Goal: Task Accomplishment & Management: Manage account settings

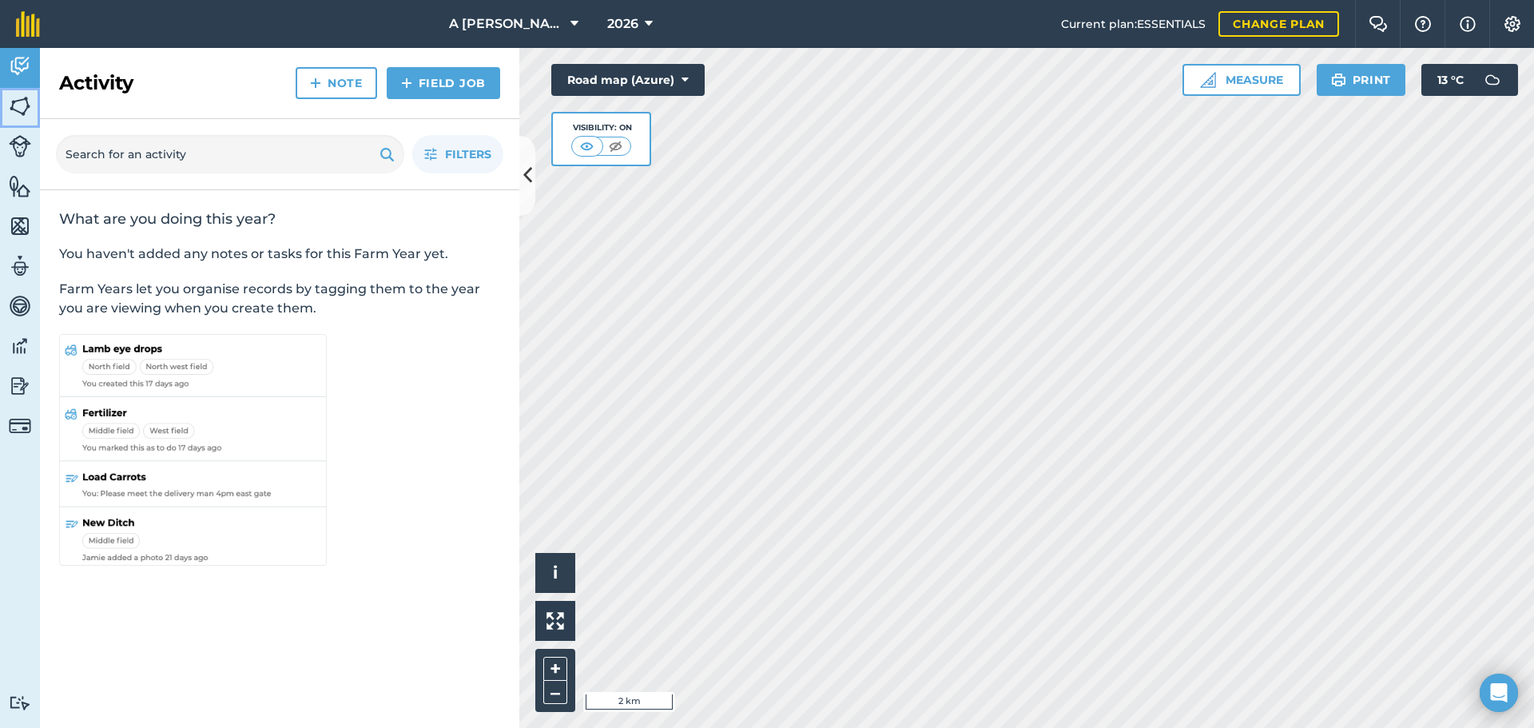
click at [18, 104] on img at bounding box center [20, 106] width 22 height 24
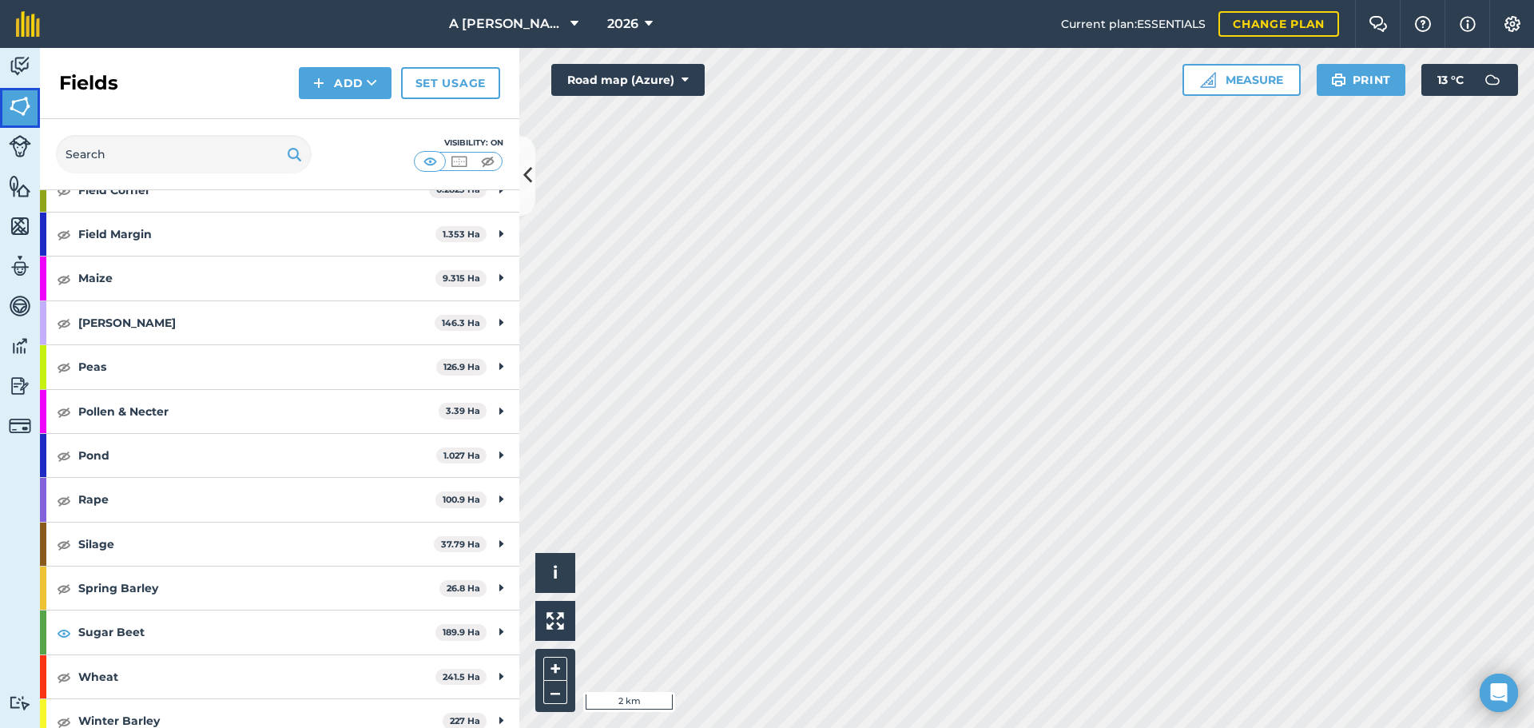
scroll to position [245, 0]
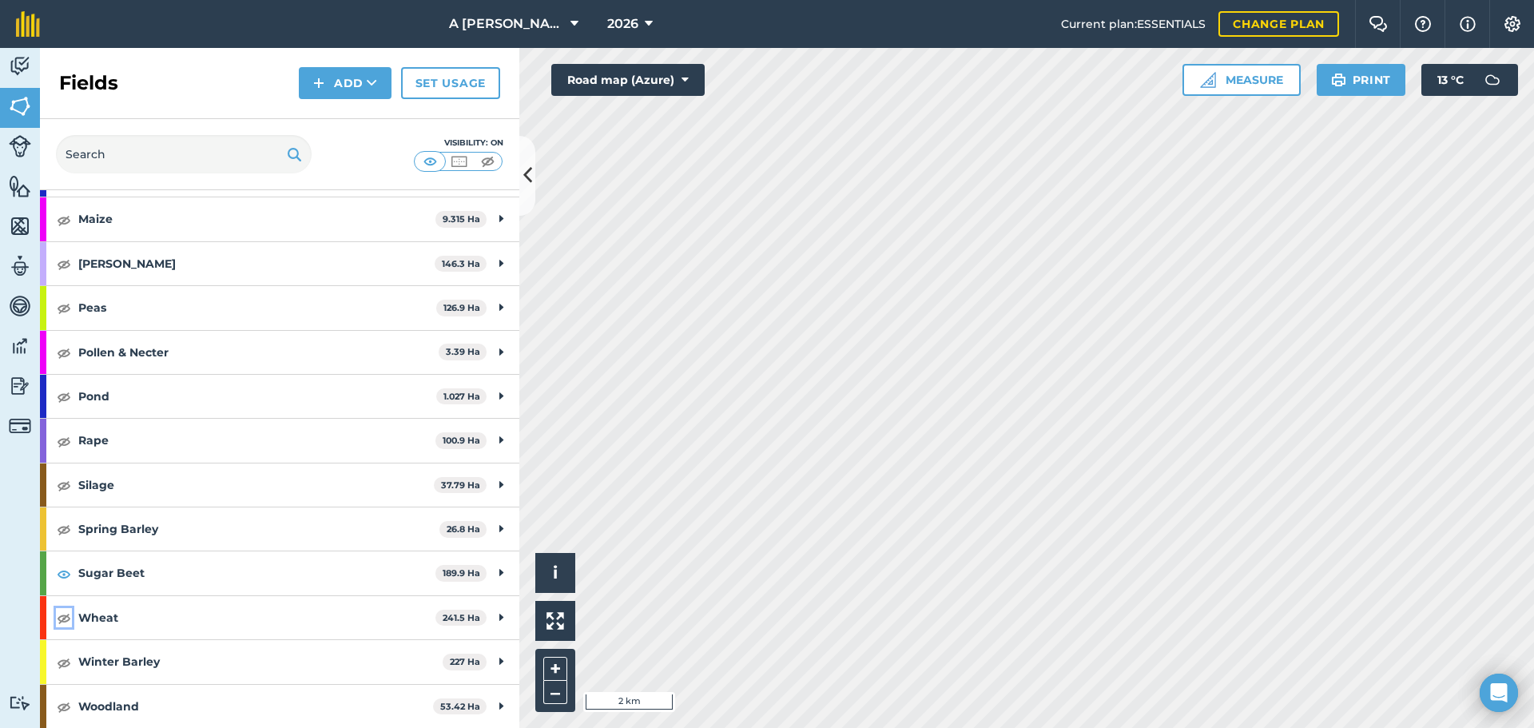
click at [68, 619] on img at bounding box center [64, 617] width 14 height 19
click at [62, 668] on img at bounding box center [64, 662] width 14 height 19
click at [72, 532] on div "Spring Barley 26.8 Ha" at bounding box center [280, 528] width 480 height 43
click at [61, 532] on img at bounding box center [64, 528] width 14 height 19
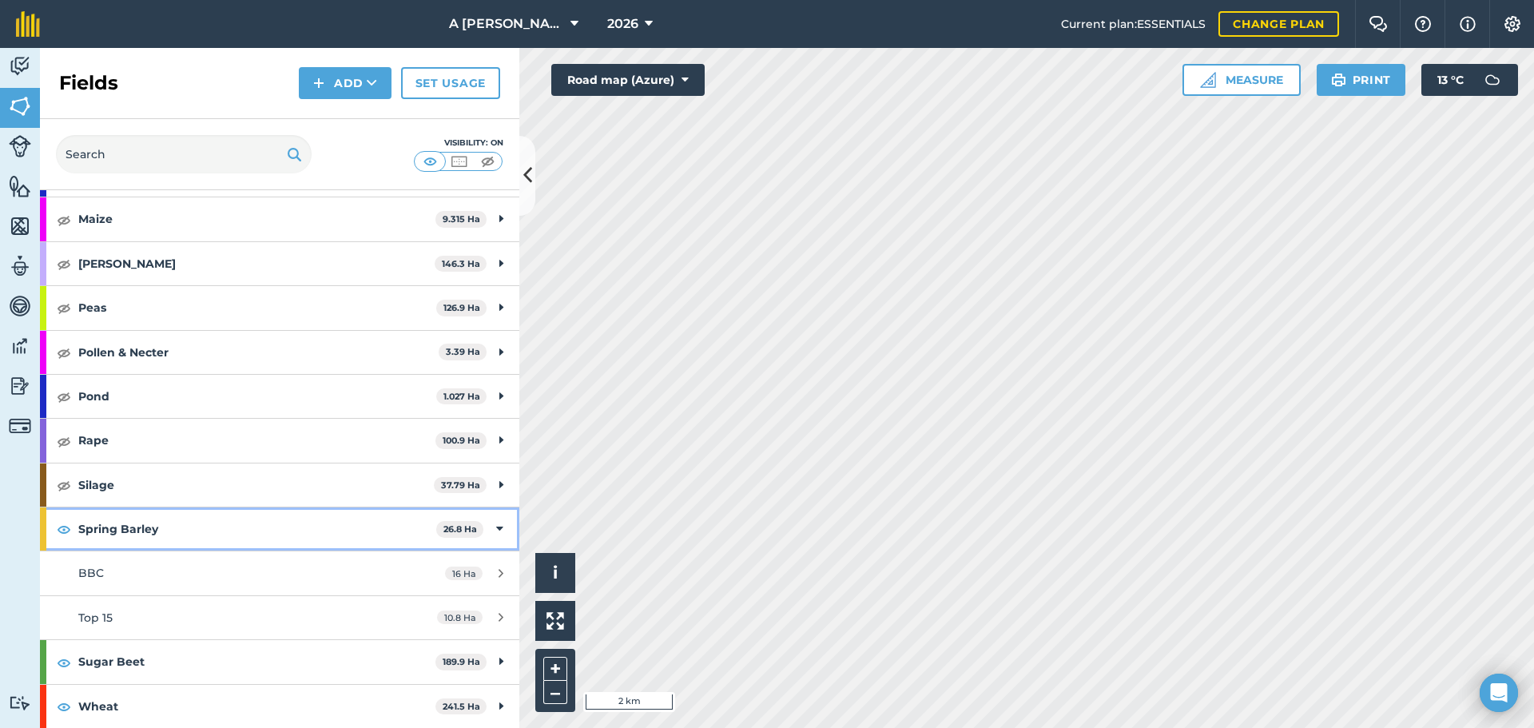
click at [84, 526] on strong "Spring Barley" at bounding box center [257, 528] width 358 height 43
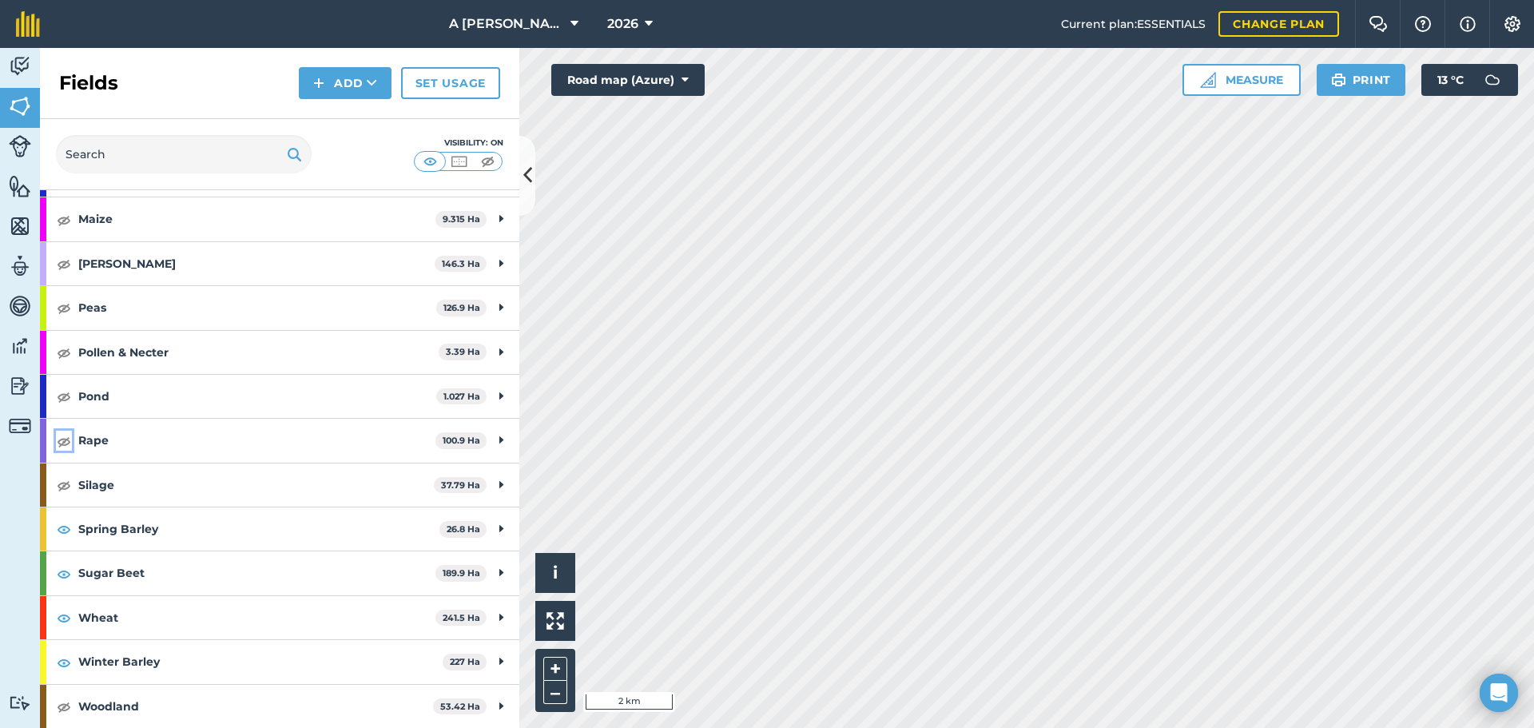
click at [63, 440] on img at bounding box center [64, 441] width 14 height 19
click at [59, 310] on img at bounding box center [64, 307] width 14 height 19
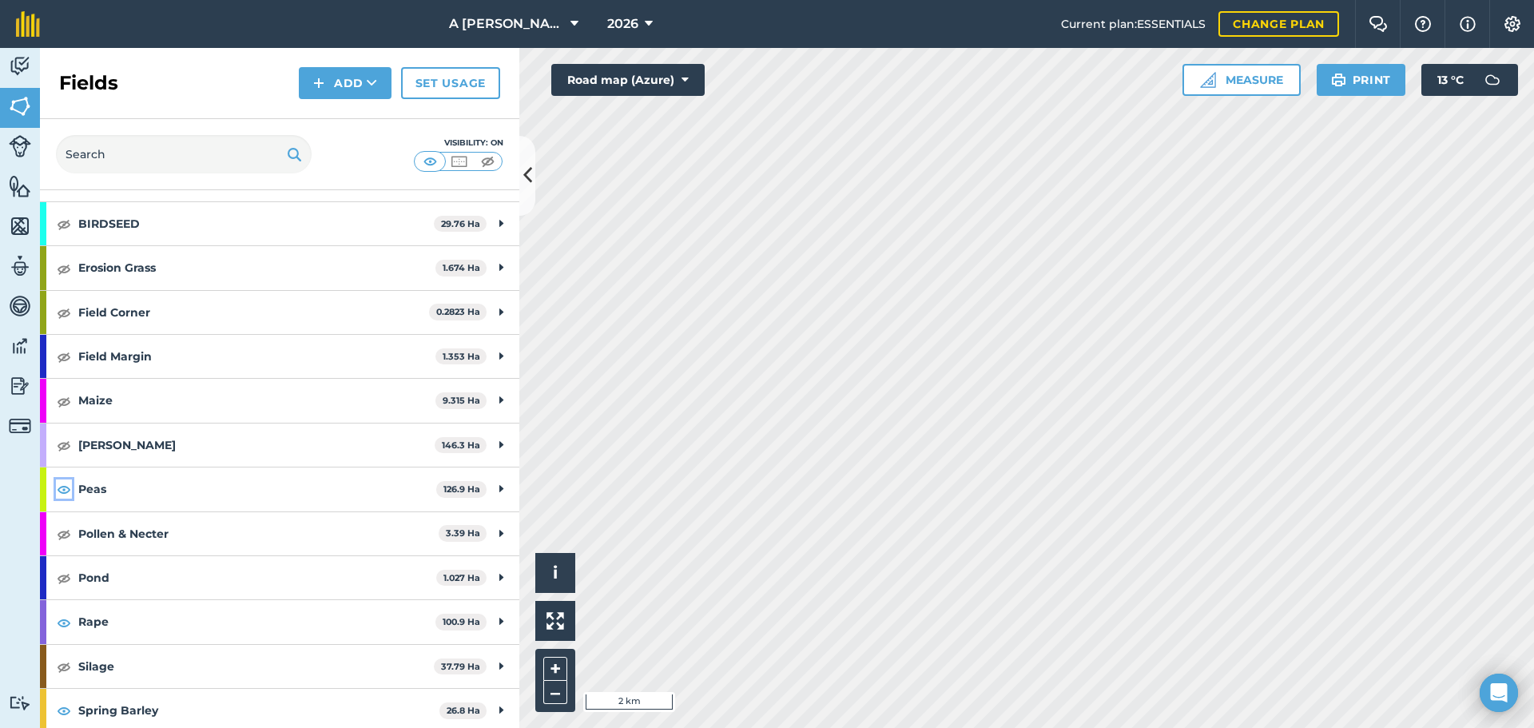
scroll to position [0, 0]
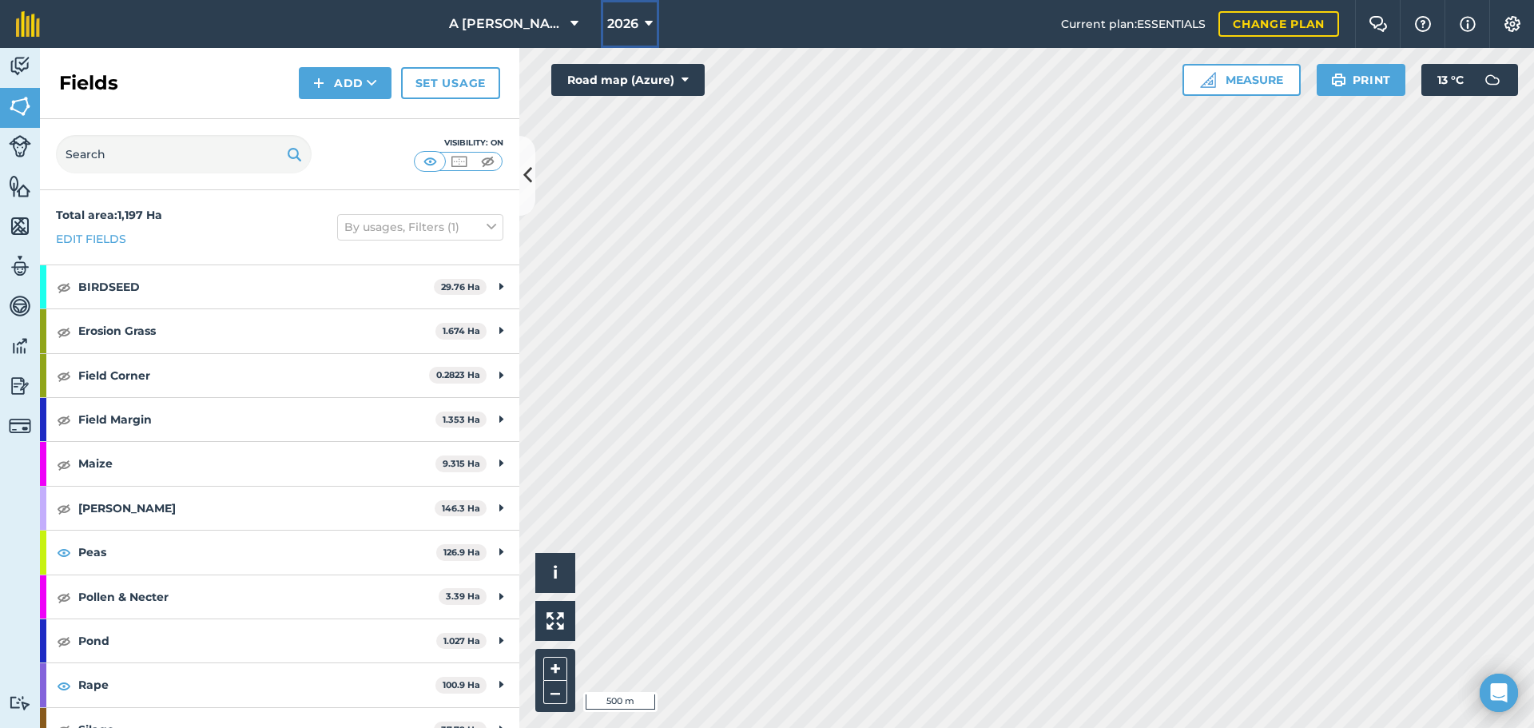
click at [645, 22] on icon at bounding box center [649, 23] width 8 height 19
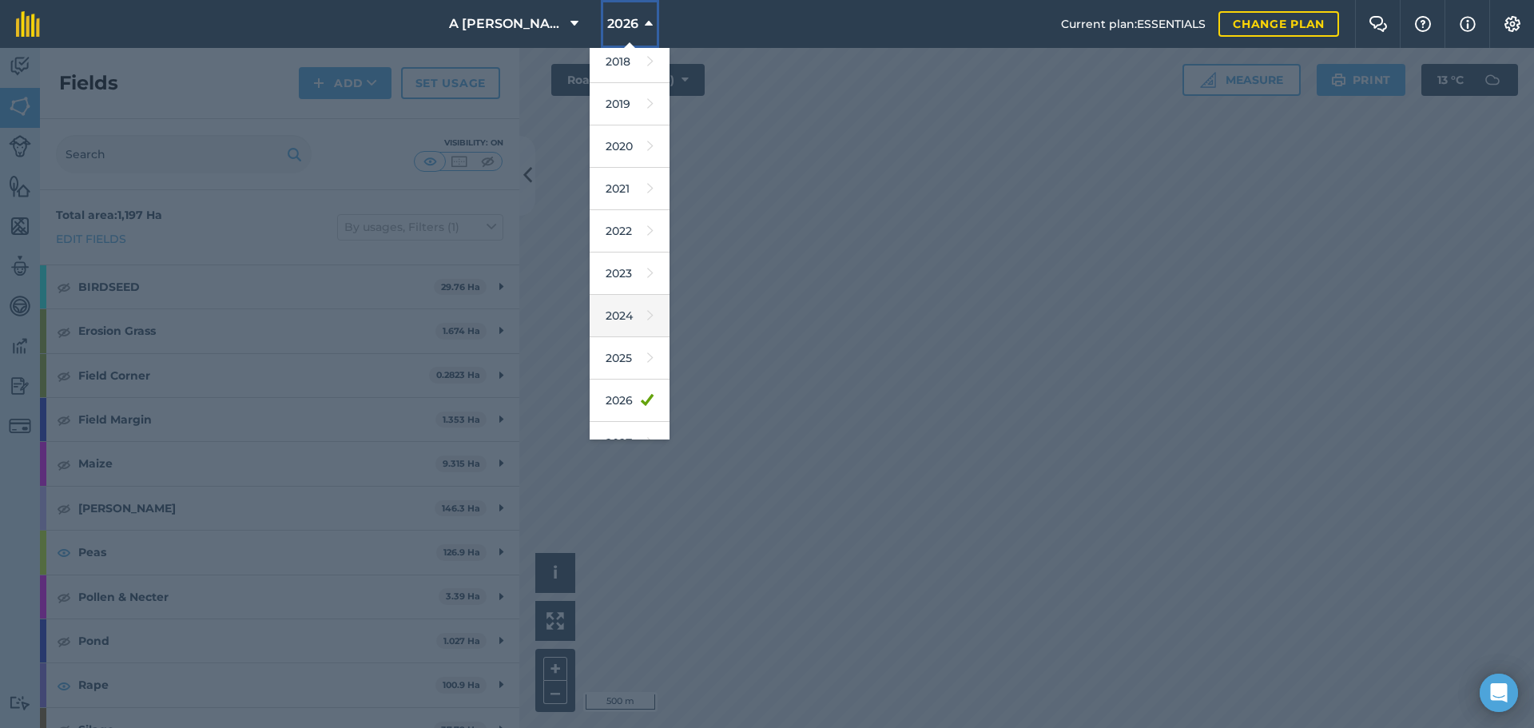
scroll to position [74, 0]
click at [784, 338] on div at bounding box center [767, 388] width 1534 height 680
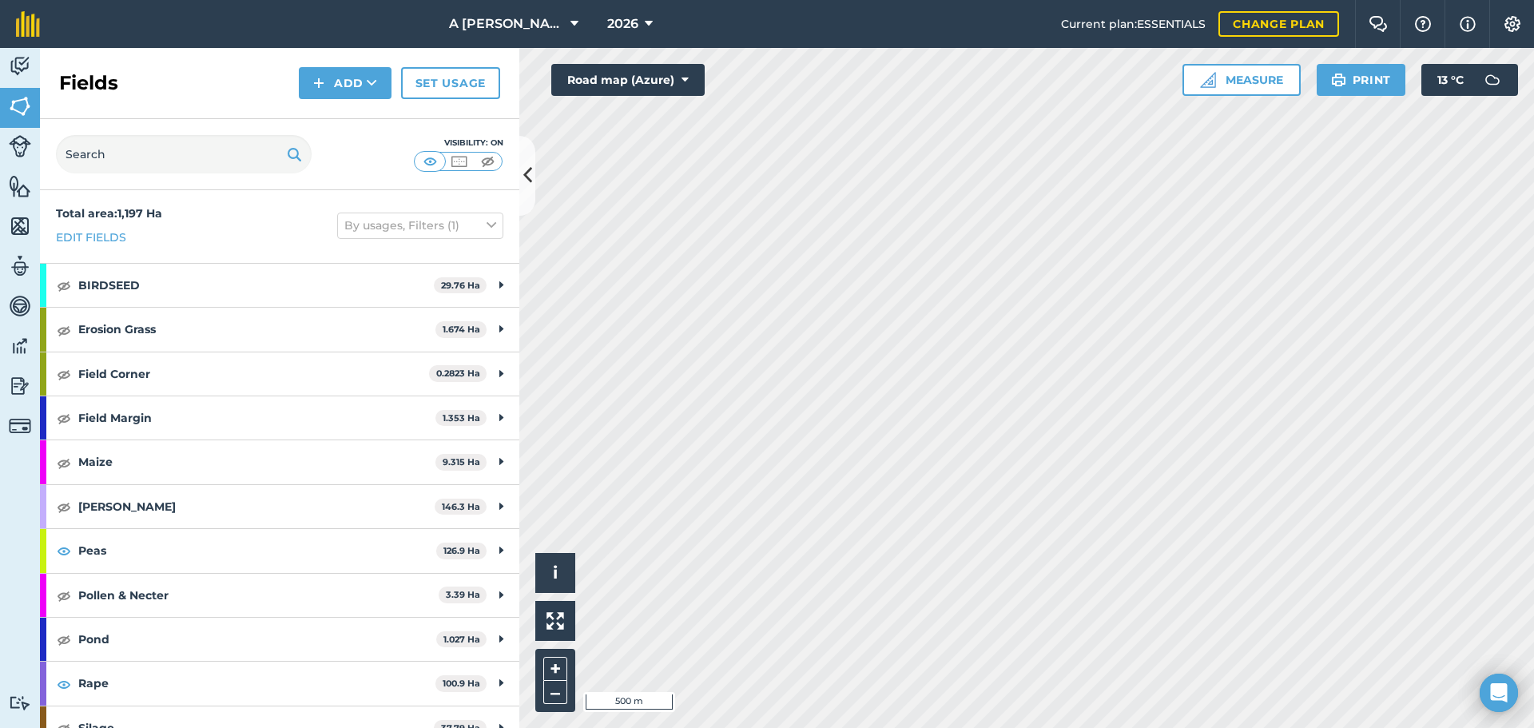
scroll to position [0, 0]
click at [640, 14] on button "2026" at bounding box center [630, 24] width 58 height 48
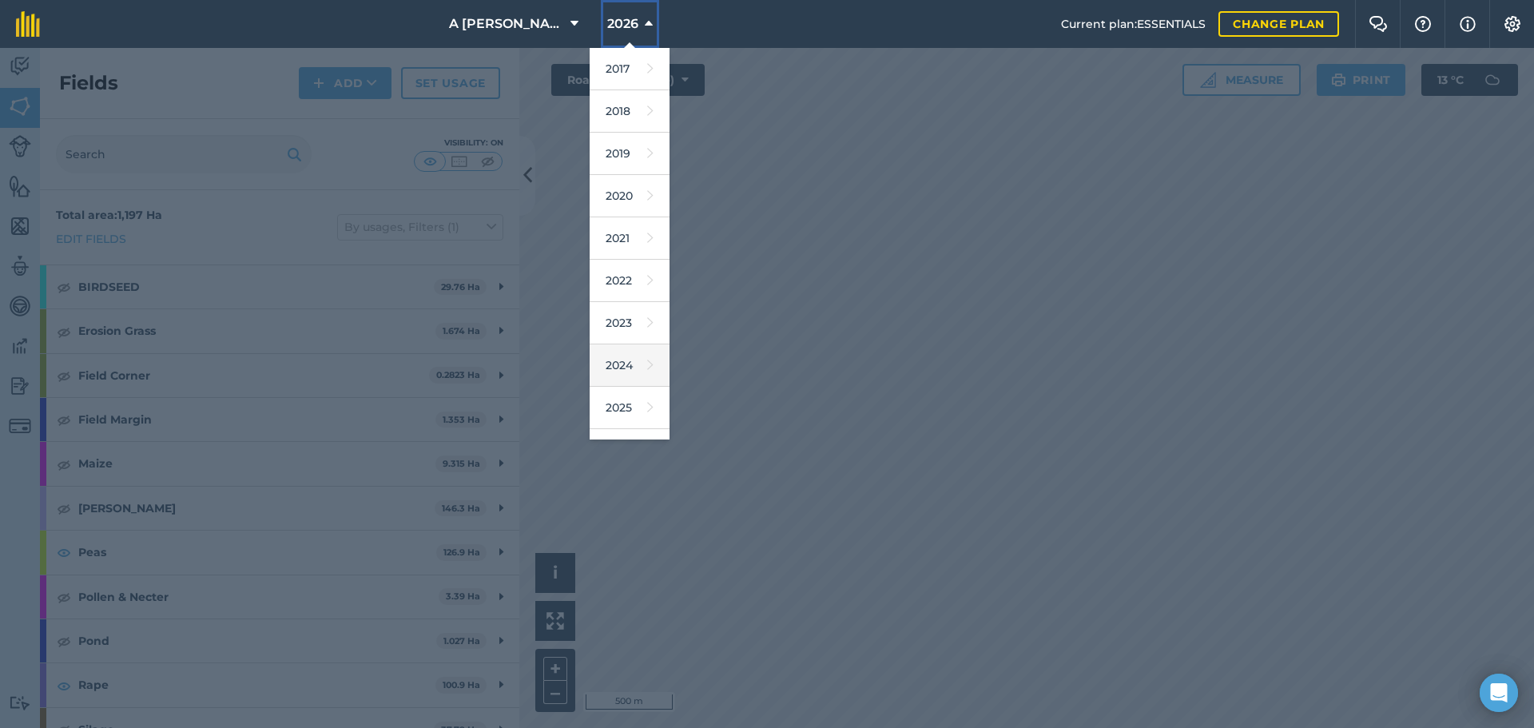
scroll to position [74, 0]
click at [647, 410] on icon at bounding box center [650, 418] width 6 height 22
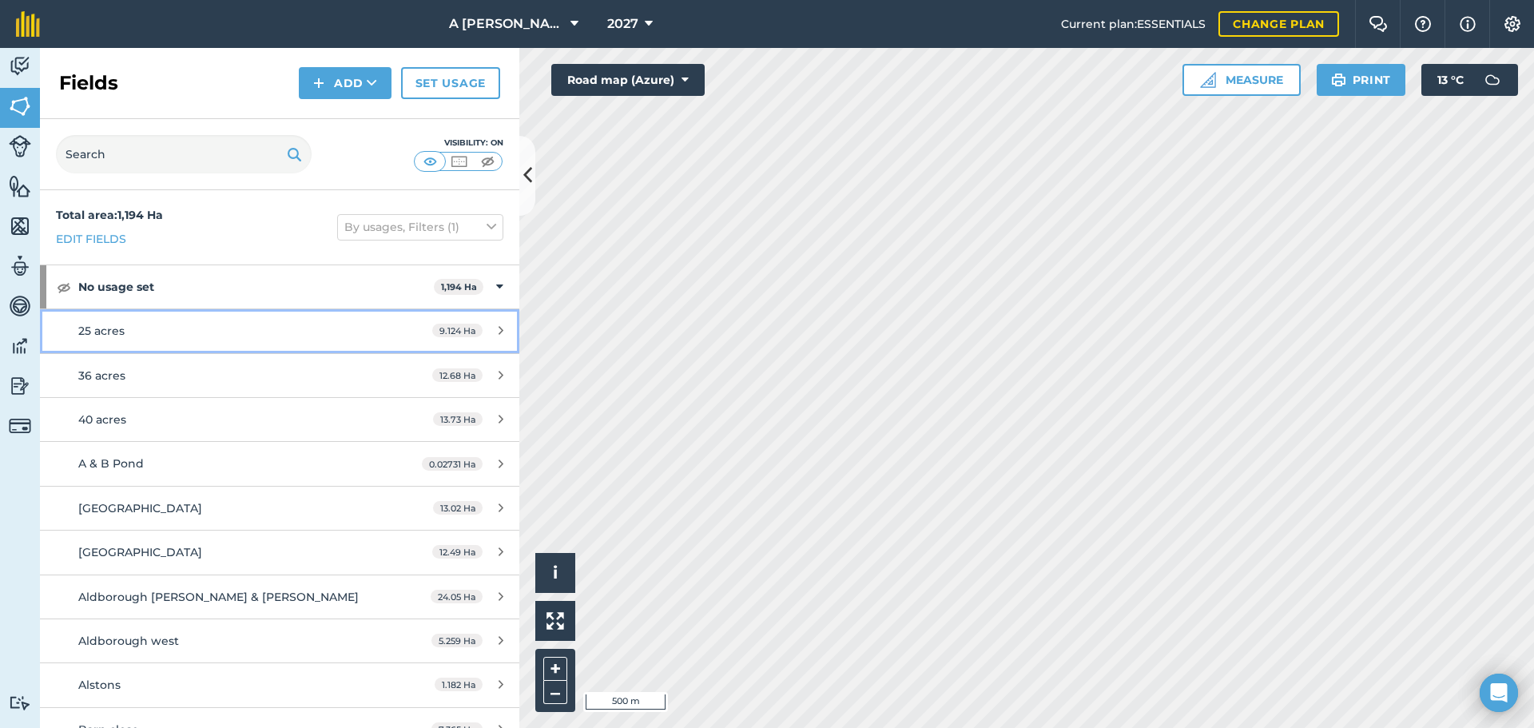
click at [482, 332] on div "9.124 Ha" at bounding box center [467, 330] width 103 height 13
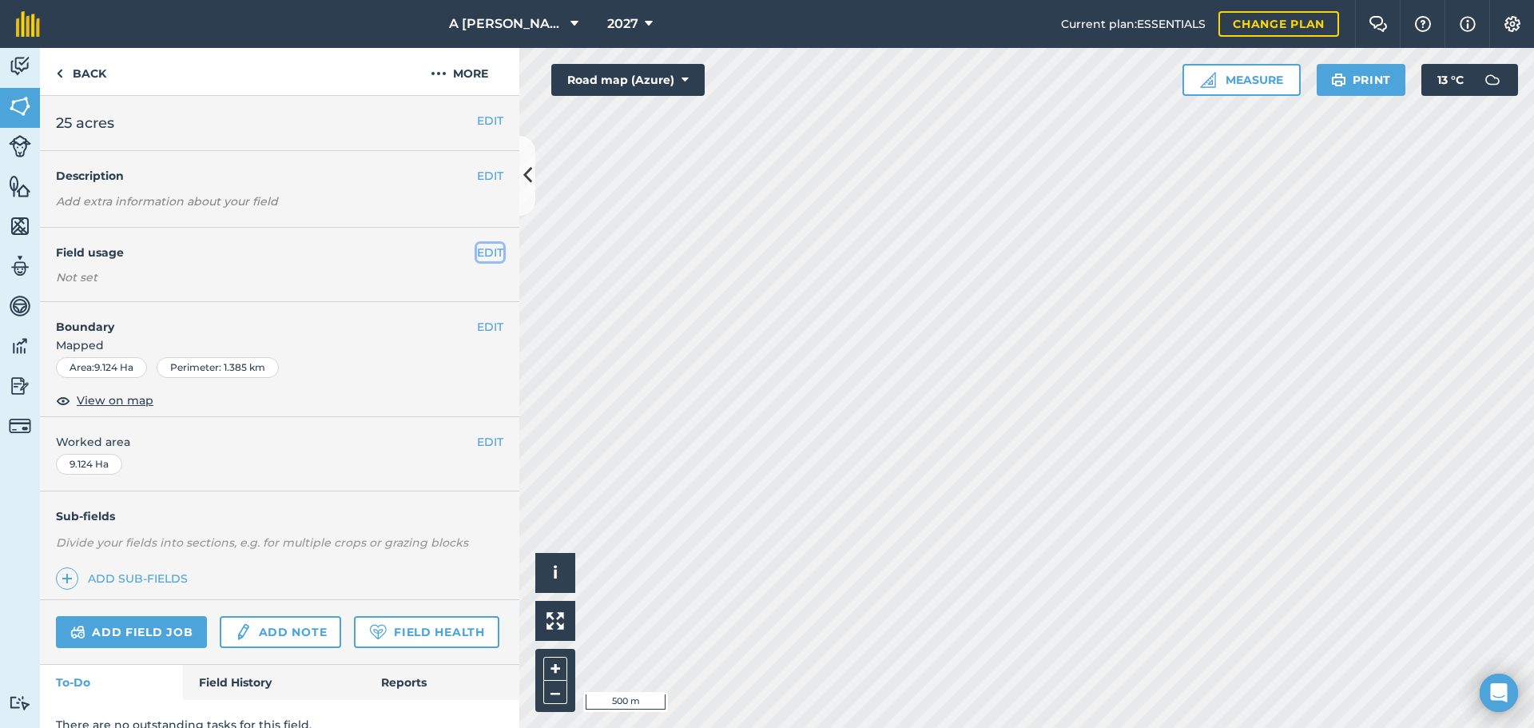
click at [484, 256] on button "EDIT" at bounding box center [490, 253] width 26 height 18
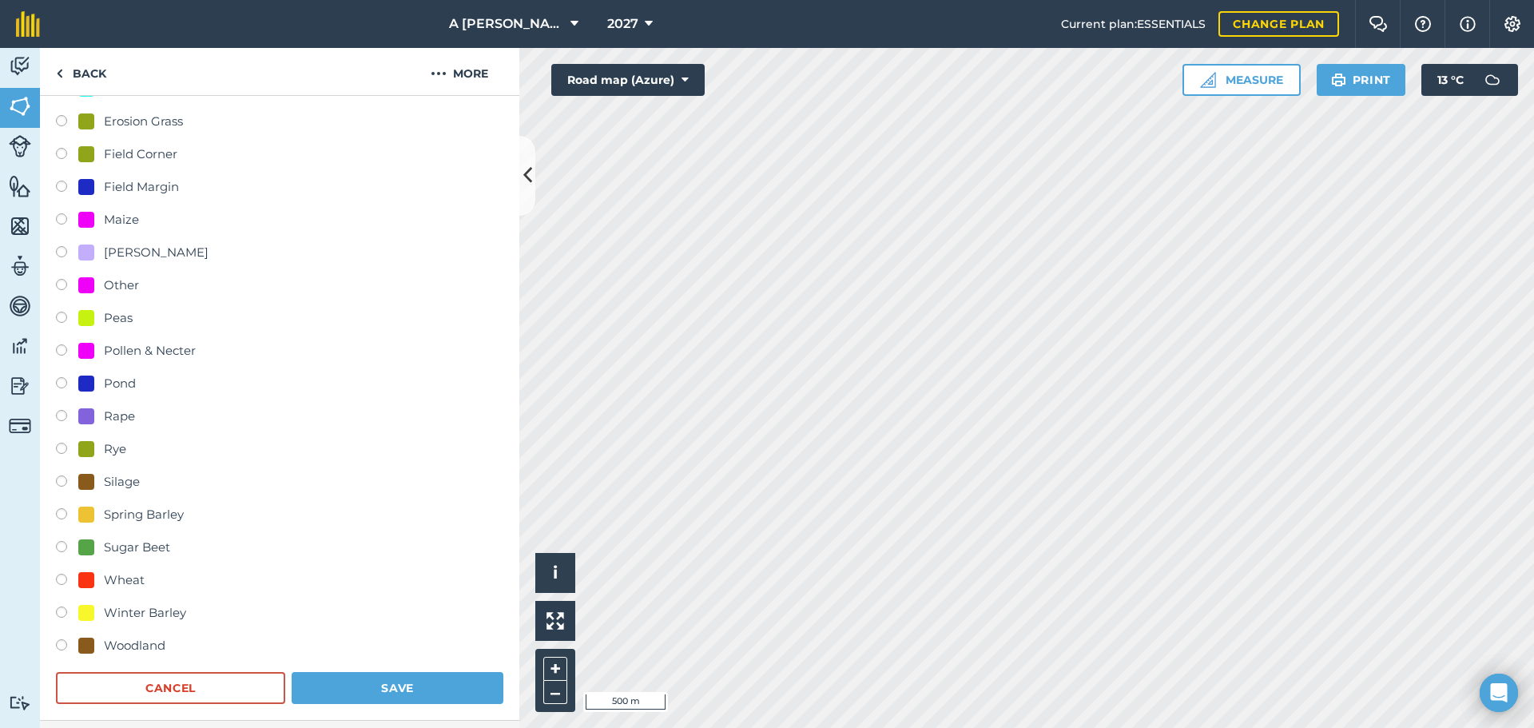
scroll to position [240, 0]
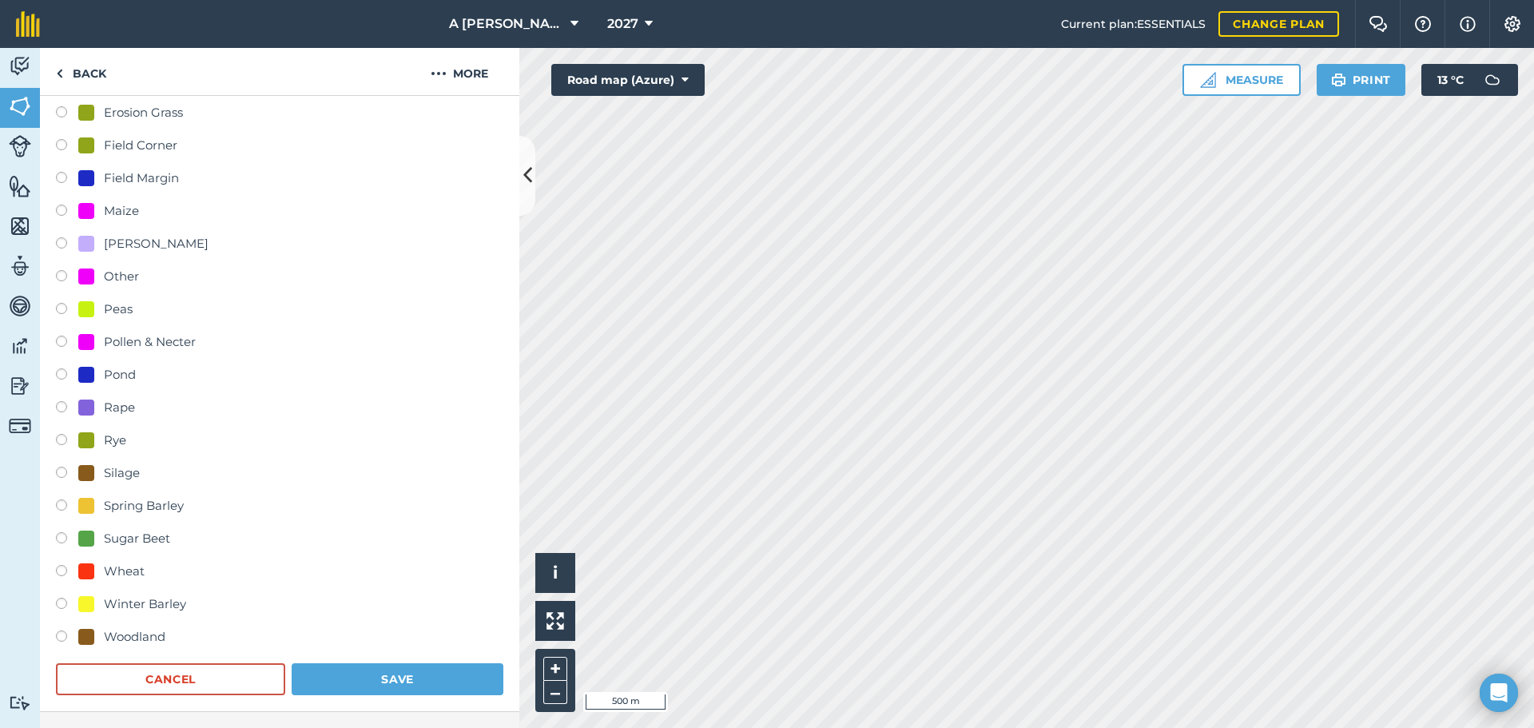
click at [66, 503] on label at bounding box center [67, 507] width 22 height 16
radio input "true"
radio input "false"
click at [391, 688] on button "Save" at bounding box center [398, 679] width 212 height 32
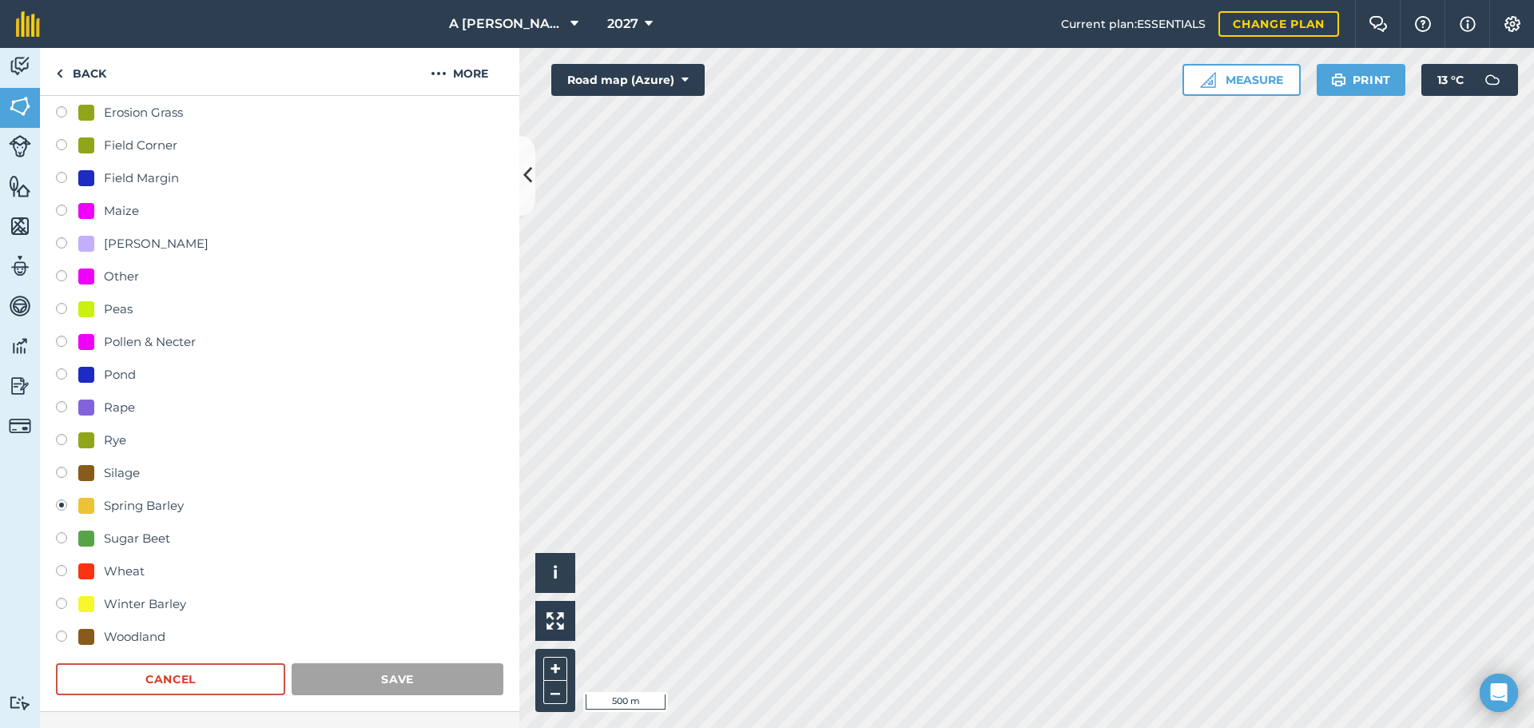
scroll to position [69, 0]
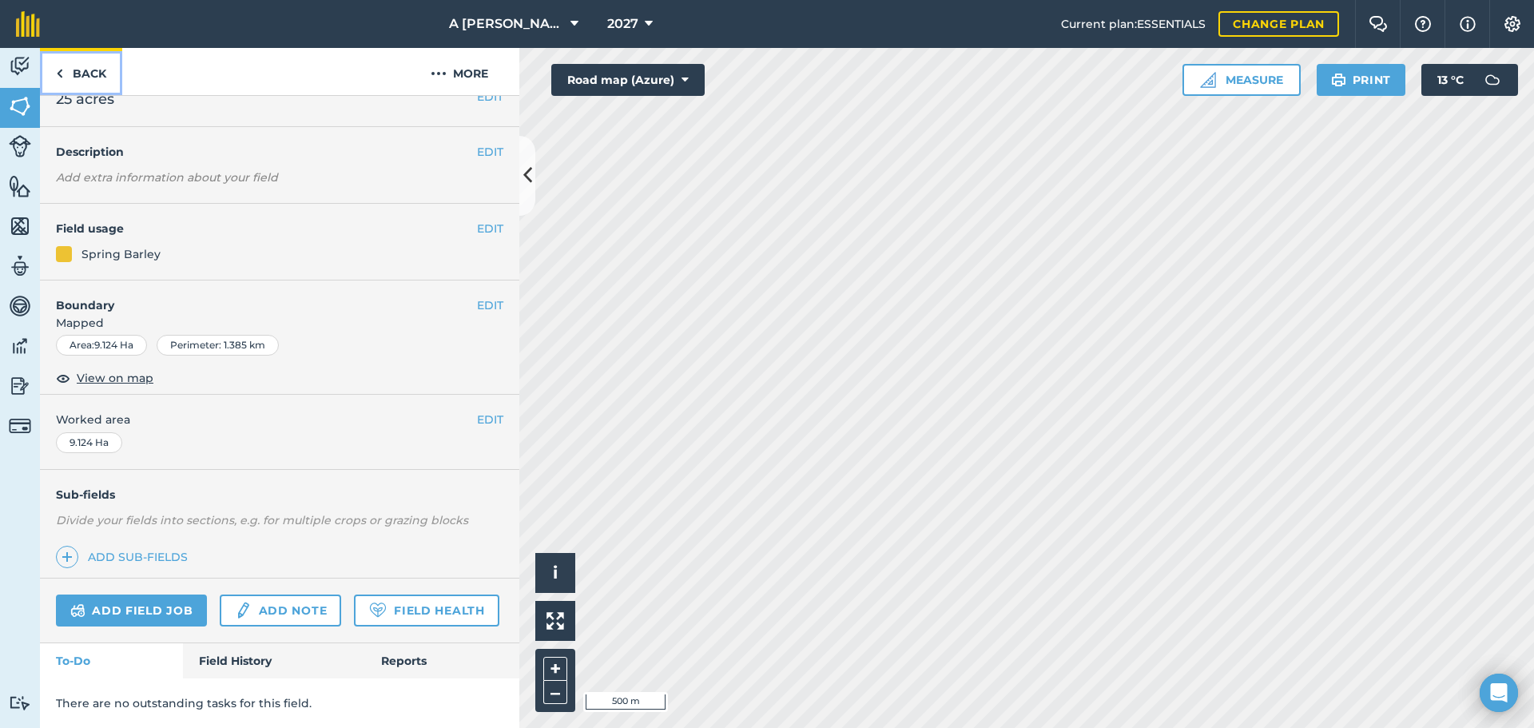
click at [87, 78] on link "Back" at bounding box center [81, 71] width 82 height 47
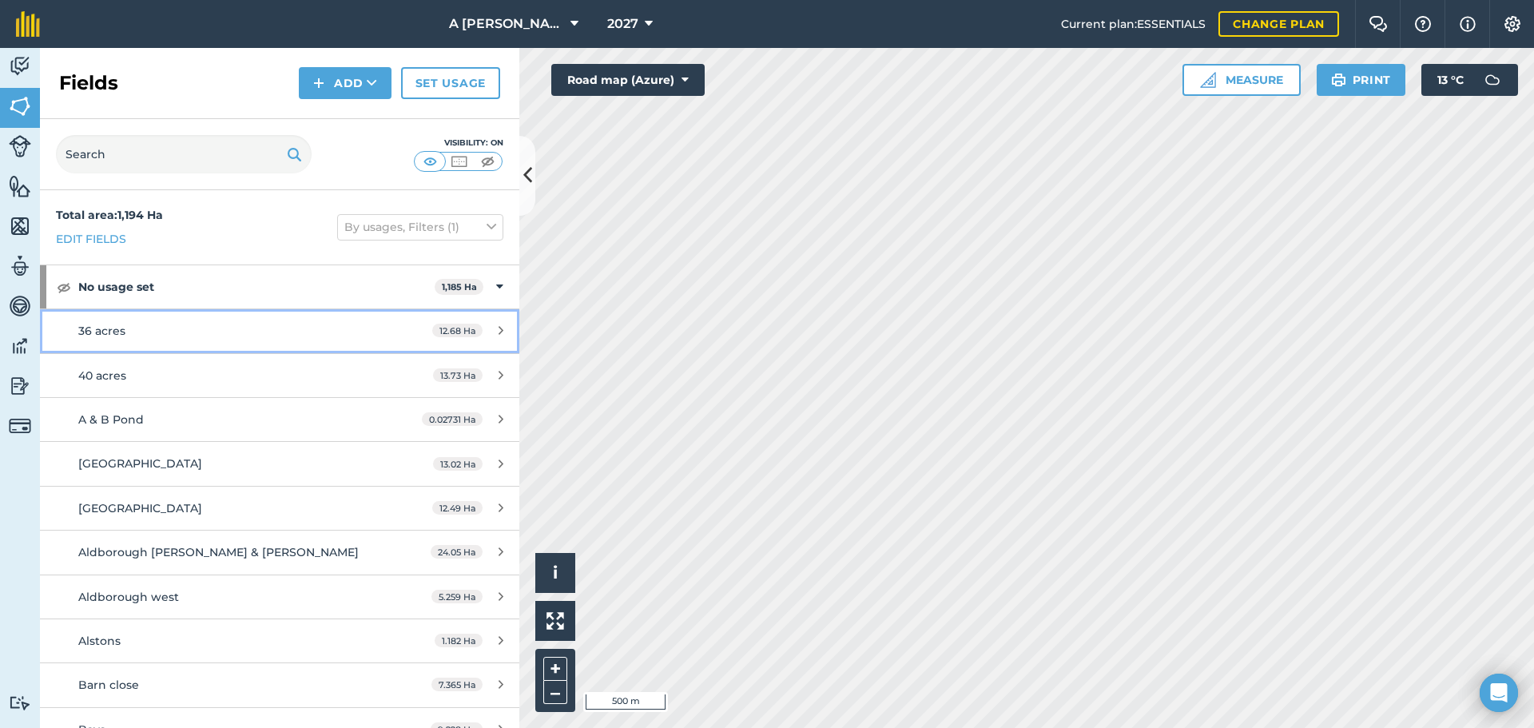
click at [485, 334] on div "12.68 Ha" at bounding box center [467, 330] width 103 height 13
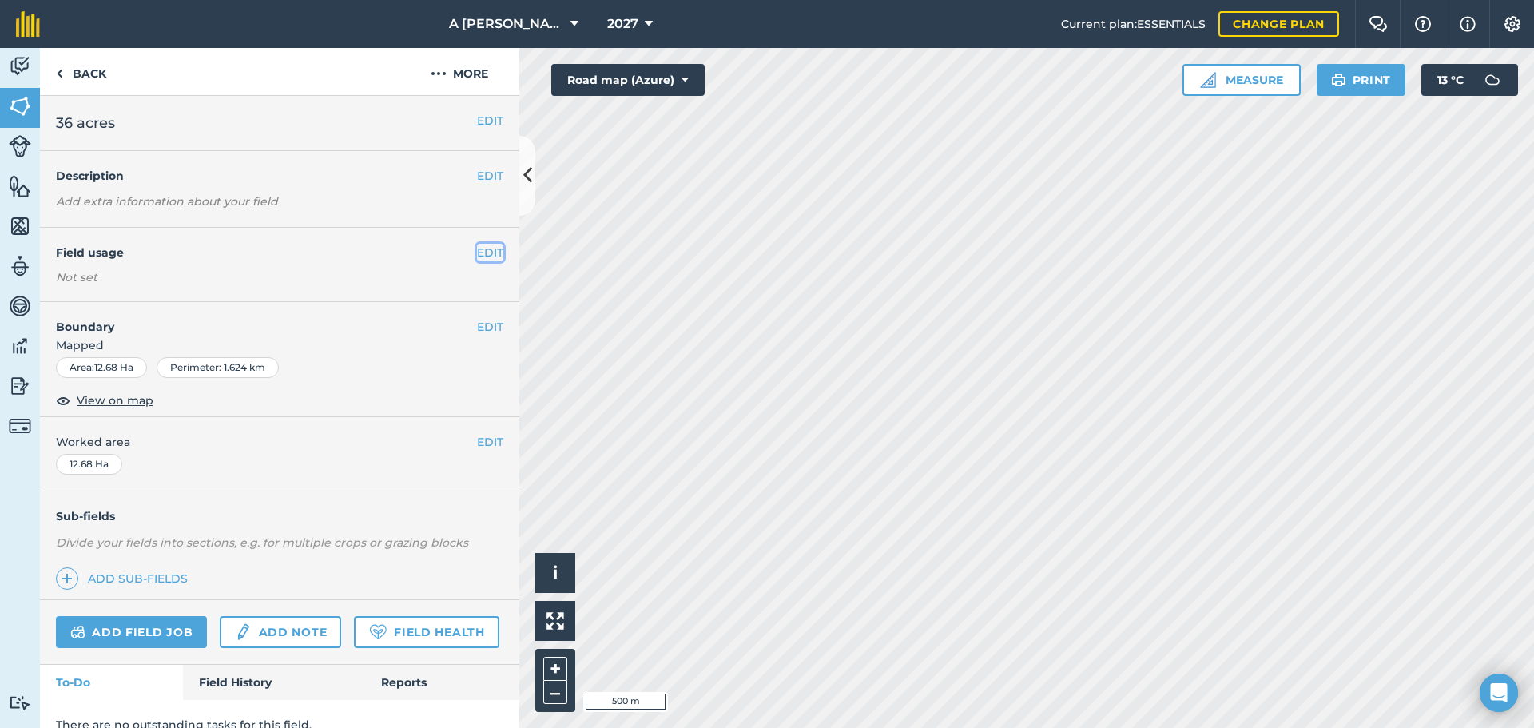
click at [481, 253] on button "EDIT" at bounding box center [490, 253] width 26 height 18
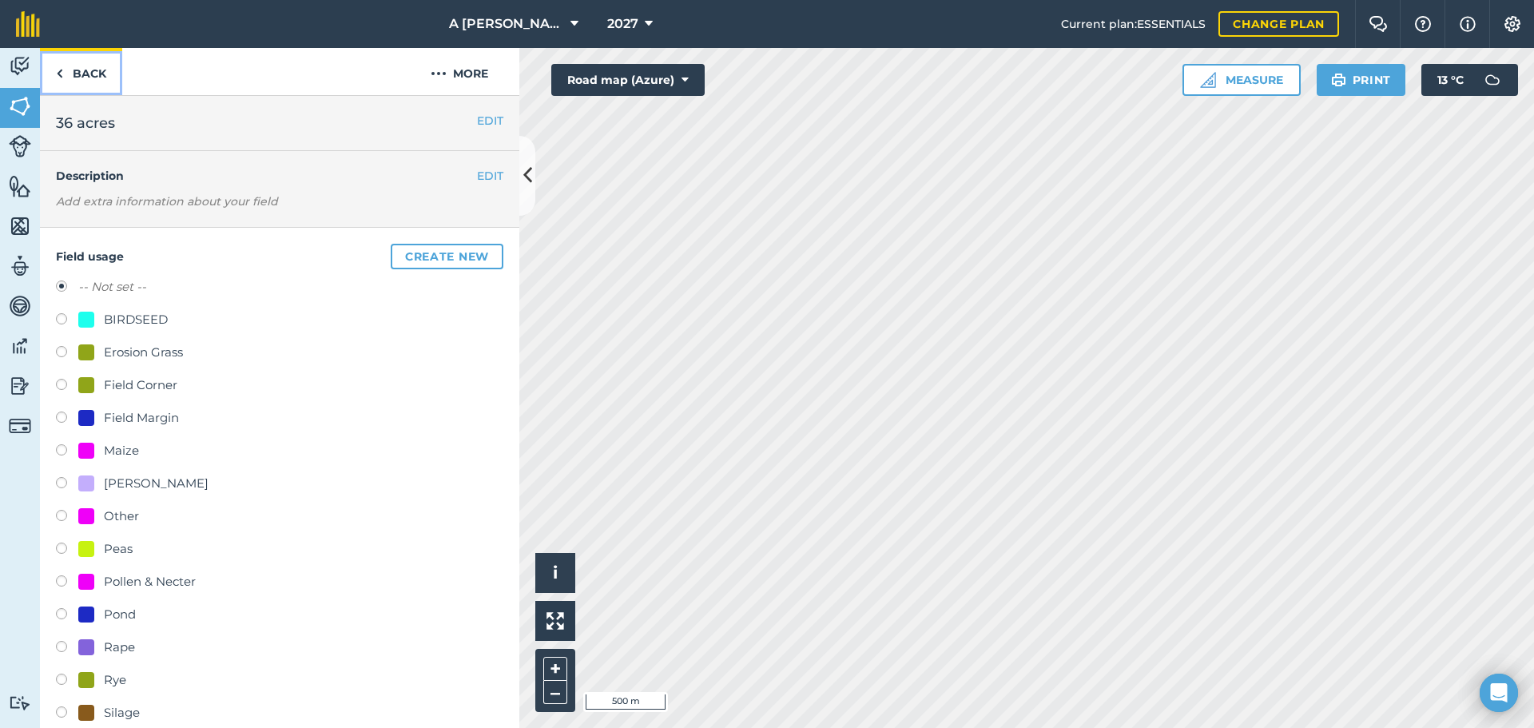
click at [58, 79] on img at bounding box center [59, 73] width 7 height 19
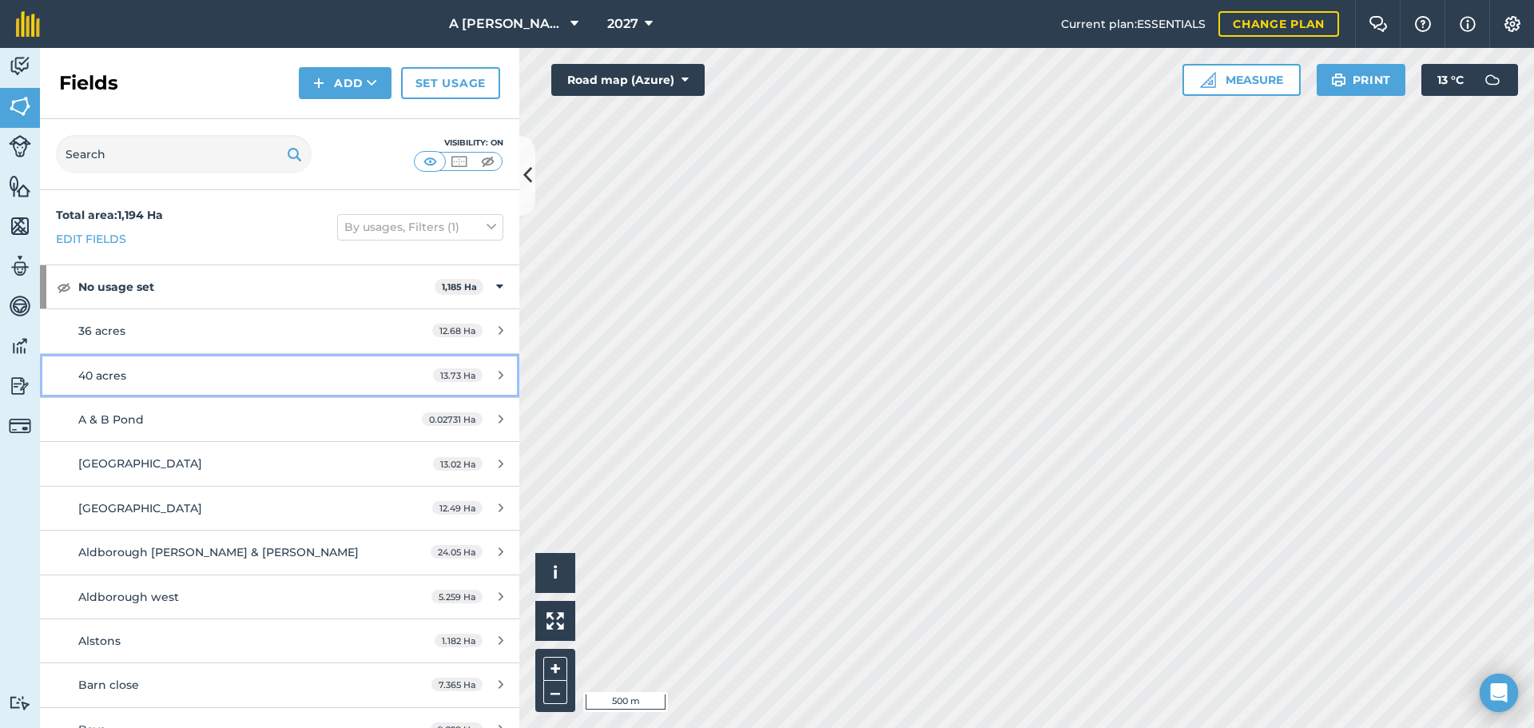
click at [499, 379] on icon at bounding box center [501, 375] width 5 height 12
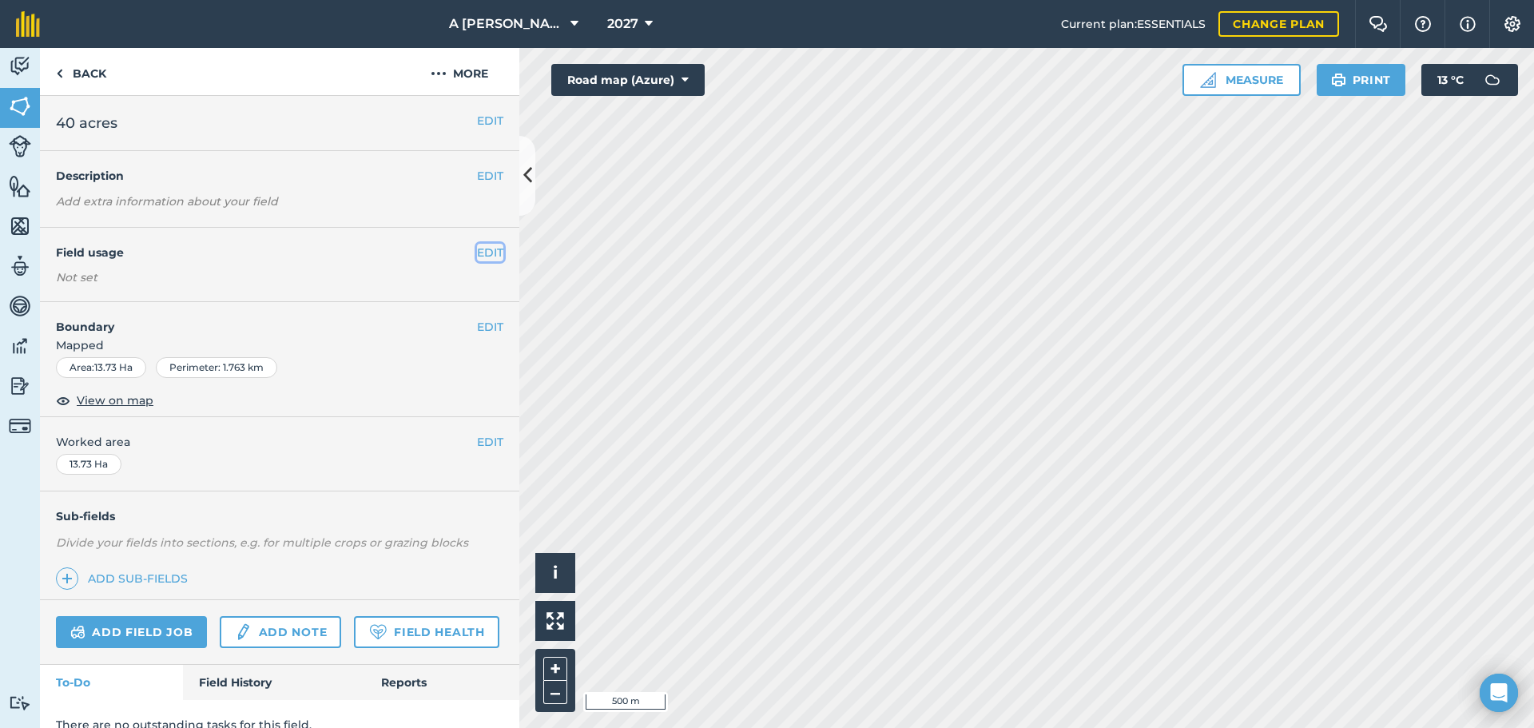
click at [486, 256] on button "EDIT" at bounding box center [490, 253] width 26 height 18
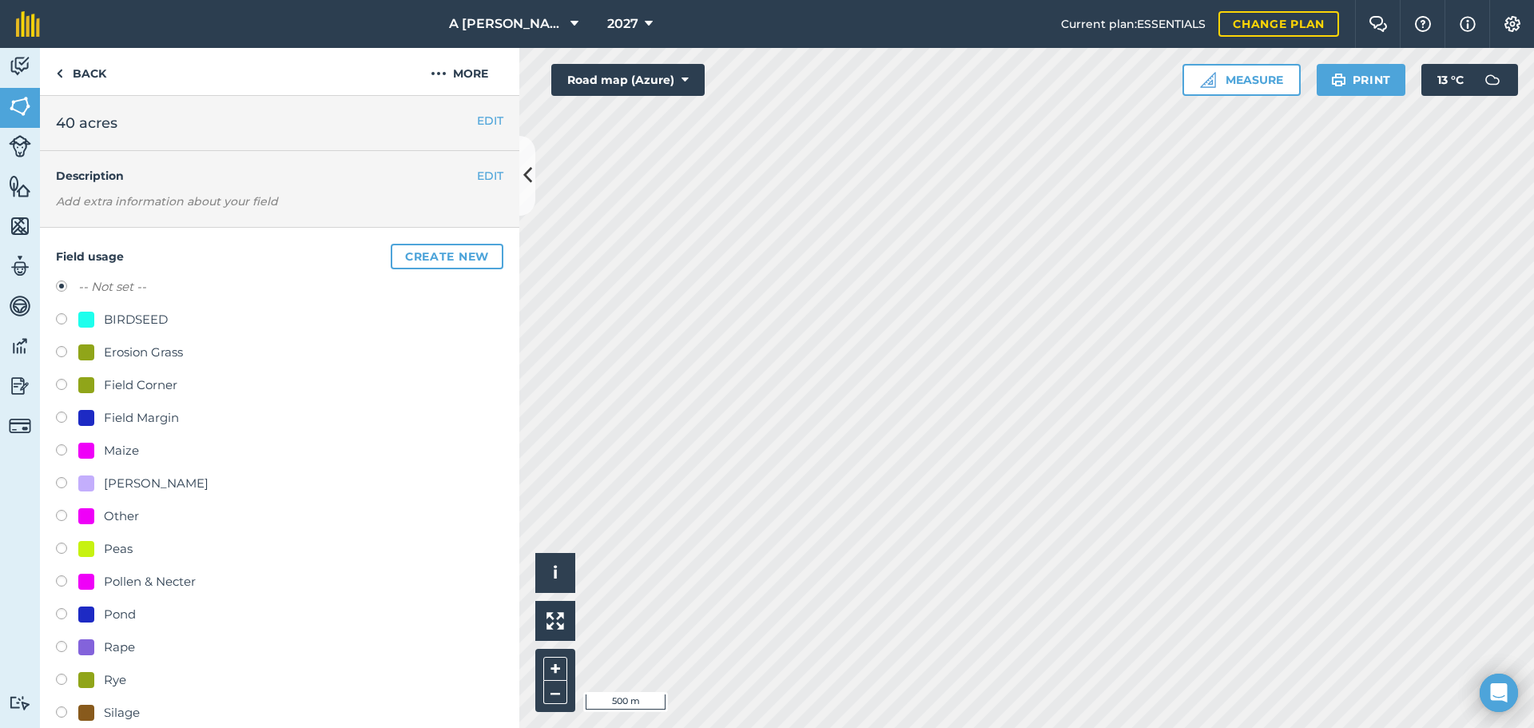
scroll to position [240, 0]
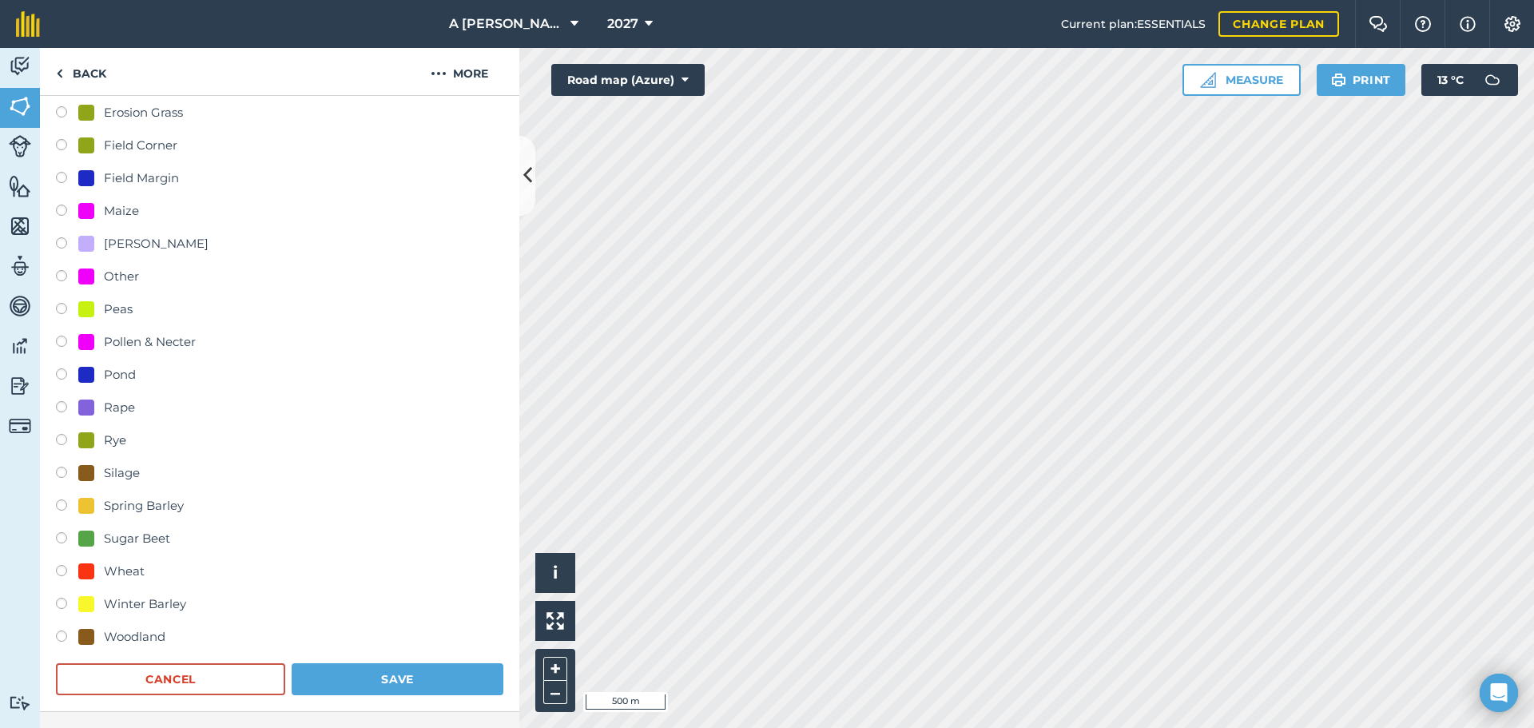
click at [65, 571] on label at bounding box center [67, 573] width 22 height 16
radio input "true"
radio input "false"
click at [370, 685] on button "Save" at bounding box center [398, 679] width 212 height 32
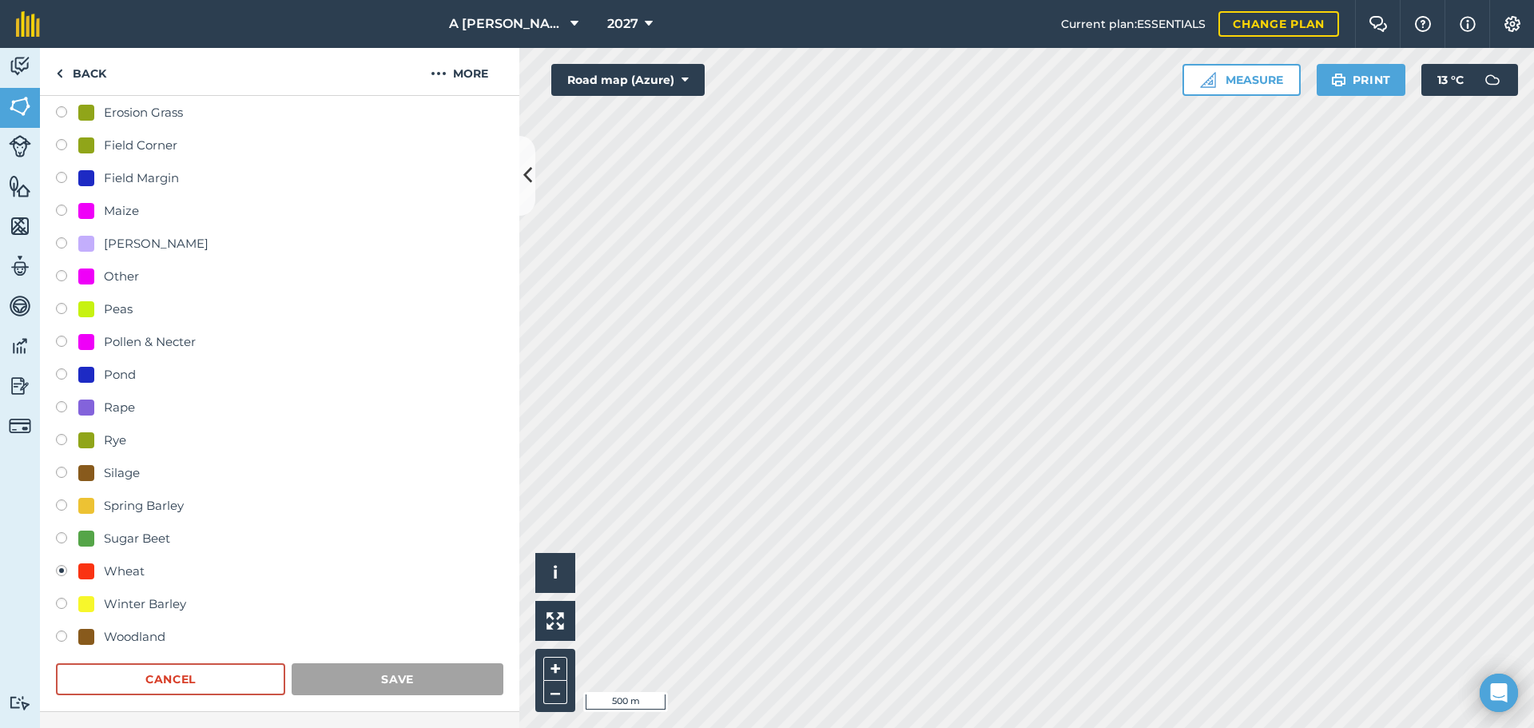
scroll to position [69, 0]
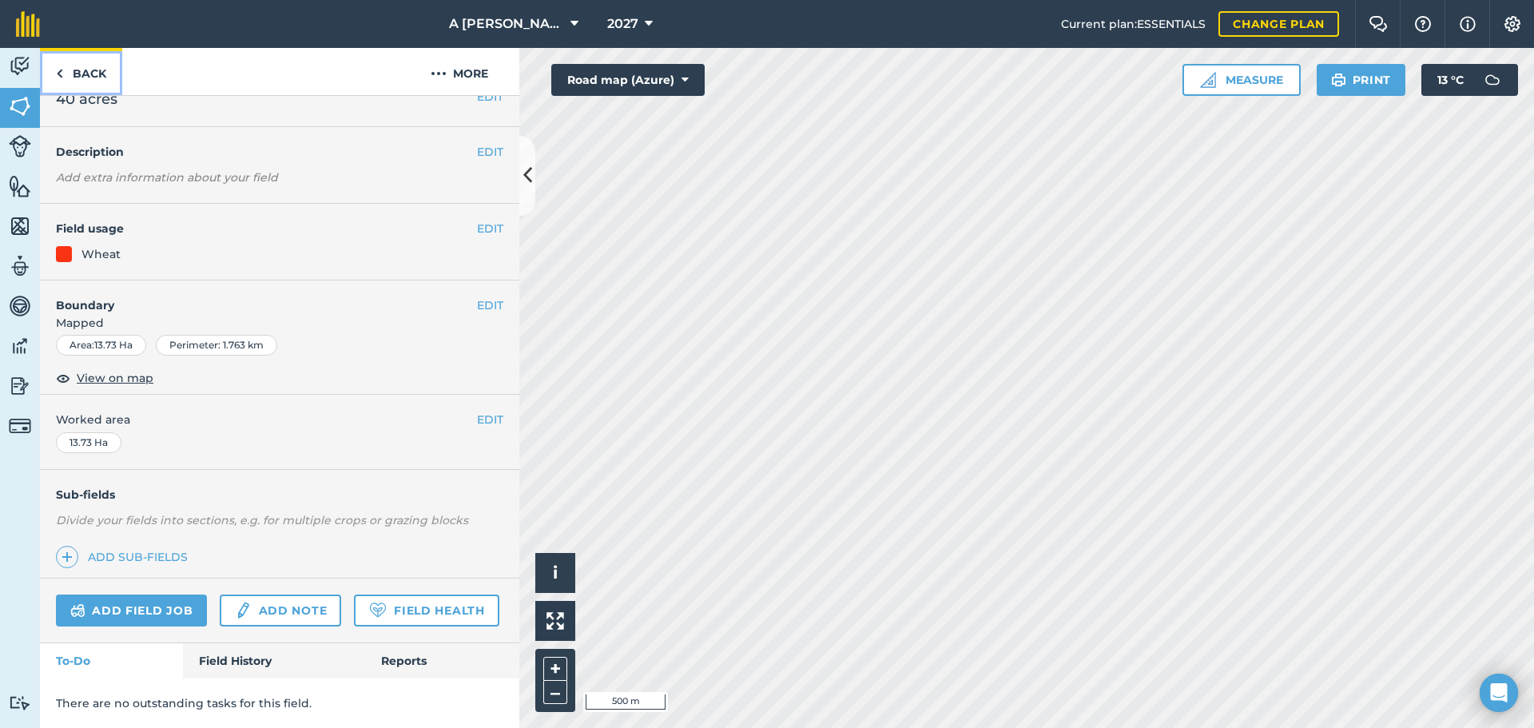
click at [93, 77] on link "Back" at bounding box center [81, 71] width 82 height 47
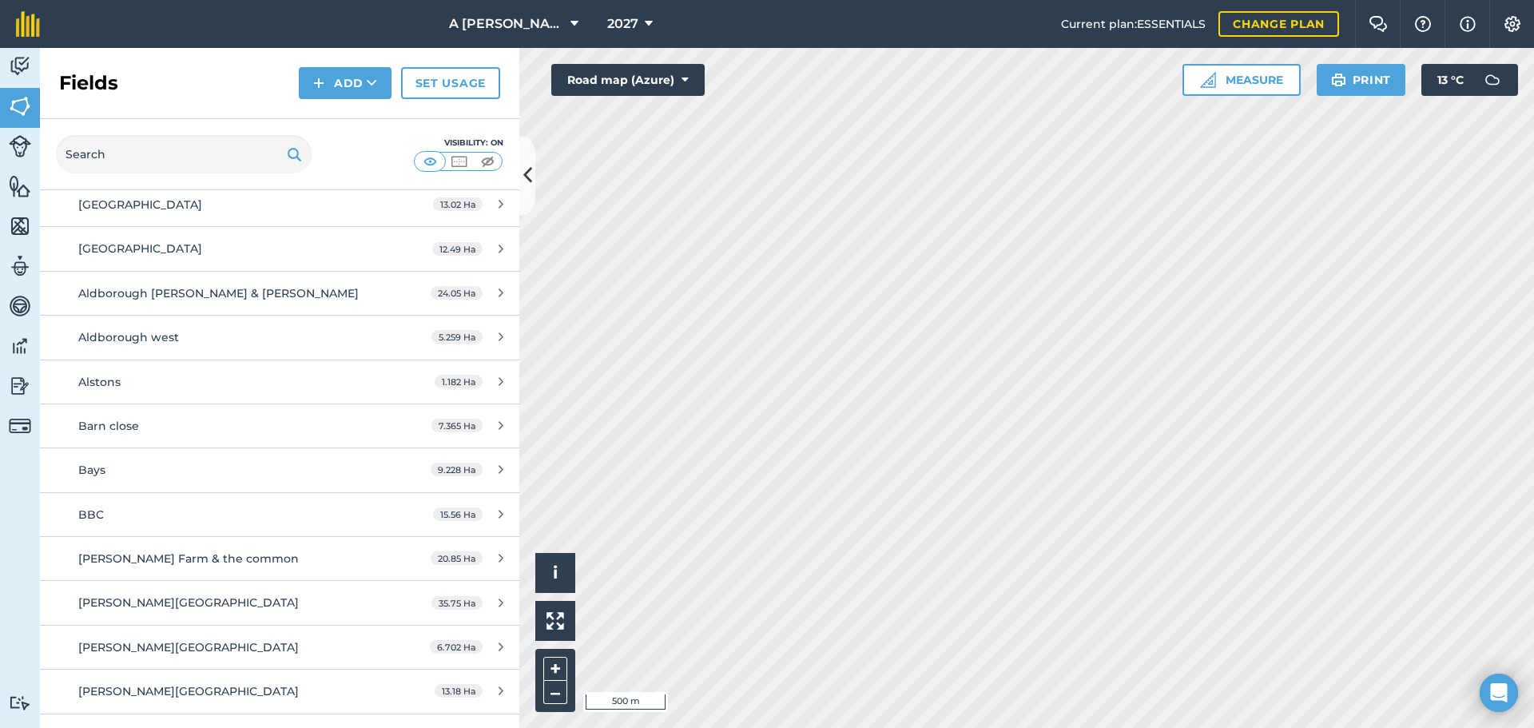
scroll to position [240, 0]
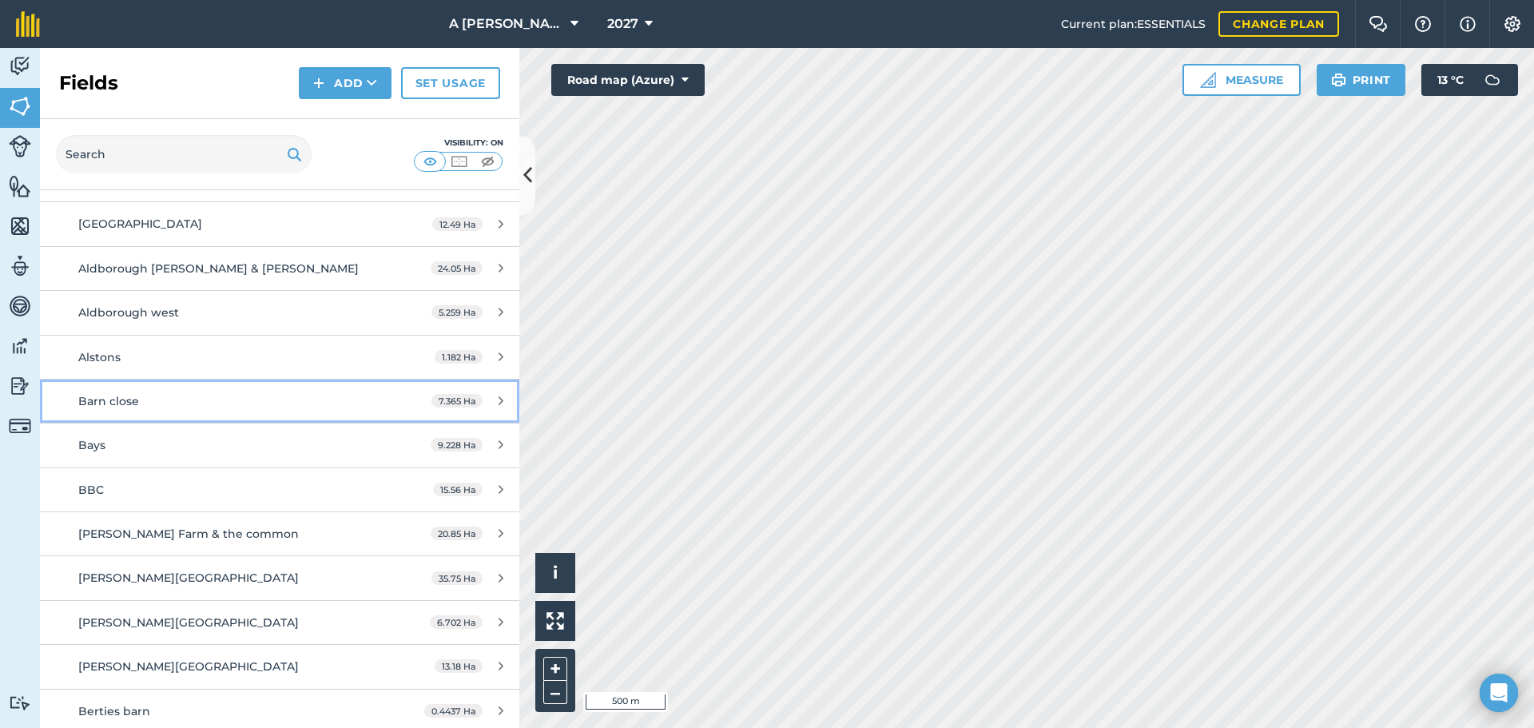
click at [499, 403] on icon at bounding box center [501, 401] width 5 height 12
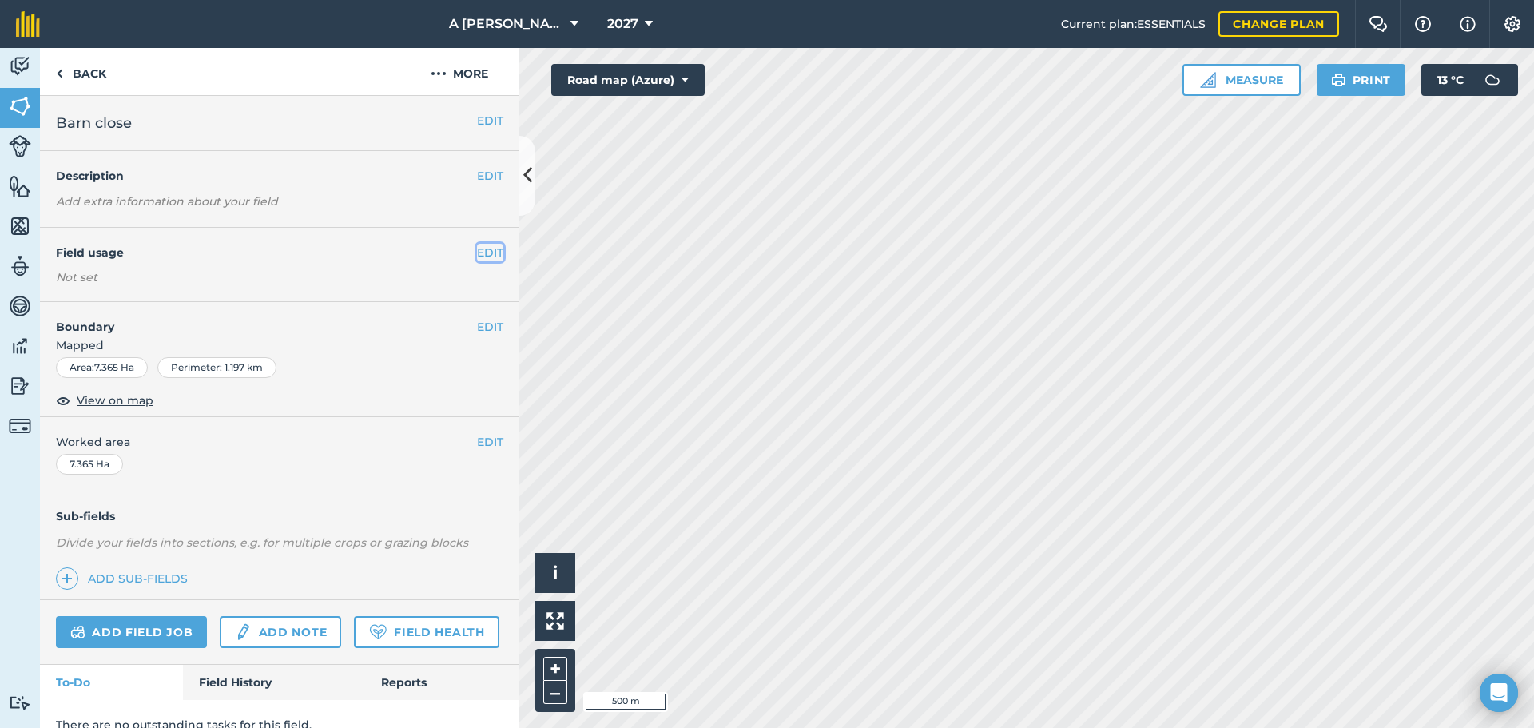
click at [480, 259] on button "EDIT" at bounding box center [490, 253] width 26 height 18
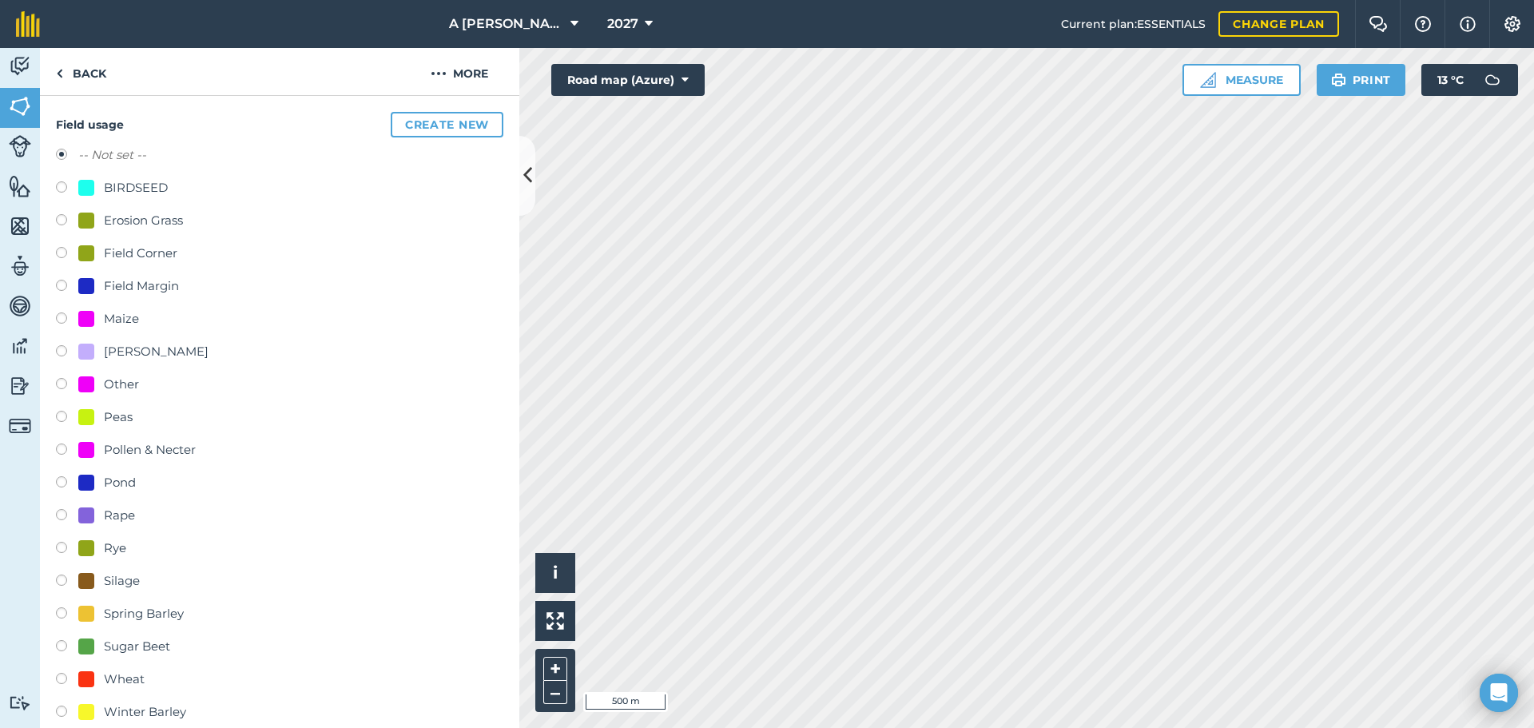
scroll to position [160, 0]
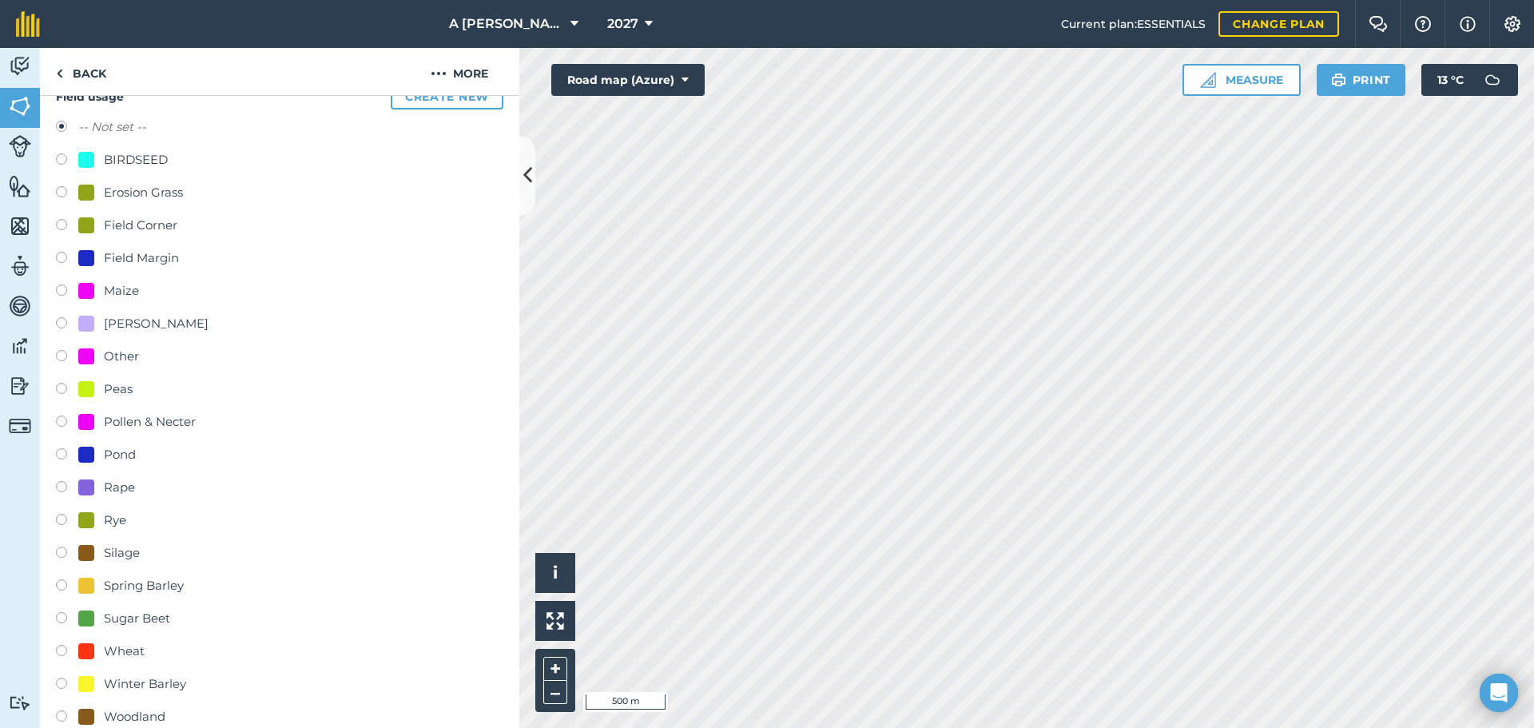
click at [60, 690] on label at bounding box center [67, 686] width 22 height 16
radio input "true"
radio input "false"
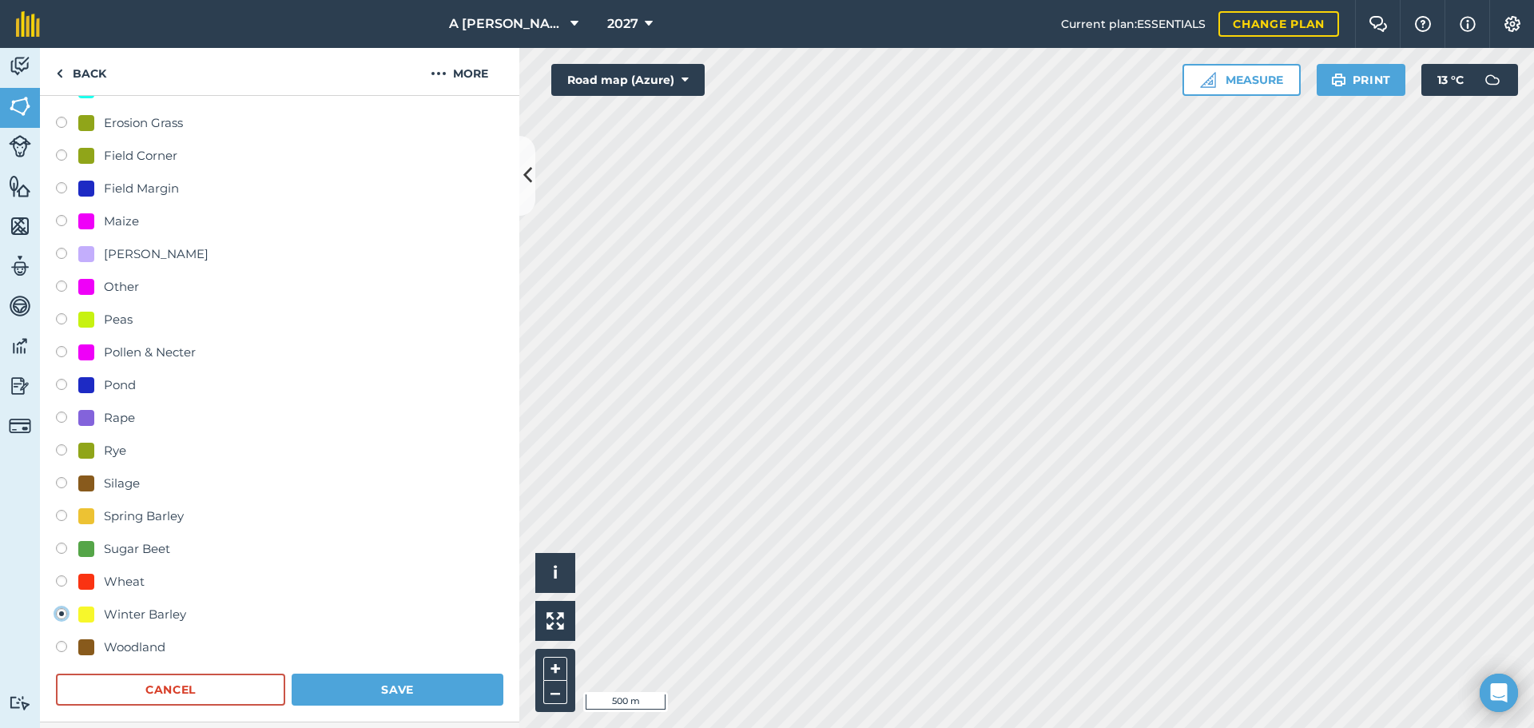
scroll to position [400, 0]
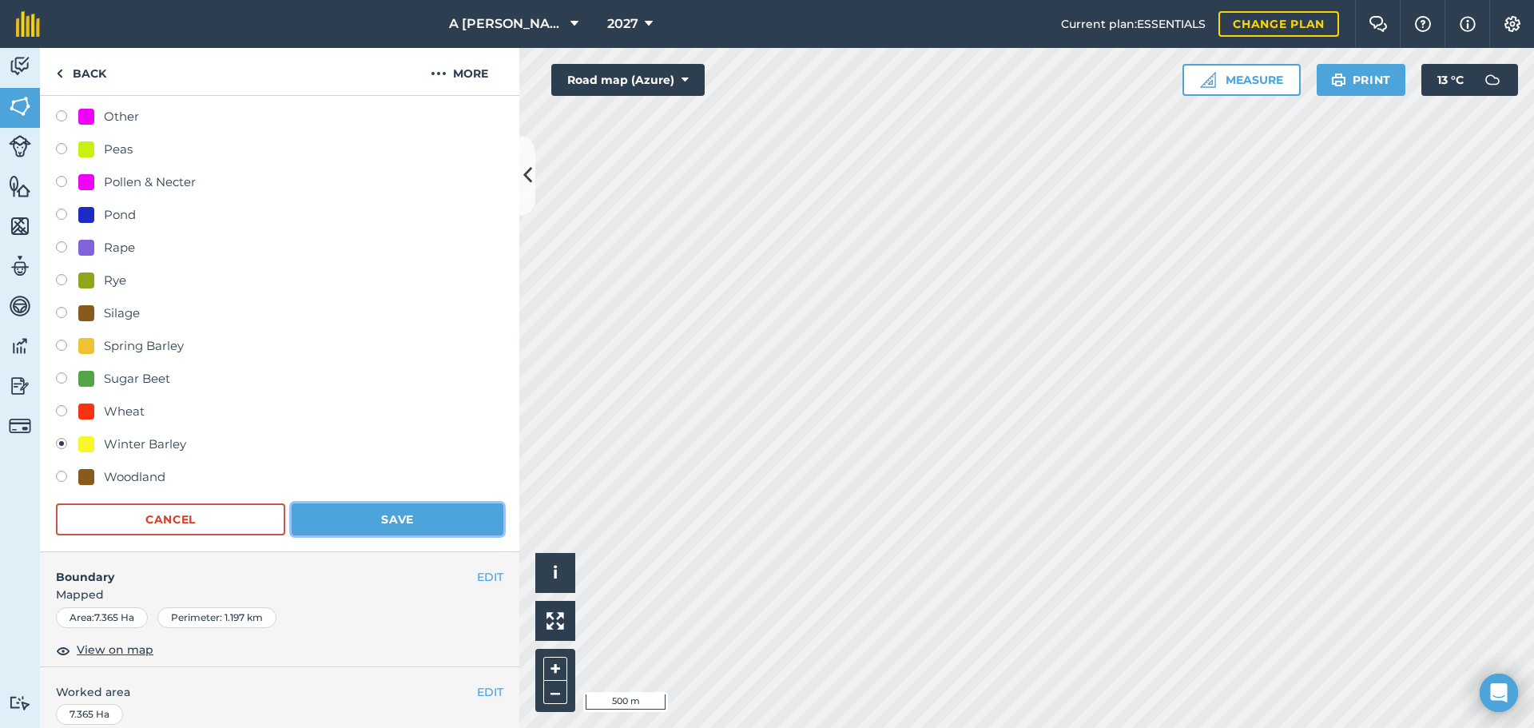
click at [385, 519] on button "Save" at bounding box center [398, 519] width 212 height 32
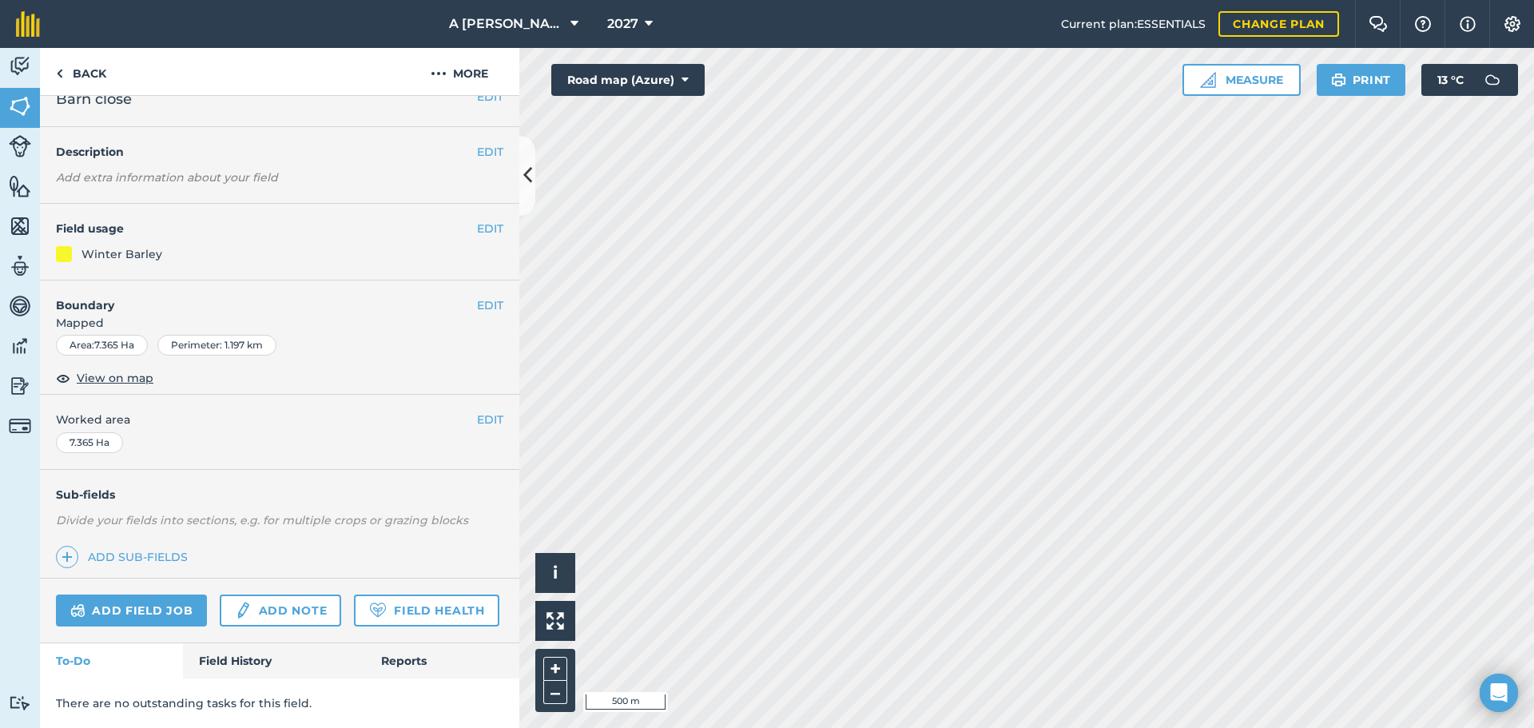
scroll to position [69, 0]
click at [75, 72] on link "Back" at bounding box center [81, 71] width 82 height 47
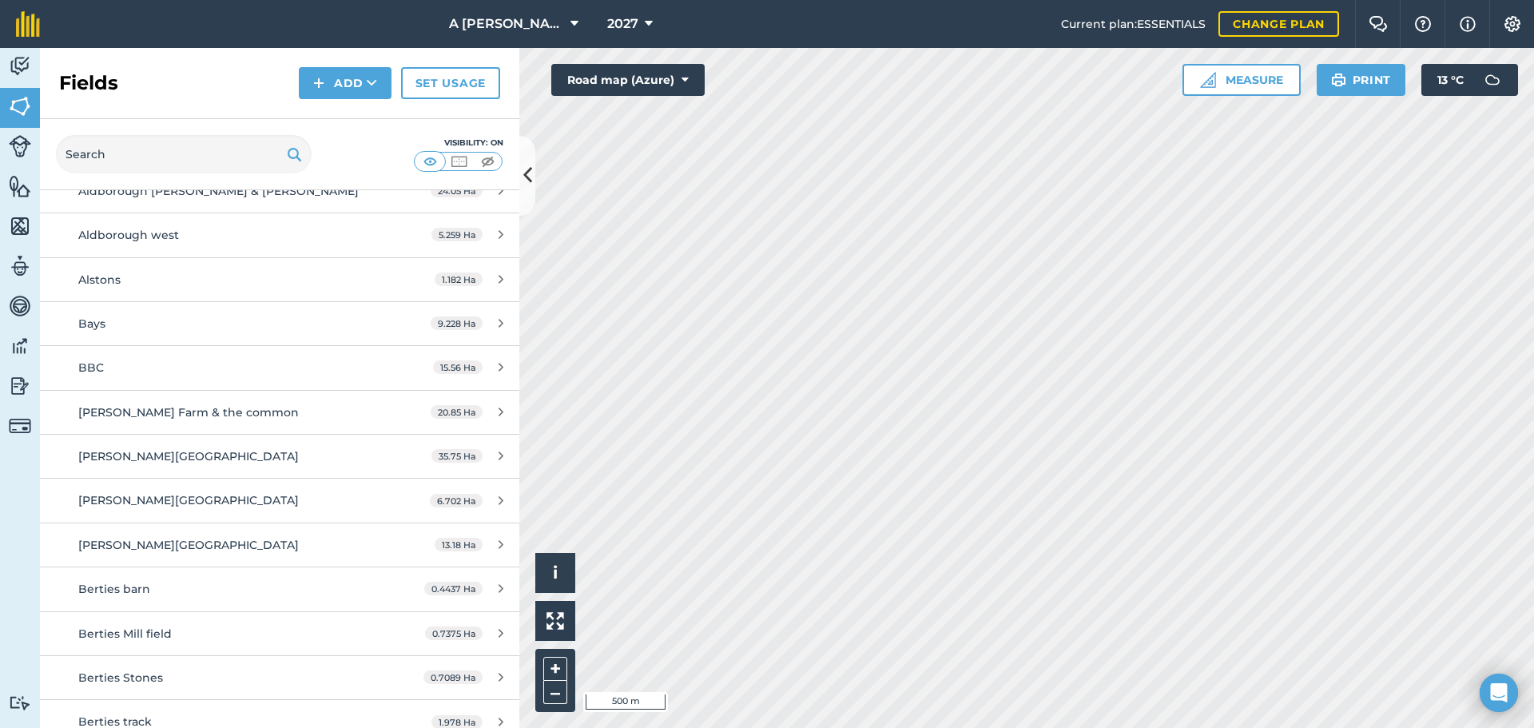
scroll to position [320, 0]
click at [499, 324] on icon at bounding box center [501, 321] width 5 height 12
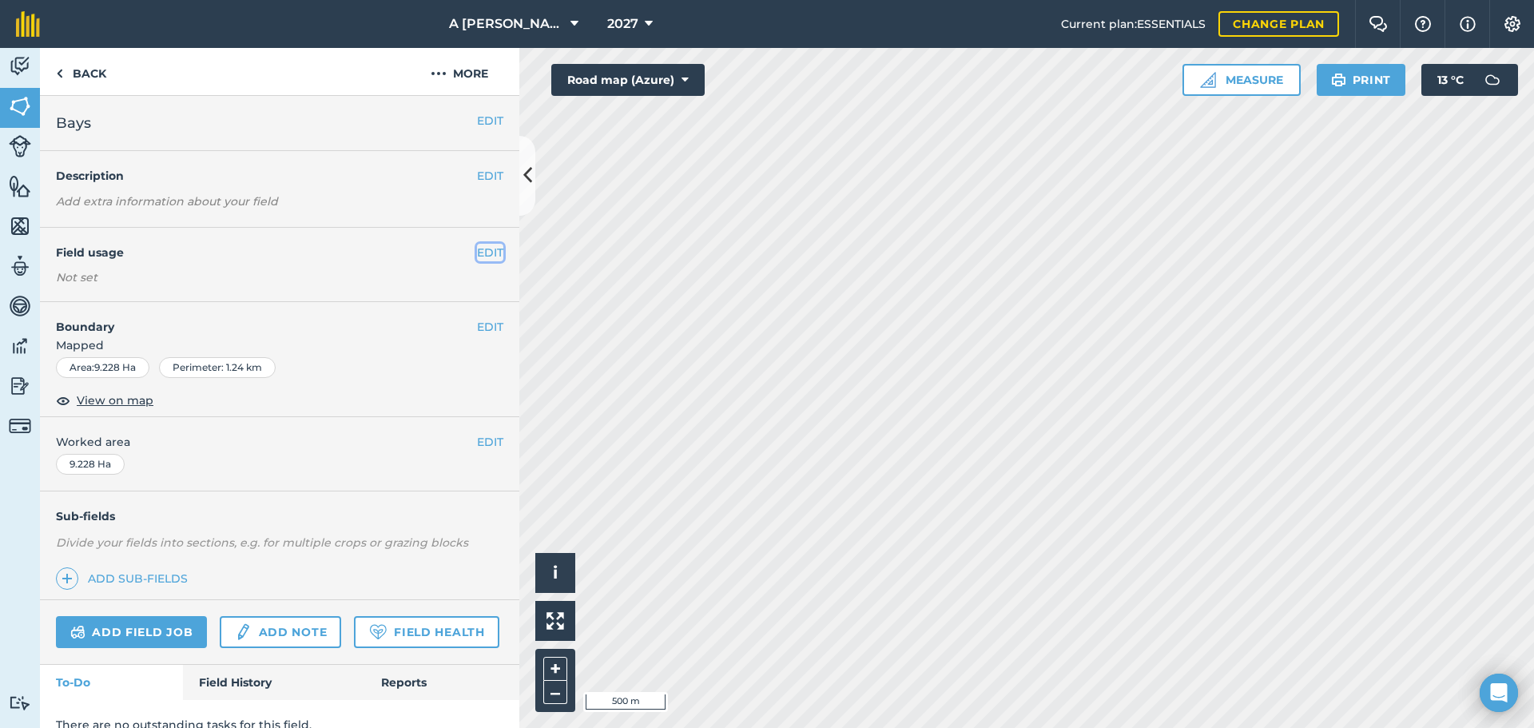
click at [477, 255] on button "EDIT" at bounding box center [490, 253] width 26 height 18
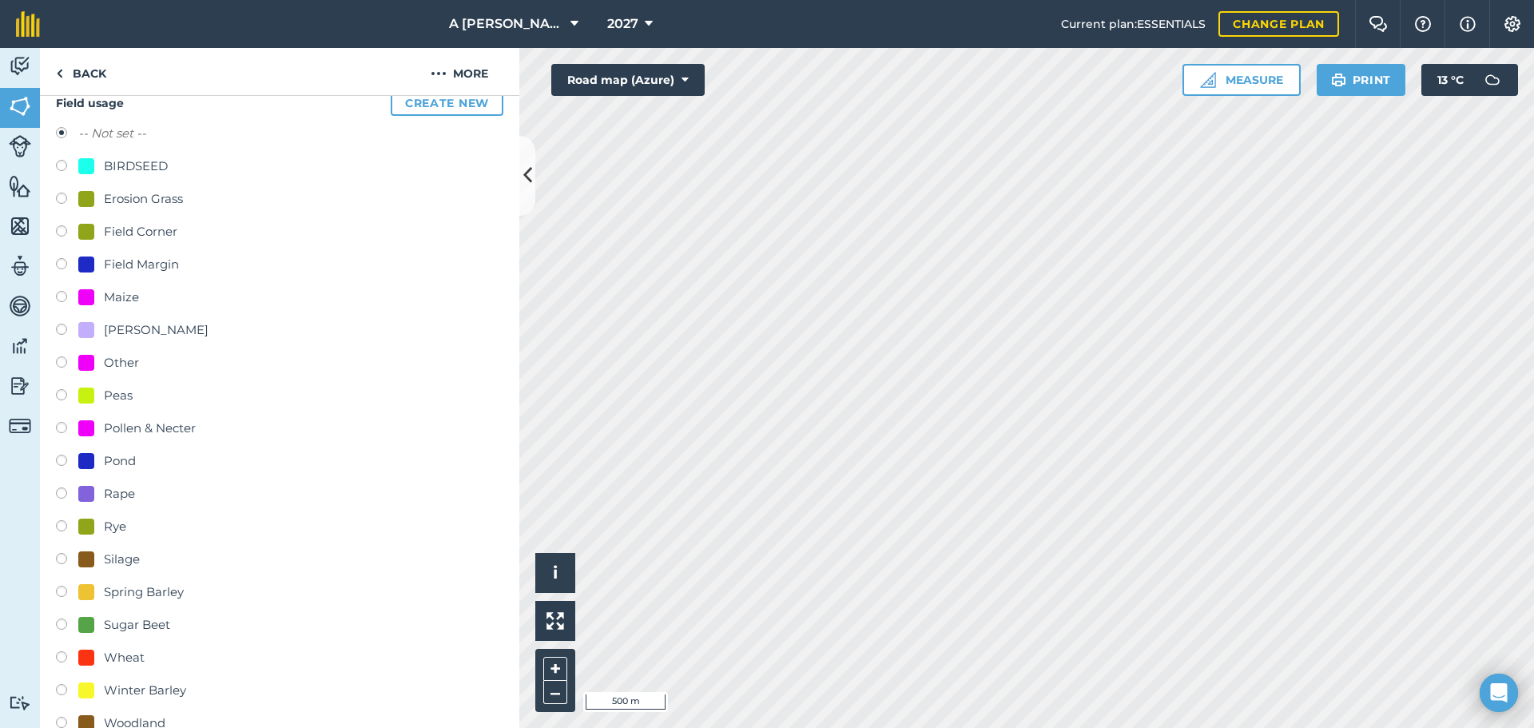
scroll to position [320, 0]
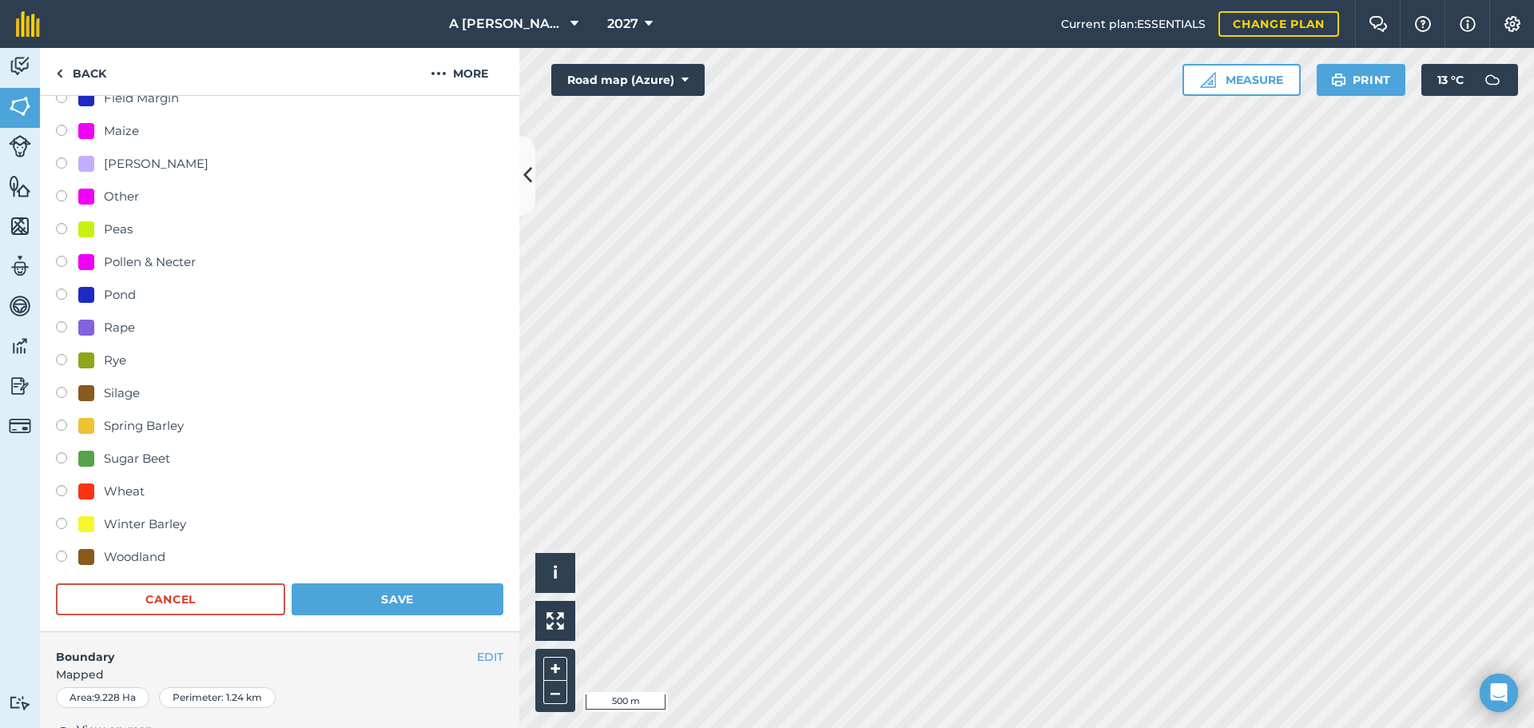
click at [63, 523] on label at bounding box center [67, 526] width 22 height 16
radio input "true"
radio input "false"
click at [353, 597] on button "Save" at bounding box center [398, 599] width 212 height 32
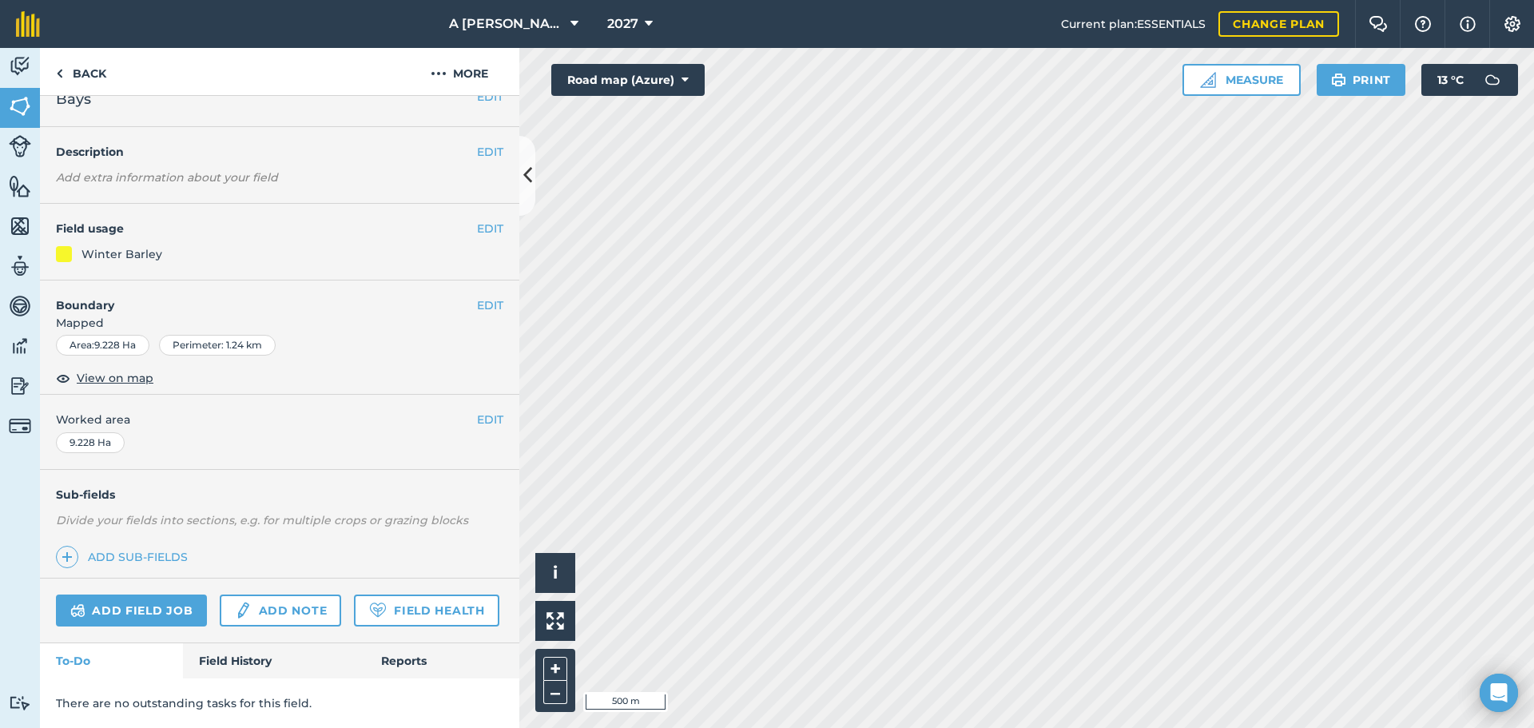
scroll to position [0, 0]
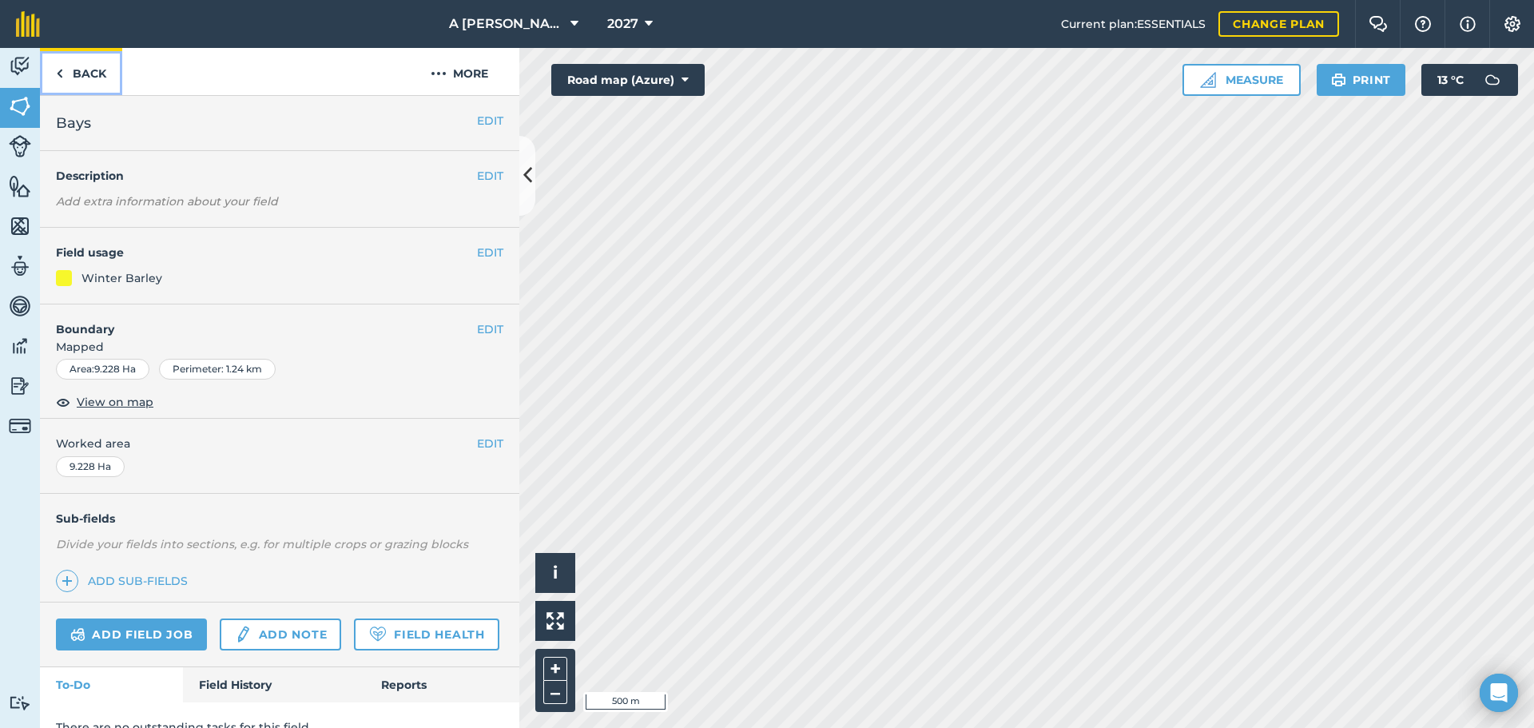
click at [77, 66] on link "Back" at bounding box center [81, 71] width 82 height 47
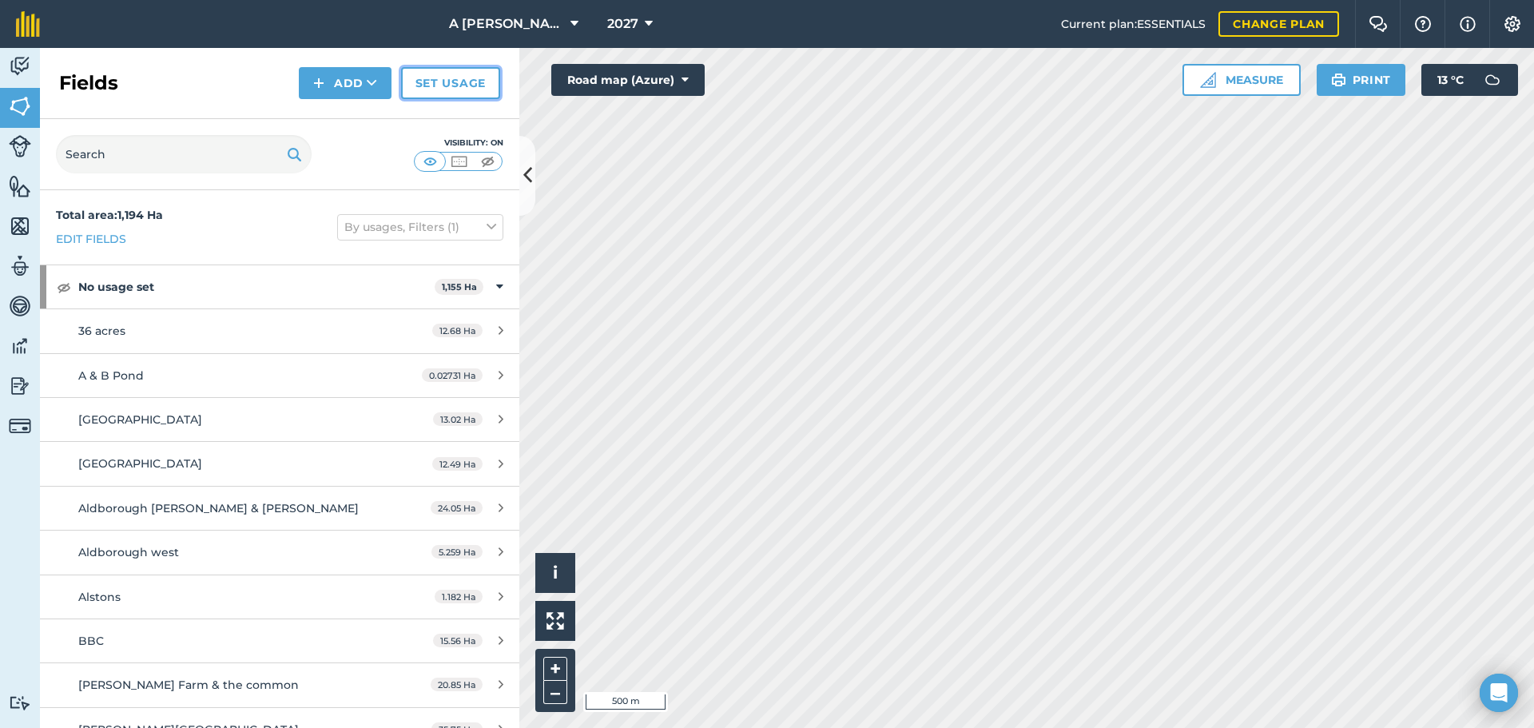
click at [444, 86] on link "Set usage" at bounding box center [450, 83] width 99 height 32
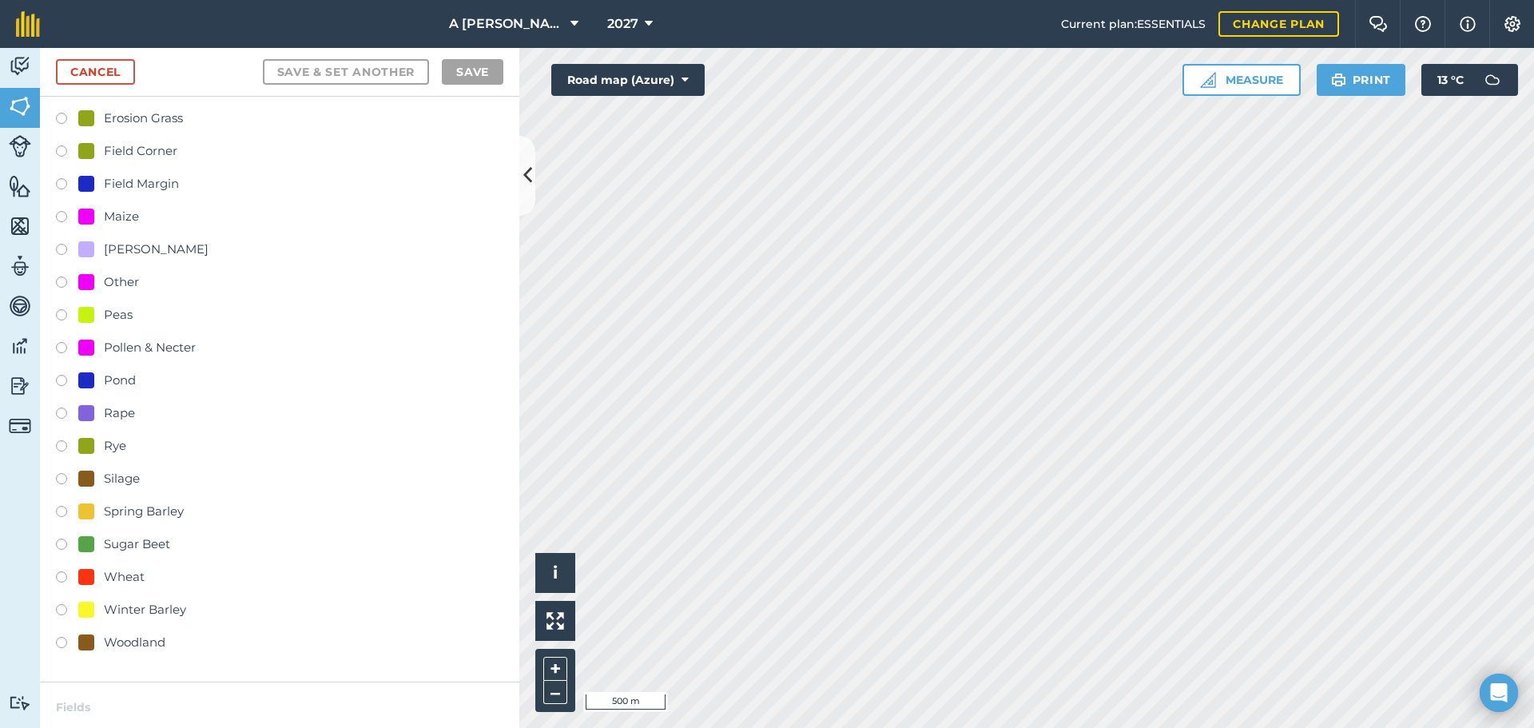
scroll to position [240, 0]
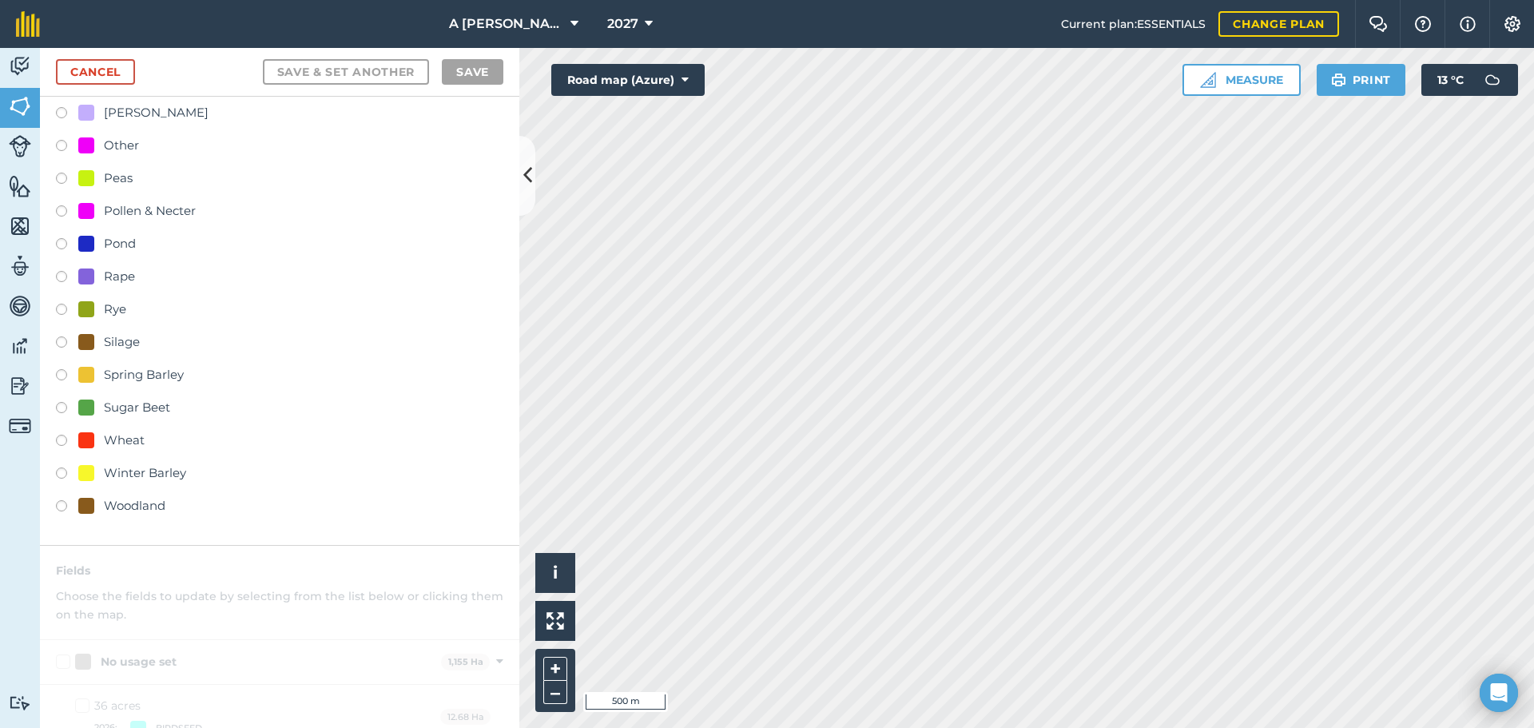
click at [66, 439] on label at bounding box center [67, 443] width 22 height 16
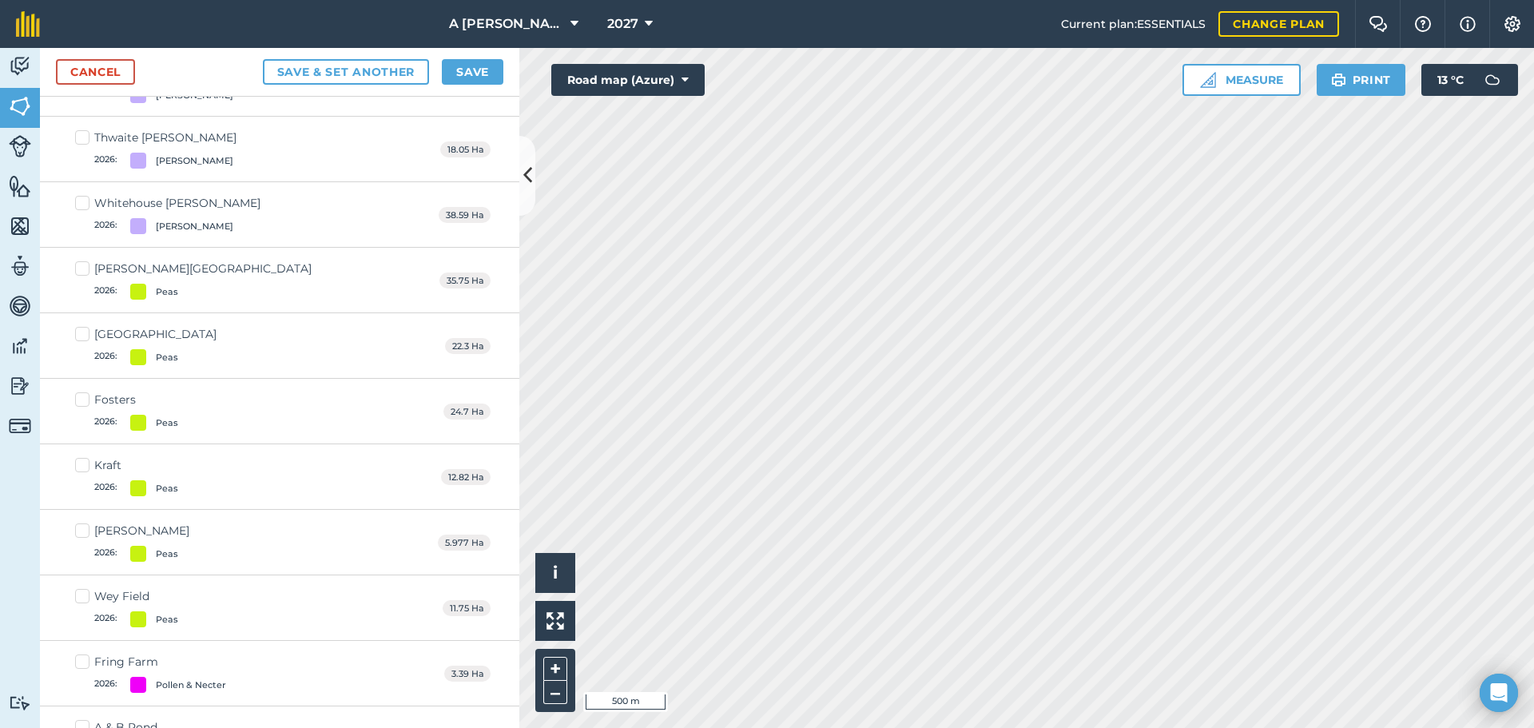
scroll to position [3836, 0]
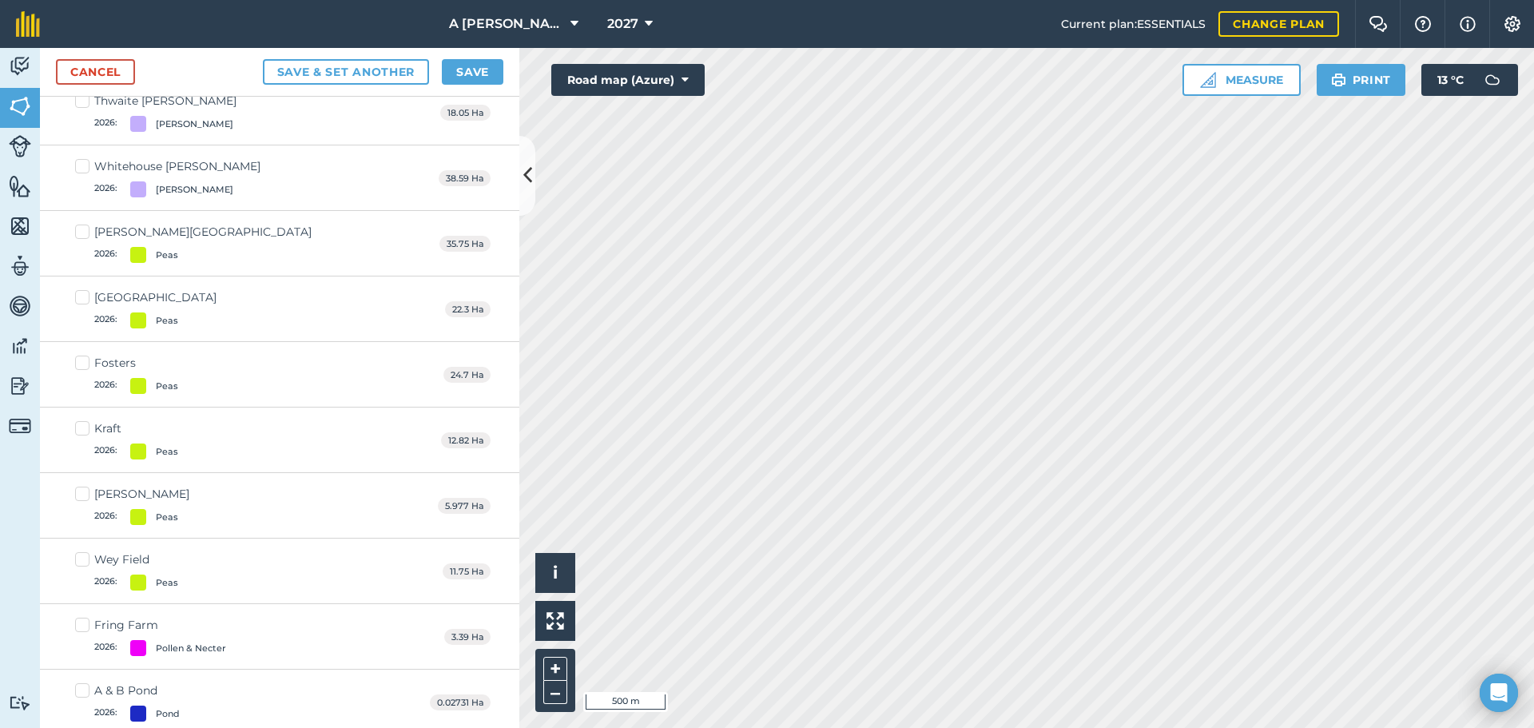
click at [83, 232] on label "[PERSON_NAME] Farm East 2026 : Peas" at bounding box center [193, 243] width 237 height 39
click at [83, 232] on input "[PERSON_NAME] Farm East 2026 : Peas" at bounding box center [80, 229] width 10 height 10
checkbox input "true"
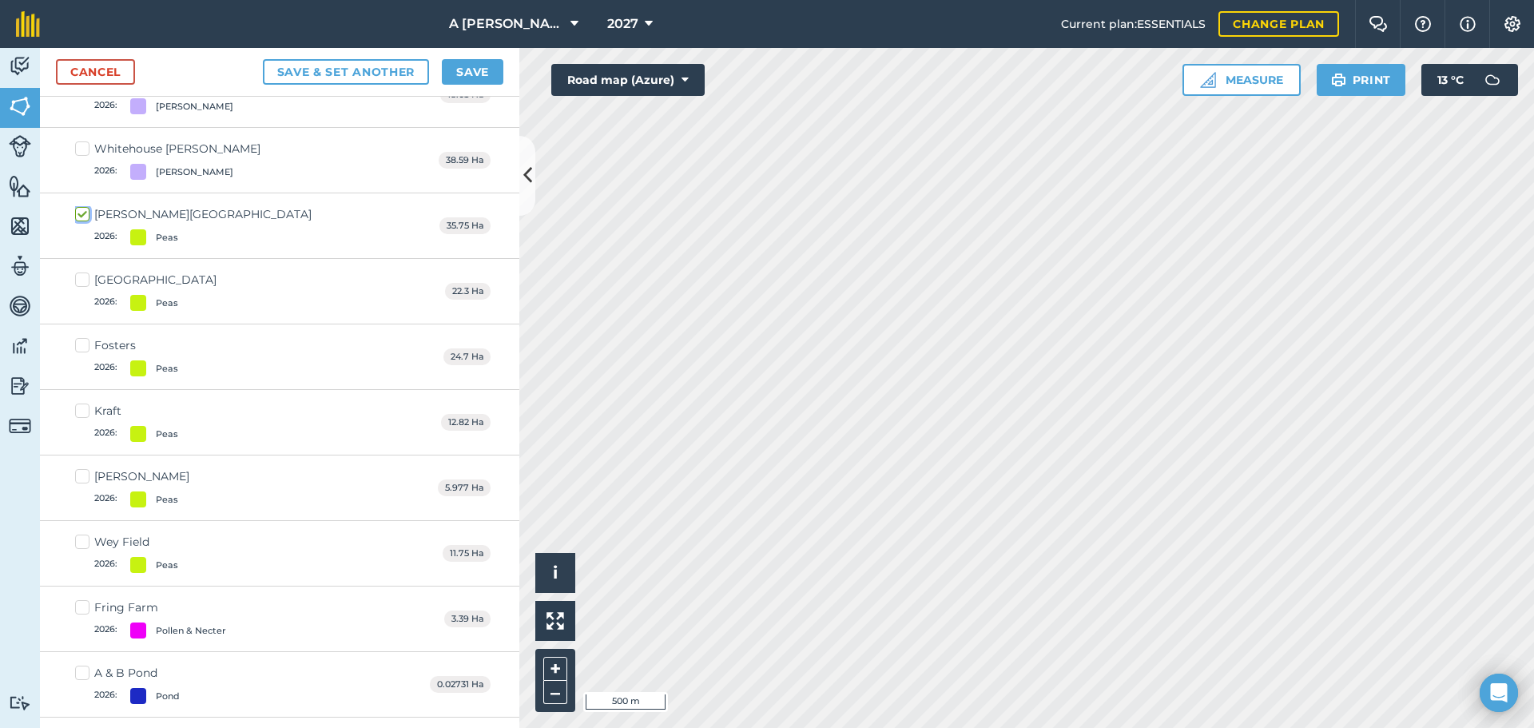
scroll to position [3818, 0]
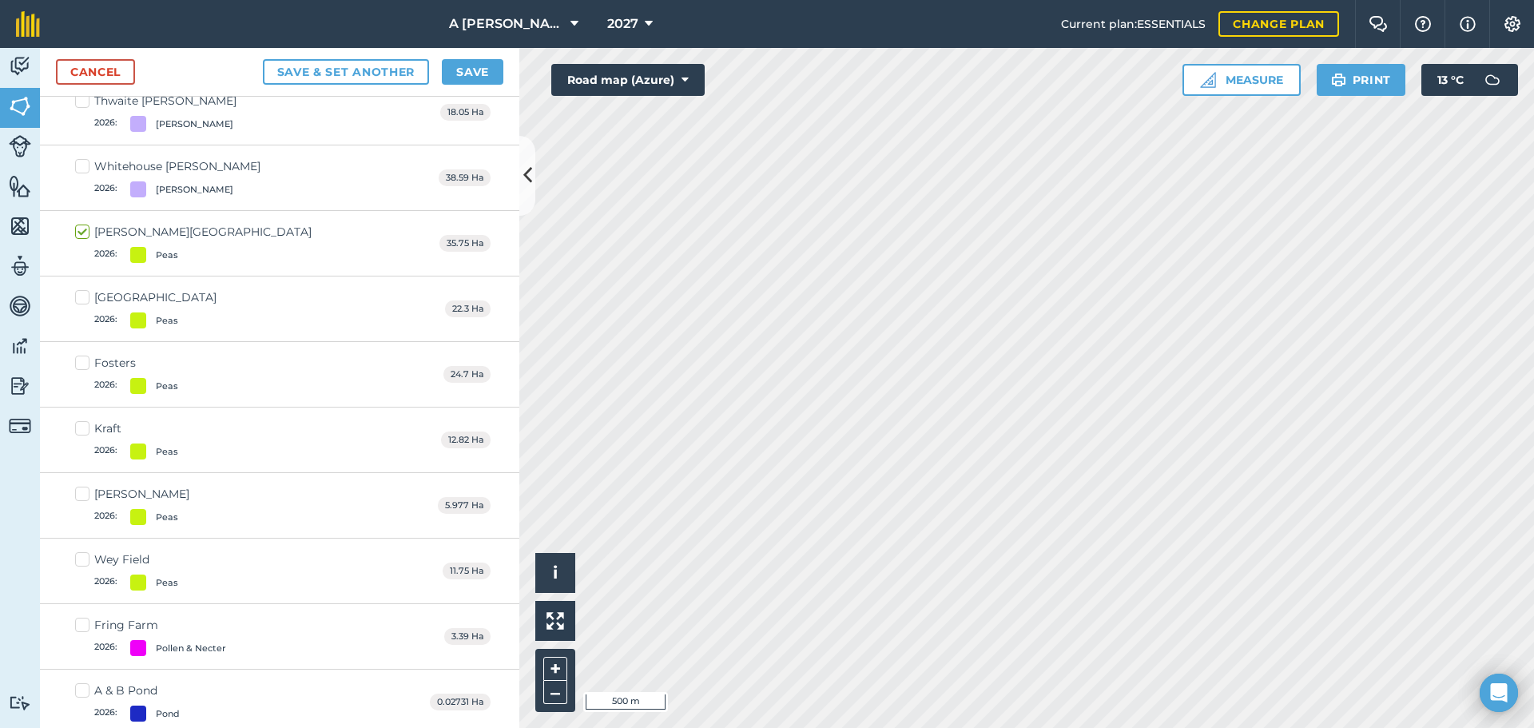
click at [85, 298] on label "Calthorpe long field 2026 : Peas" at bounding box center [145, 308] width 141 height 39
click at [85, 298] on input "Calthorpe long field 2026 : Peas" at bounding box center [80, 294] width 10 height 10
checkbox input "true"
click at [84, 363] on label "Fosters 2026 : Peas" at bounding box center [126, 374] width 103 height 39
click at [84, 363] on input "Fosters 2026 : Peas" at bounding box center [80, 360] width 10 height 10
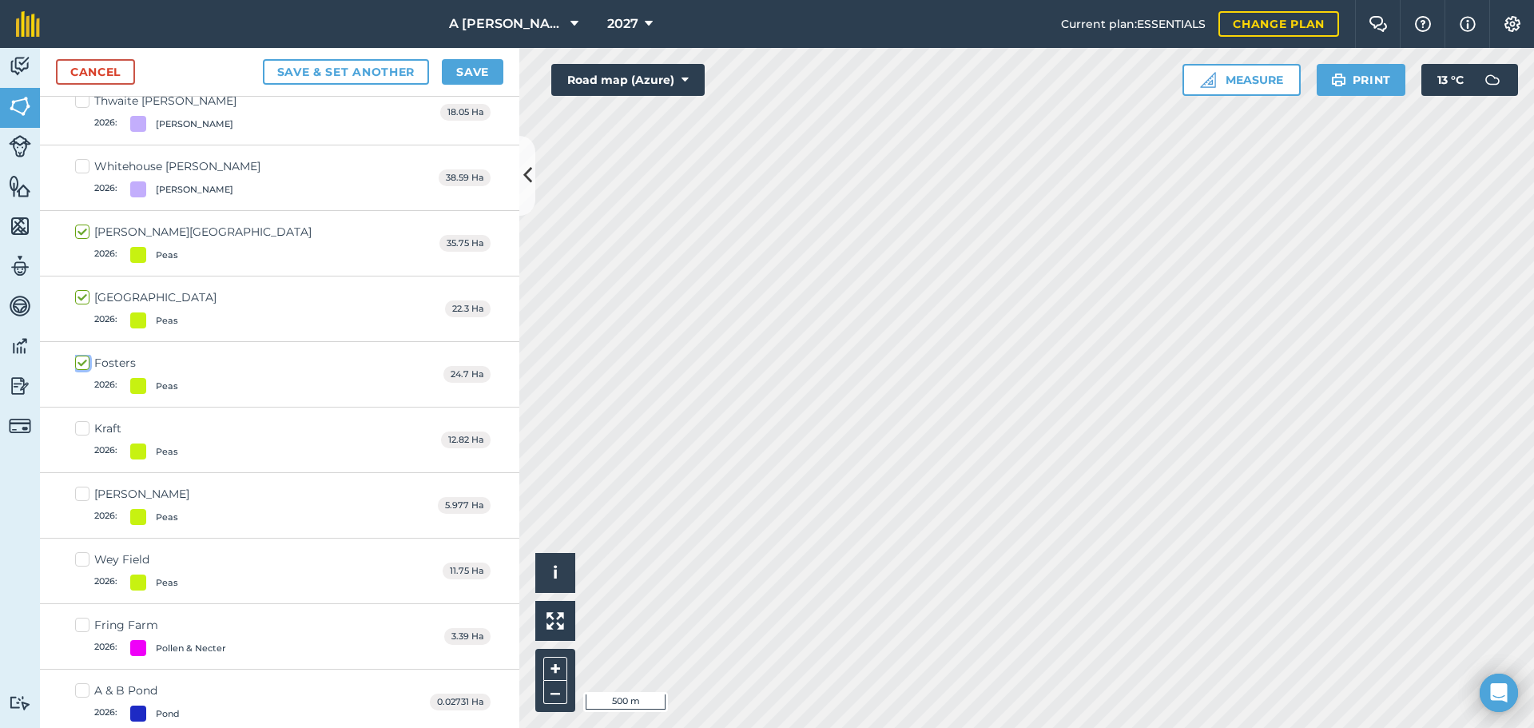
checkbox input "true"
click at [86, 422] on label "Kraft 2026 : Peas" at bounding box center [126, 439] width 103 height 39
click at [86, 422] on input "Kraft 2026 : Peas" at bounding box center [80, 425] width 10 height 10
checkbox input "true"
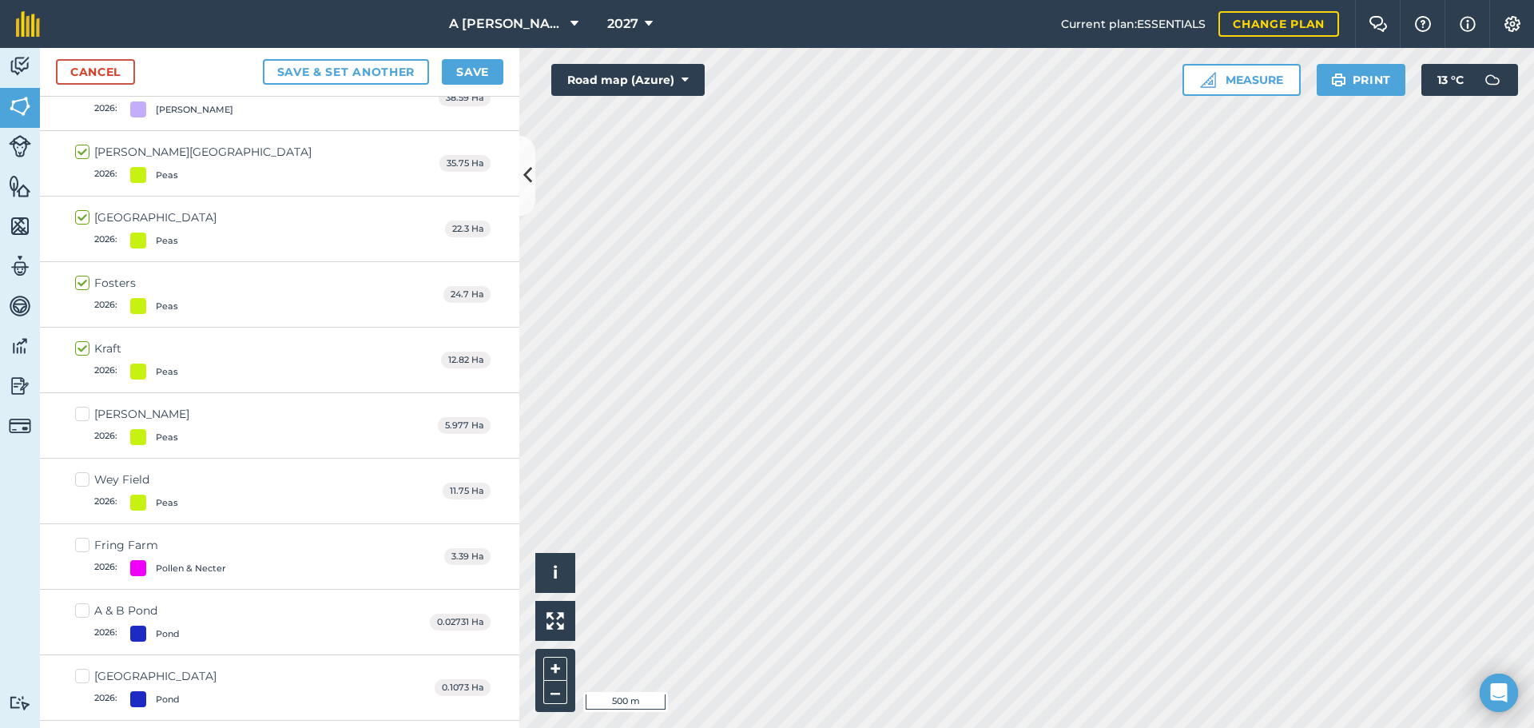
click at [85, 422] on label "[PERSON_NAME] 2026 : Peas" at bounding box center [132, 425] width 114 height 39
click at [85, 416] on input "[PERSON_NAME] 2026 : Peas" at bounding box center [80, 411] width 10 height 10
checkbox input "true"
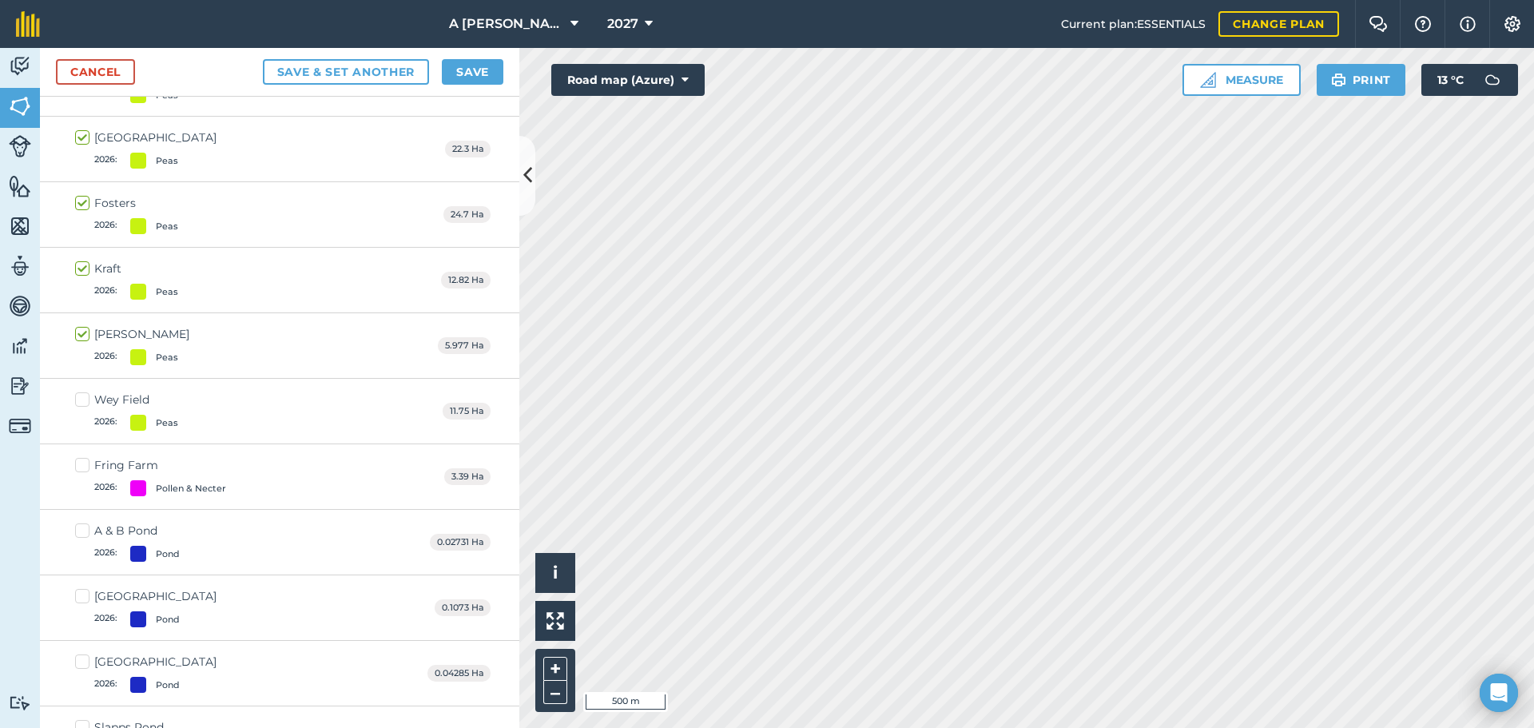
click at [85, 402] on label "Wey Field 2026 : Peas" at bounding box center [126, 411] width 103 height 39
click at [85, 402] on input "Wey Field 2026 : Peas" at bounding box center [80, 397] width 10 height 10
checkbox input "true"
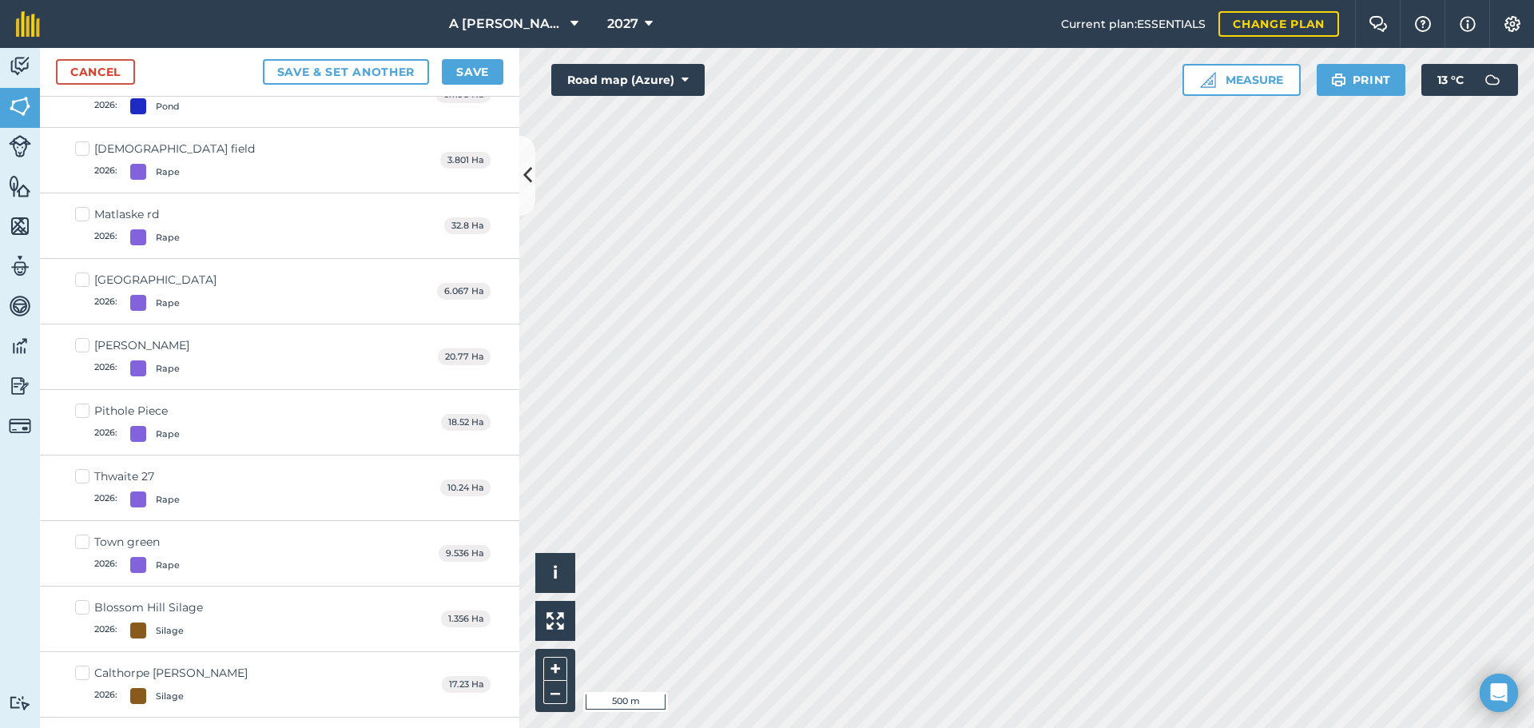
scroll to position [4857, 0]
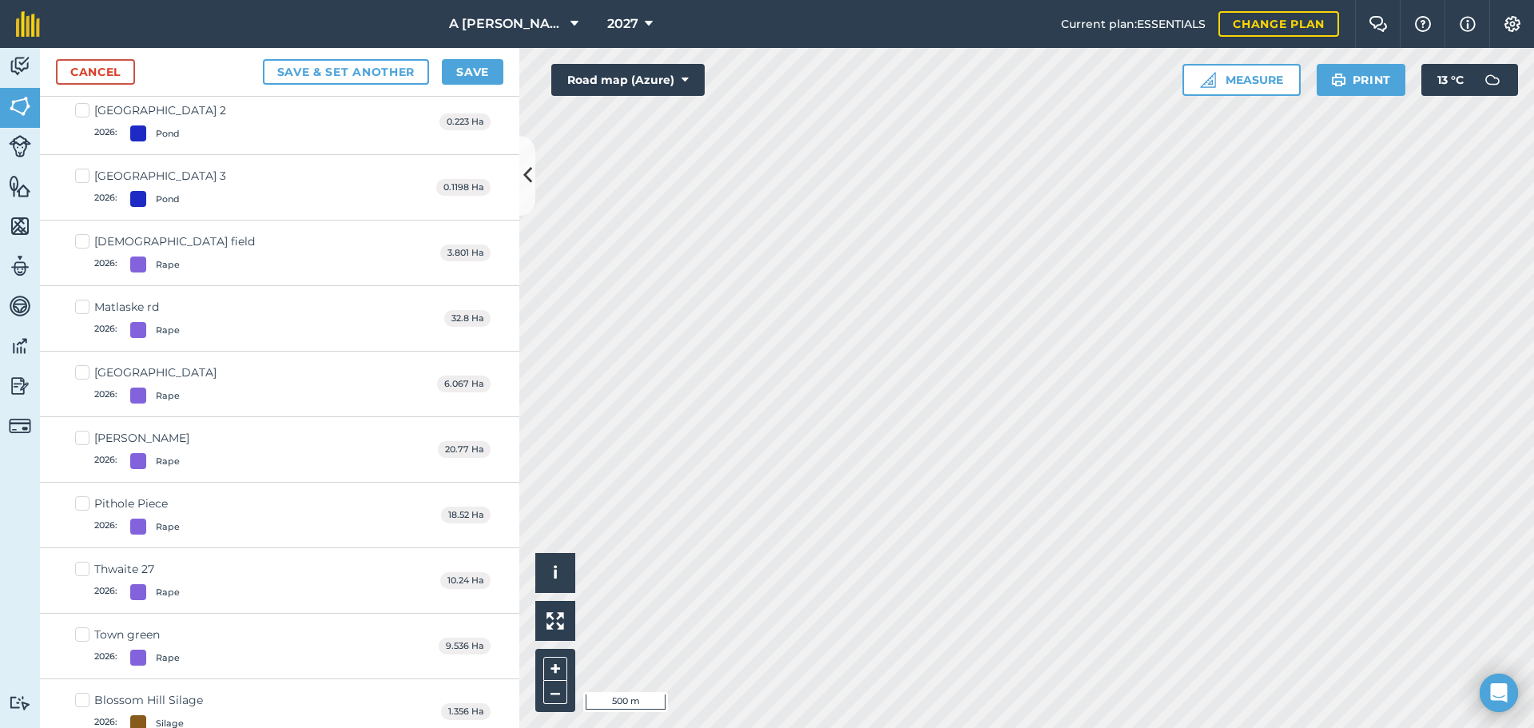
click at [82, 241] on label "Church field 2026 : Rape" at bounding box center [165, 252] width 180 height 39
click at [82, 241] on input "Church field 2026 : Rape" at bounding box center [80, 238] width 10 height 10
checkbox input "true"
click at [82, 308] on label "Matlaske rd 2026 : Rape" at bounding box center [127, 318] width 105 height 39
click at [82, 308] on input "Matlaske rd 2026 : Rape" at bounding box center [80, 304] width 10 height 10
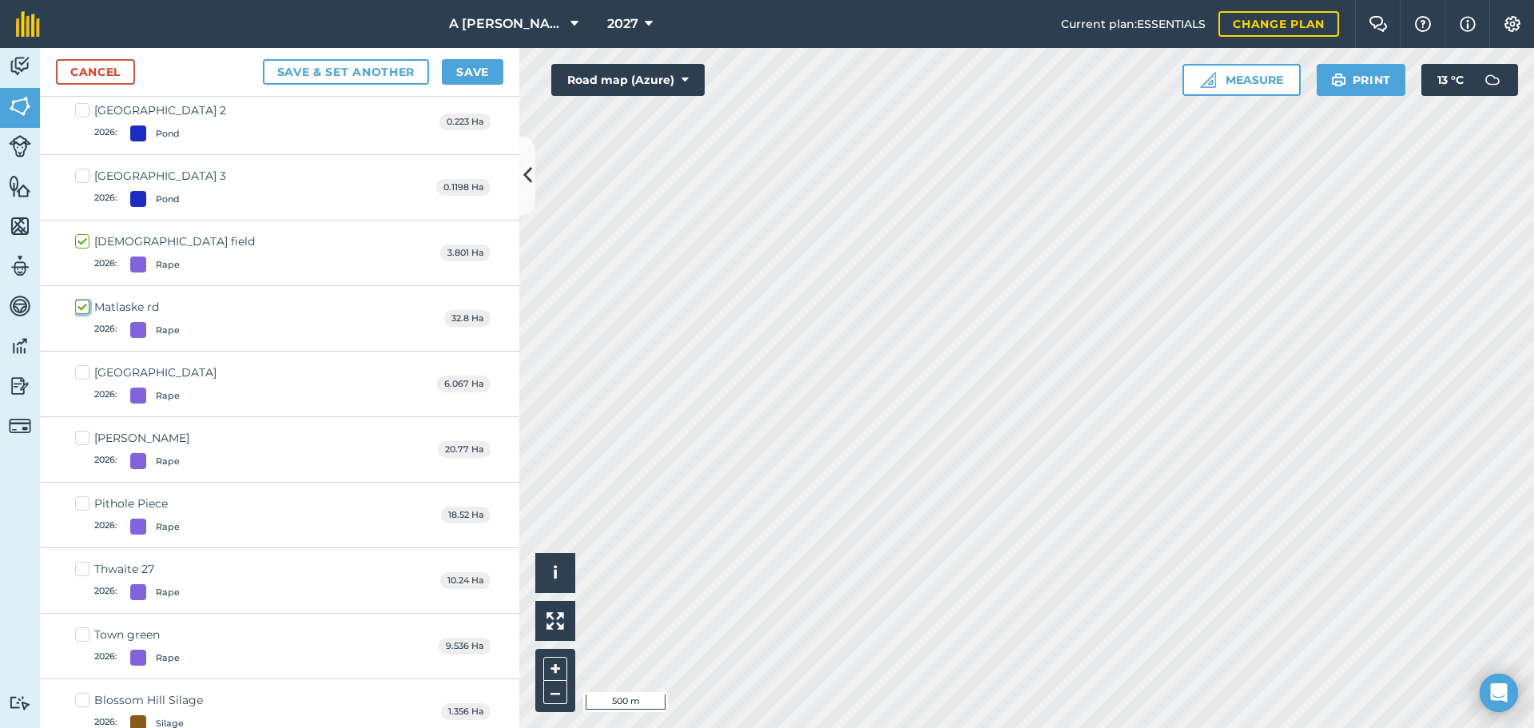
checkbox input "true"
click at [87, 372] on label "[GEOGRAPHIC_DATA] 2026 : Rape" at bounding box center [145, 383] width 141 height 39
click at [86, 372] on input "[GEOGRAPHIC_DATA] 2026 : Rape" at bounding box center [80, 369] width 10 height 10
checkbox input "true"
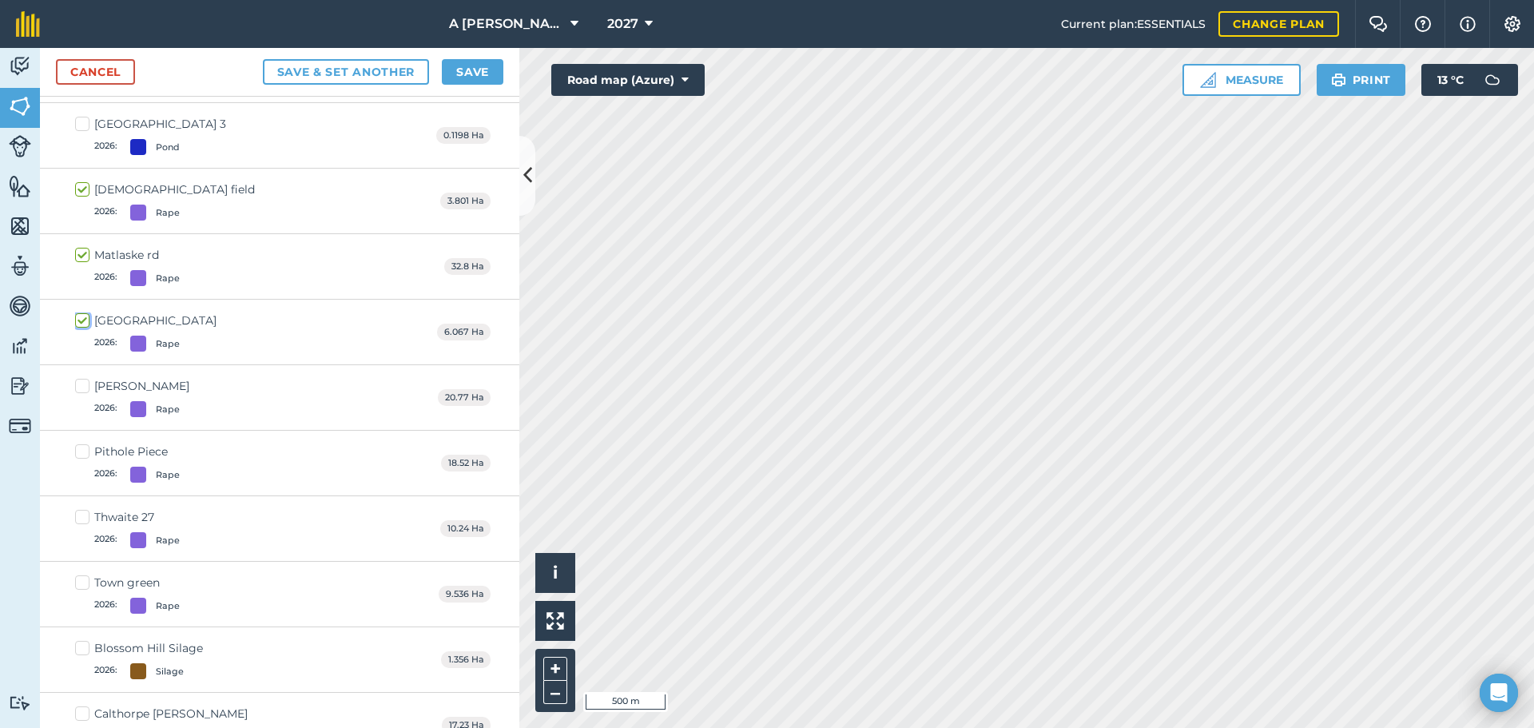
scroll to position [4937, 0]
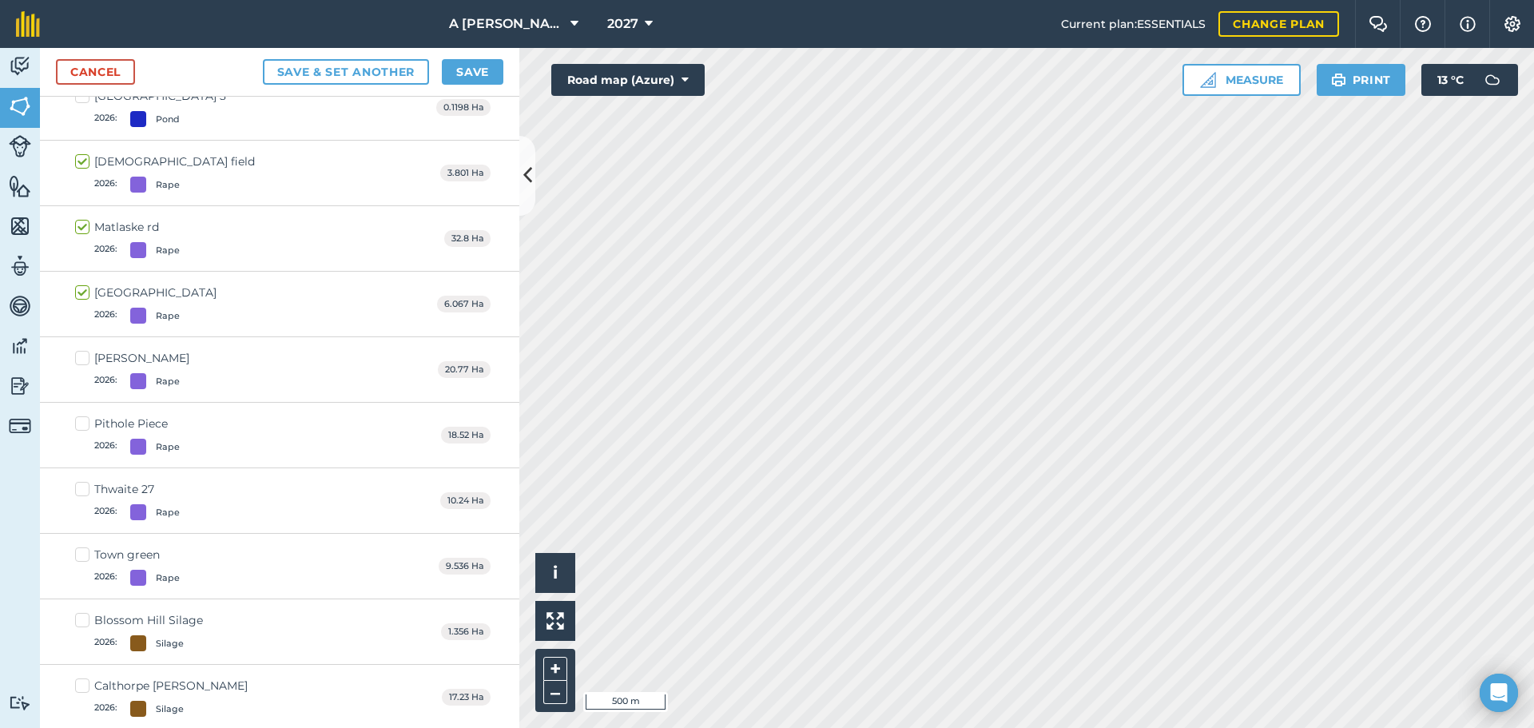
click at [86, 363] on label "[PERSON_NAME] 2026 : Rape" at bounding box center [132, 369] width 114 height 39
click at [86, 360] on input "[PERSON_NAME] 2026 : Rape" at bounding box center [80, 355] width 10 height 10
checkbox input "true"
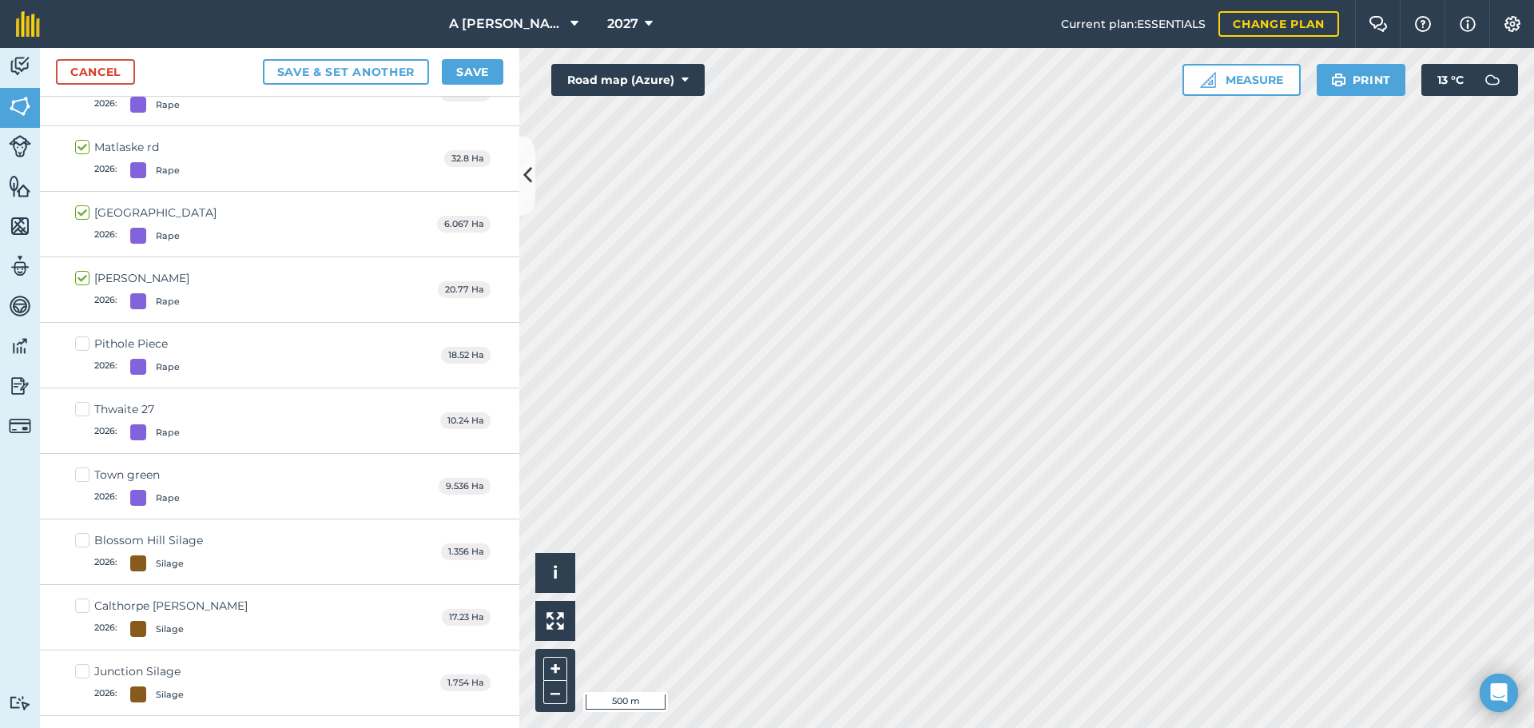
click at [86, 348] on label "Pithole Piece 2026 : Rape" at bounding box center [127, 355] width 105 height 39
click at [86, 346] on input "Pithole Piece 2026 : Rape" at bounding box center [80, 341] width 10 height 10
checkbox input "true"
click at [86, 407] on label "Thwaite 27 2026 : Rape" at bounding box center [127, 420] width 105 height 39
click at [86, 407] on input "Thwaite 27 2026 : Rape" at bounding box center [80, 406] width 10 height 10
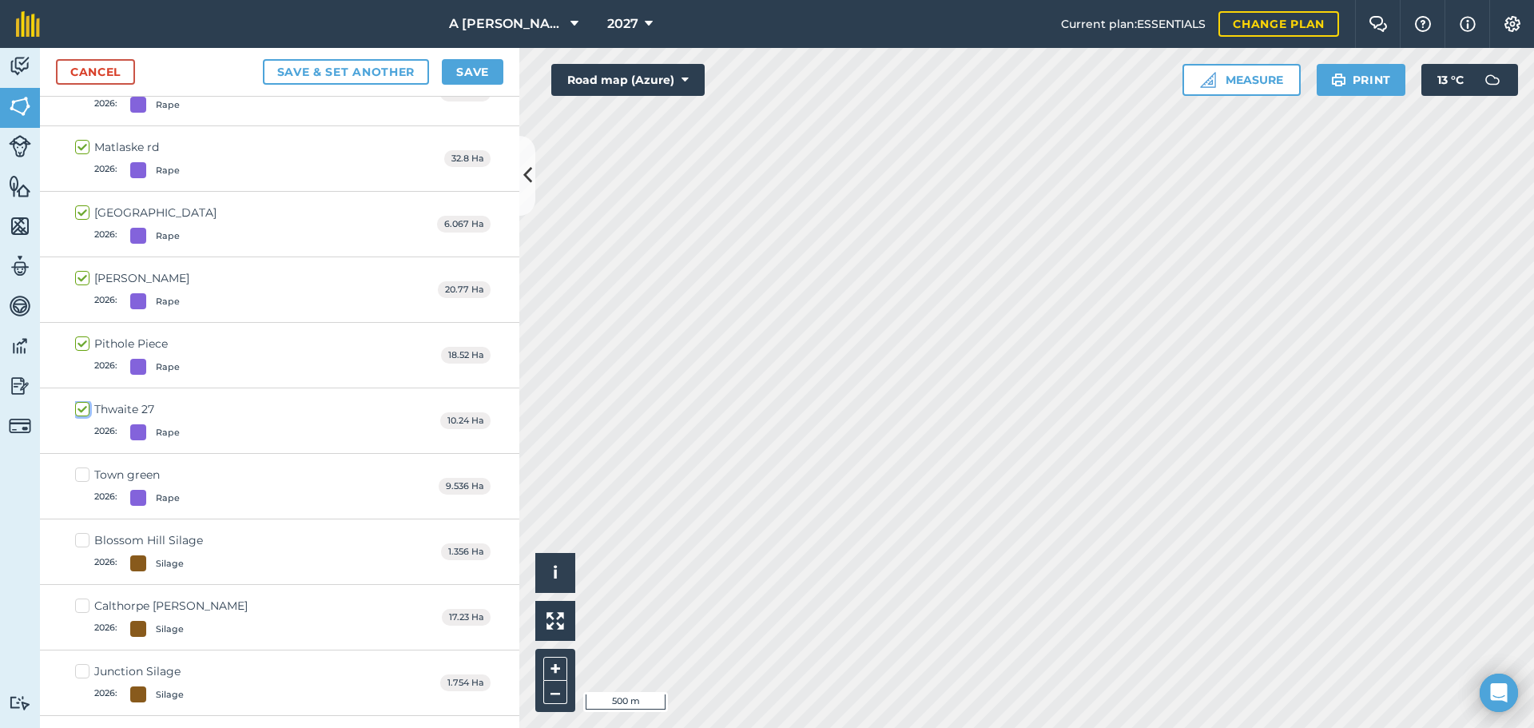
checkbox input "true"
click at [82, 474] on label "Town green 2026 : Rape" at bounding box center [127, 486] width 105 height 39
click at [82, 474] on input "Town green 2026 : Rape" at bounding box center [80, 472] width 10 height 10
checkbox input "true"
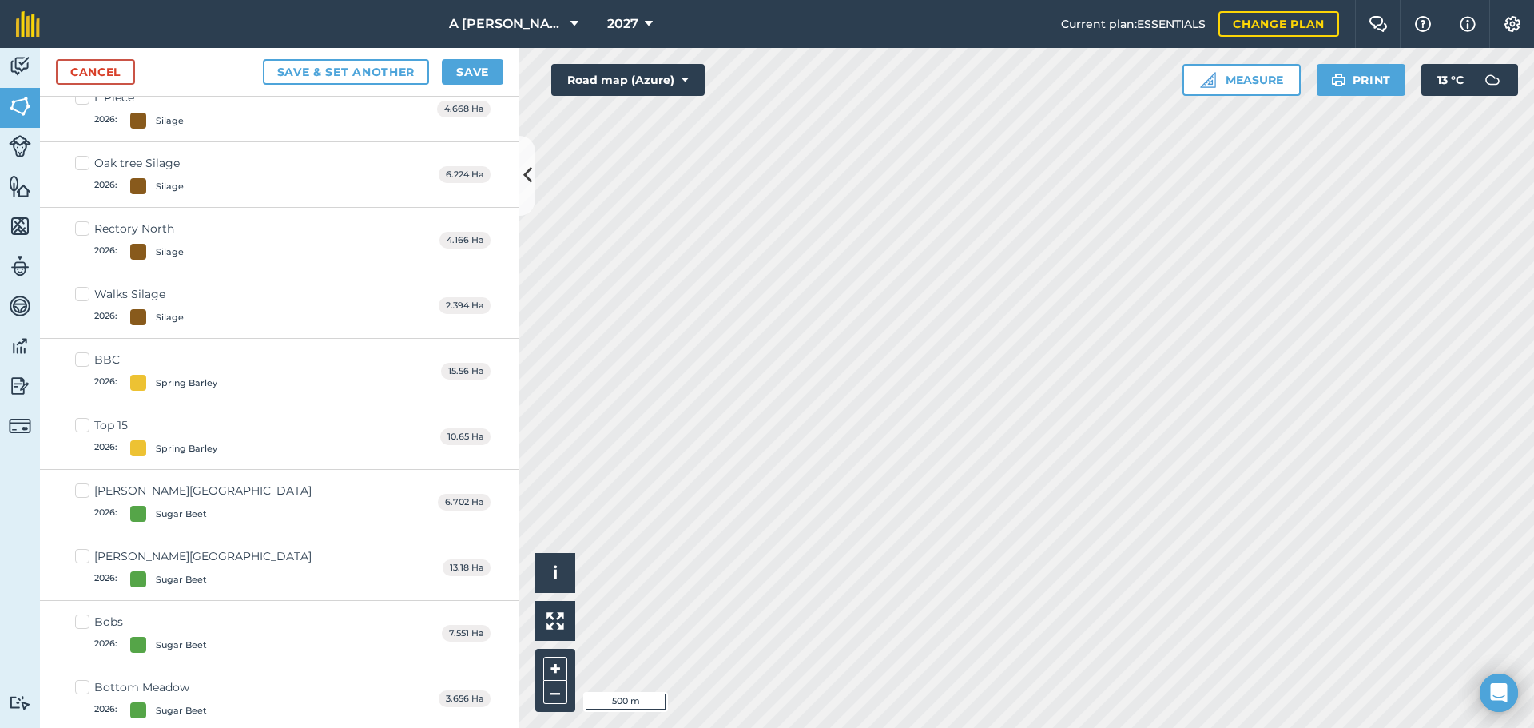
scroll to position [5737, 0]
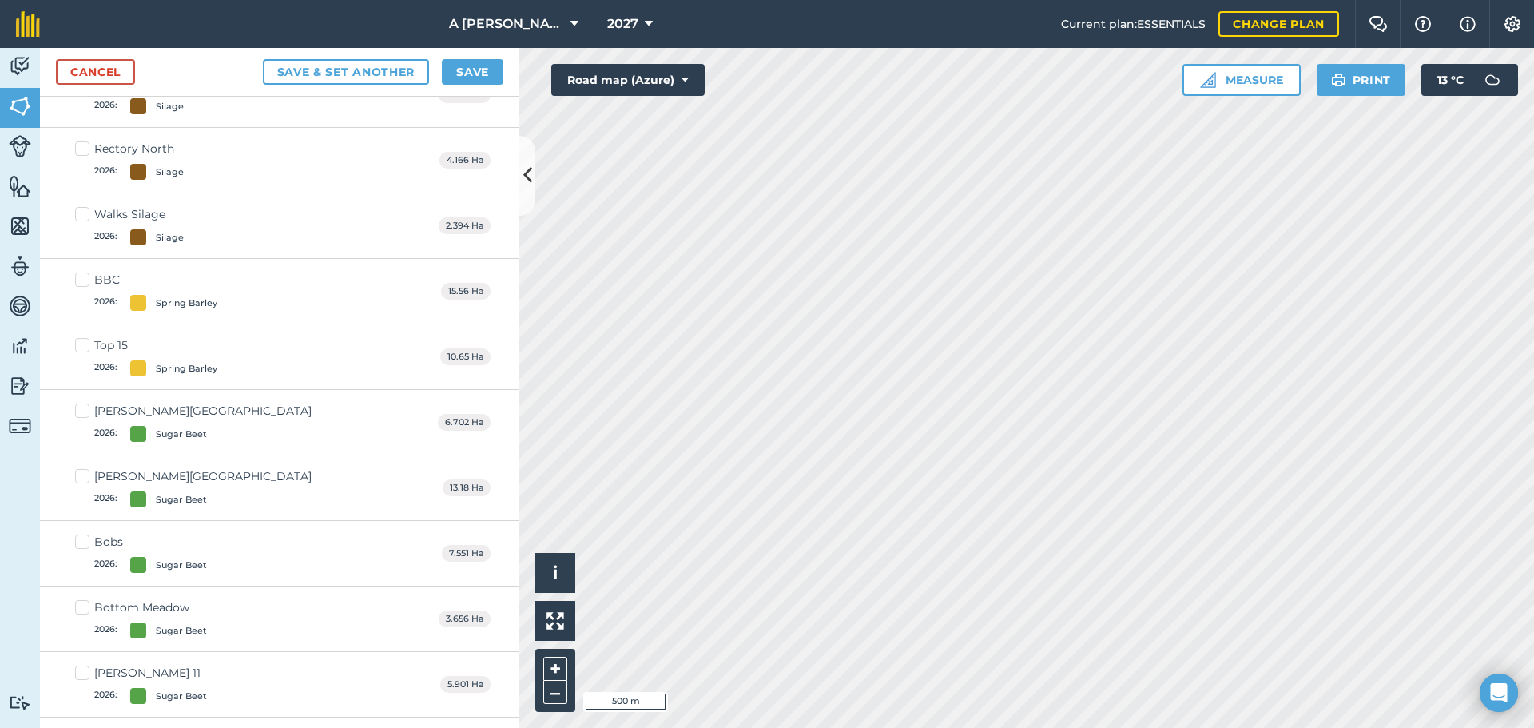
click at [84, 410] on label "[PERSON_NAME] Farm South 2026 : Sugar Beet" at bounding box center [193, 422] width 237 height 39
click at [84, 410] on input "[PERSON_NAME] Farm South 2026 : Sugar Beet" at bounding box center [80, 408] width 10 height 10
checkbox input "true"
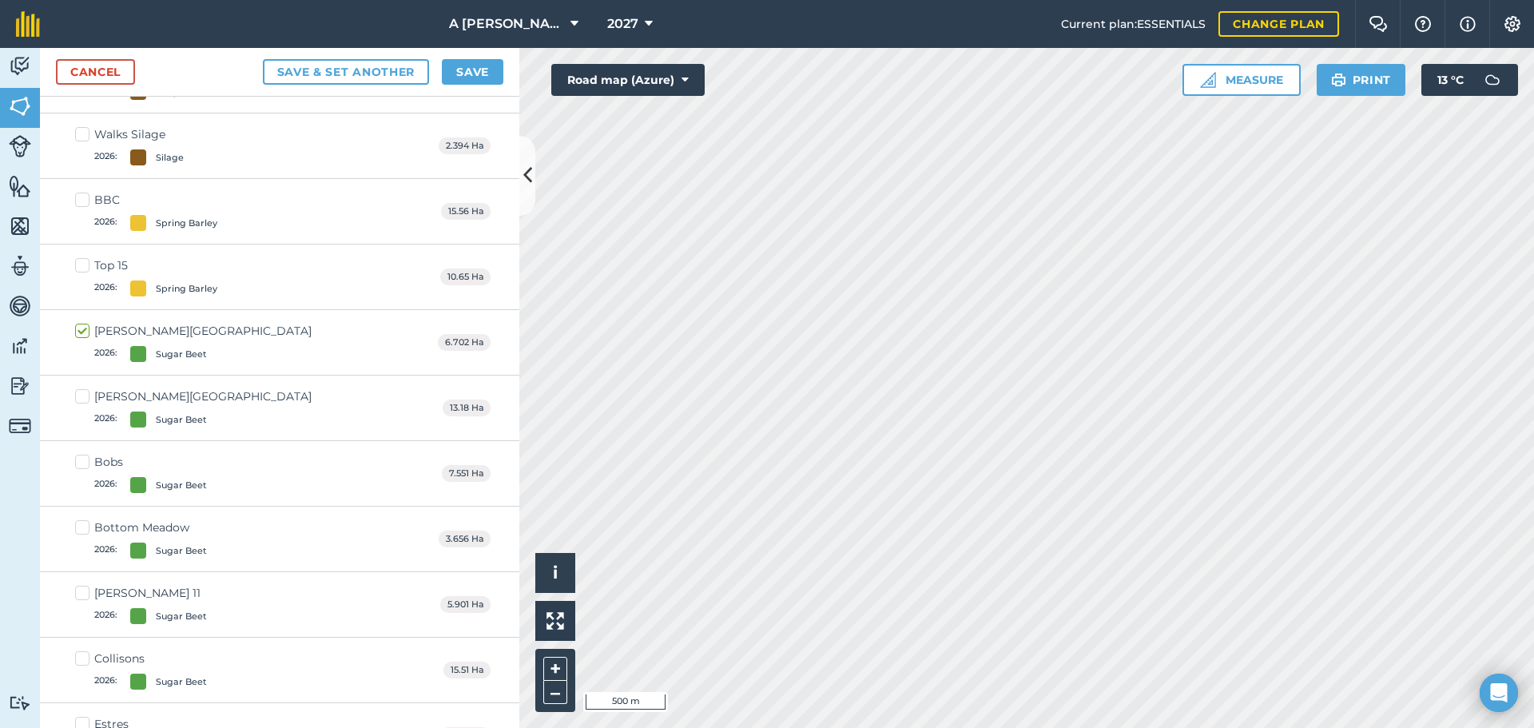
click at [84, 398] on label "[PERSON_NAME] Farm West 2026 : Sugar Beet" at bounding box center [193, 407] width 237 height 39
click at [84, 398] on input "[PERSON_NAME] Farm West 2026 : Sugar Beet" at bounding box center [80, 393] width 10 height 10
checkbox input "true"
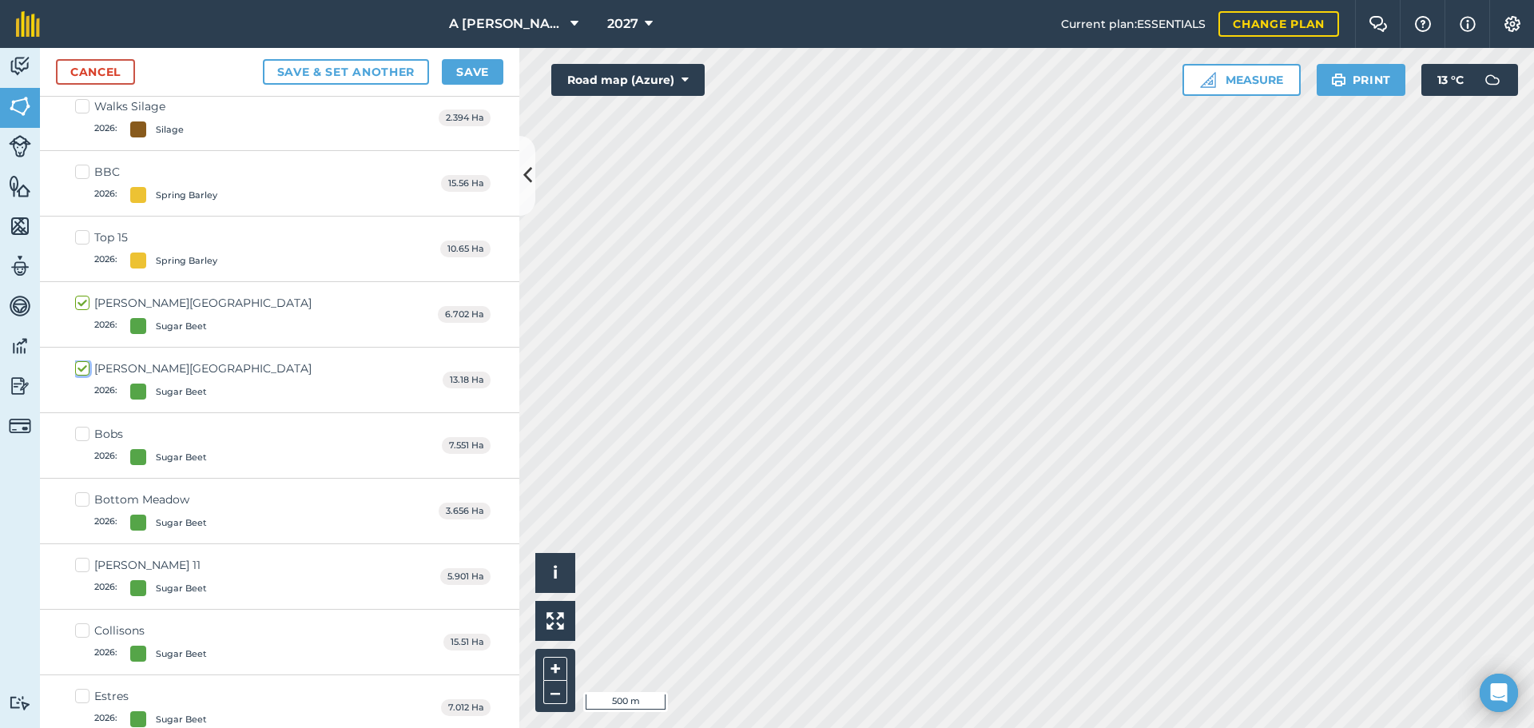
scroll to position [5816, 0]
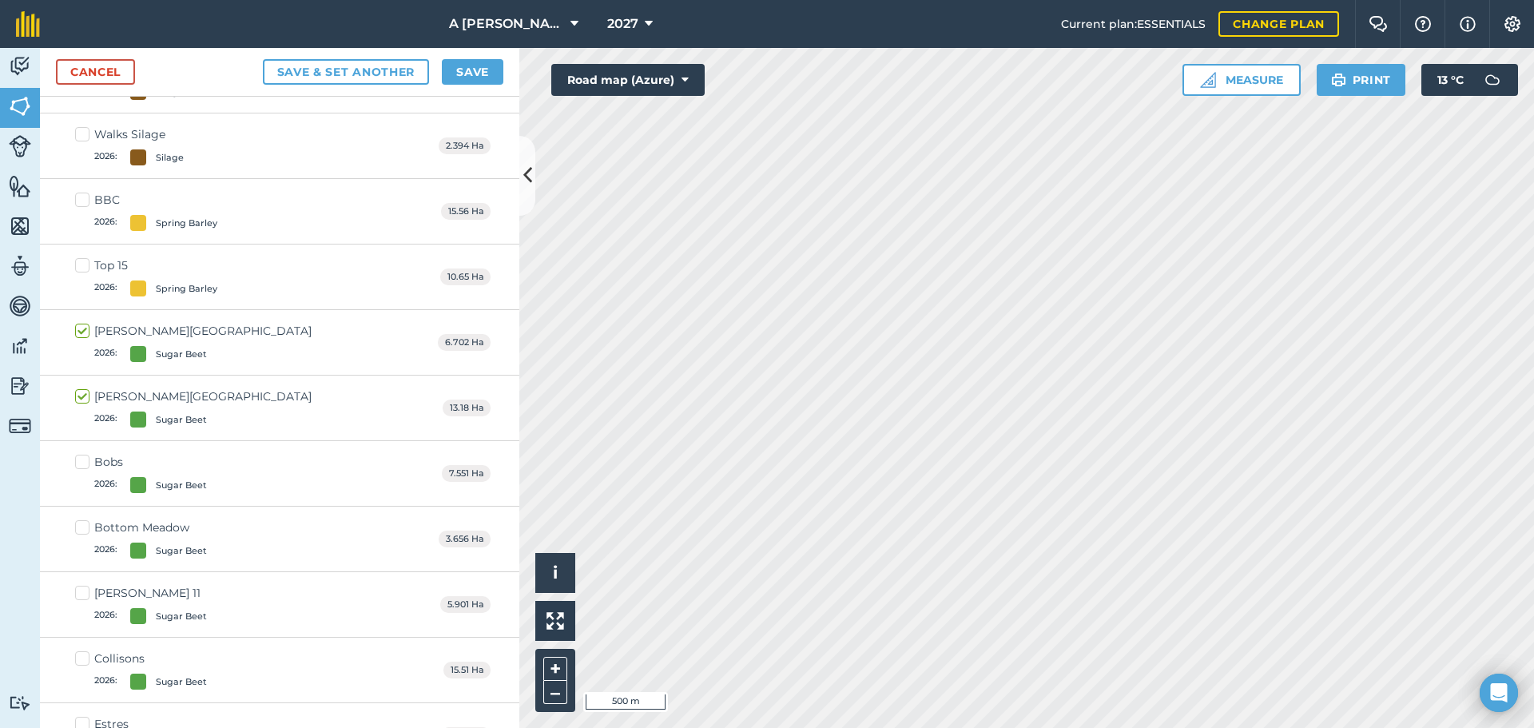
click at [80, 334] on label "[PERSON_NAME] Farm South 2026 : Sugar Beet" at bounding box center [193, 342] width 237 height 39
click at [80, 333] on input "[PERSON_NAME] Farm South 2026 : Sugar Beet" at bounding box center [80, 328] width 10 height 10
checkbox input "false"
click at [80, 394] on label "[PERSON_NAME] Farm West 2026 : Sugar Beet" at bounding box center [193, 407] width 237 height 39
click at [80, 394] on input "[PERSON_NAME] Farm West 2026 : Sugar Beet" at bounding box center [80, 393] width 10 height 10
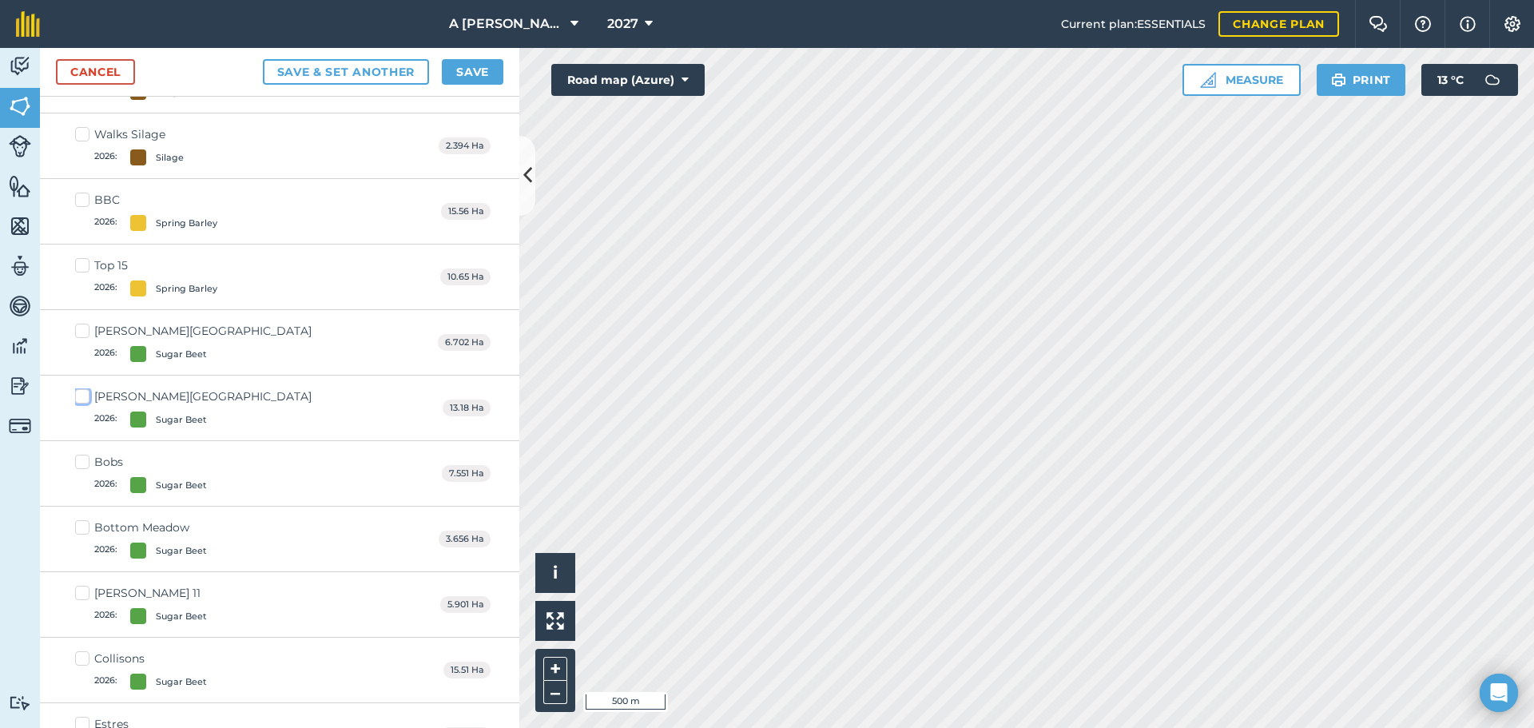
checkbox input "false"
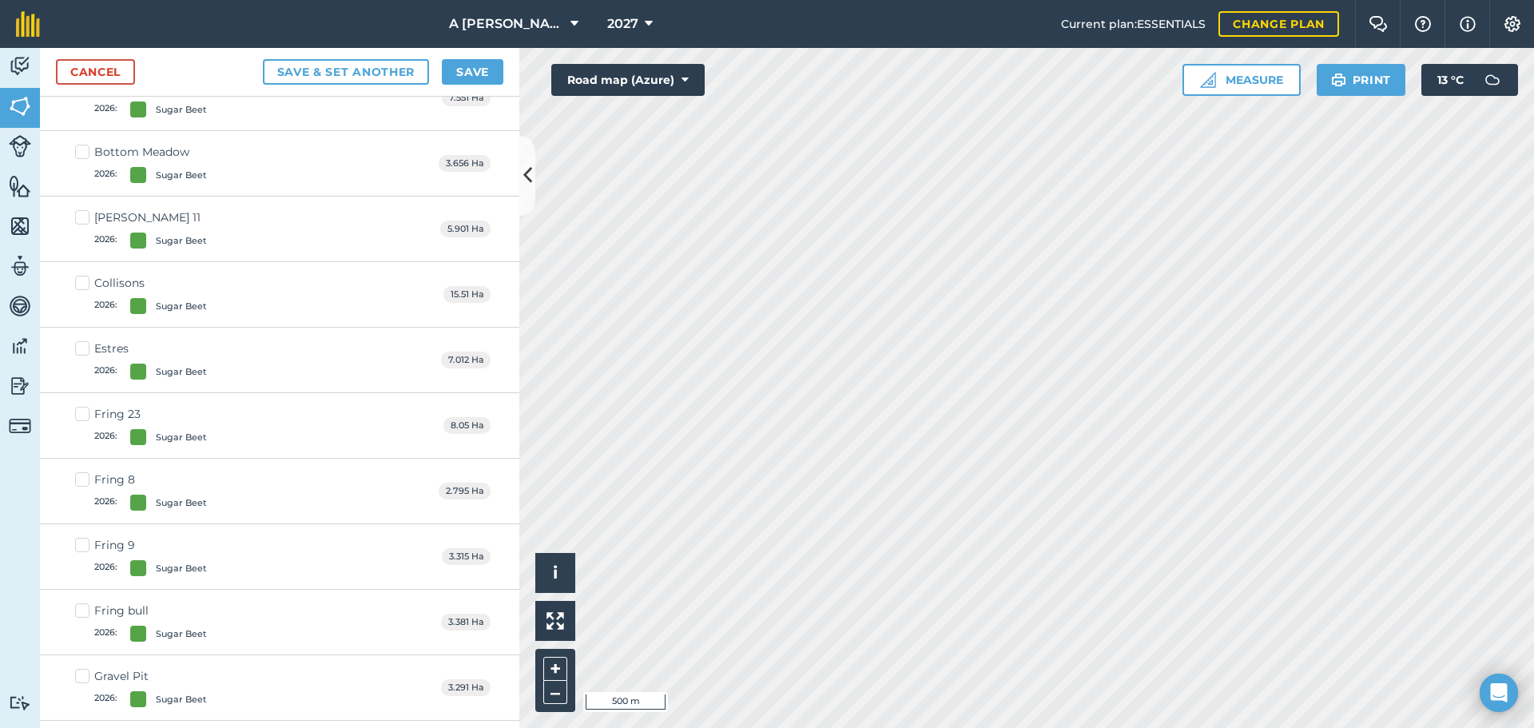
scroll to position [6216, 0]
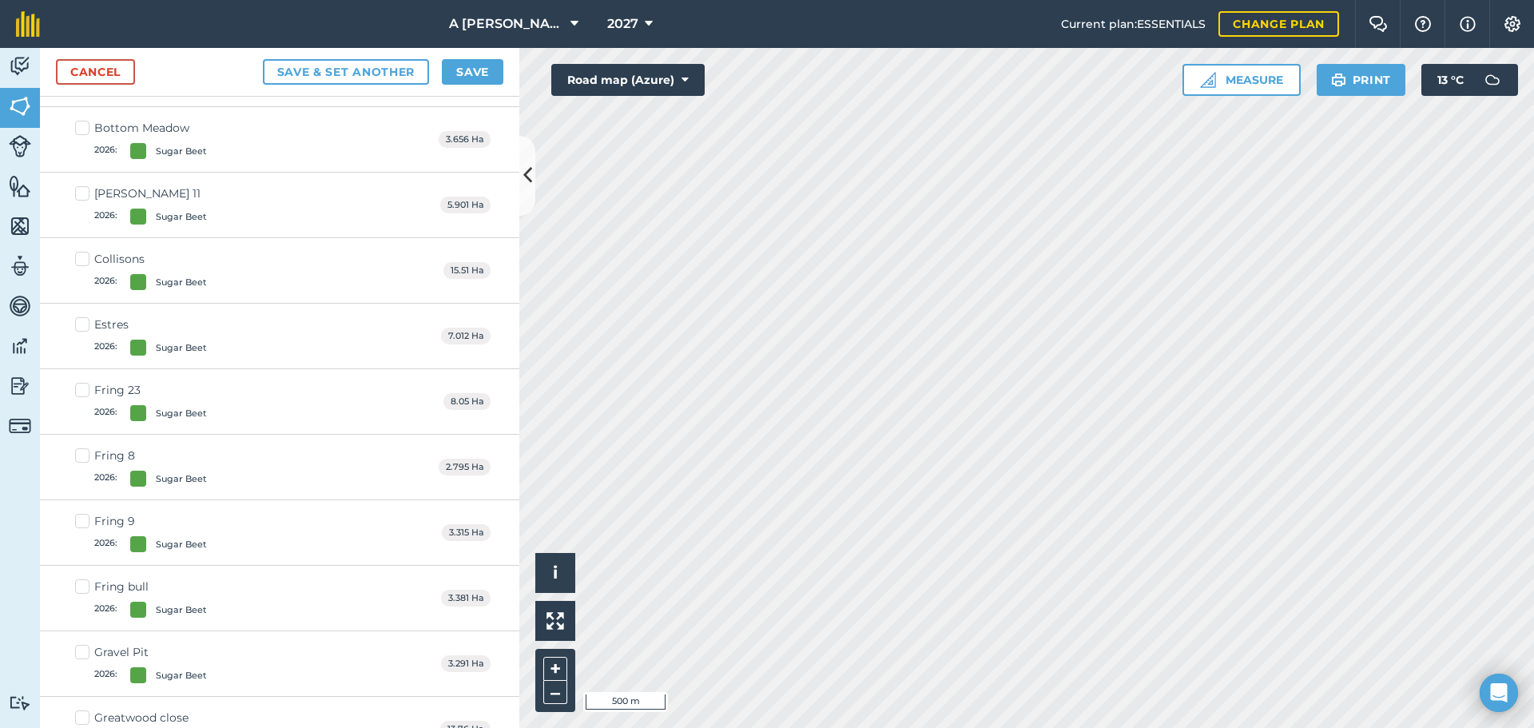
click at [87, 322] on label "Estres 2026 : Sugar Beet" at bounding box center [141, 335] width 132 height 39
click at [86, 322] on input "Estres 2026 : Sugar Beet" at bounding box center [80, 321] width 10 height 10
checkbox input "true"
click at [82, 391] on label "Fring 23 2026 : Sugar Beet" at bounding box center [141, 401] width 132 height 39
click at [82, 391] on input "Fring 23 2026 : Sugar Beet" at bounding box center [80, 387] width 10 height 10
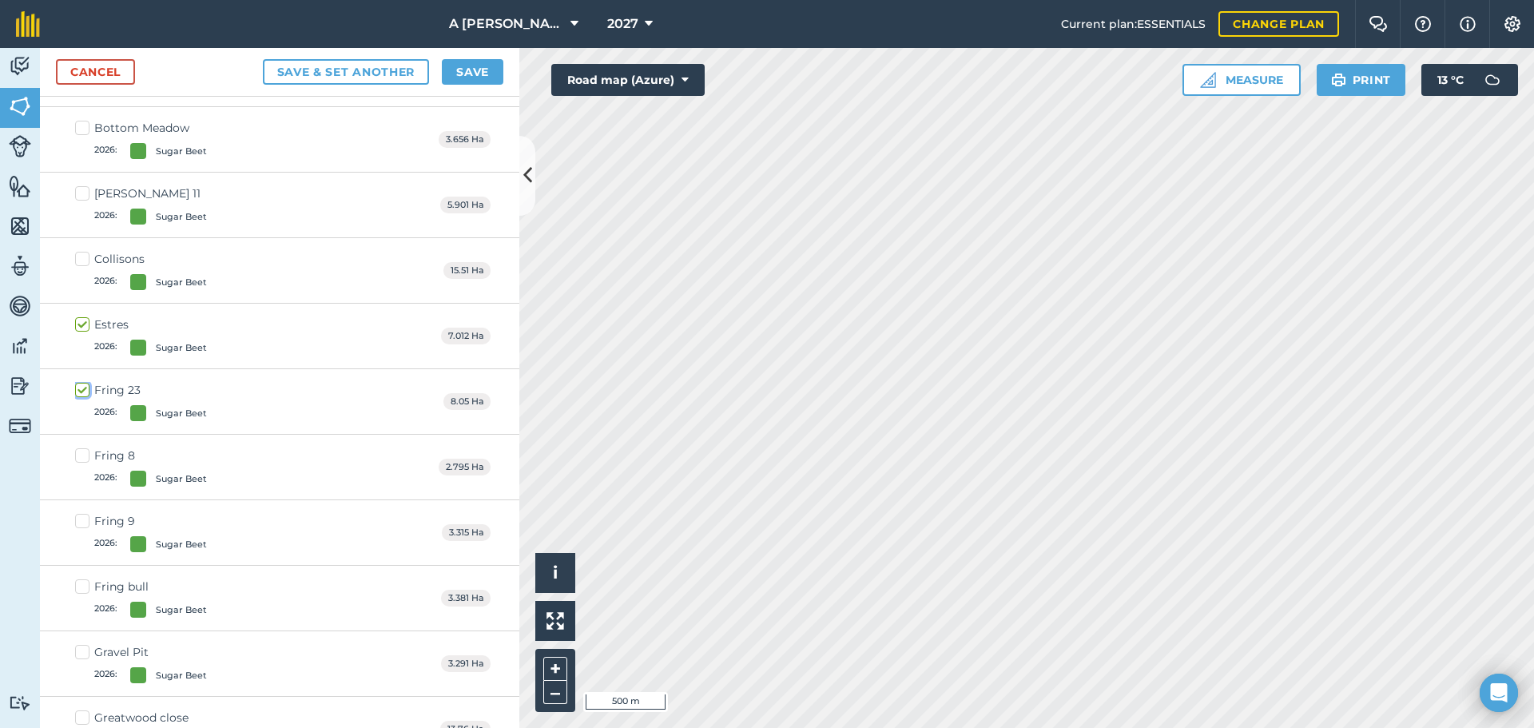
checkbox input "true"
click at [86, 456] on label "Fring 8 2026 : Sugar Beet" at bounding box center [141, 467] width 132 height 39
click at [86, 456] on input "Fring 8 2026 : Sugar Beet" at bounding box center [80, 453] width 10 height 10
checkbox input "true"
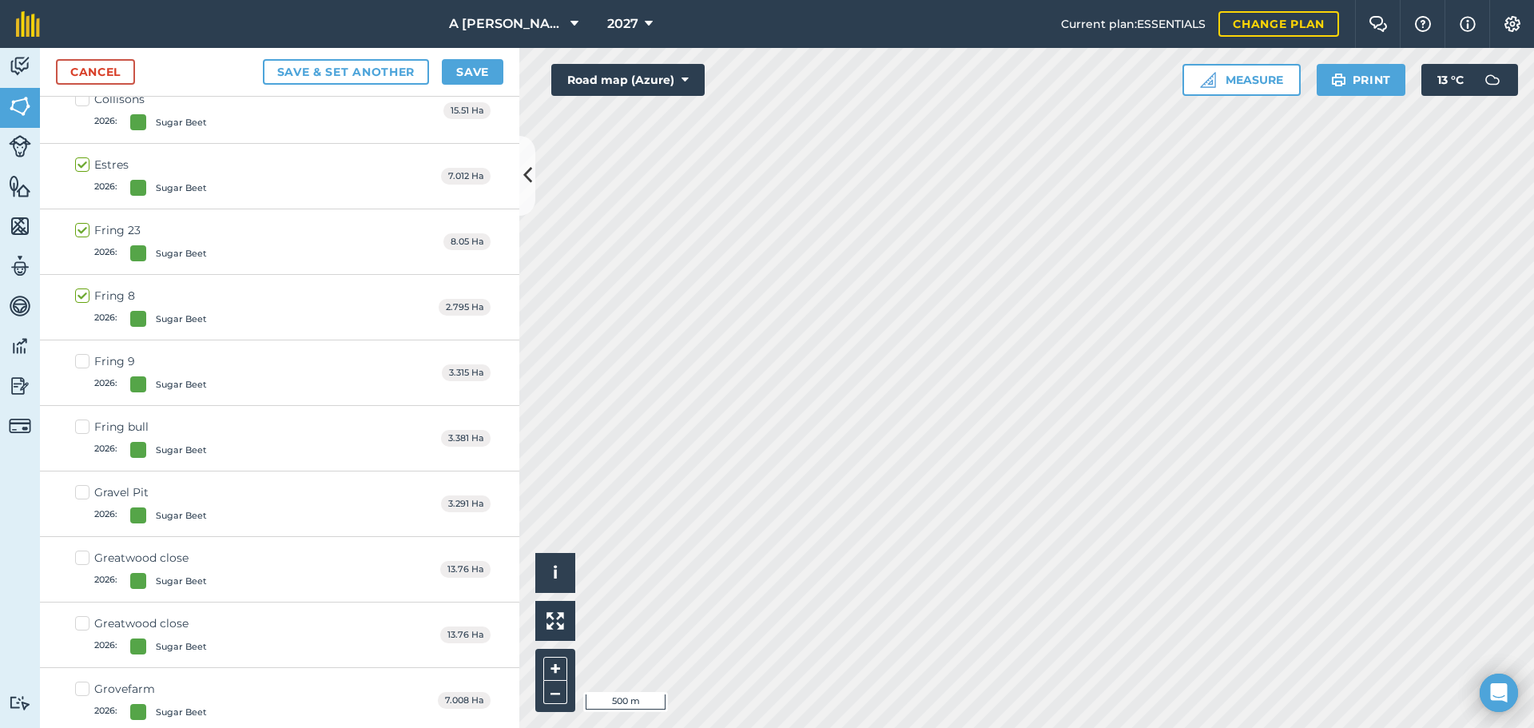
click at [82, 363] on label "Fring 9 2026 : Sugar Beet" at bounding box center [141, 372] width 132 height 39
click at [82, 363] on input "Fring 9 2026 : Sugar Beet" at bounding box center [80, 358] width 10 height 10
checkbox input "true"
click at [84, 435] on label "Fring bull 2026 : Sugar Beet" at bounding box center [141, 438] width 132 height 39
click at [84, 429] on input "Fring bull 2026 : Sugar Beet" at bounding box center [80, 424] width 10 height 10
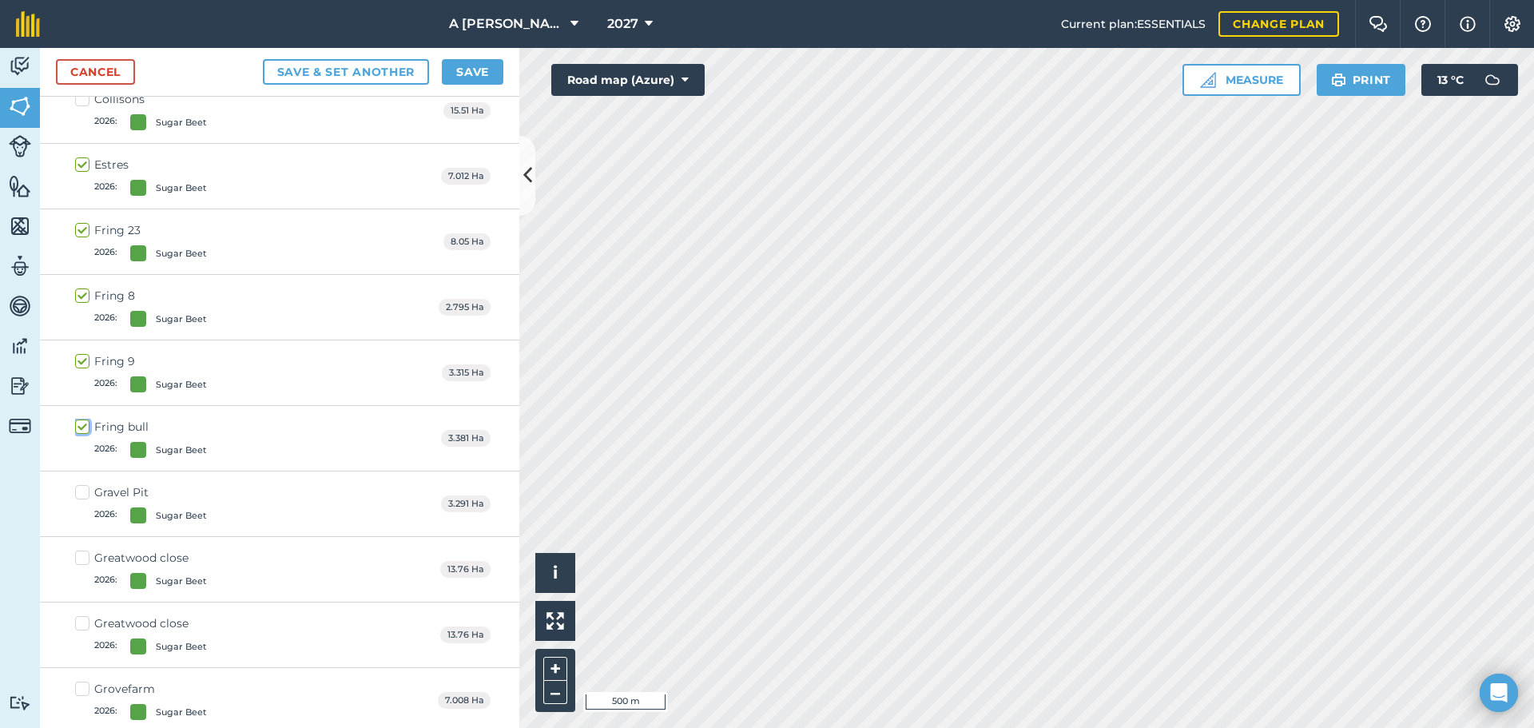
checkbox input "true"
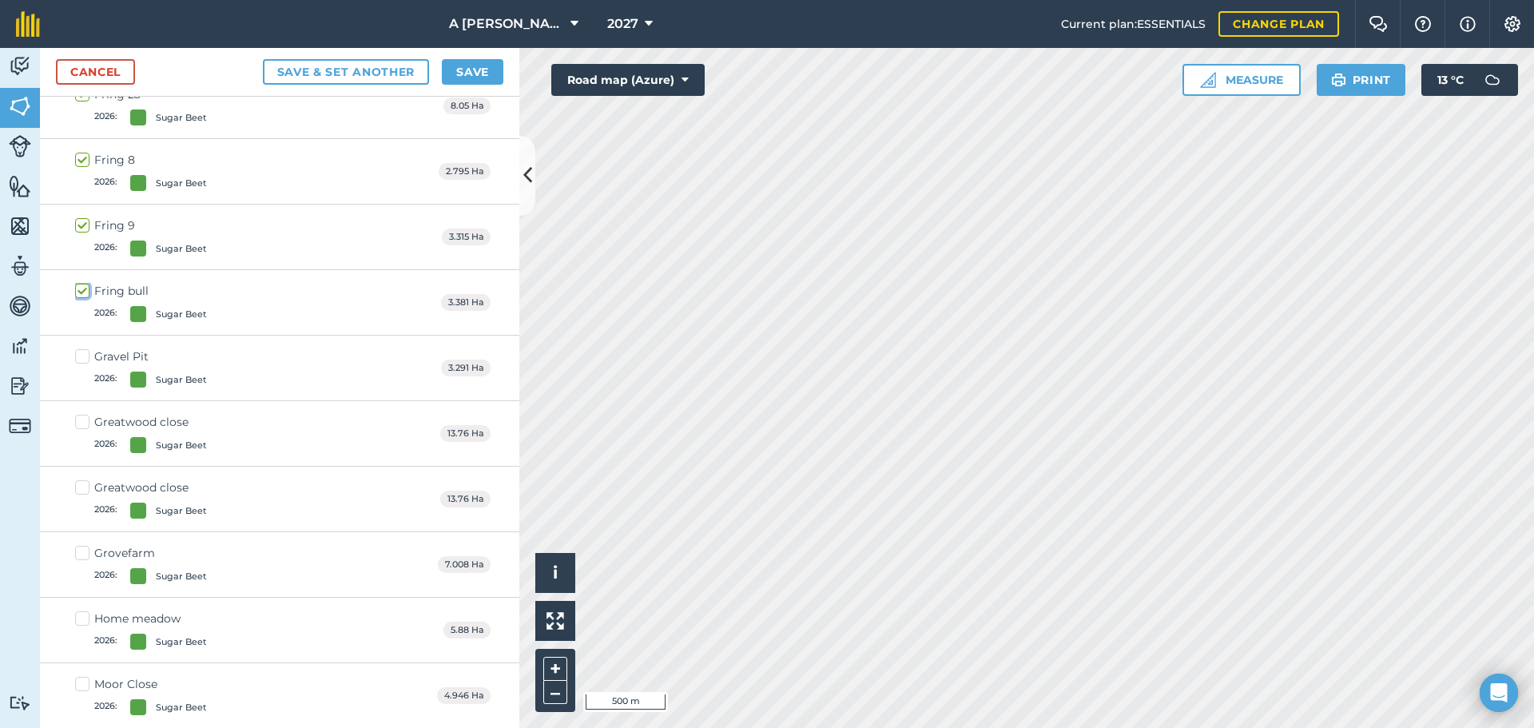
scroll to position [6536, 0]
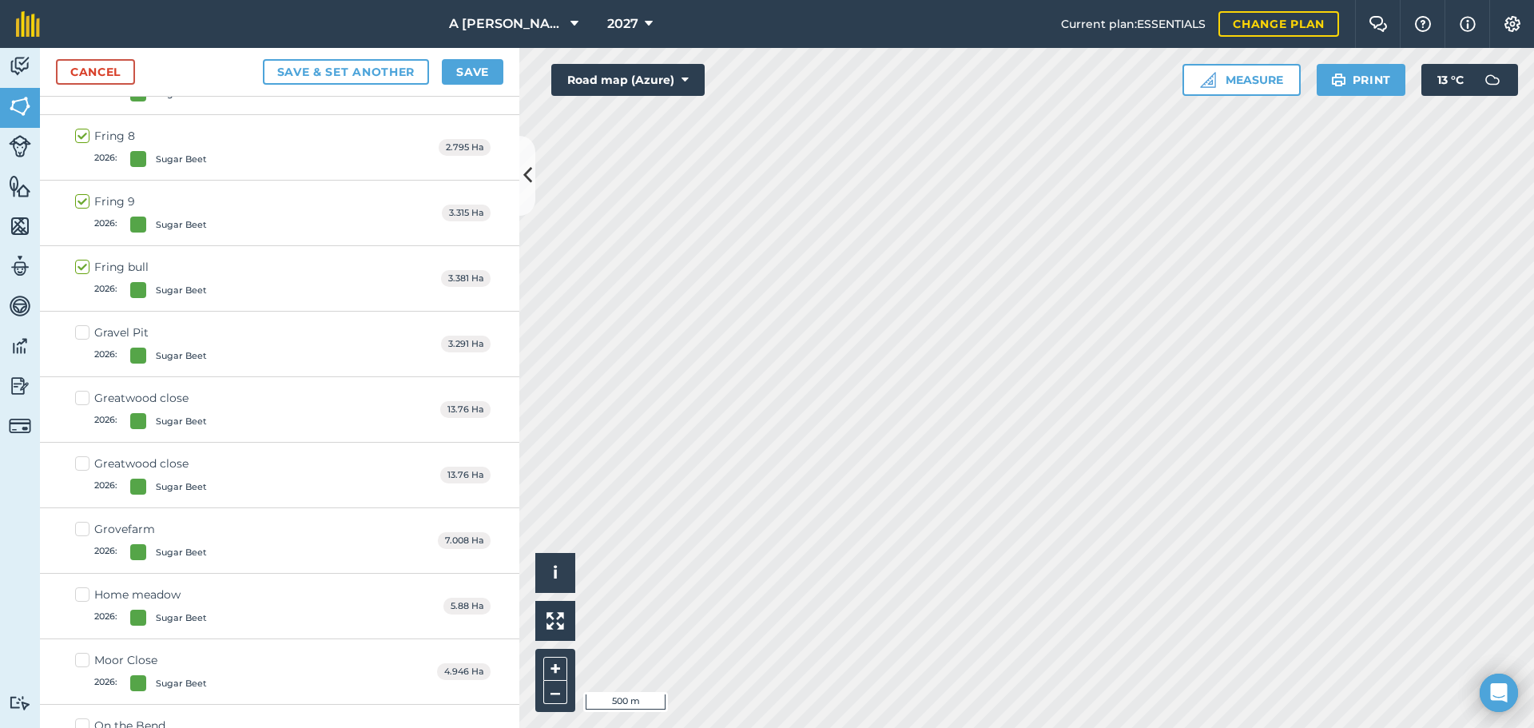
click at [82, 400] on label "Greatwood close 2026 : Sugar Beet" at bounding box center [141, 409] width 132 height 39
click at [82, 400] on input "Greatwood close 2026 : Sugar Beet" at bounding box center [80, 395] width 10 height 10
checkbox input "true"
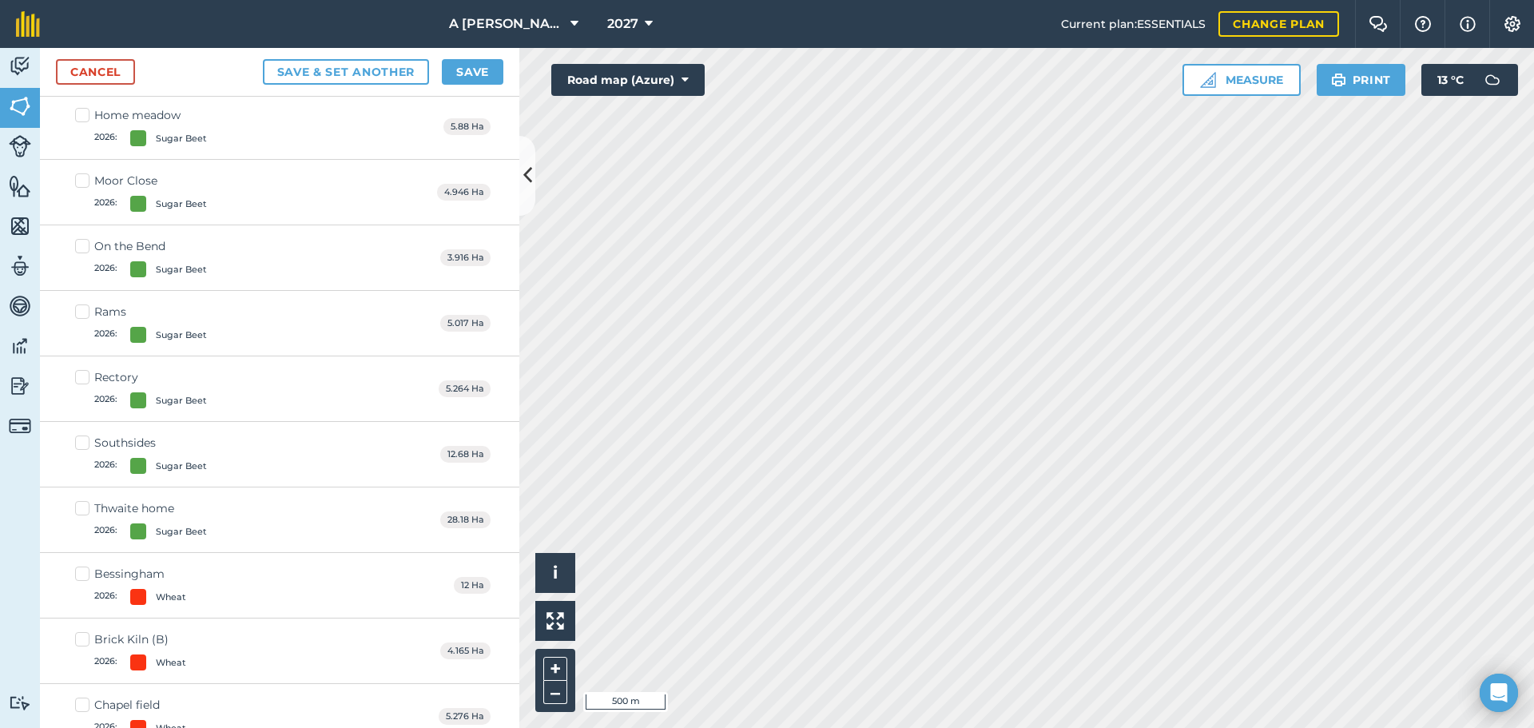
scroll to position [7095, 0]
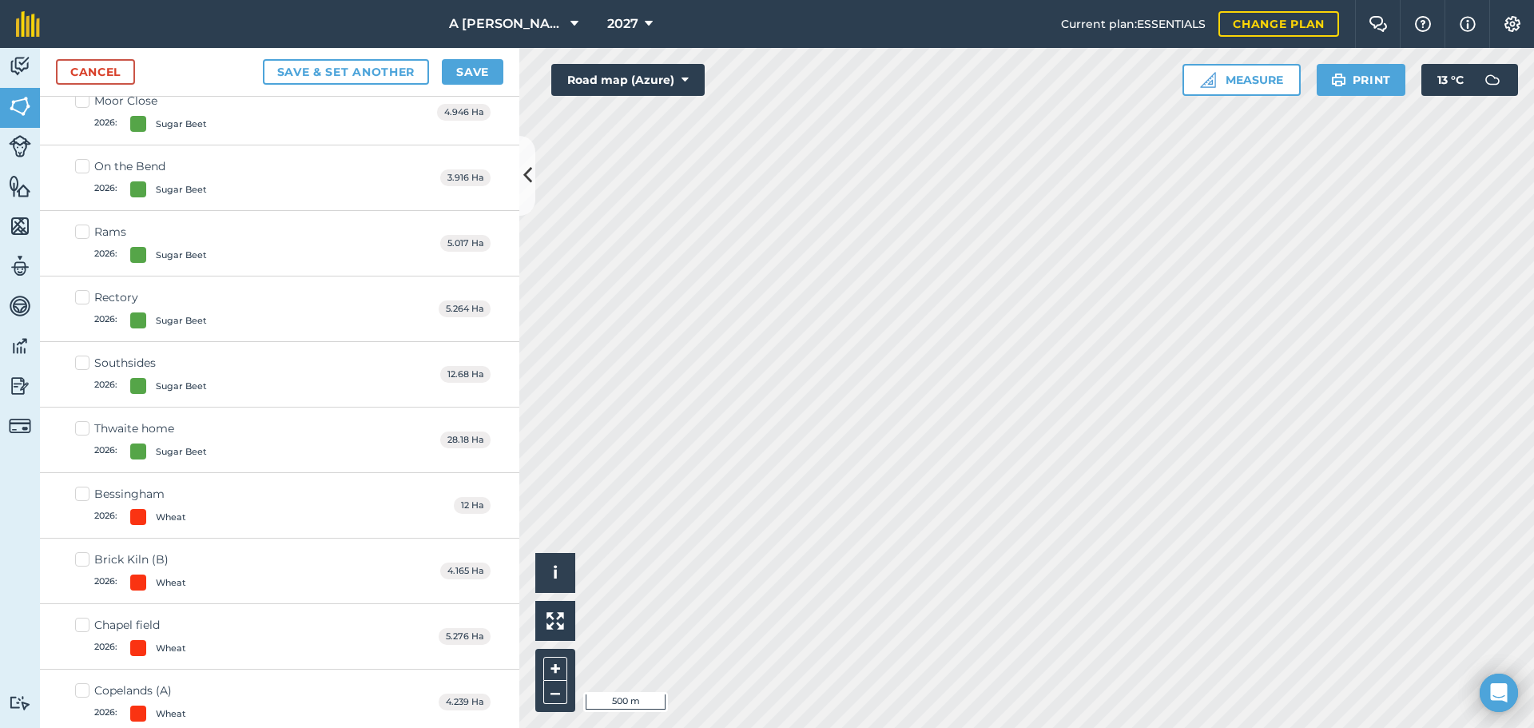
click at [80, 424] on label "Thwaite home 2026 : Sugar Beet" at bounding box center [141, 439] width 132 height 39
click at [80, 424] on input "Thwaite home 2026 : Sugar Beet" at bounding box center [80, 425] width 10 height 10
checkbox input "true"
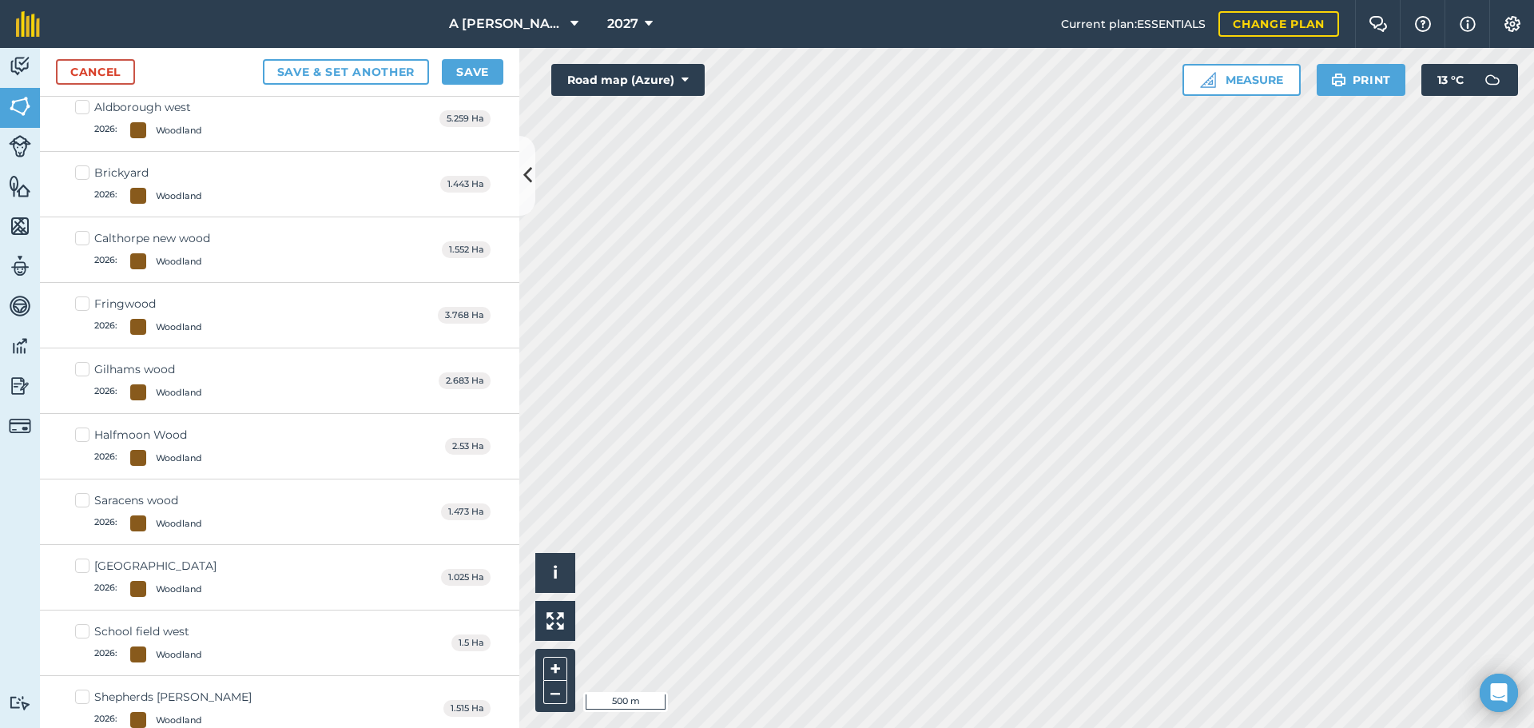
scroll to position [10372, 0]
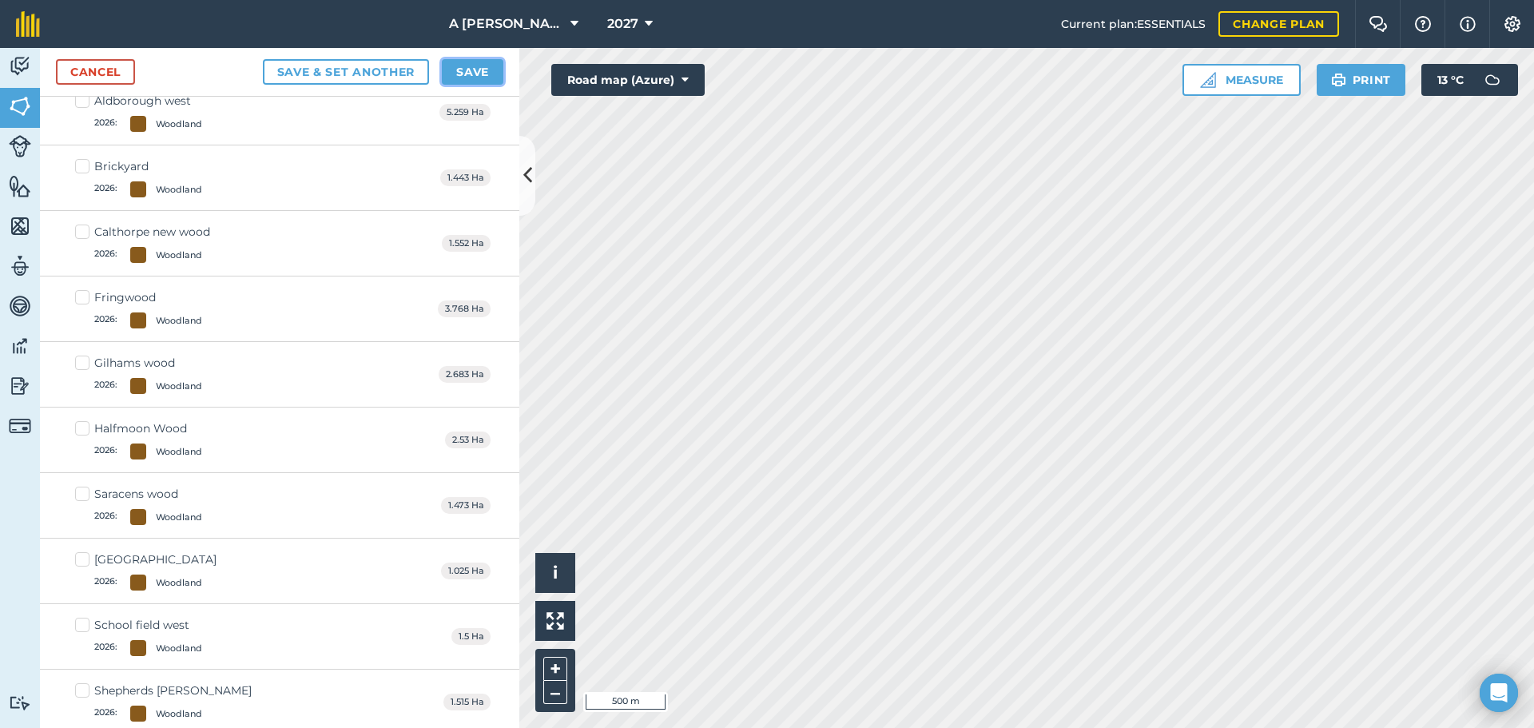
click at [469, 76] on button "Save" at bounding box center [473, 72] width 62 height 26
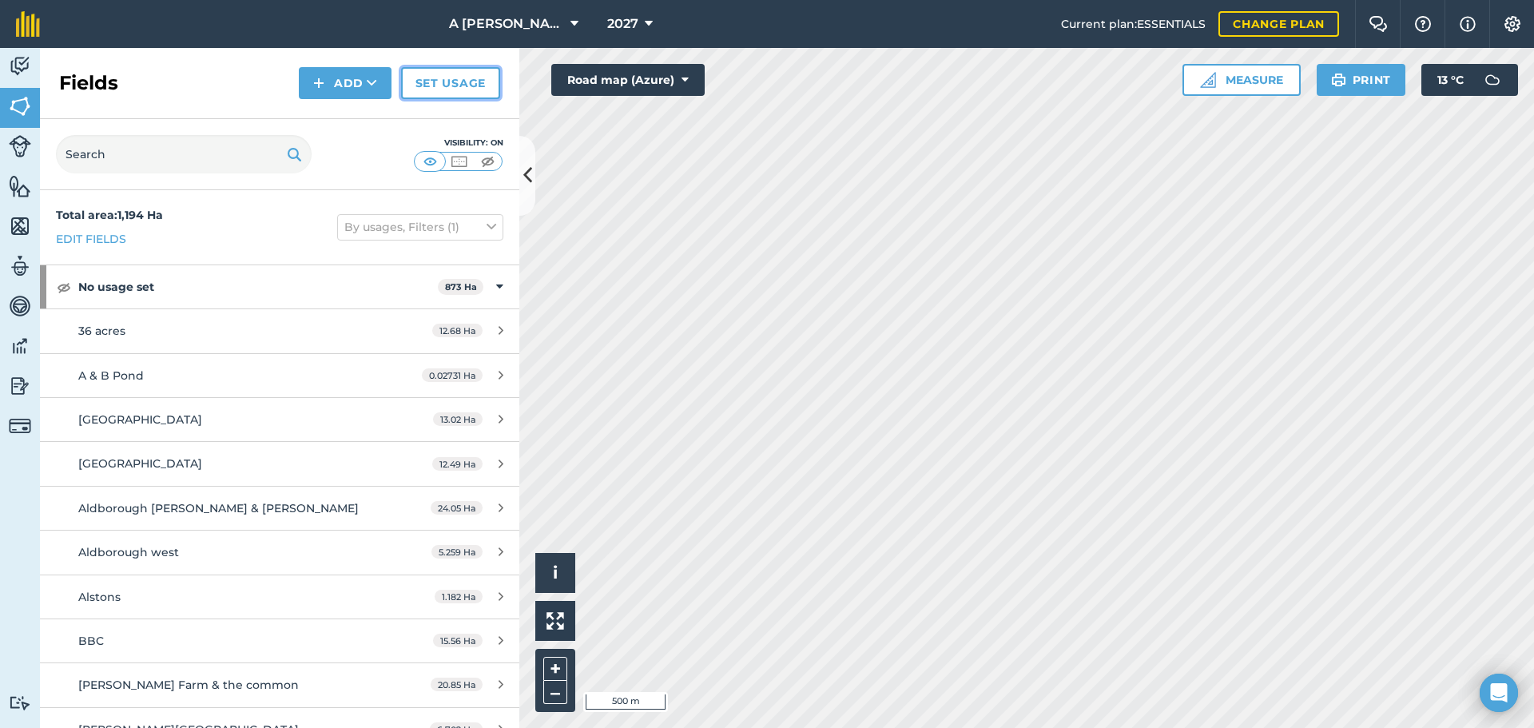
click at [443, 91] on link "Set usage" at bounding box center [450, 83] width 99 height 32
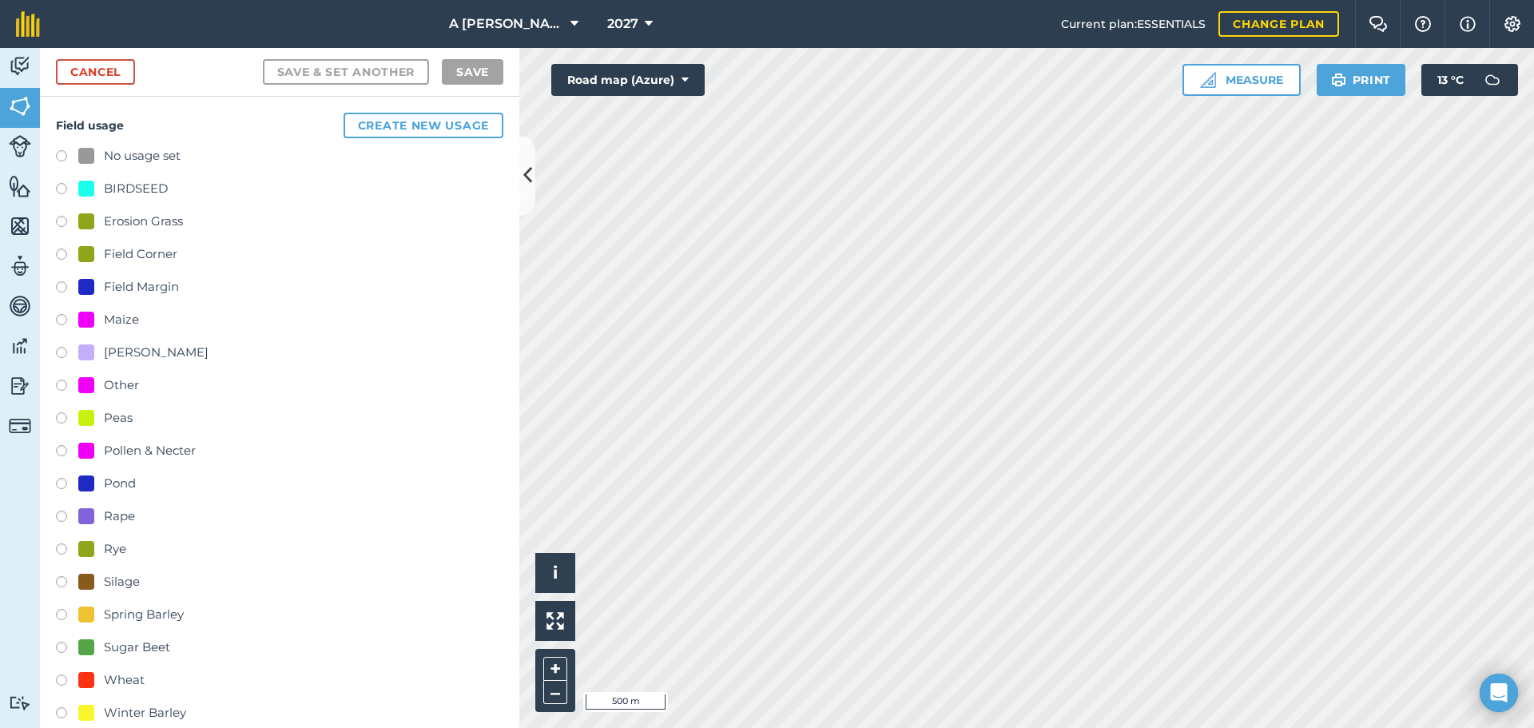
scroll to position [160, 0]
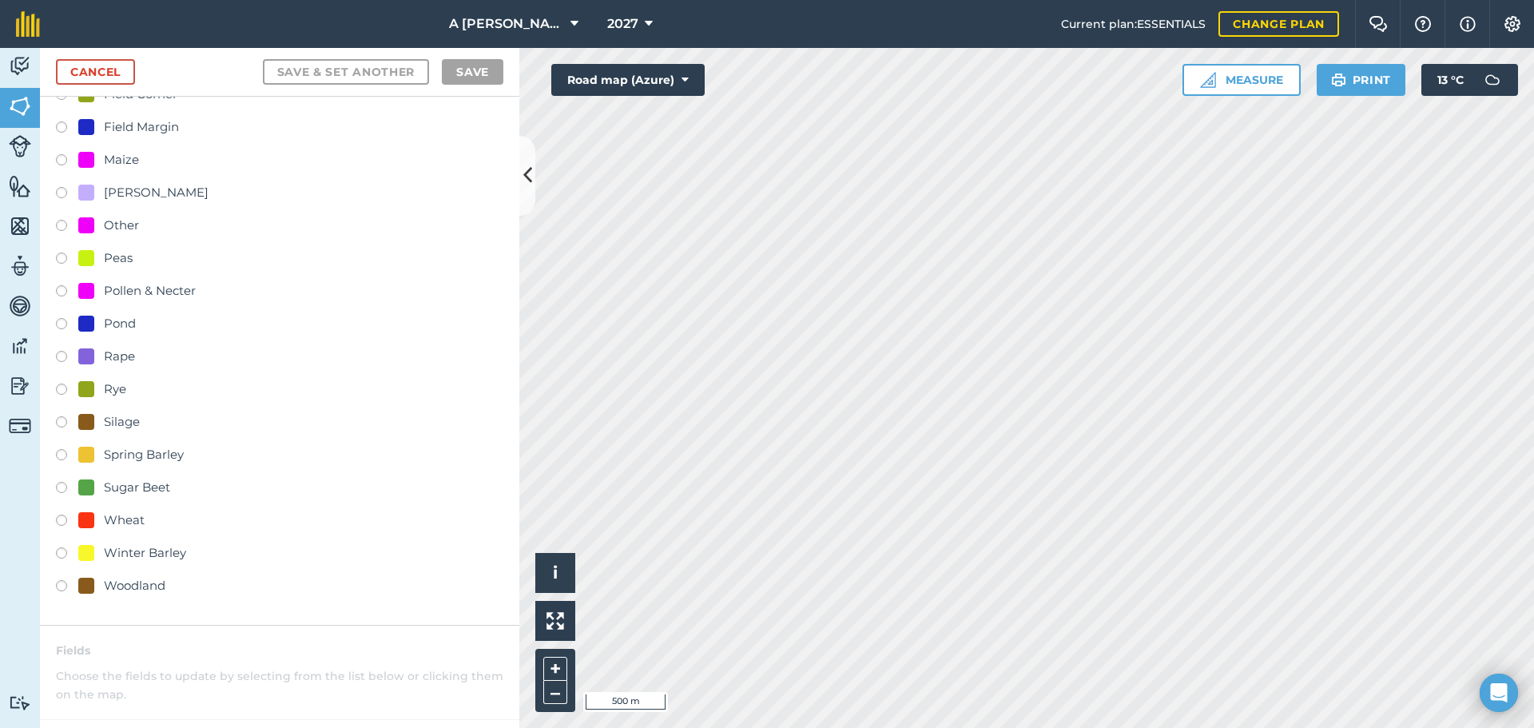
click at [62, 552] on label at bounding box center [67, 555] width 22 height 16
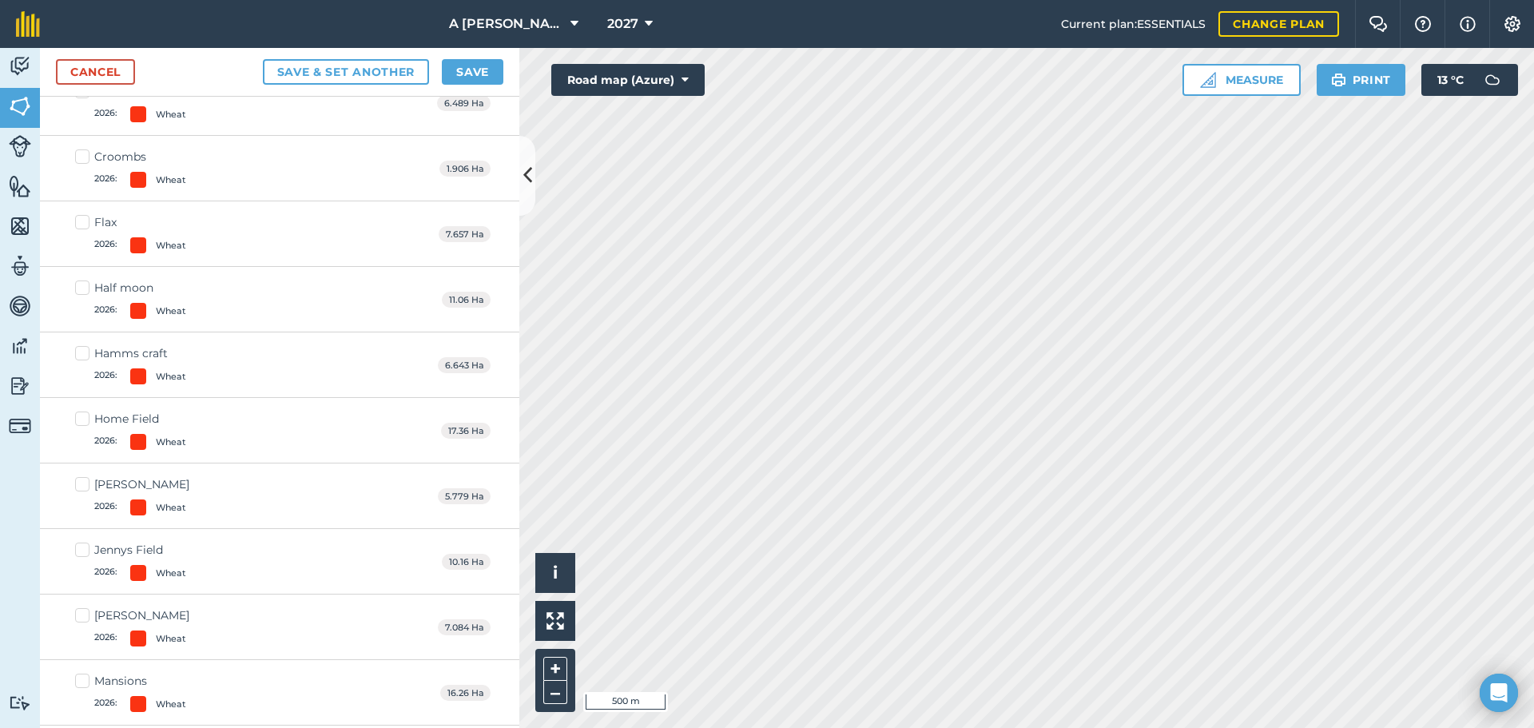
scroll to position [6473, 0]
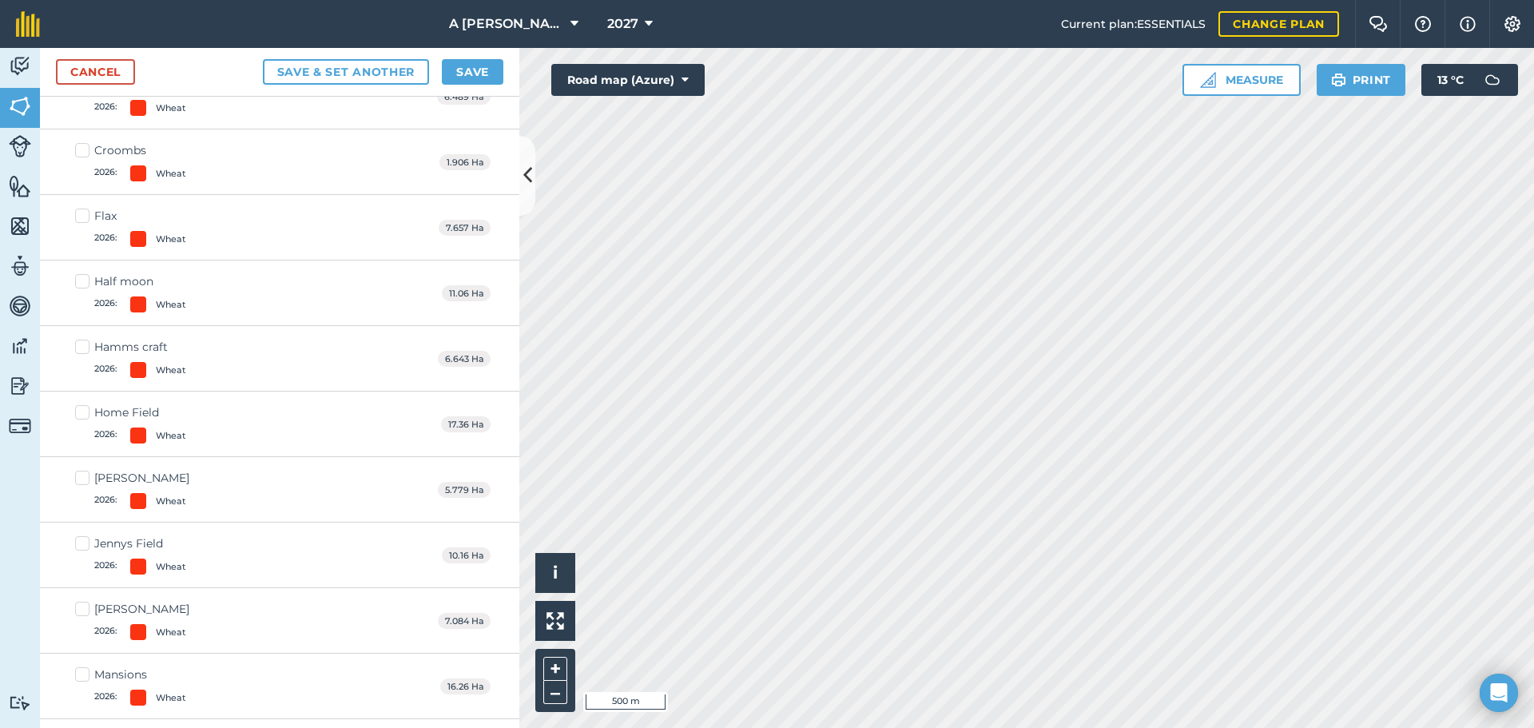
click at [88, 282] on label "Half moon 2026 : Wheat" at bounding box center [130, 292] width 111 height 39
click at [86, 282] on input "Half moon 2026 : Wheat" at bounding box center [80, 278] width 10 height 10
checkbox input "true"
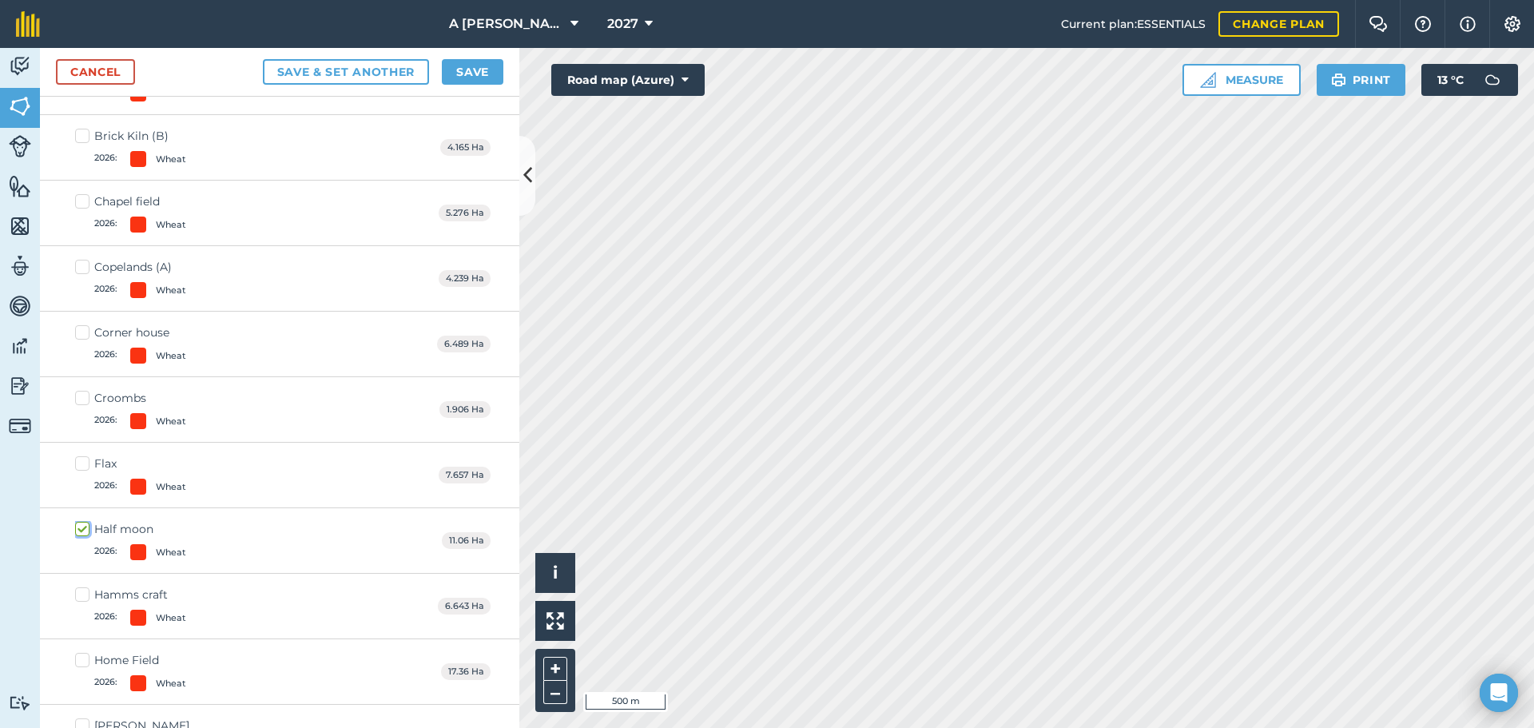
scroll to position [6136, 0]
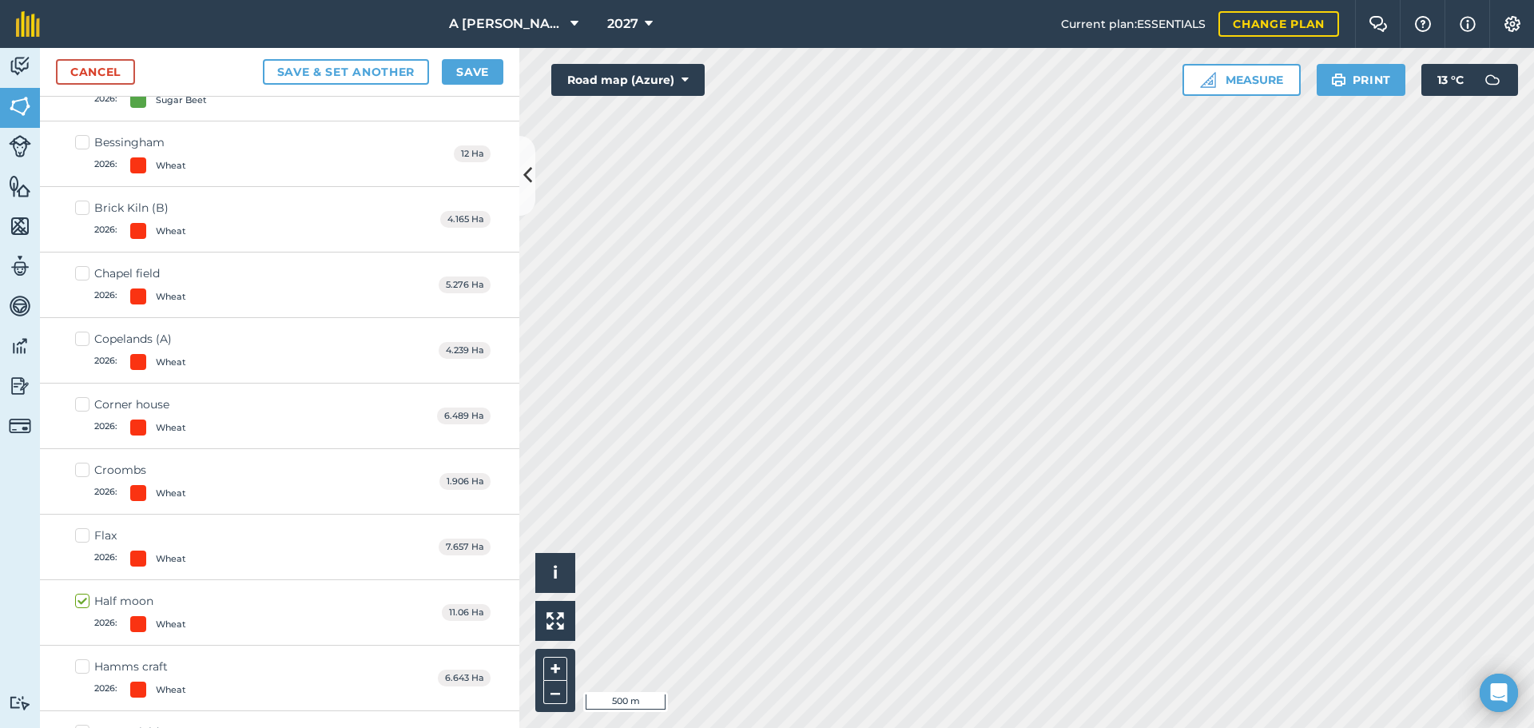
click at [88, 472] on label "Croombs 2026 : Wheat" at bounding box center [130, 481] width 111 height 39
click at [86, 472] on input "Croombs 2026 : Wheat" at bounding box center [80, 467] width 10 height 10
checkbox input "true"
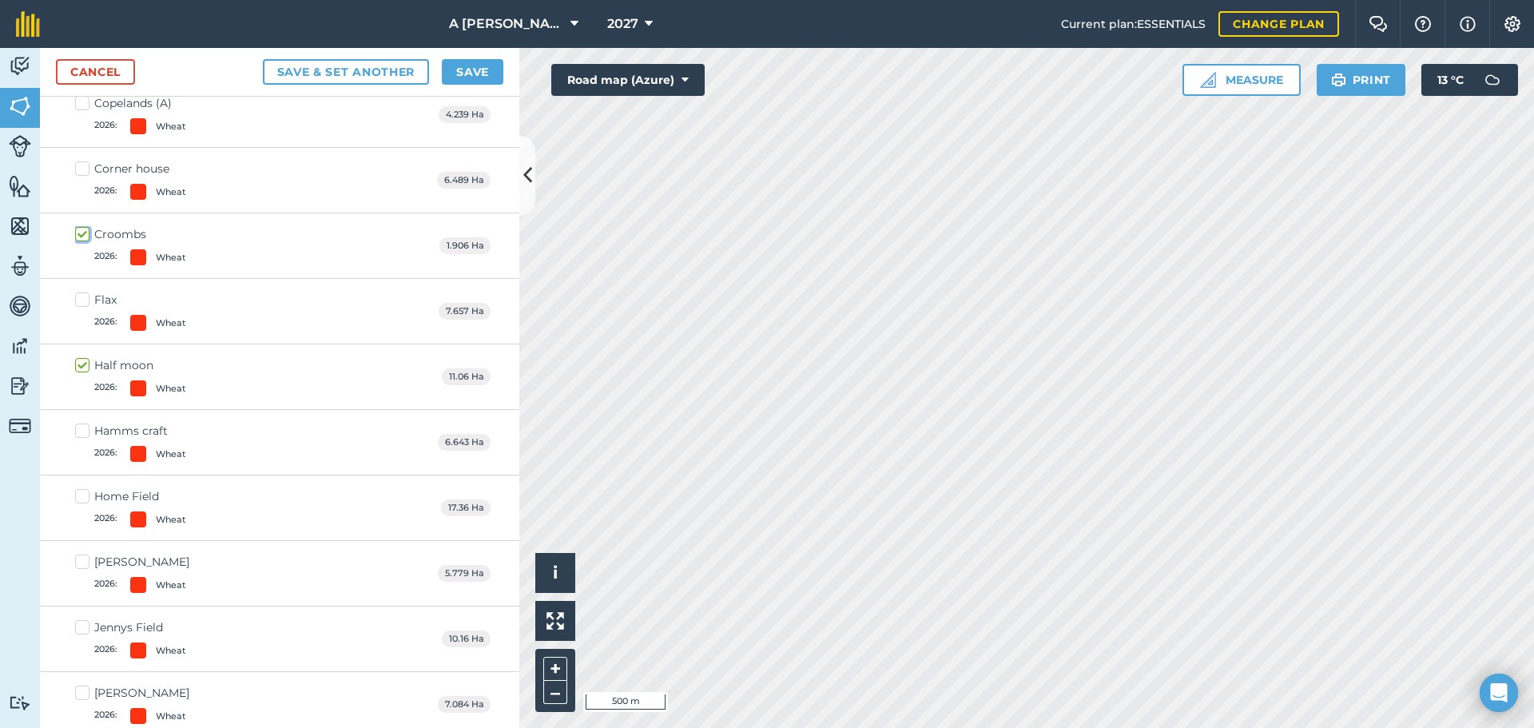
scroll to position [6376, 0]
click at [80, 560] on label "[PERSON_NAME] 2026 : Wheat" at bounding box center [132, 569] width 114 height 39
click at [80, 560] on input "[PERSON_NAME] 2026 : Wheat" at bounding box center [80, 555] width 10 height 10
checkbox input "true"
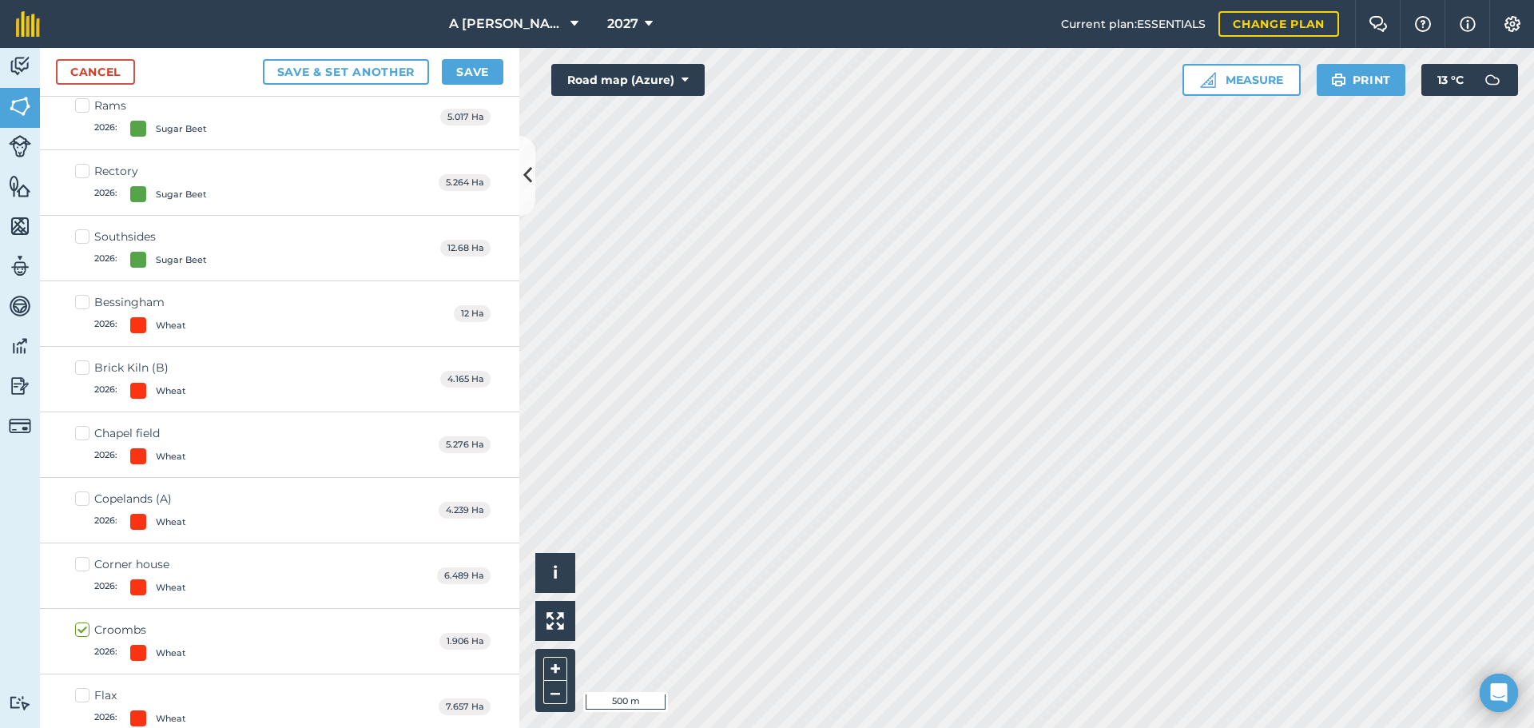
click at [86, 563] on label "Corner house 2026 : Wheat" at bounding box center [130, 575] width 111 height 39
click at [86, 563] on input "Corner house 2026 : Wheat" at bounding box center [80, 561] width 10 height 10
checkbox input "true"
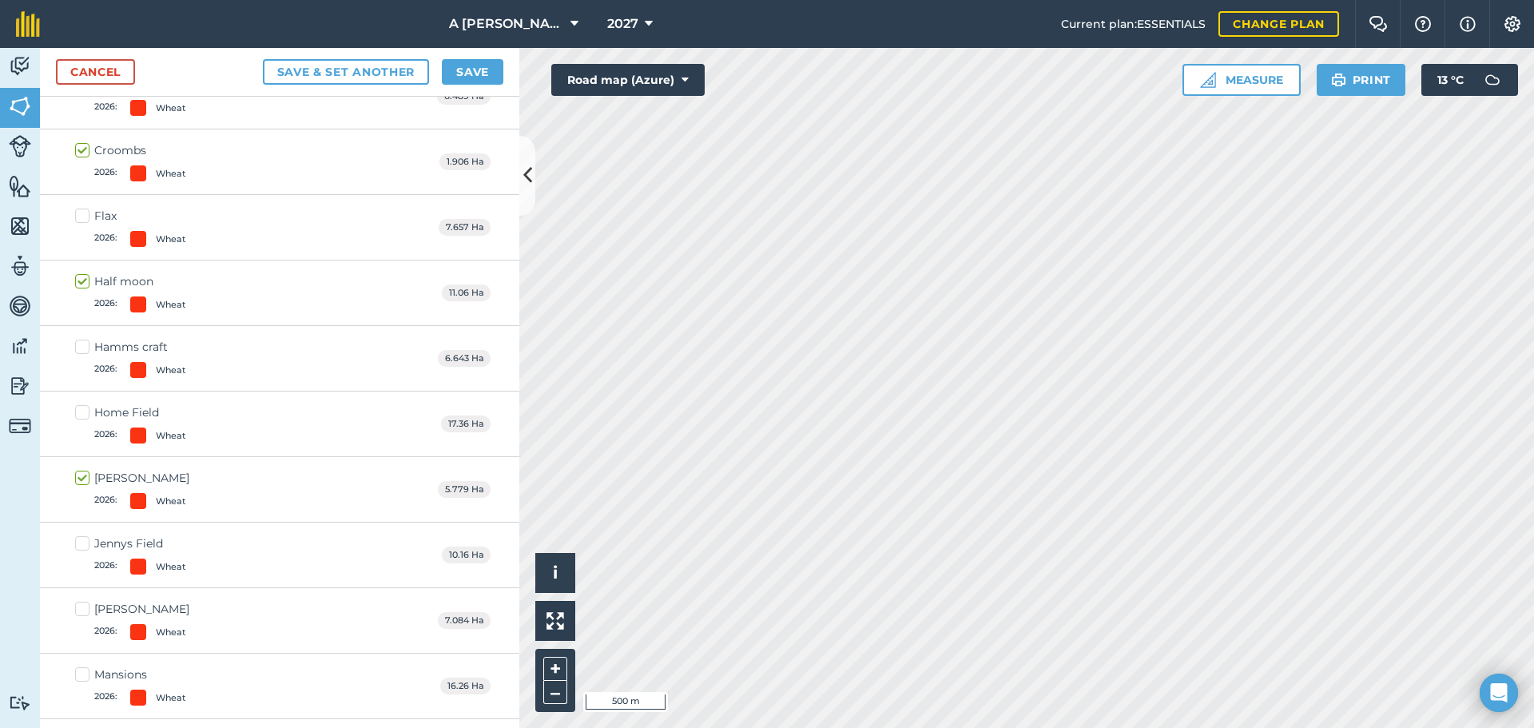
scroll to position [6536, 0]
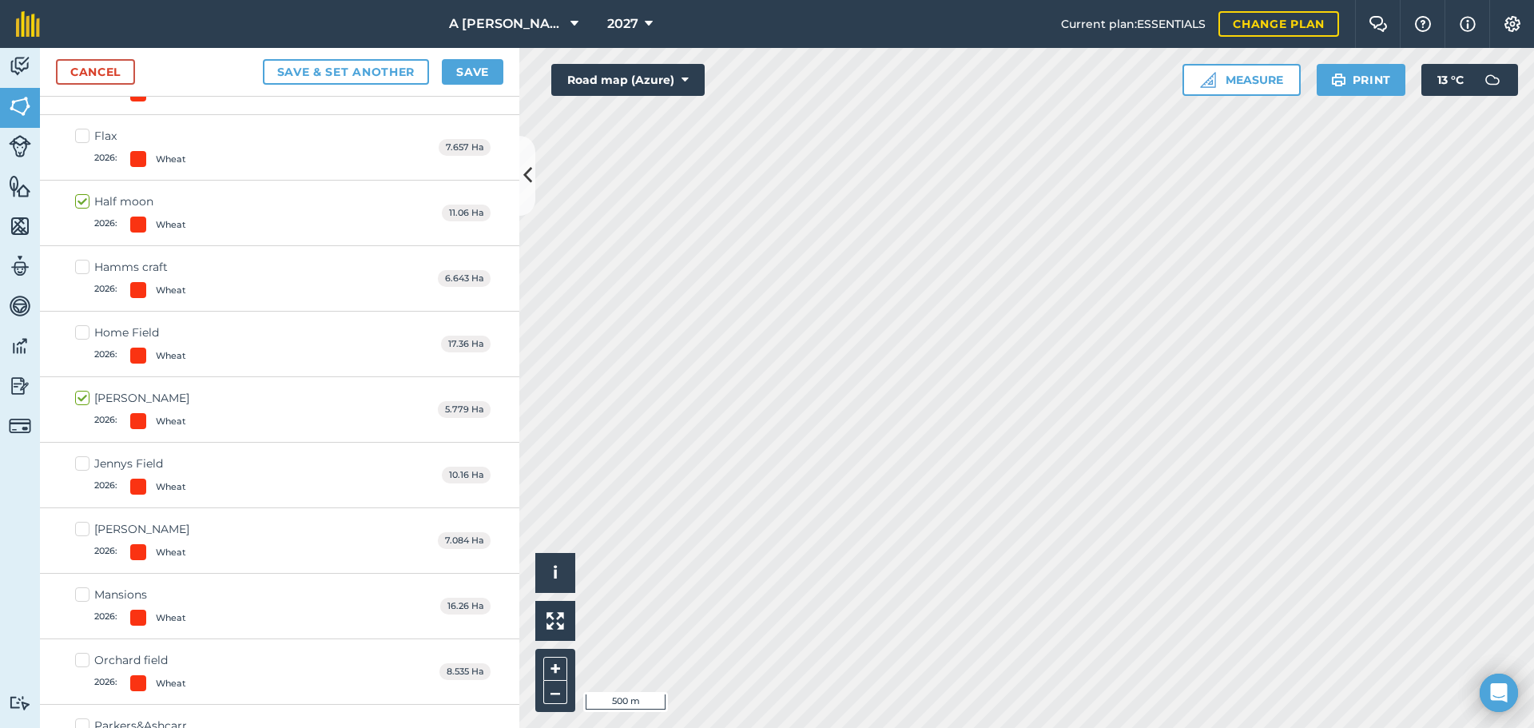
click at [84, 595] on label "Mansions 2026 : Wheat" at bounding box center [130, 606] width 111 height 39
click at [84, 595] on input "Mansions 2026 : Wheat" at bounding box center [80, 592] width 10 height 10
checkbox input "true"
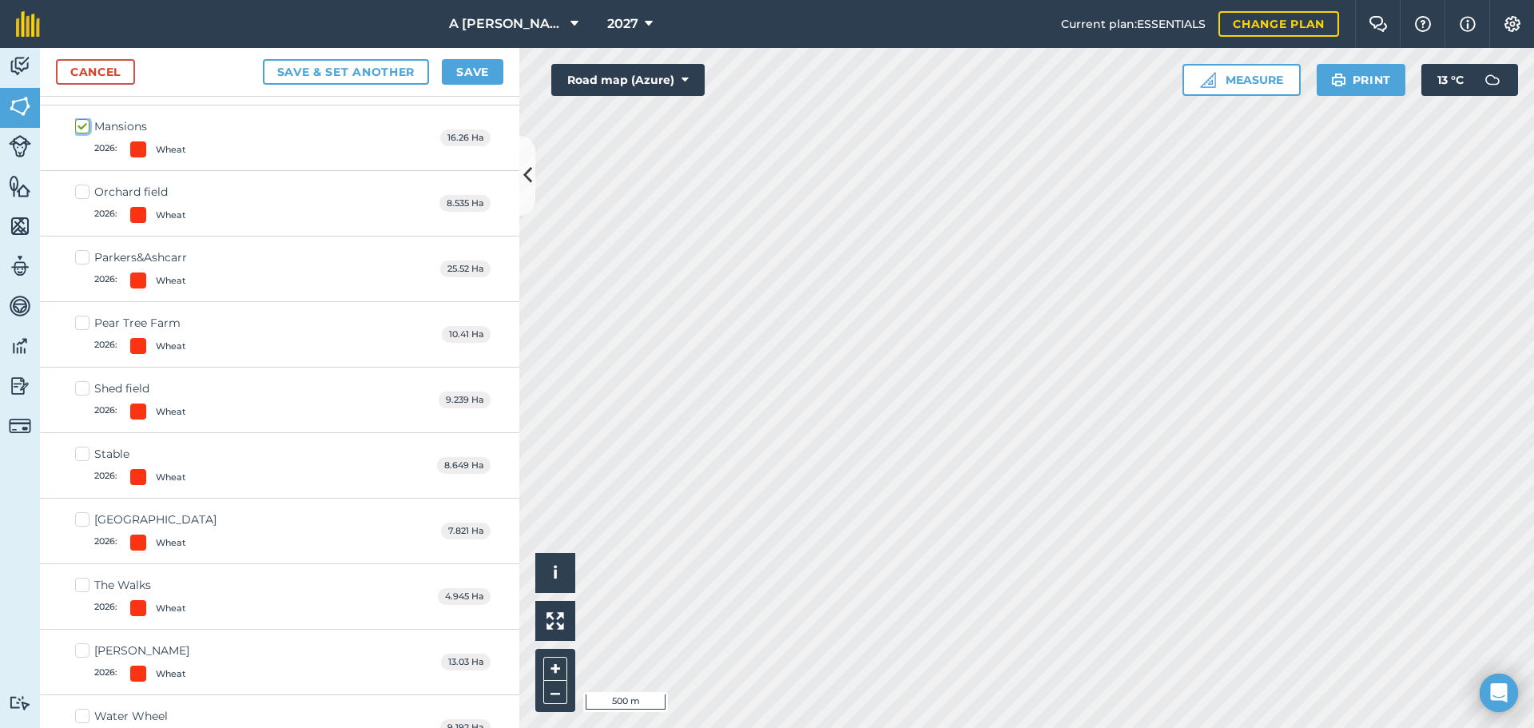
scroll to position [7095, 0]
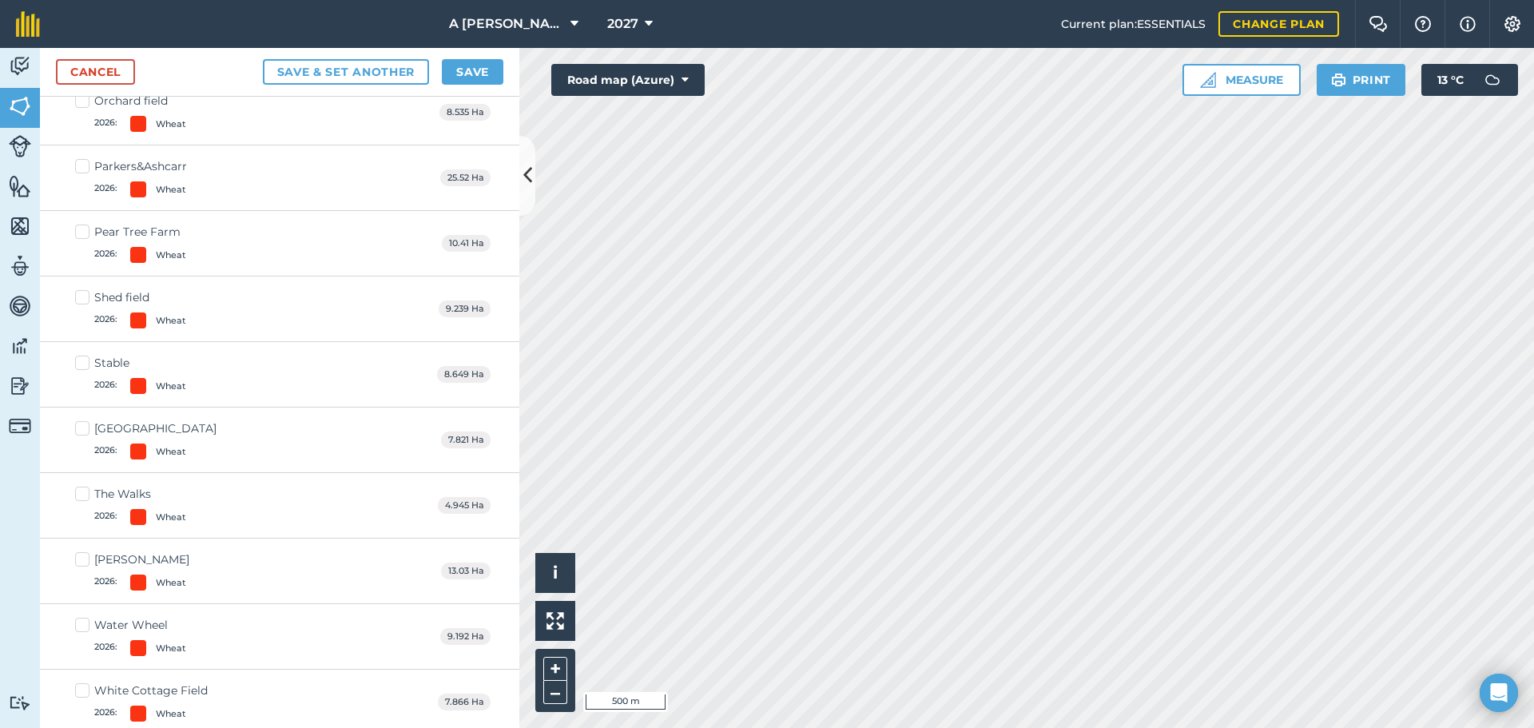
click at [86, 558] on label "[PERSON_NAME] 2026 : Wheat" at bounding box center [132, 570] width 114 height 39
click at [86, 558] on input "[PERSON_NAME] 2026 : Wheat" at bounding box center [80, 556] width 10 height 10
checkbox input "true"
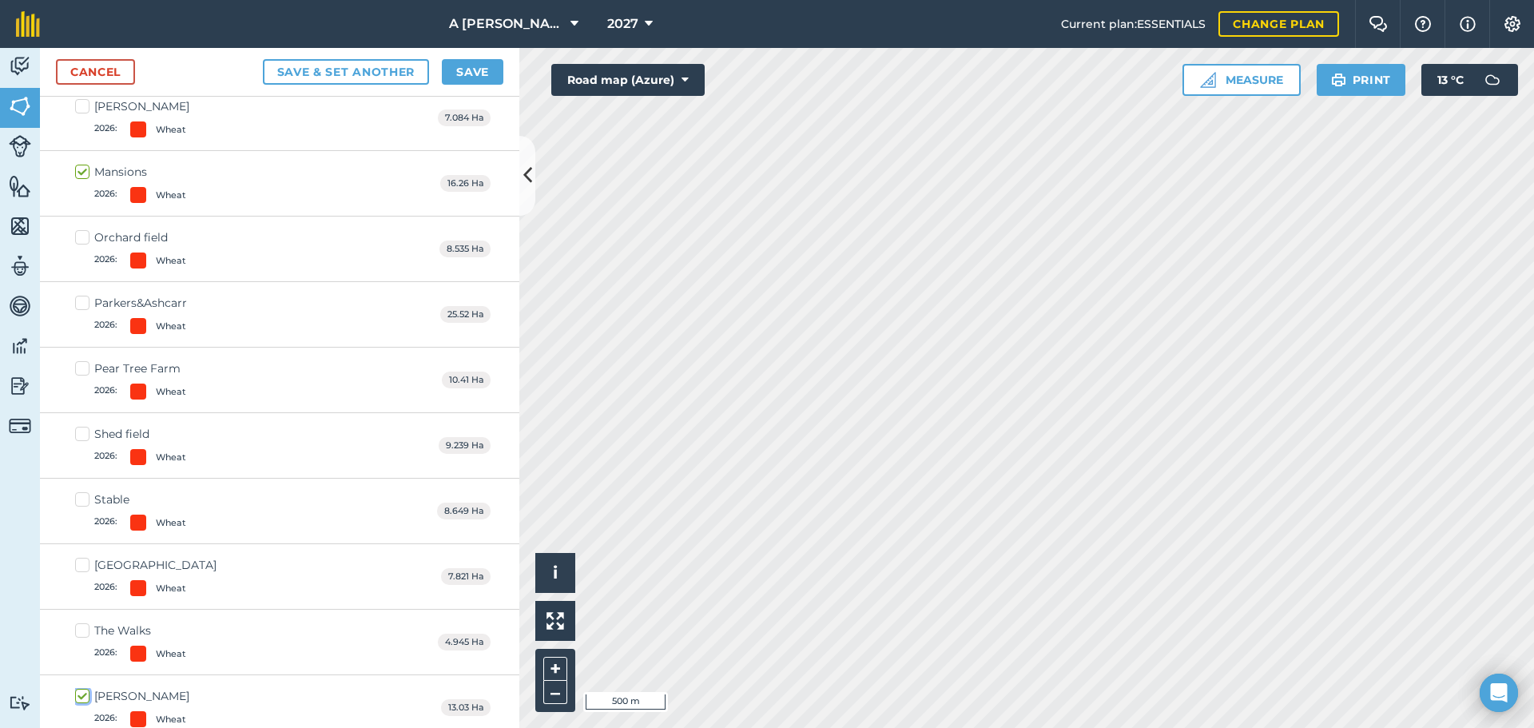
scroll to position [6935, 0]
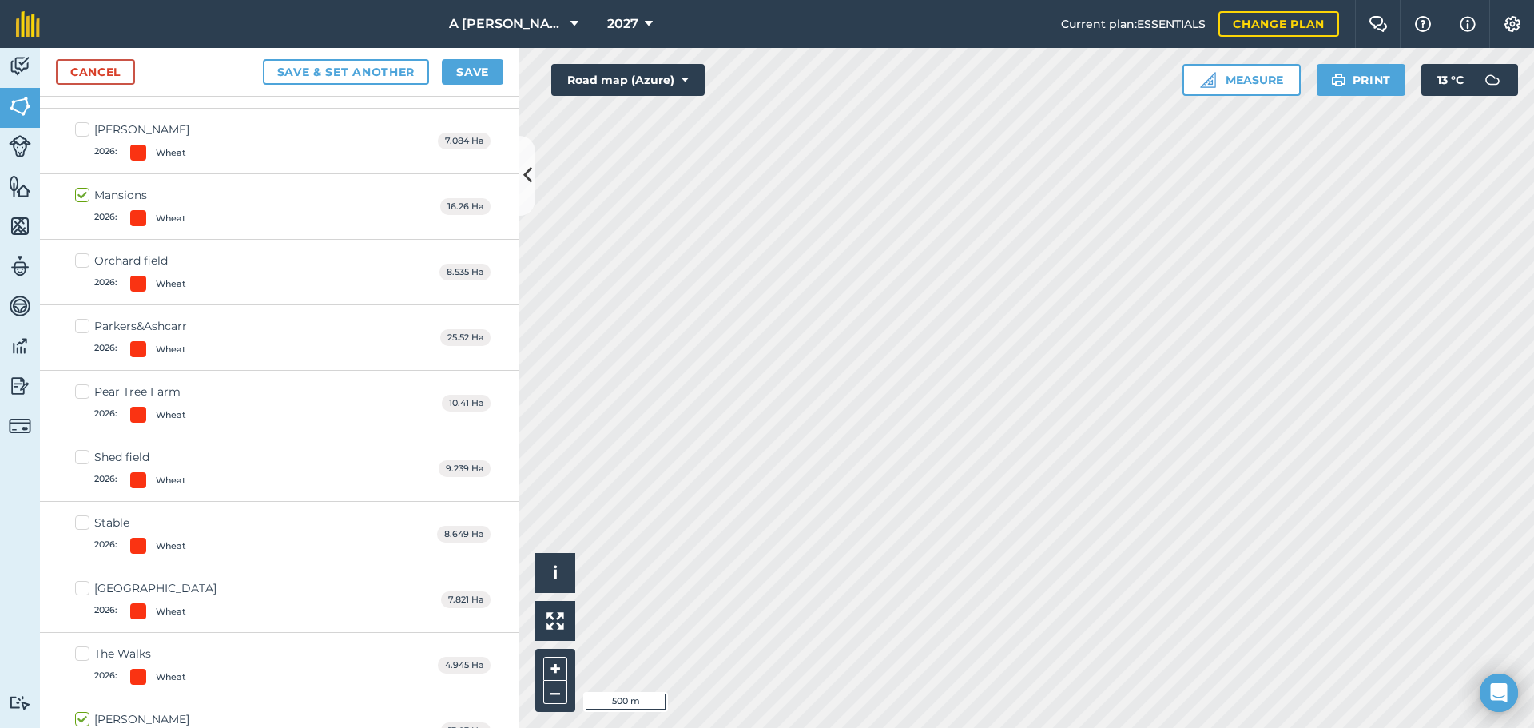
click at [86, 263] on label "Orchard field 2026 : Wheat" at bounding box center [130, 272] width 111 height 39
click at [86, 263] on input "Orchard field 2026 : Wheat" at bounding box center [80, 258] width 10 height 10
checkbox input "true"
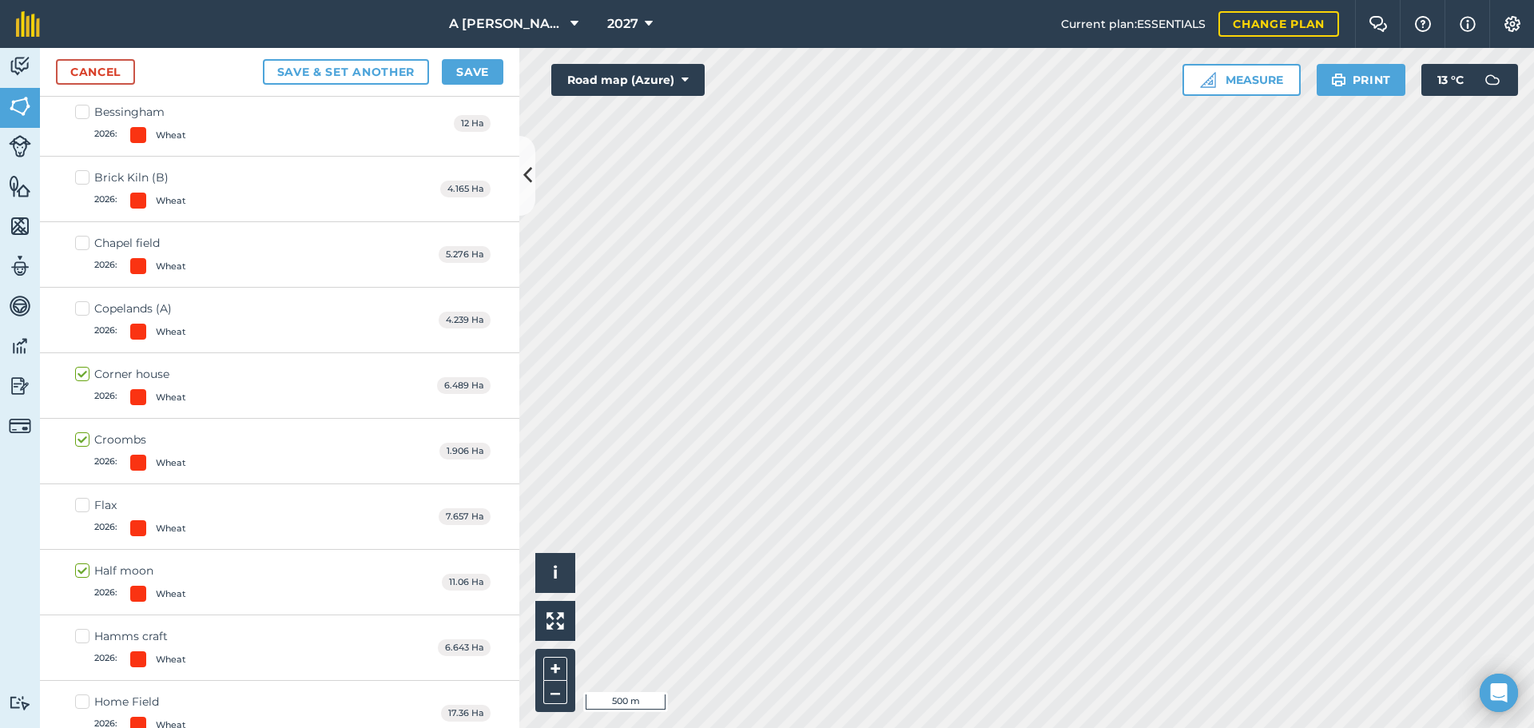
scroll to position [6136, 0]
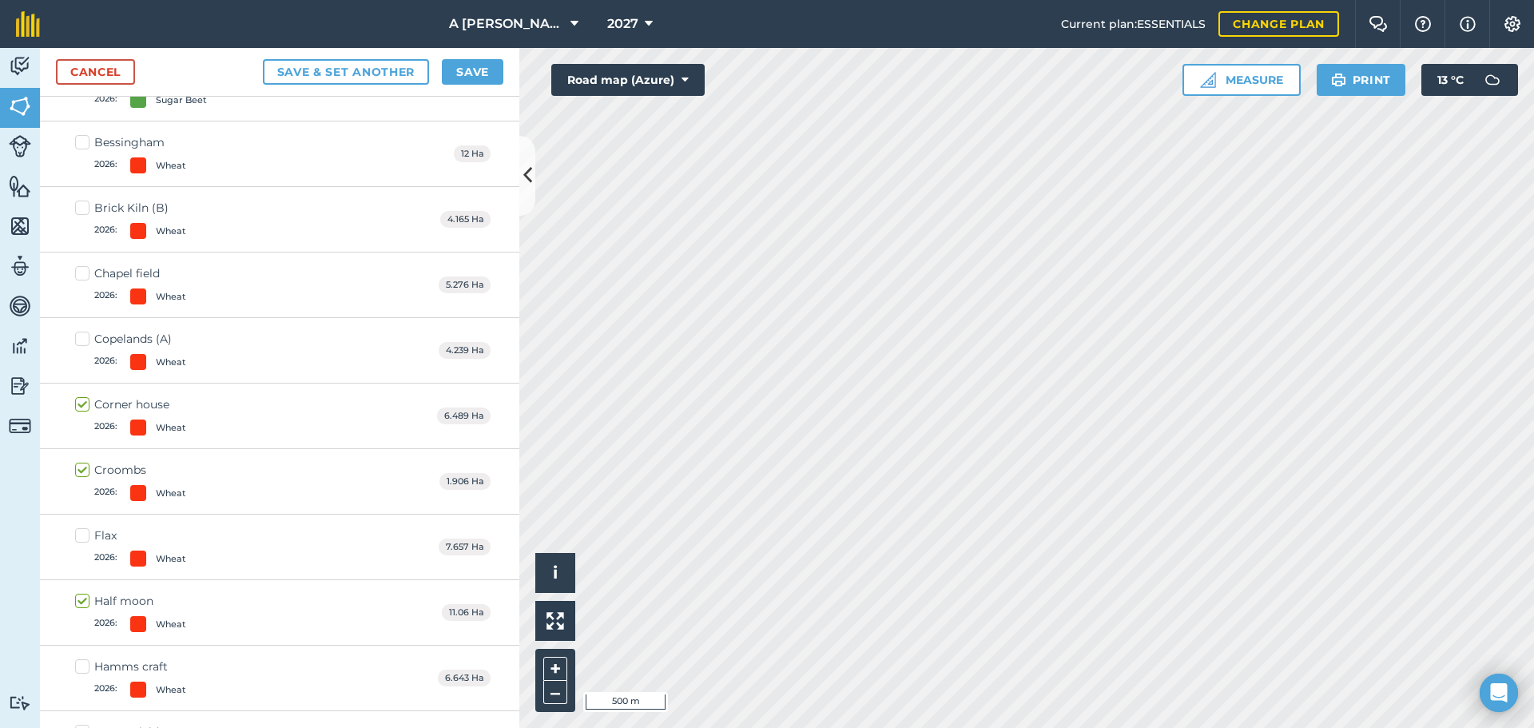
click at [81, 278] on label "Chapel field 2026 : Wheat" at bounding box center [130, 284] width 111 height 39
click at [81, 276] on input "Chapel field 2026 : Wheat" at bounding box center [80, 270] width 10 height 10
checkbox input "true"
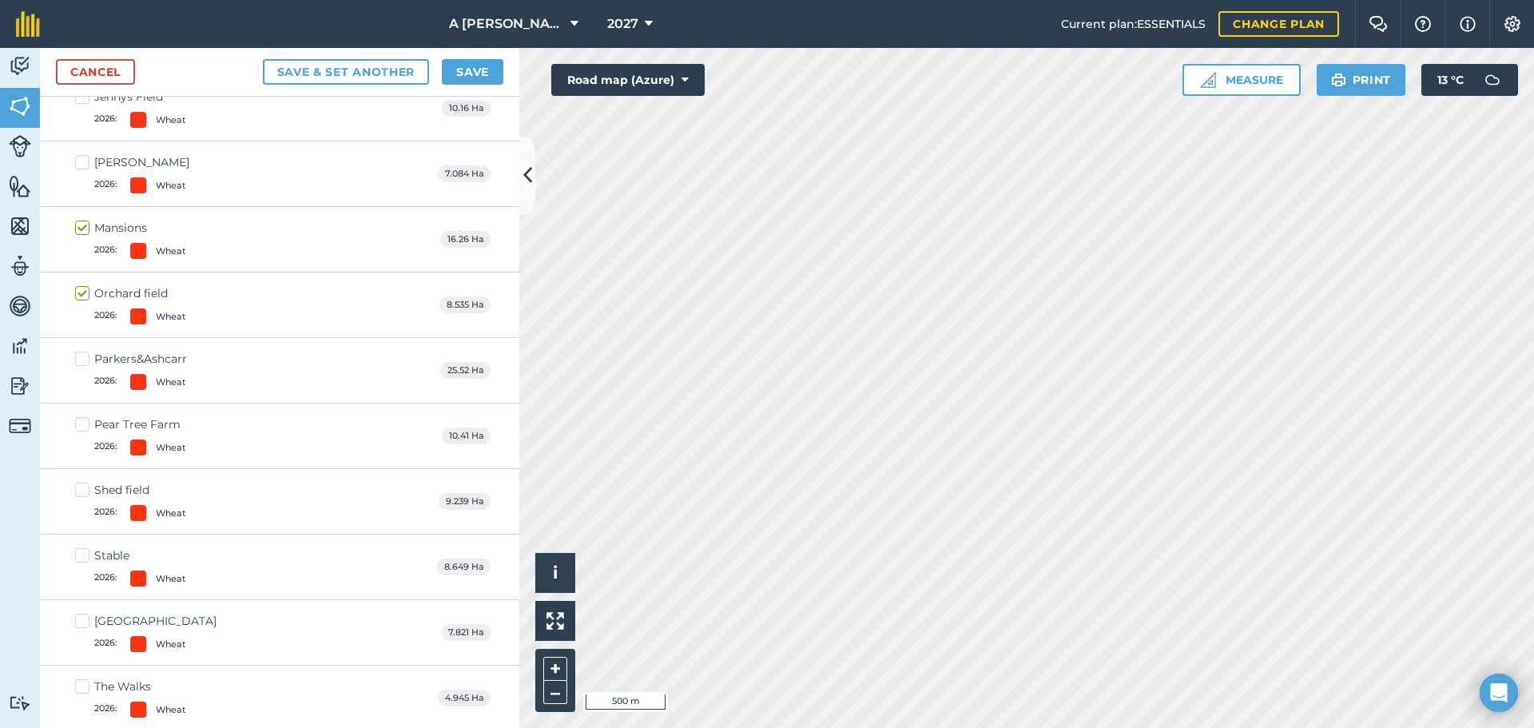
scroll to position [6855, 0]
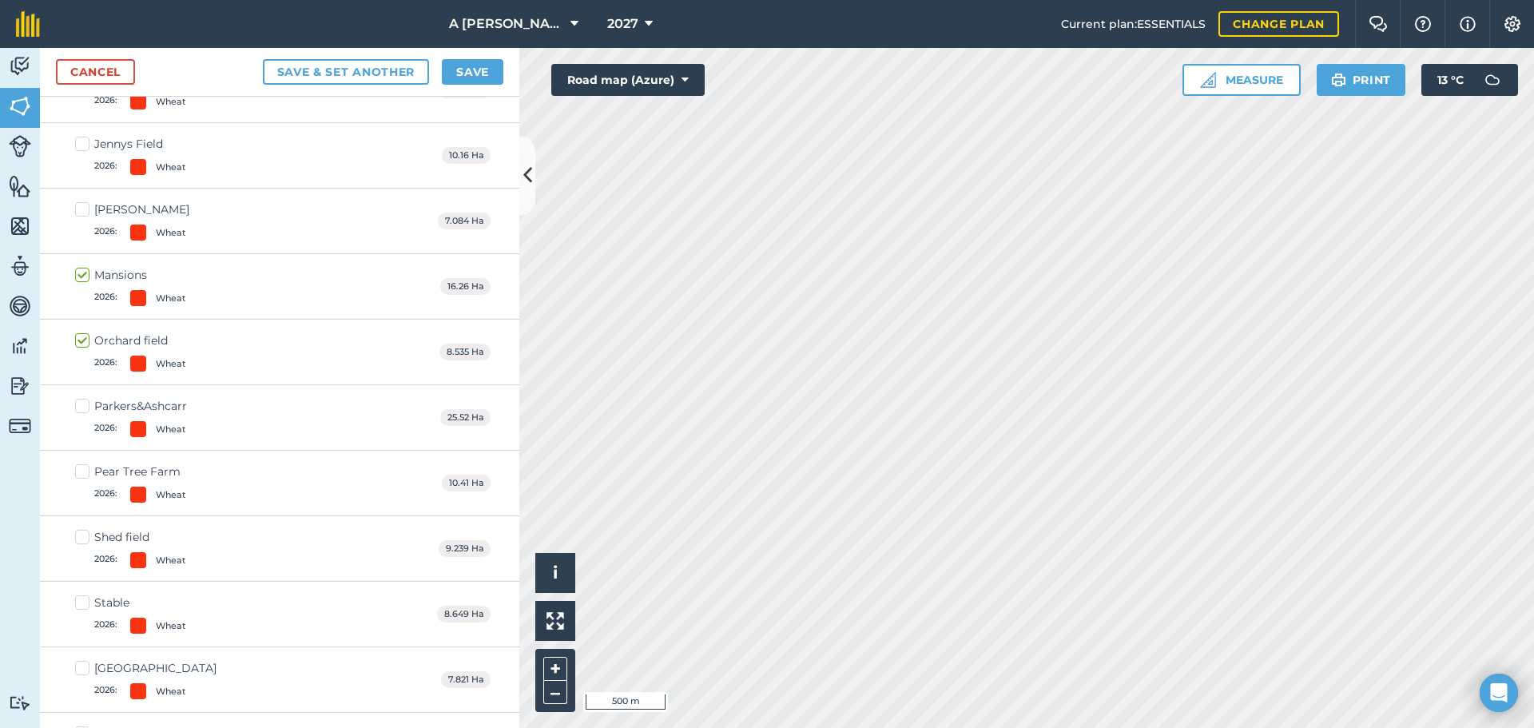
click at [80, 404] on label "Parkers&Ashcarr 2026 : Wheat" at bounding box center [131, 417] width 112 height 39
click at [80, 404] on input "Parkers&Ashcarr 2026 : Wheat" at bounding box center [80, 403] width 10 height 10
checkbox input "true"
click at [89, 541] on label "Shed field 2026 : Wheat" at bounding box center [130, 548] width 111 height 39
click at [86, 539] on input "Shed field 2026 : Wheat" at bounding box center [80, 534] width 10 height 10
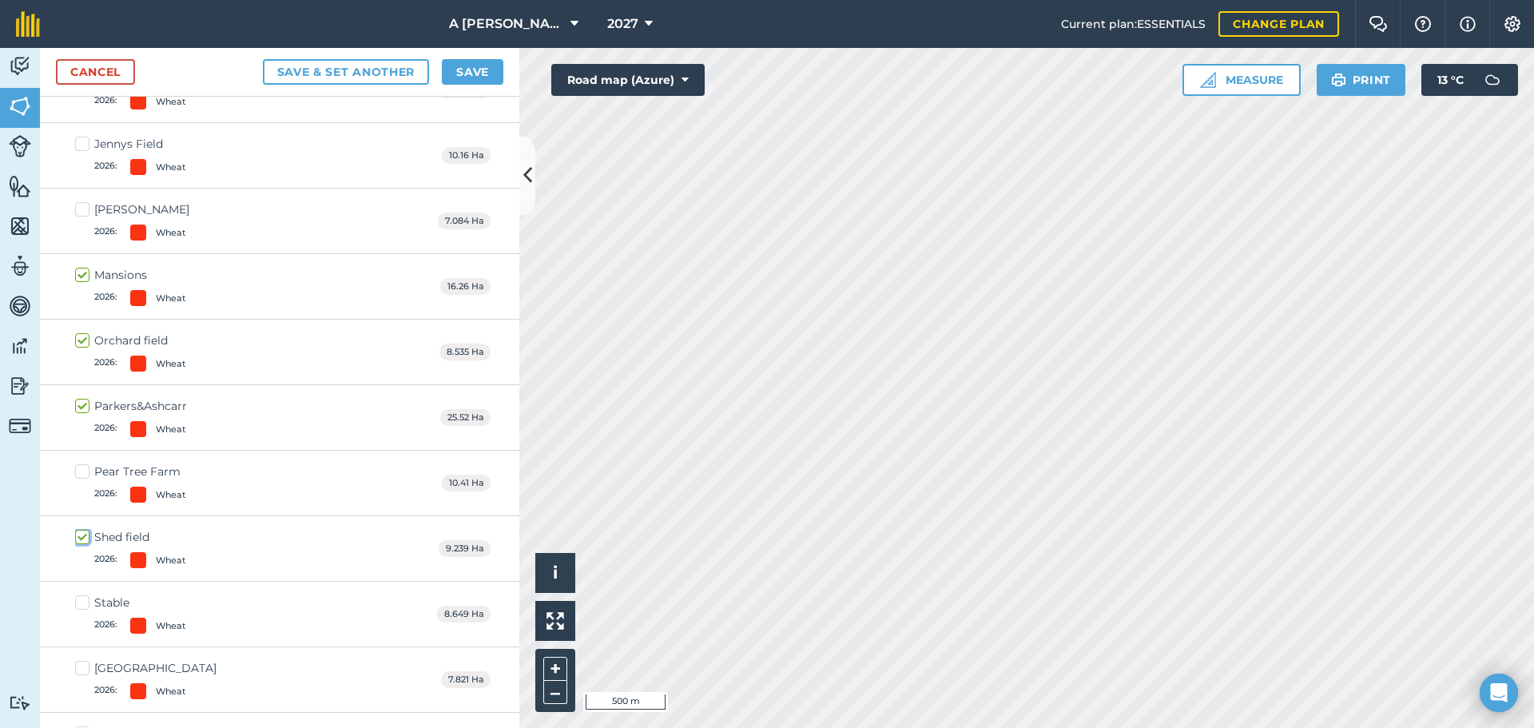
checkbox input "true"
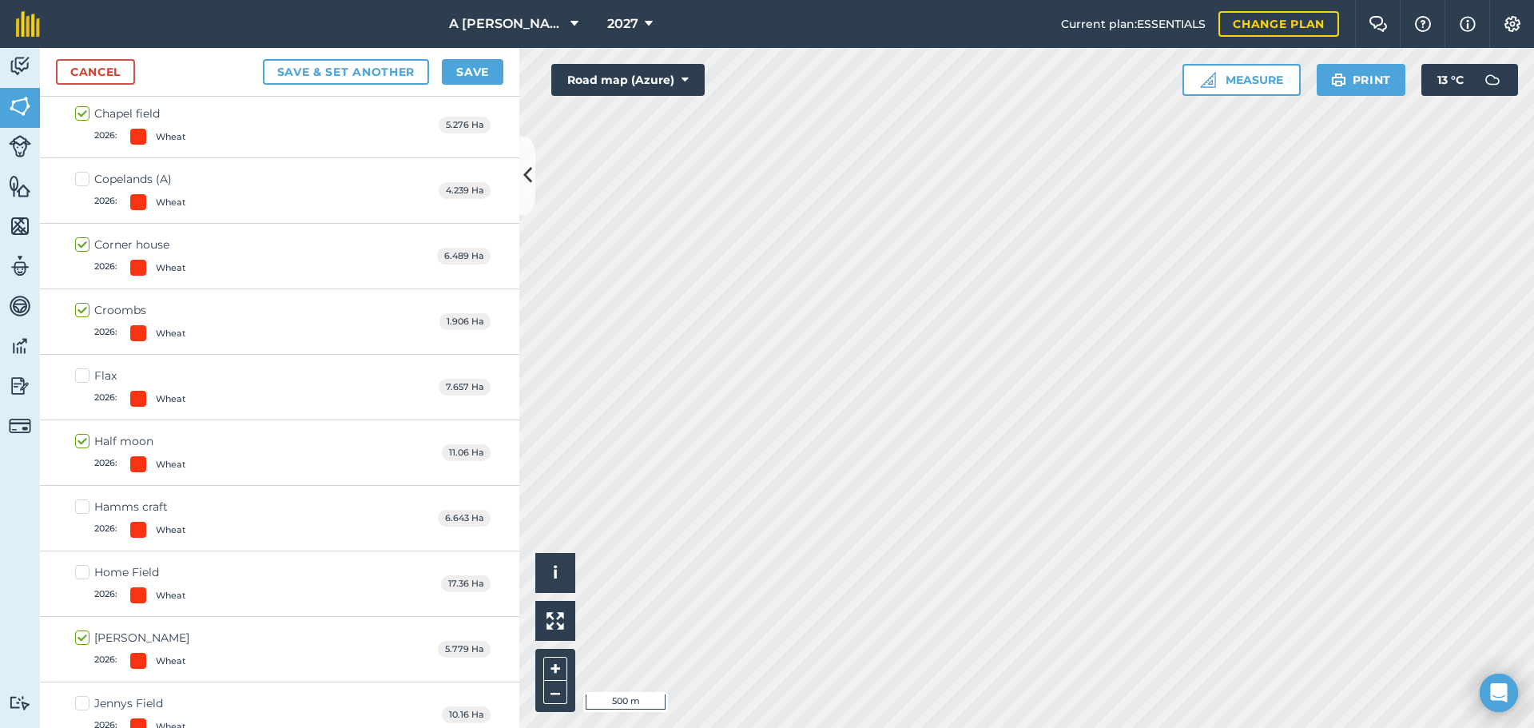
scroll to position [6376, 0]
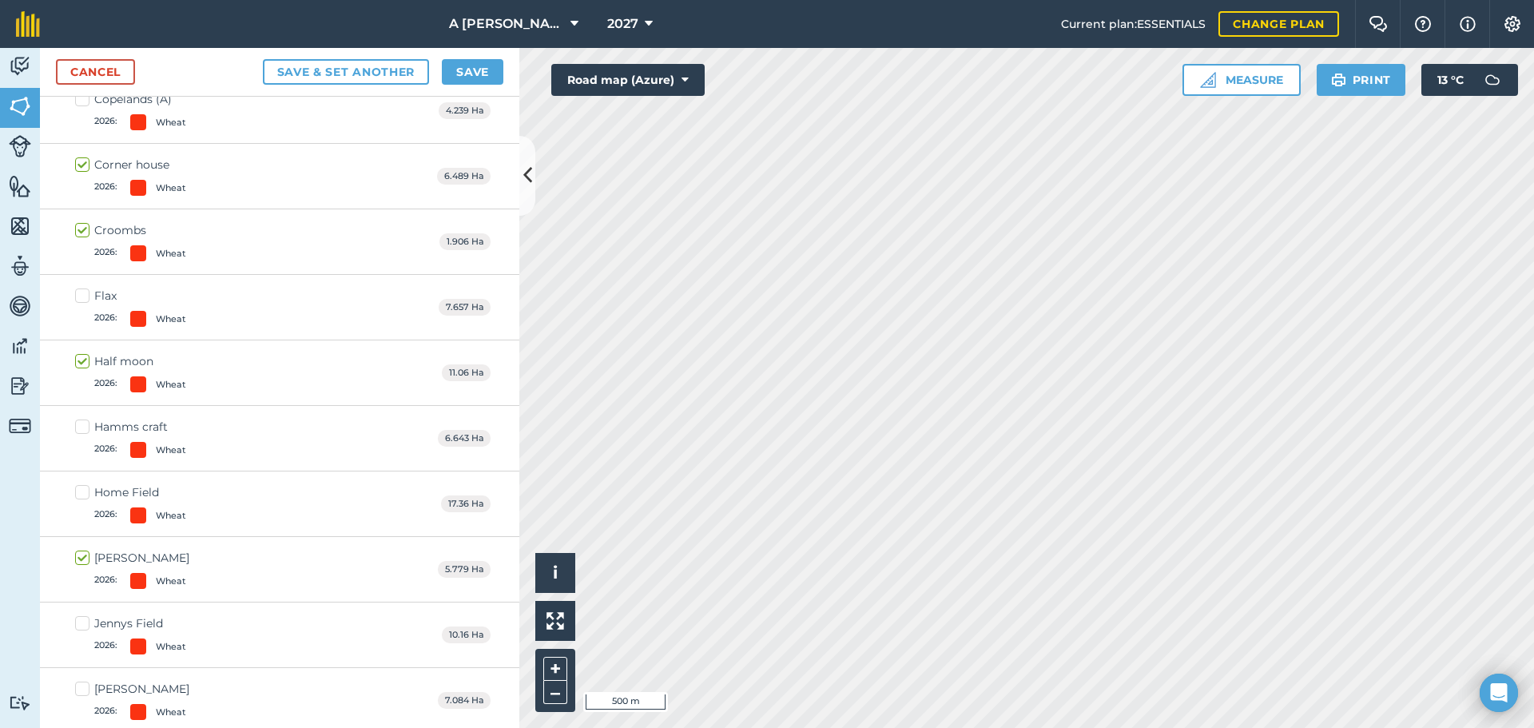
click at [81, 430] on label "Hamms craft 2026 : Wheat" at bounding box center [130, 438] width 111 height 39
click at [81, 429] on input "Hamms craft 2026 : Wheat" at bounding box center [80, 424] width 10 height 10
checkbox input "true"
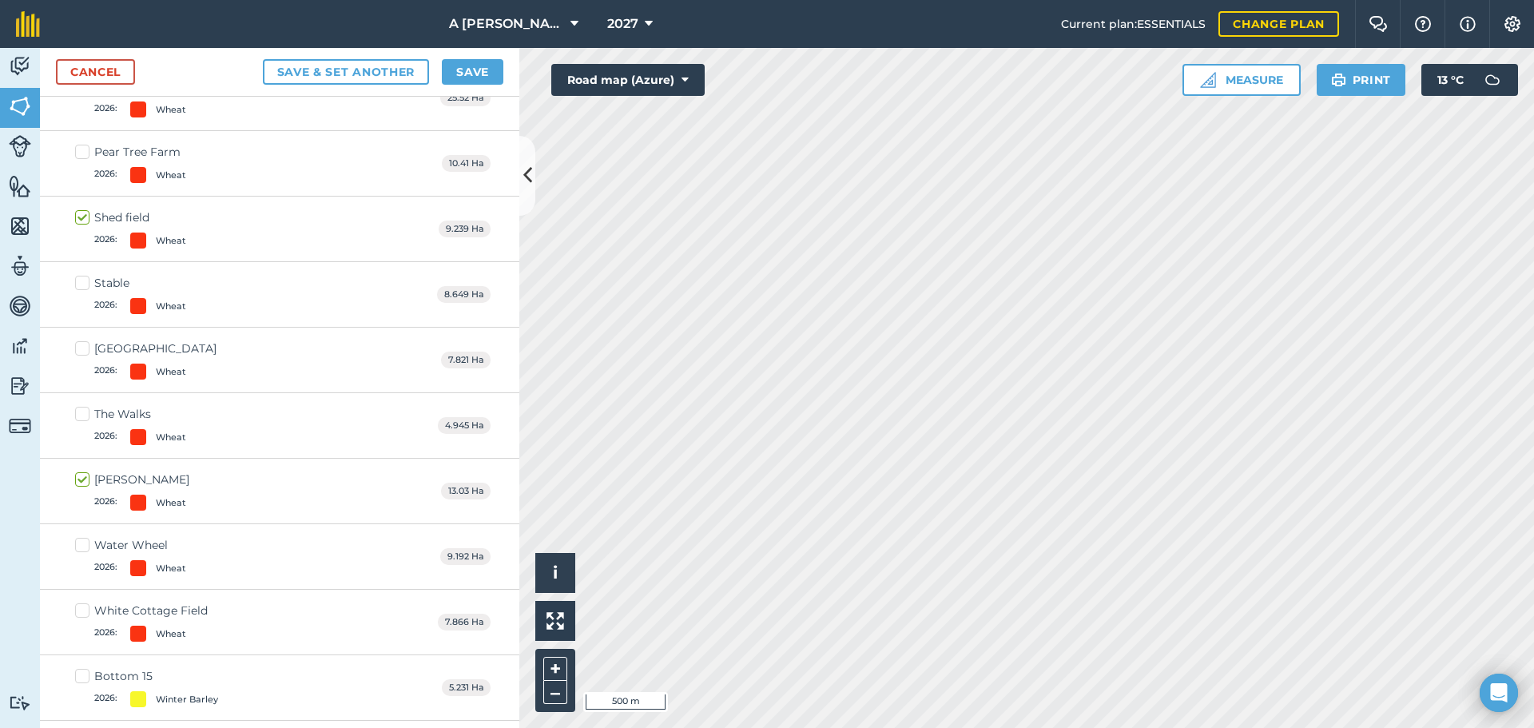
click at [86, 356] on label "Stone Hills 2026 : Wheat" at bounding box center [145, 359] width 141 height 39
click at [86, 351] on input "Stone Hills 2026 : Wheat" at bounding box center [80, 345] width 10 height 10
checkbox input "true"
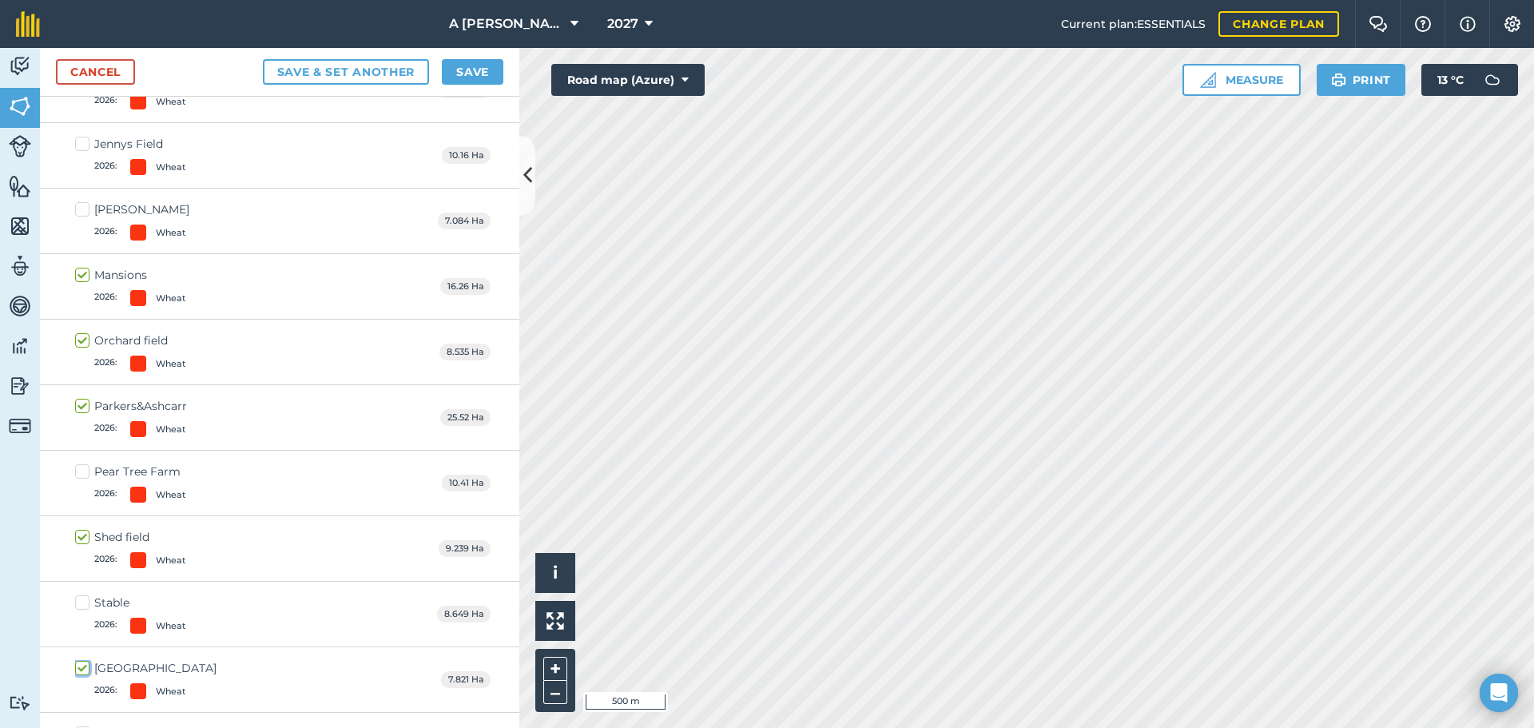
scroll to position [6536, 0]
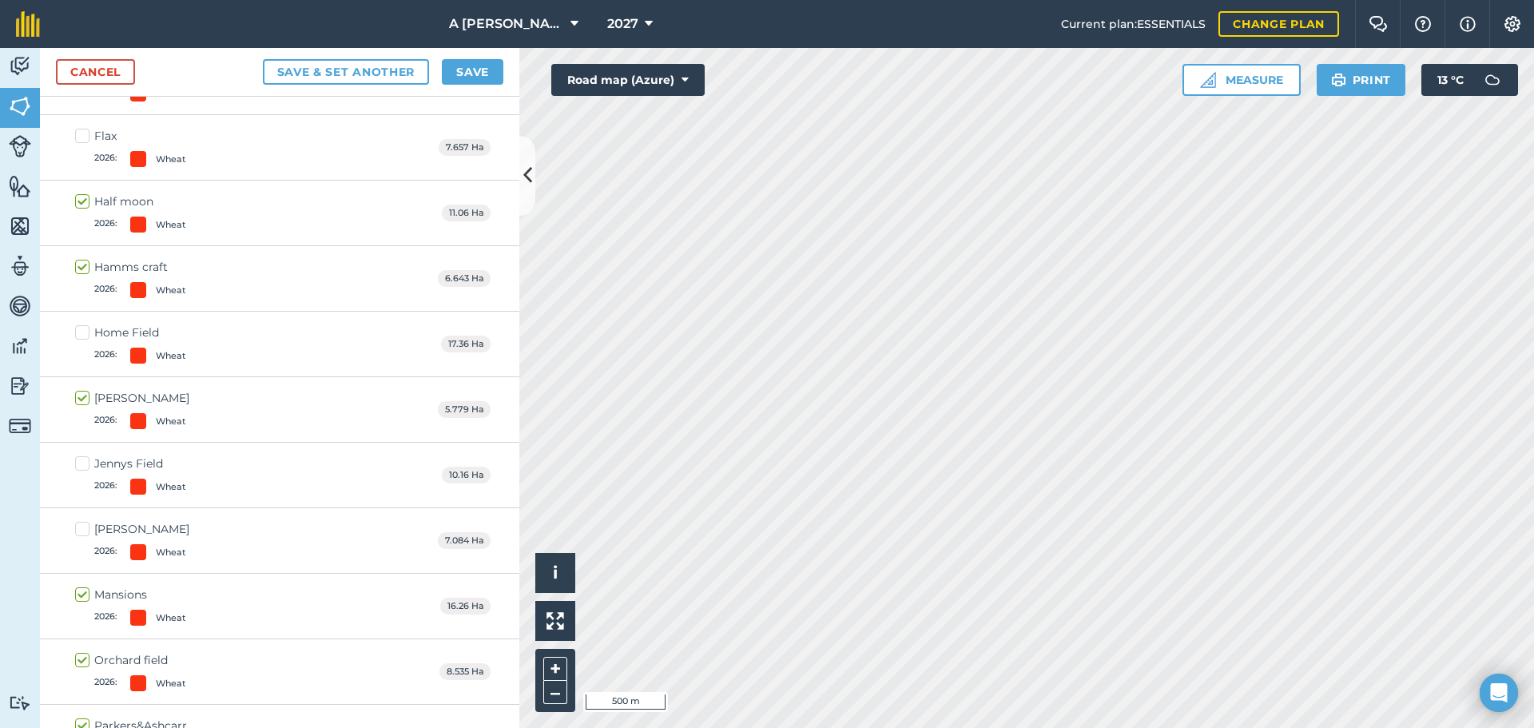
click at [84, 530] on label "Kelsey Bottom 2026 : Wheat" at bounding box center [132, 540] width 114 height 39
click at [84, 530] on input "Kelsey Bottom 2026 : Wheat" at bounding box center [80, 526] width 10 height 10
checkbox input "true"
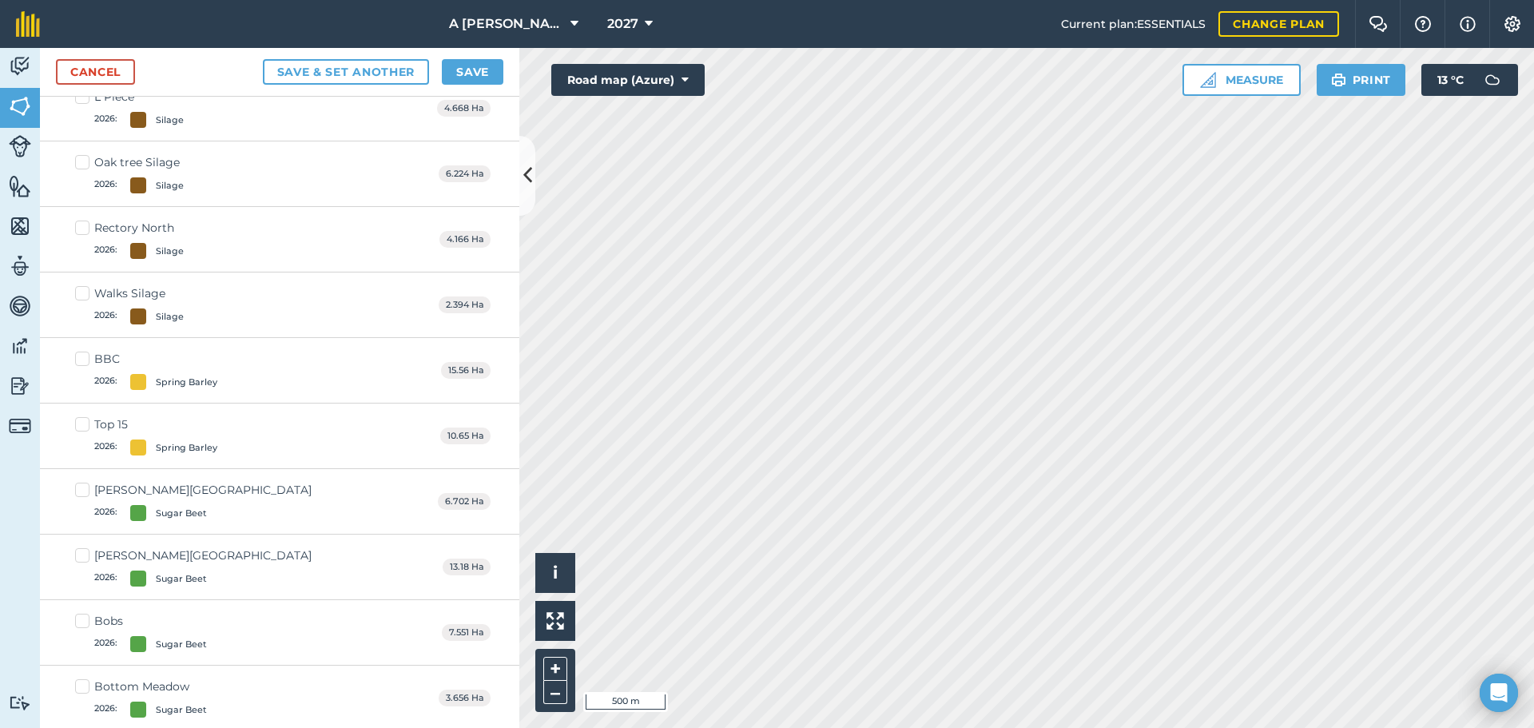
scroll to position [4802, 0]
click at [89, 367] on label "BBC 2026 : Spring Barley" at bounding box center [146, 373] width 142 height 39
click at [86, 364] on input "BBC 2026 : Spring Barley" at bounding box center [80, 359] width 10 height 10
checkbox input "true"
click at [84, 425] on label "Top 15 2026 : Spring Barley" at bounding box center [146, 439] width 142 height 39
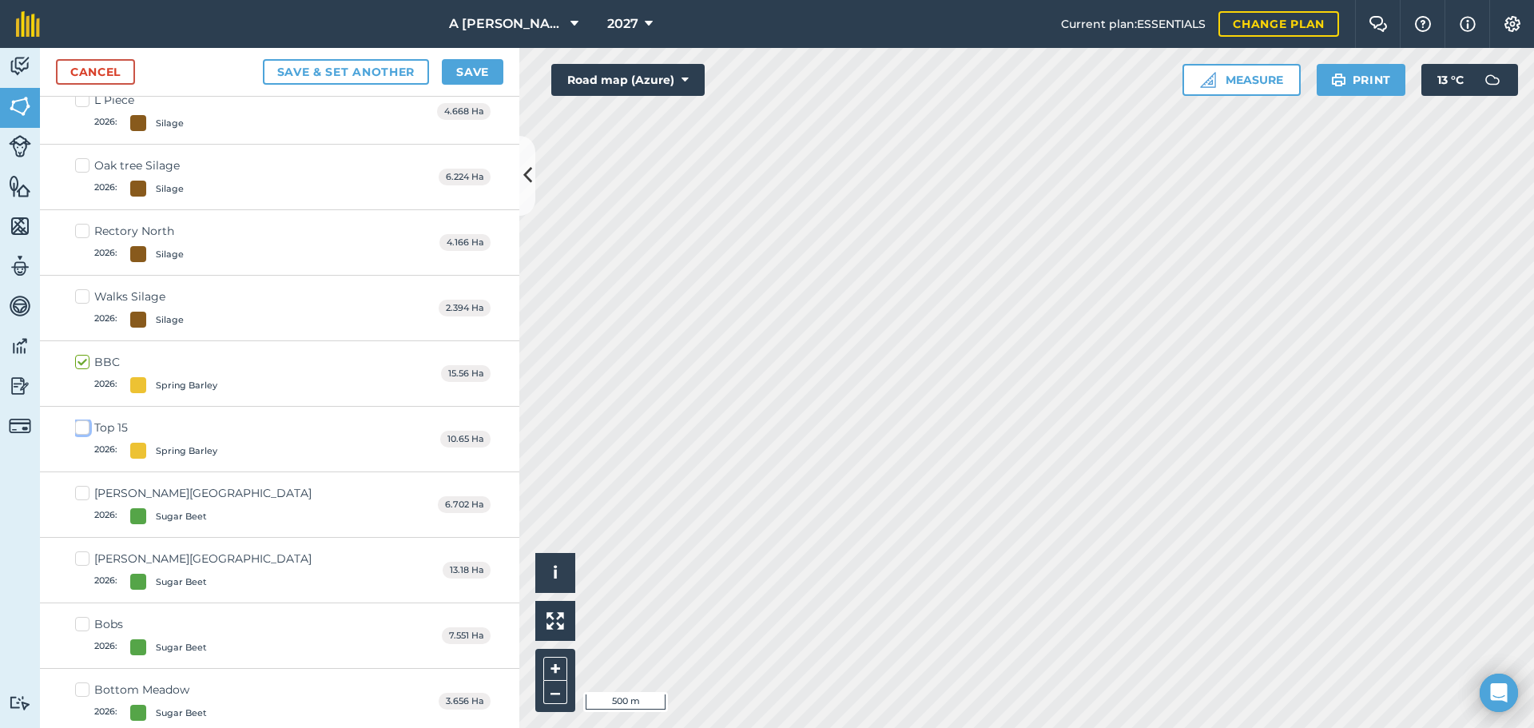
click at [84, 425] on input "Top 15 2026 : Spring Barley" at bounding box center [80, 425] width 10 height 10
checkbox input "true"
click at [474, 78] on button "Save" at bounding box center [473, 72] width 62 height 26
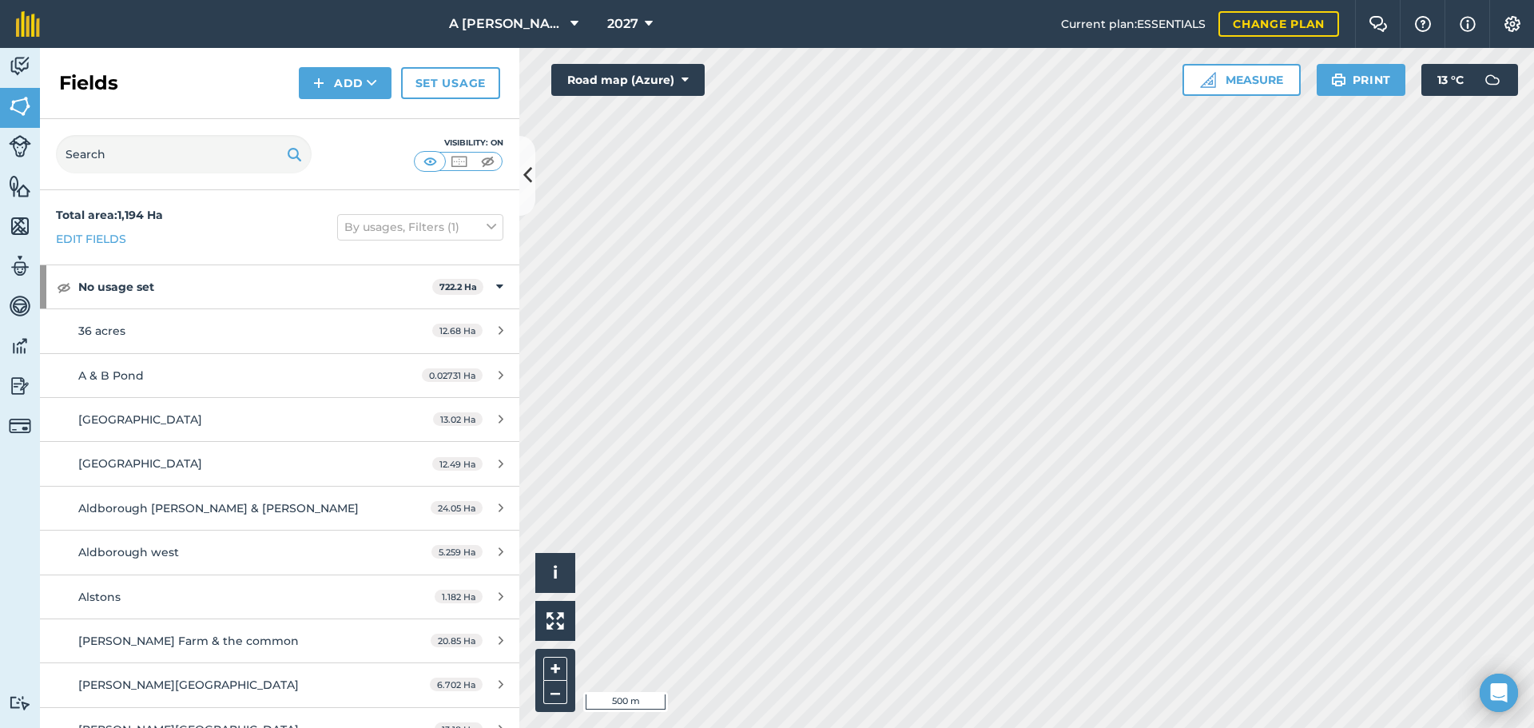
click at [432, 100] on div "Fields Add Set usage" at bounding box center [280, 83] width 480 height 71
click at [433, 86] on link "Set usage" at bounding box center [450, 83] width 99 height 32
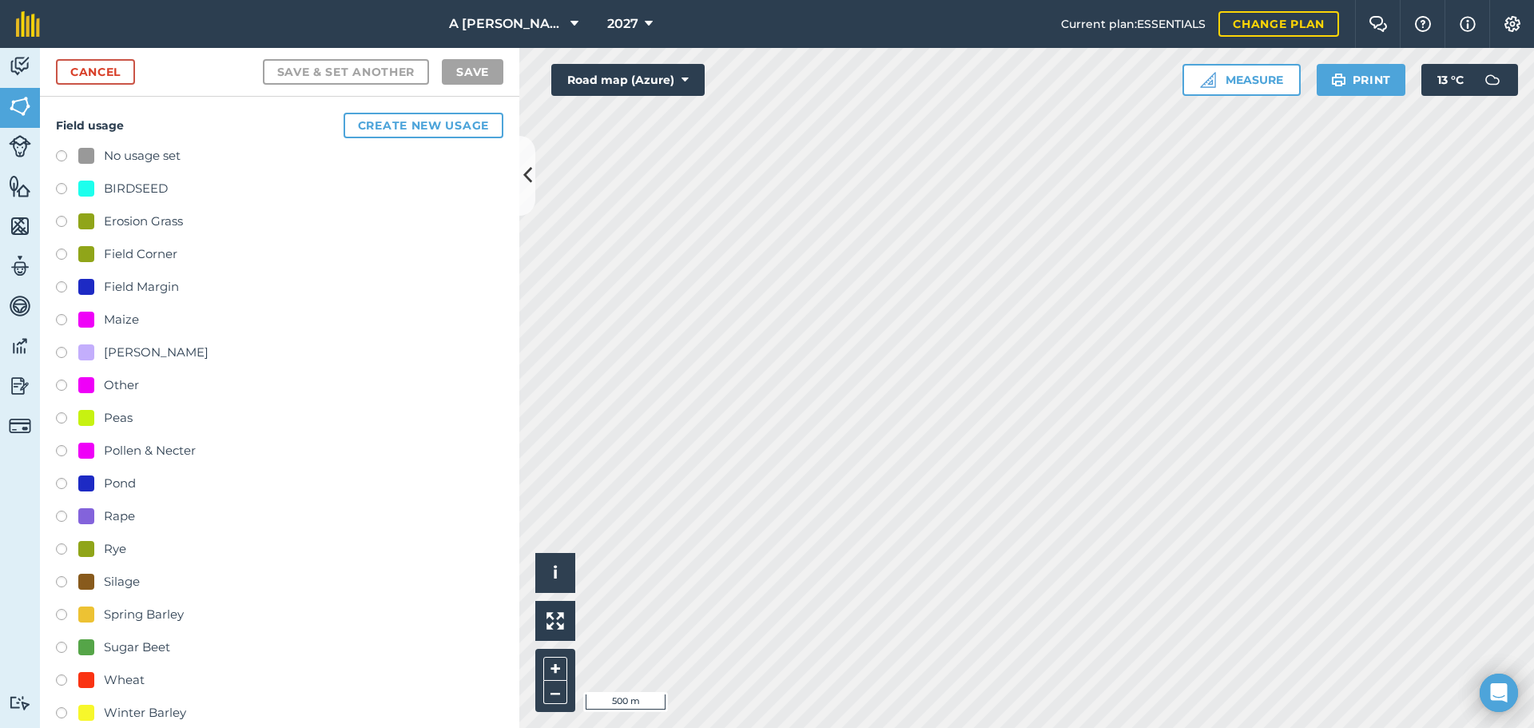
click at [61, 516] on label at bounding box center [67, 519] width 22 height 16
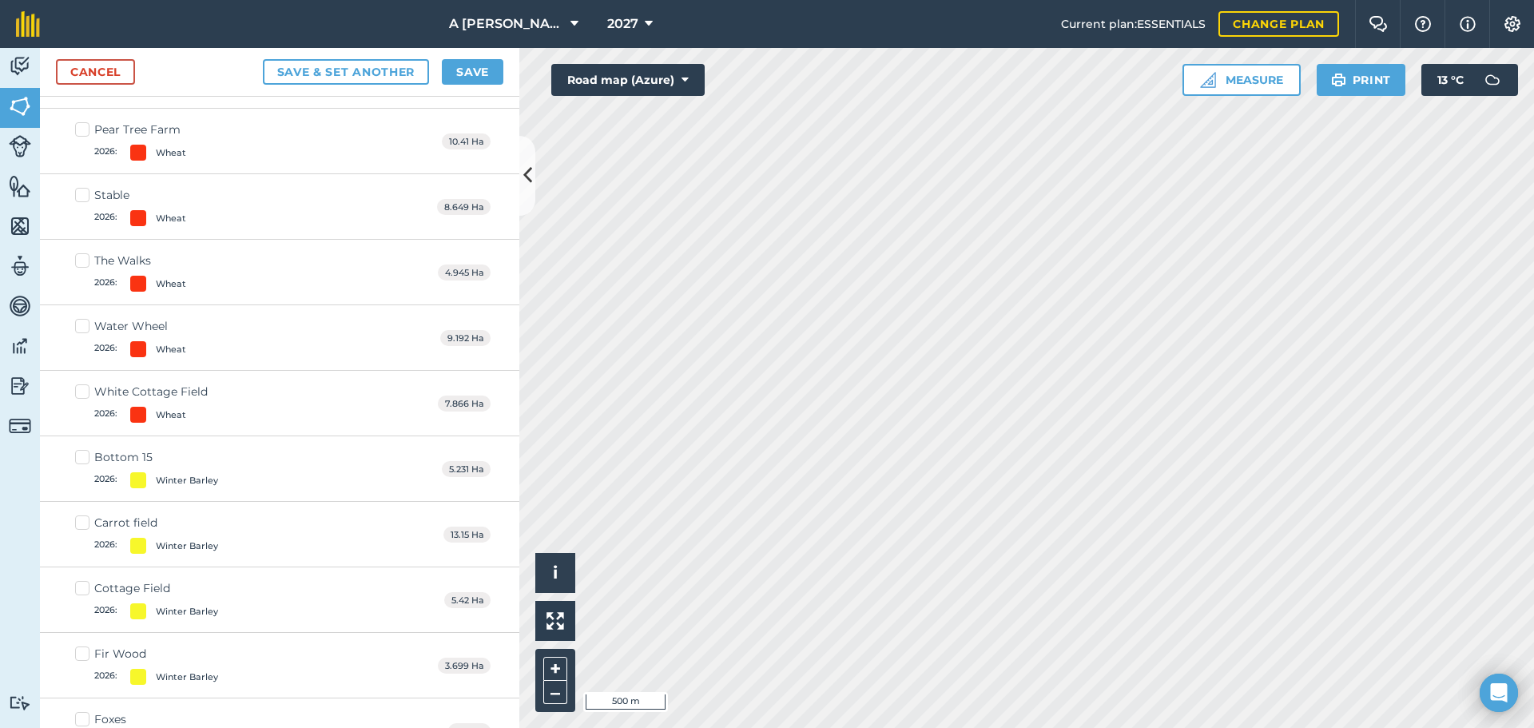
scroll to position [6633, 0]
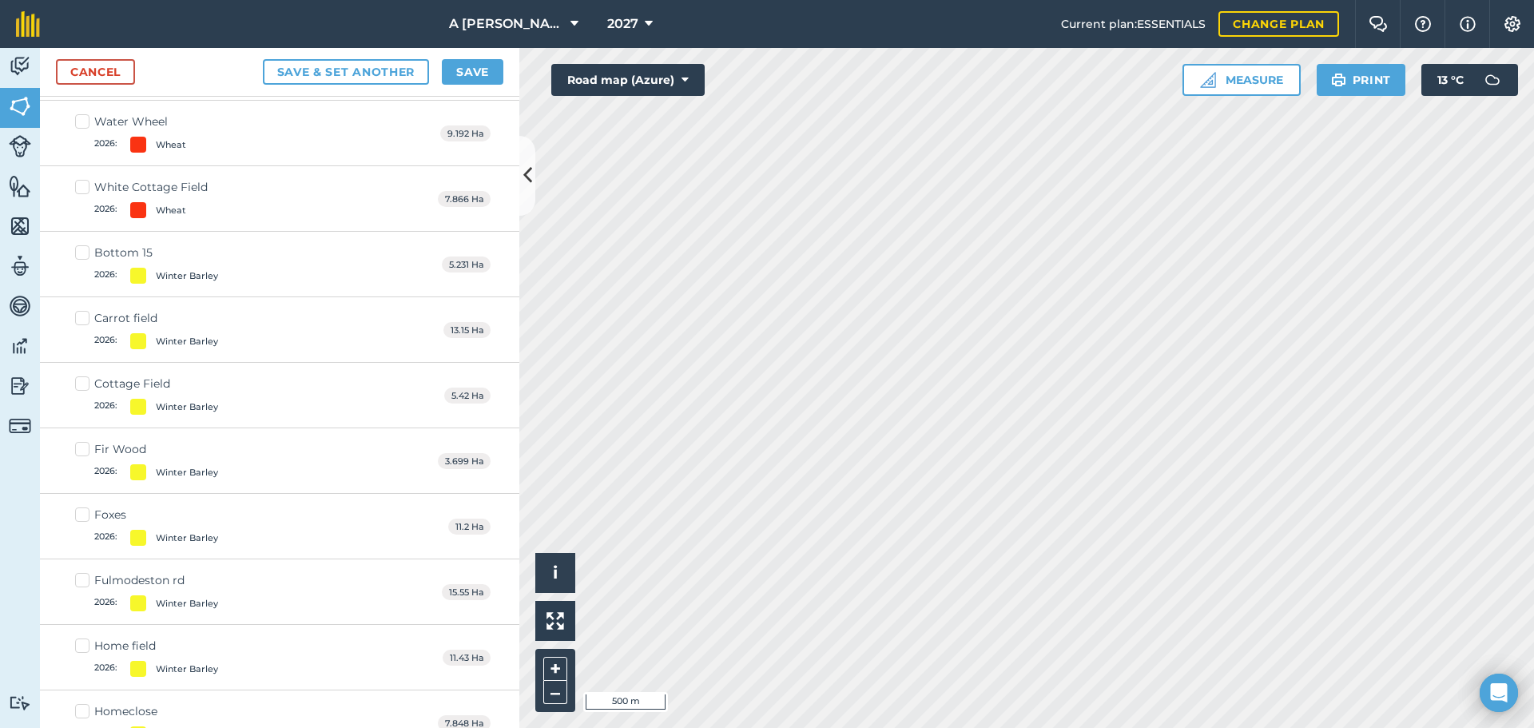
click at [87, 316] on label "Carrot field 2026 : Winter Barley" at bounding box center [146, 329] width 143 height 39
click at [86, 316] on input "Carrot field 2026 : Winter Barley" at bounding box center [80, 315] width 10 height 10
checkbox input "true"
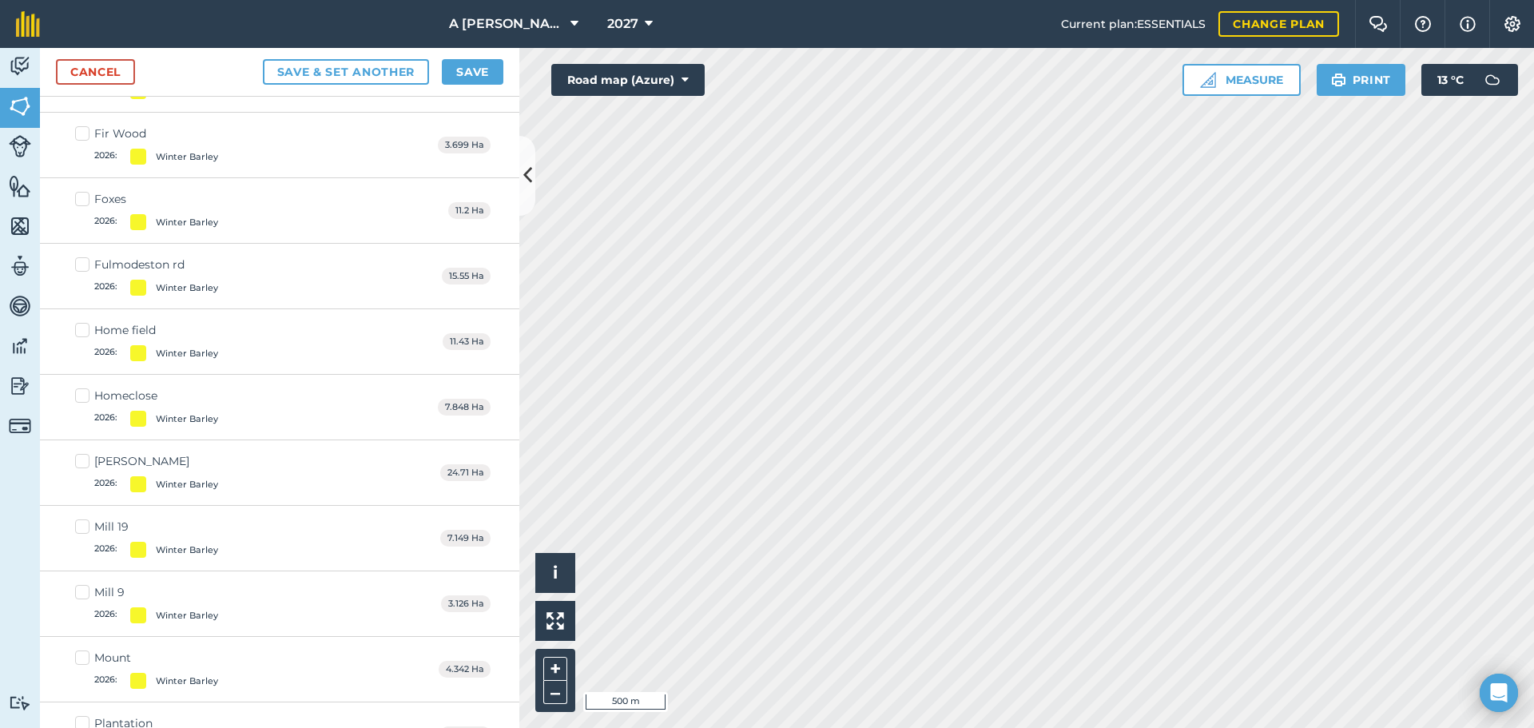
scroll to position [6855, 0]
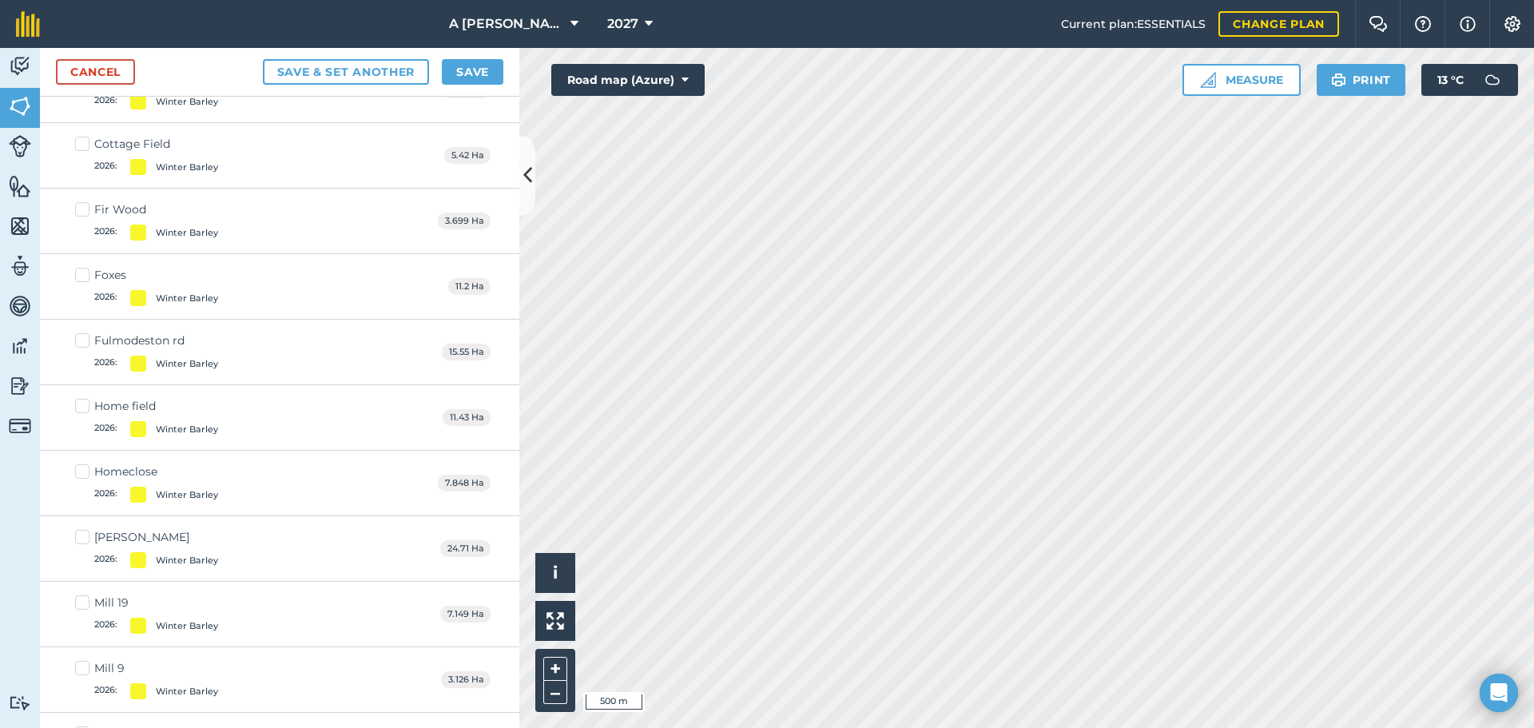
click at [86, 403] on label "Home field 2026 : Winter Barley" at bounding box center [146, 417] width 143 height 39
click at [86, 403] on input "Home field 2026 : Winter Barley" at bounding box center [80, 403] width 10 height 10
checkbox input "true"
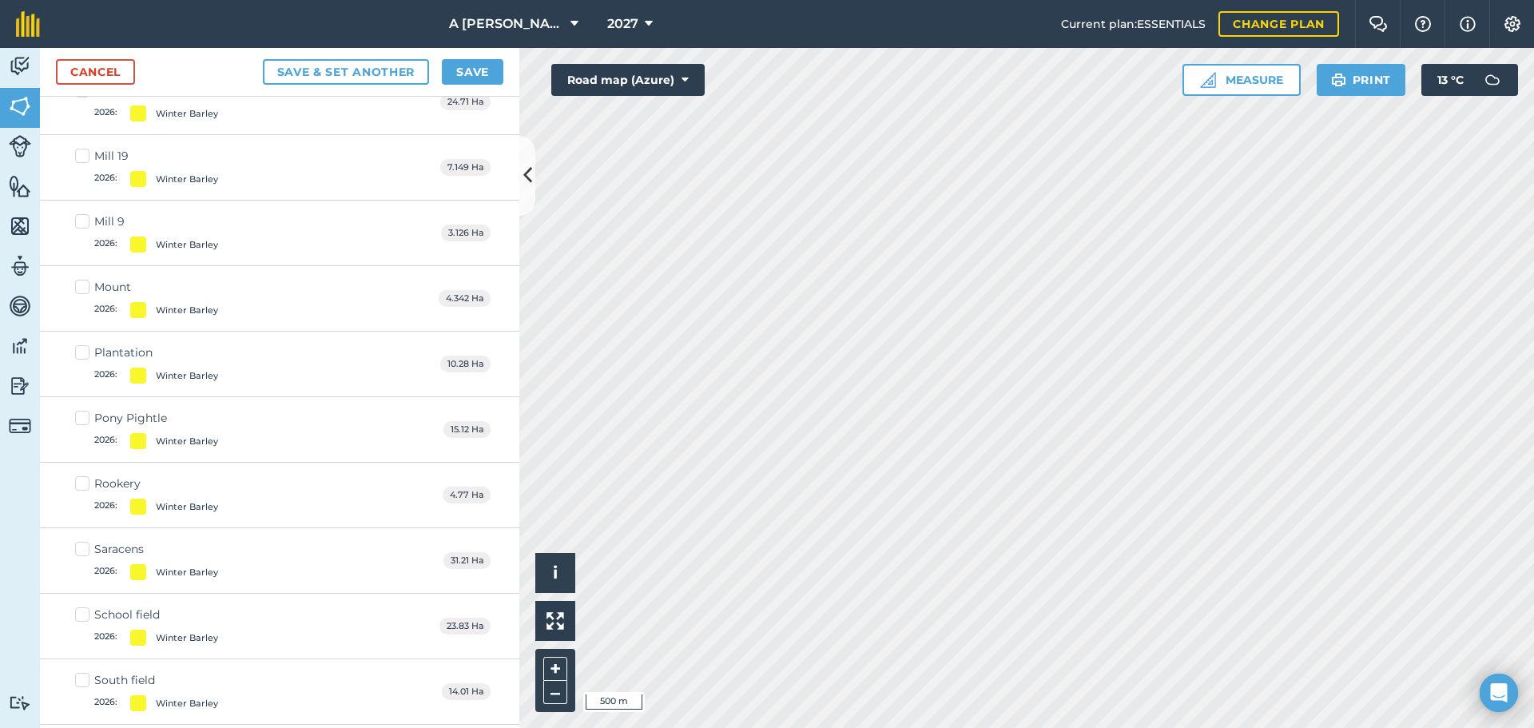
scroll to position [7335, 0]
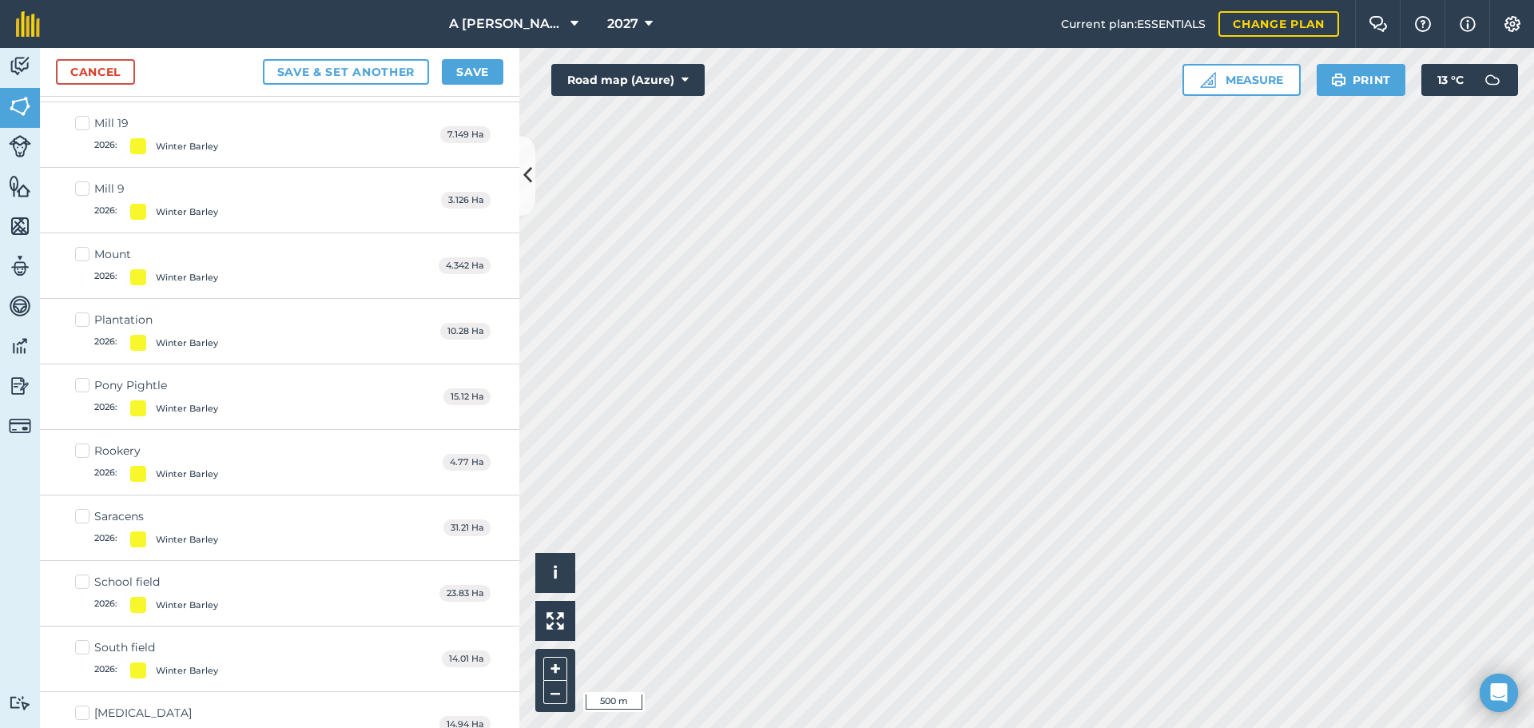
click at [86, 647] on label "South field 2026 : Winter Barley" at bounding box center [146, 658] width 143 height 39
click at [86, 647] on input "South field 2026 : Winter Barley" at bounding box center [80, 644] width 10 height 10
checkbox input "true"
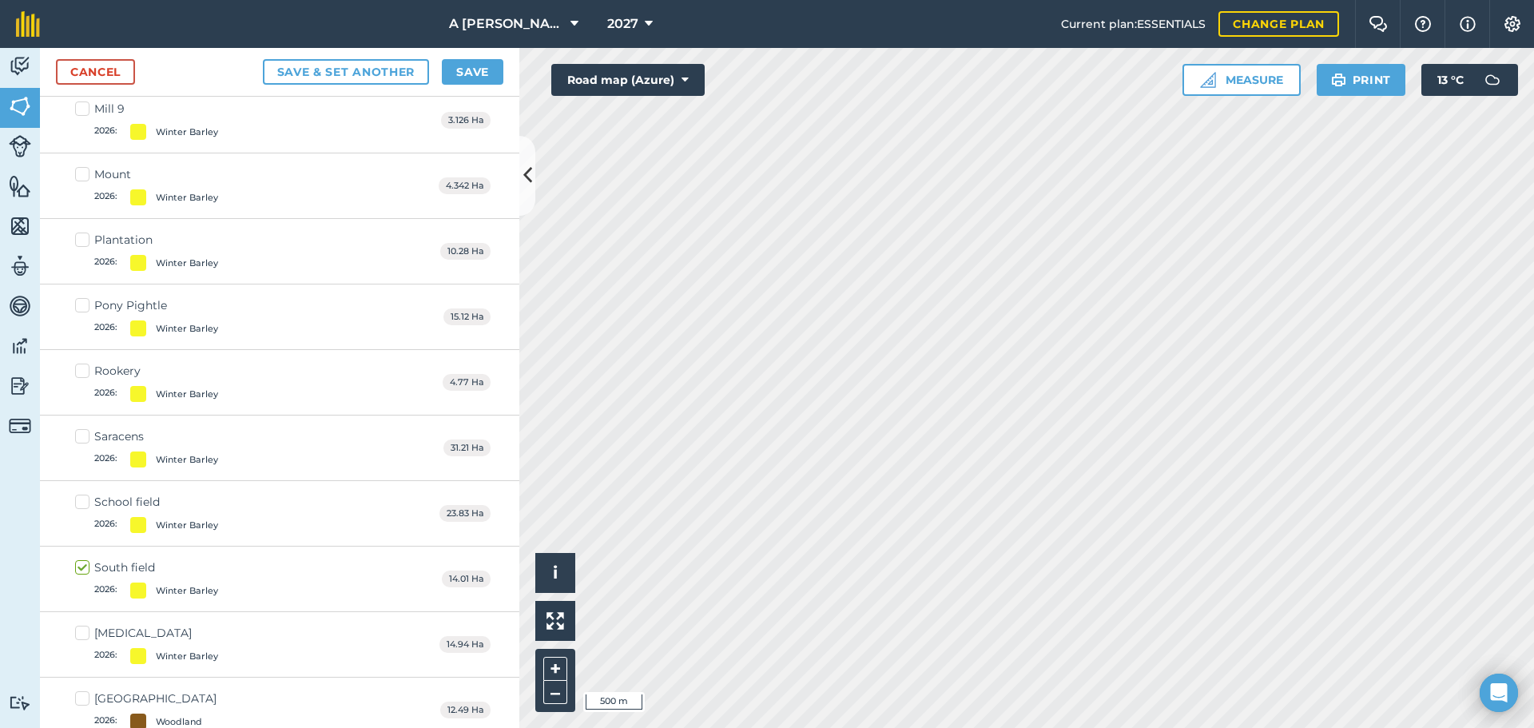
click at [85, 503] on label "School field 2026 : Winter Barley" at bounding box center [146, 513] width 143 height 39
click at [85, 503] on input "School field 2026 : Winter Barley" at bounding box center [80, 499] width 10 height 10
checkbox input "true"
click at [89, 437] on label "Saracens 2026 : Winter Barley" at bounding box center [146, 447] width 143 height 39
click at [86, 437] on input "Saracens 2026 : Winter Barley" at bounding box center [80, 433] width 10 height 10
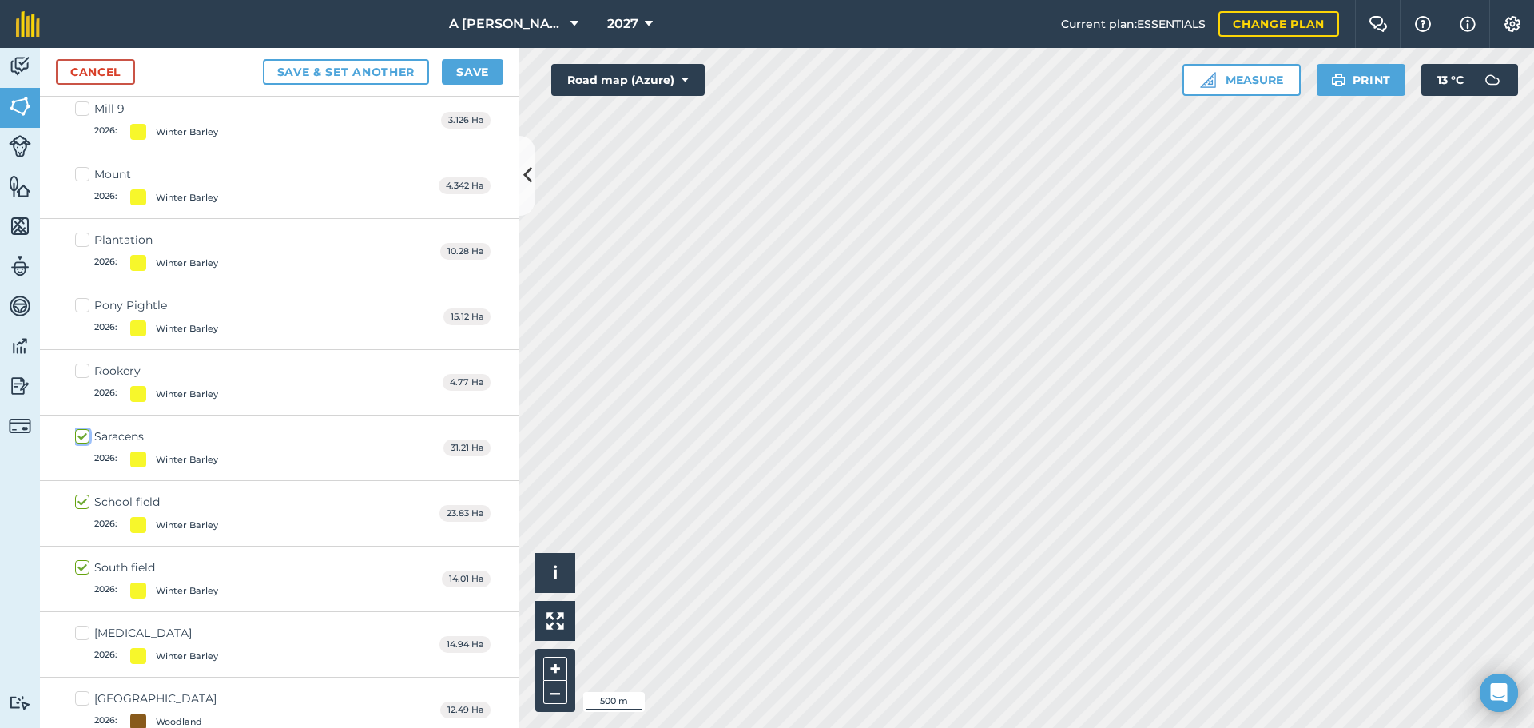
checkbox input "true"
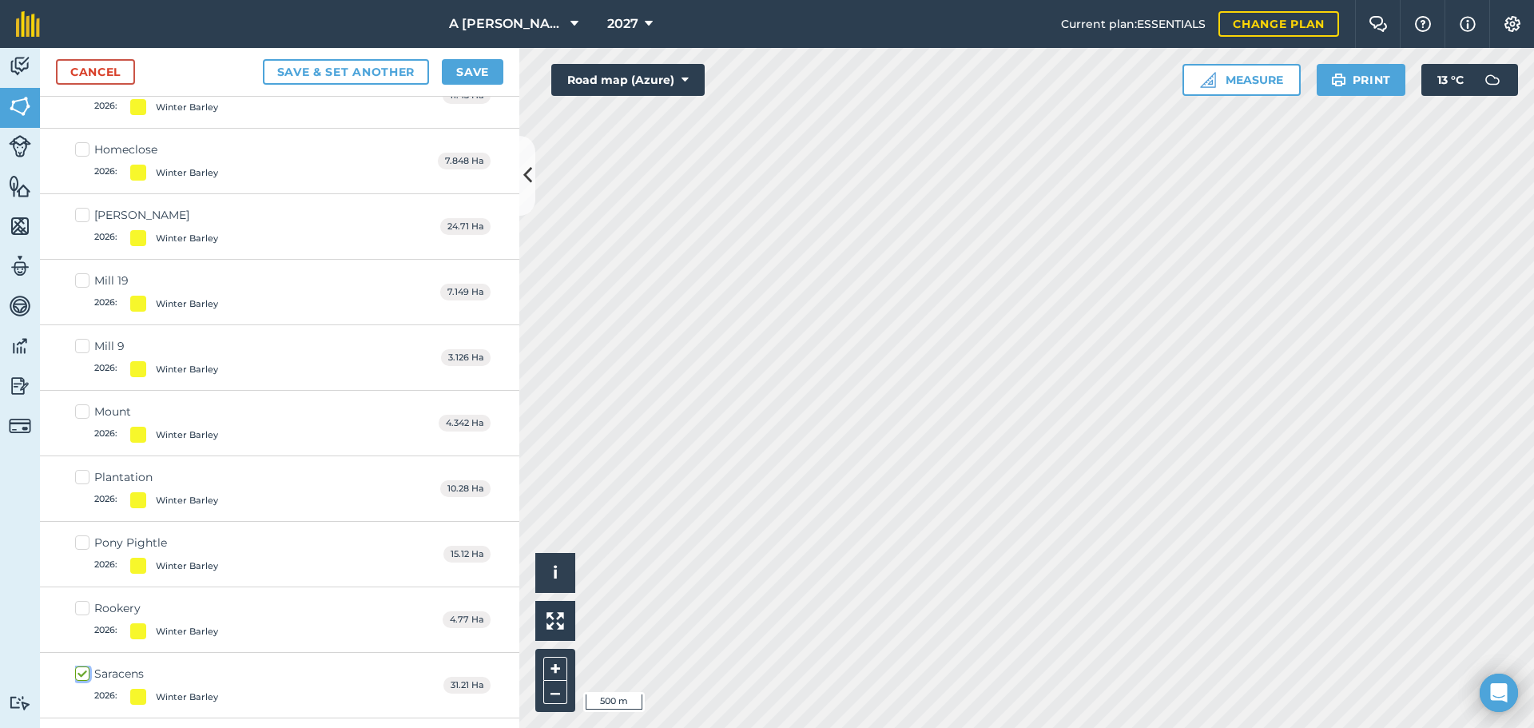
scroll to position [7175, 0]
click at [85, 214] on label "[PERSON_NAME] 2026 : Winter Barley" at bounding box center [146, 228] width 143 height 39
click at [85, 214] on input "[PERSON_NAME] 2026 : Winter Barley" at bounding box center [80, 214] width 10 height 10
checkbox input "true"
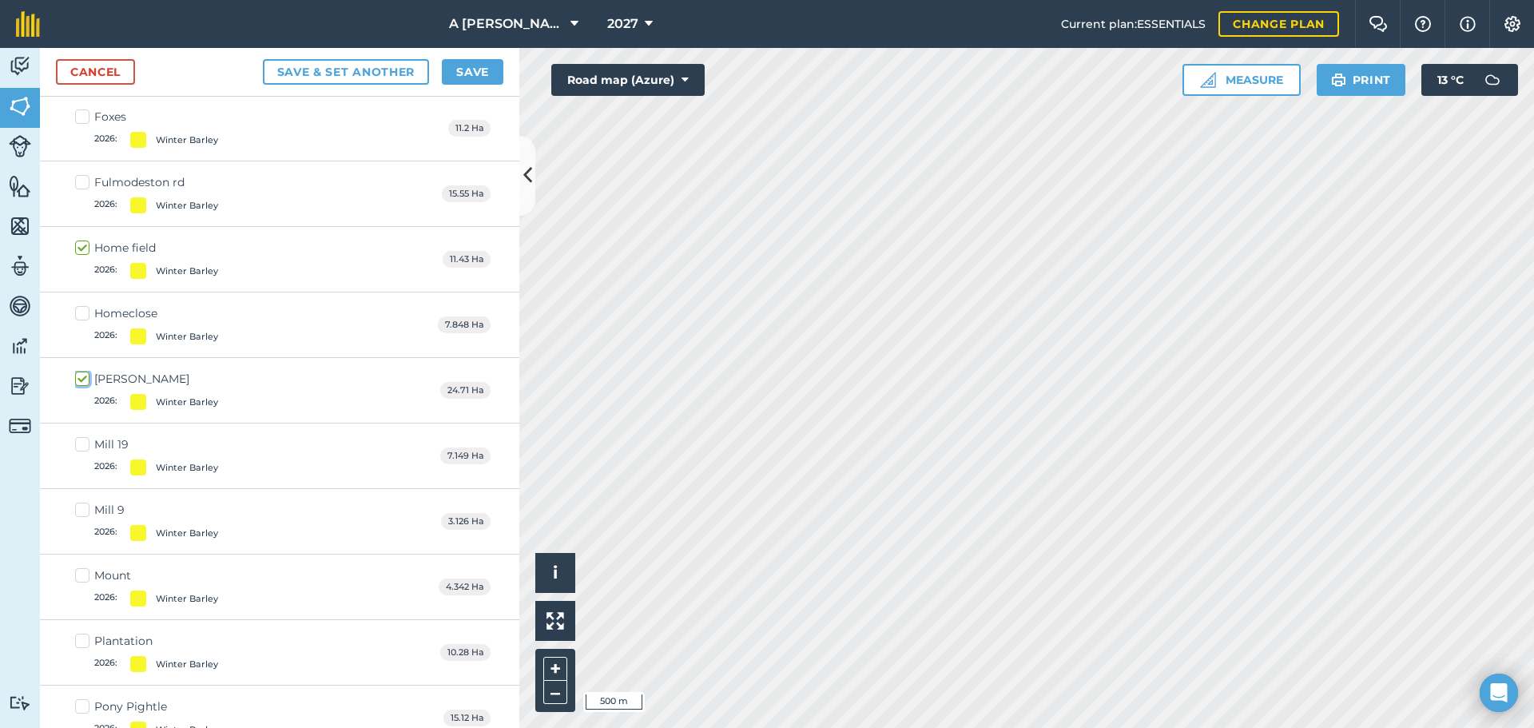
scroll to position [6935, 0]
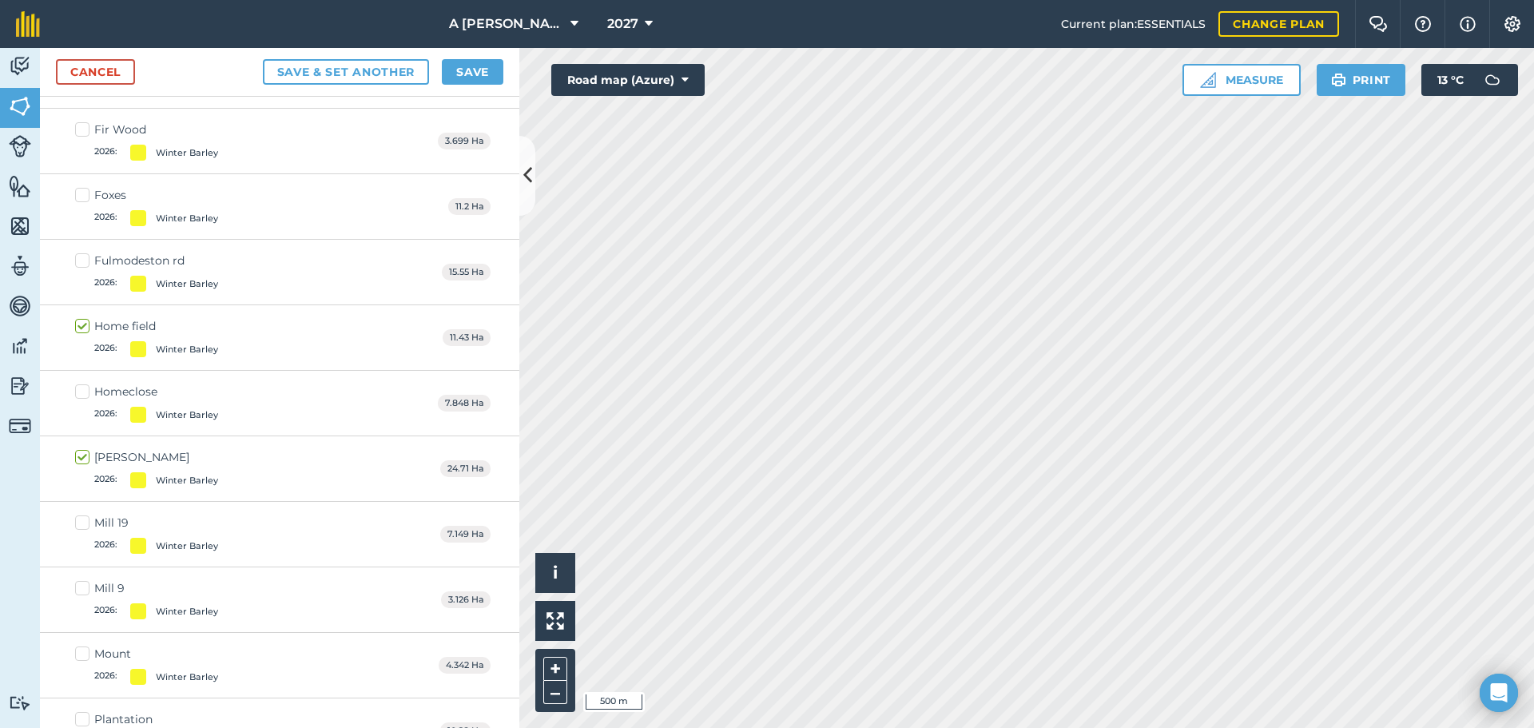
click at [86, 392] on label "Homeclose 2026 : Winter Barley" at bounding box center [146, 403] width 143 height 39
click at [86, 392] on input "Homeclose 2026 : Winter Barley" at bounding box center [80, 389] width 10 height 10
checkbox input "true"
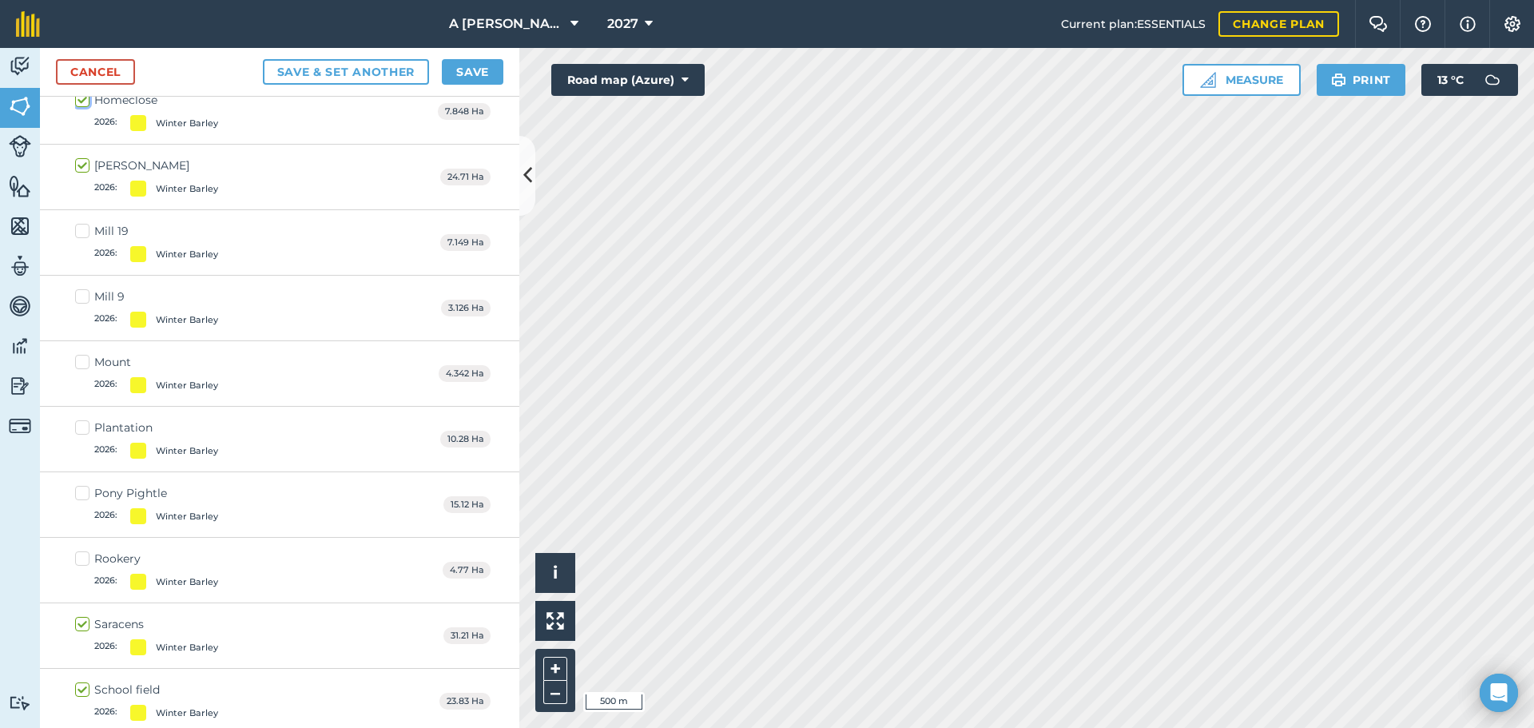
scroll to position [7255, 0]
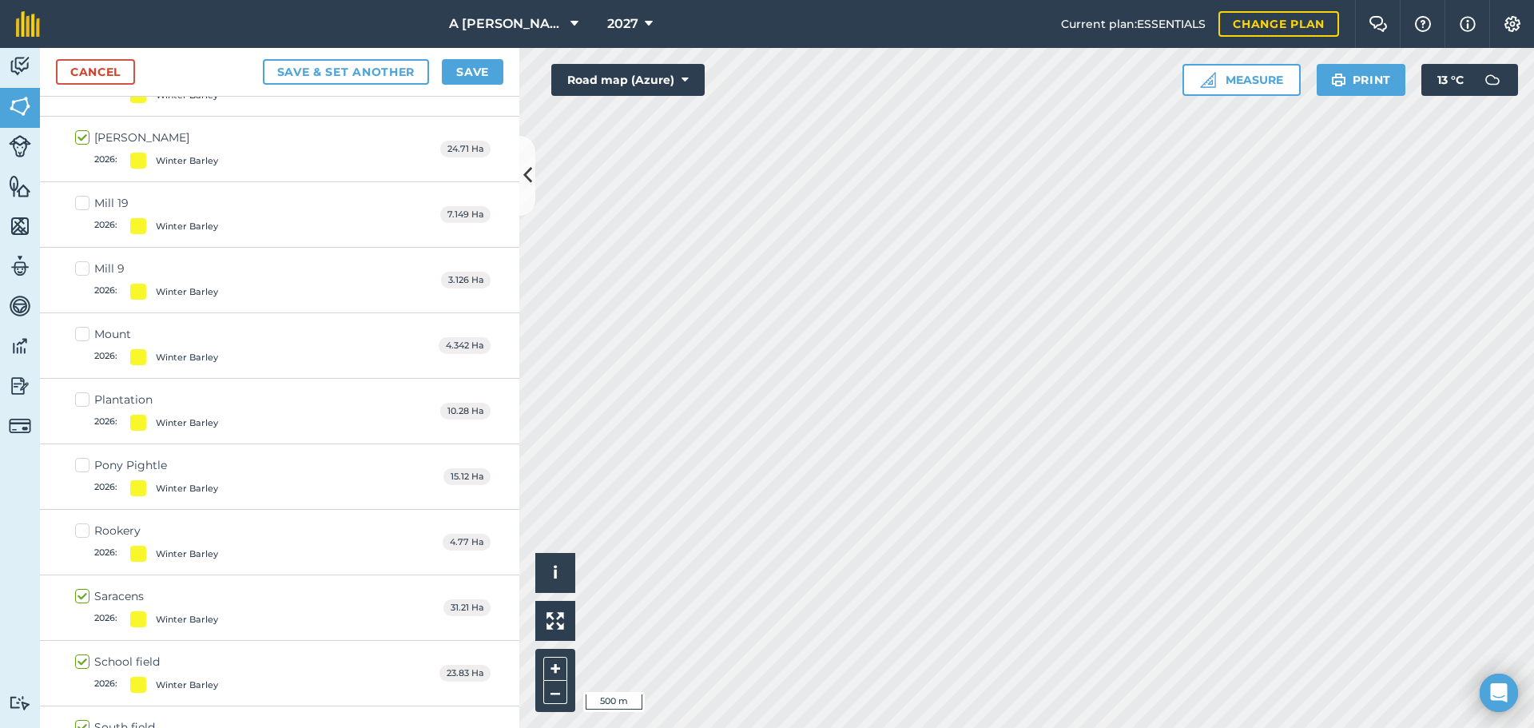
click at [88, 466] on label "Pony Pightle 2026 : Winter Barley" at bounding box center [146, 476] width 143 height 39
click at [86, 466] on input "Pony Pightle 2026 : Winter Barley" at bounding box center [80, 462] width 10 height 10
checkbox input "true"
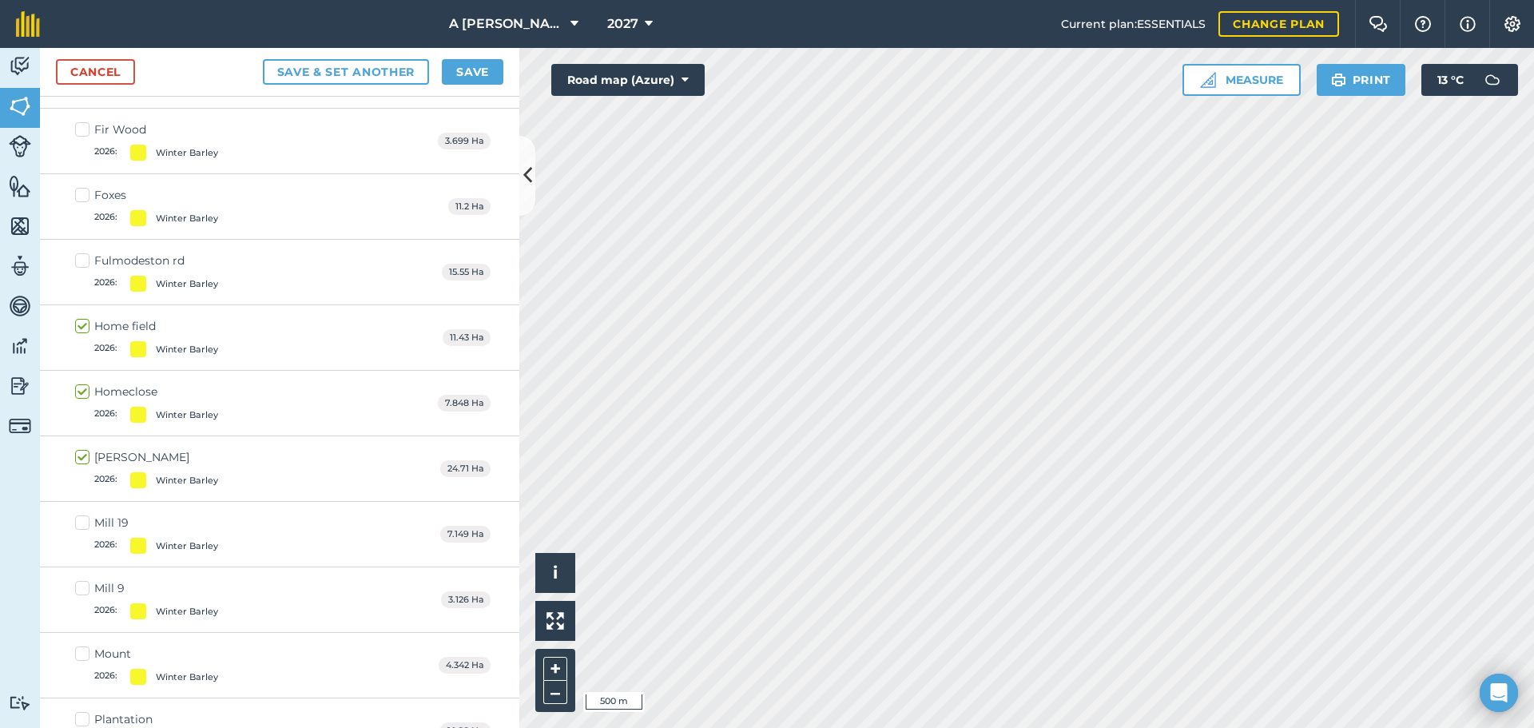
scroll to position [6855, 0]
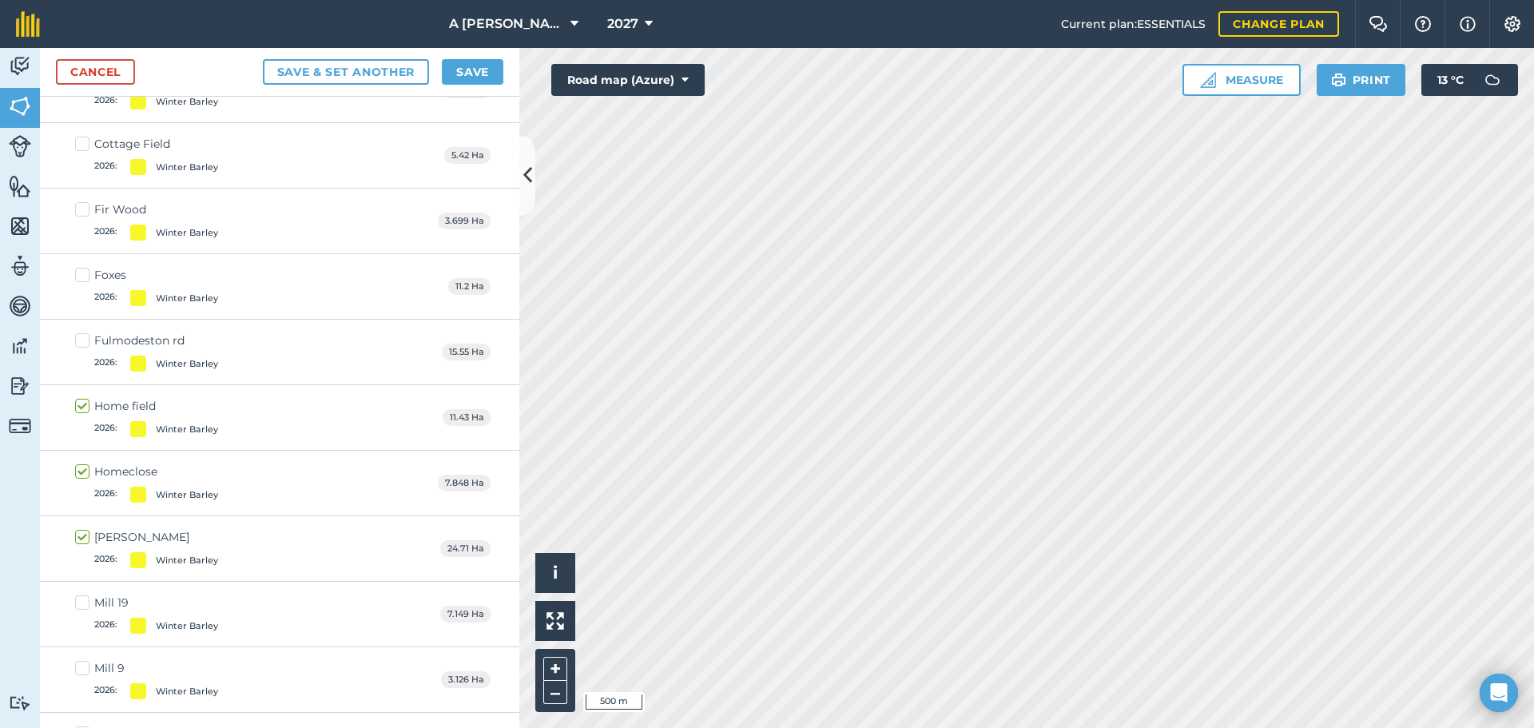
click at [83, 279] on label "Foxes 2026 : Winter Barley" at bounding box center [146, 286] width 143 height 39
click at [83, 277] on input "Foxes 2026 : Winter Barley" at bounding box center [80, 272] width 10 height 10
checkbox input "true"
click at [473, 70] on button "Save" at bounding box center [473, 72] width 62 height 26
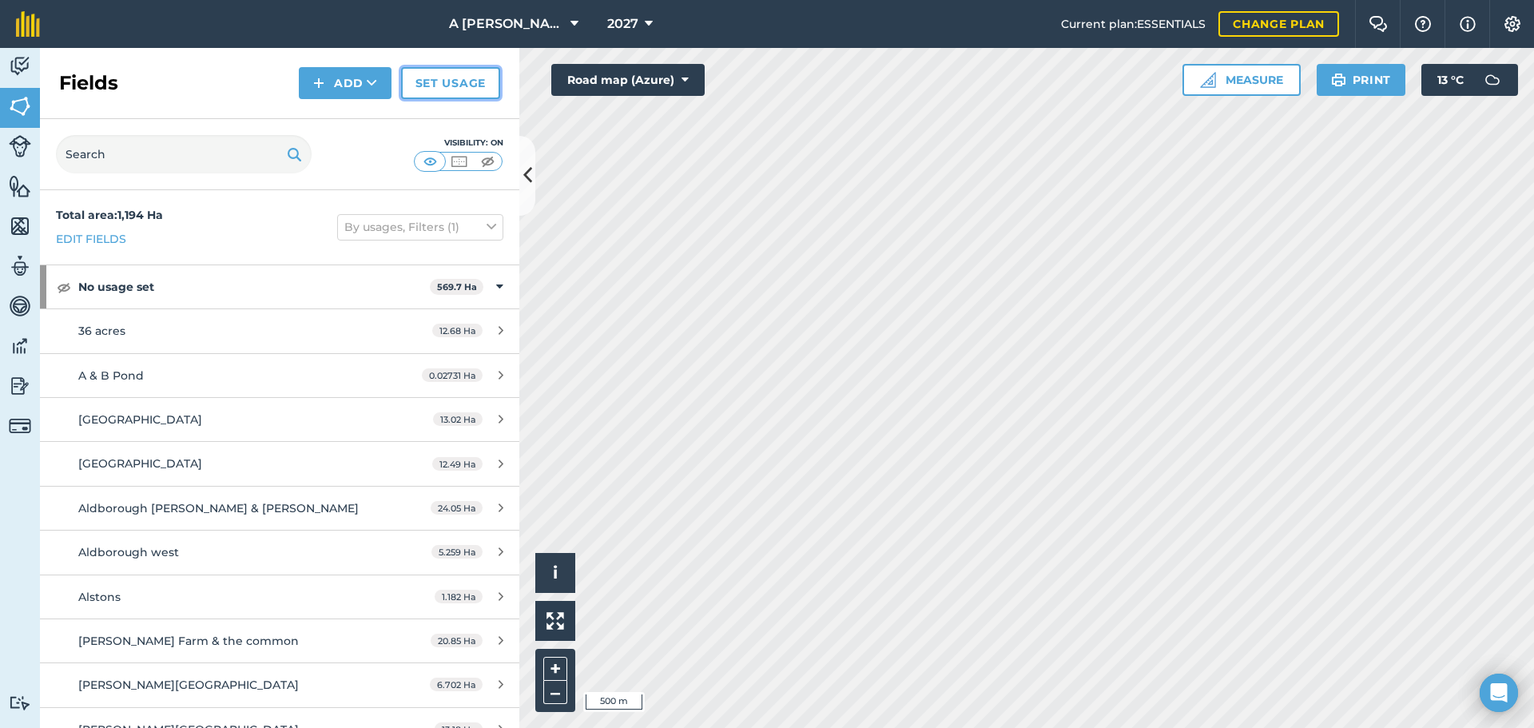
click at [427, 83] on link "Set usage" at bounding box center [450, 83] width 99 height 32
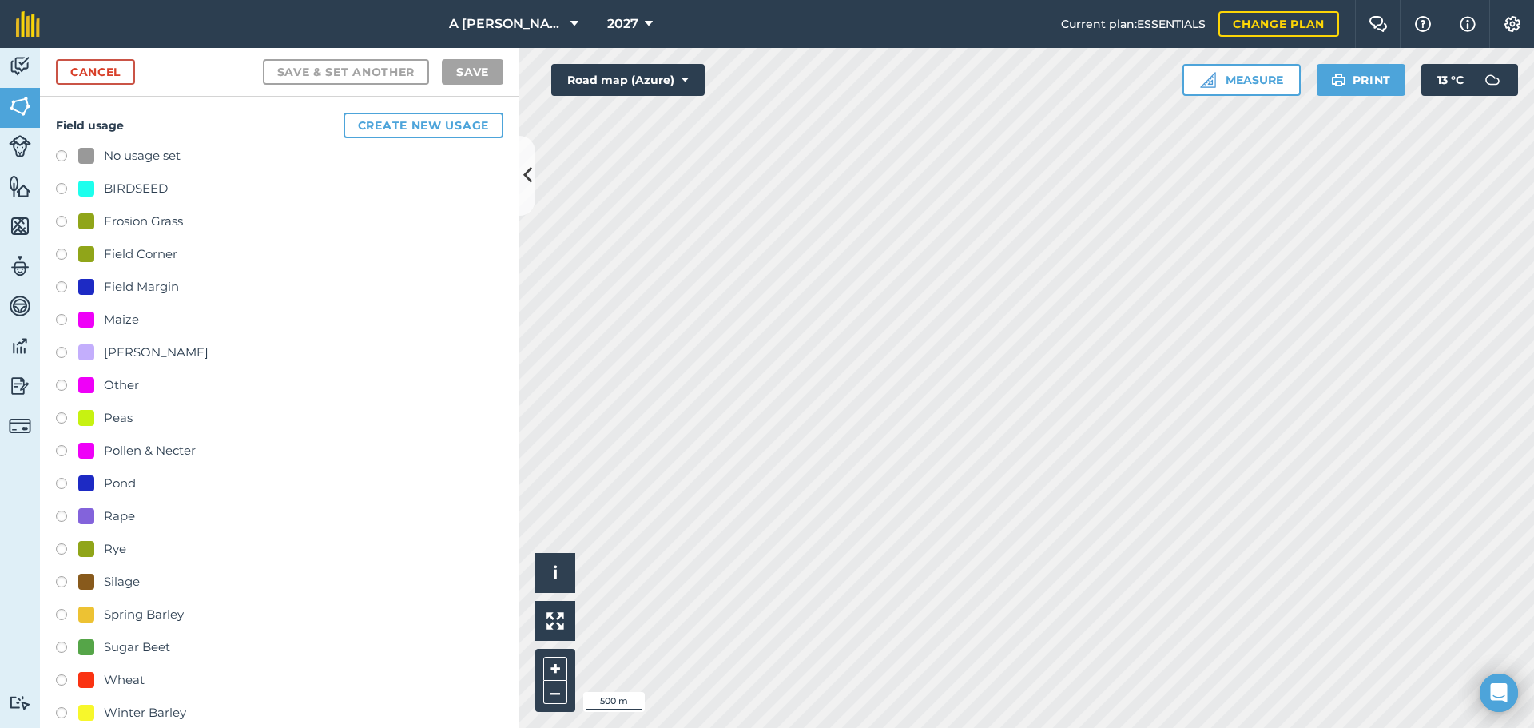
click at [62, 646] on label at bounding box center [67, 650] width 22 height 16
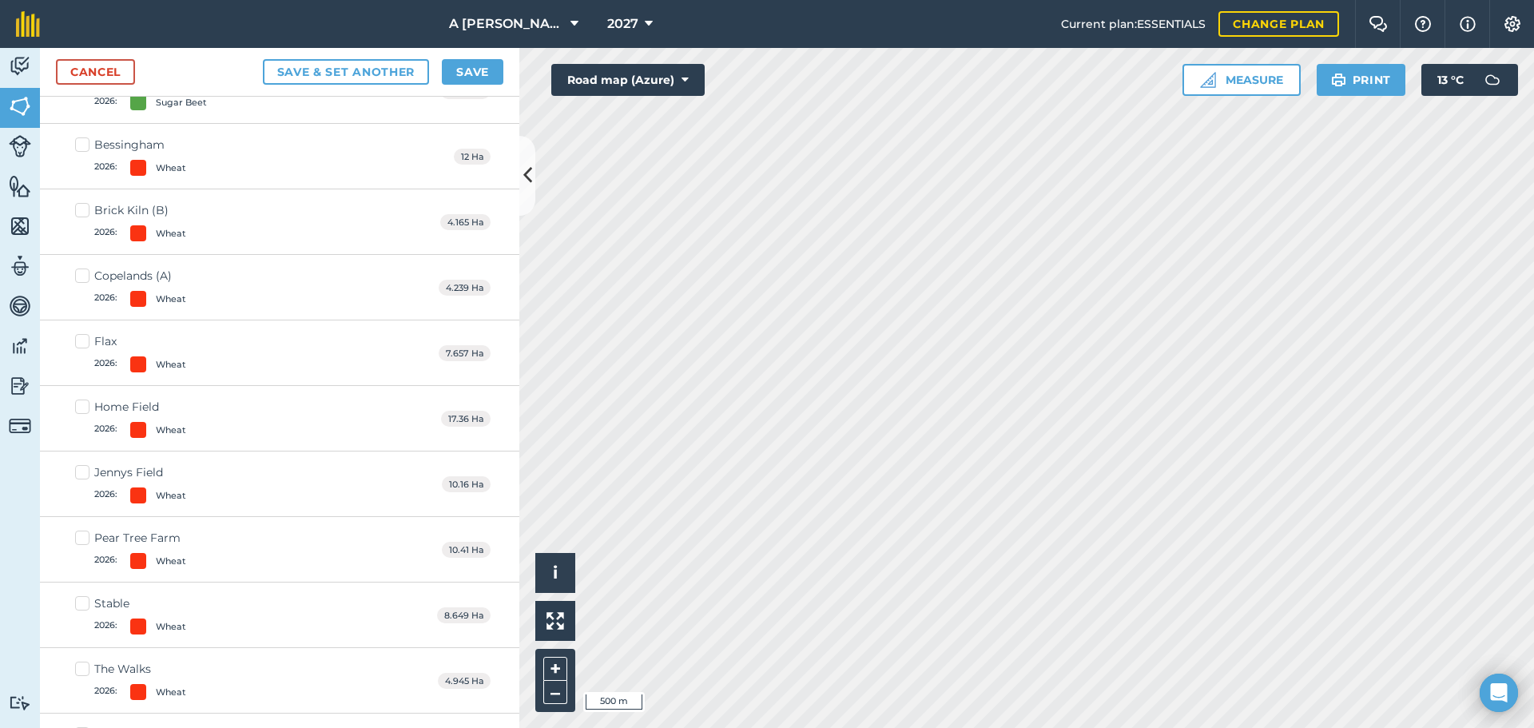
scroll to position [5994, 0]
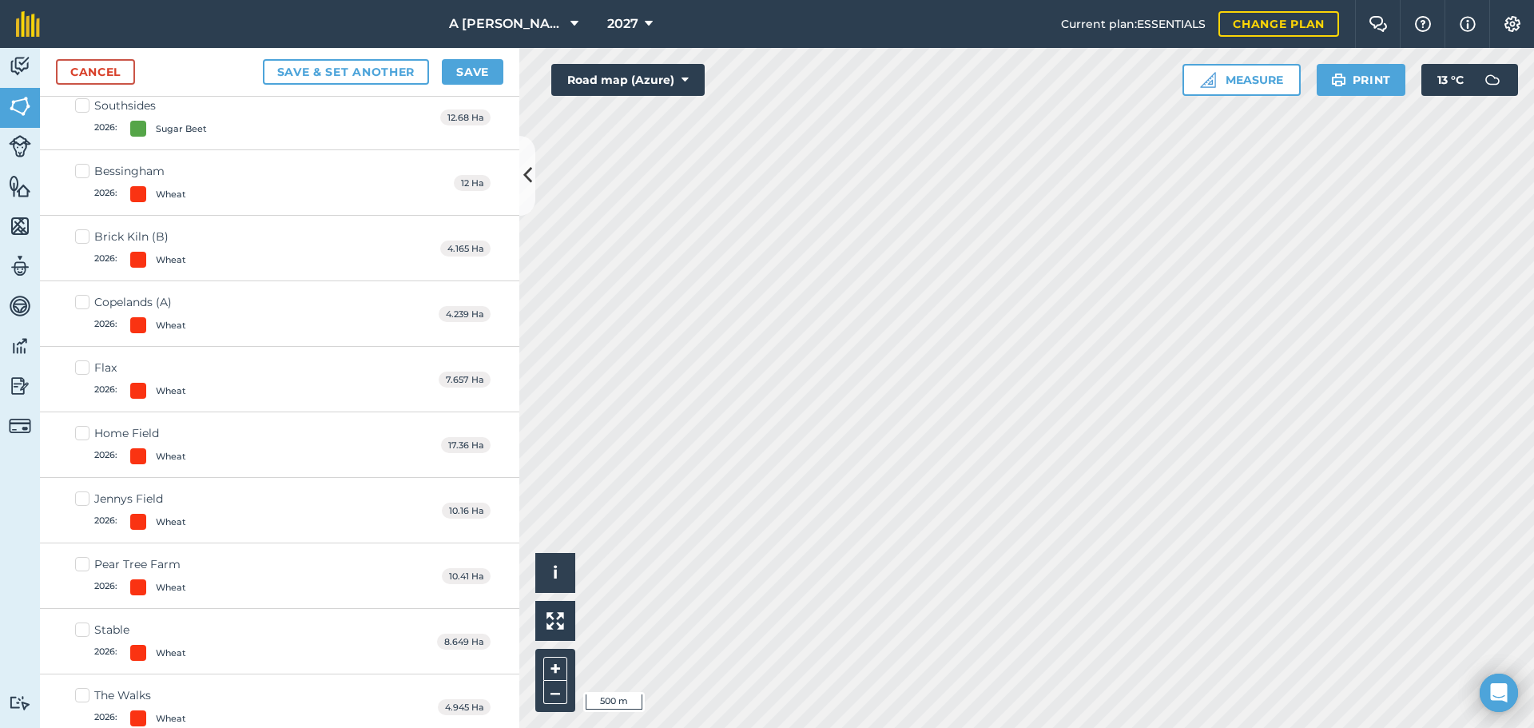
click at [90, 370] on label "Flax 2026 : Wheat" at bounding box center [130, 379] width 111 height 39
click at [86, 370] on input "Flax 2026 : Wheat" at bounding box center [80, 365] width 10 height 10
checkbox input "true"
click at [82, 433] on label "Home Field 2026 : Wheat" at bounding box center [130, 444] width 111 height 39
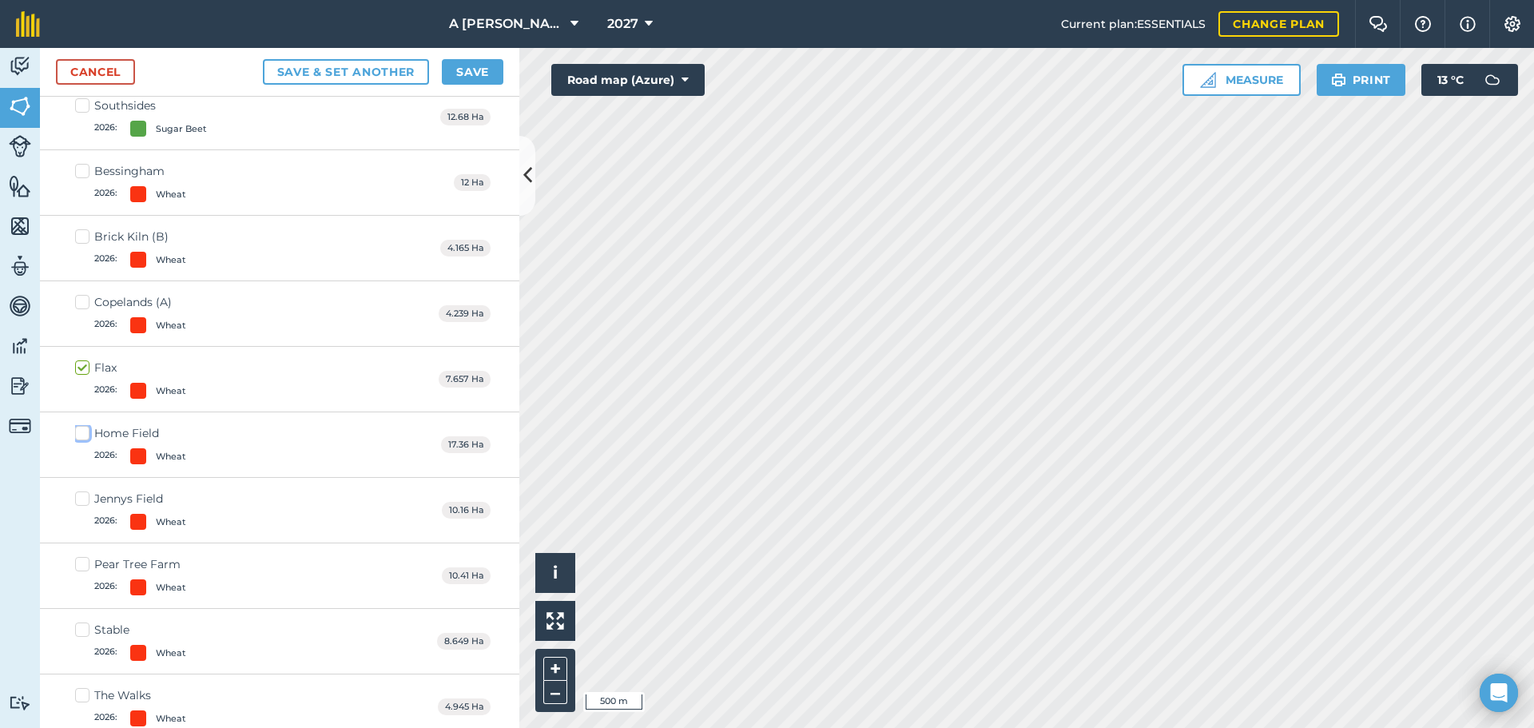
click at [82, 433] on input "Home Field 2026 : Wheat" at bounding box center [80, 430] width 10 height 10
checkbox input "true"
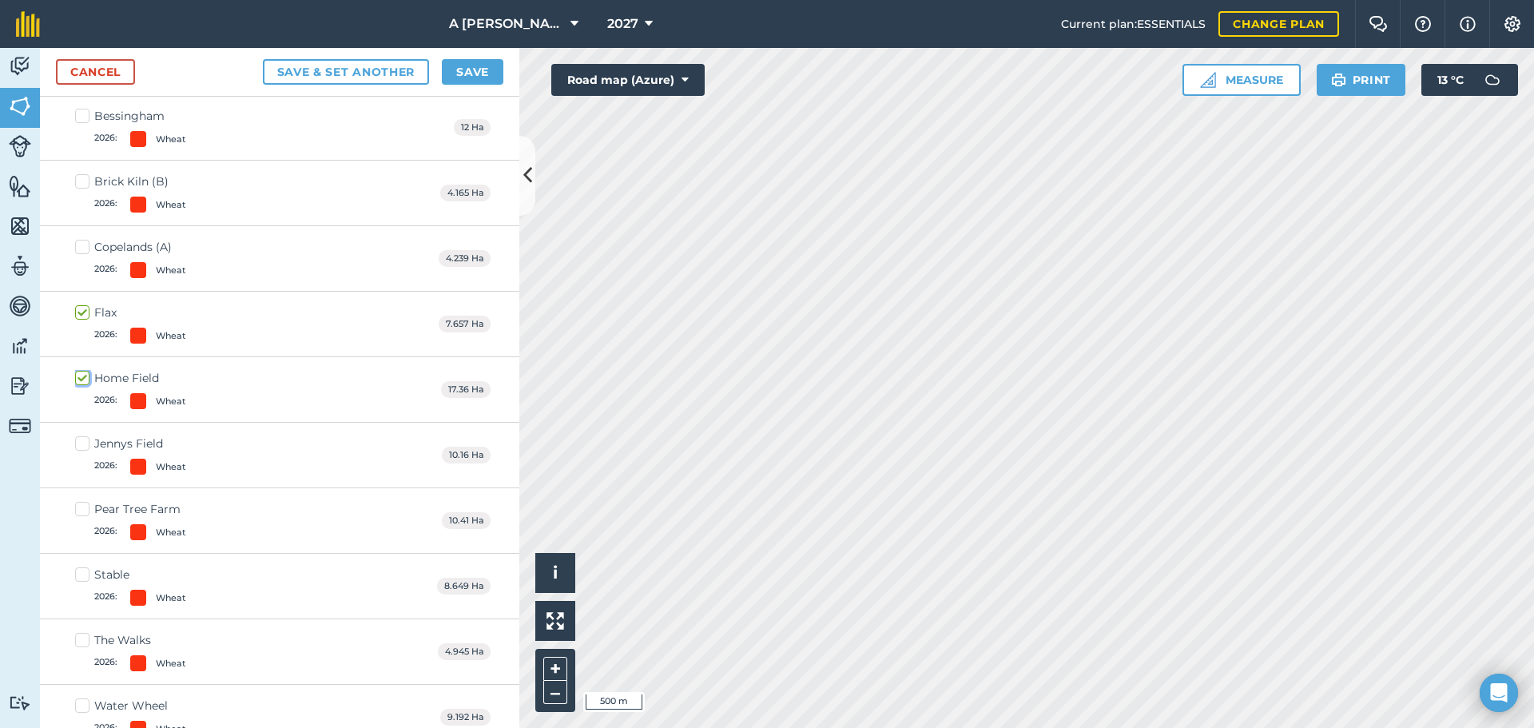
scroll to position [6056, 0]
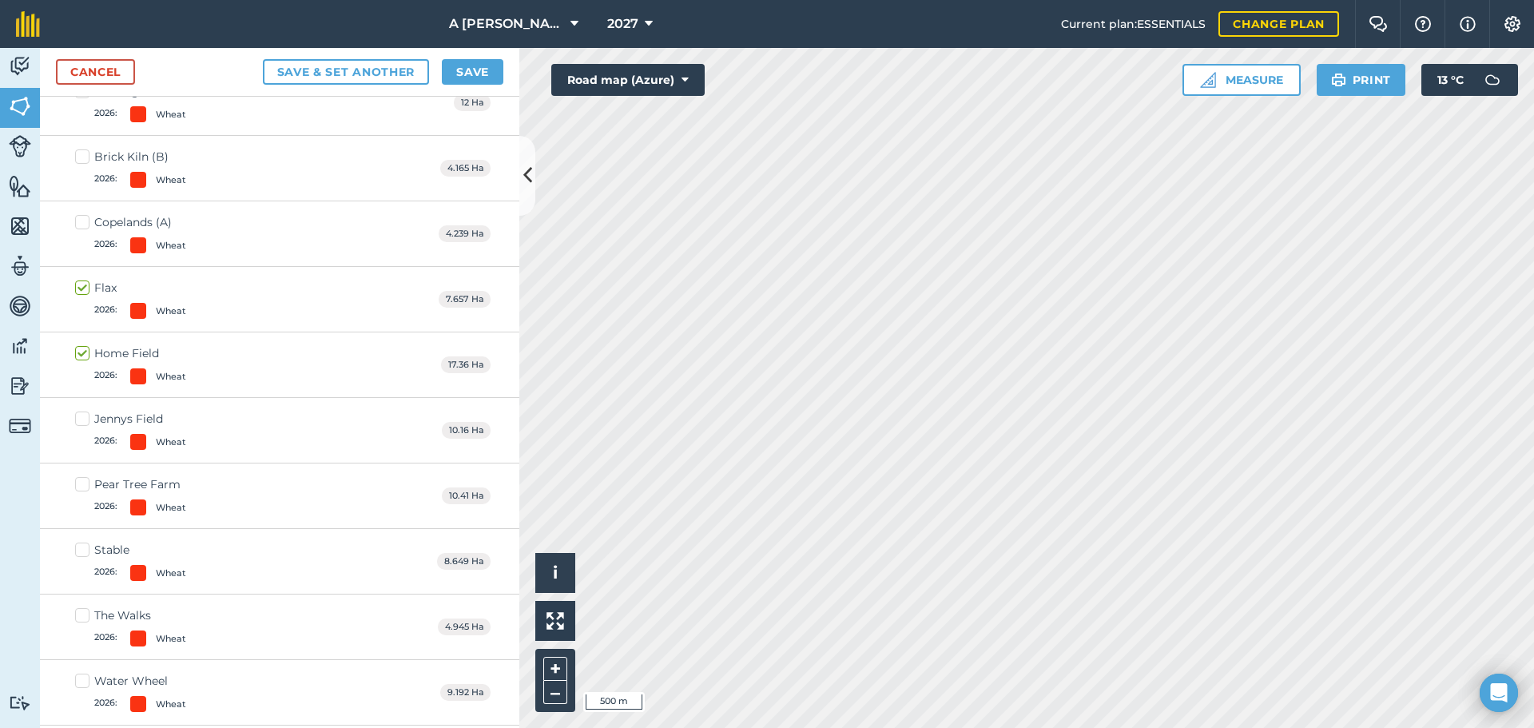
click at [92, 423] on label "Jennys Field 2026 : Wheat" at bounding box center [130, 430] width 111 height 39
click at [86, 421] on input "Jennys Field 2026 : Wheat" at bounding box center [80, 416] width 10 height 10
checkbox input "true"
click at [88, 484] on label "Pear Tree Farm 2026 : Wheat" at bounding box center [130, 495] width 111 height 39
click at [86, 484] on input "Pear Tree Farm 2026 : Wheat" at bounding box center [80, 481] width 10 height 10
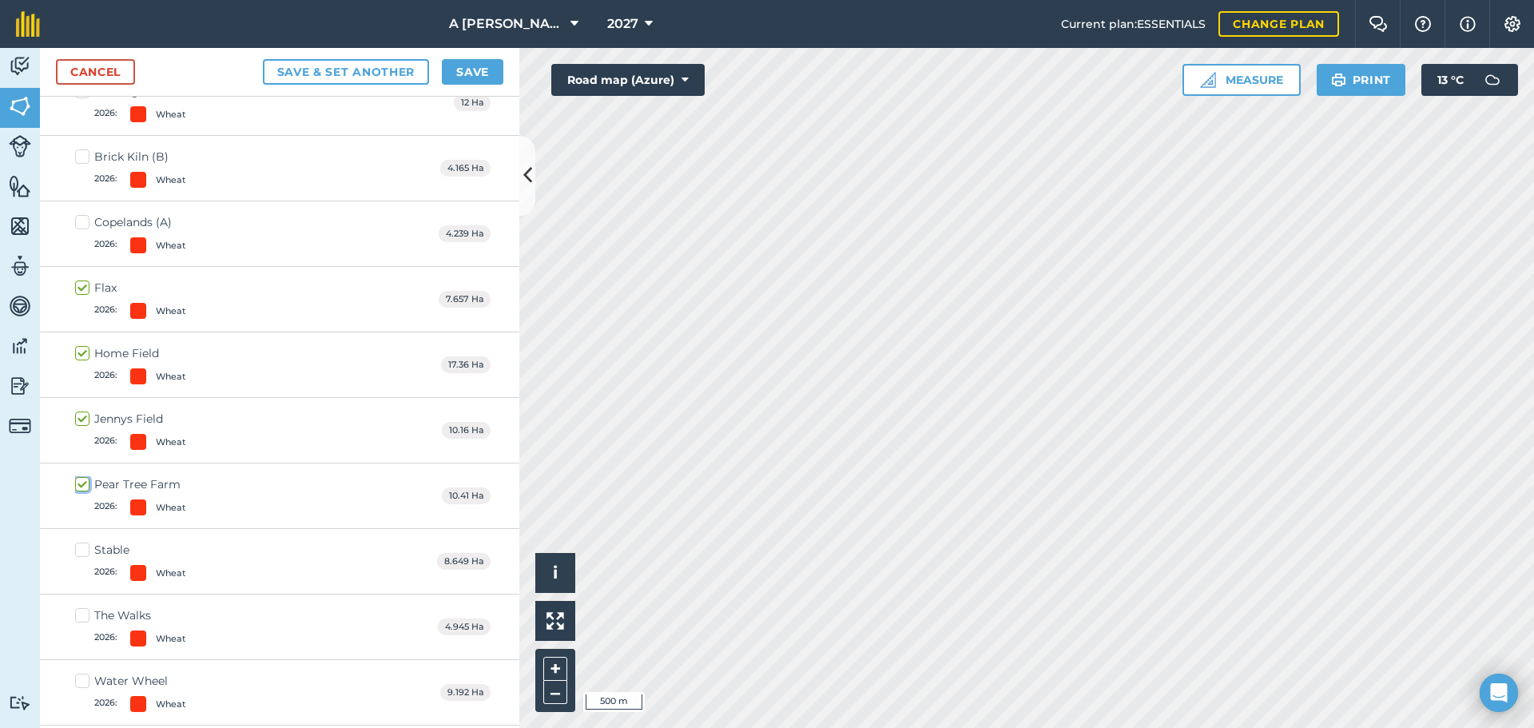
checkbox input "true"
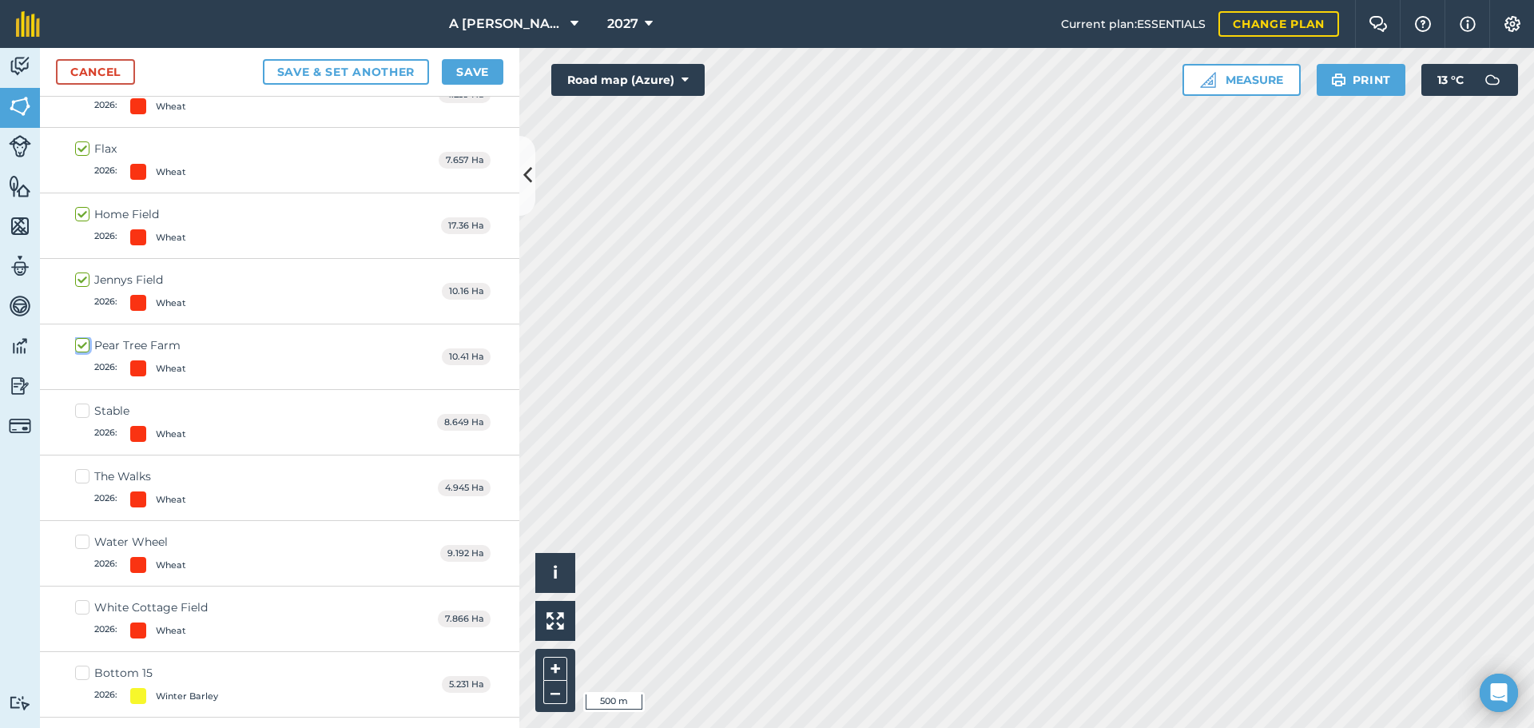
scroll to position [6216, 0]
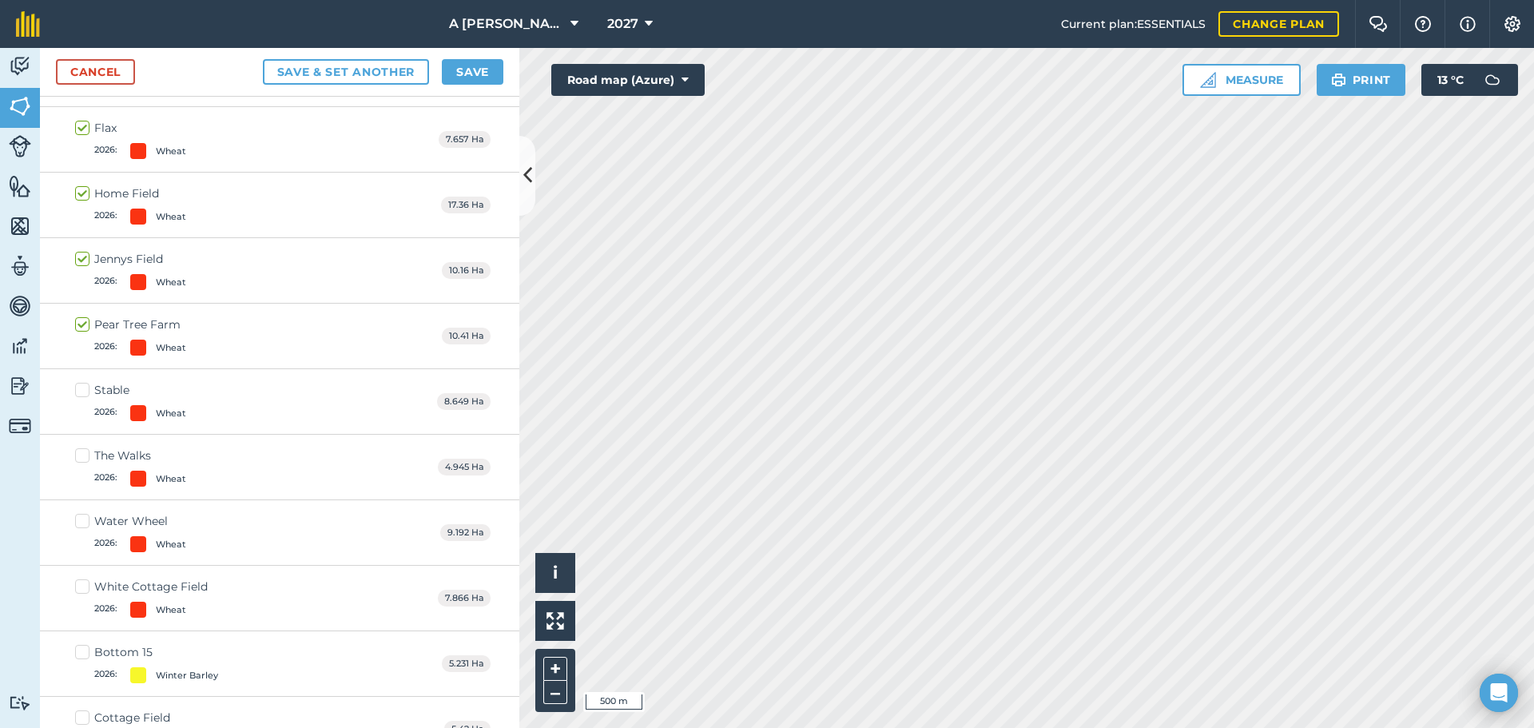
click at [82, 587] on label "White Cottage Field 2026 : Wheat" at bounding box center [141, 598] width 133 height 39
click at [82, 587] on input "White Cottage Field 2026 : Wheat" at bounding box center [80, 584] width 10 height 10
checkbox input "true"
click at [80, 450] on label "The Walks 2026 : Wheat" at bounding box center [130, 467] width 111 height 39
click at [80, 450] on input "The Walks 2026 : Wheat" at bounding box center [80, 453] width 10 height 10
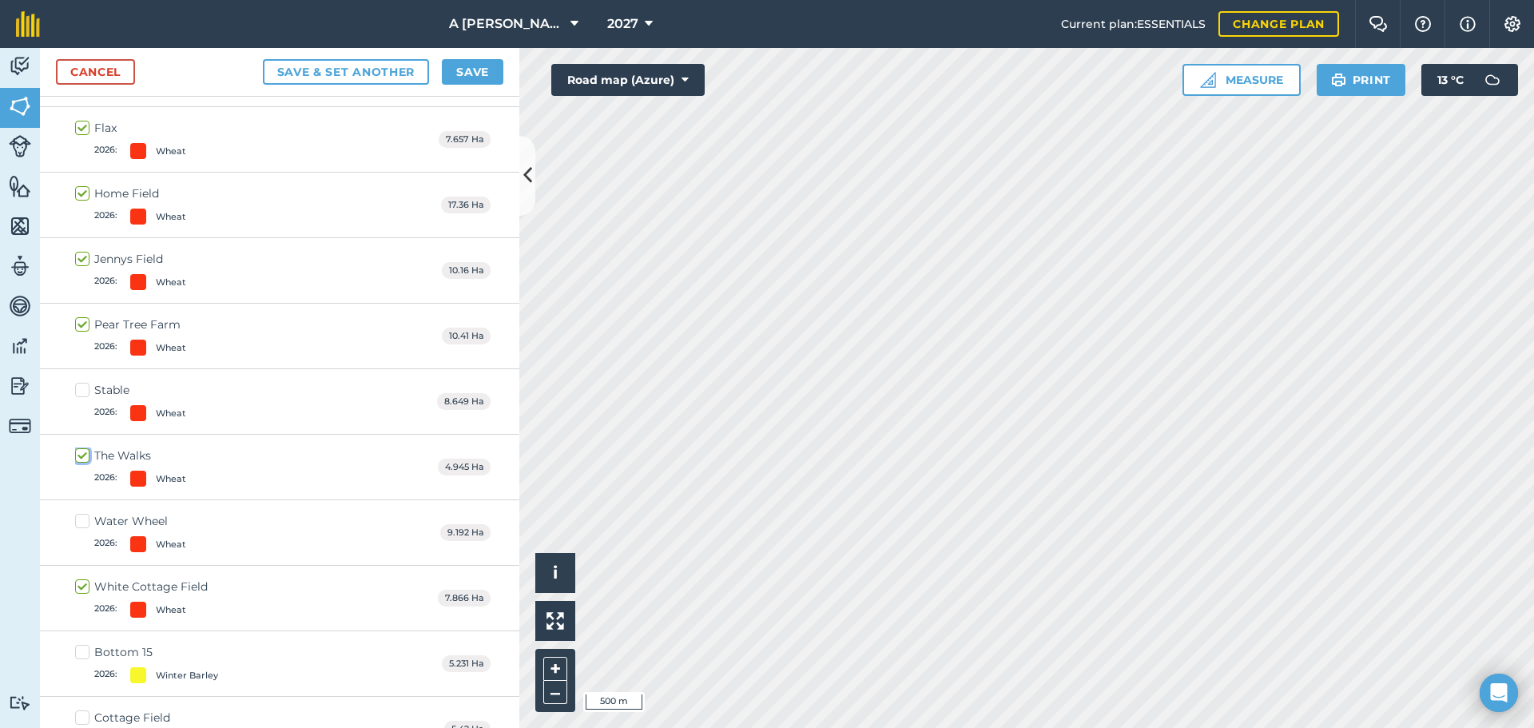
checkbox input "true"
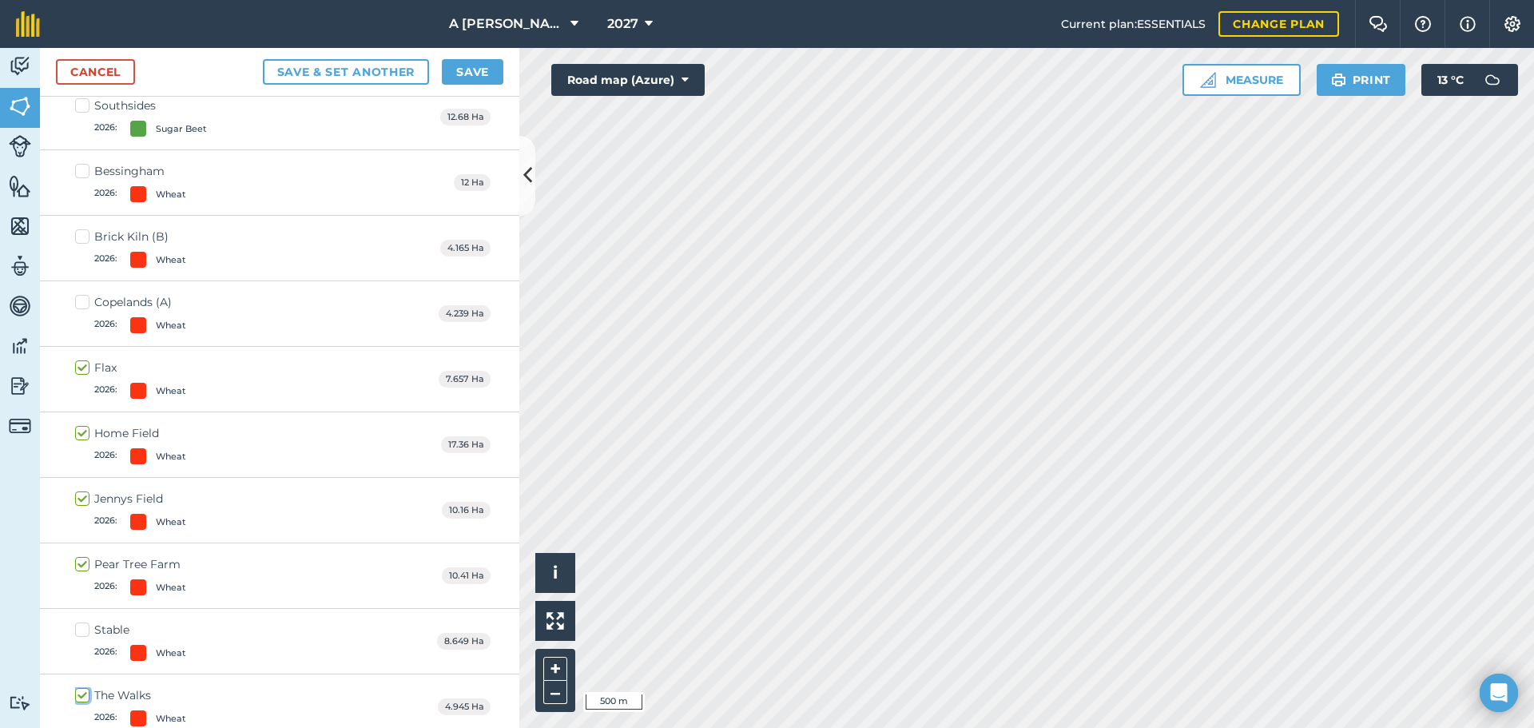
scroll to position [5896, 0]
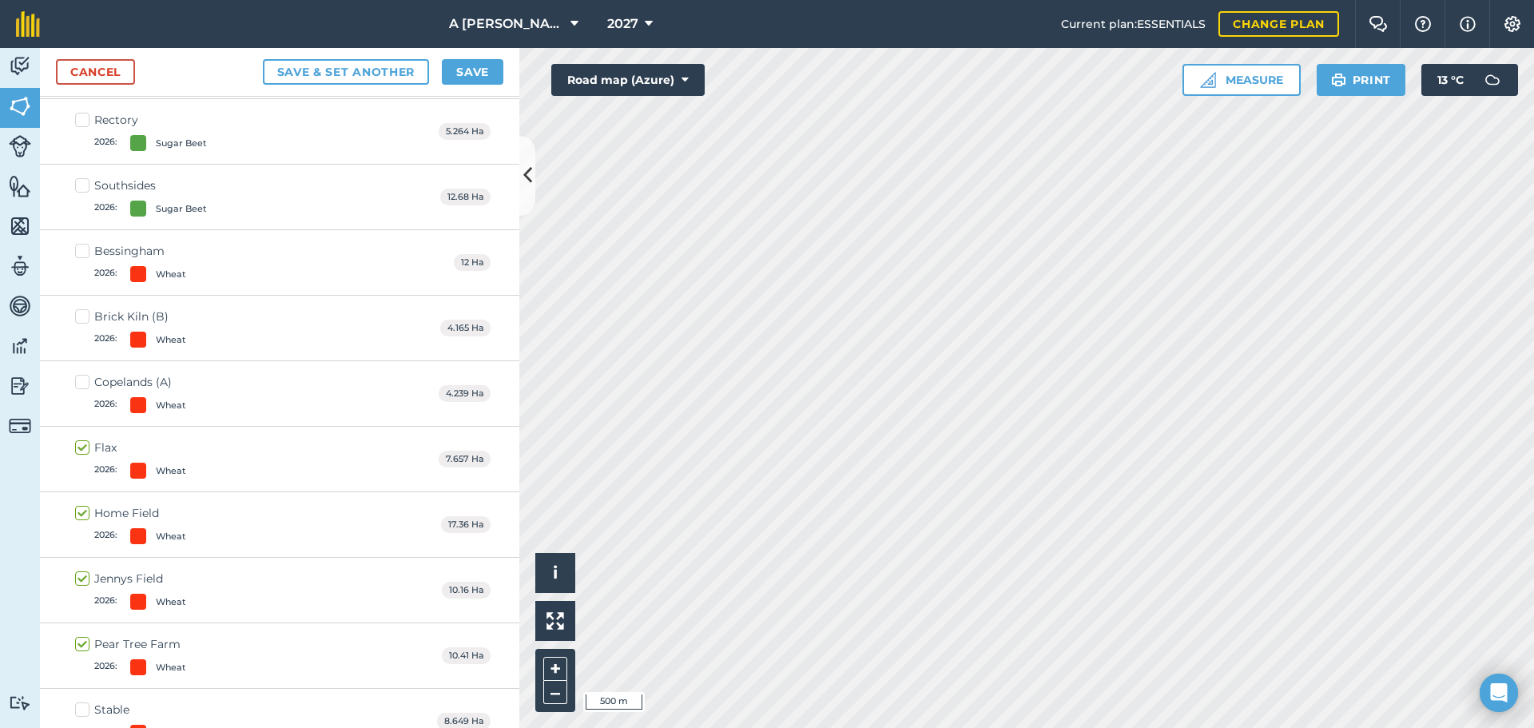
click at [86, 384] on label "Copelands (A) 2026 : Wheat" at bounding box center [130, 393] width 111 height 39
click at [86, 384] on input "Copelands (A) 2026 : Wheat" at bounding box center [80, 379] width 10 height 10
checkbox input "true"
click at [90, 320] on label "Brick Kiln (B) 2026 : Wheat" at bounding box center [130, 327] width 111 height 39
click at [86, 319] on input "Brick Kiln (B) 2026 : Wheat" at bounding box center [80, 313] width 10 height 10
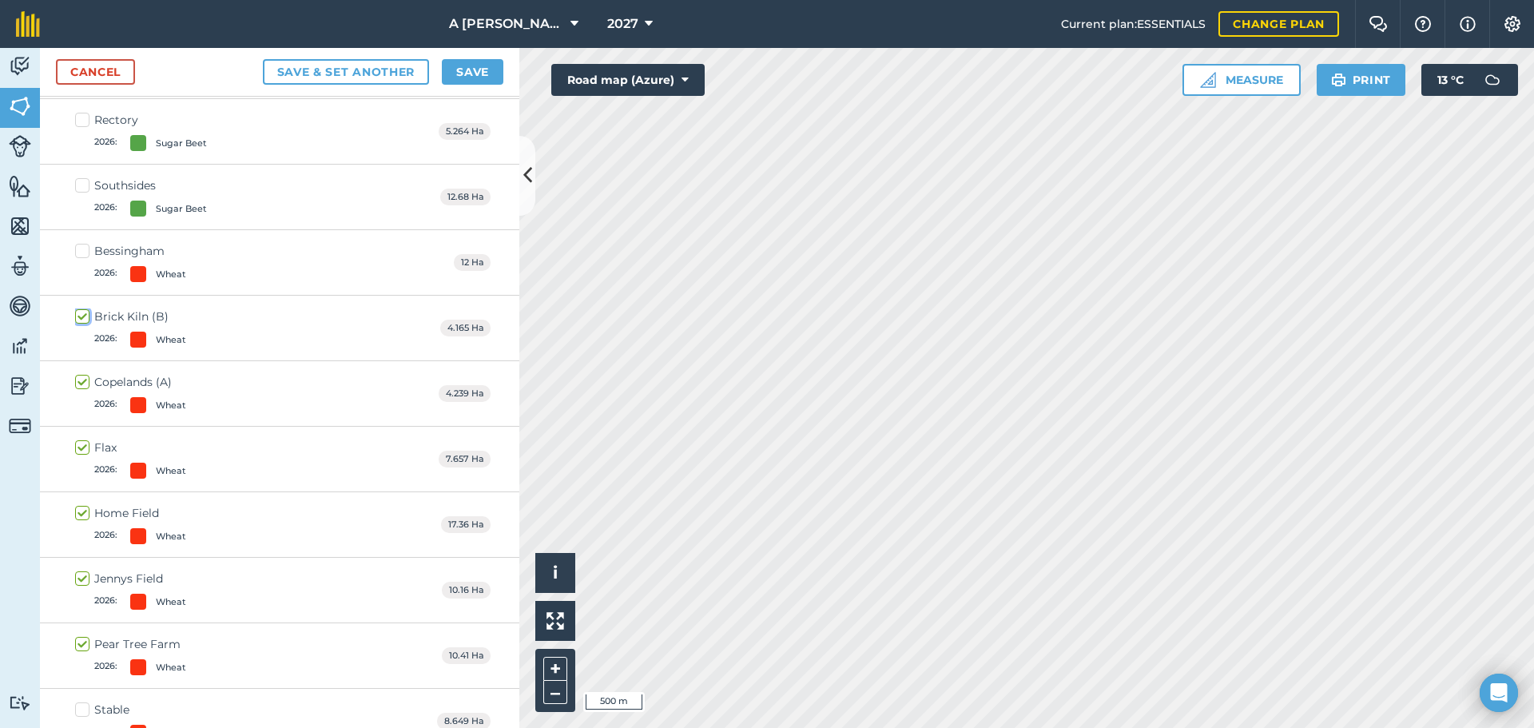
checkbox input "true"
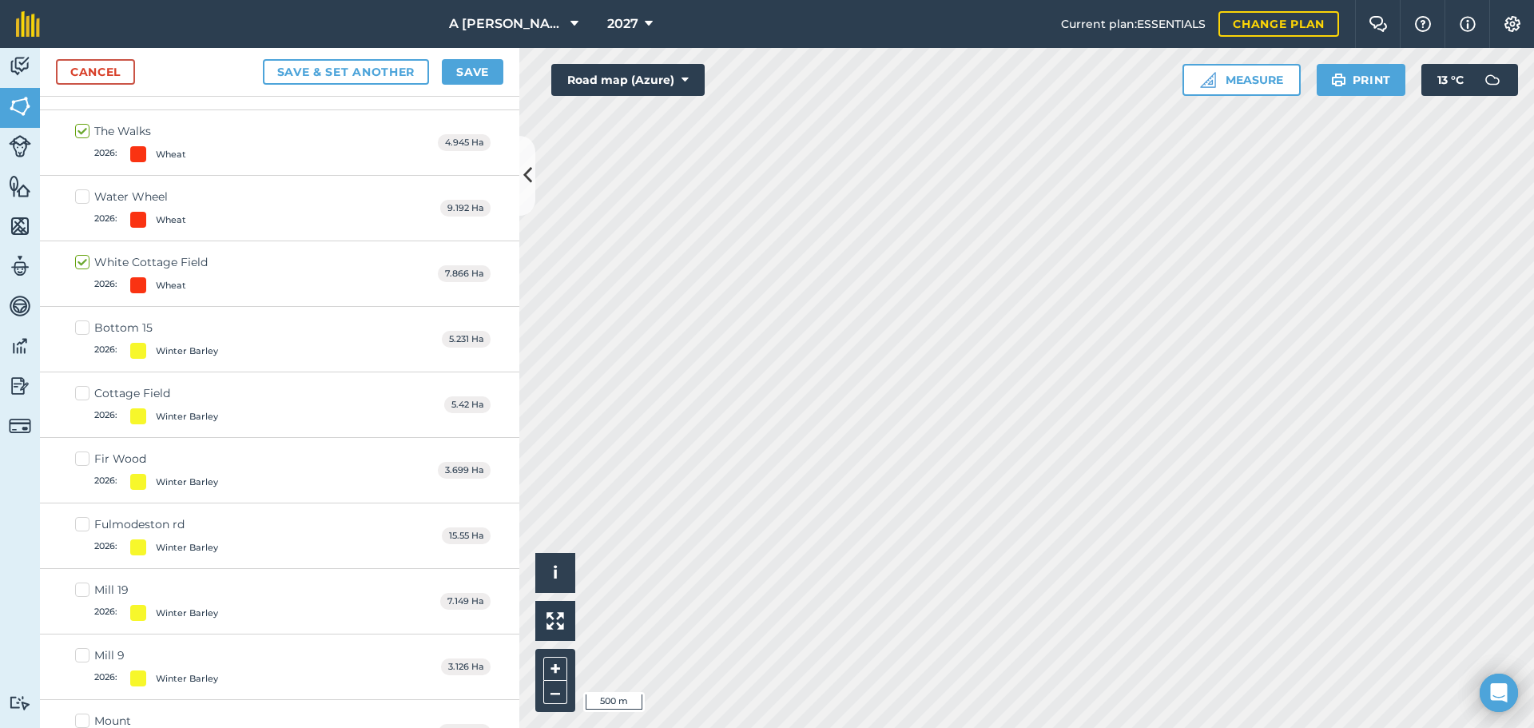
scroll to position [6536, 0]
click at [87, 397] on label "Cottage Field 2026 : Winter Barley" at bounding box center [146, 409] width 143 height 39
click at [86, 397] on input "Cottage Field 2026 : Winter Barley" at bounding box center [80, 395] width 10 height 10
checkbox input "true"
click at [87, 464] on label "Fir Wood 2026 : Winter Barley" at bounding box center [146, 475] width 143 height 39
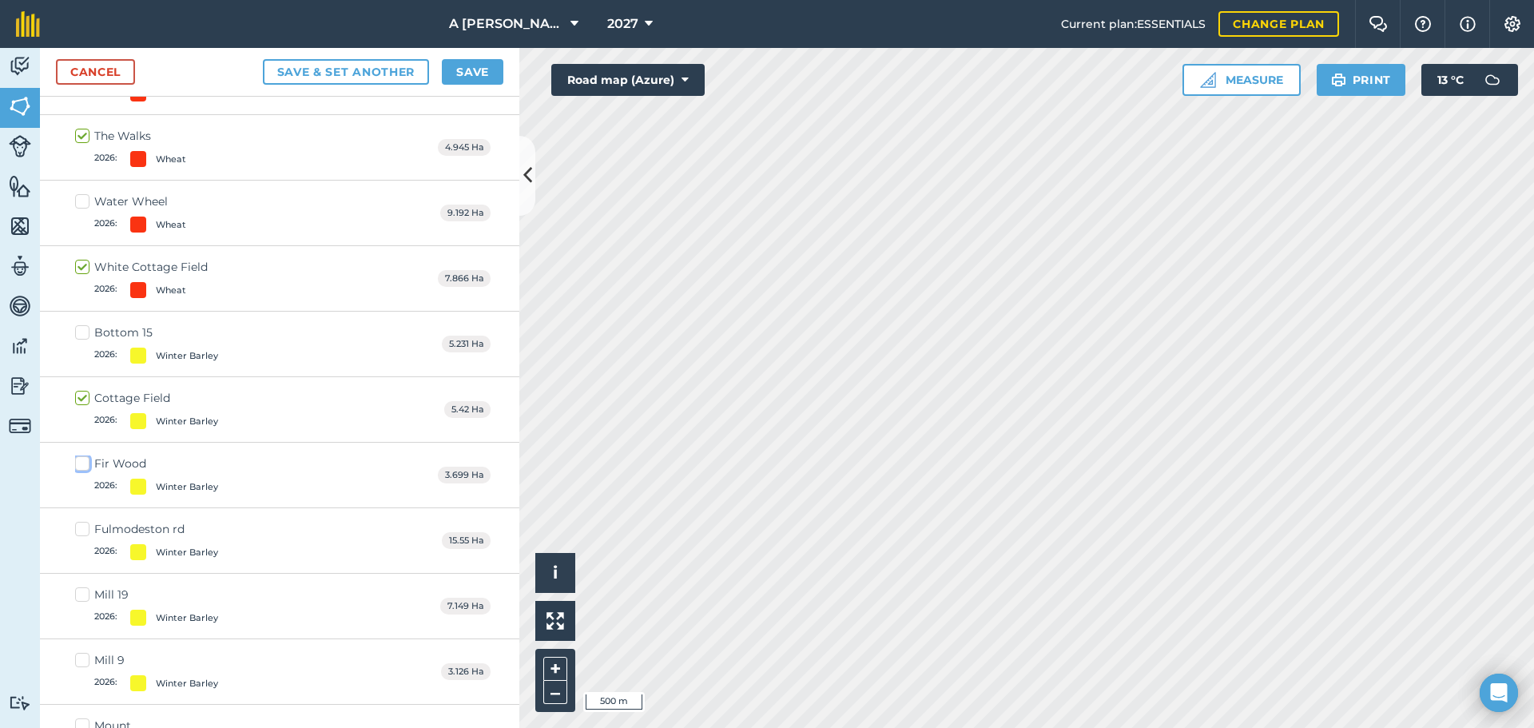
click at [86, 464] on input "Fir Wood 2026 : Winter Barley" at bounding box center [80, 461] width 10 height 10
checkbox input "true"
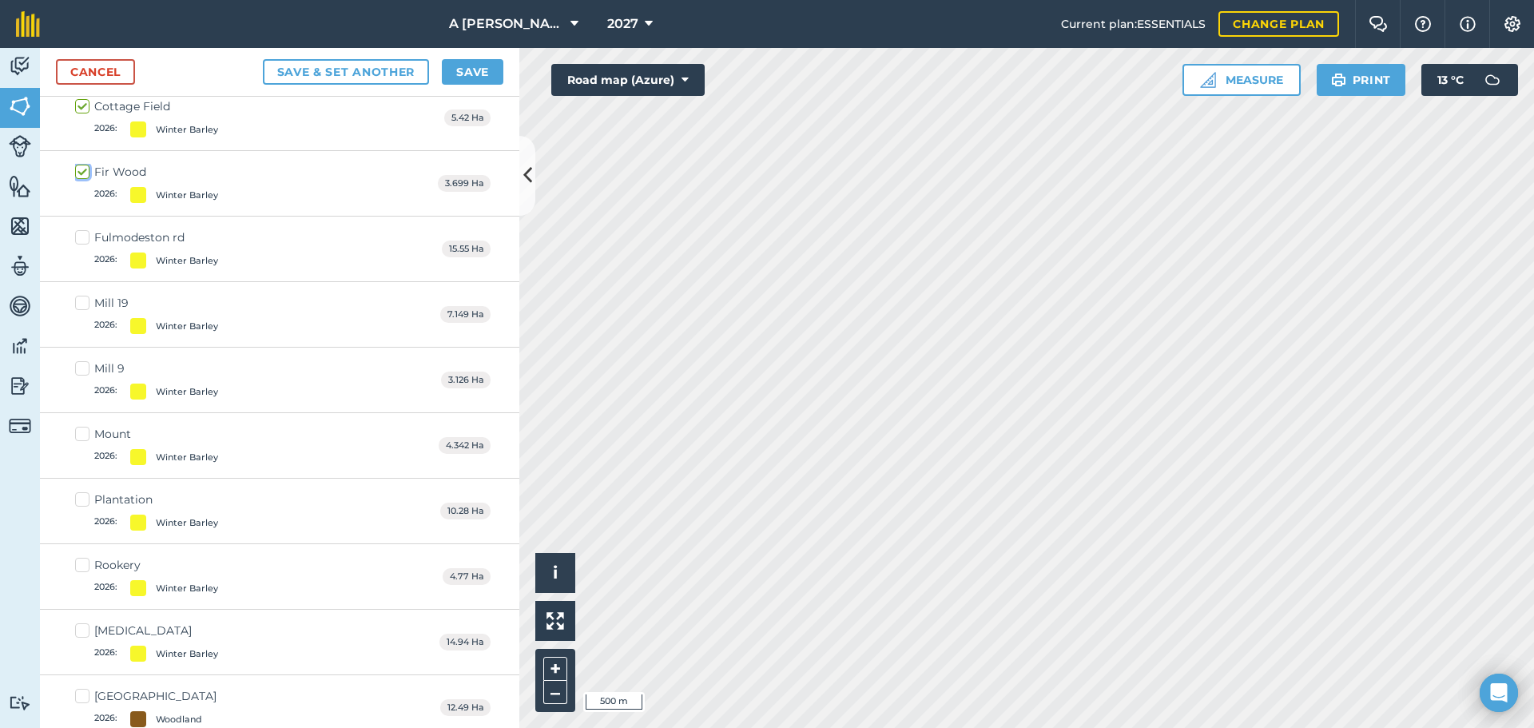
scroll to position [6855, 0]
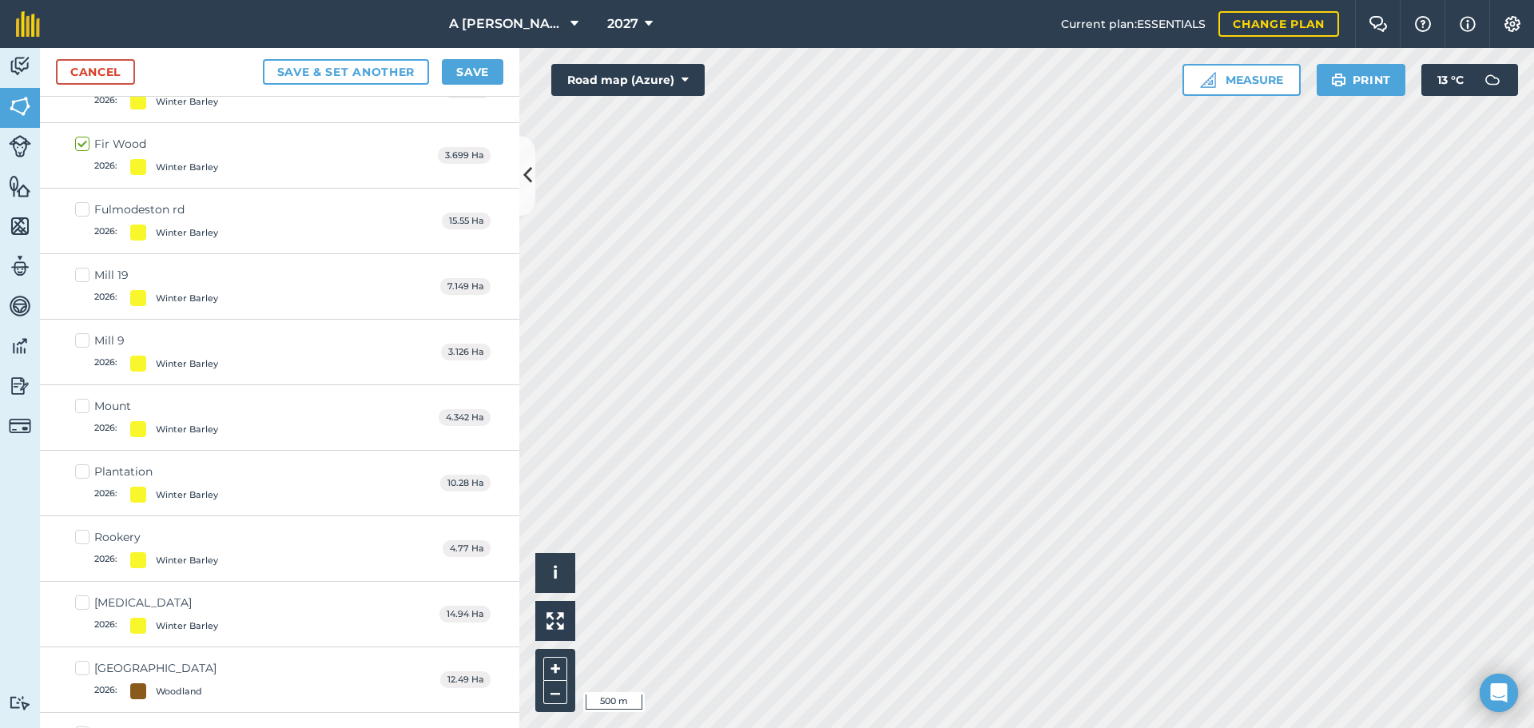
click at [89, 476] on label "Plantation 2026 : Winter Barley" at bounding box center [146, 483] width 143 height 39
click at [86, 474] on input "Plantation 2026 : Winter Barley" at bounding box center [80, 469] width 10 height 10
checkbox input "true"
click at [89, 410] on label "Mount 2026 : Winter Barley" at bounding box center [146, 417] width 143 height 39
click at [86, 408] on input "Mount 2026 : Winter Barley" at bounding box center [80, 403] width 10 height 10
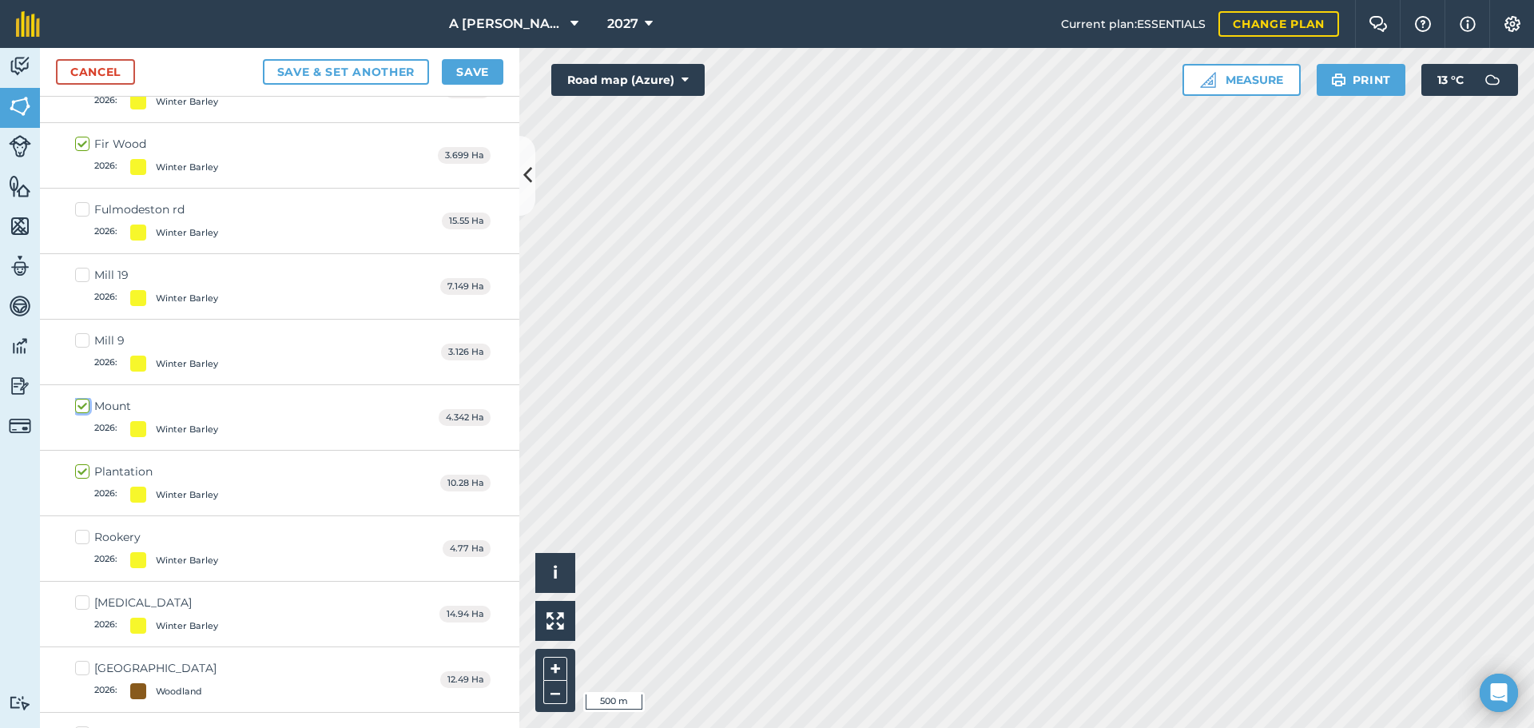
checkbox input "true"
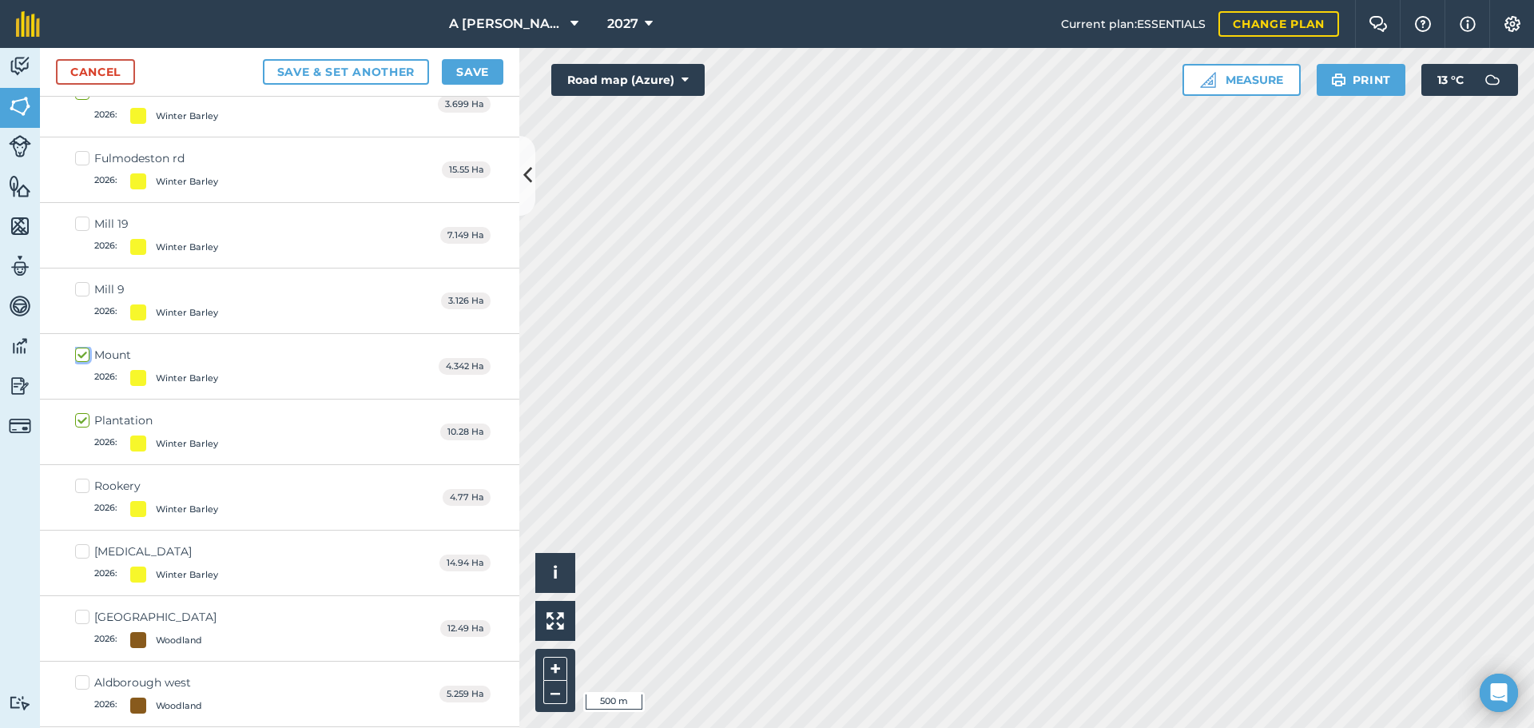
scroll to position [6935, 0]
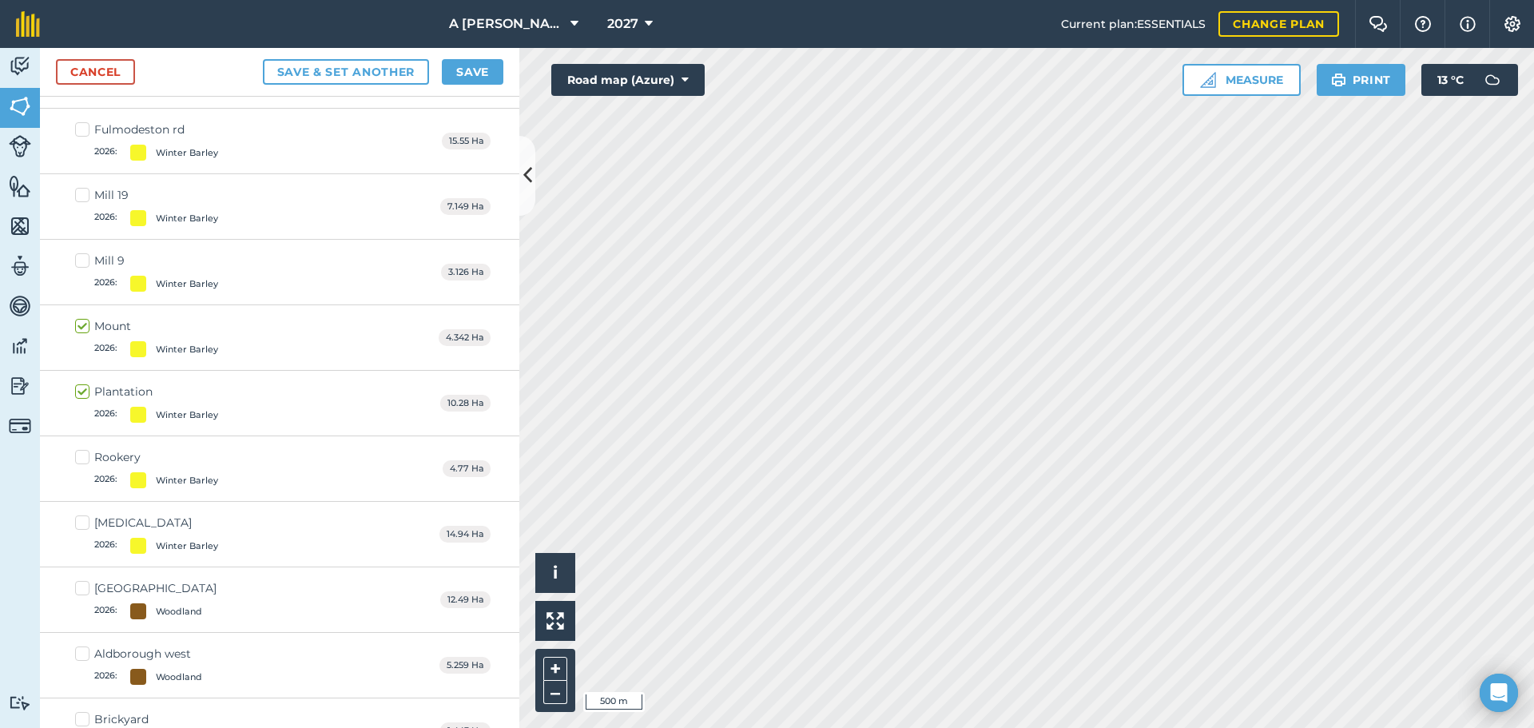
click at [79, 521] on label "[MEDICAL_DATA] 2026 : Winter Barley" at bounding box center [146, 534] width 143 height 39
click at [79, 521] on input "[MEDICAL_DATA] 2026 : Winter Barley" at bounding box center [80, 520] width 10 height 10
checkbox input "true"
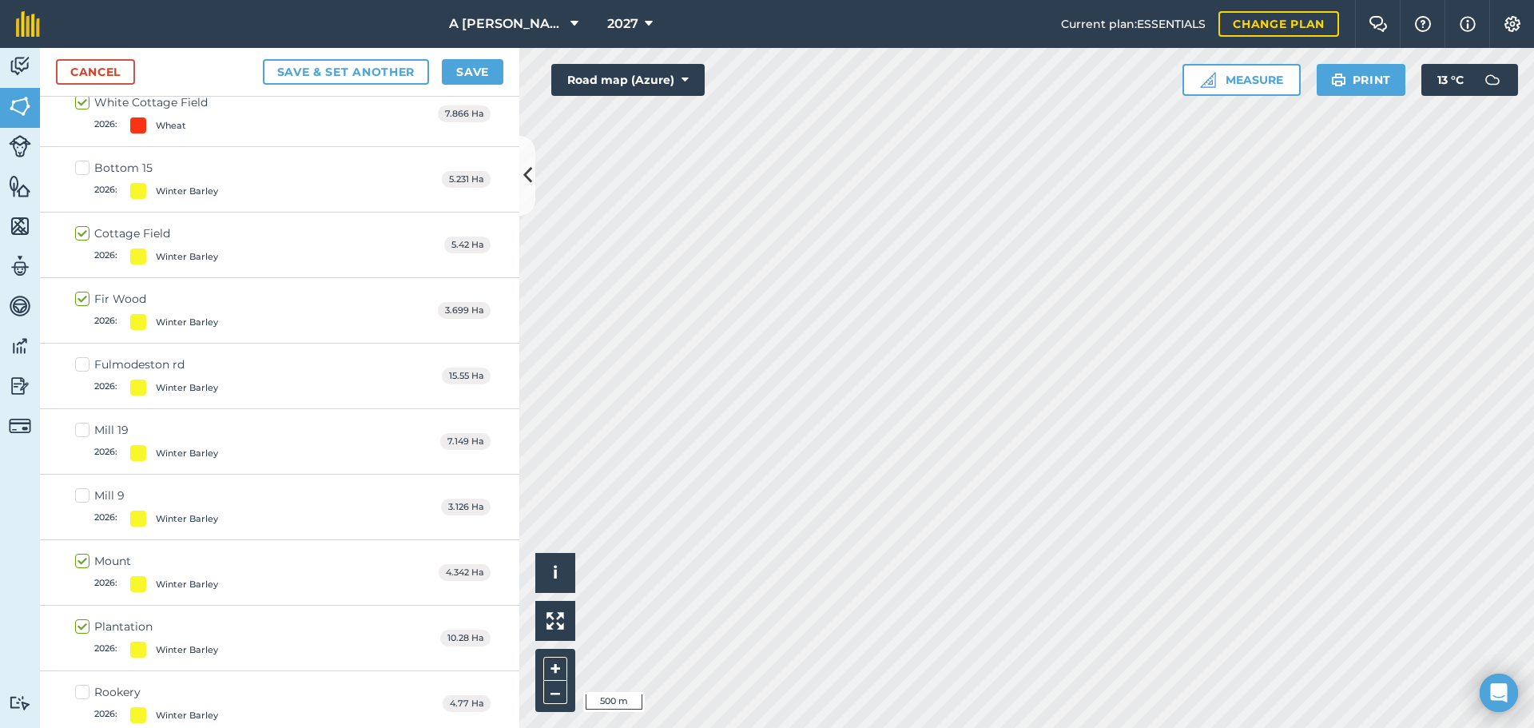
scroll to position [6616, 0]
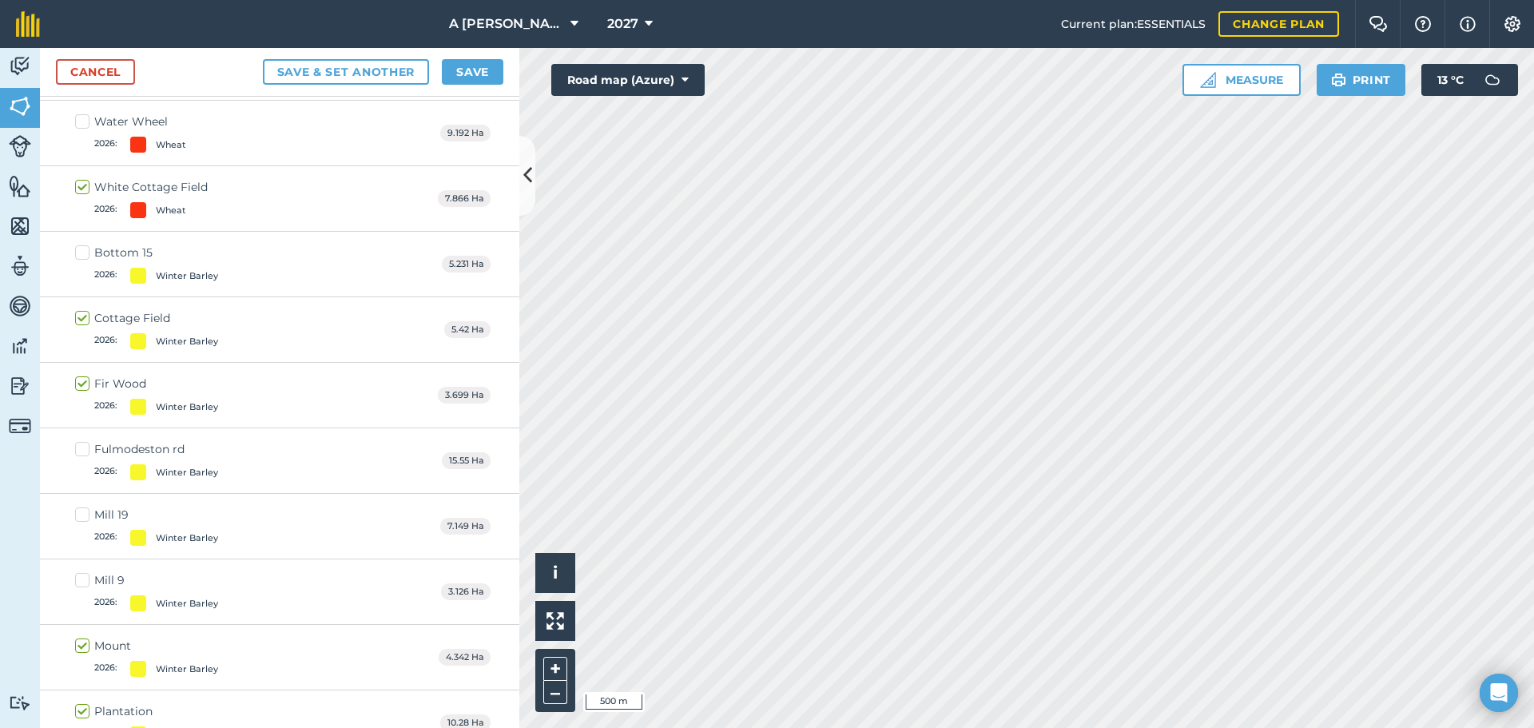
click at [84, 448] on label "Fulmodeston rd 2026 : Winter Barley" at bounding box center [146, 460] width 143 height 39
click at [84, 448] on input "Fulmodeston rd 2026 : Winter Barley" at bounding box center [80, 446] width 10 height 10
checkbox input "true"
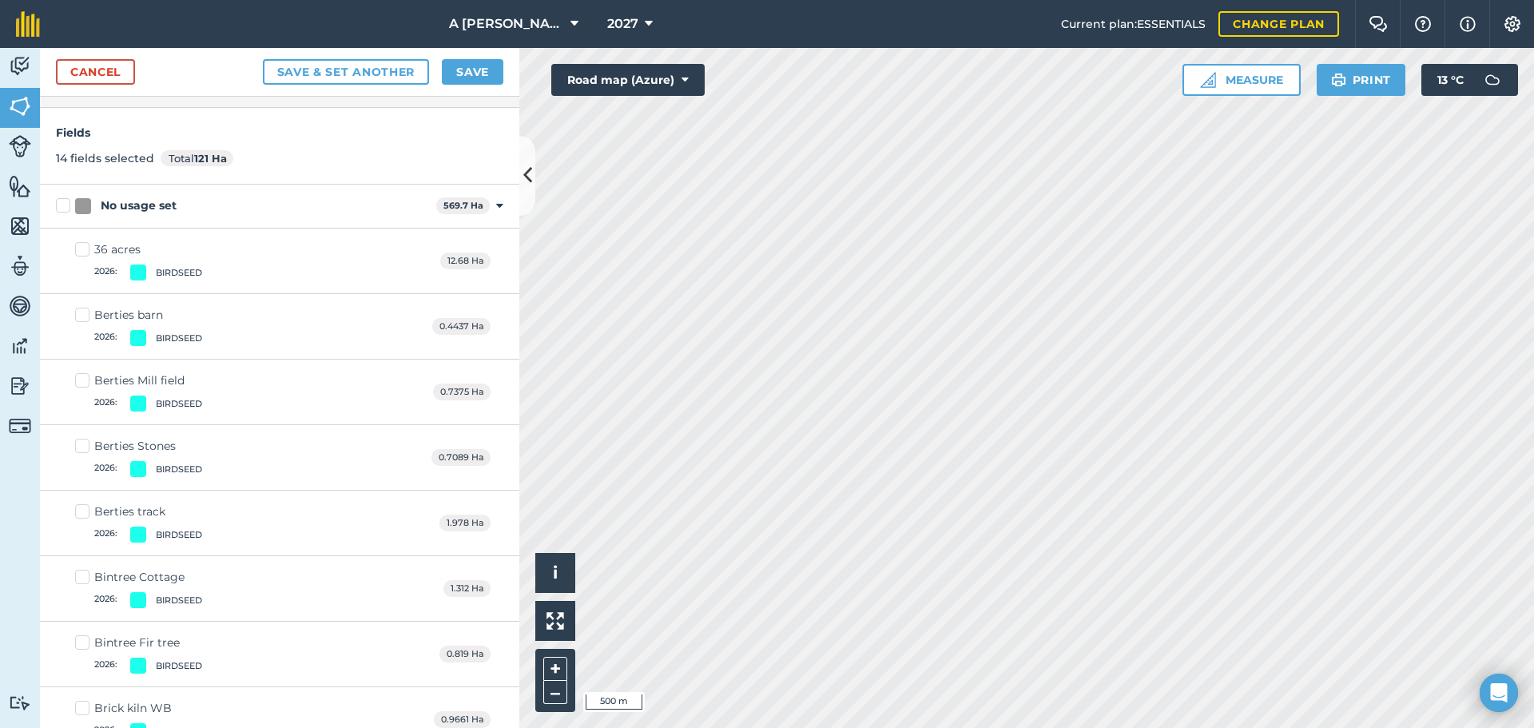
scroll to position [0, 0]
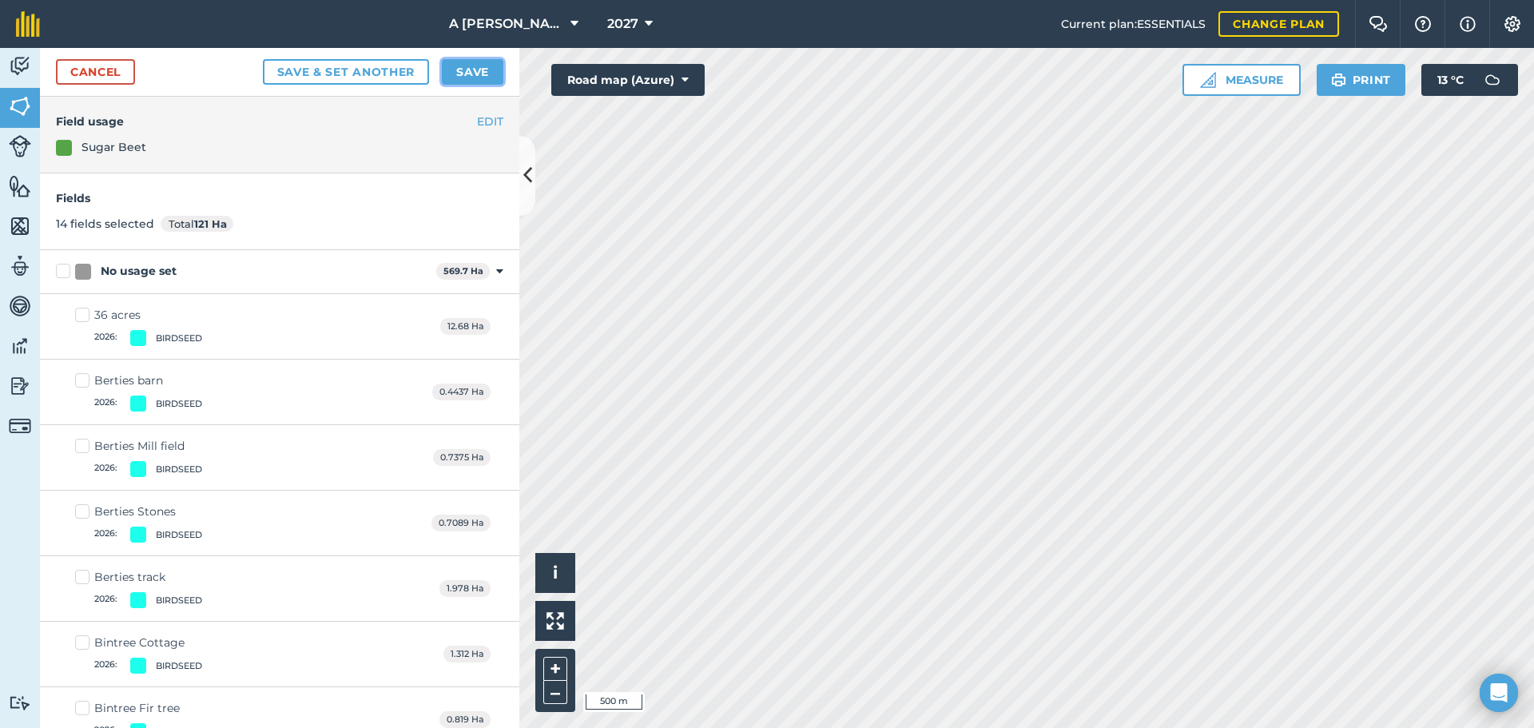
click at [461, 70] on button "Save" at bounding box center [473, 72] width 62 height 26
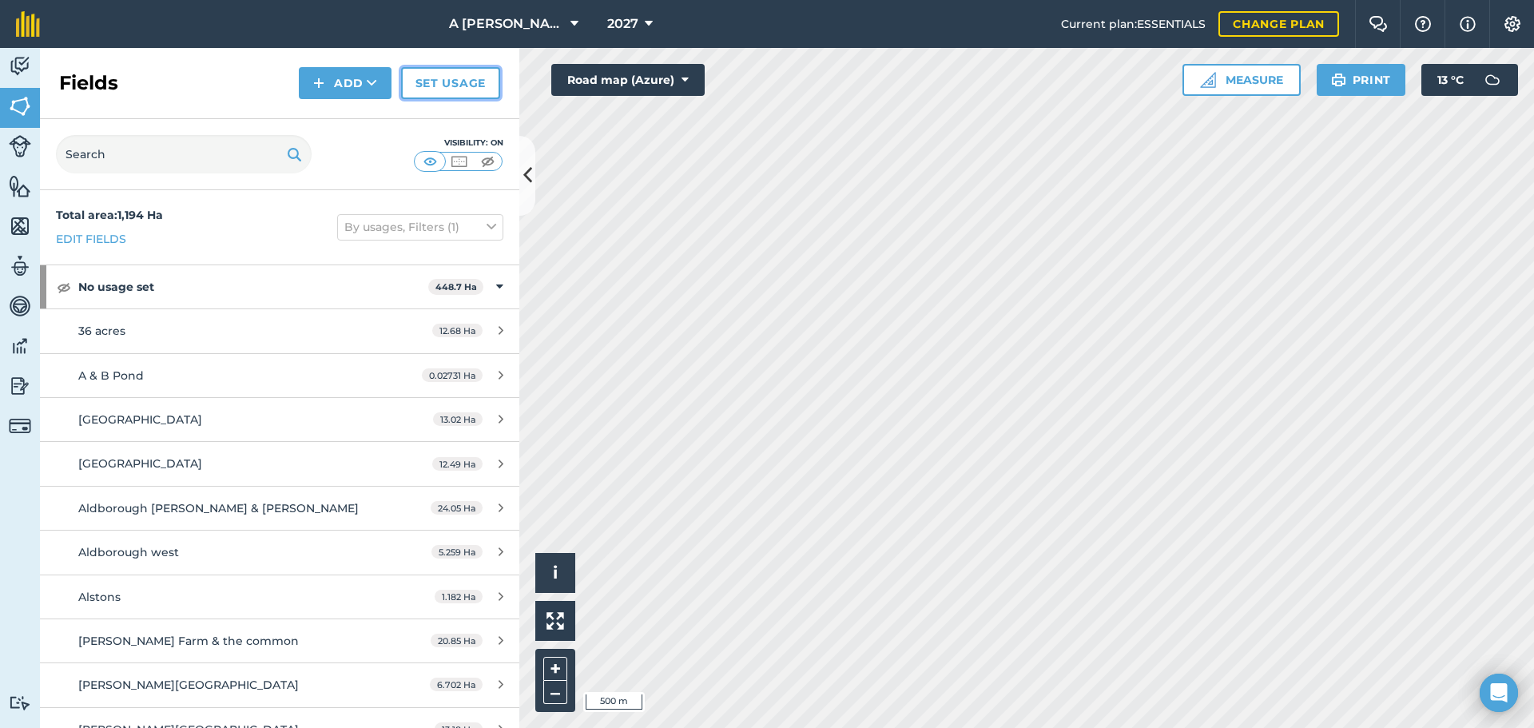
click at [469, 95] on link "Set usage" at bounding box center [450, 83] width 99 height 32
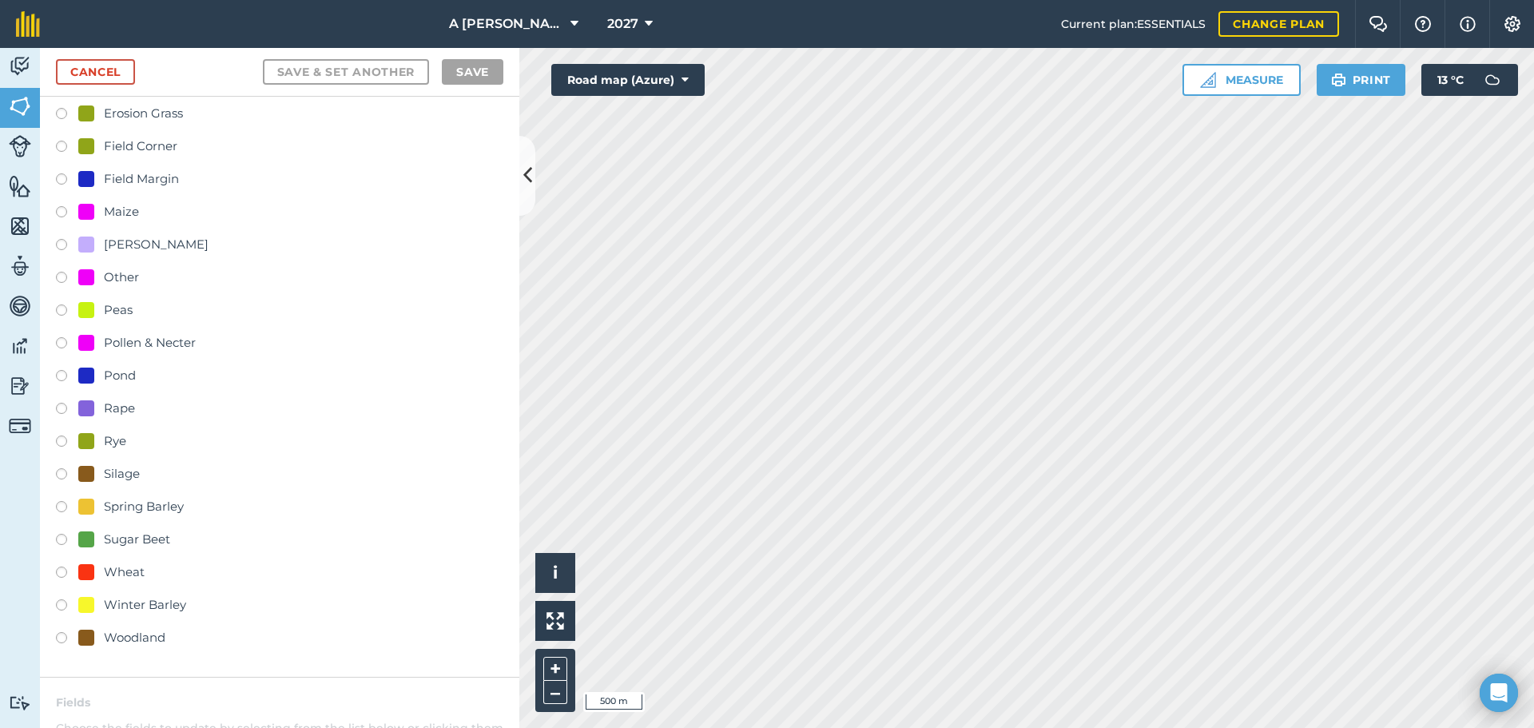
scroll to position [80, 0]
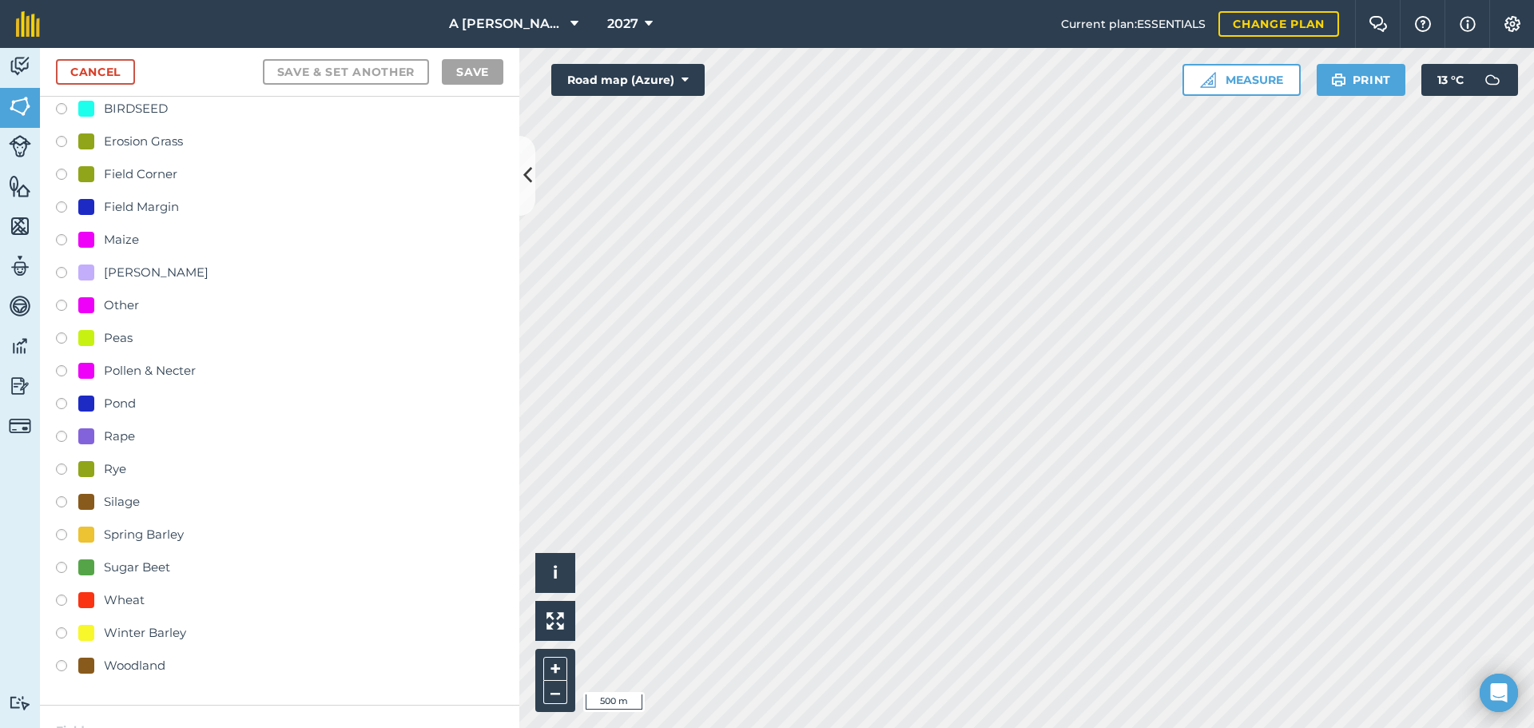
click at [62, 335] on label at bounding box center [67, 340] width 22 height 16
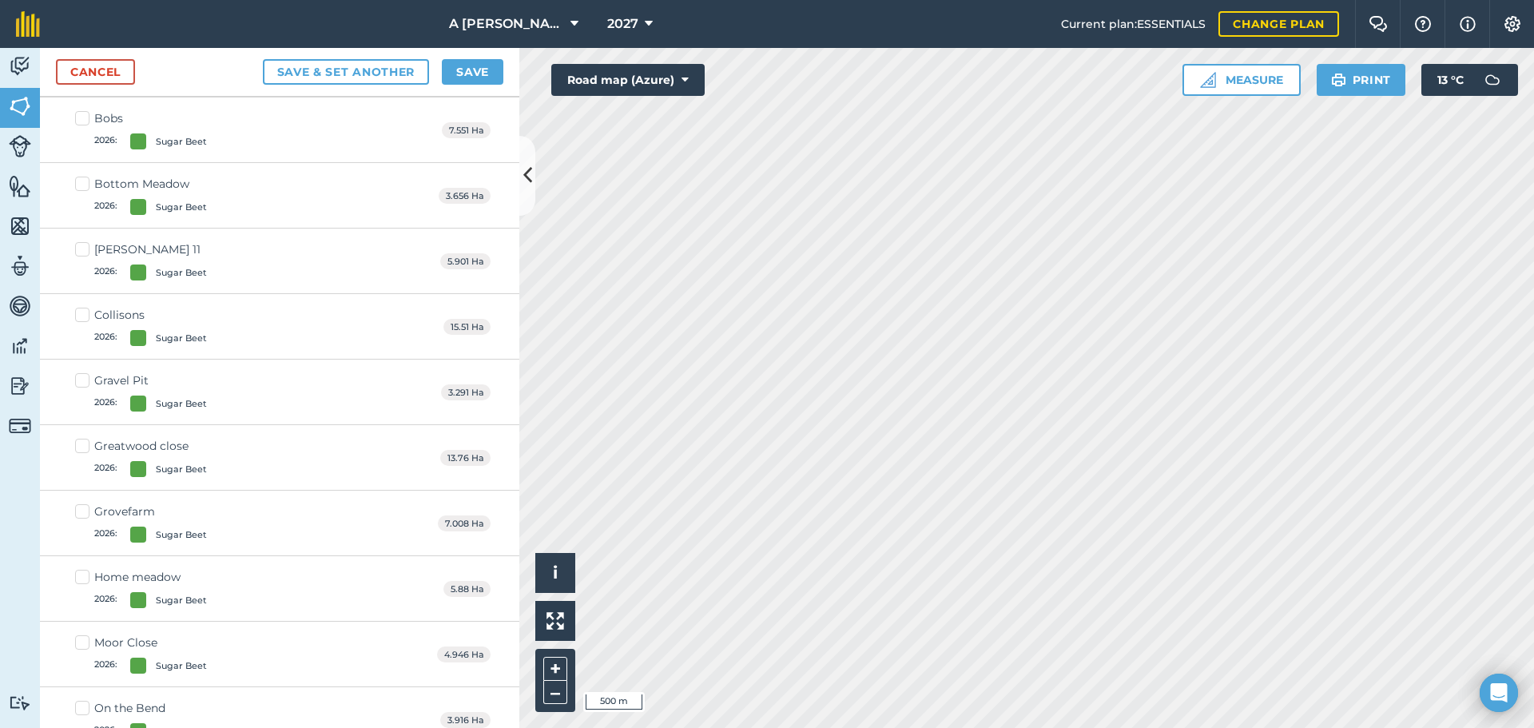
scroll to position [5115, 0]
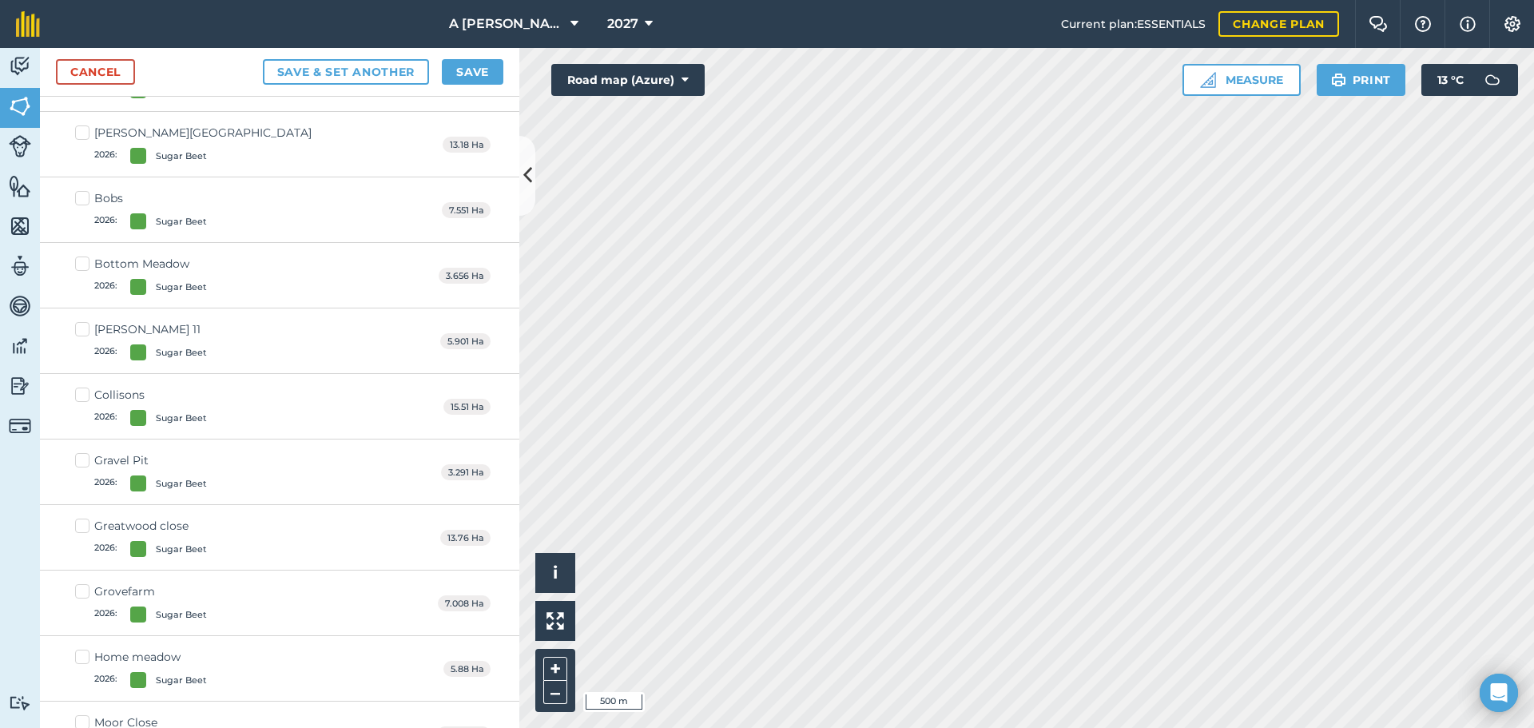
click at [88, 200] on label "Bobs 2026 : Sugar Beet" at bounding box center [141, 209] width 132 height 39
click at [86, 200] on input "Bobs 2026 : Sugar Beet" at bounding box center [80, 195] width 10 height 10
checkbox input "true"
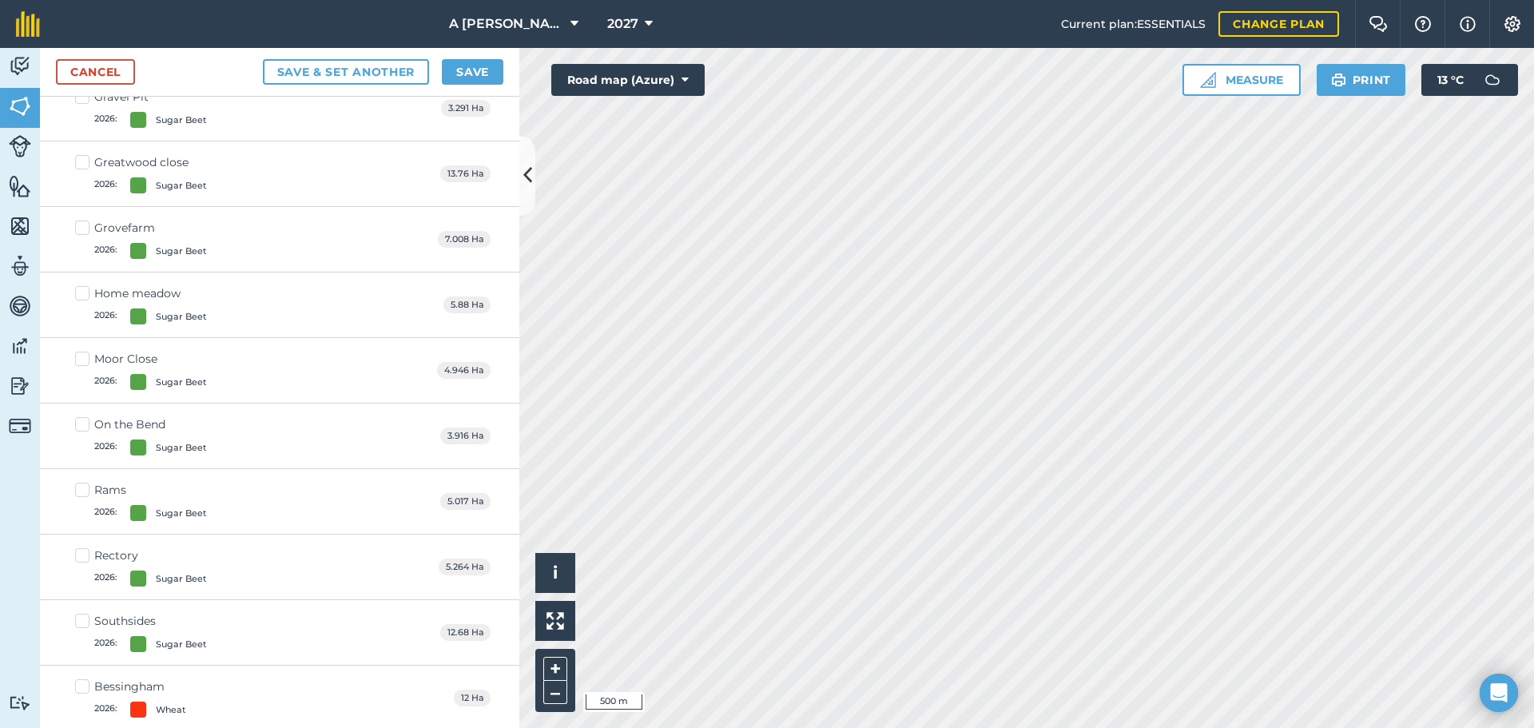
scroll to position [5497, 0]
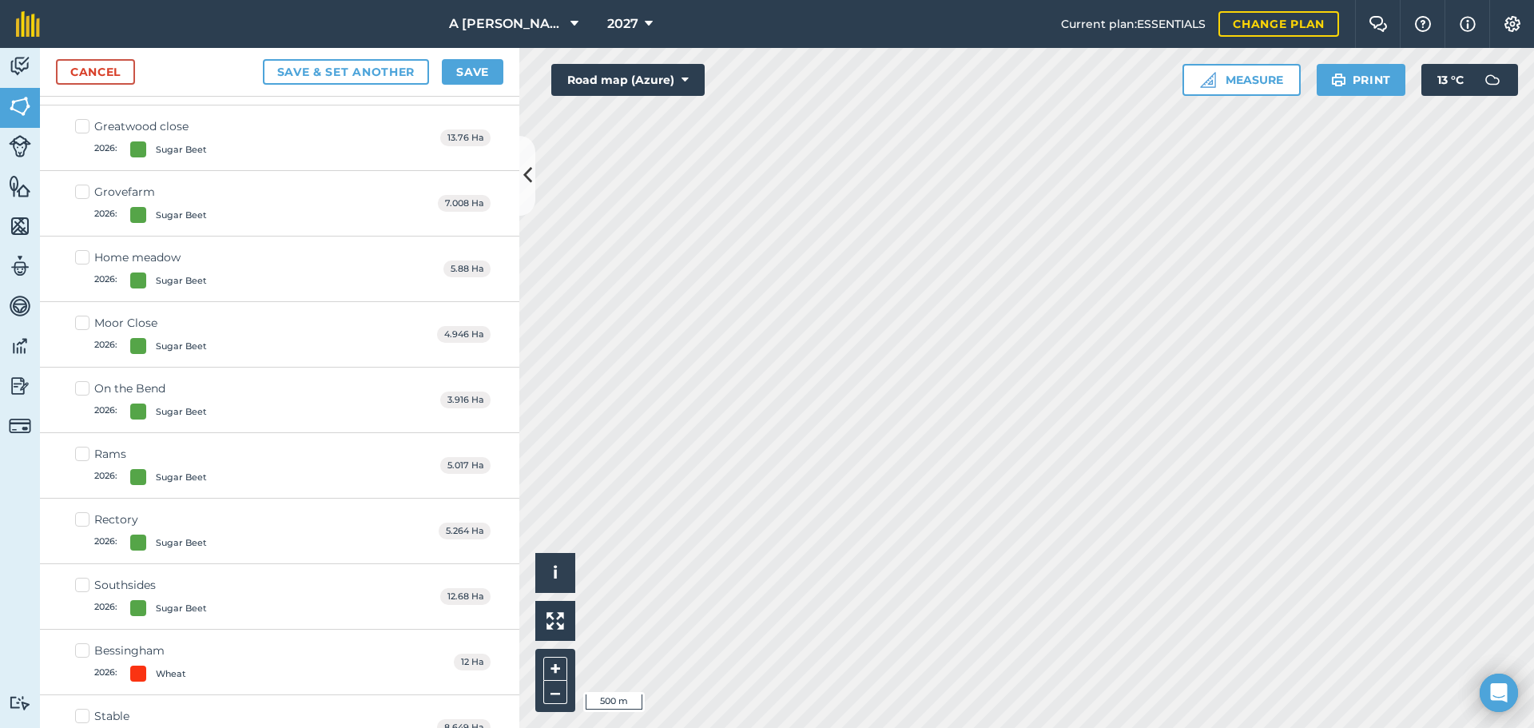
click at [82, 518] on label "Rectory 2026 : Sugar Beet" at bounding box center [141, 530] width 132 height 39
click at [82, 518] on input "Rectory 2026 : Sugar Beet" at bounding box center [80, 516] width 10 height 10
checkbox input "true"
click at [85, 388] on label "On the Bend 2026 : Sugar Beet" at bounding box center [141, 399] width 132 height 39
click at [85, 388] on input "On the Bend 2026 : Sugar Beet" at bounding box center [80, 385] width 10 height 10
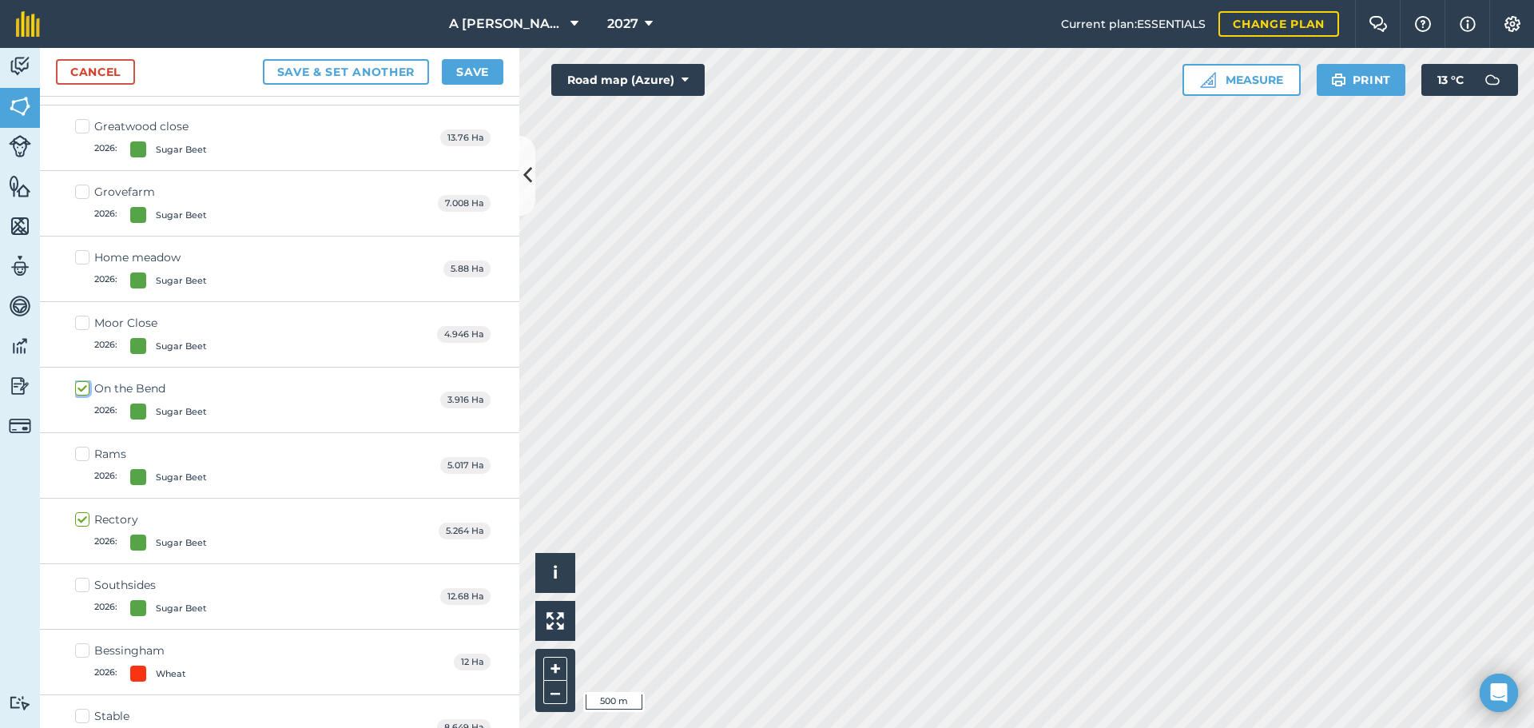
checkbox input "true"
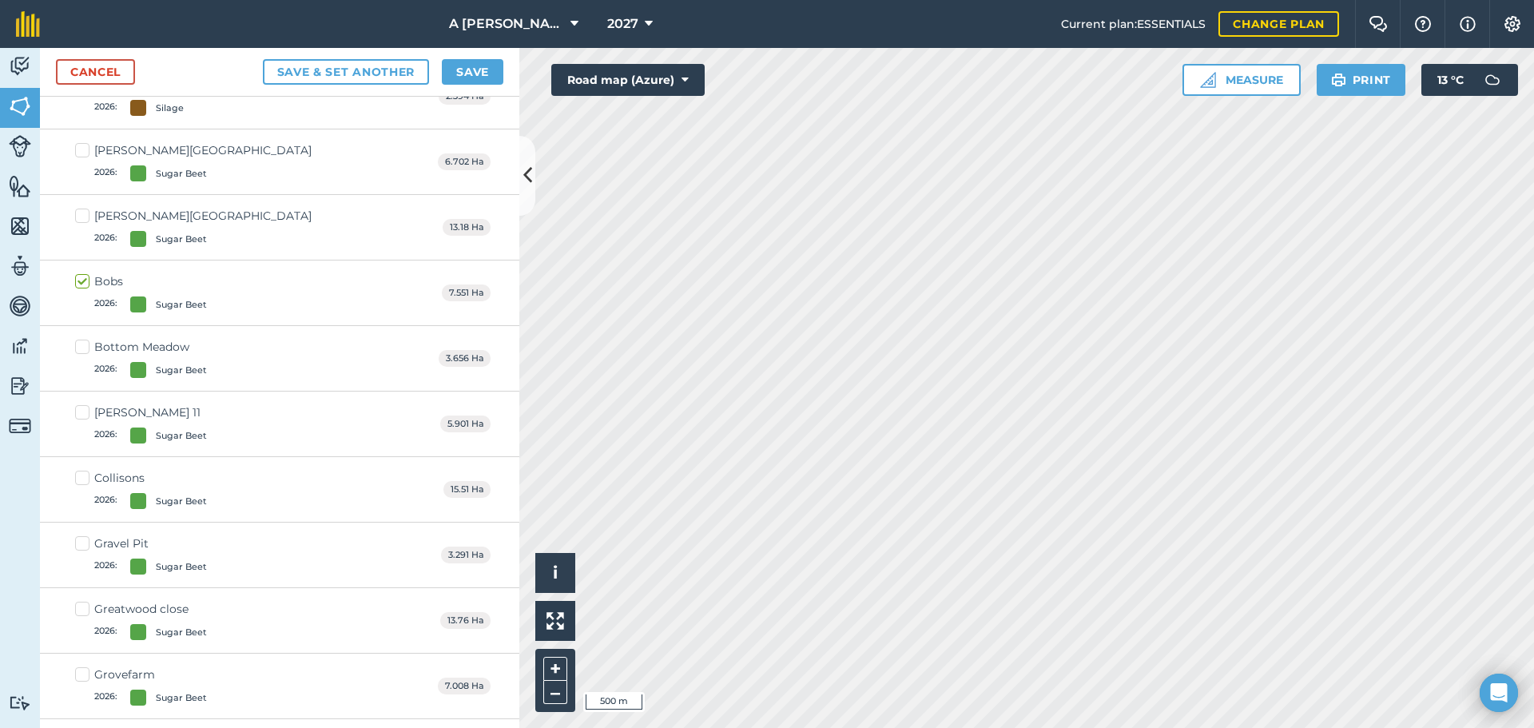
scroll to position [4937, 0]
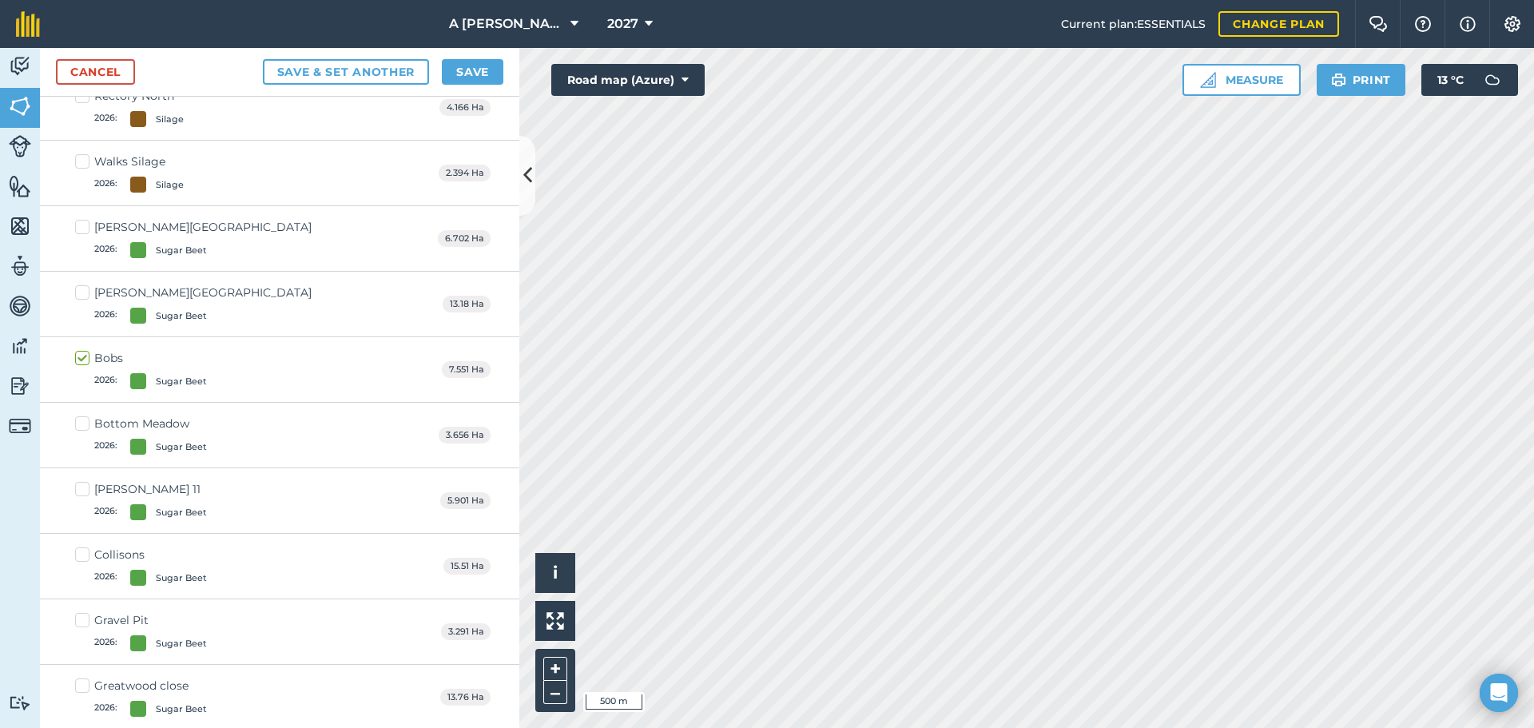
click at [86, 228] on label "[PERSON_NAME] Farm South 2026 : Sugar Beet" at bounding box center [193, 238] width 237 height 39
click at [86, 228] on input "[PERSON_NAME] Farm South 2026 : Sugar Beet" at bounding box center [80, 224] width 10 height 10
checkbox input "true"
click at [83, 289] on label "[PERSON_NAME] Farm West 2026 : Sugar Beet" at bounding box center [193, 304] width 237 height 39
click at [83, 289] on input "[PERSON_NAME] Farm West 2026 : Sugar Beet" at bounding box center [80, 290] width 10 height 10
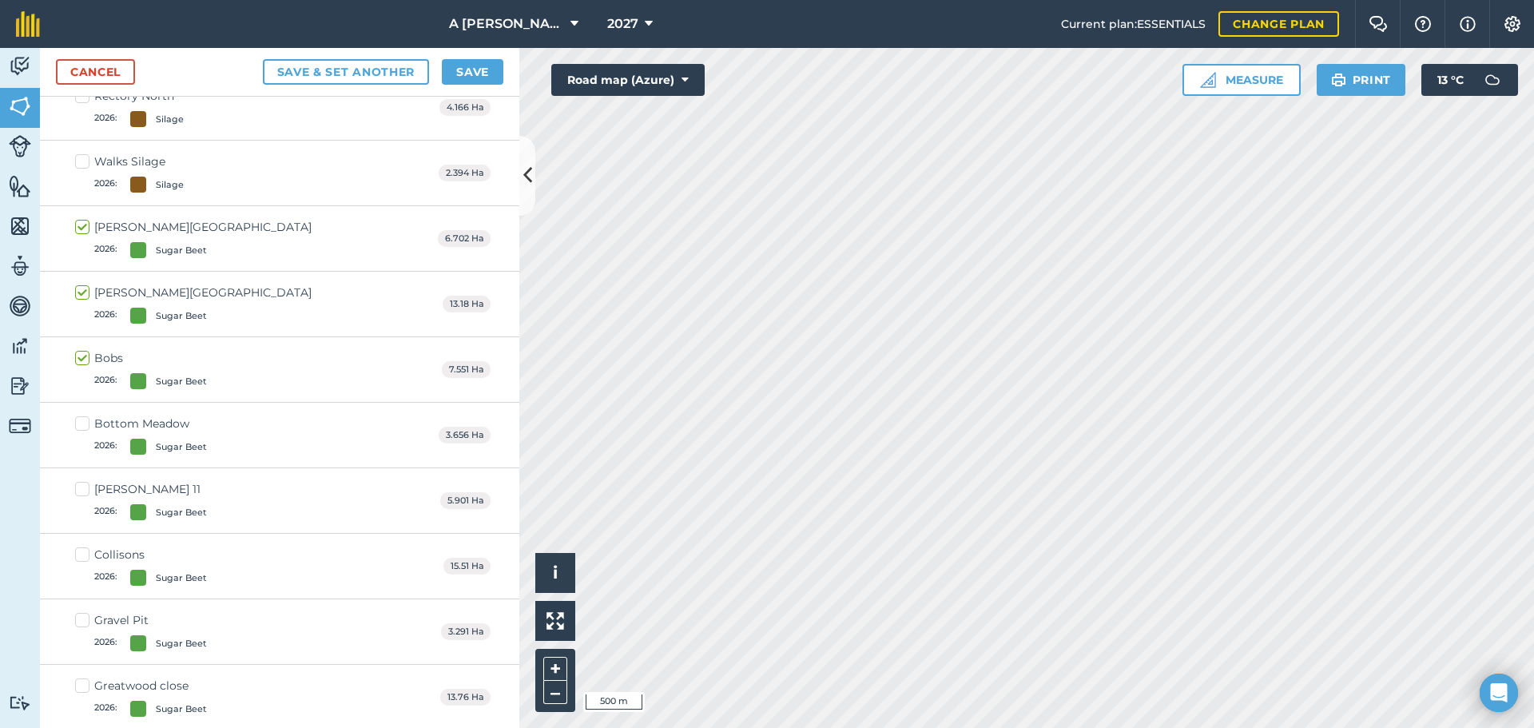
click at [83, 293] on label "[PERSON_NAME] Farm West 2026 : Sugar Beet" at bounding box center [193, 304] width 237 height 39
click at [83, 293] on input "[PERSON_NAME] Farm West 2026 : Sugar Beet" at bounding box center [80, 290] width 10 height 10
click at [83, 292] on label "[PERSON_NAME] Farm West 2026 : Sugar Beet" at bounding box center [193, 304] width 237 height 39
click at [83, 292] on input "[PERSON_NAME] Farm West 2026 : Sugar Beet" at bounding box center [80, 290] width 10 height 10
checkbox input "true"
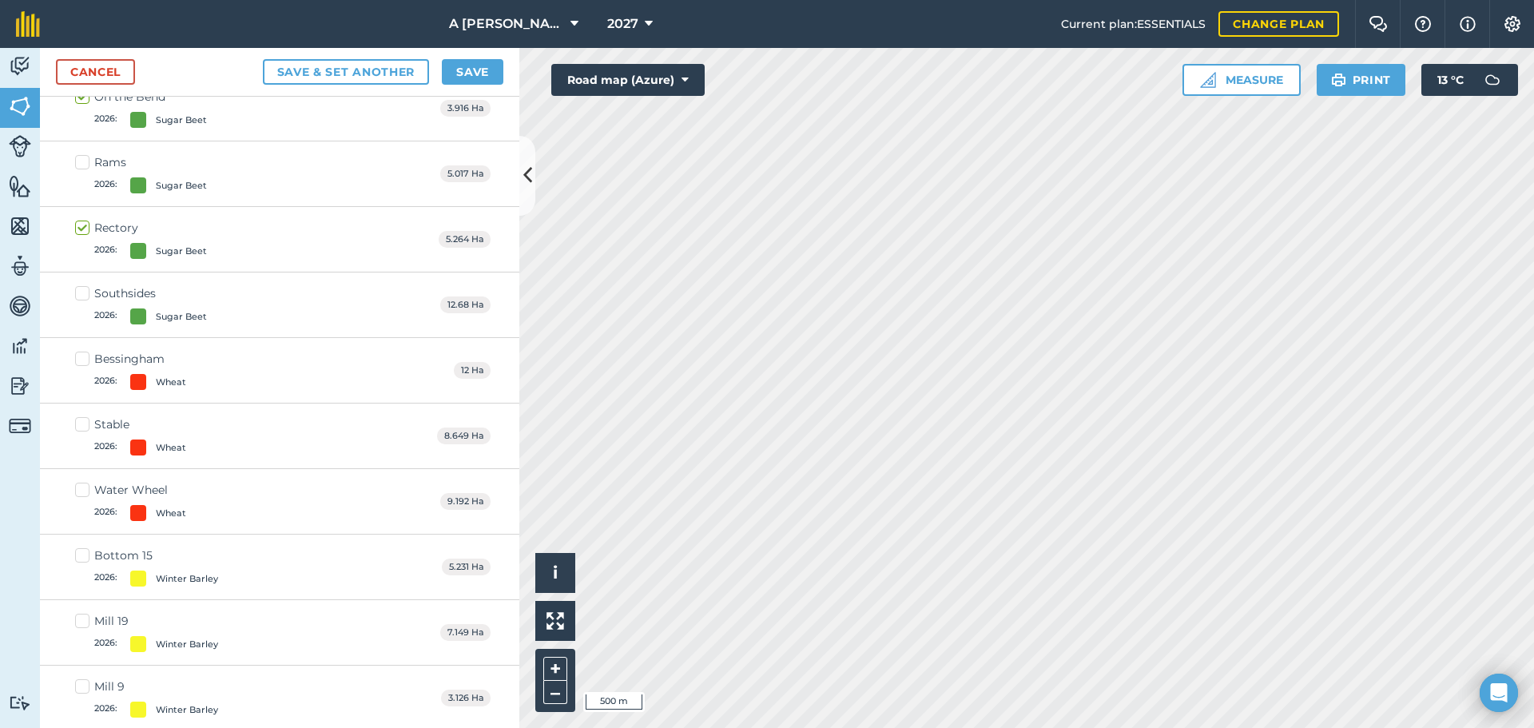
scroll to position [5816, 0]
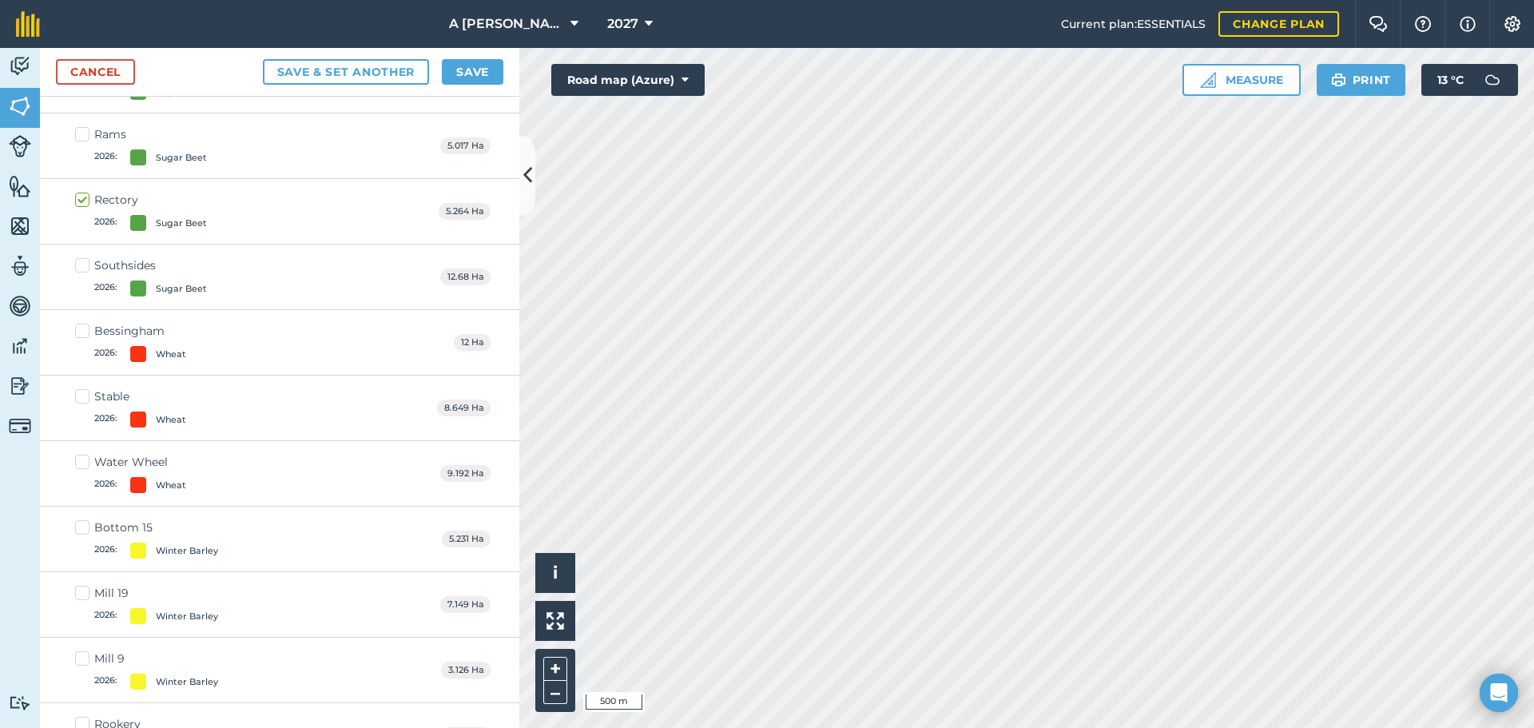
click at [88, 460] on label "Water Wheel 2026 : Wheat" at bounding box center [130, 473] width 111 height 39
click at [86, 460] on input "Water Wheel 2026 : Wheat" at bounding box center [80, 459] width 10 height 10
checkbox input "true"
click at [89, 400] on label "Stable 2026 : Wheat" at bounding box center [130, 407] width 111 height 39
click at [86, 399] on input "Stable 2026 : Wheat" at bounding box center [80, 393] width 10 height 10
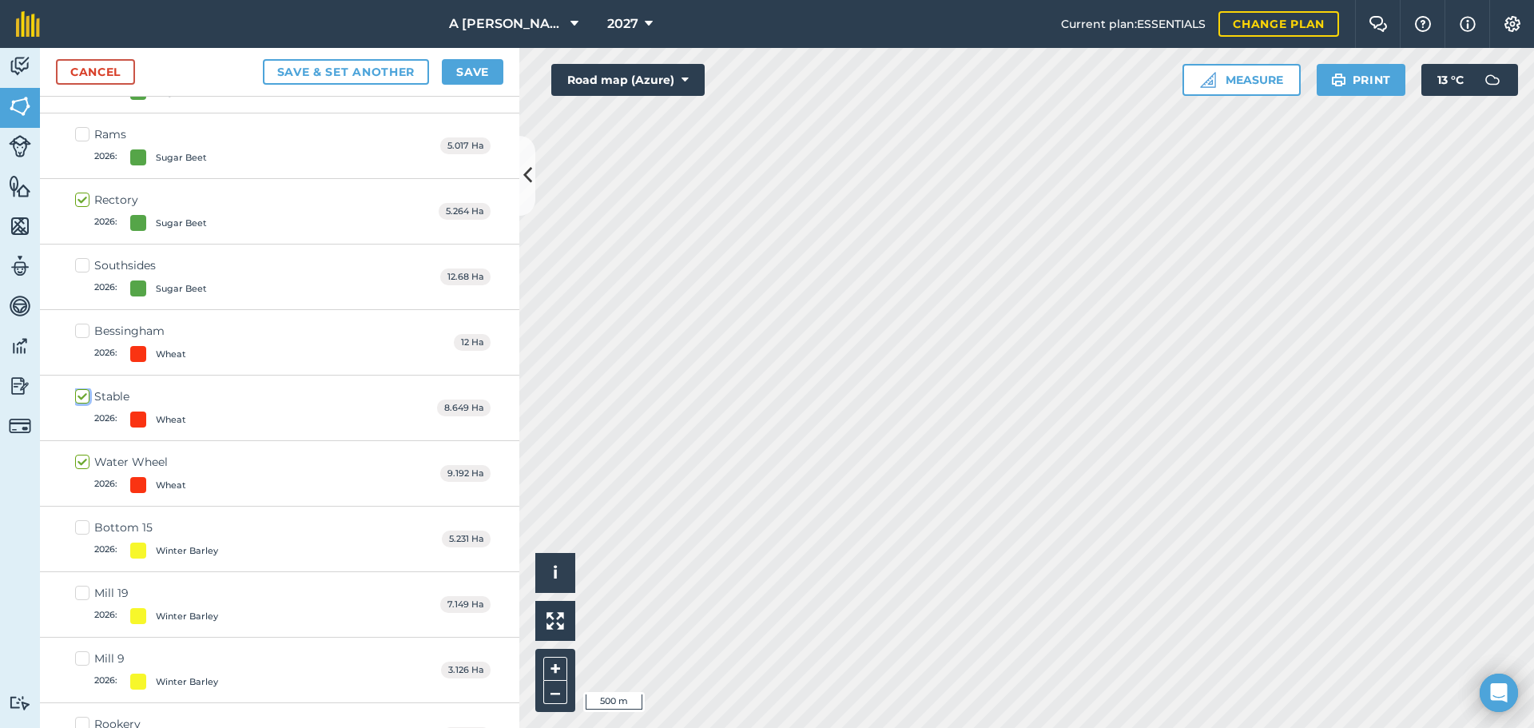
checkbox input "true"
click at [85, 332] on label "Bessingham 2026 : Wheat" at bounding box center [130, 342] width 111 height 39
click at [85, 332] on input "Bessingham 2026 : Wheat" at bounding box center [80, 328] width 10 height 10
checkbox input "true"
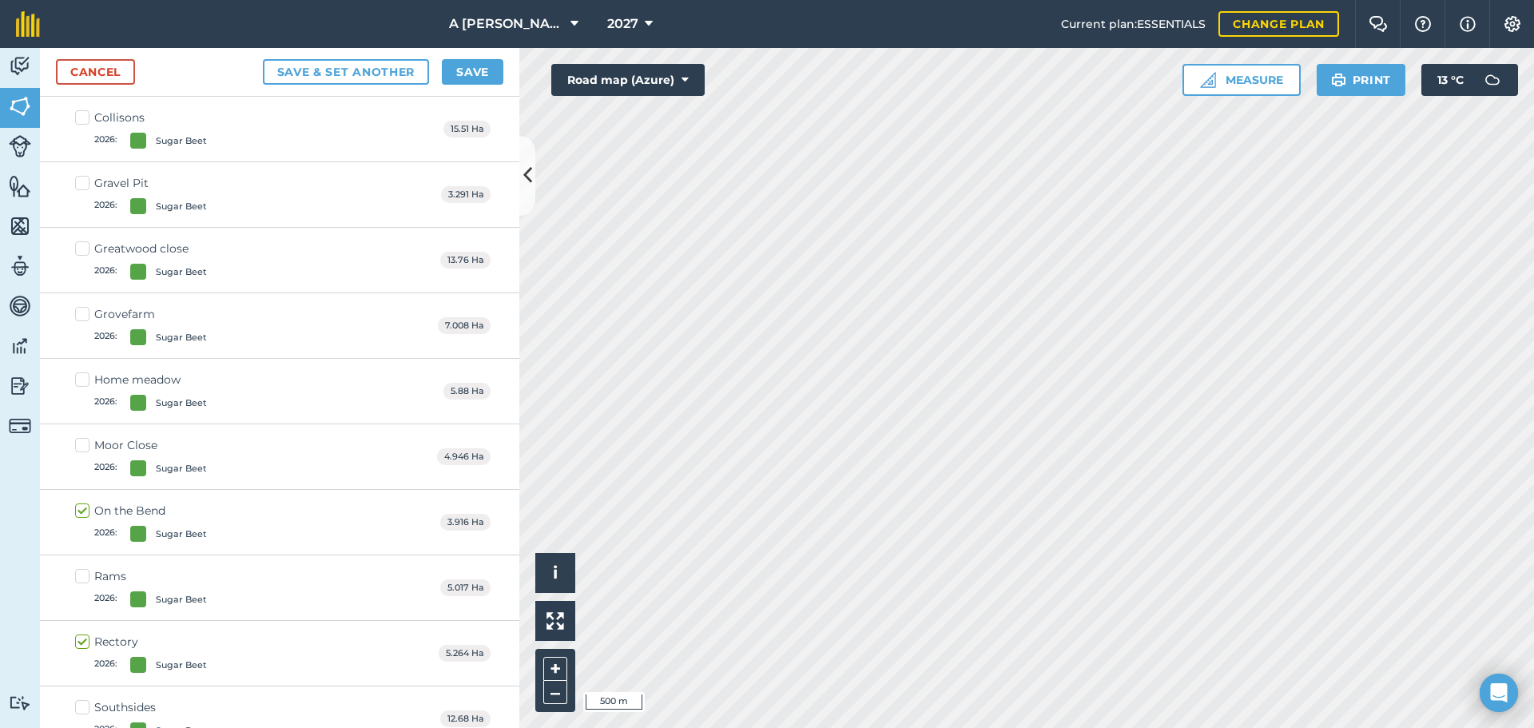
scroll to position [5497, 0]
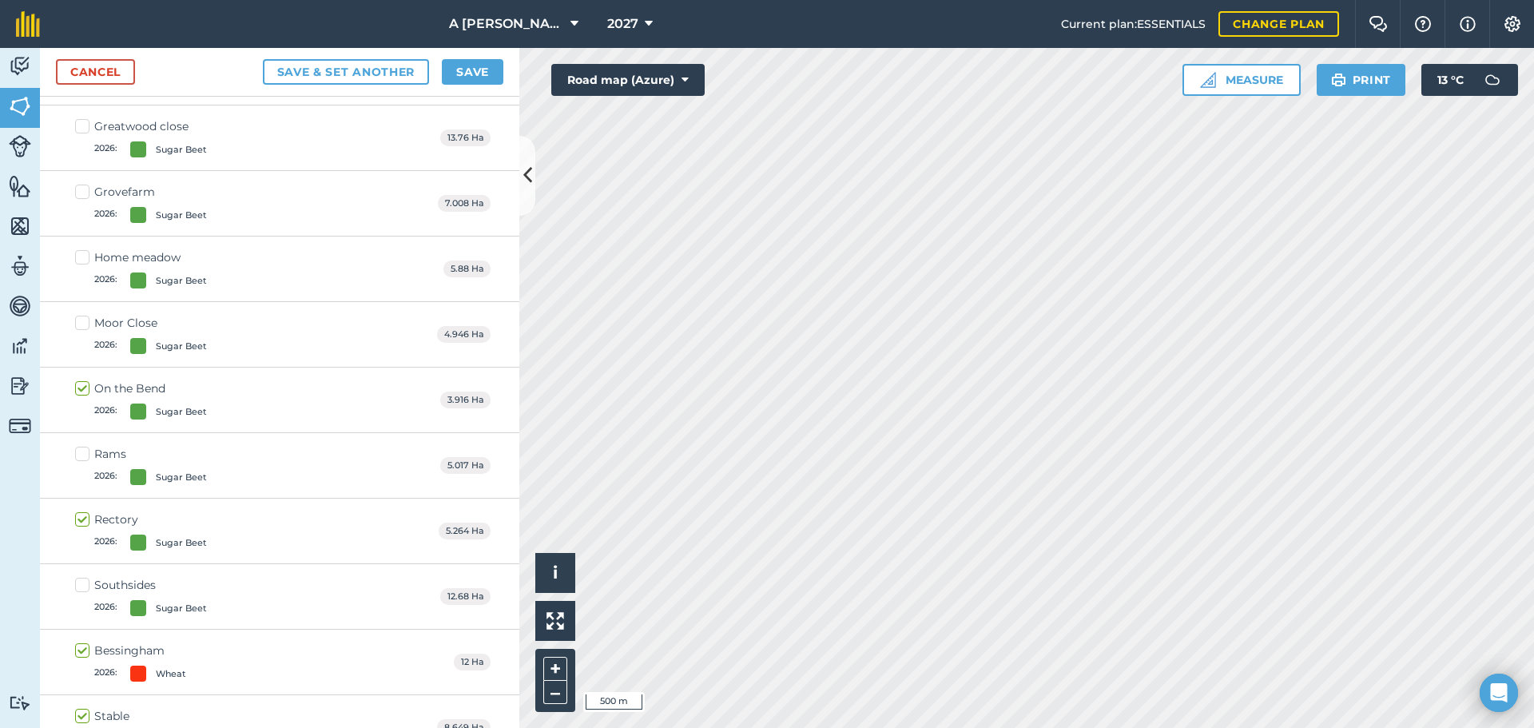
click at [86, 583] on label "Southsides 2026 : Sugar Beet" at bounding box center [141, 596] width 132 height 39
click at [86, 583] on input "Southsides 2026 : Sugar Beet" at bounding box center [80, 582] width 10 height 10
checkbox input "true"
click at [85, 196] on label "Grovefarm 2026 : Sugar Beet" at bounding box center [141, 203] width 132 height 39
click at [85, 194] on input "Grovefarm 2026 : Sugar Beet" at bounding box center [80, 189] width 10 height 10
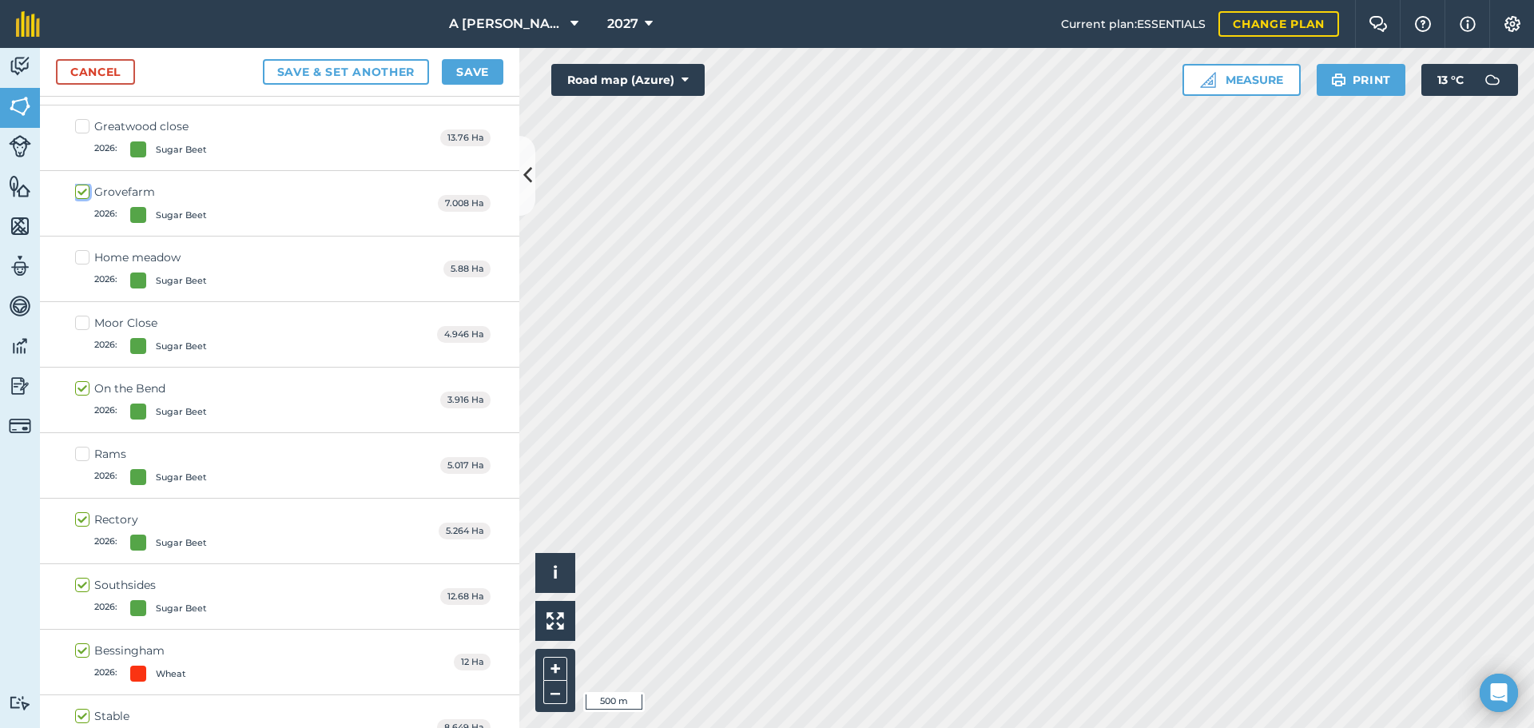
checkbox input "true"
click at [84, 257] on label "Home meadow 2026 : Sugar Beet" at bounding box center [141, 268] width 132 height 39
click at [84, 257] on input "Home meadow 2026 : Sugar Beet" at bounding box center [80, 254] width 10 height 10
checkbox input "true"
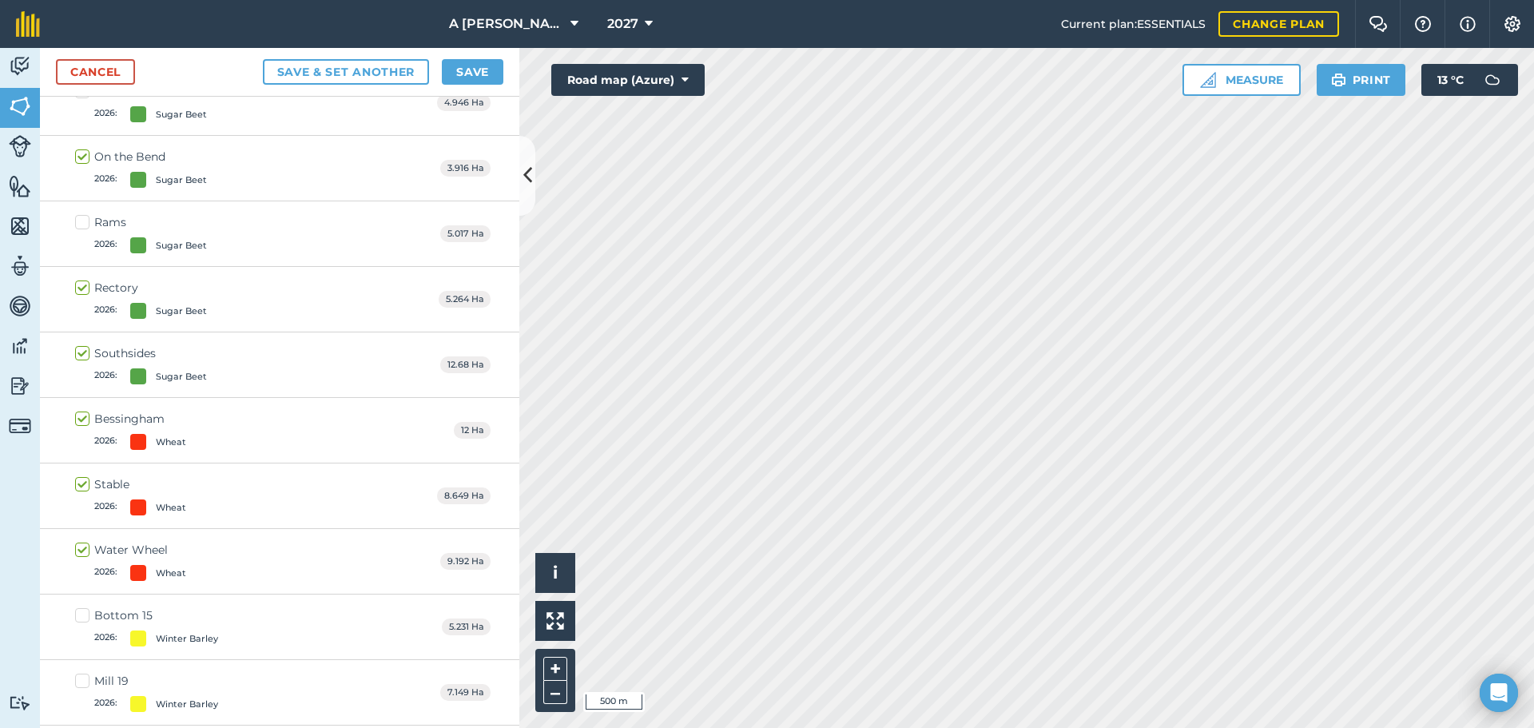
scroll to position [5976, 0]
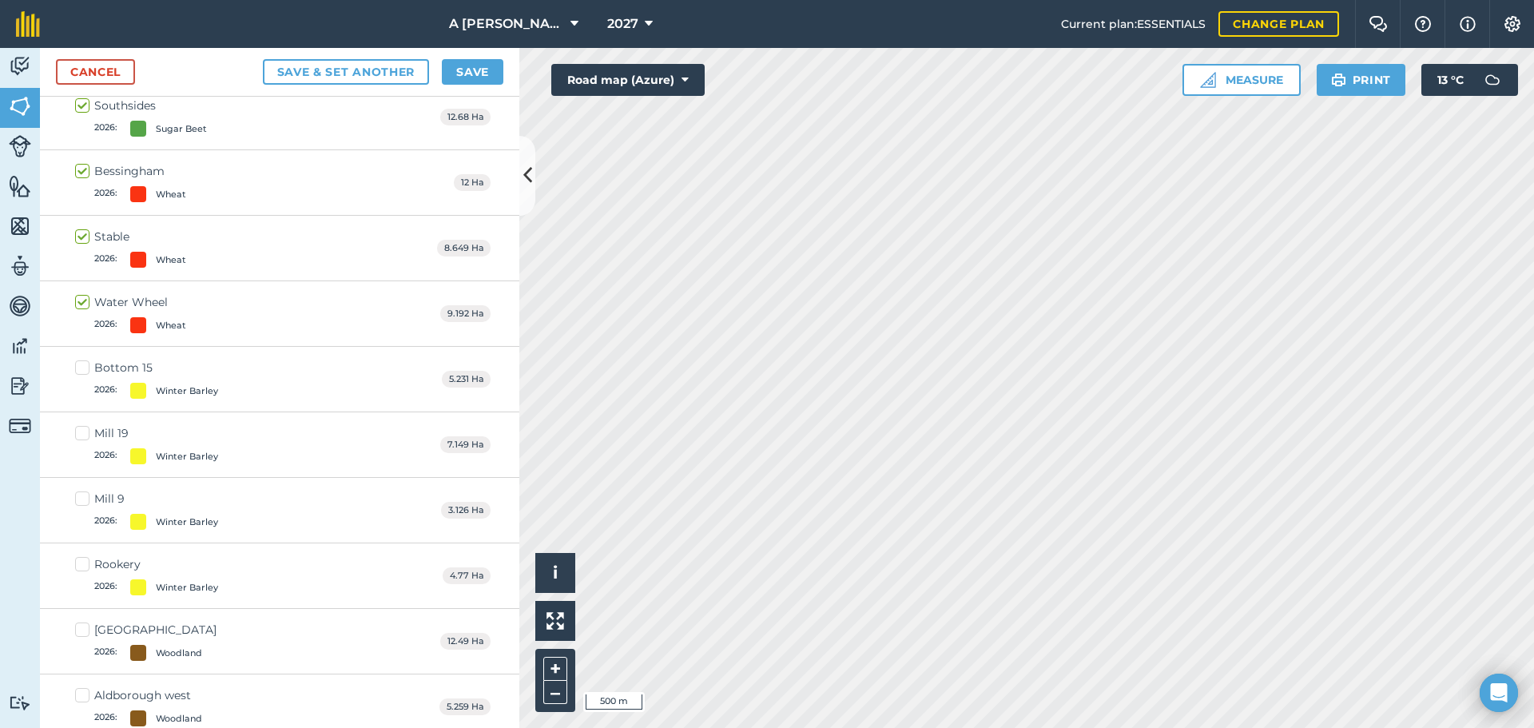
click at [83, 369] on label "Bottom 15 2026 : Winter Barley" at bounding box center [146, 379] width 143 height 39
click at [83, 369] on input "Bottom 15 2026 : Winter Barley" at bounding box center [80, 365] width 10 height 10
checkbox input "true"
click at [86, 429] on label "Mill 19 2026 : Winter Barley" at bounding box center [146, 444] width 143 height 39
click at [86, 429] on input "Mill 19 2026 : Winter Barley" at bounding box center [80, 430] width 10 height 10
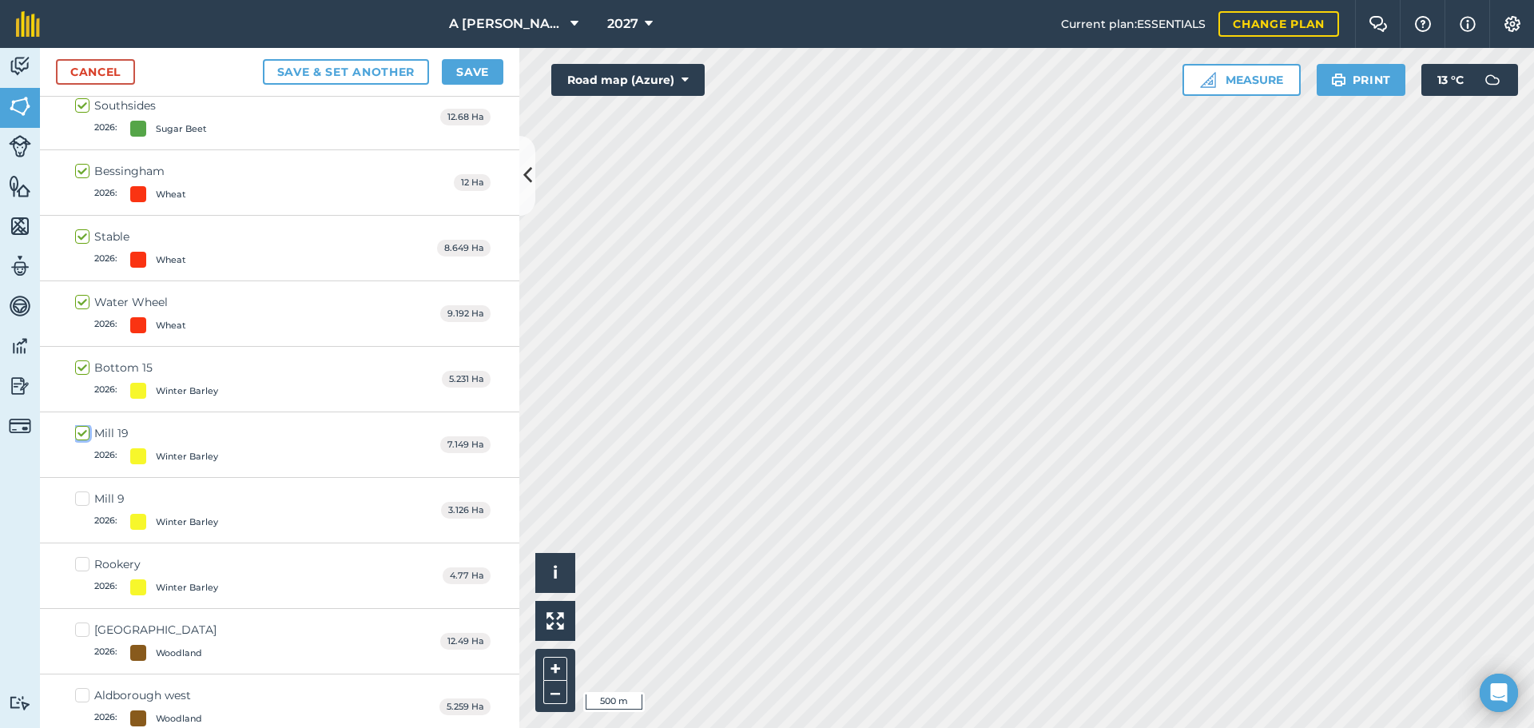
checkbox input "true"
click at [90, 505] on label "Mill 9 2026 : Winter Barley" at bounding box center [146, 510] width 143 height 39
click at [86, 501] on input "Mill 9 2026 : Winter Barley" at bounding box center [80, 496] width 10 height 10
checkbox input "true"
click at [85, 567] on label "Rookery 2026 : Winter Barley" at bounding box center [146, 575] width 143 height 39
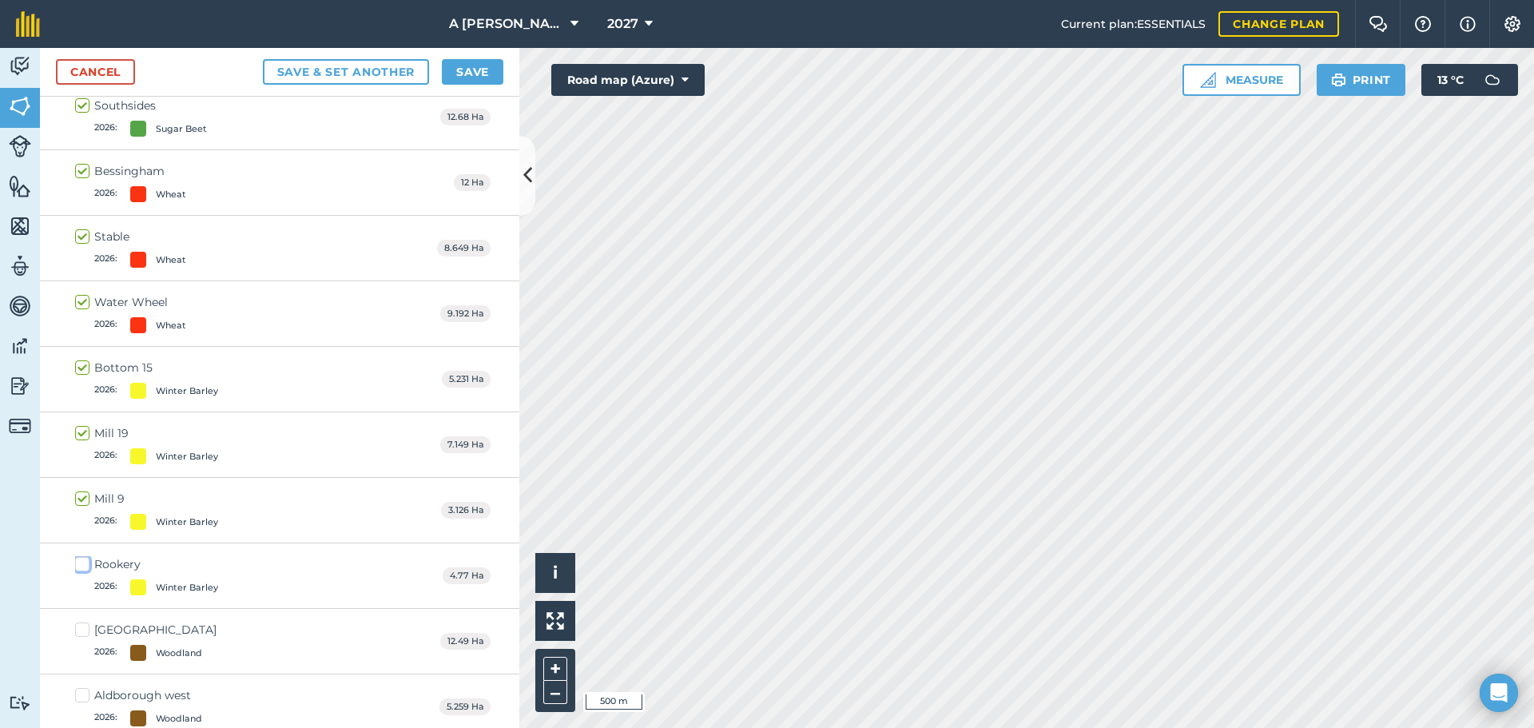
click at [85, 567] on input "Rookery 2026 : Winter Barley" at bounding box center [80, 561] width 10 height 10
checkbox input "true"
click at [477, 70] on button "Save" at bounding box center [473, 72] width 62 height 26
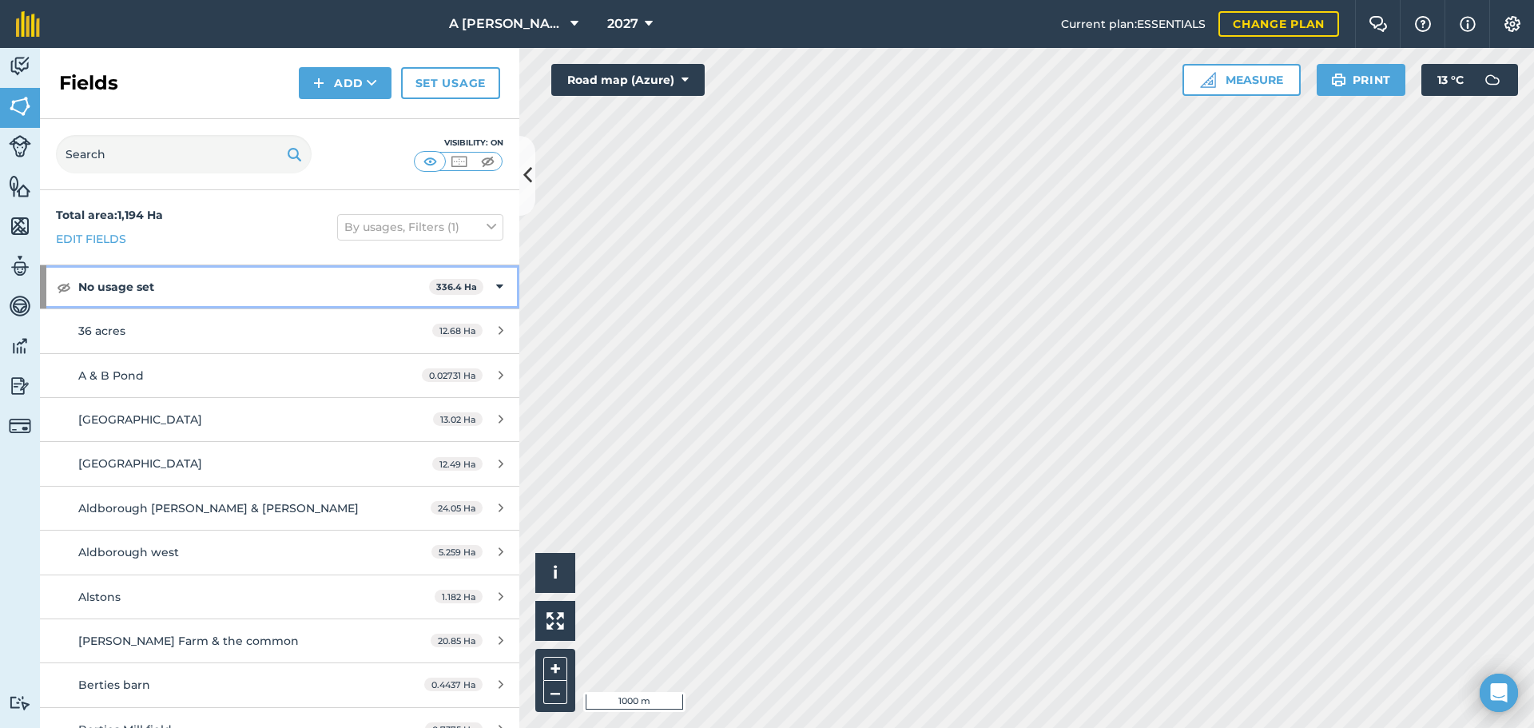
click at [99, 291] on strong "No usage set" at bounding box center [253, 286] width 351 height 43
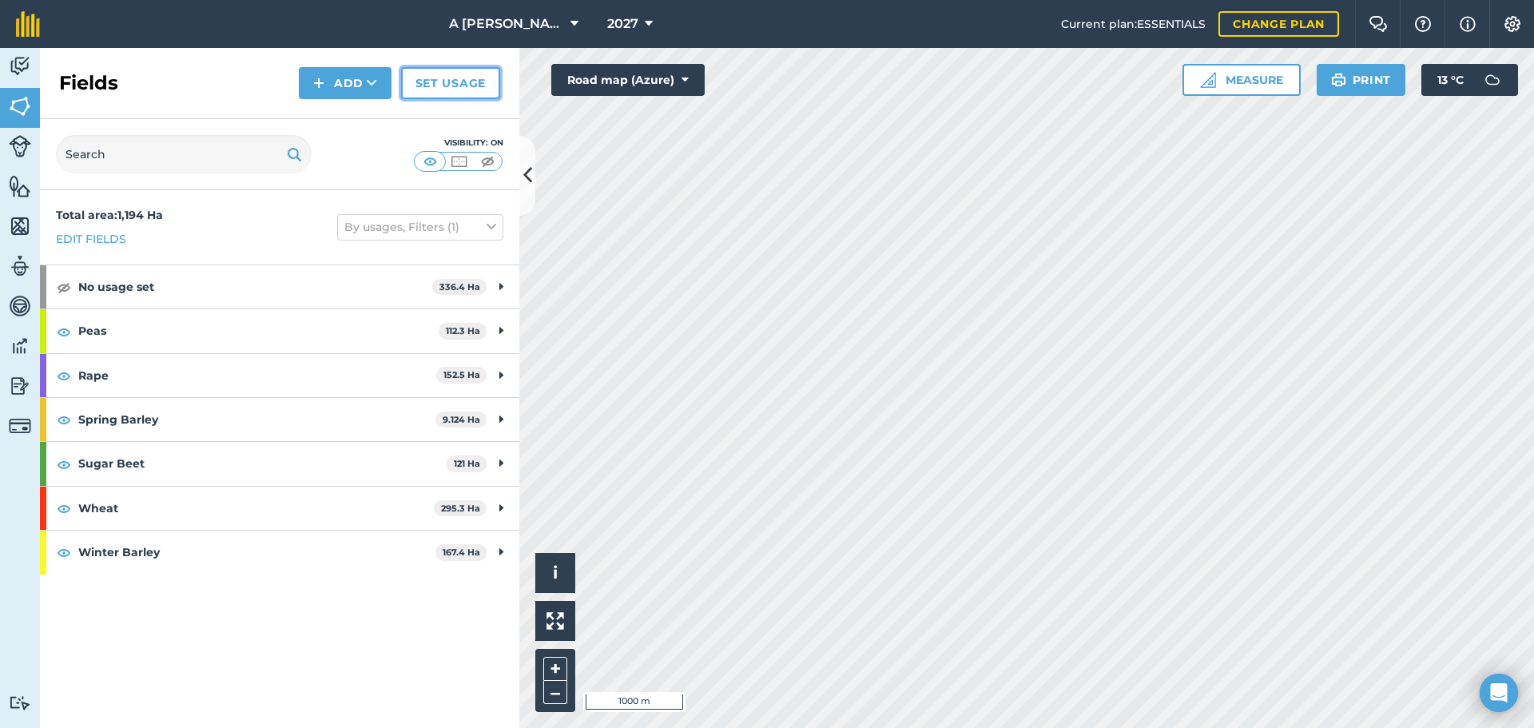
click at [436, 91] on link "Set usage" at bounding box center [450, 83] width 99 height 32
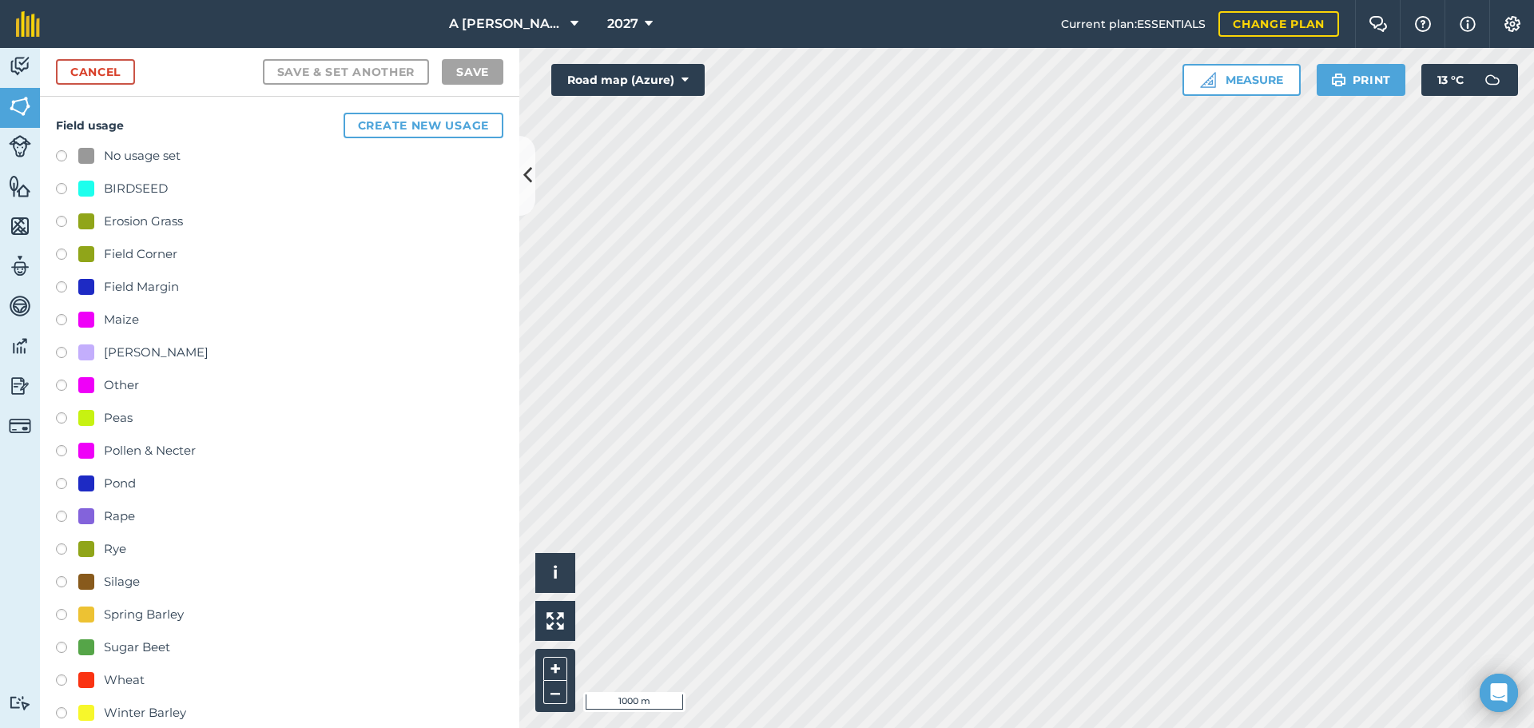
click at [64, 614] on label at bounding box center [67, 617] width 22 height 16
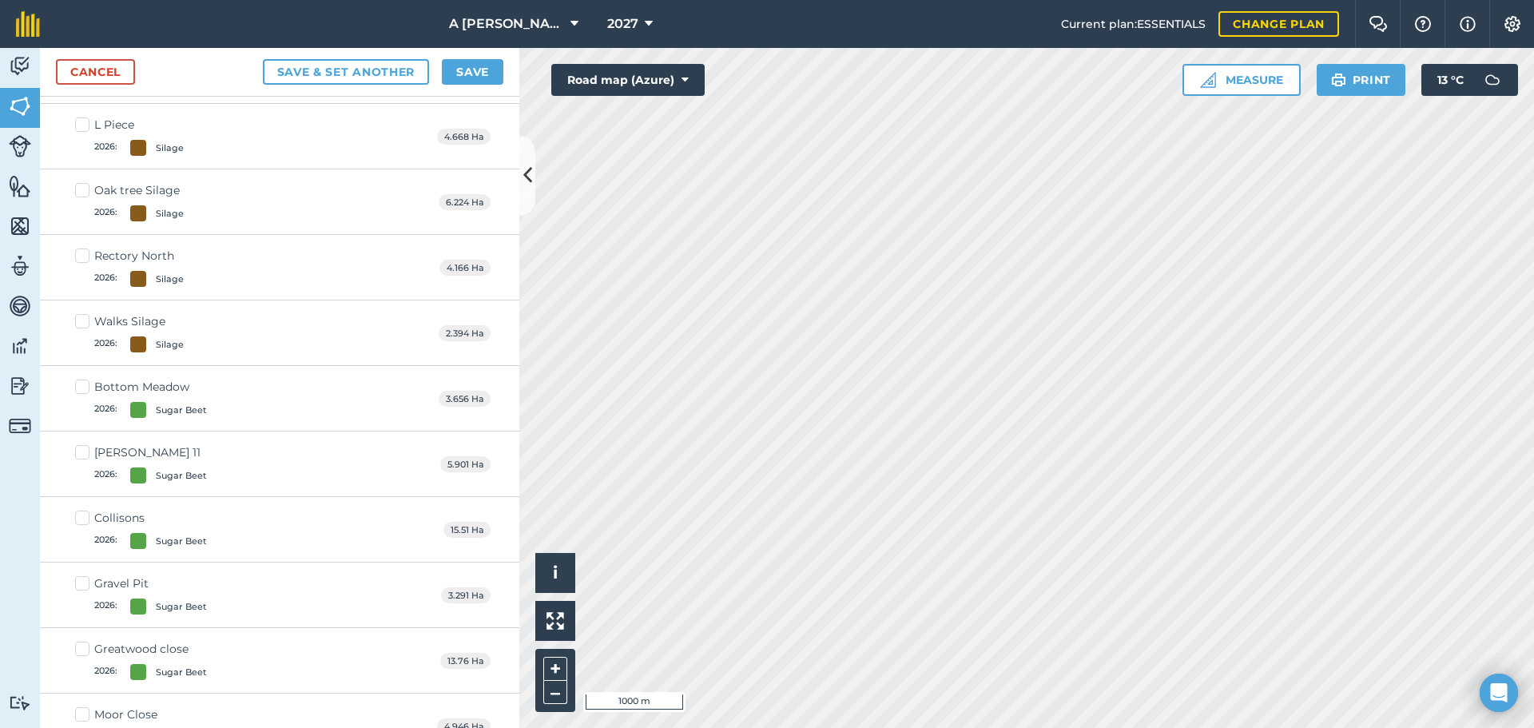
scroll to position [4875, 0]
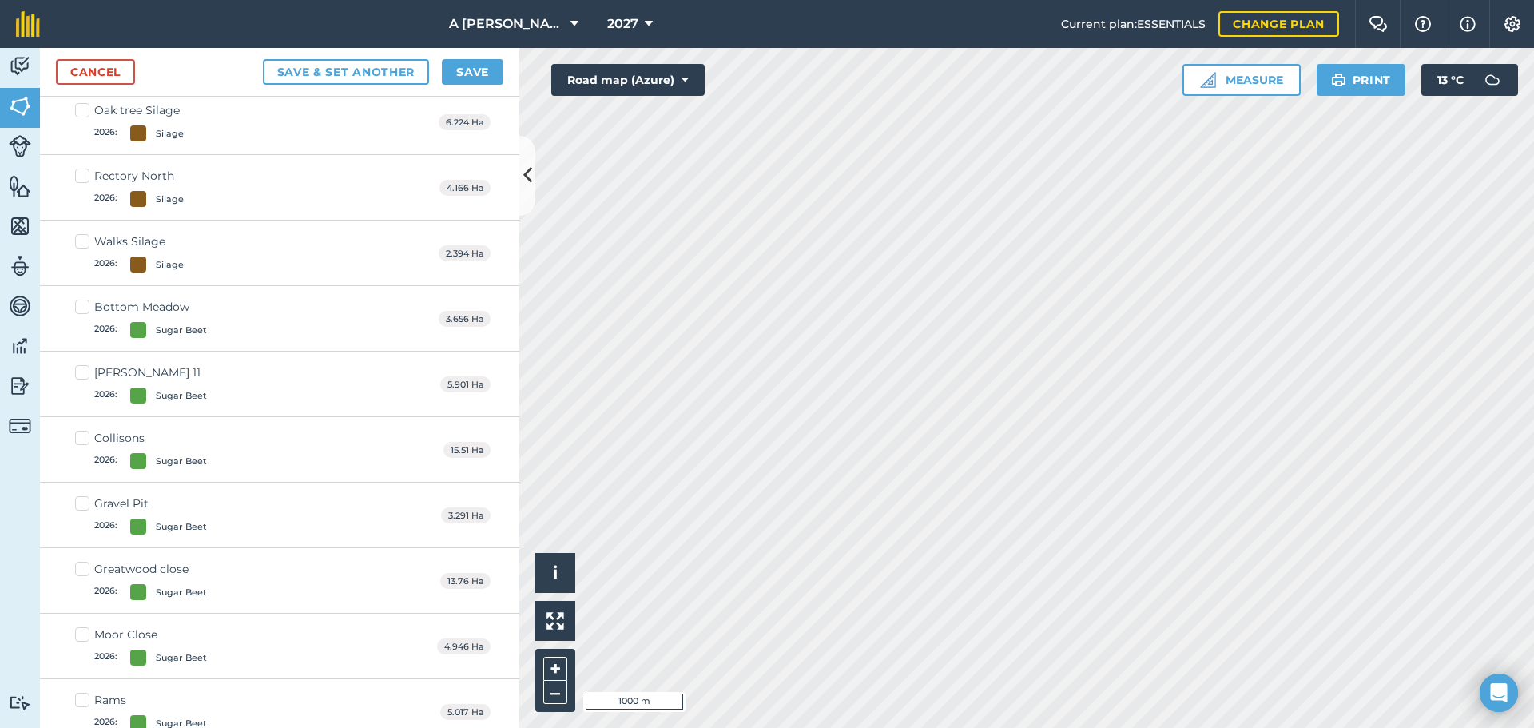
click at [79, 308] on label "Bottom Meadow 2026 : Sugar Beet" at bounding box center [141, 318] width 132 height 39
click at [79, 308] on input "Bottom Meadow 2026 : Sugar Beet" at bounding box center [80, 304] width 10 height 10
checkbox input "true"
click at [77, 372] on label "[PERSON_NAME] 11 2026 : Sugar Beet" at bounding box center [141, 383] width 132 height 39
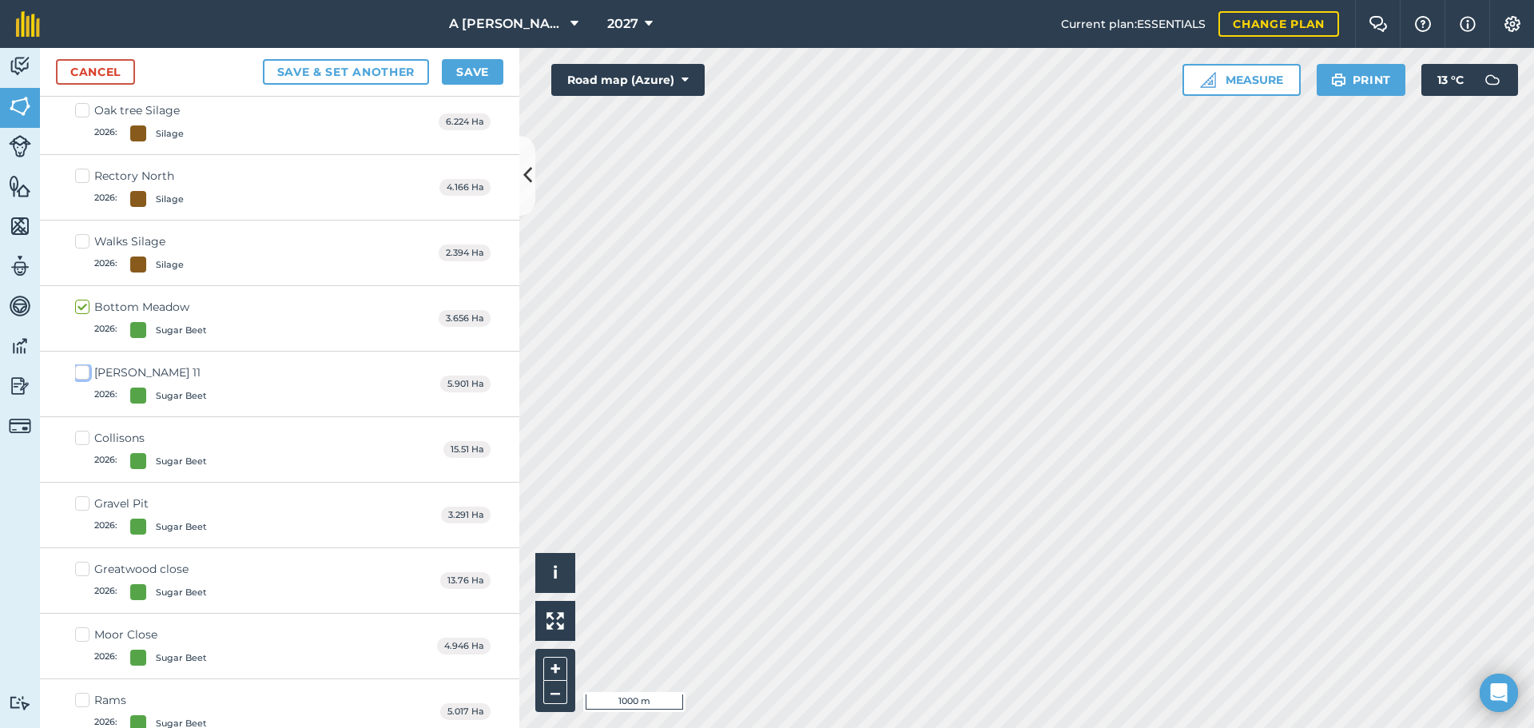
click at [77, 372] on input "[PERSON_NAME] 11 2026 : Sugar Beet" at bounding box center [80, 369] width 10 height 10
checkbox input "true"
click at [80, 440] on label "Collisons 2026 : Sugar Beet" at bounding box center [141, 449] width 132 height 39
click at [80, 440] on input "Collisons 2026 : Sugar Beet" at bounding box center [80, 435] width 10 height 10
checkbox input "true"
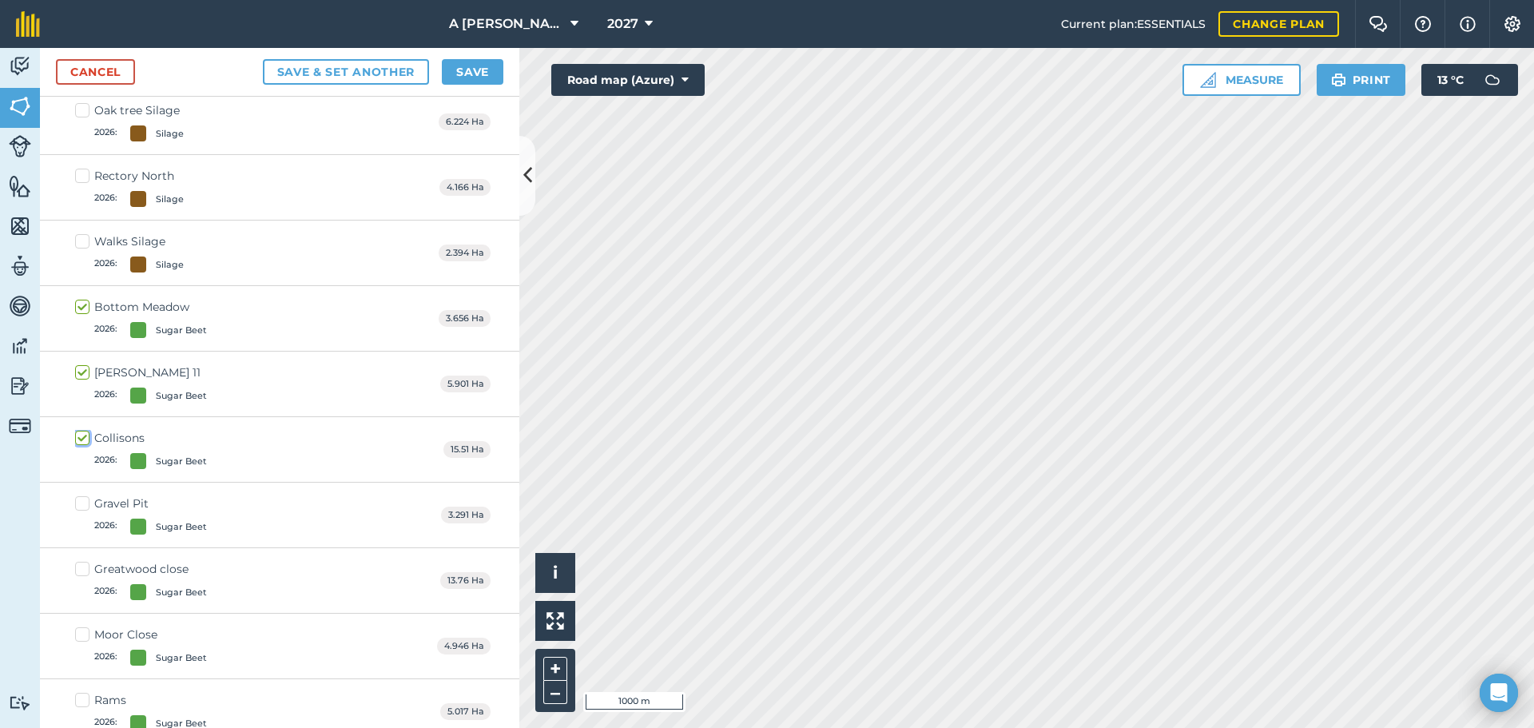
scroll to position [4937, 0]
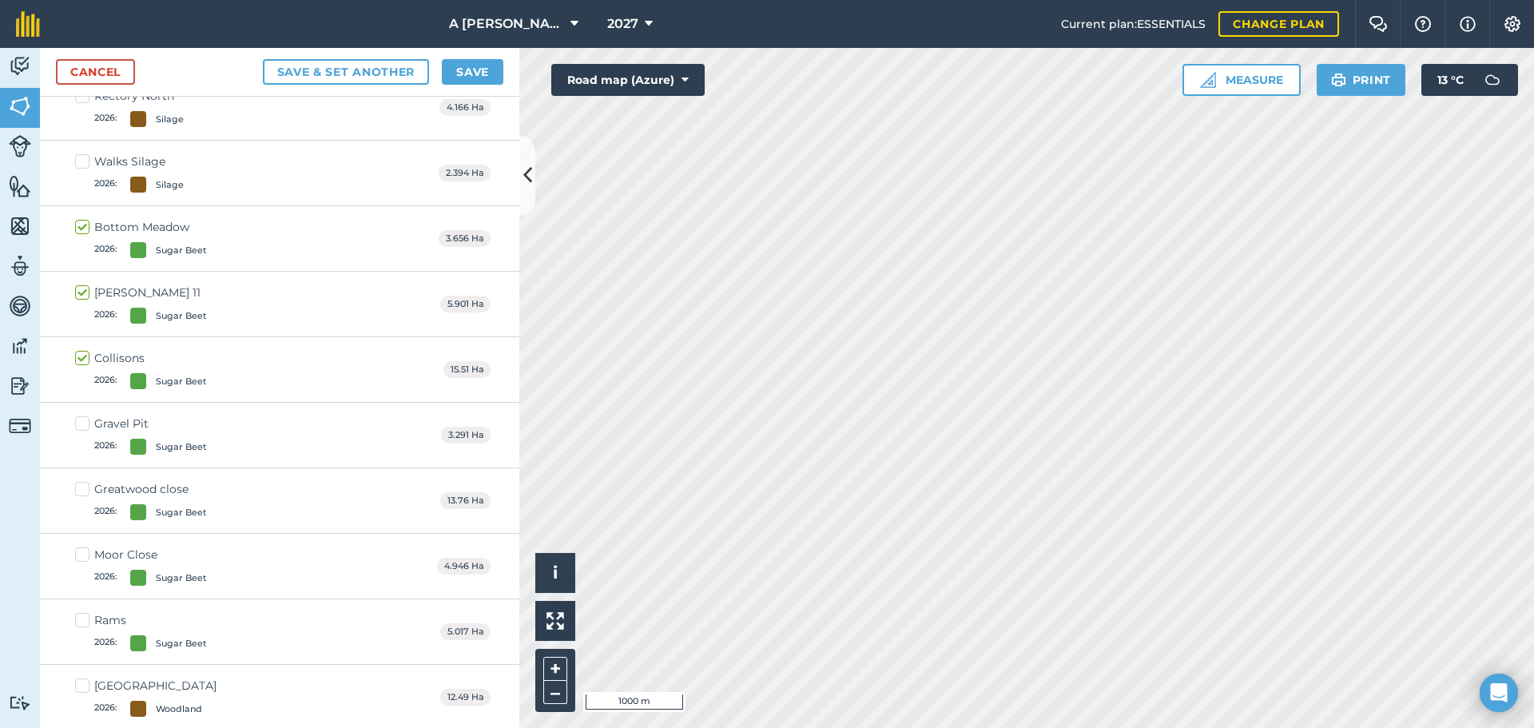
click at [82, 426] on label "Gravel Pit 2026 : Sugar Beet" at bounding box center [141, 435] width 132 height 39
click at [82, 426] on input "Gravel Pit 2026 : Sugar Beet" at bounding box center [80, 421] width 10 height 10
checkbox input "true"
click at [86, 360] on label "Collisons 2026 : Sugar Beet" at bounding box center [141, 369] width 132 height 39
click at [86, 360] on input "Collisons 2026 : Sugar Beet" at bounding box center [80, 355] width 10 height 10
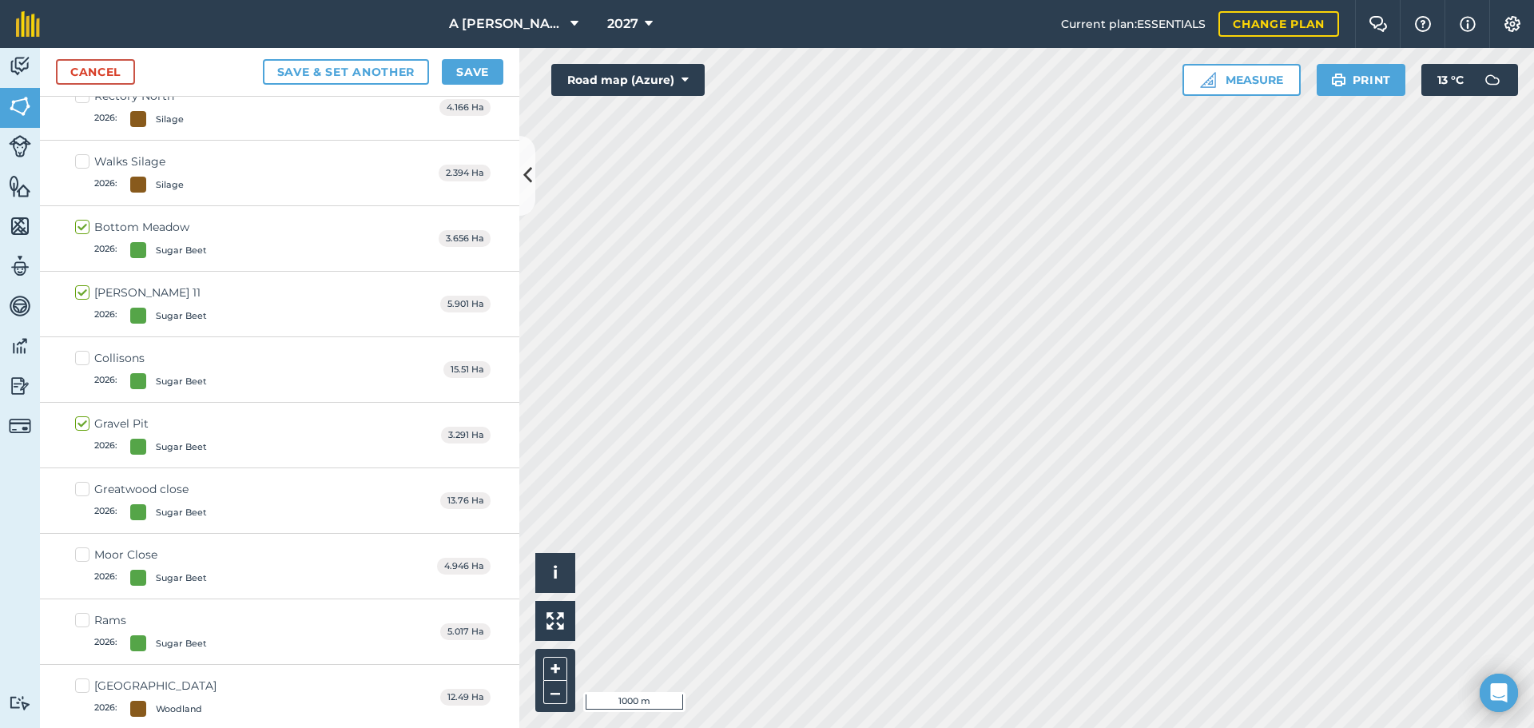
click at [83, 357] on label "Collisons 2026 : Sugar Beet" at bounding box center [141, 369] width 132 height 39
click at [83, 357] on input "Collisons 2026 : Sugar Beet" at bounding box center [80, 355] width 10 height 10
checkbox input "true"
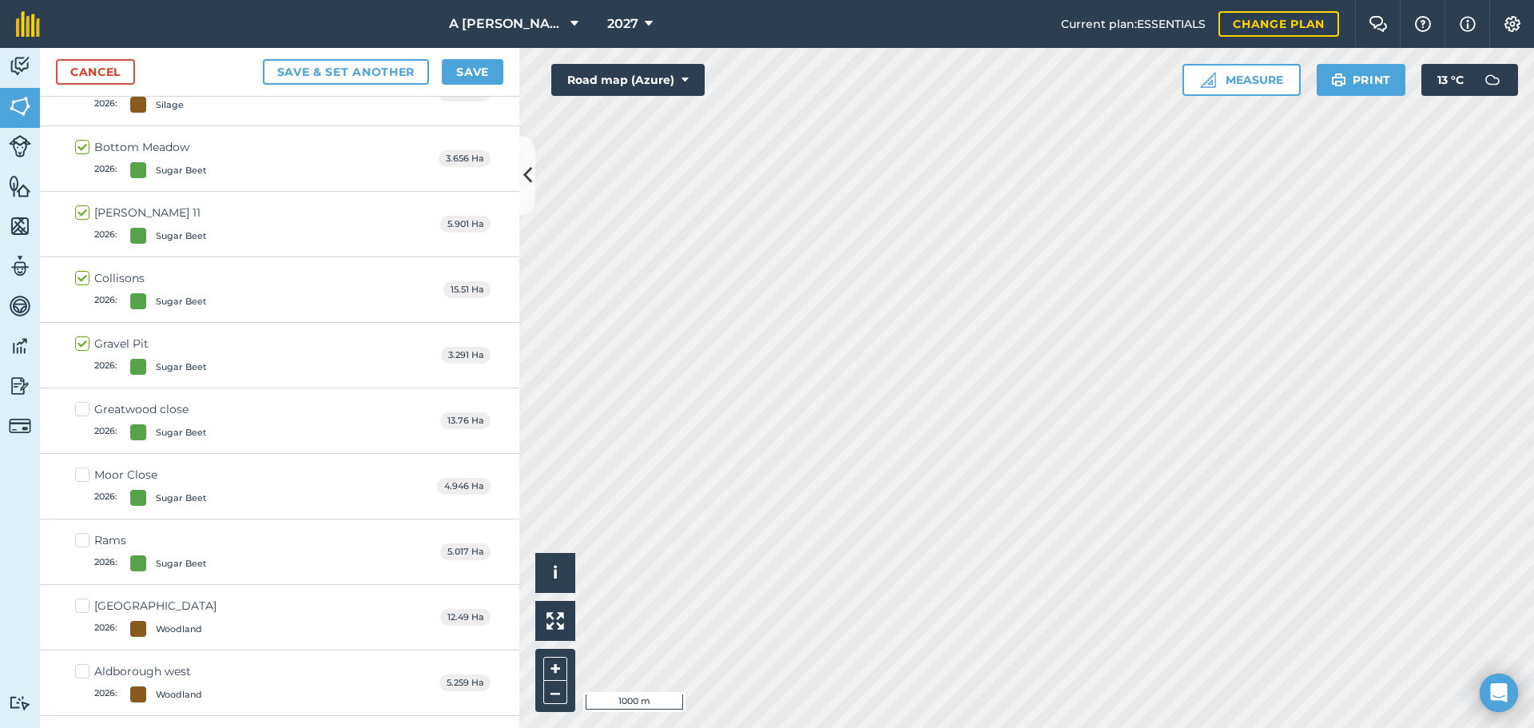
click at [82, 543] on label "Rams 2026 : Sugar Beet" at bounding box center [141, 551] width 132 height 39
click at [82, 543] on input "Rams 2026 : Sugar Beet" at bounding box center [80, 537] width 10 height 10
checkbox input "true"
click at [84, 476] on label "Moor Close 2026 : Sugar Beet" at bounding box center [141, 486] width 132 height 39
click at [84, 476] on input "Moor Close 2026 : Sugar Beet" at bounding box center [80, 472] width 10 height 10
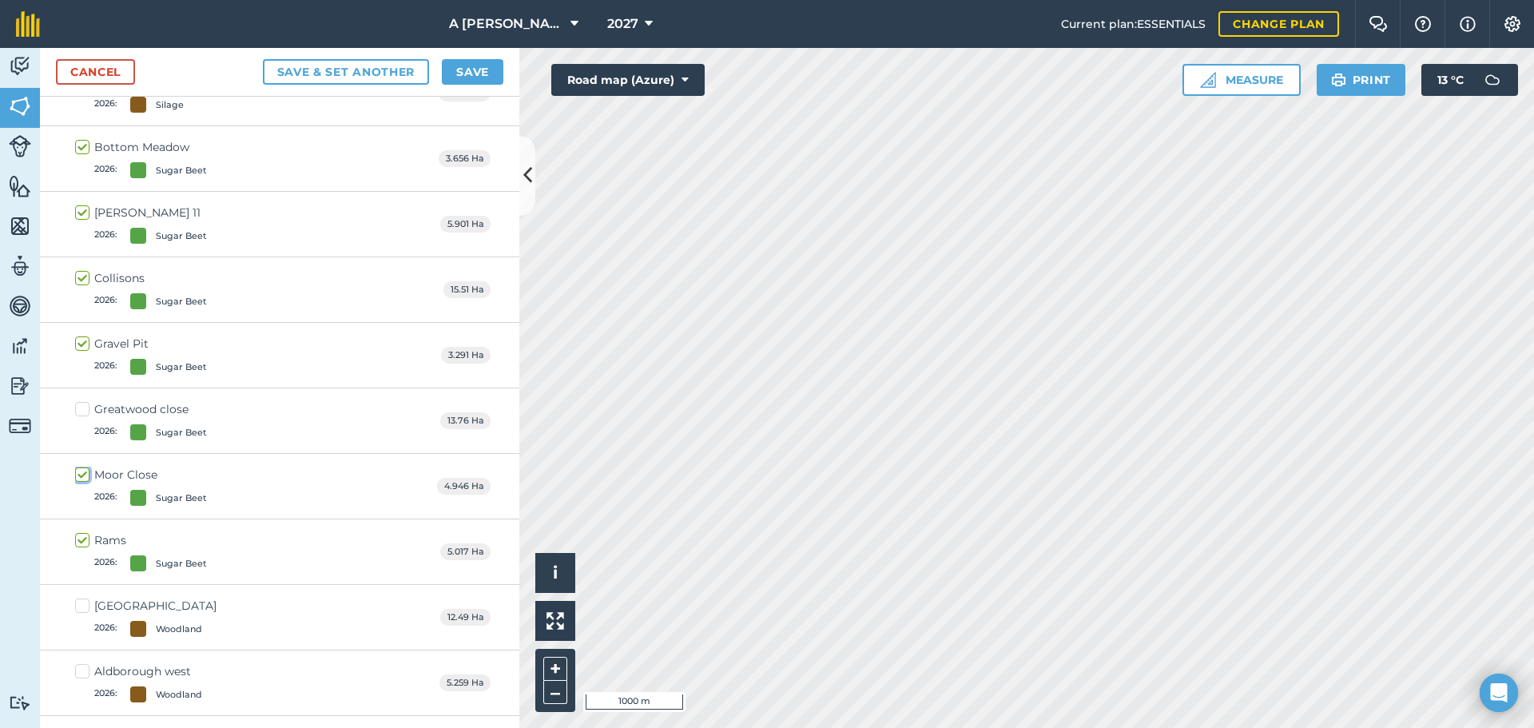
checkbox input "true"
click at [466, 78] on button "Save" at bounding box center [473, 72] width 62 height 26
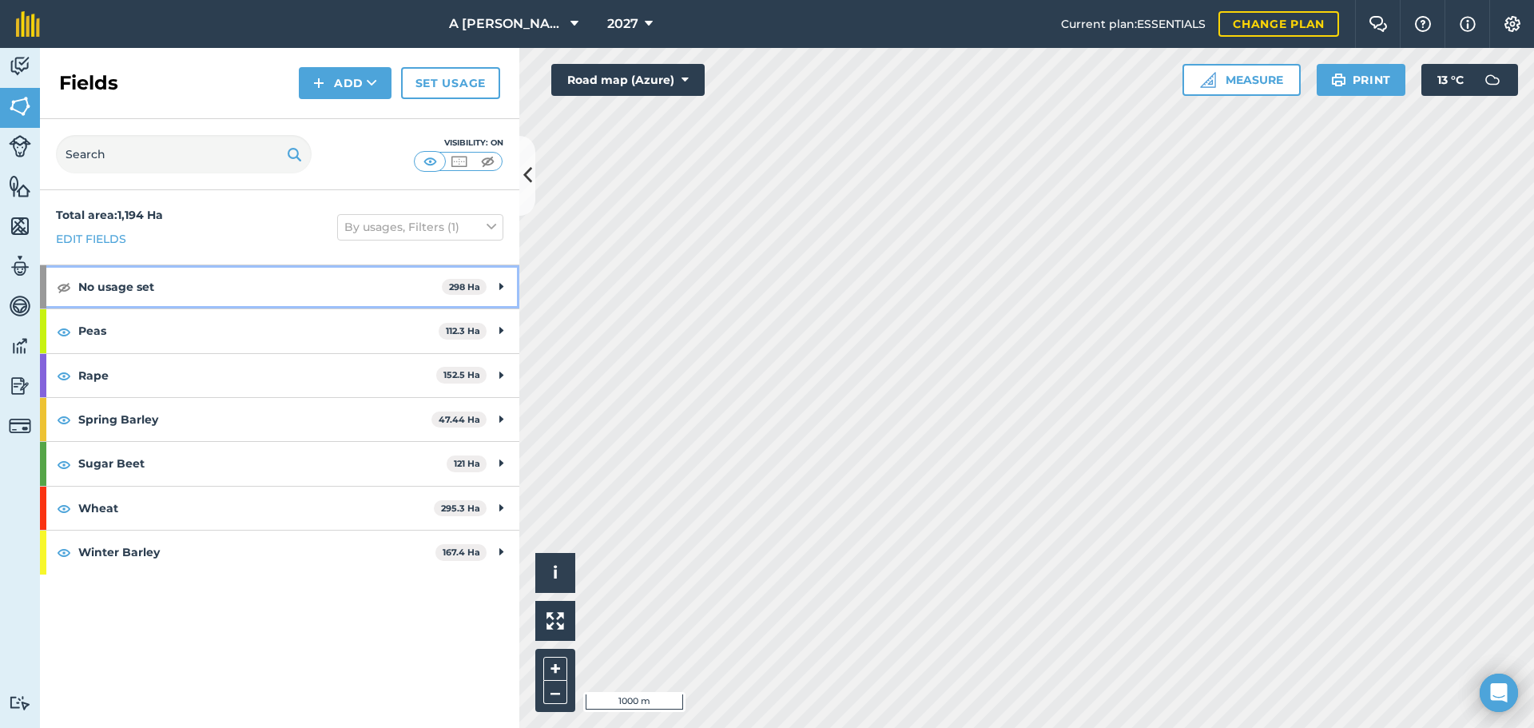
click at [306, 277] on strong "No usage set" at bounding box center [260, 286] width 364 height 43
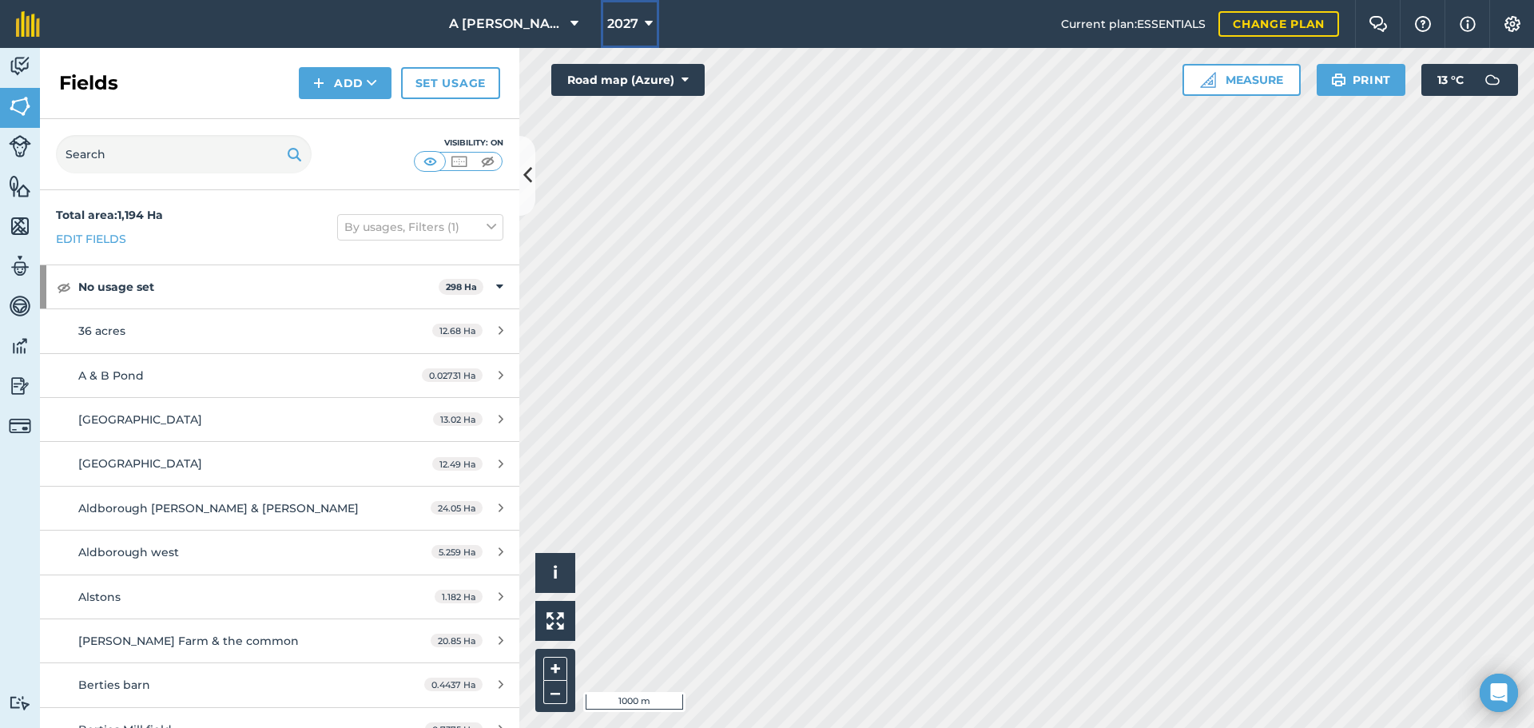
click at [611, 22] on span "2027" at bounding box center [622, 23] width 31 height 19
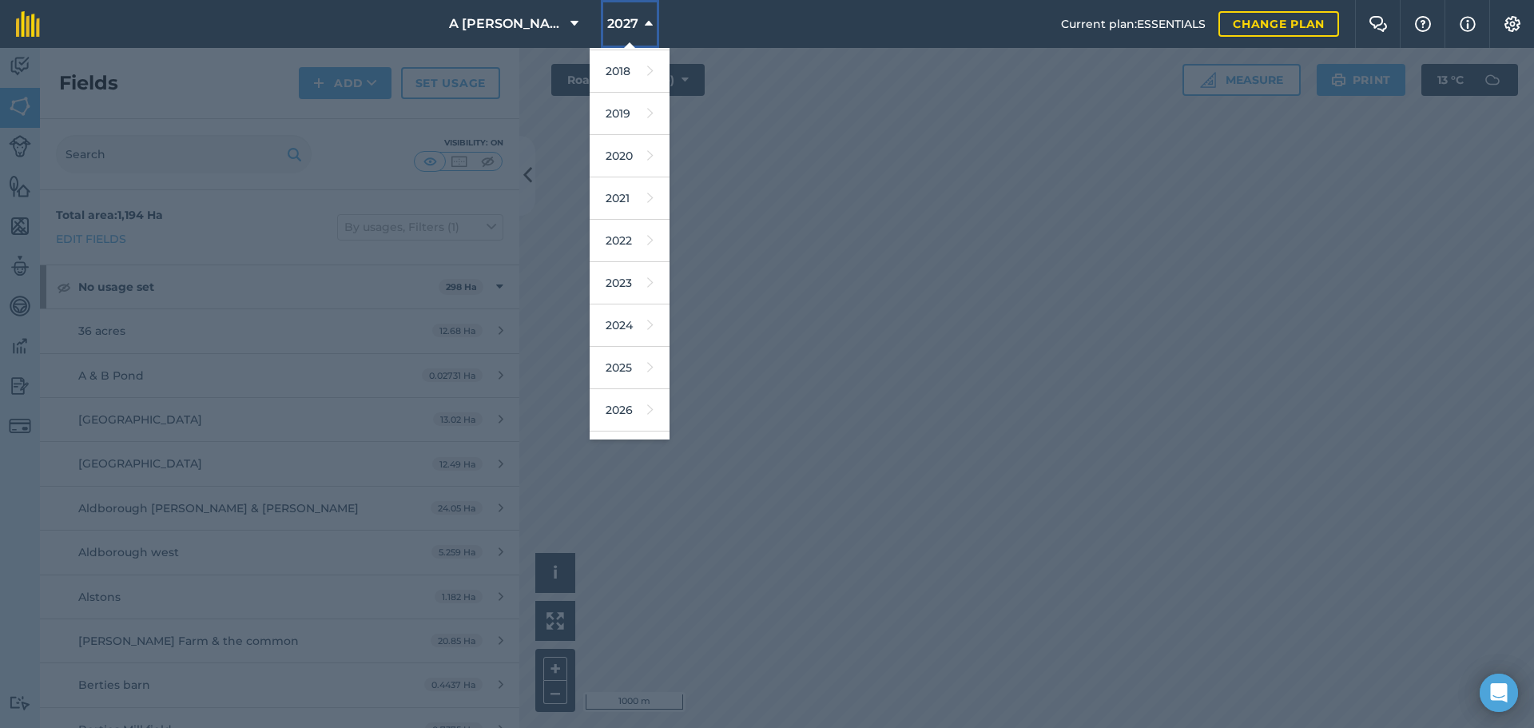
scroll to position [74, 0]
click at [647, 372] on icon at bounding box center [650, 375] width 6 height 22
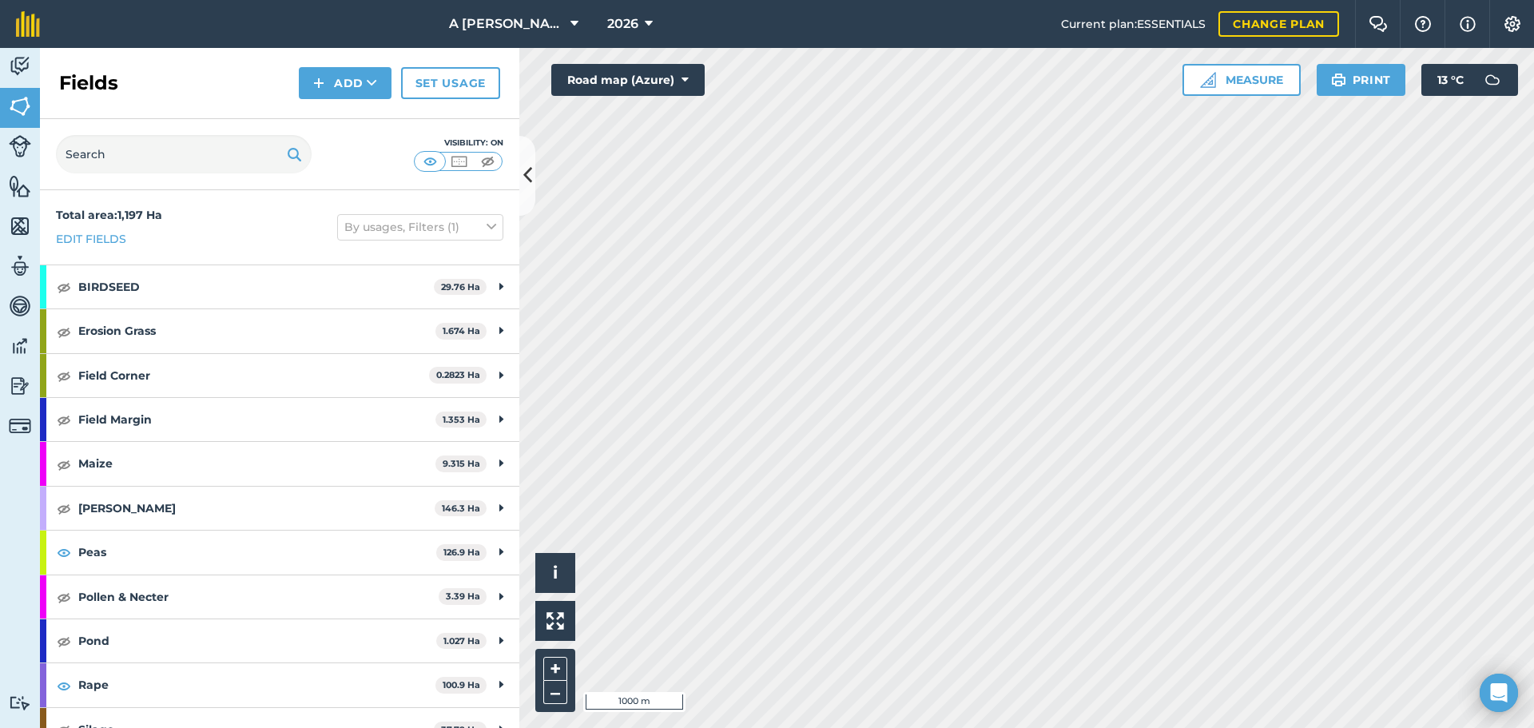
scroll to position [80, 0]
click at [61, 289] on img at bounding box center [64, 286] width 14 height 19
click at [633, 16] on span "2026" at bounding box center [622, 23] width 31 height 19
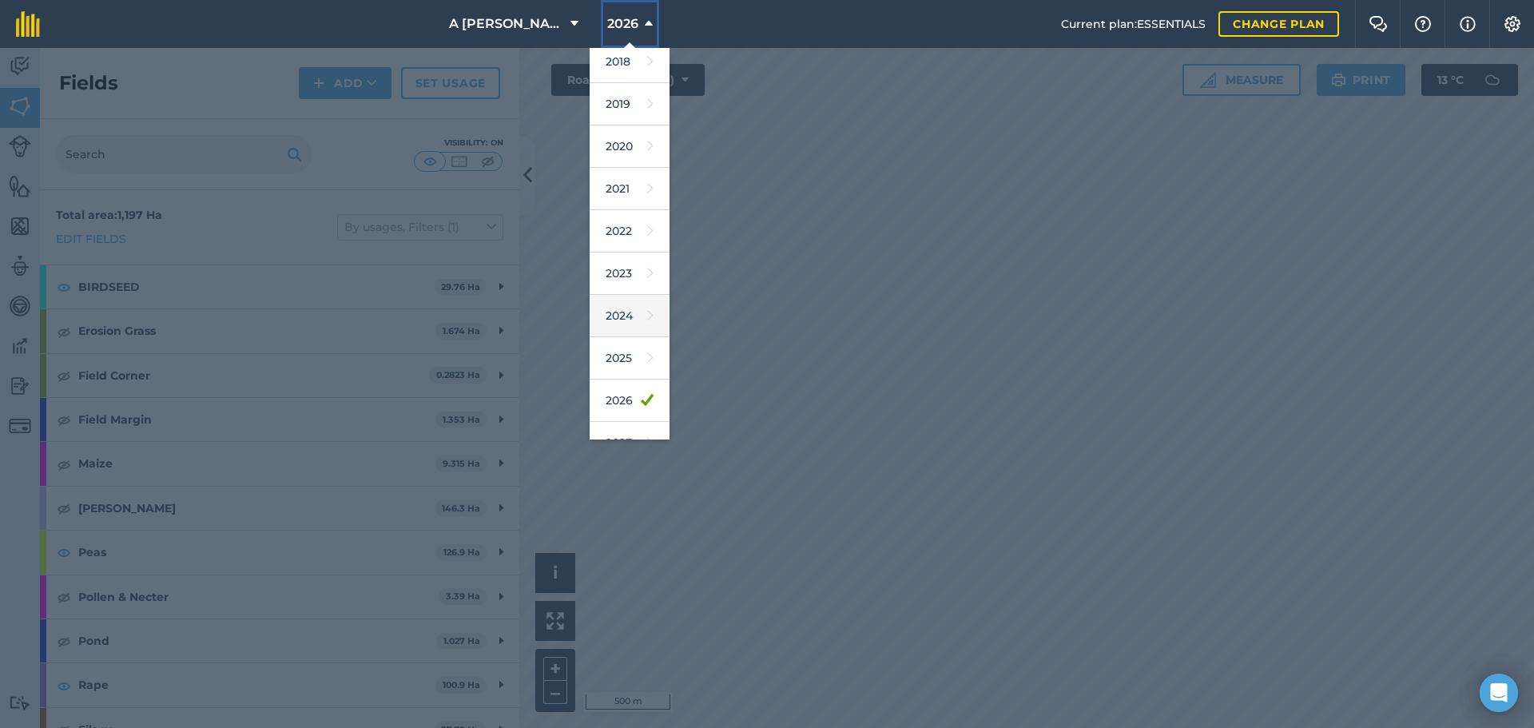
scroll to position [74, 0]
click at [647, 409] on icon at bounding box center [650, 418] width 6 height 22
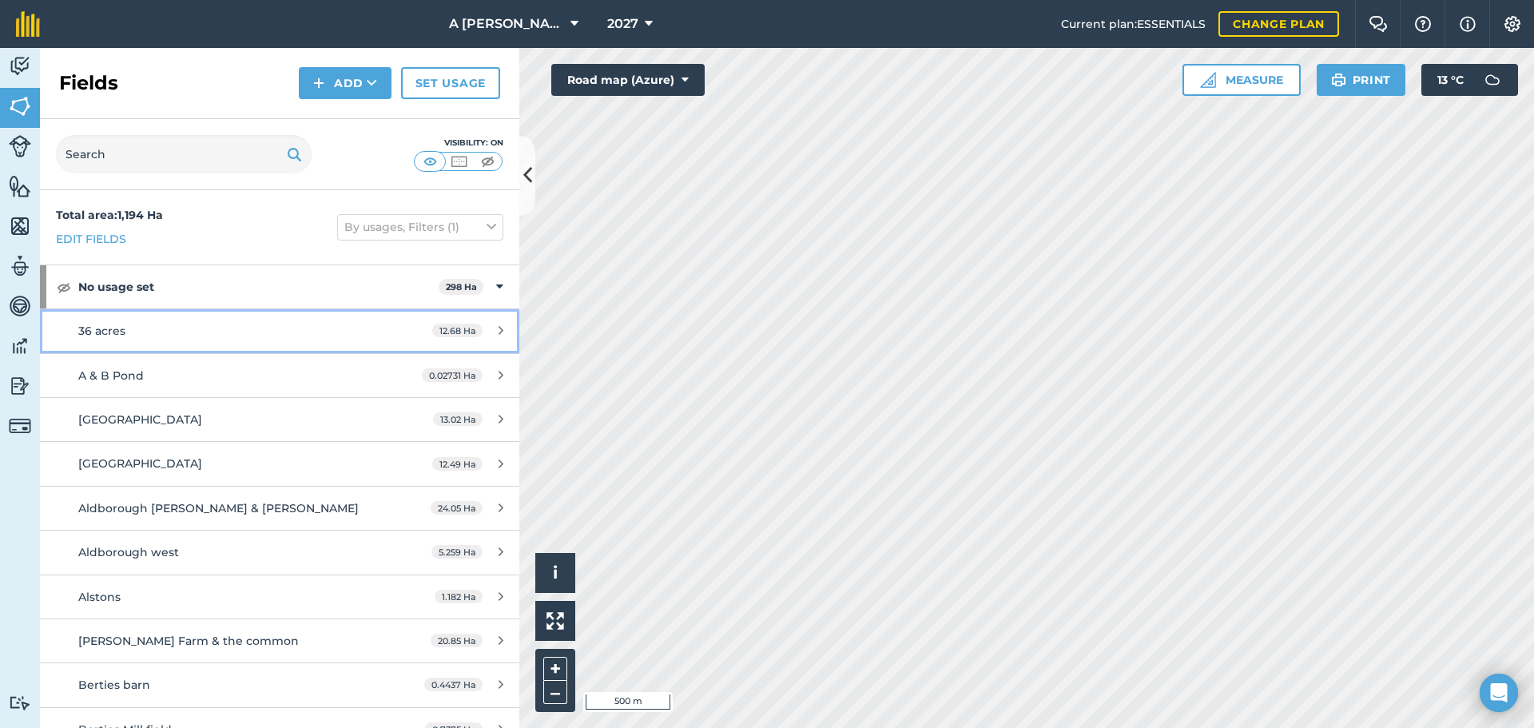
click at [499, 327] on icon at bounding box center [501, 330] width 5 height 12
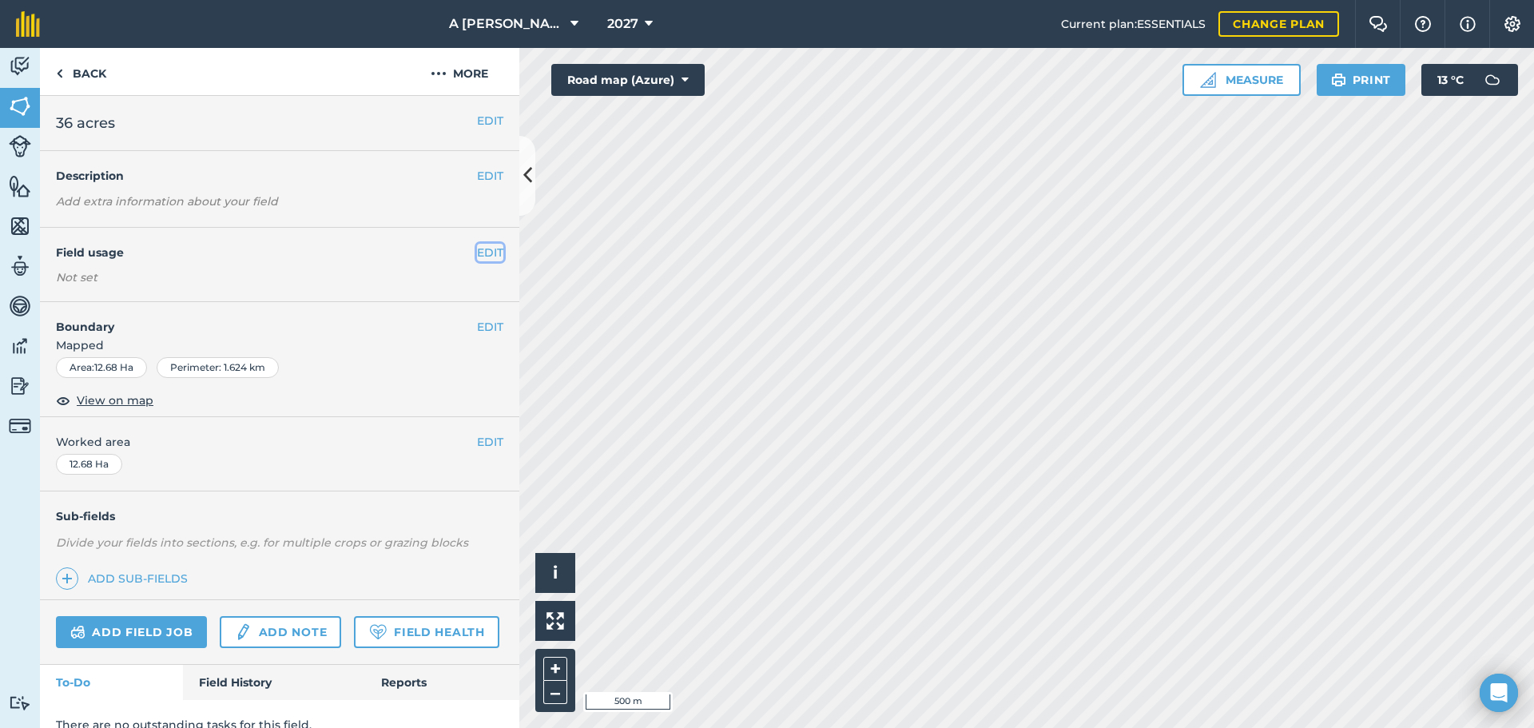
click at [477, 258] on button "EDIT" at bounding box center [490, 253] width 26 height 18
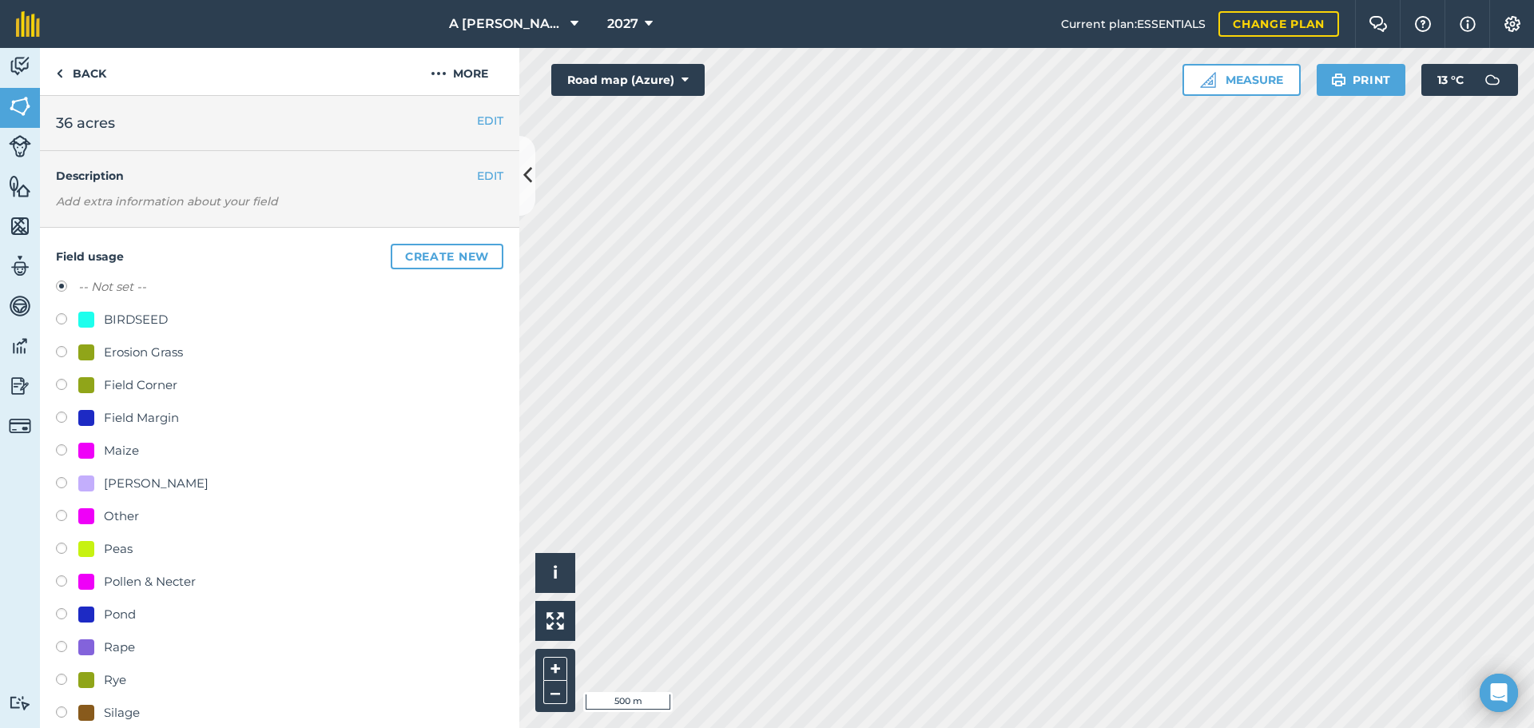
click at [63, 320] on label at bounding box center [67, 321] width 22 height 16
radio input "true"
radio input "false"
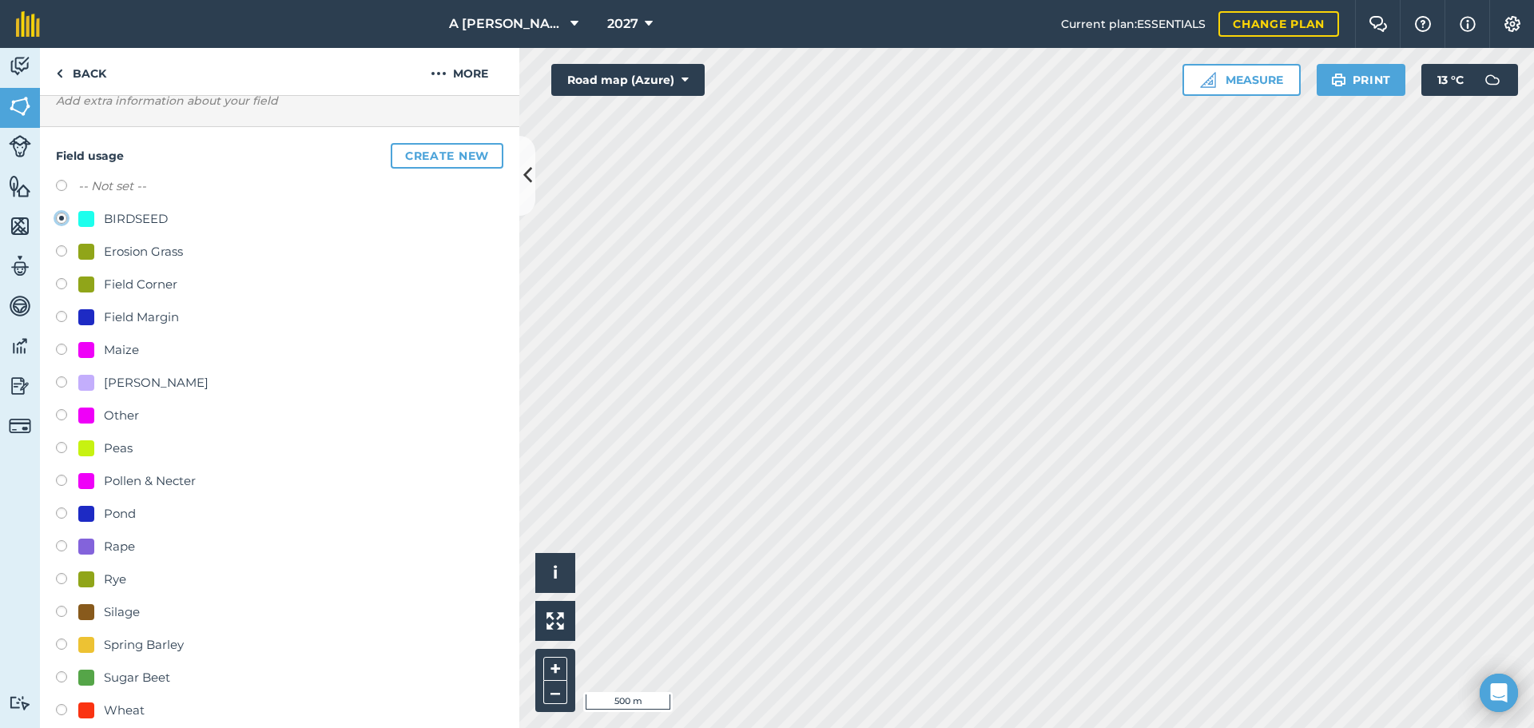
scroll to position [320, 0]
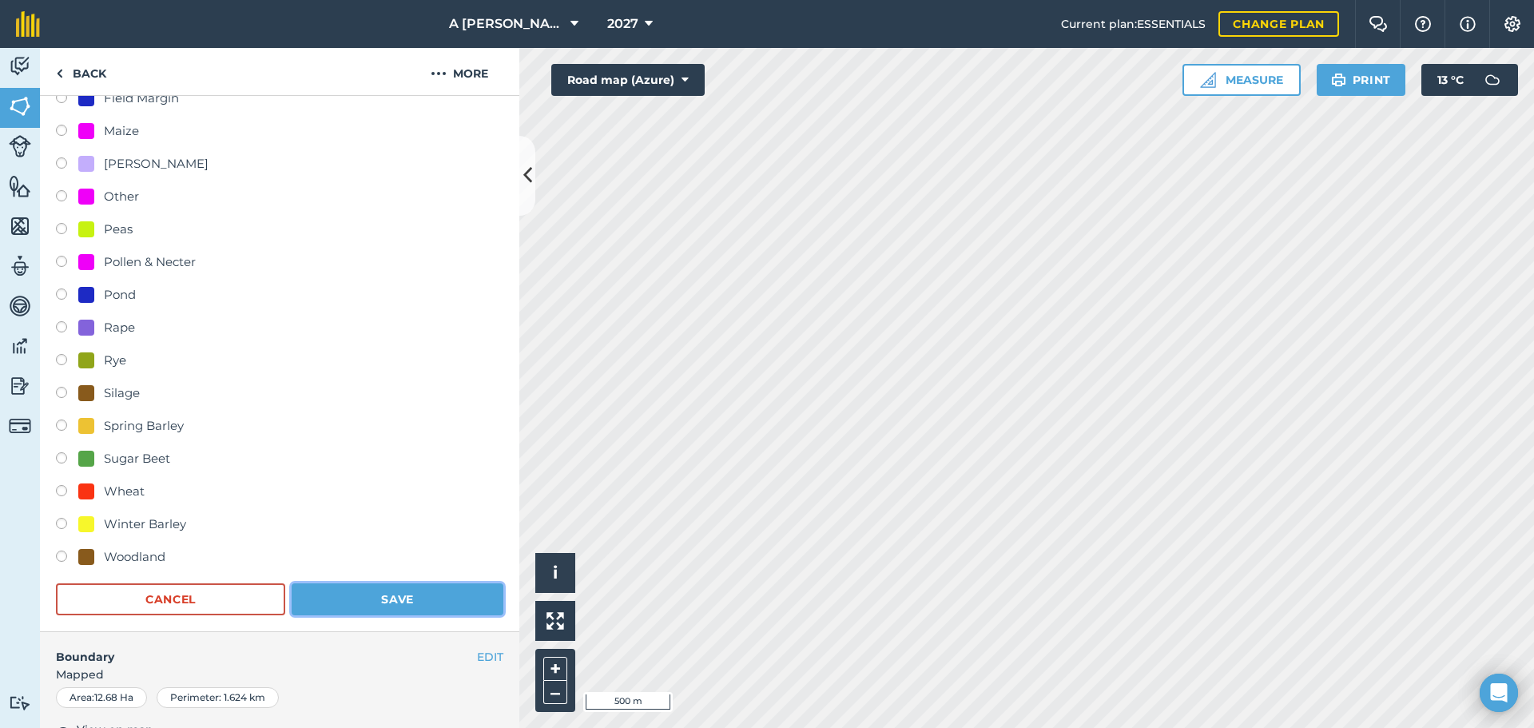
click at [377, 604] on button "Save" at bounding box center [398, 599] width 212 height 32
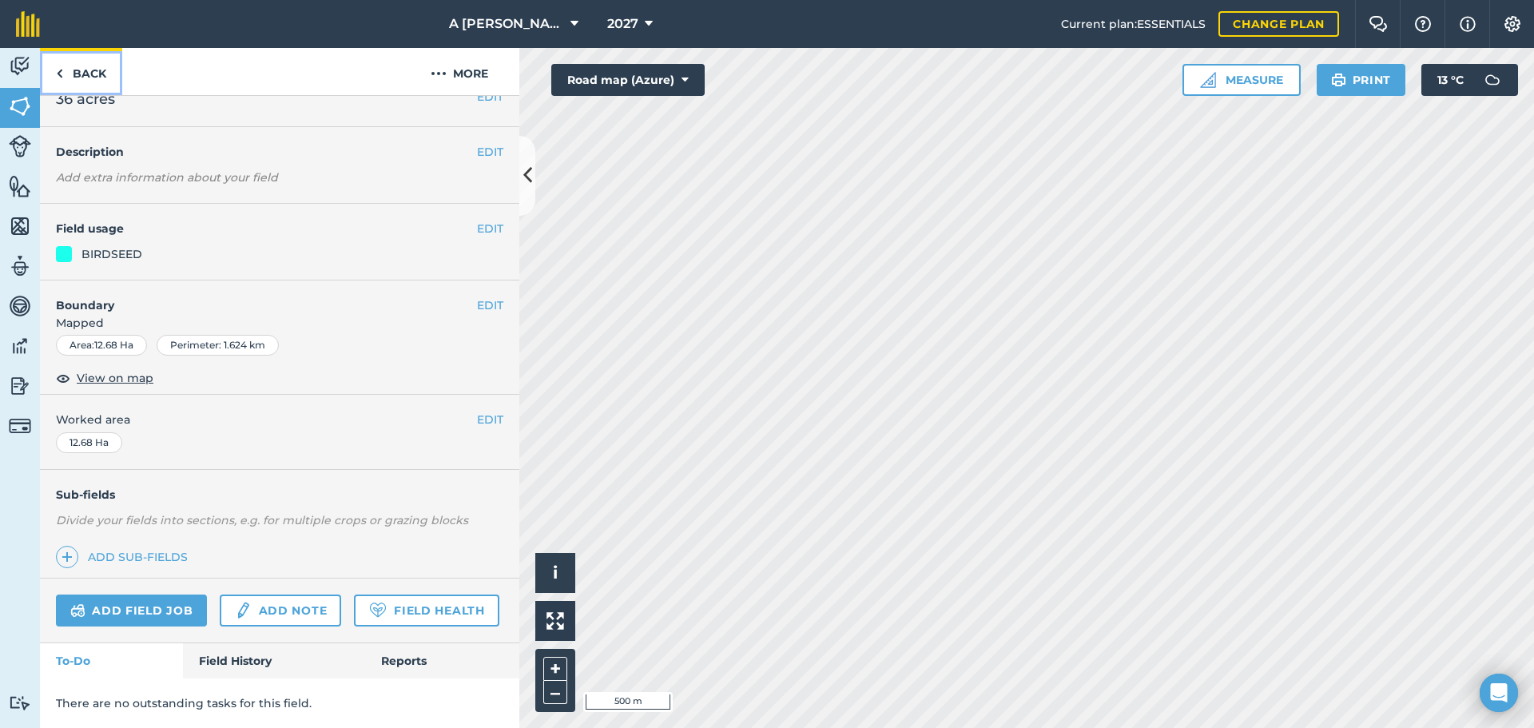
click at [76, 78] on link "Back" at bounding box center [81, 71] width 82 height 47
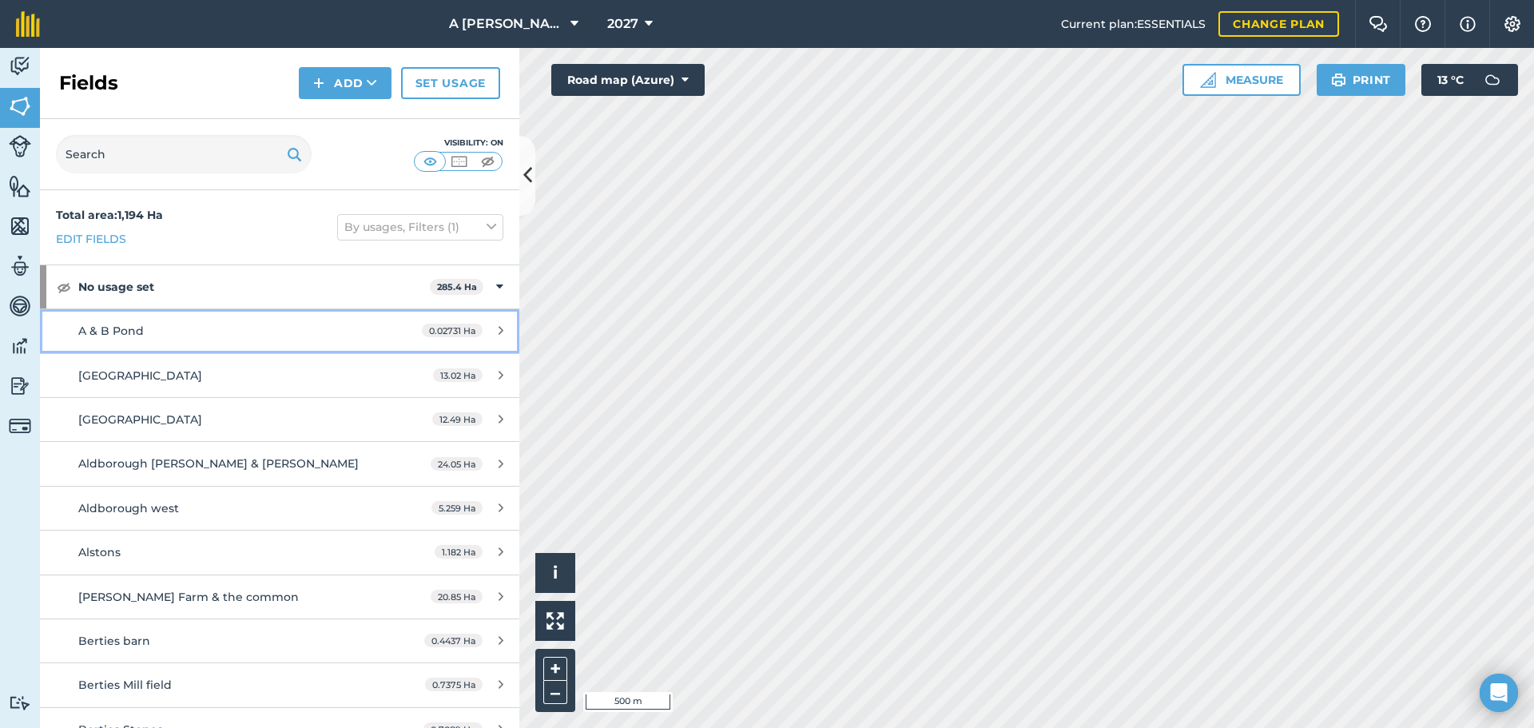
click at [495, 334] on div "0.02731 Ha" at bounding box center [462, 330] width 113 height 13
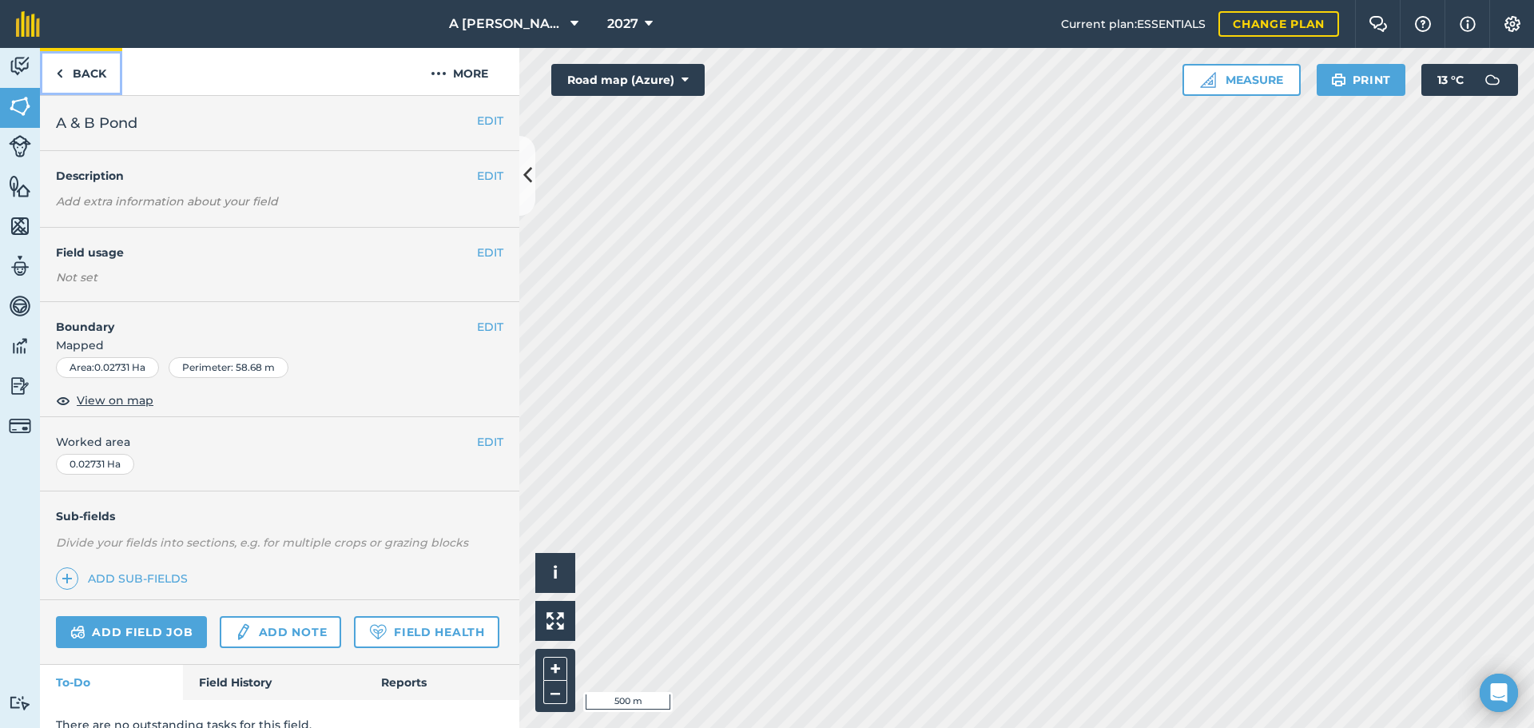
click at [68, 80] on link "Back" at bounding box center [81, 71] width 82 height 47
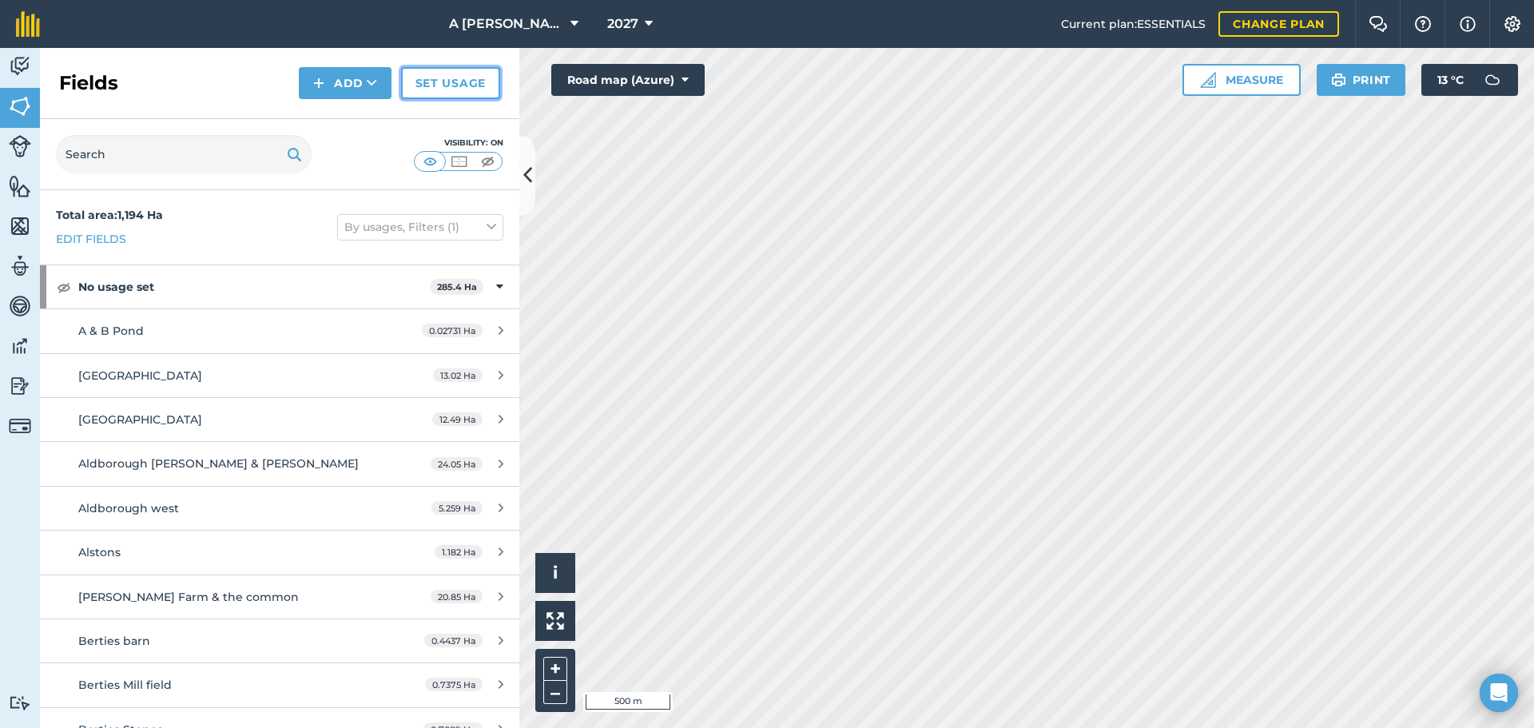
click at [429, 91] on link "Set usage" at bounding box center [450, 83] width 99 height 32
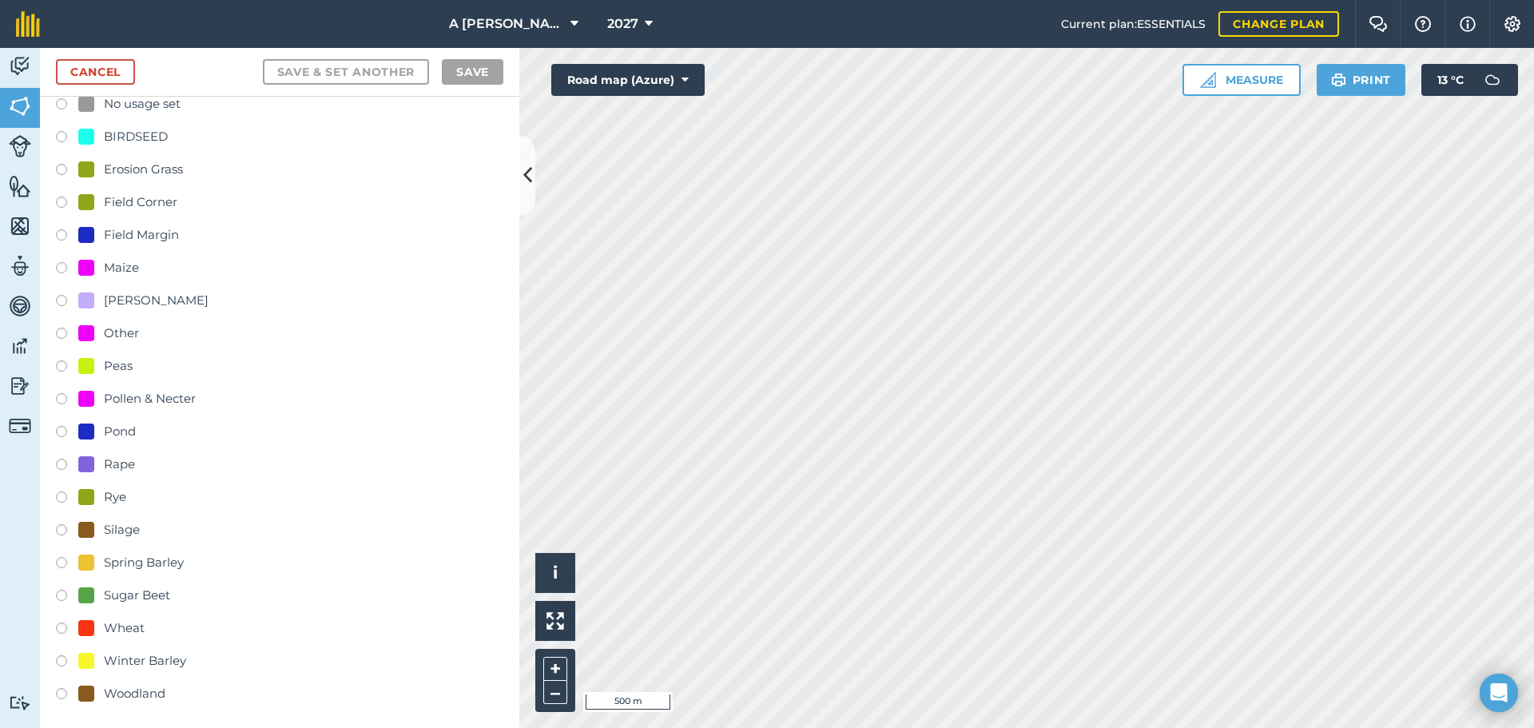
scroll to position [80, 0]
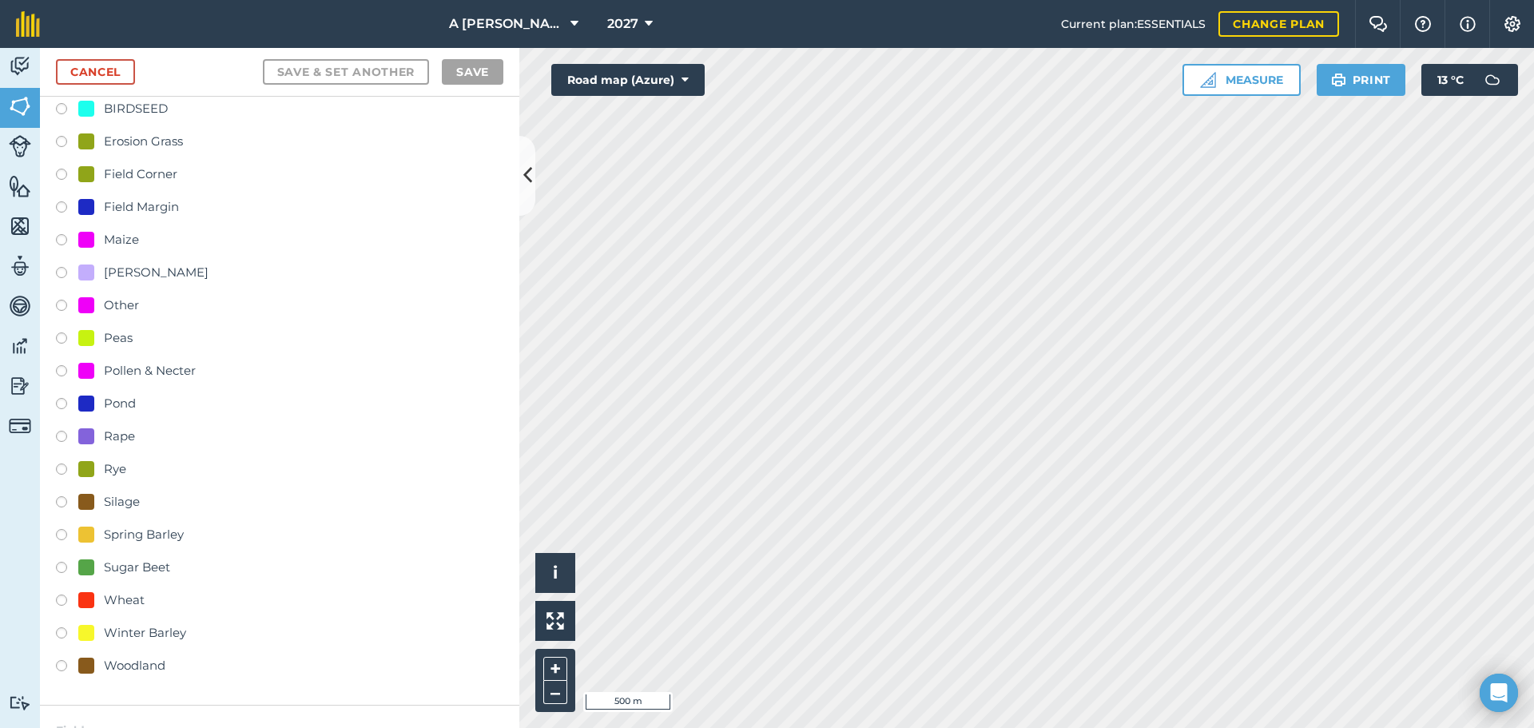
click at [66, 403] on label at bounding box center [67, 406] width 22 height 16
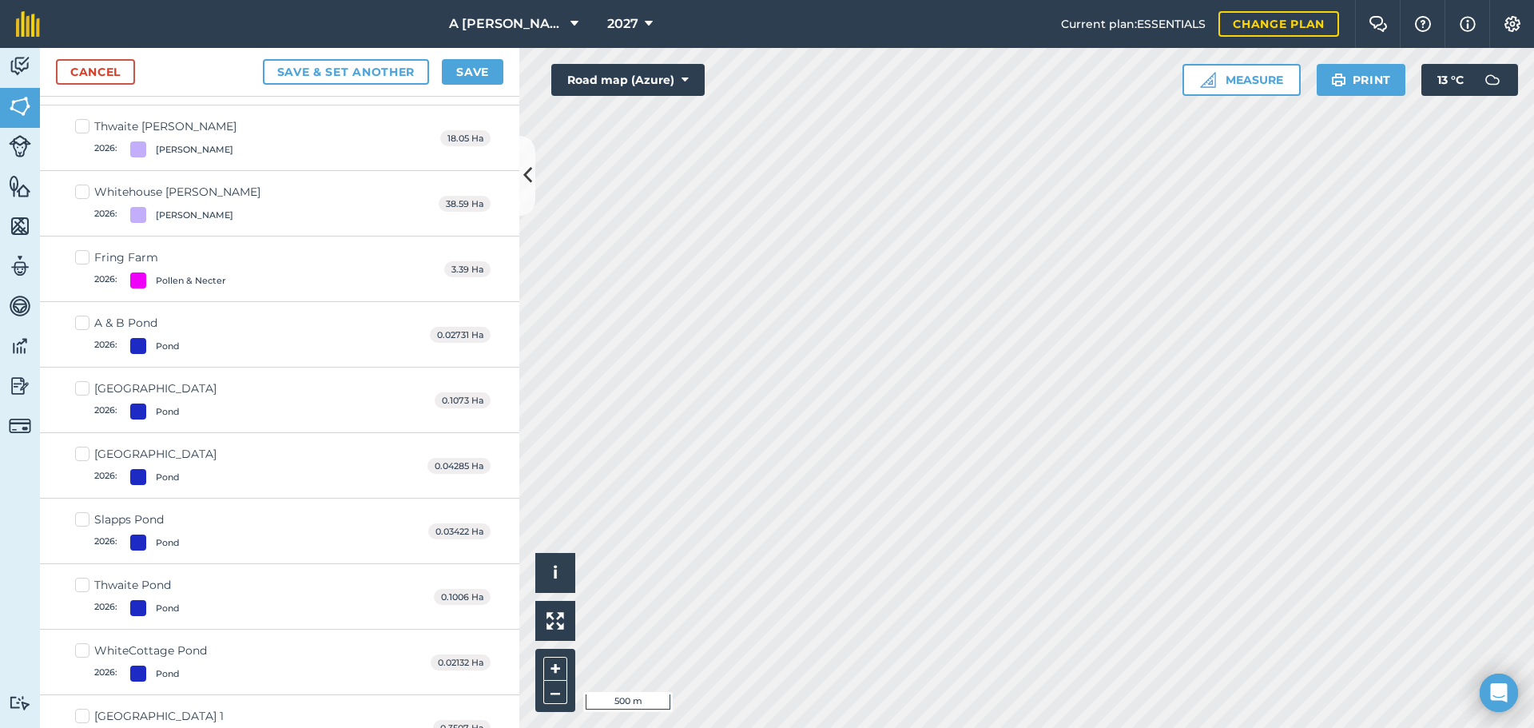
scroll to position [3756, 0]
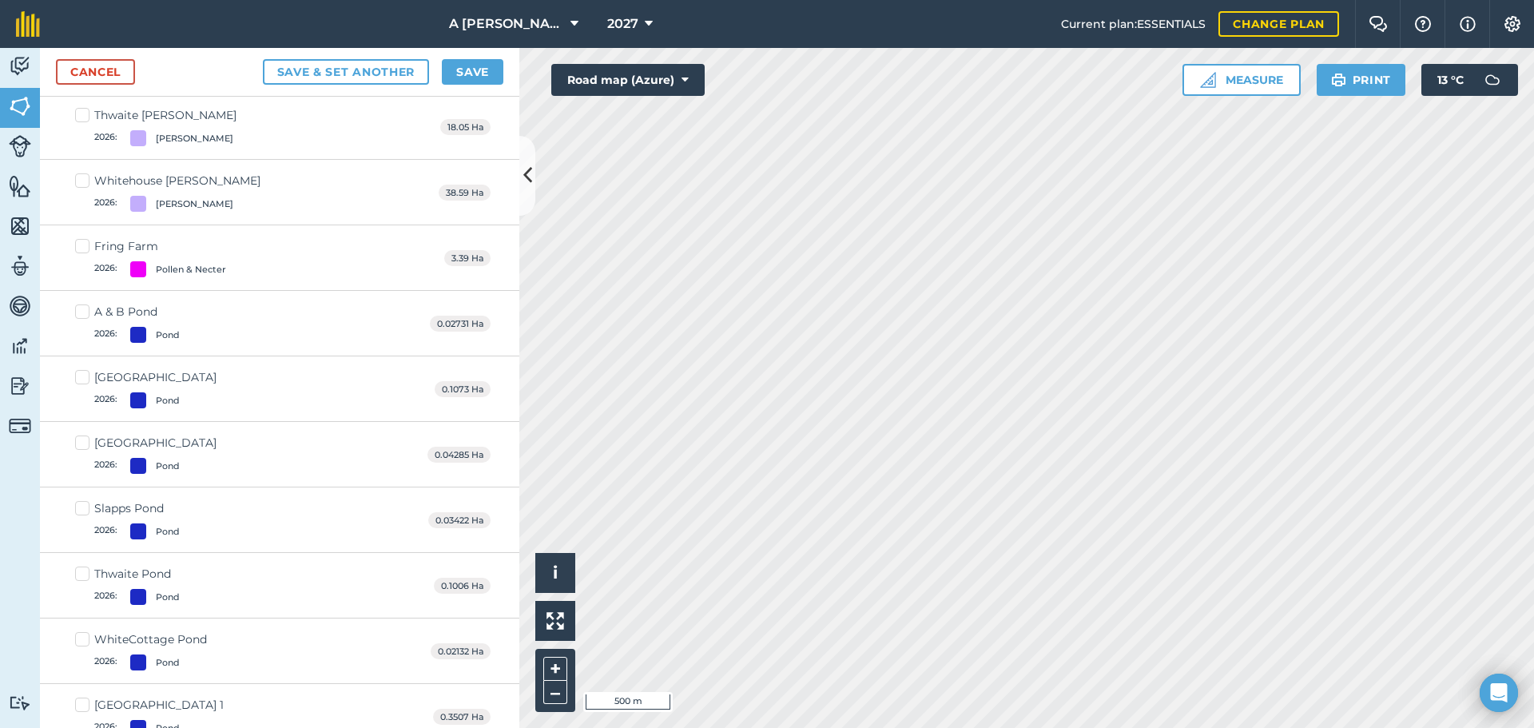
click at [86, 311] on label "A & B Pond 2026 : Pond" at bounding box center [127, 323] width 105 height 39
click at [86, 311] on input "A & B Pond 2026 : Pond" at bounding box center [80, 309] width 10 height 10
checkbox input "true"
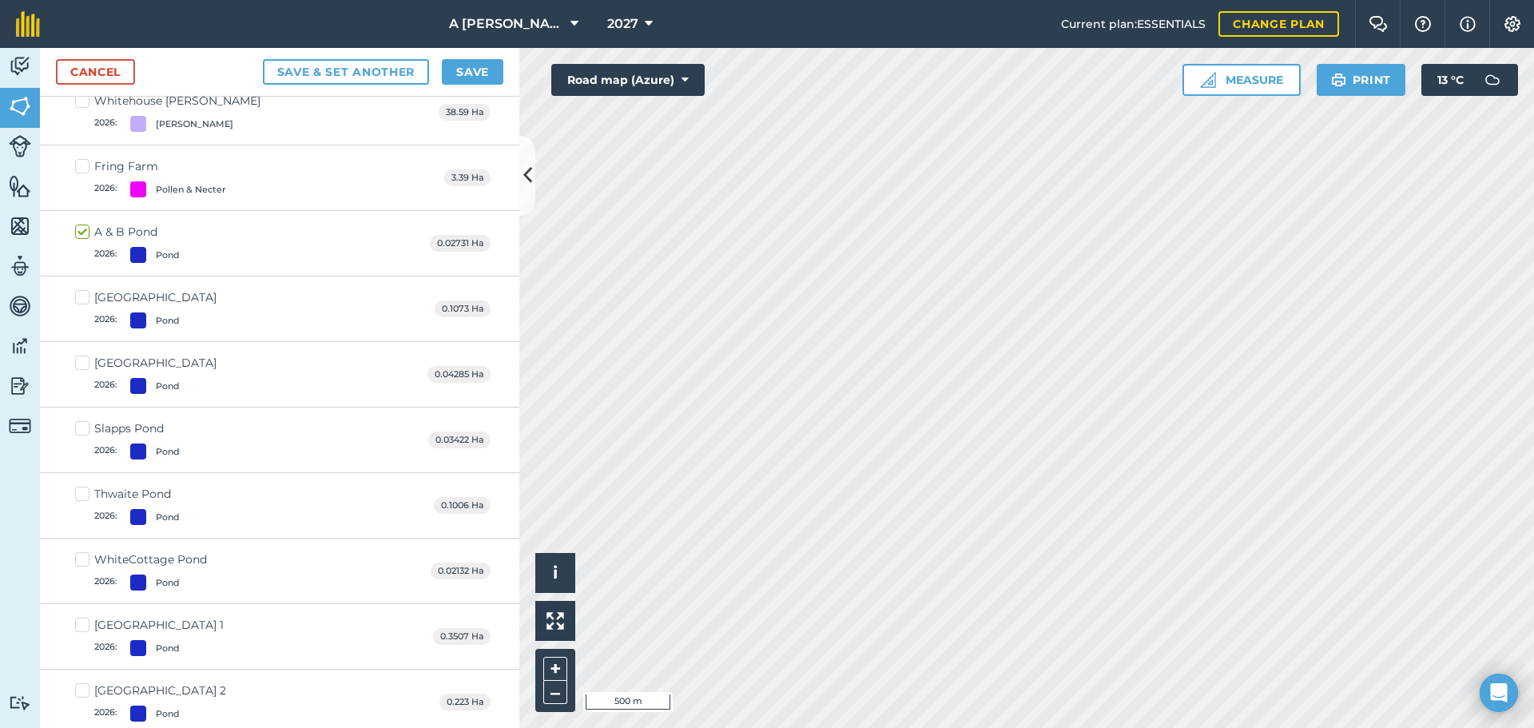
click at [86, 302] on label "[GEOGRAPHIC_DATA] 2026 : Pond" at bounding box center [145, 308] width 141 height 39
click at [86, 300] on input "[GEOGRAPHIC_DATA] 2026 : Pond" at bounding box center [80, 294] width 10 height 10
checkbox input "true"
click at [82, 353] on div "[GEOGRAPHIC_DATA] 2026 : Pond 0.04285 Ha" at bounding box center [280, 375] width 480 height 66
click at [82, 360] on label "[GEOGRAPHIC_DATA] 2026 : Pond" at bounding box center [145, 374] width 141 height 39
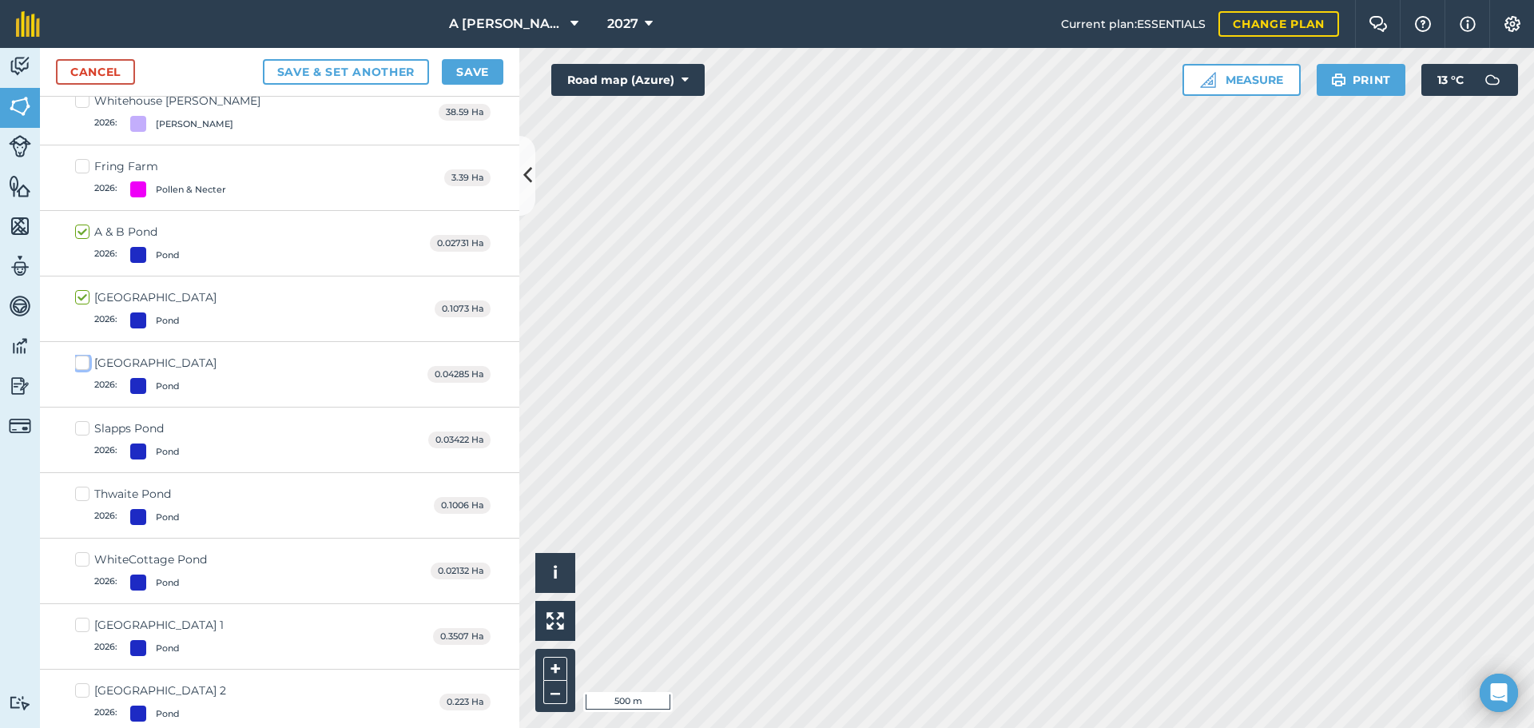
click at [82, 360] on input "[GEOGRAPHIC_DATA] 2026 : Pond" at bounding box center [80, 360] width 10 height 10
checkbox input "true"
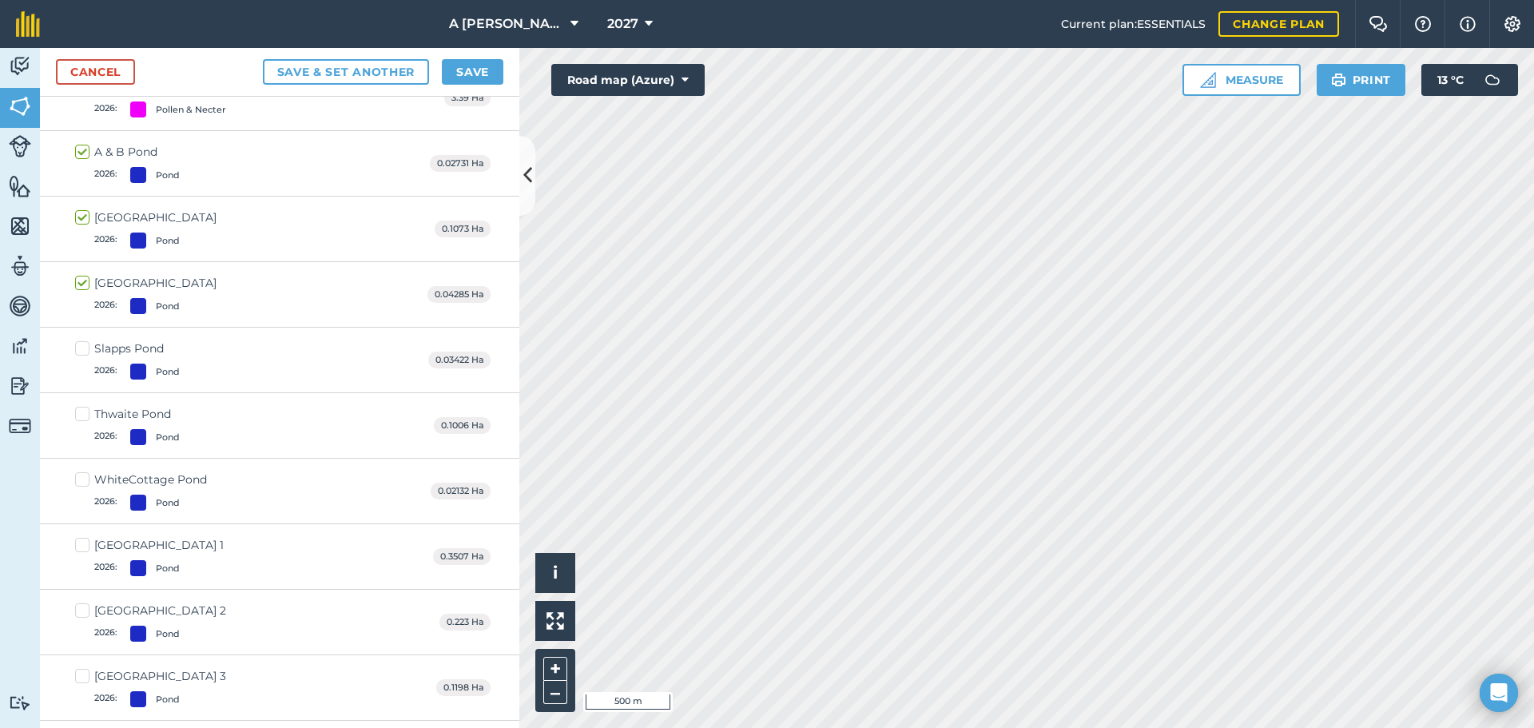
click at [81, 356] on label "Slapps Pond 2026 : Pond" at bounding box center [127, 359] width 105 height 39
click at [81, 351] on input "Slapps Pond 2026 : Pond" at bounding box center [80, 345] width 10 height 10
checkbox input "true"
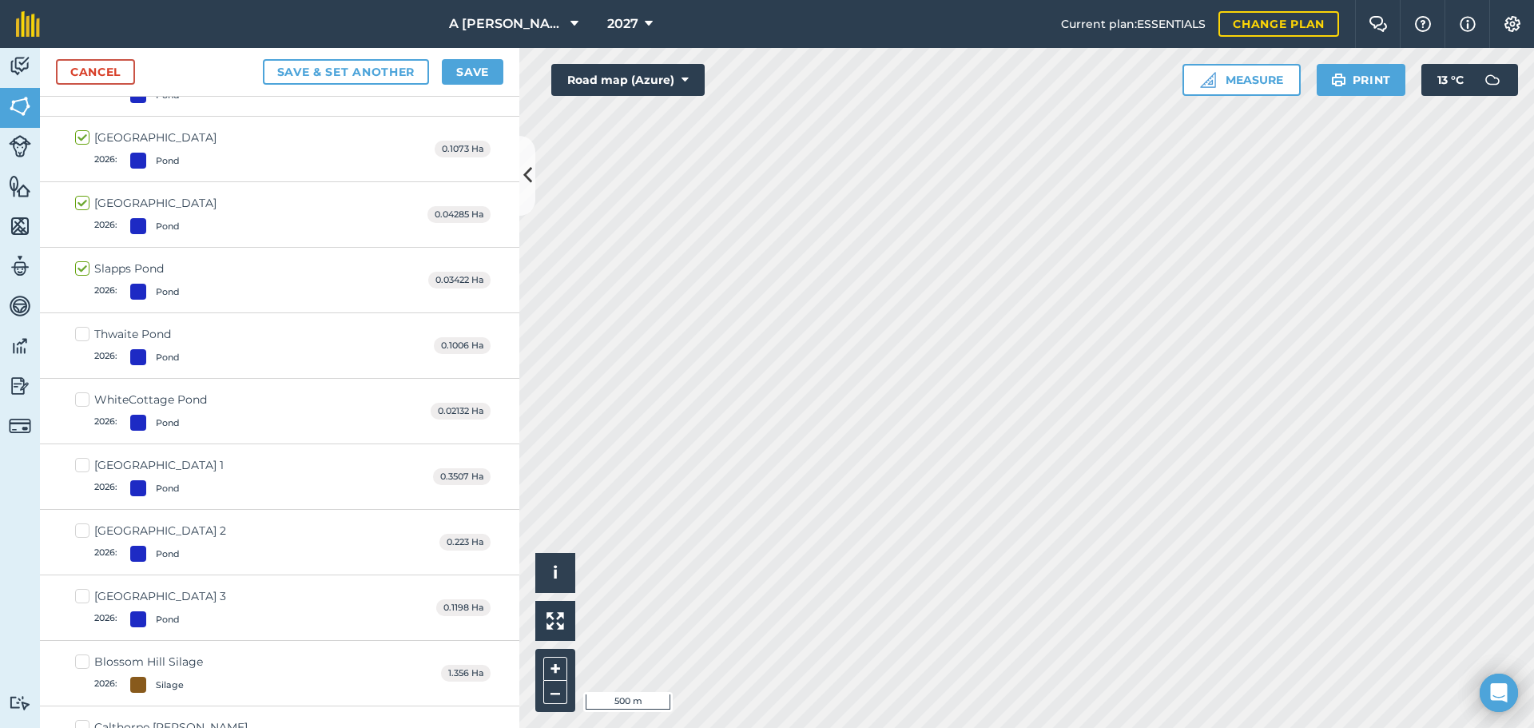
click at [82, 342] on label "Thwaite Pond 2026 : Pond" at bounding box center [127, 345] width 105 height 39
click at [82, 336] on input "Thwaite Pond 2026 : Pond" at bounding box center [80, 331] width 10 height 10
checkbox input "true"
click at [87, 394] on label "WhiteCottage Pond 2026 : Pond" at bounding box center [141, 411] width 132 height 39
click at [86, 394] on input "WhiteCottage Pond 2026 : Pond" at bounding box center [80, 397] width 10 height 10
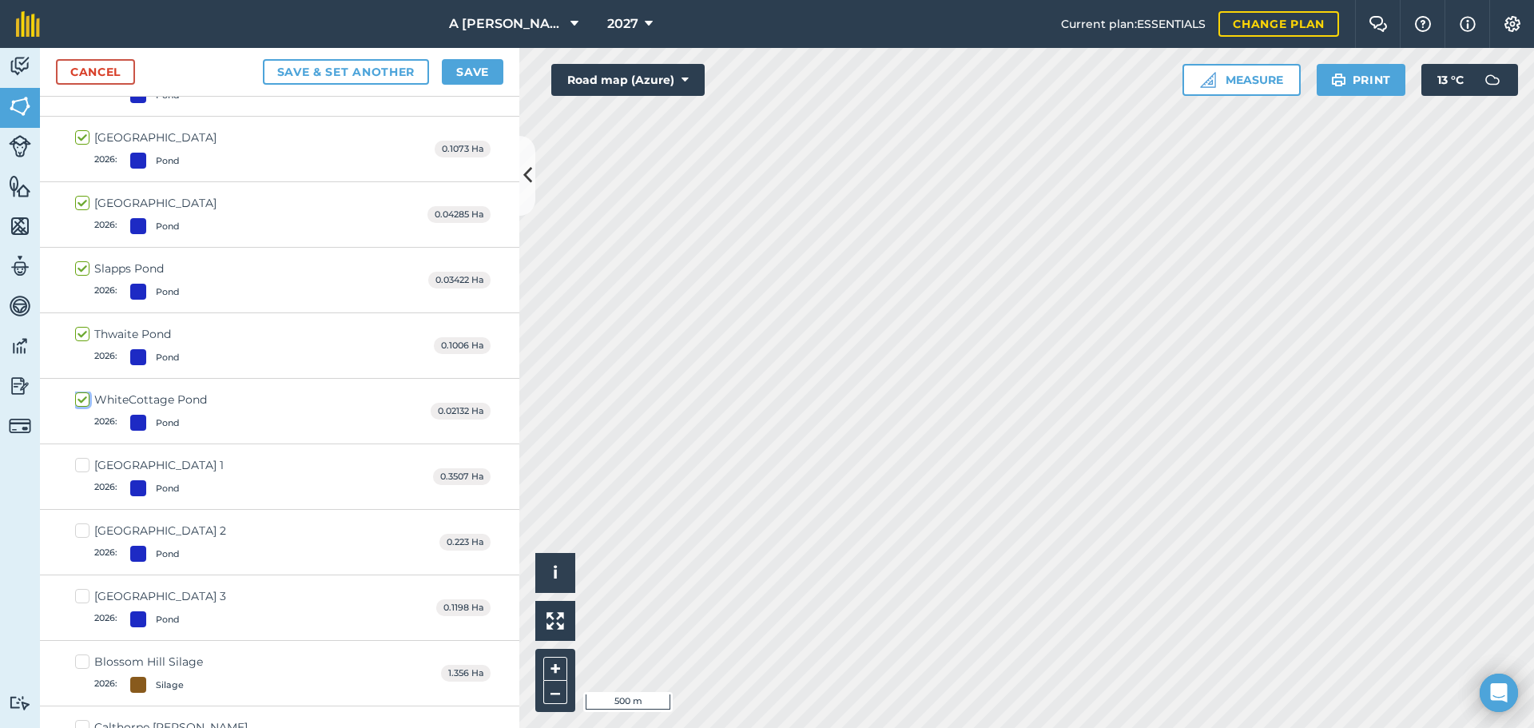
checkbox input "true"
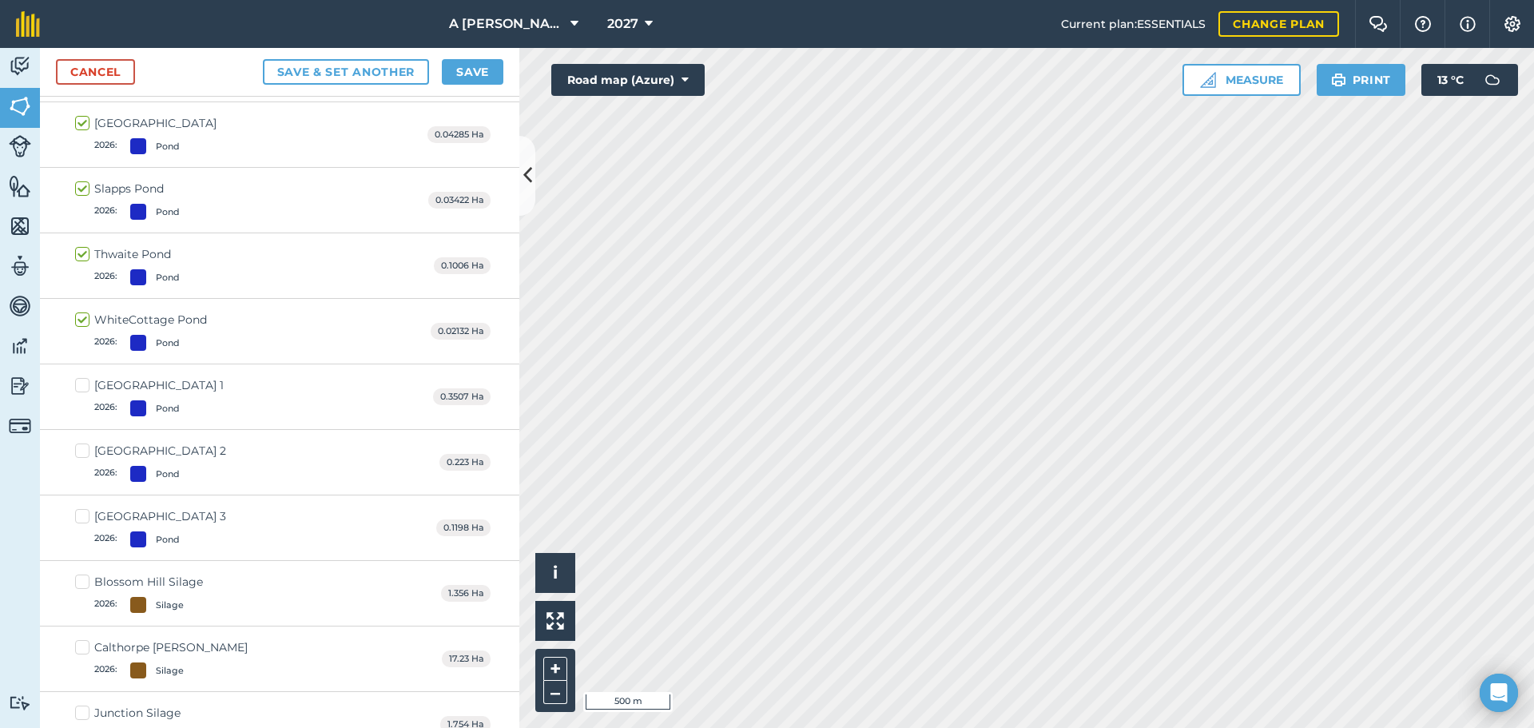
click at [87, 388] on label "[GEOGRAPHIC_DATA] 1 2026 : Pond" at bounding box center [149, 396] width 149 height 39
click at [86, 388] on input "[GEOGRAPHIC_DATA] 1 2026 : Pond" at bounding box center [80, 382] width 10 height 10
checkbox input "true"
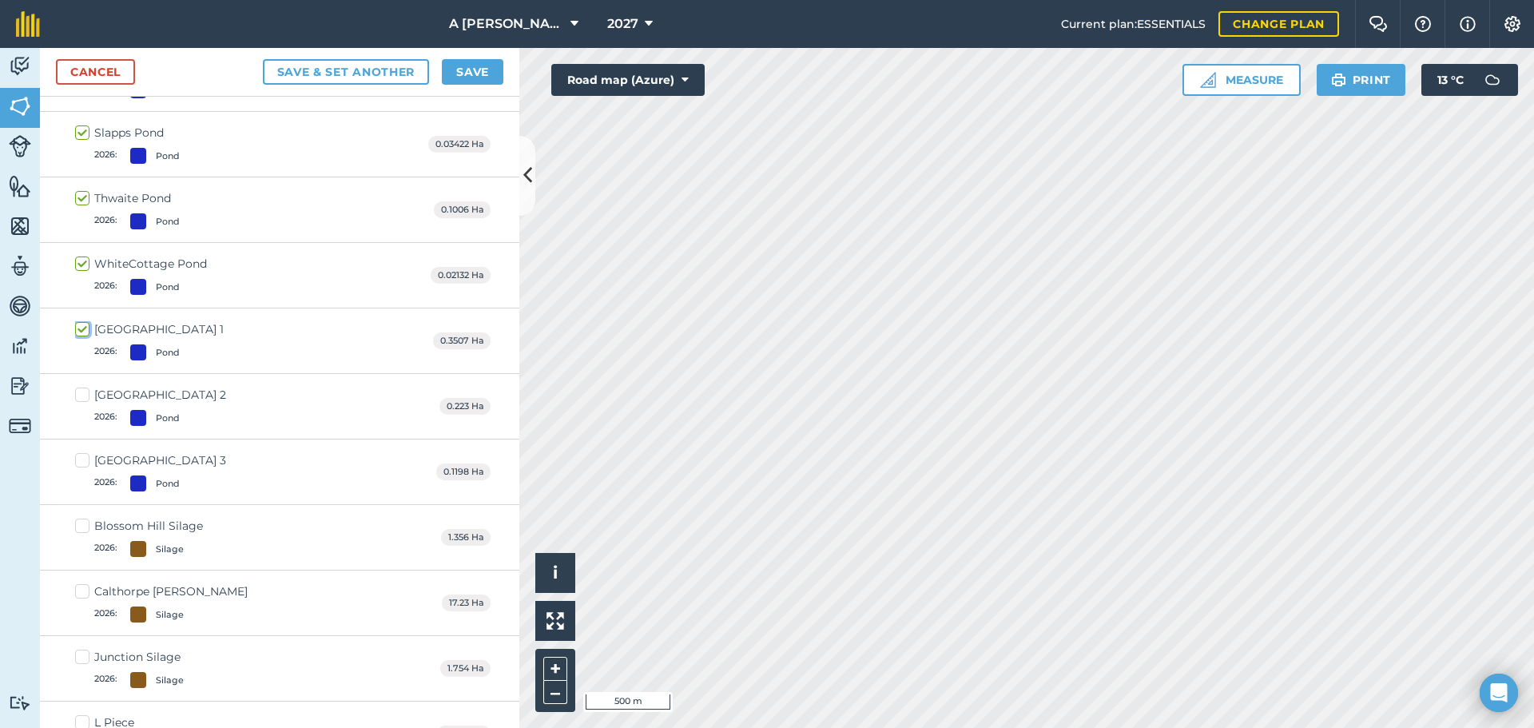
scroll to position [4138, 0]
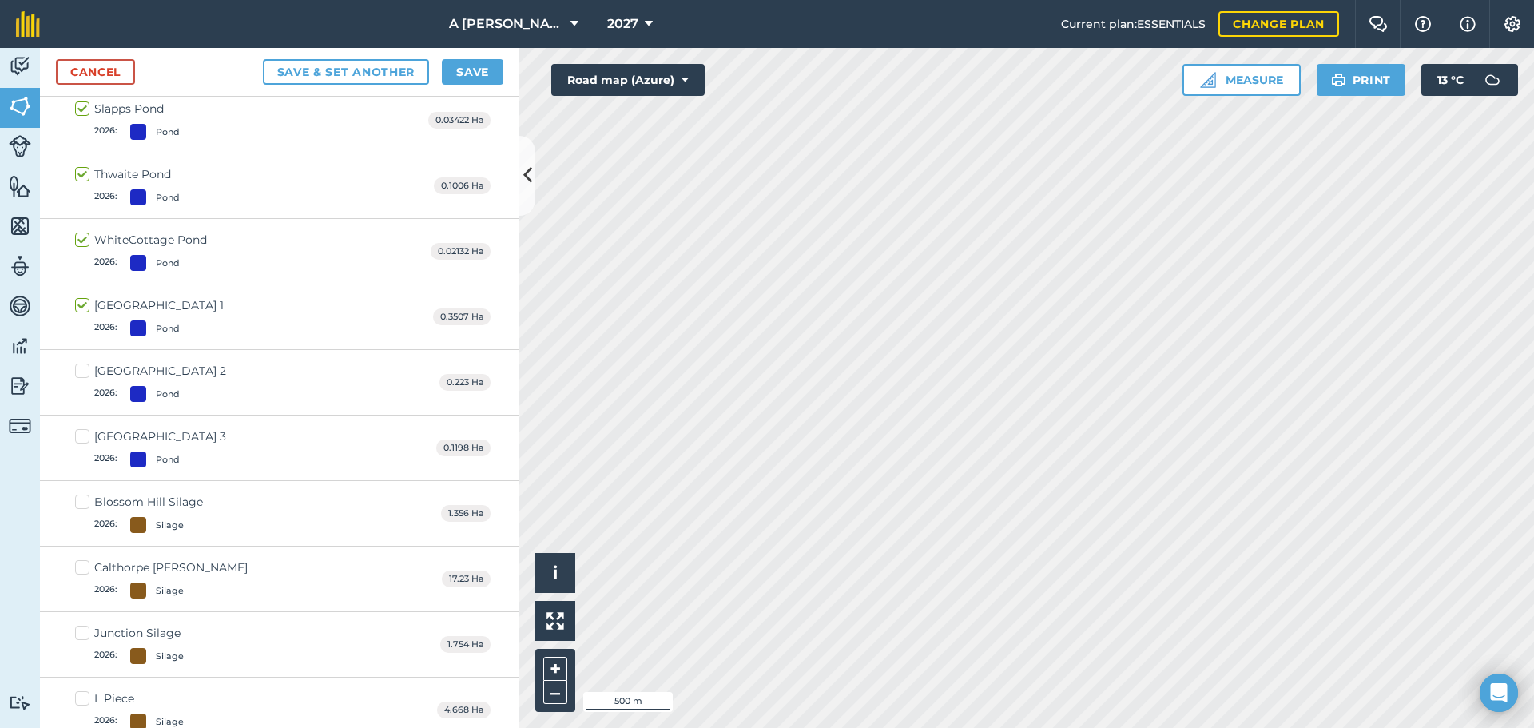
click at [83, 368] on label "[GEOGRAPHIC_DATA] 2 2026 : Pond" at bounding box center [150, 382] width 151 height 39
click at [83, 368] on input "[GEOGRAPHIC_DATA] 2 2026 : Pond" at bounding box center [80, 368] width 10 height 10
checkbox input "true"
click at [81, 433] on label "[GEOGRAPHIC_DATA] 3 2026 : Pond" at bounding box center [150, 447] width 151 height 39
click at [81, 433] on input "[GEOGRAPHIC_DATA] 3 2026 : Pond" at bounding box center [80, 433] width 10 height 10
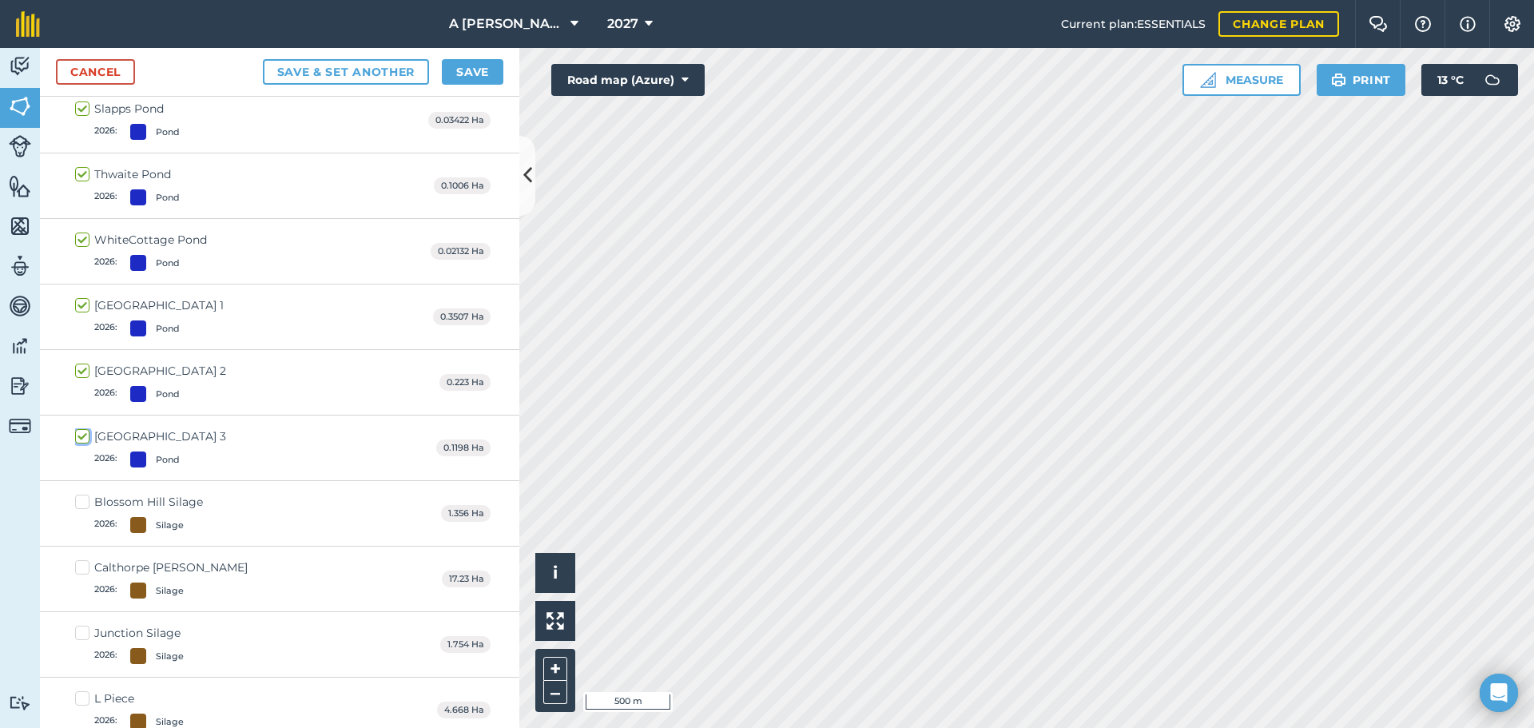
checkbox input "true"
click at [470, 78] on button "Save" at bounding box center [473, 72] width 62 height 26
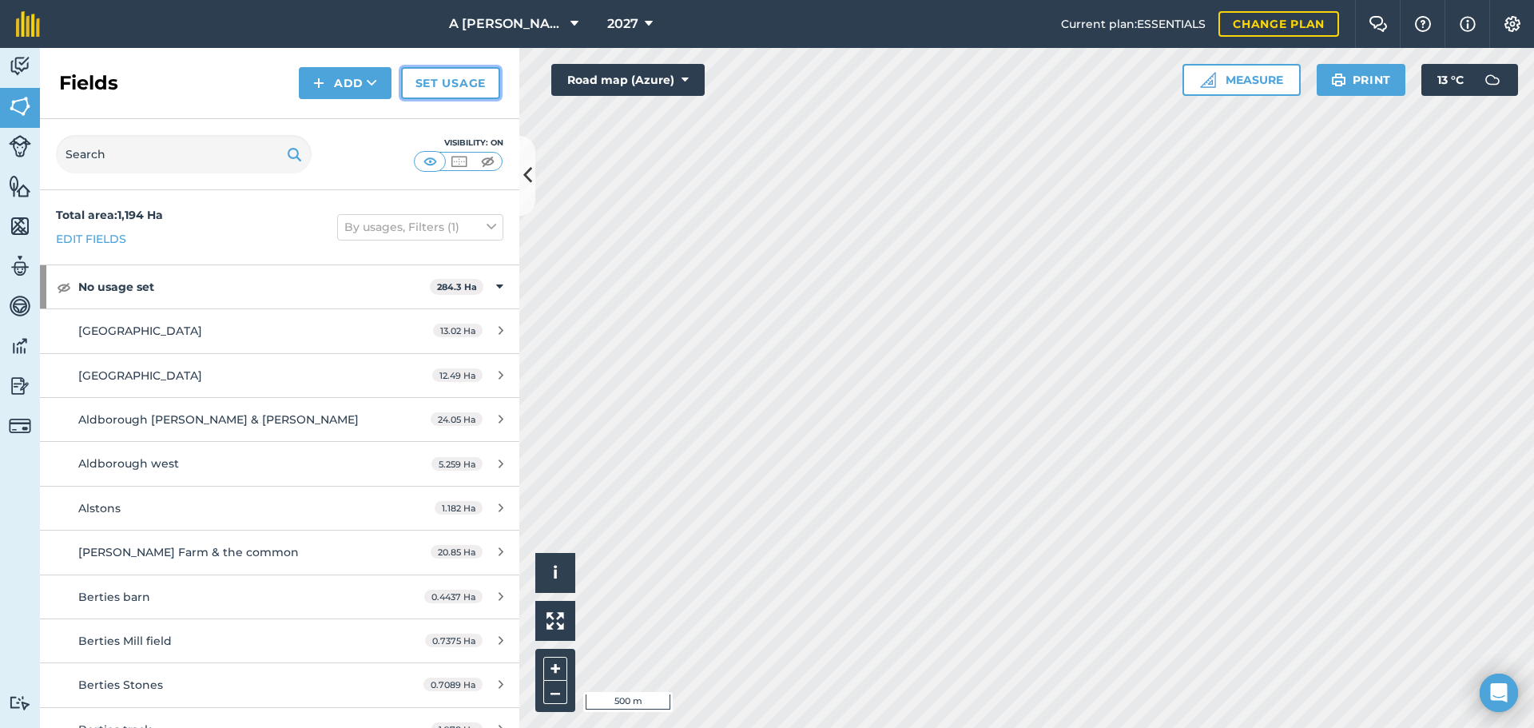
click at [459, 95] on link "Set usage" at bounding box center [450, 83] width 99 height 32
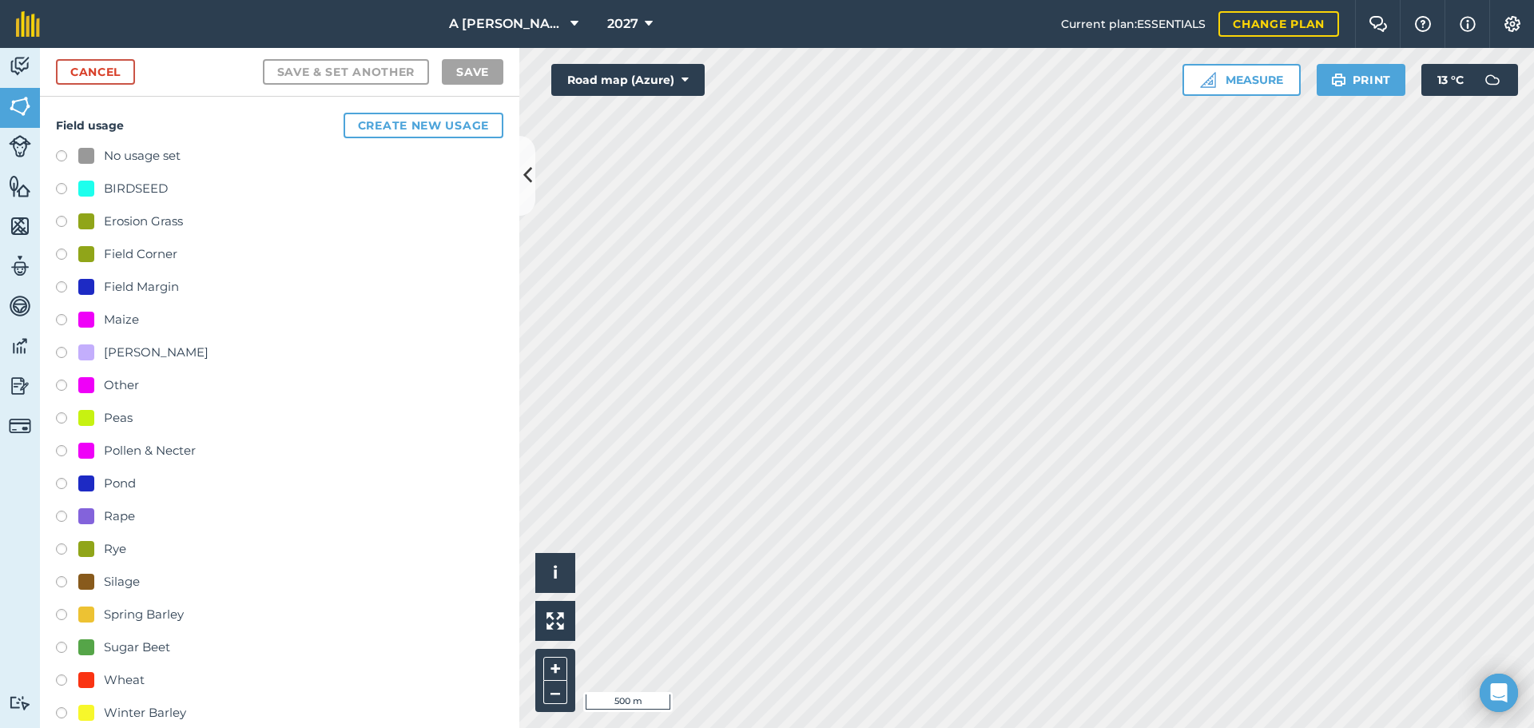
click at [66, 353] on label at bounding box center [67, 355] width 22 height 16
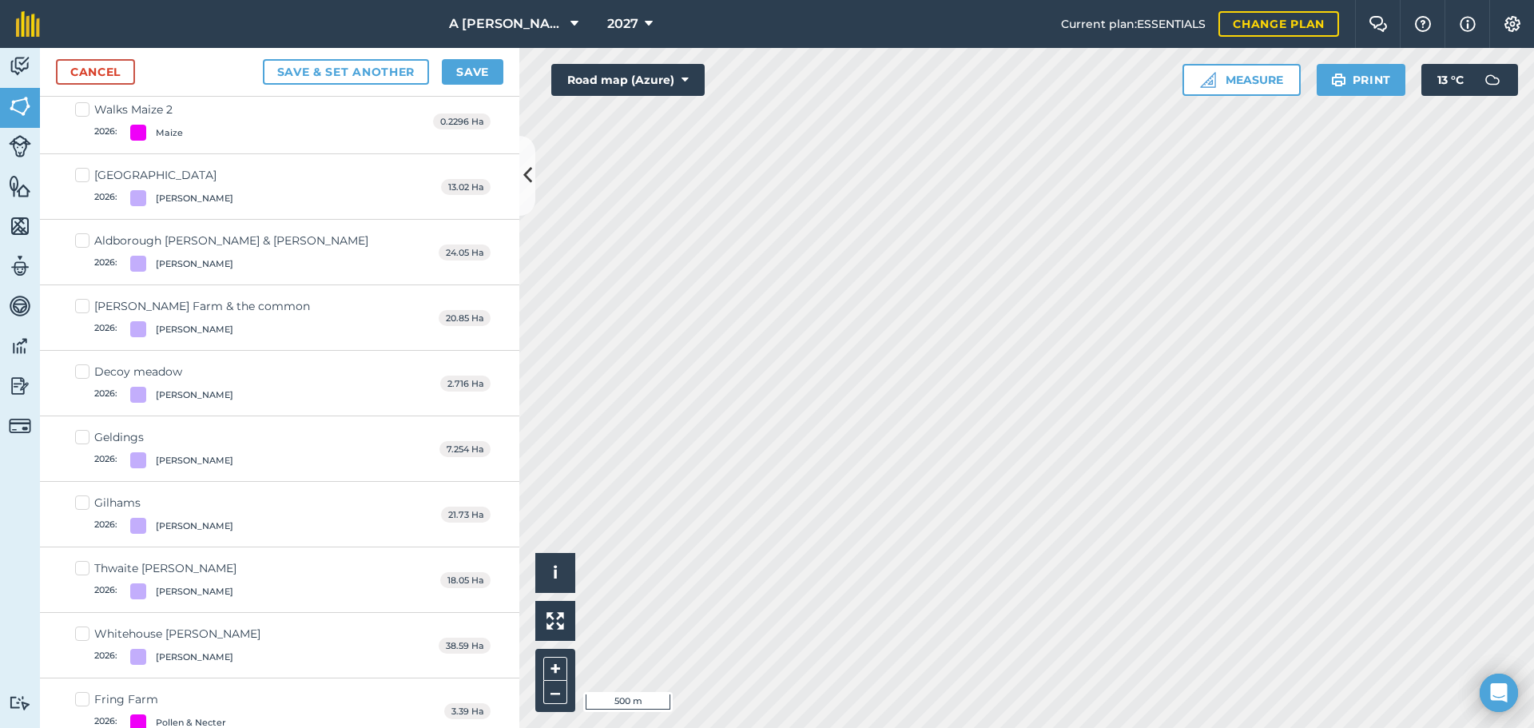
scroll to position [3277, 0]
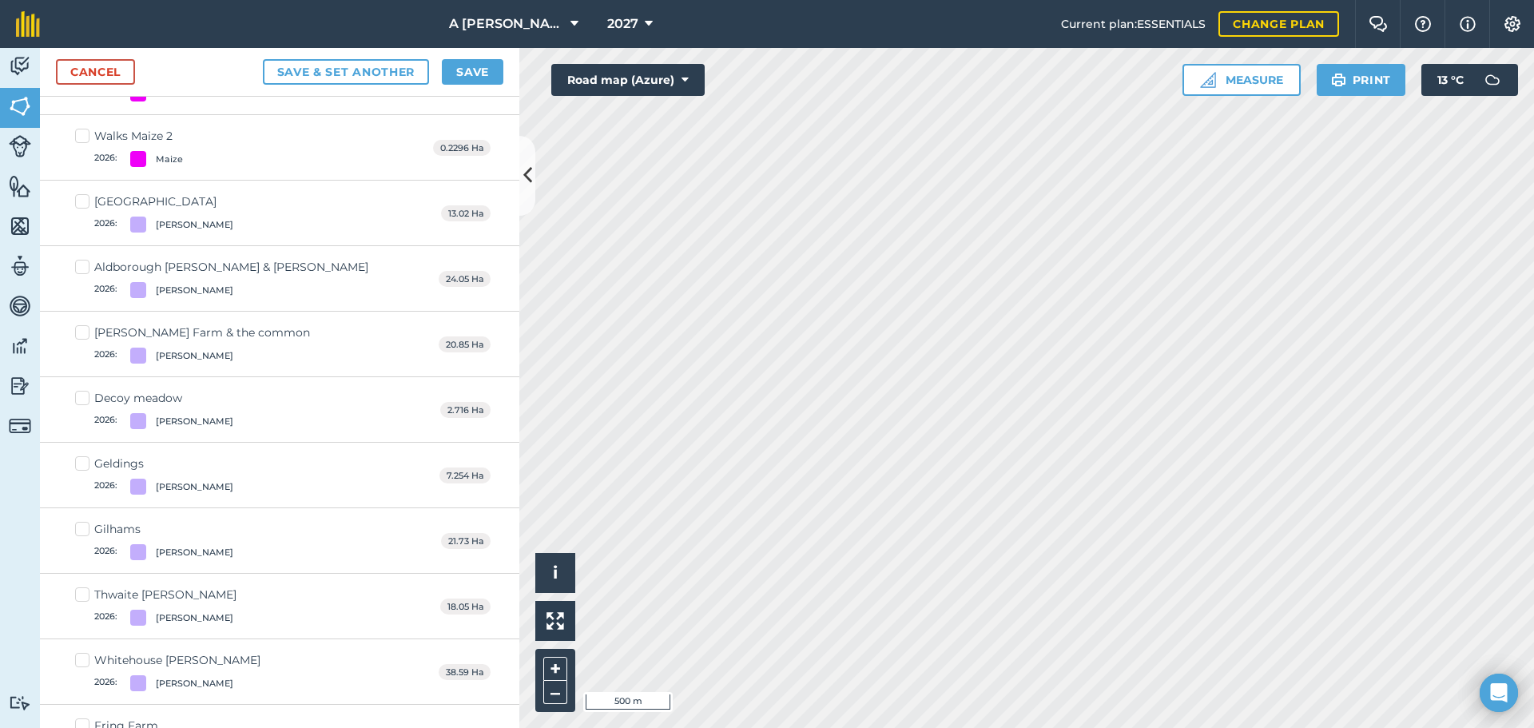
click at [78, 205] on label "[GEOGRAPHIC_DATA] 2026 : [PERSON_NAME]" at bounding box center [154, 212] width 158 height 39
click at [78, 204] on input "[GEOGRAPHIC_DATA] 2026 : [PERSON_NAME]" at bounding box center [80, 198] width 10 height 10
checkbox input "true"
click at [84, 265] on label "Aldborough [PERSON_NAME] & [PERSON_NAME] 2026 : [PERSON_NAME]" at bounding box center [221, 278] width 293 height 39
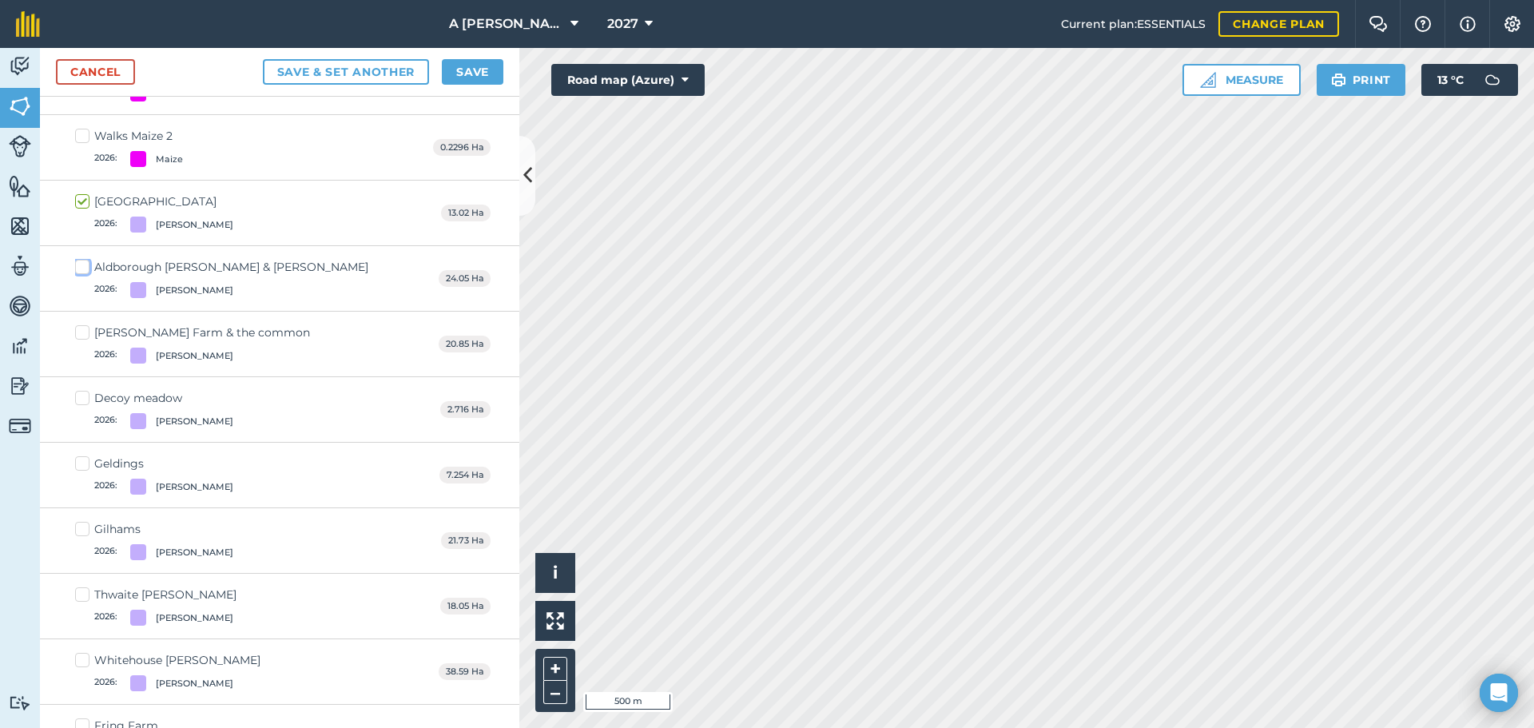
click at [84, 265] on input "Aldborough [PERSON_NAME] & [PERSON_NAME] 2026 : [PERSON_NAME]" at bounding box center [80, 264] width 10 height 10
checkbox input "true"
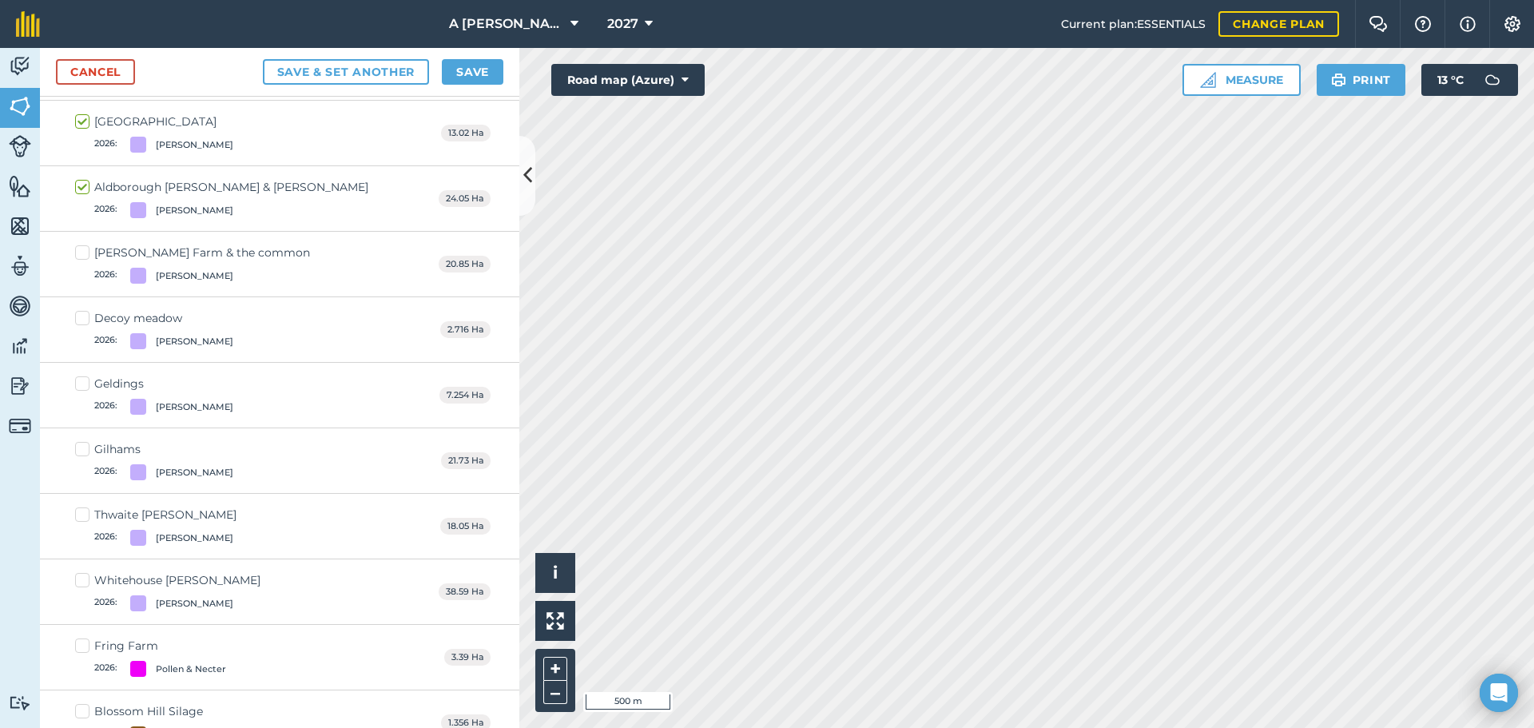
click at [84, 255] on label "[PERSON_NAME] Farm & the common 2026 : [PERSON_NAME]" at bounding box center [192, 264] width 235 height 39
click at [84, 255] on input "[PERSON_NAME] Farm & the common 2026 : [PERSON_NAME]" at bounding box center [80, 250] width 10 height 10
checkbox input "true"
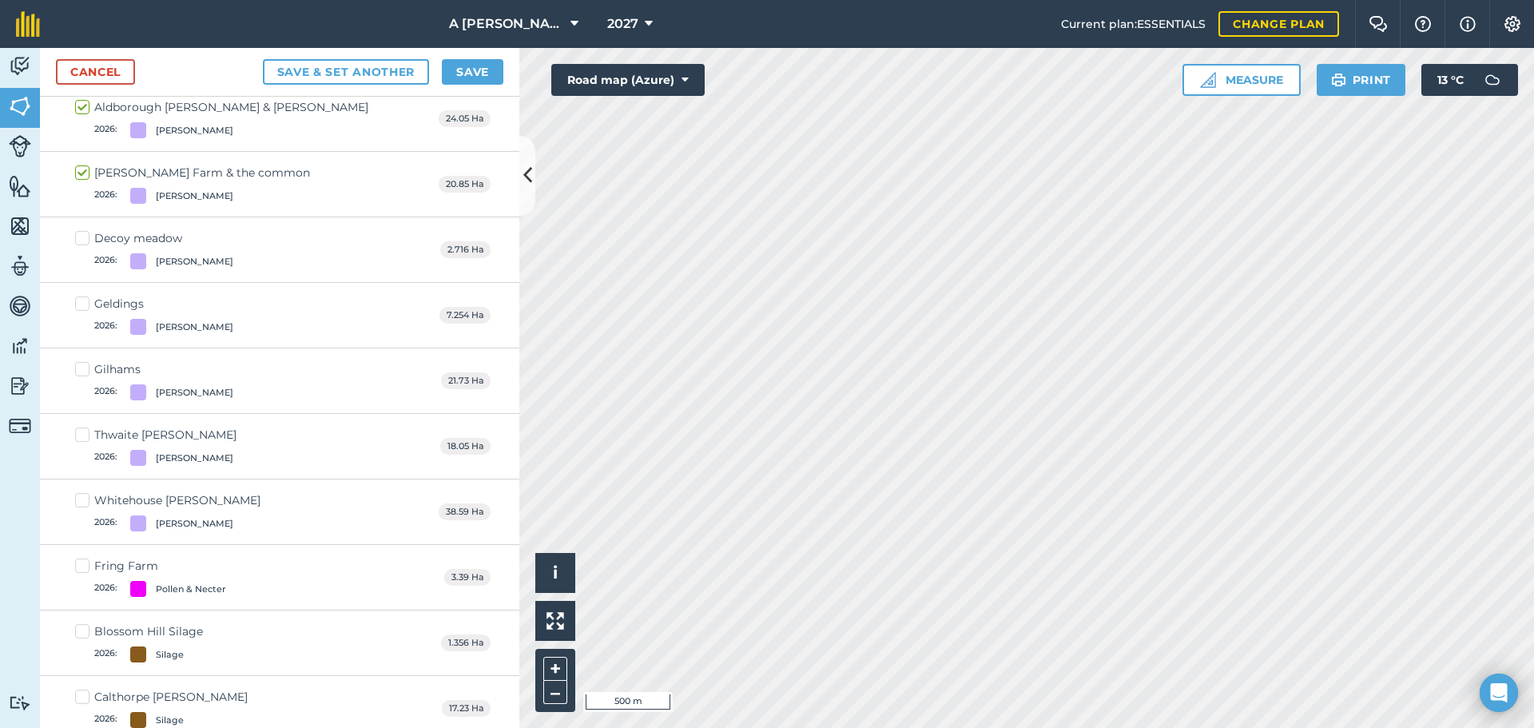
click at [84, 237] on label "Decoy meadow 2026 : [PERSON_NAME]" at bounding box center [154, 249] width 158 height 39
click at [84, 237] on input "Decoy meadow 2026 : [PERSON_NAME]" at bounding box center [80, 235] width 10 height 10
checkbox input "true"
click at [86, 297] on label "Geldings 2026 : [PERSON_NAME]" at bounding box center [154, 315] width 158 height 39
click at [86, 297] on input "Geldings 2026 : [PERSON_NAME]" at bounding box center [80, 301] width 10 height 10
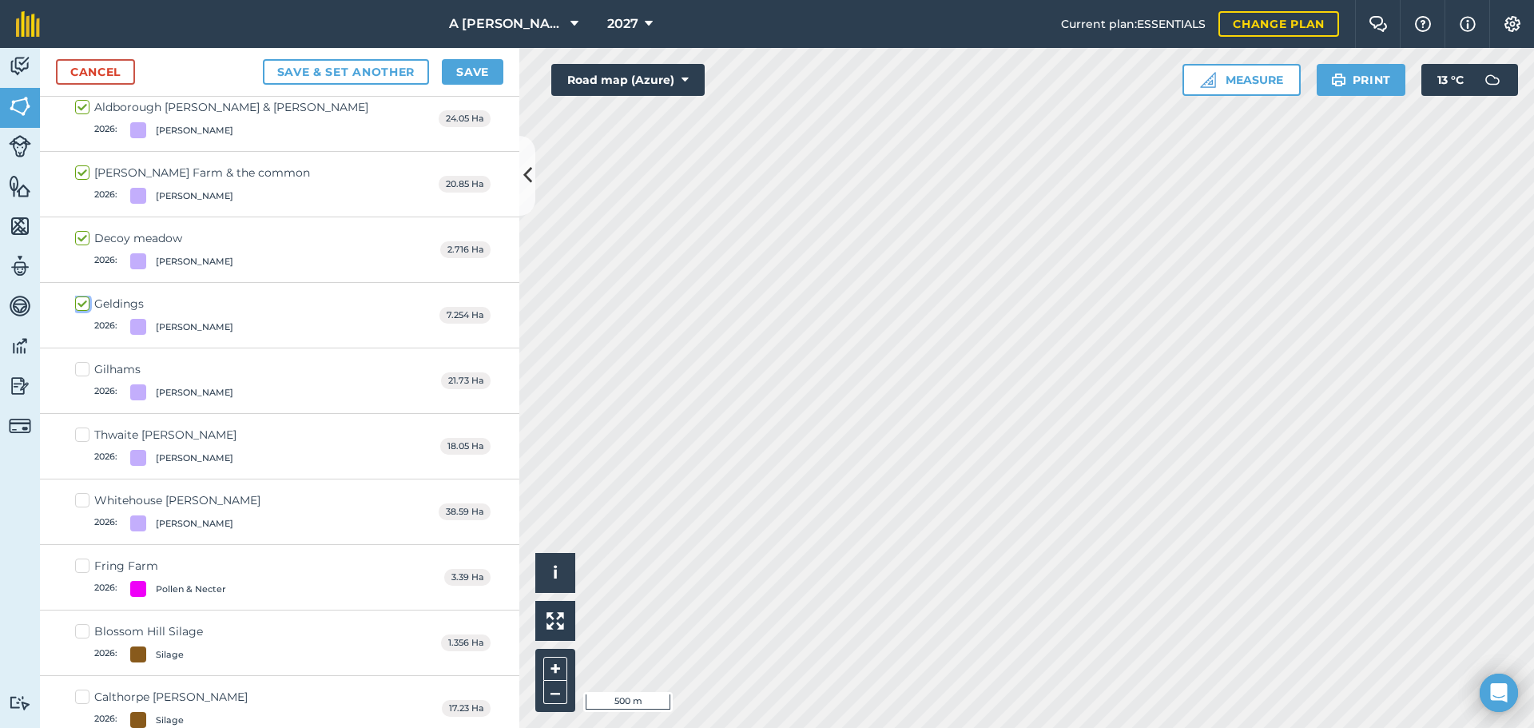
checkbox input "true"
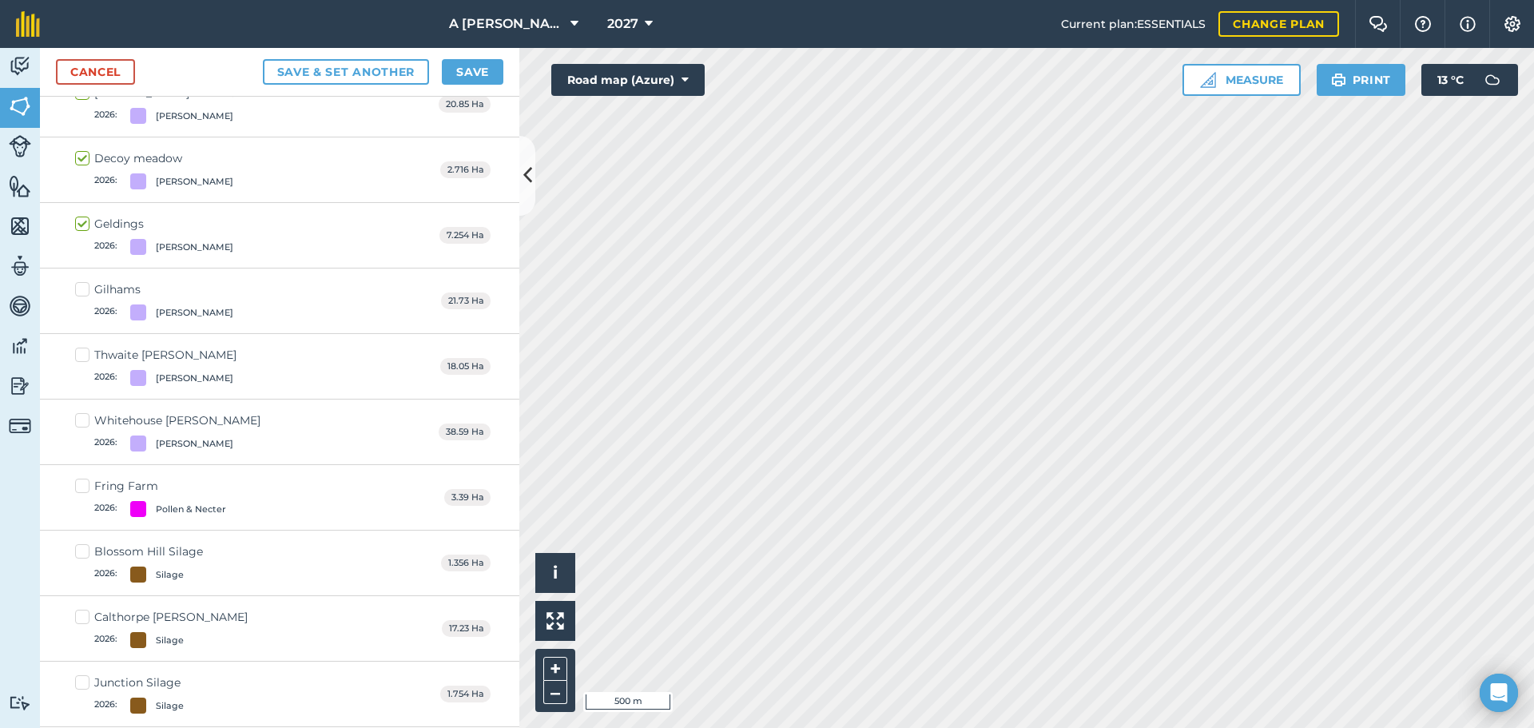
click at [86, 292] on label "Gilhams 2026 : [PERSON_NAME]" at bounding box center [154, 300] width 158 height 39
click at [86, 292] on input "Gilhams 2026 : [PERSON_NAME]" at bounding box center [80, 286] width 10 height 10
checkbox input "true"
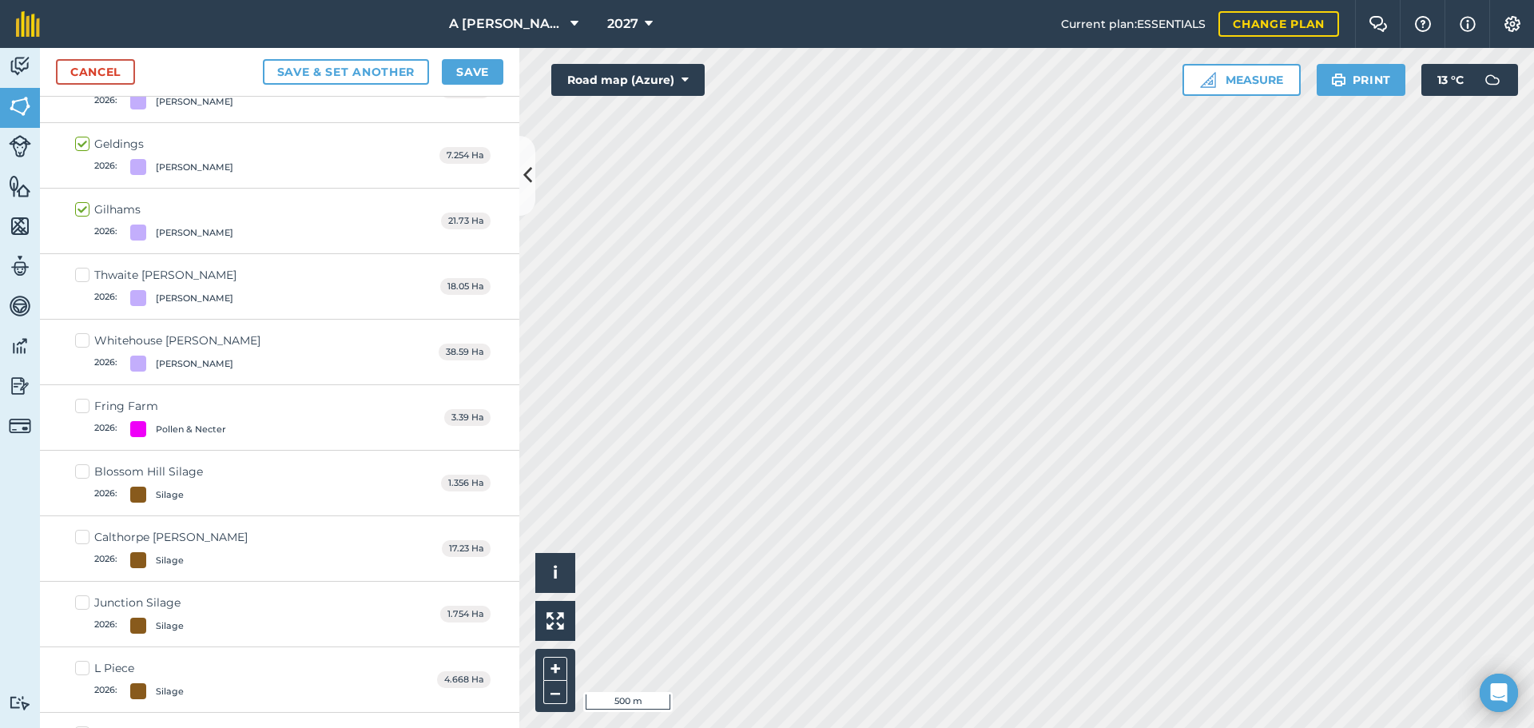
click at [82, 278] on label "Thwaite [PERSON_NAME] 2026 : [PERSON_NAME]" at bounding box center [155, 286] width 161 height 39
click at [82, 277] on input "Thwaite [PERSON_NAME] 2026 : [PERSON_NAME]" at bounding box center [80, 272] width 10 height 10
checkbox input "true"
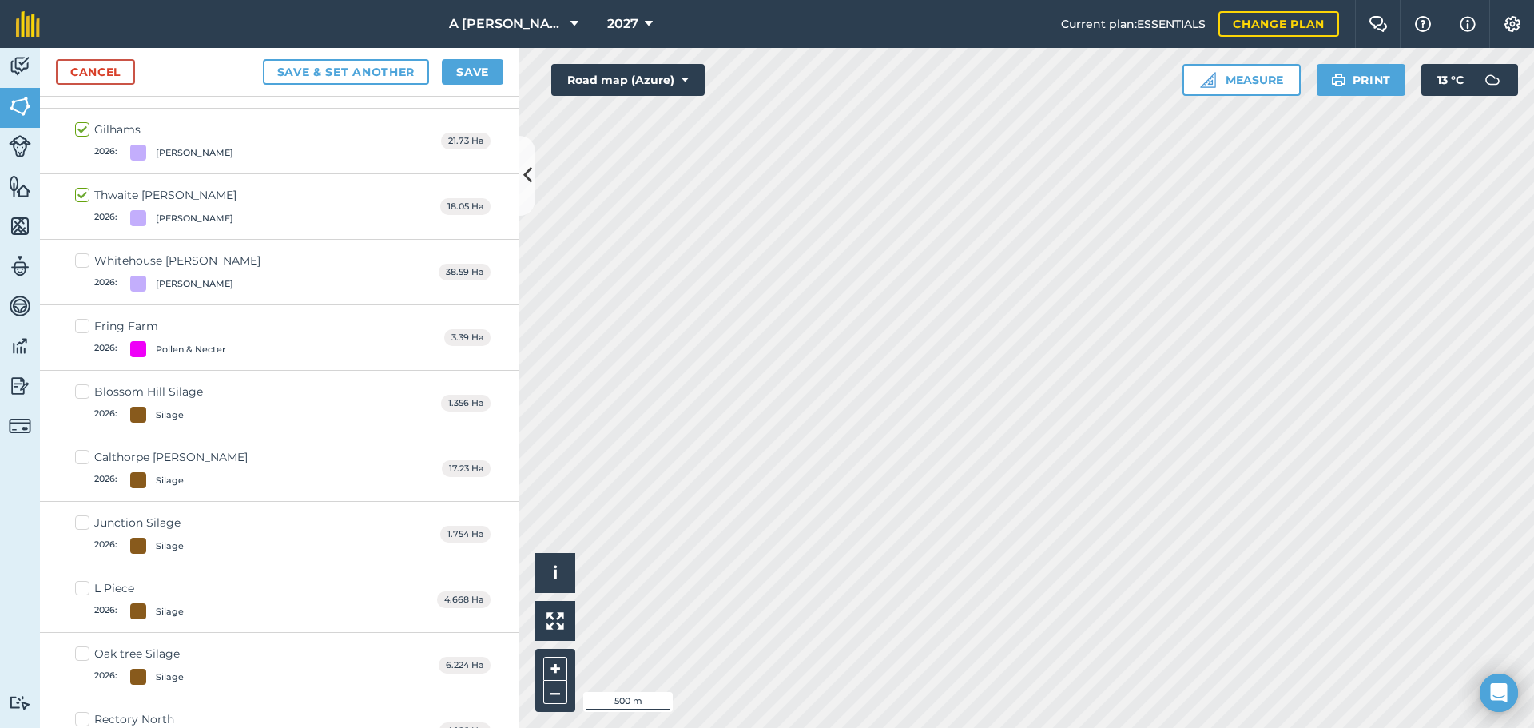
click at [83, 268] on label "Whitehouse [PERSON_NAME] 2026 : [PERSON_NAME]" at bounding box center [167, 272] width 185 height 39
click at [83, 263] on input "Whitehouse [PERSON_NAME] 2026 : [PERSON_NAME]" at bounding box center [80, 258] width 10 height 10
checkbox input "true"
click at [476, 58] on div "Cancel Save & set another Save" at bounding box center [280, 72] width 480 height 49
click at [472, 68] on button "Save" at bounding box center [473, 72] width 62 height 26
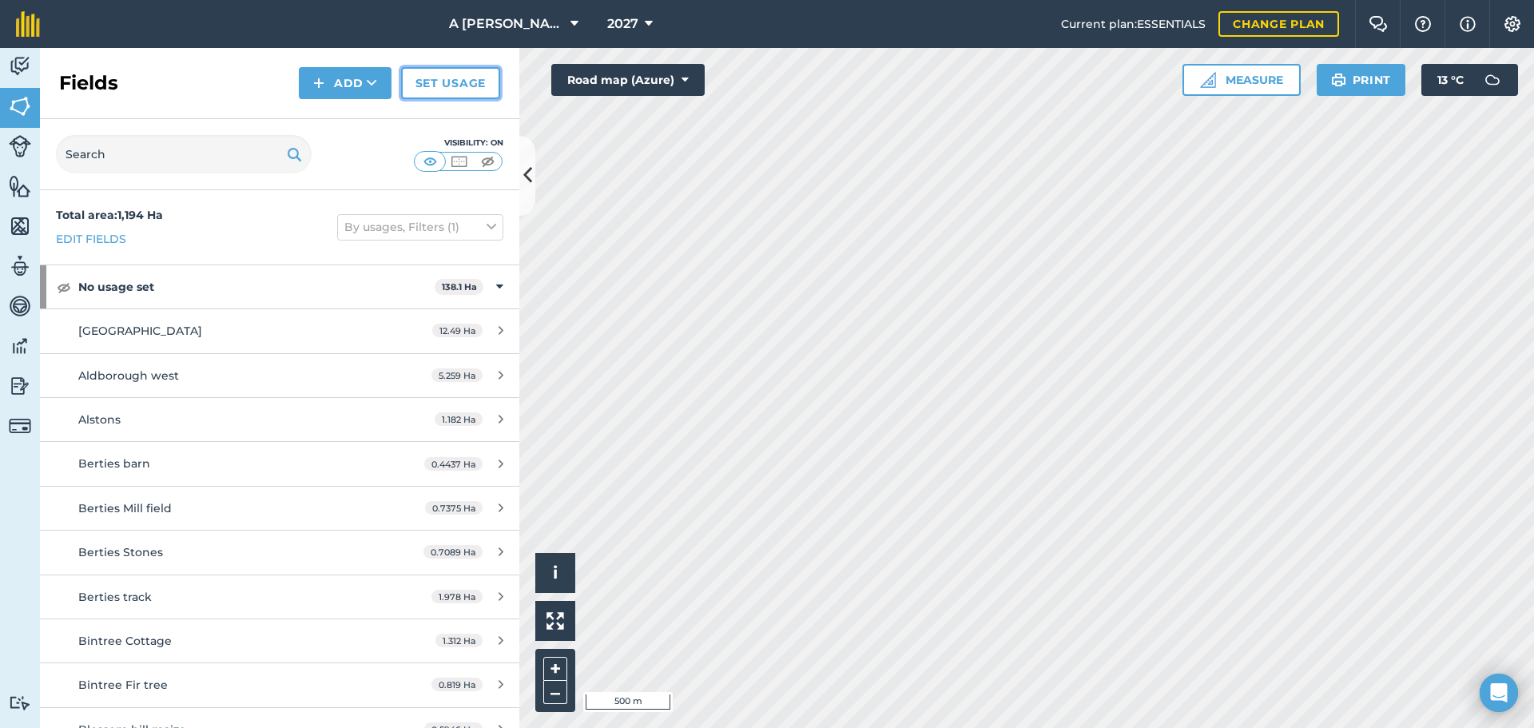
click at [444, 90] on link "Set usage" at bounding box center [450, 83] width 99 height 32
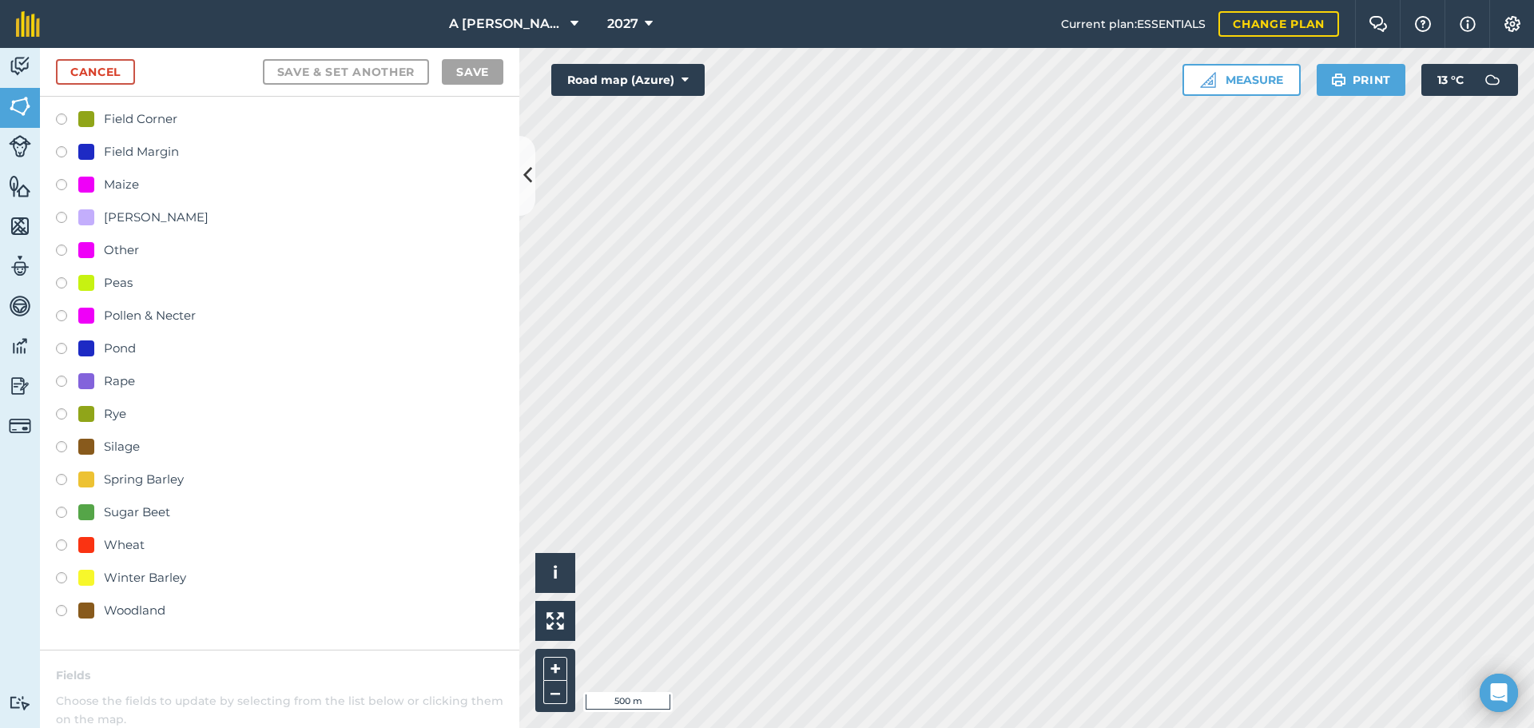
scroll to position [160, 0]
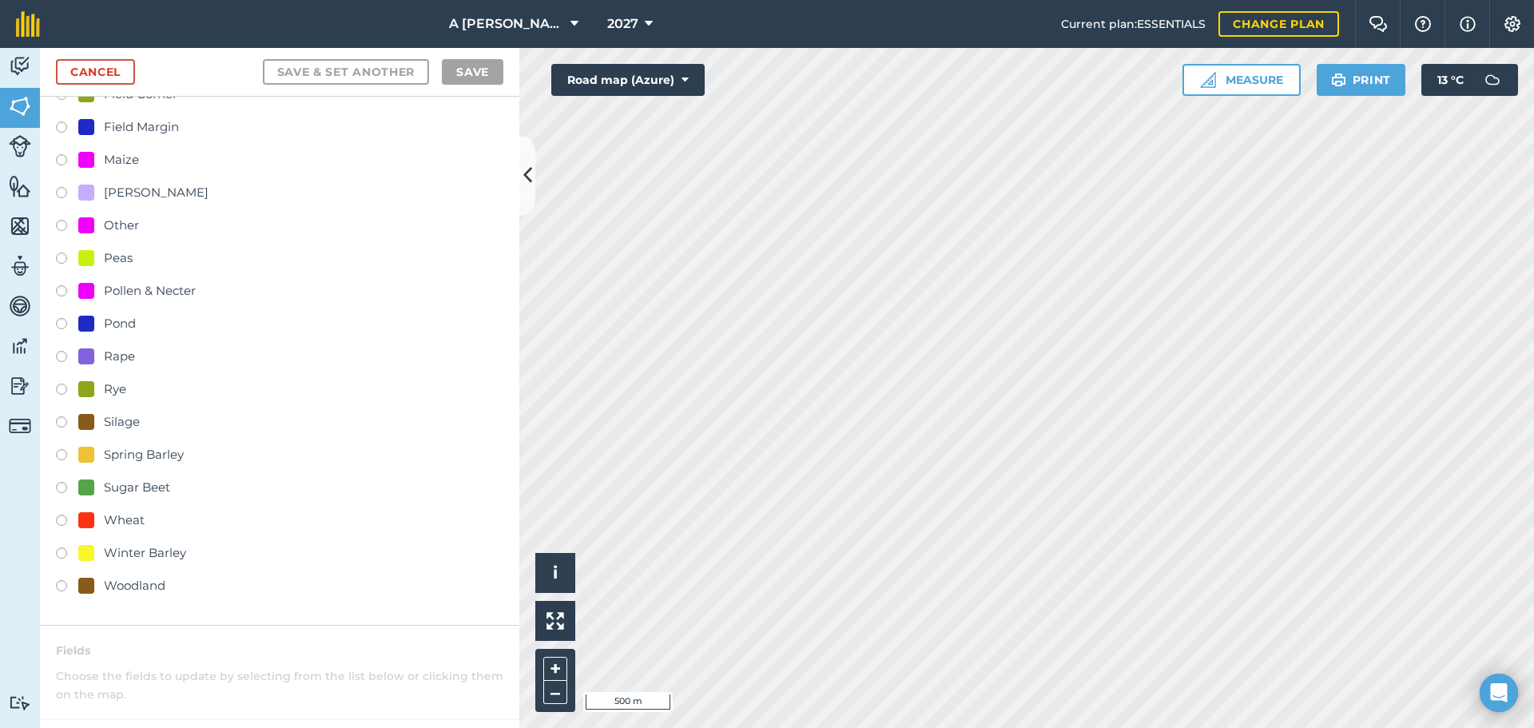
click at [62, 589] on label at bounding box center [67, 588] width 22 height 16
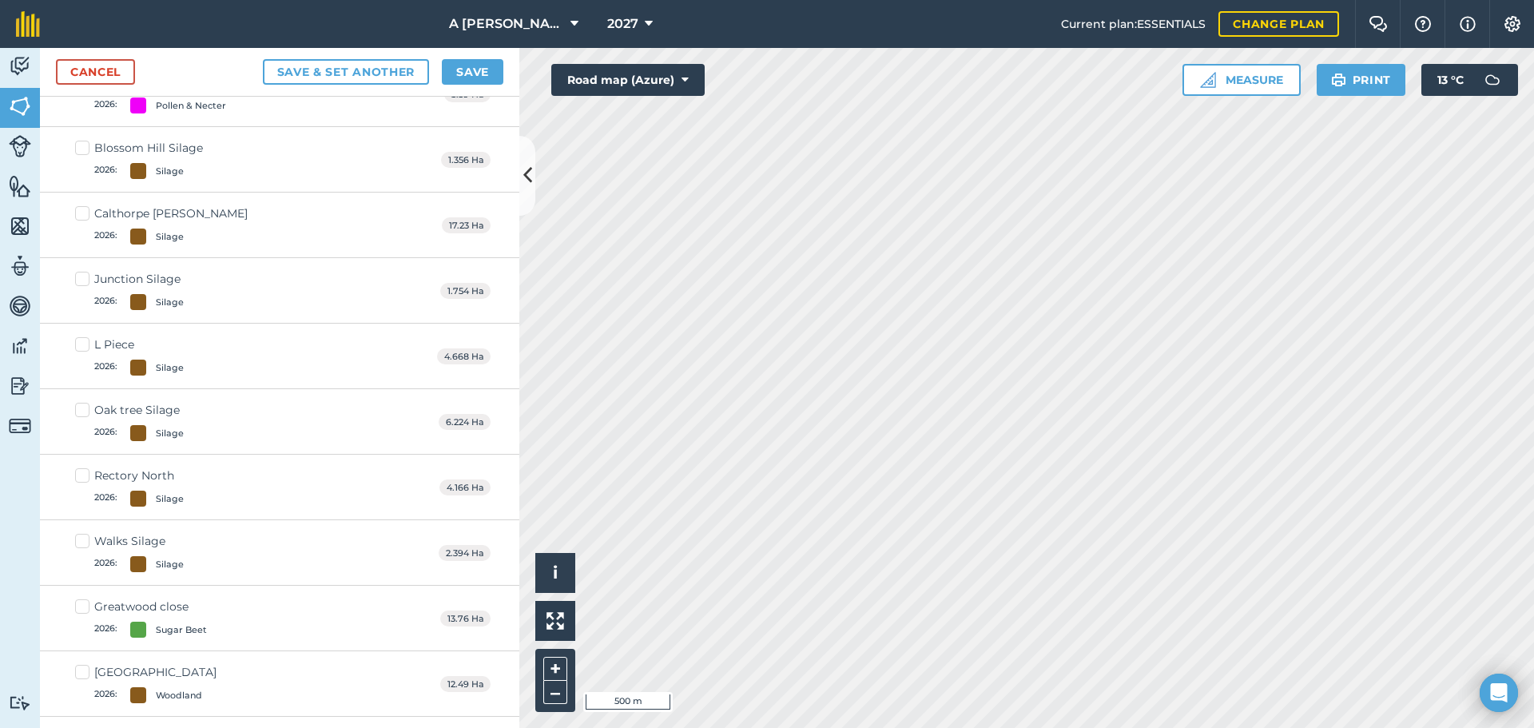
scroll to position [3676, 0]
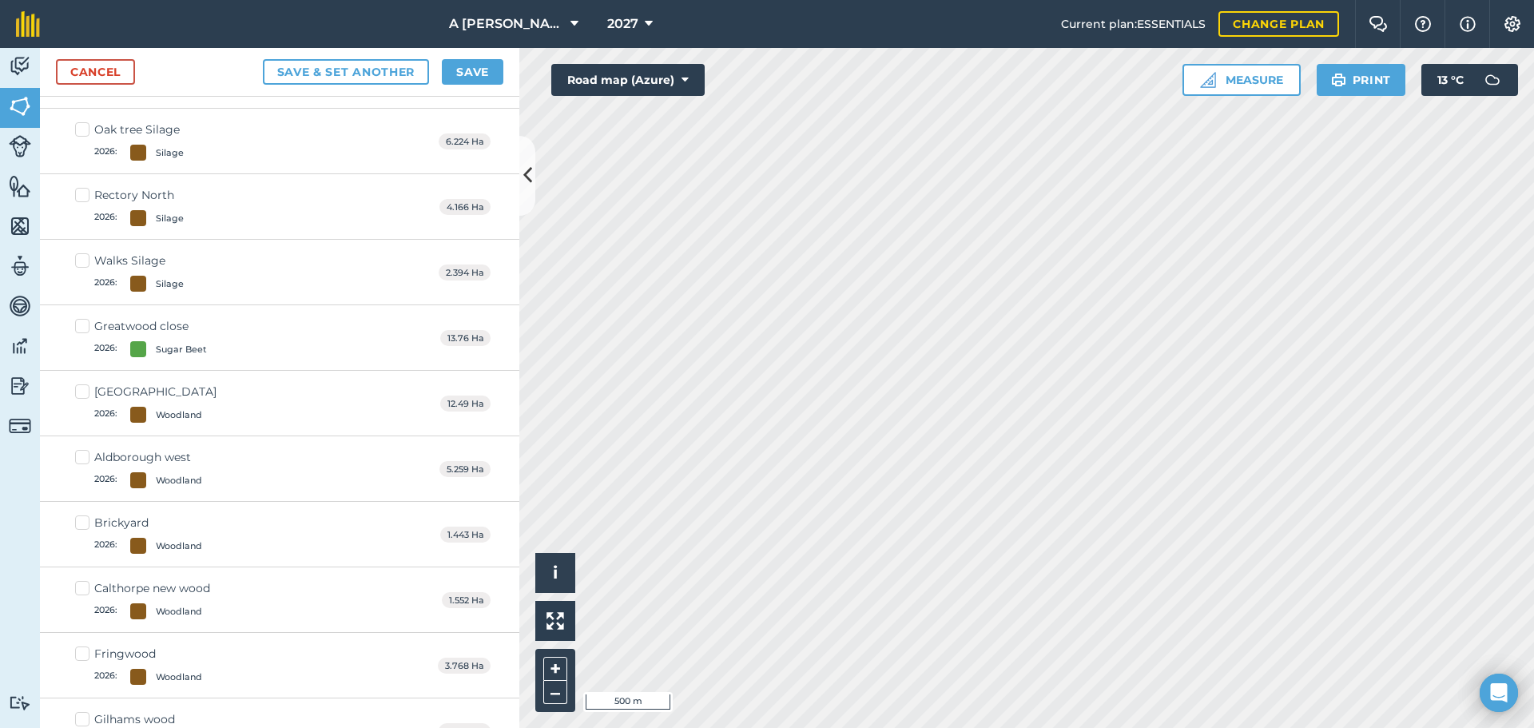
click at [84, 394] on label "[GEOGRAPHIC_DATA] east 2026 : [GEOGRAPHIC_DATA]" at bounding box center [145, 403] width 141 height 39
click at [84, 394] on input "[GEOGRAPHIC_DATA] east 2026 : [GEOGRAPHIC_DATA]" at bounding box center [80, 389] width 10 height 10
checkbox input "true"
click at [83, 462] on label "Aldborough west 2026 : [GEOGRAPHIC_DATA]" at bounding box center [138, 468] width 127 height 39
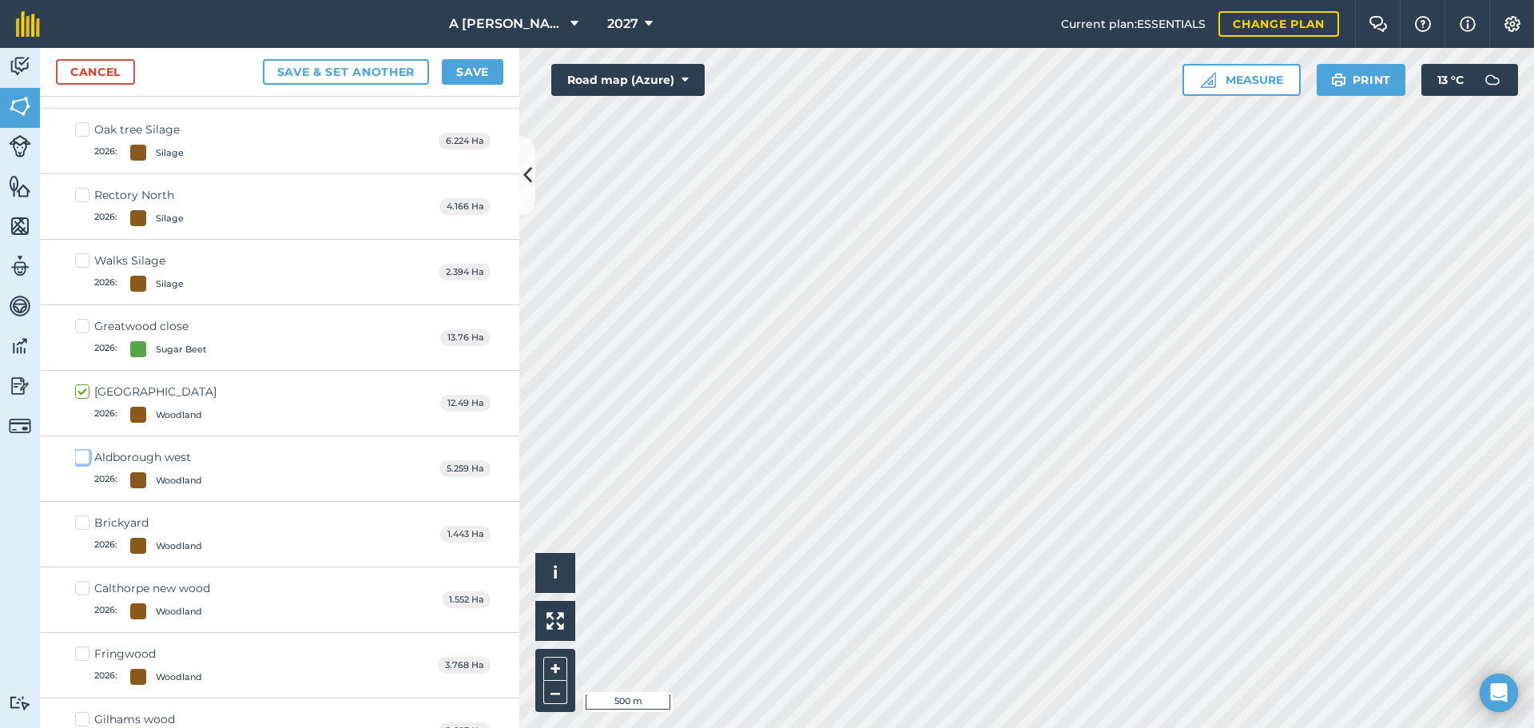
click at [83, 460] on input "Aldborough west 2026 : [GEOGRAPHIC_DATA]" at bounding box center [80, 454] width 10 height 10
checkbox input "true"
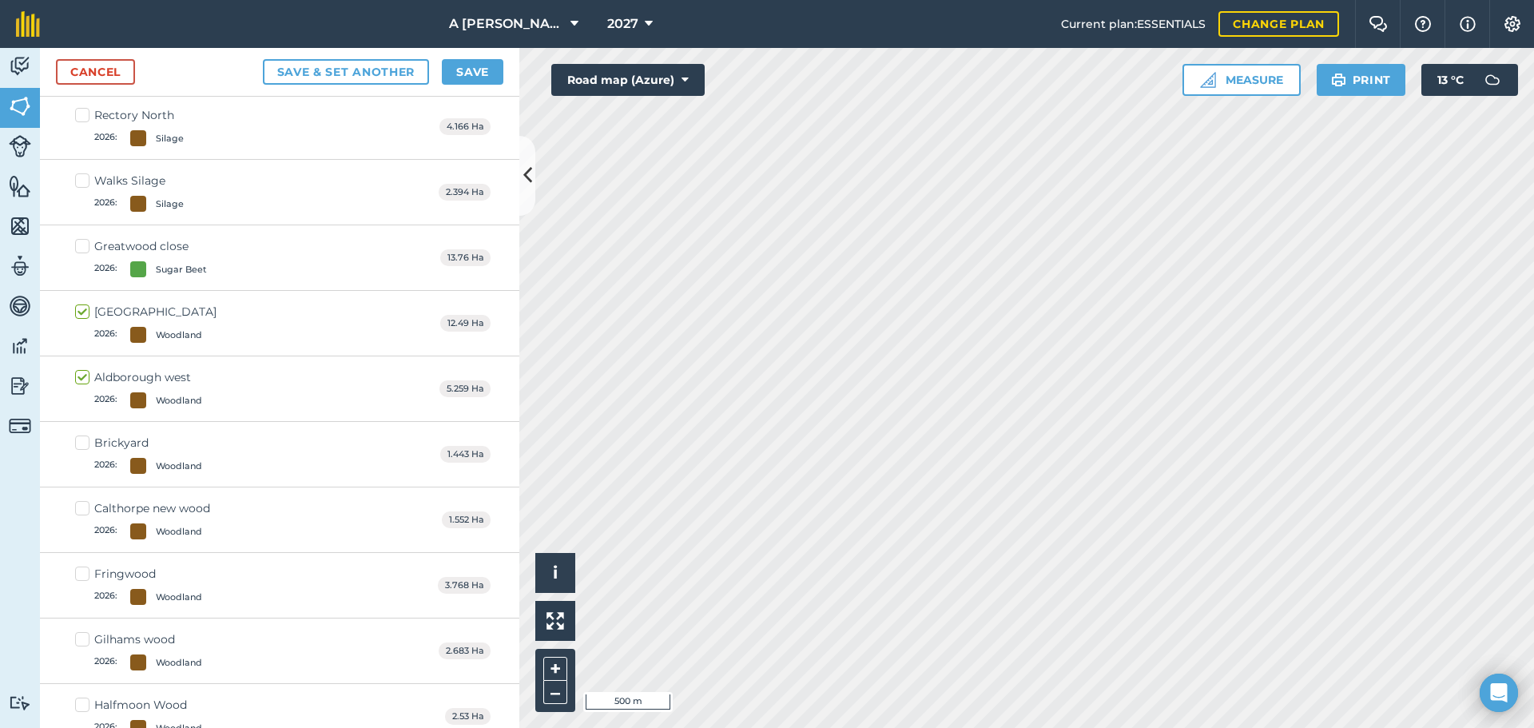
click at [82, 447] on label "Brickyard 2026 : [GEOGRAPHIC_DATA]" at bounding box center [138, 454] width 127 height 39
click at [82, 445] on input "Brickyard 2026 : [GEOGRAPHIC_DATA]" at bounding box center [80, 440] width 10 height 10
checkbox input "true"
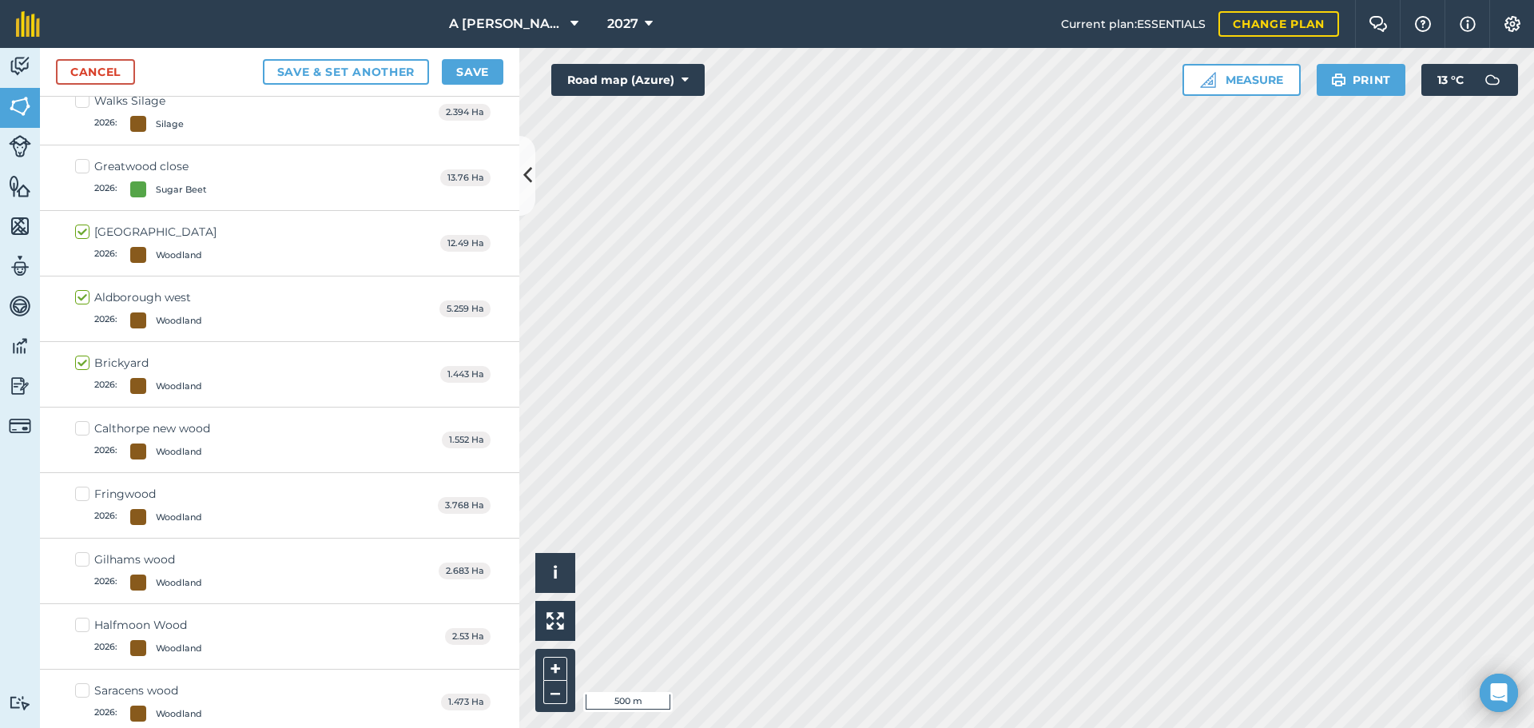
click at [84, 432] on label "Calthorpe new wood 2026 : [GEOGRAPHIC_DATA]" at bounding box center [142, 439] width 135 height 39
click at [84, 431] on input "Calthorpe new wood 2026 : [GEOGRAPHIC_DATA]" at bounding box center [80, 425] width 10 height 10
checkbox input "true"
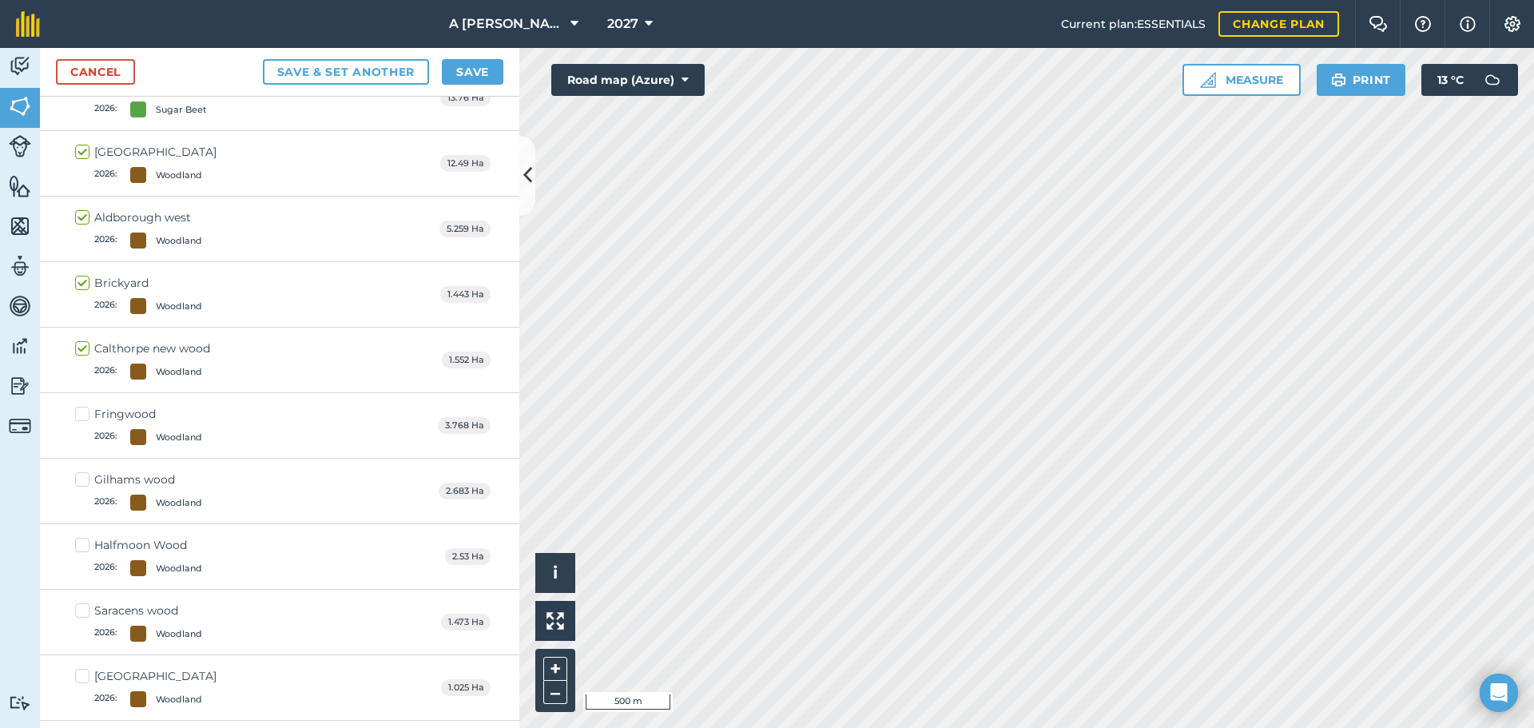
click at [84, 417] on label "Fringwood 2026 : [GEOGRAPHIC_DATA]" at bounding box center [138, 425] width 127 height 39
click at [84, 416] on input "Fringwood 2026 : [GEOGRAPHIC_DATA]" at bounding box center [80, 411] width 10 height 10
checkbox input "true"
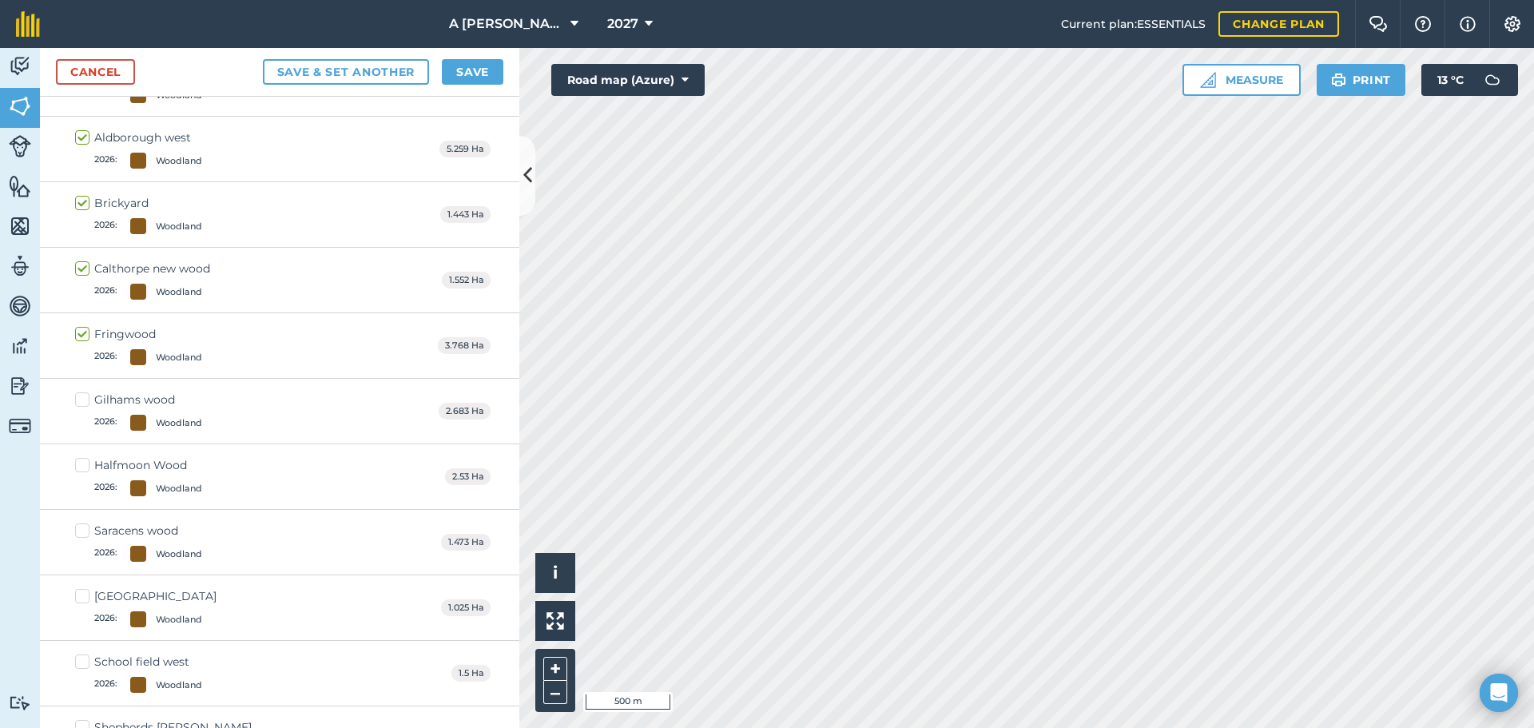
click at [83, 408] on label "Gilhams wood 2026 : [GEOGRAPHIC_DATA]" at bounding box center [138, 411] width 127 height 39
click at [83, 402] on input "Gilhams wood 2026 : [GEOGRAPHIC_DATA]" at bounding box center [80, 397] width 10 height 10
checkbox input "true"
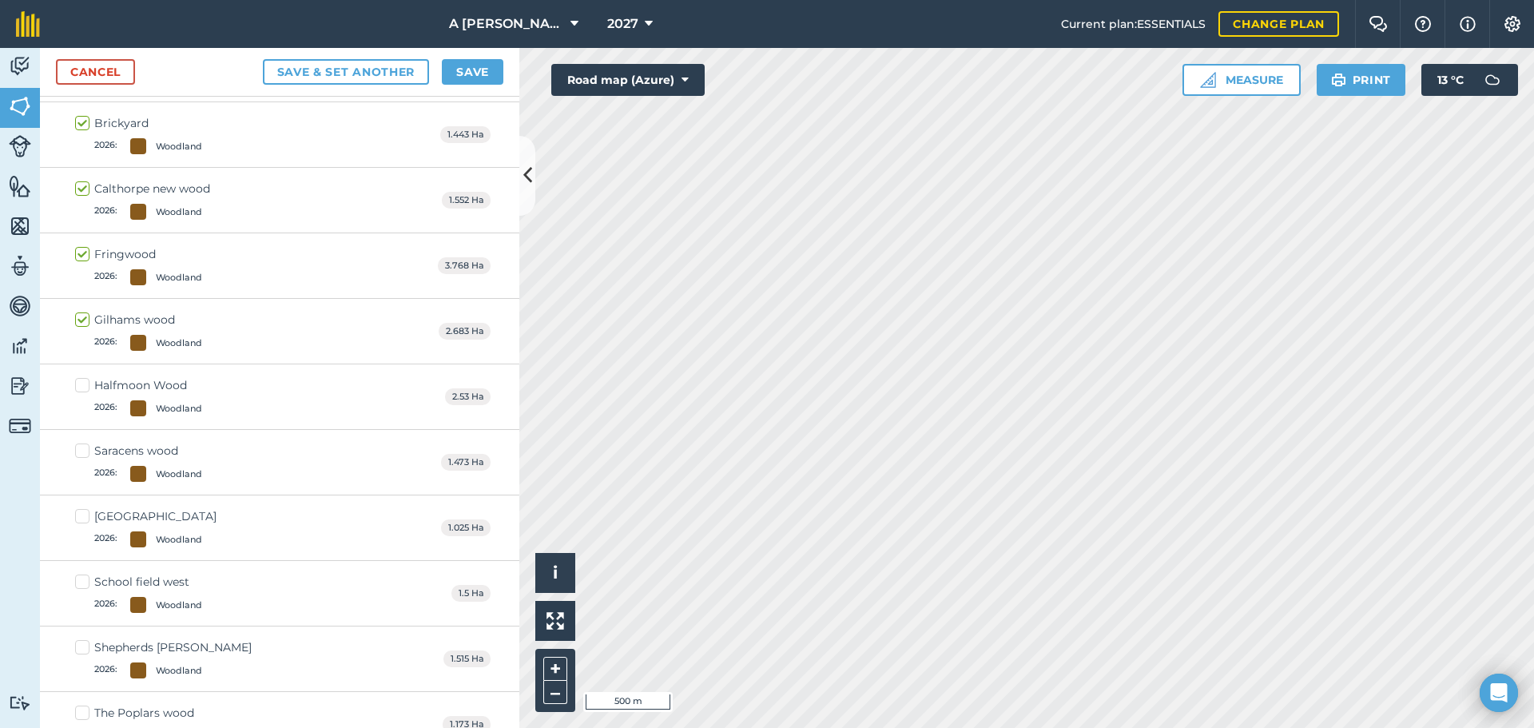
click at [84, 391] on label "Halfmoon Wood 2026 : [GEOGRAPHIC_DATA]" at bounding box center [138, 396] width 127 height 39
click at [84, 388] on input "Halfmoon Wood 2026 : [GEOGRAPHIC_DATA]" at bounding box center [80, 382] width 10 height 10
checkbox input "true"
click at [84, 450] on label "Saracens wood 2026 : [GEOGRAPHIC_DATA]" at bounding box center [138, 462] width 127 height 39
click at [84, 450] on input "Saracens wood 2026 : [GEOGRAPHIC_DATA]" at bounding box center [80, 448] width 10 height 10
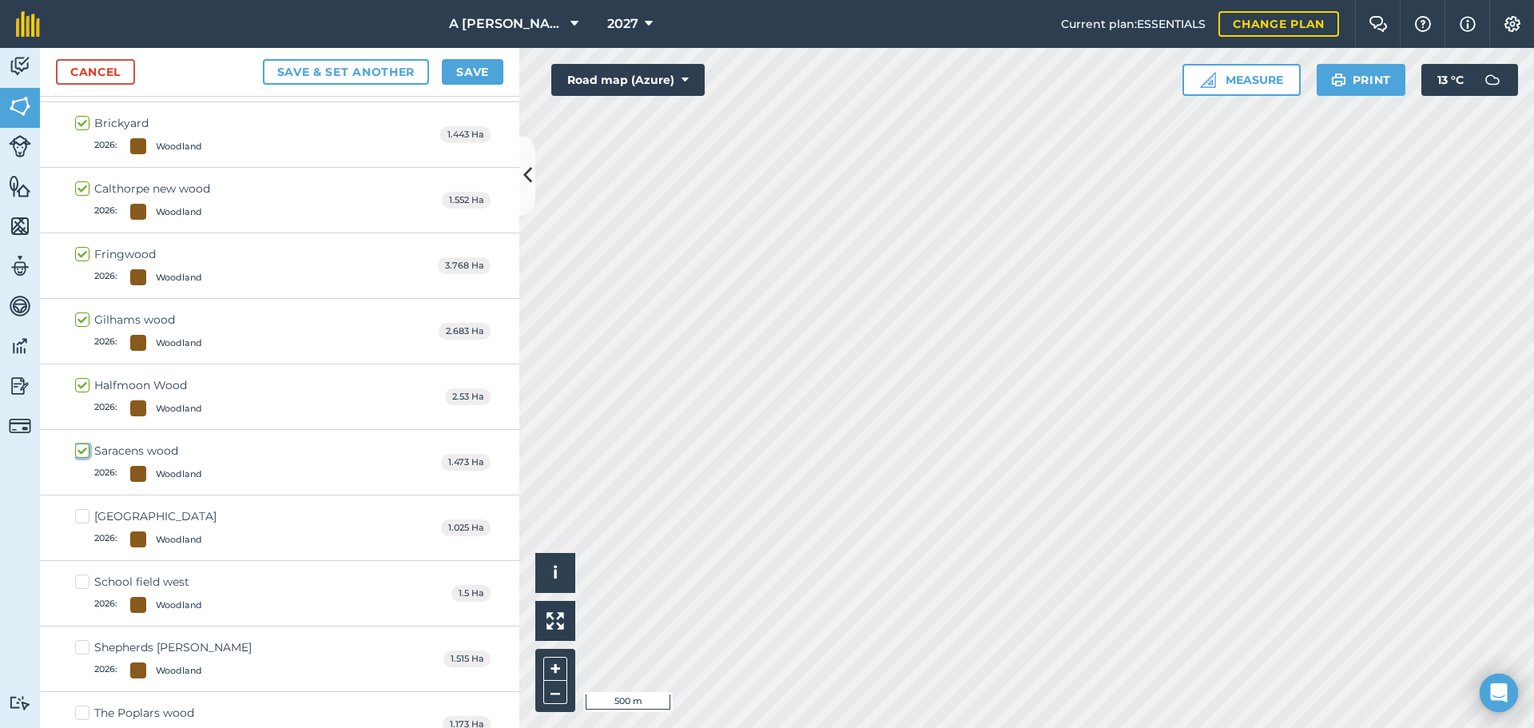
checkbox input "true"
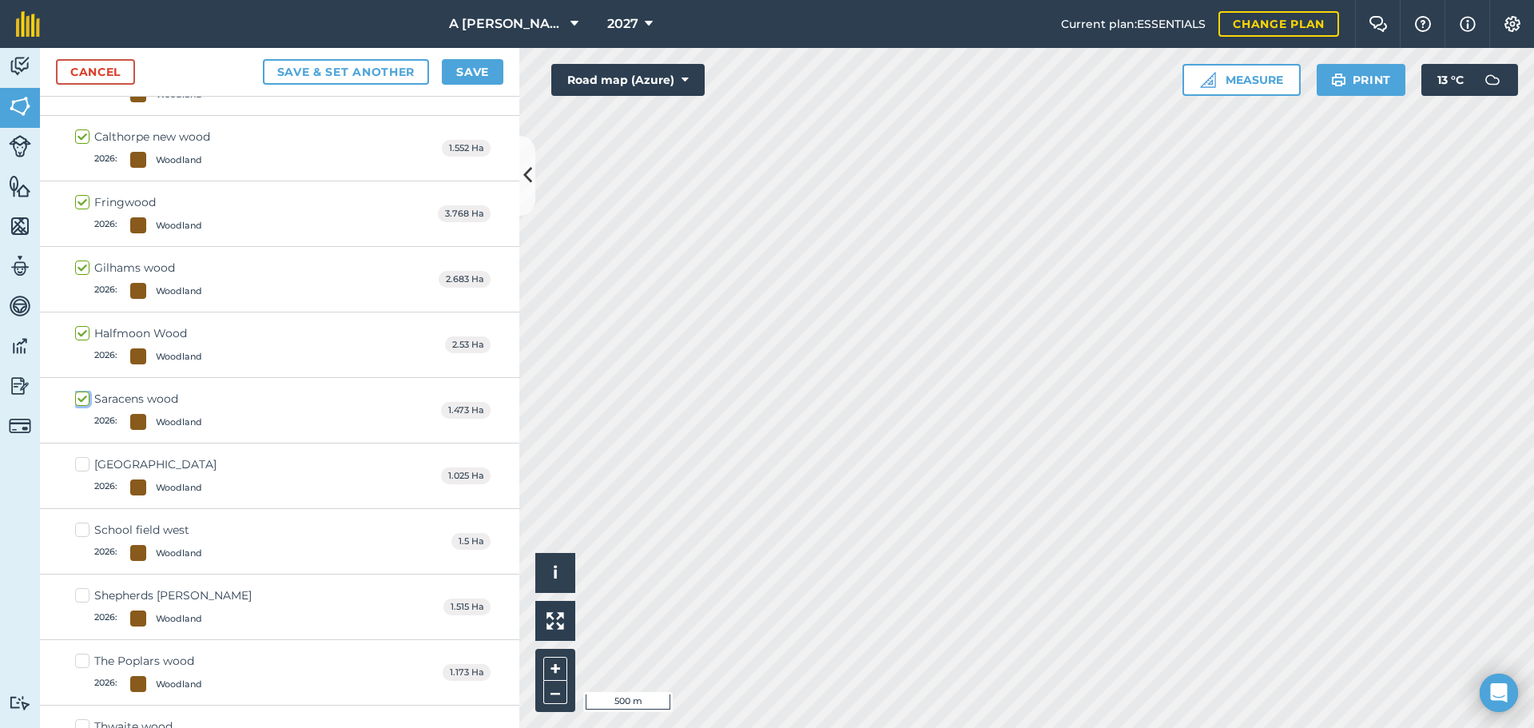
scroll to position [4138, 0]
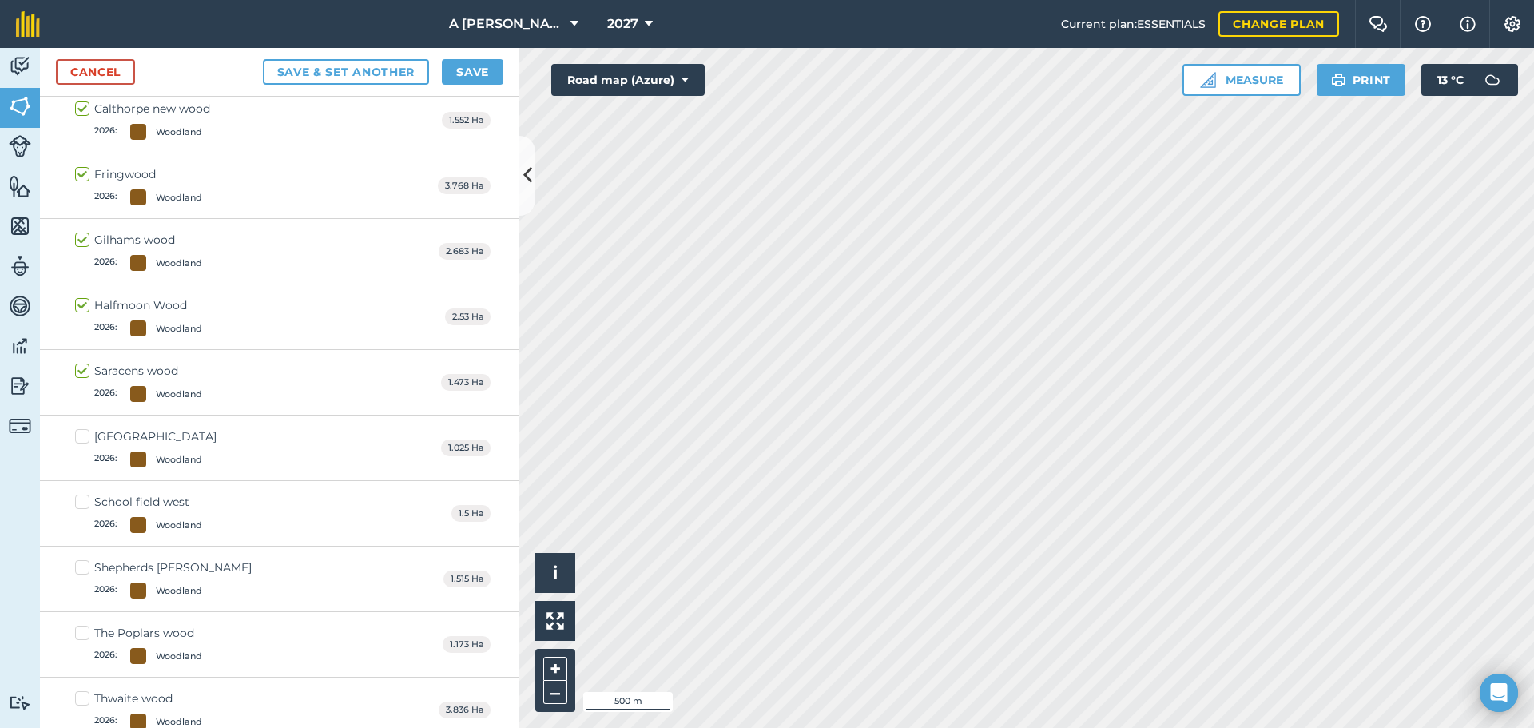
click at [84, 434] on label "School field east 2026 : [GEOGRAPHIC_DATA]" at bounding box center [145, 447] width 141 height 39
click at [84, 434] on input "School field east 2026 : [GEOGRAPHIC_DATA]" at bounding box center [80, 433] width 10 height 10
checkbox input "true"
click at [89, 498] on label "School field west 2026 : [GEOGRAPHIC_DATA]" at bounding box center [138, 513] width 127 height 39
click at [86, 498] on input "School field west 2026 : [GEOGRAPHIC_DATA]" at bounding box center [80, 499] width 10 height 10
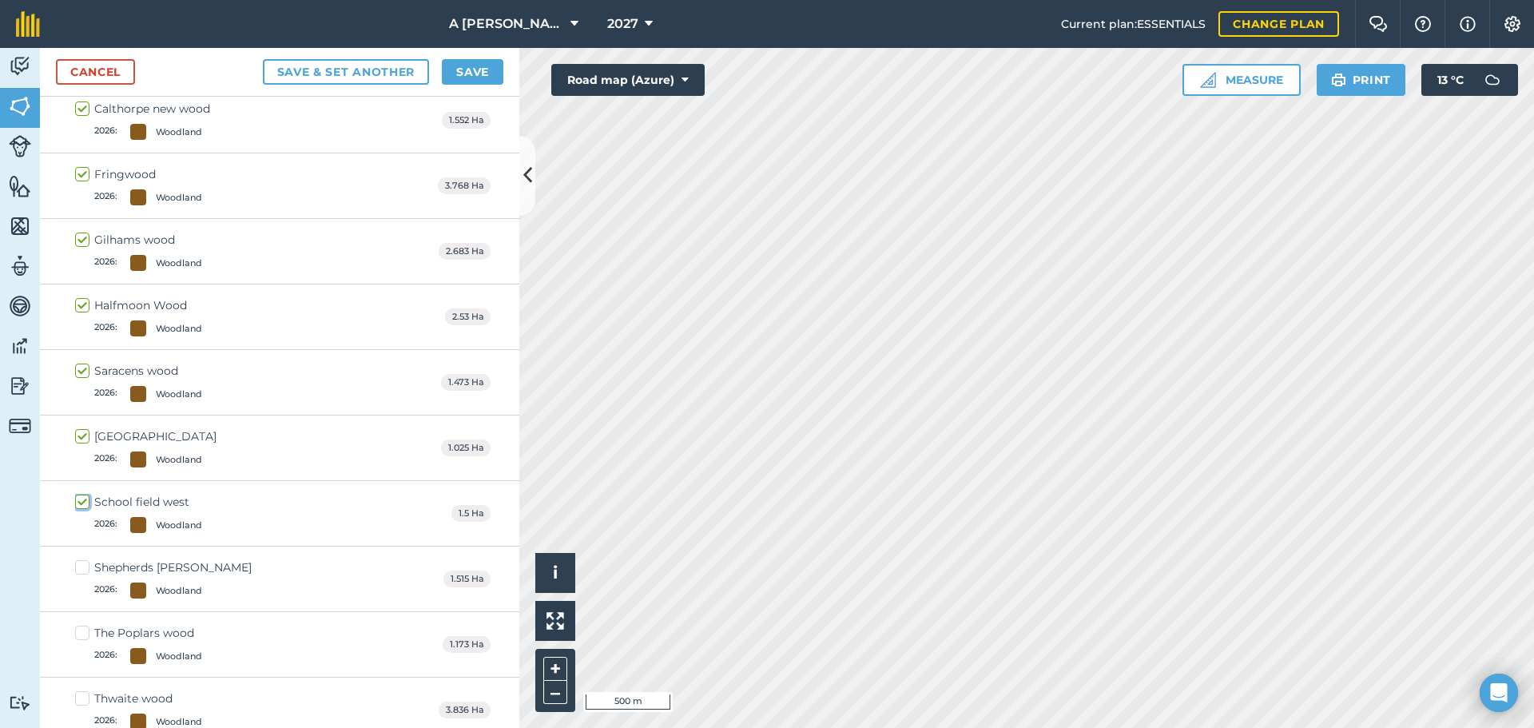
checkbox input "true"
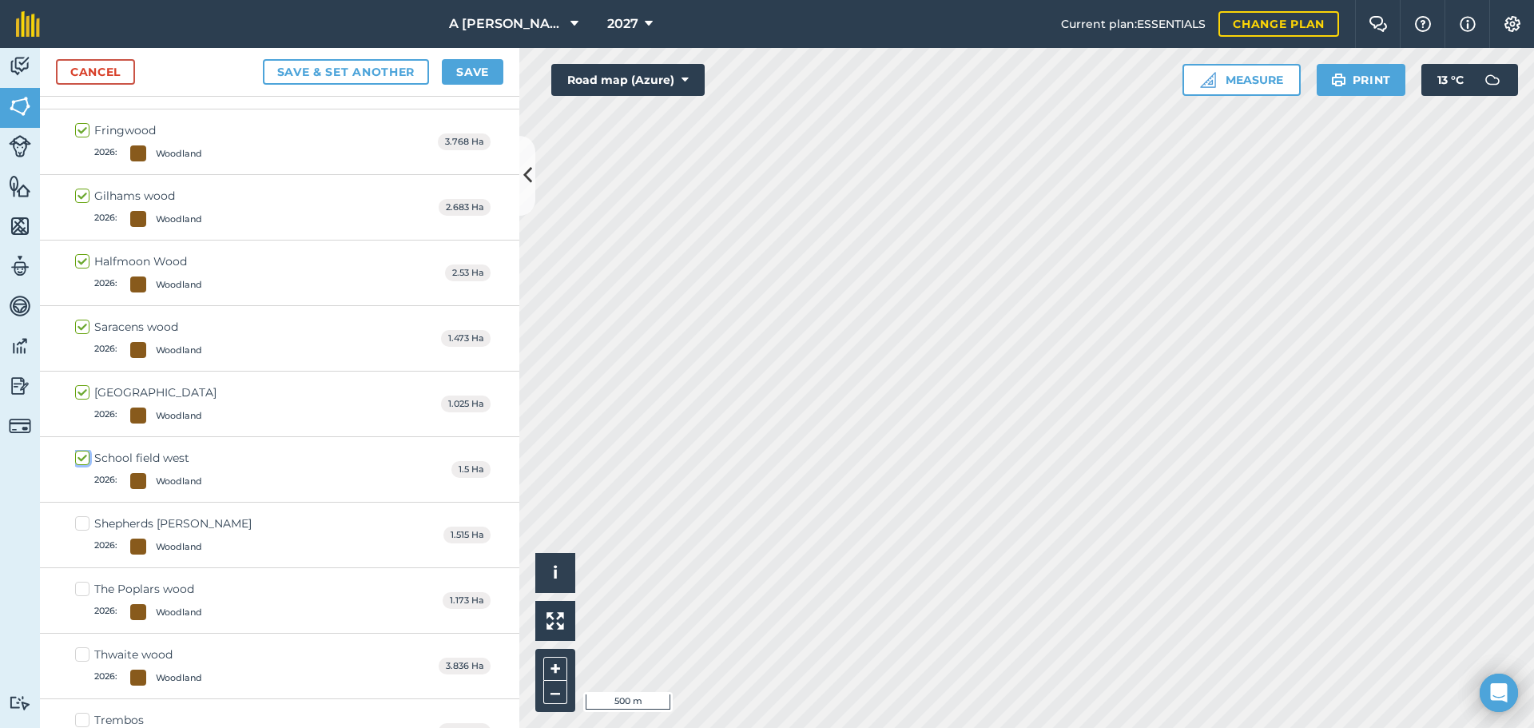
scroll to position [4218, 0]
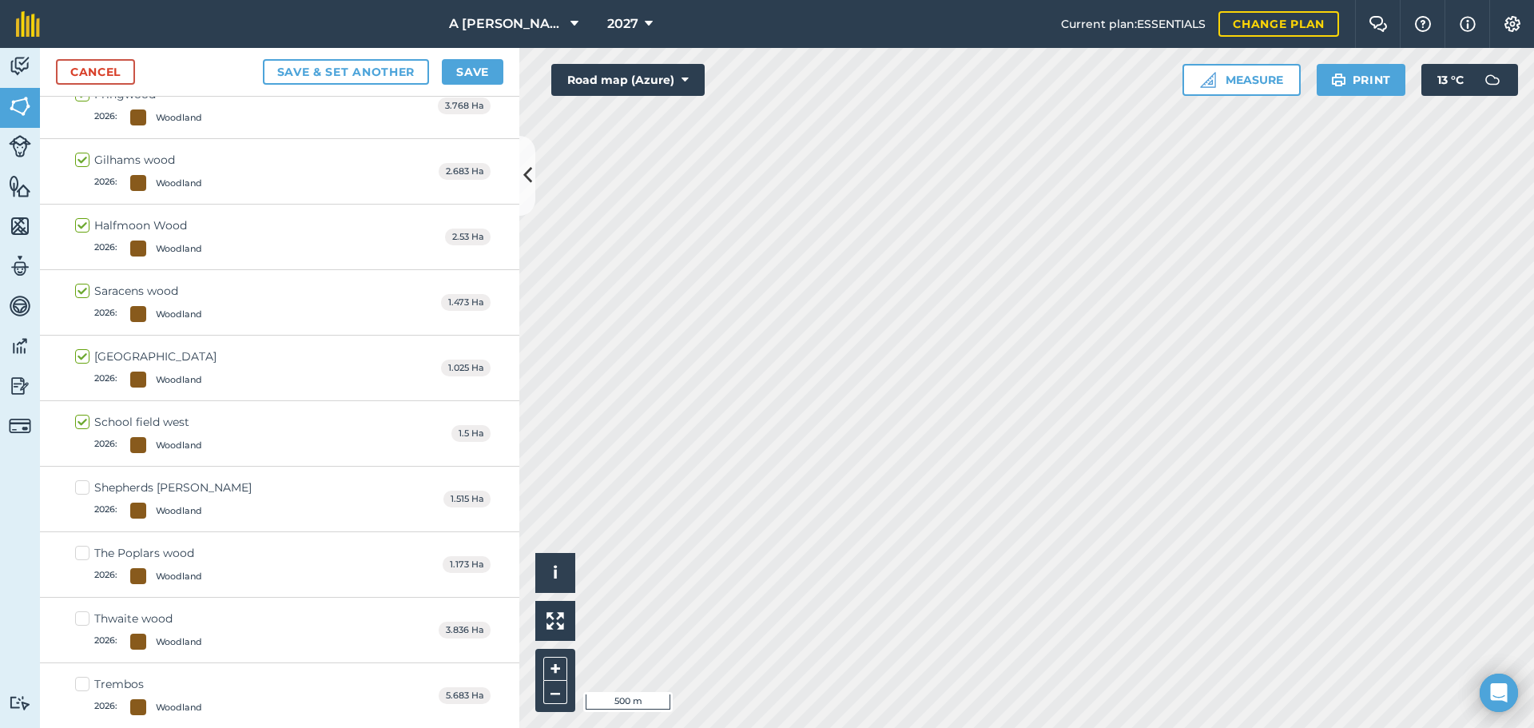
click at [90, 487] on label "Shepherds [PERSON_NAME] 2026 : [GEOGRAPHIC_DATA]" at bounding box center [163, 499] width 177 height 39
click at [86, 487] on input "Shepherds [PERSON_NAME] 2026 : [GEOGRAPHIC_DATA]" at bounding box center [80, 485] width 10 height 10
checkbox input "true"
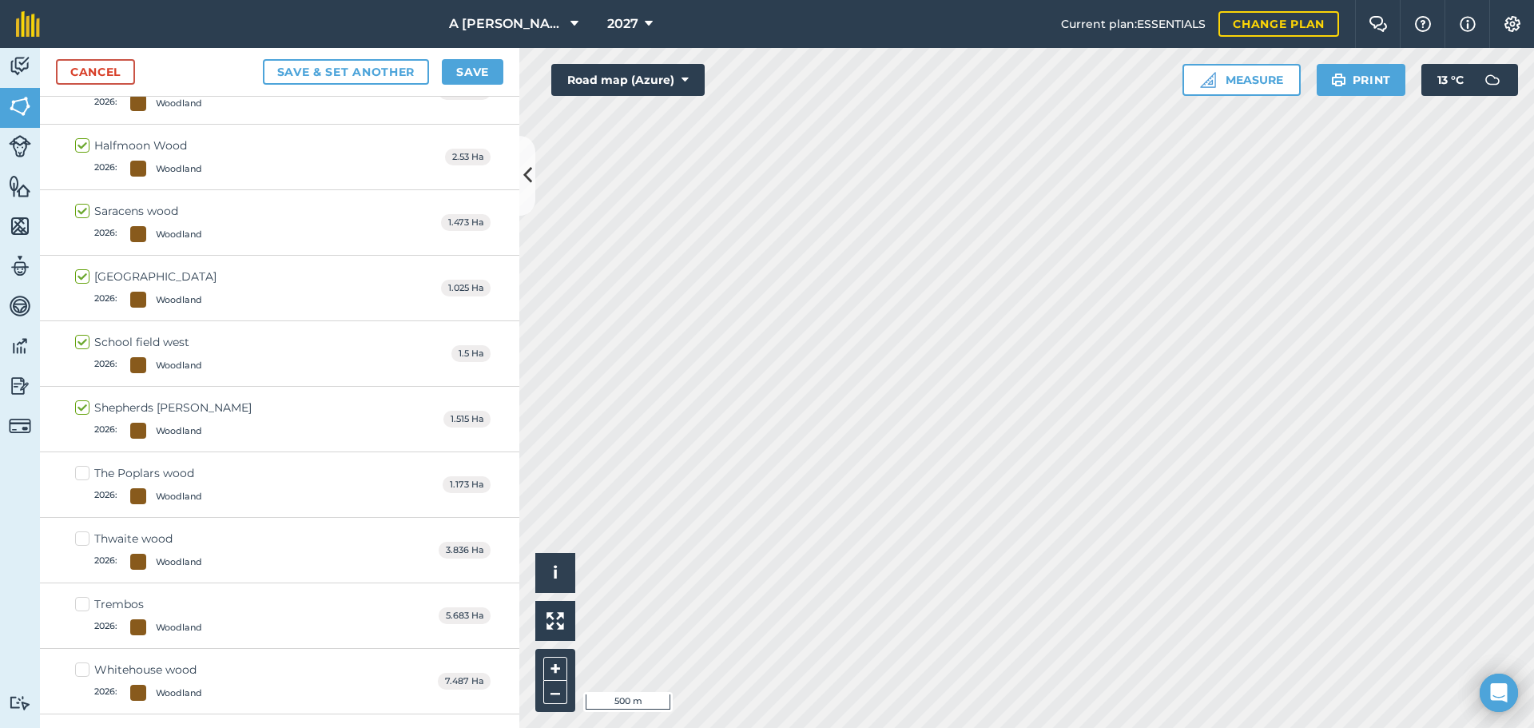
click at [85, 476] on label "The Poplars wood 2026 : [GEOGRAPHIC_DATA]" at bounding box center [138, 484] width 127 height 39
click at [85, 476] on input "The Poplars wood 2026 : [GEOGRAPHIC_DATA]" at bounding box center [80, 470] width 10 height 10
checkbox input "true"
click at [82, 538] on label "Thwaite wood 2026 : [GEOGRAPHIC_DATA]" at bounding box center [138, 550] width 127 height 39
click at [82, 538] on input "Thwaite wood 2026 : [GEOGRAPHIC_DATA]" at bounding box center [80, 536] width 10 height 10
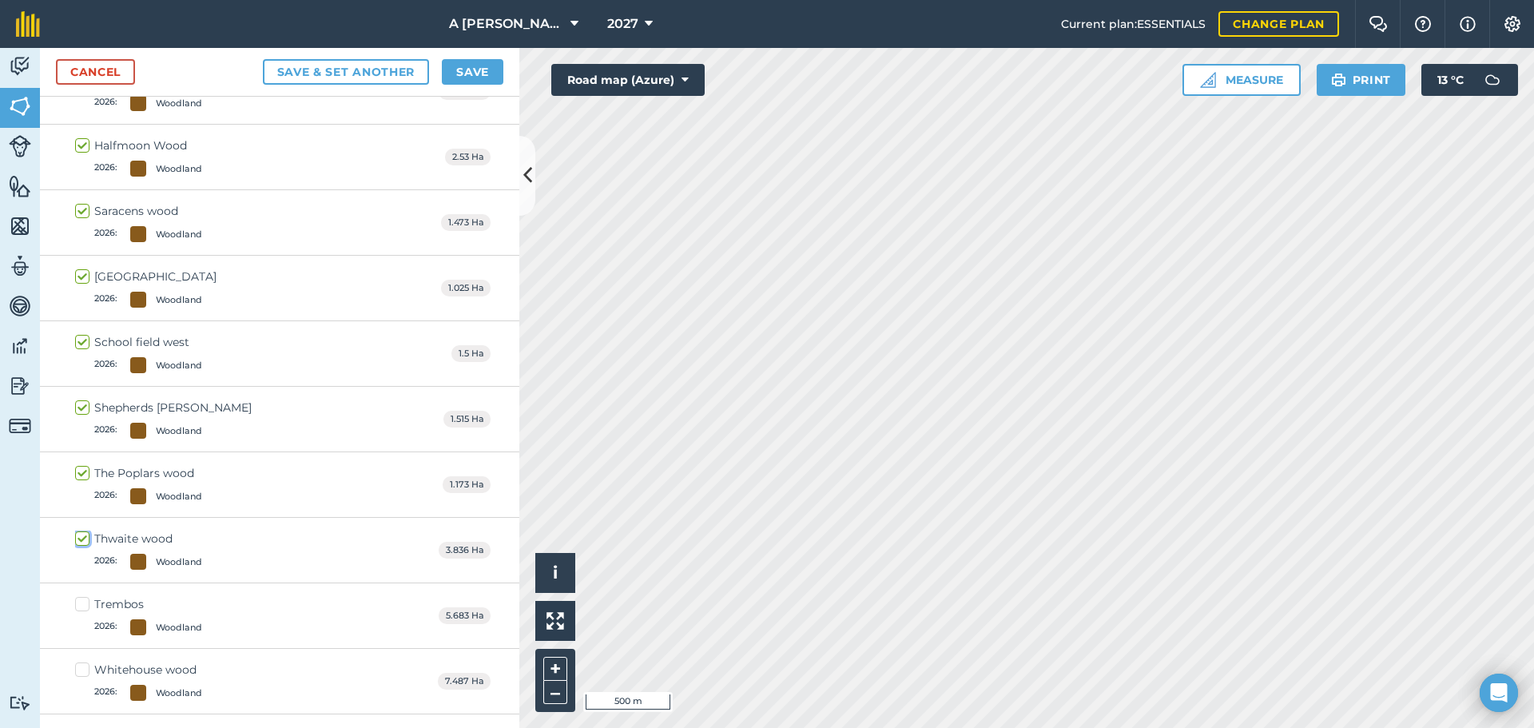
checkbox input "true"
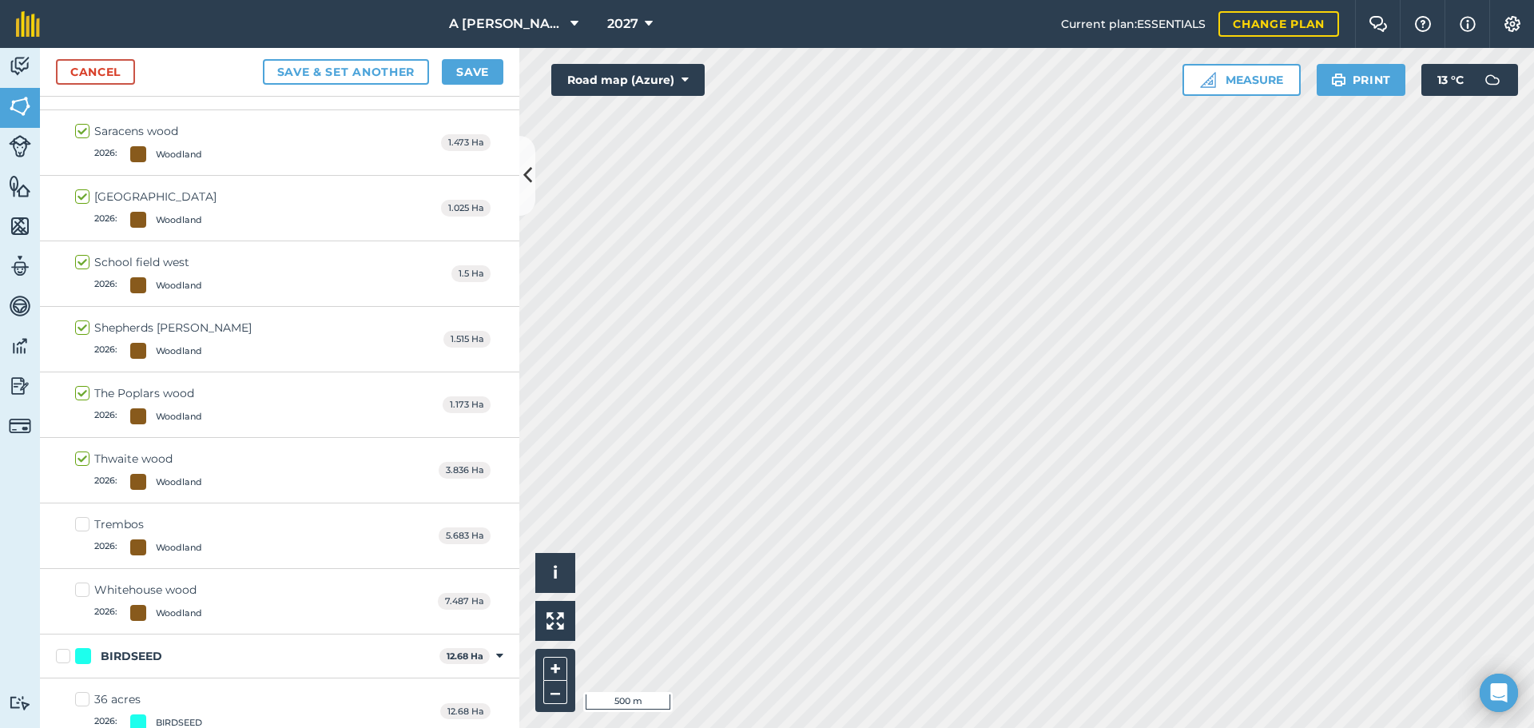
click at [85, 522] on label "Trembos 2026 : [GEOGRAPHIC_DATA]" at bounding box center [138, 535] width 127 height 39
click at [85, 522] on input "Trembos 2026 : [GEOGRAPHIC_DATA]" at bounding box center [80, 521] width 10 height 10
checkbox input "true"
click at [81, 591] on label "Whitehouse wood 2026 : [GEOGRAPHIC_DATA]" at bounding box center [138, 601] width 127 height 39
click at [81, 591] on input "Whitehouse wood 2026 : [GEOGRAPHIC_DATA]" at bounding box center [80, 587] width 10 height 10
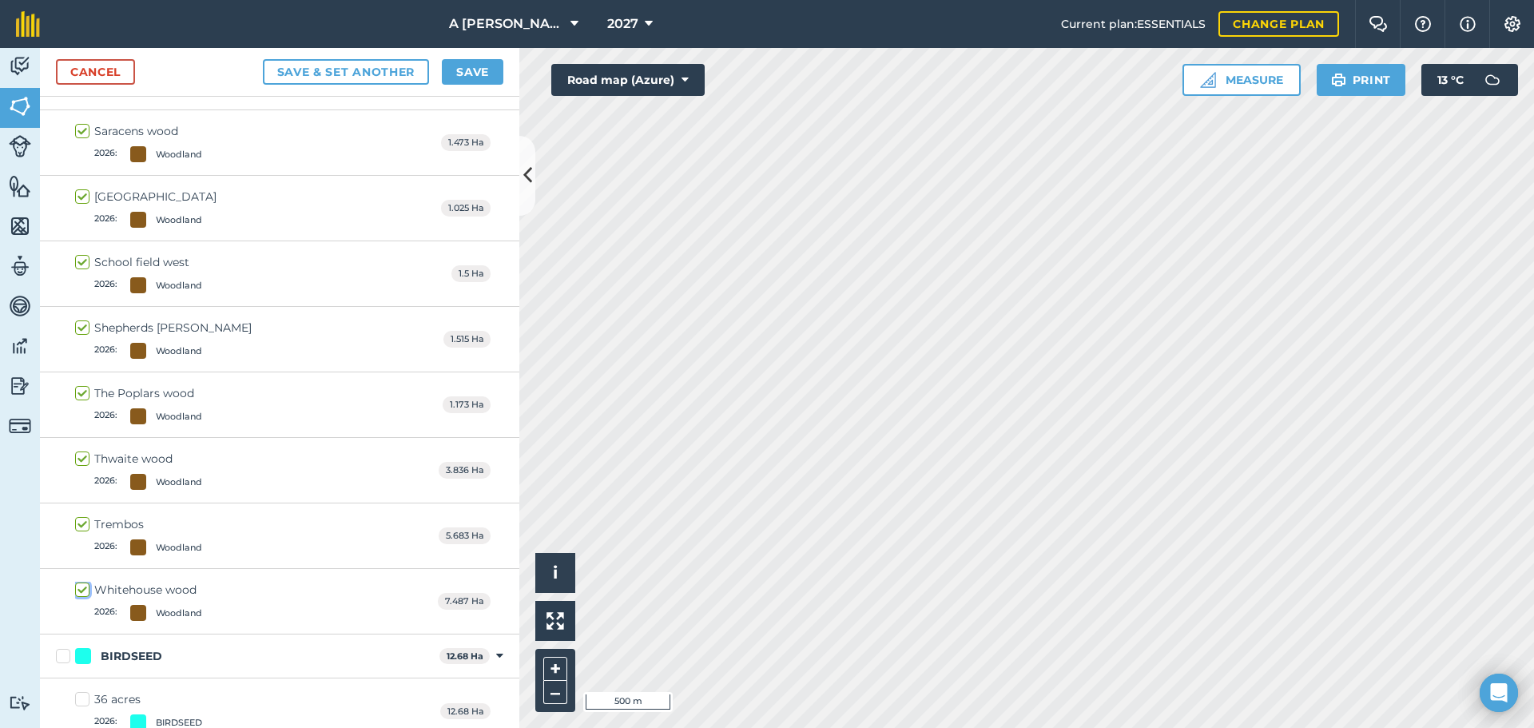
checkbox input "true"
click at [478, 81] on button "Save" at bounding box center [473, 72] width 62 height 26
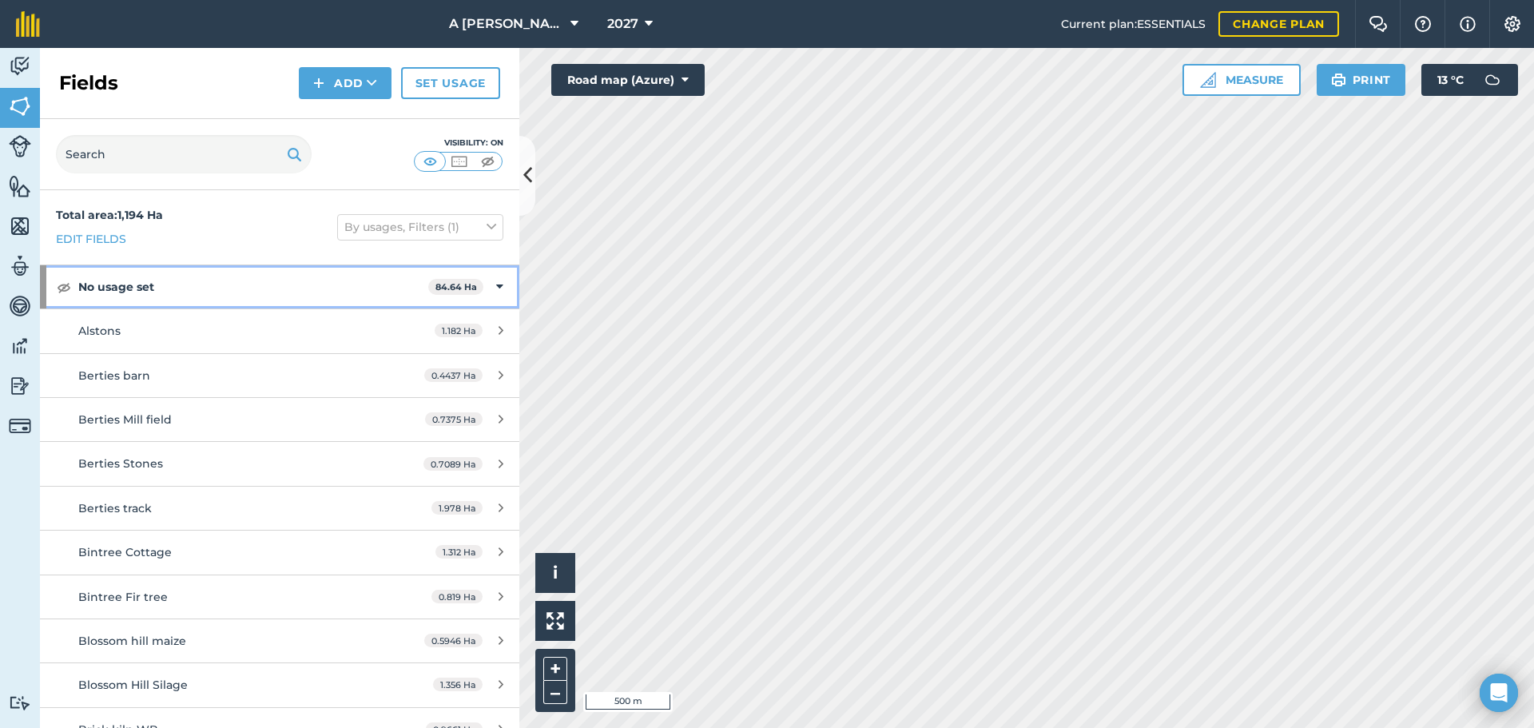
click at [298, 294] on strong "No usage set" at bounding box center [253, 286] width 350 height 43
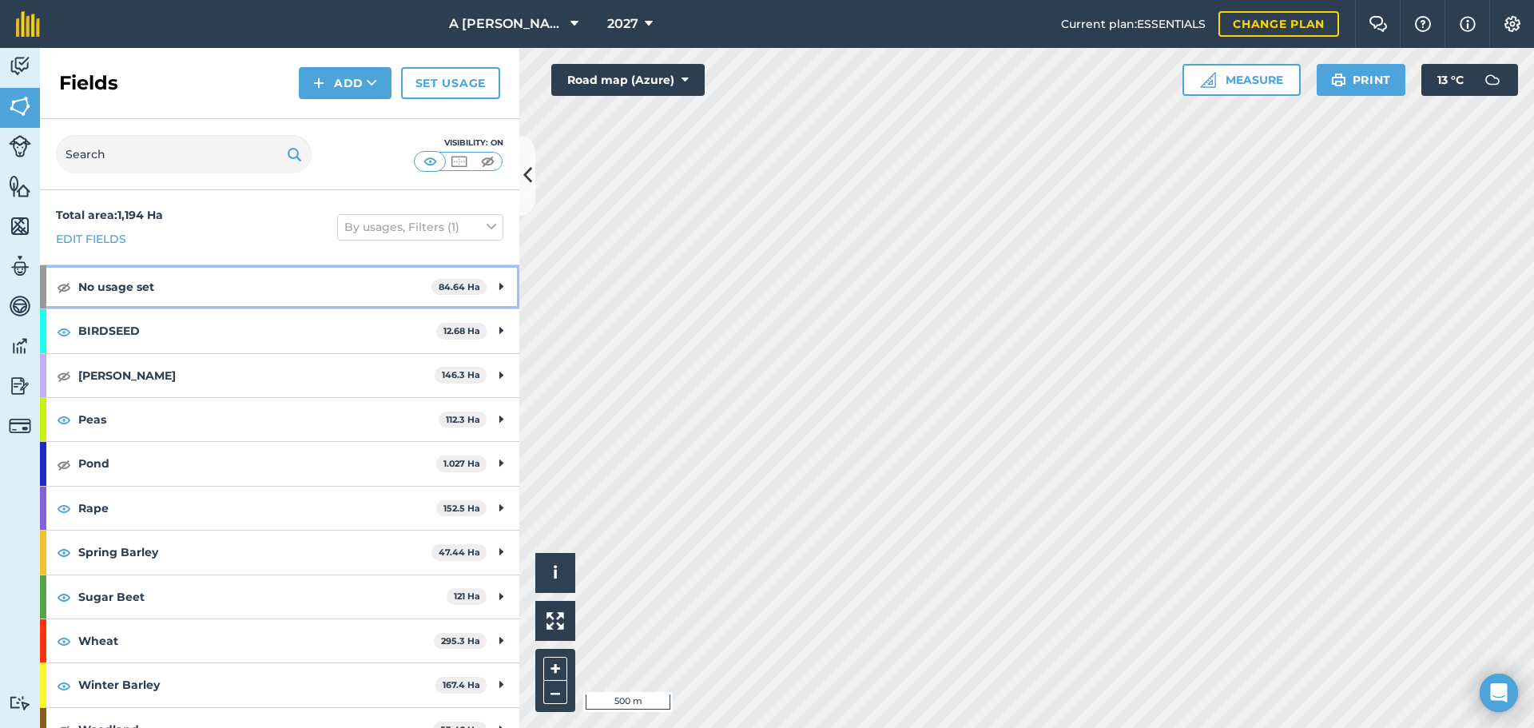
click at [298, 294] on strong "No usage set" at bounding box center [254, 286] width 353 height 43
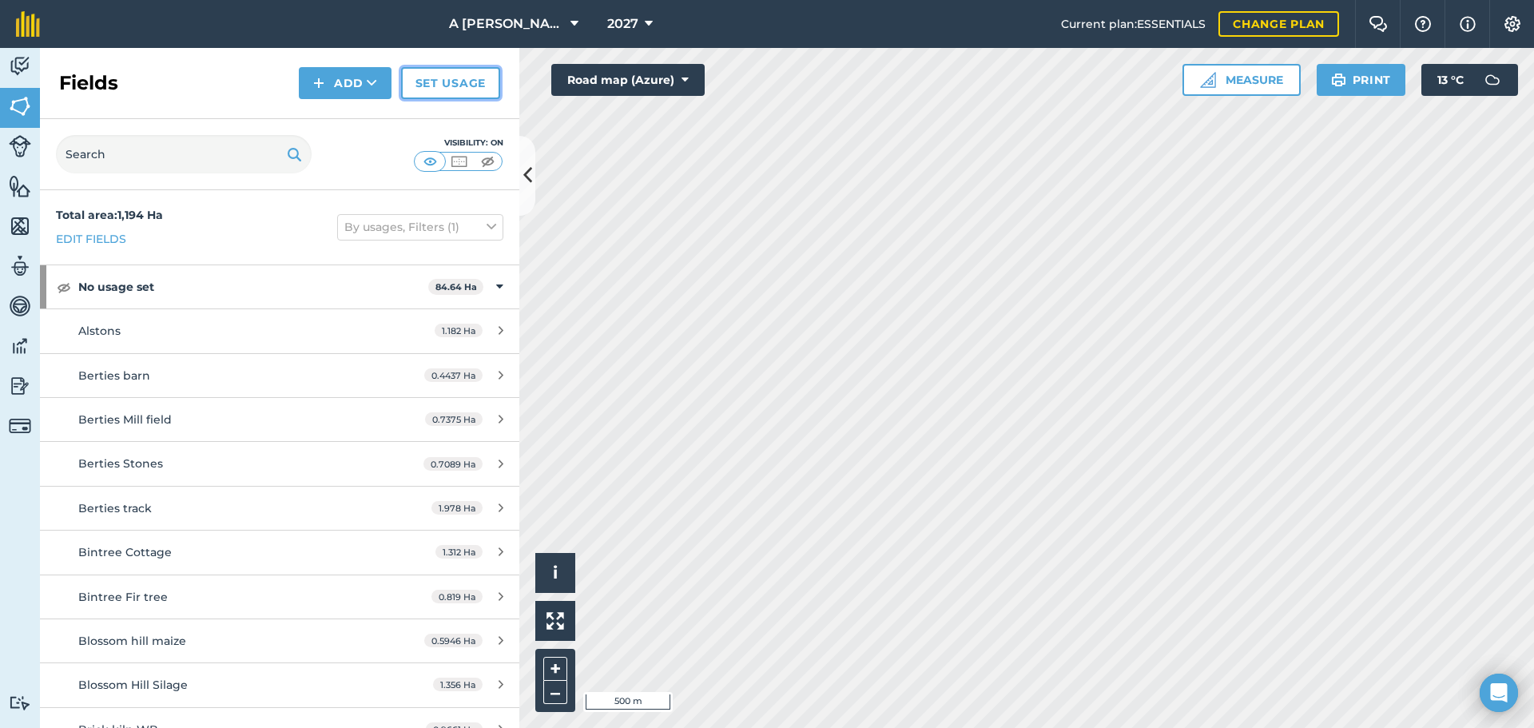
click at [451, 90] on link "Set usage" at bounding box center [450, 83] width 99 height 32
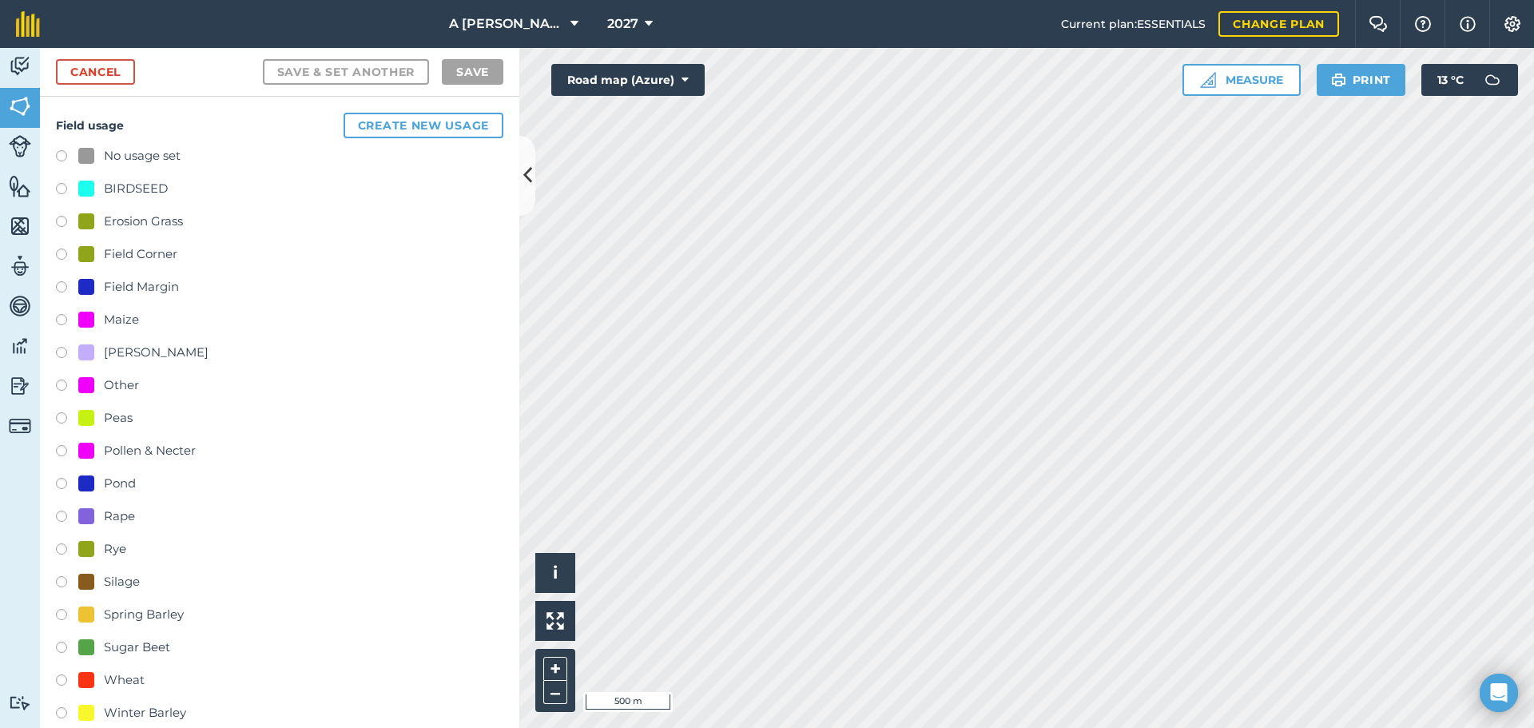
click at [61, 581] on label at bounding box center [67, 584] width 22 height 16
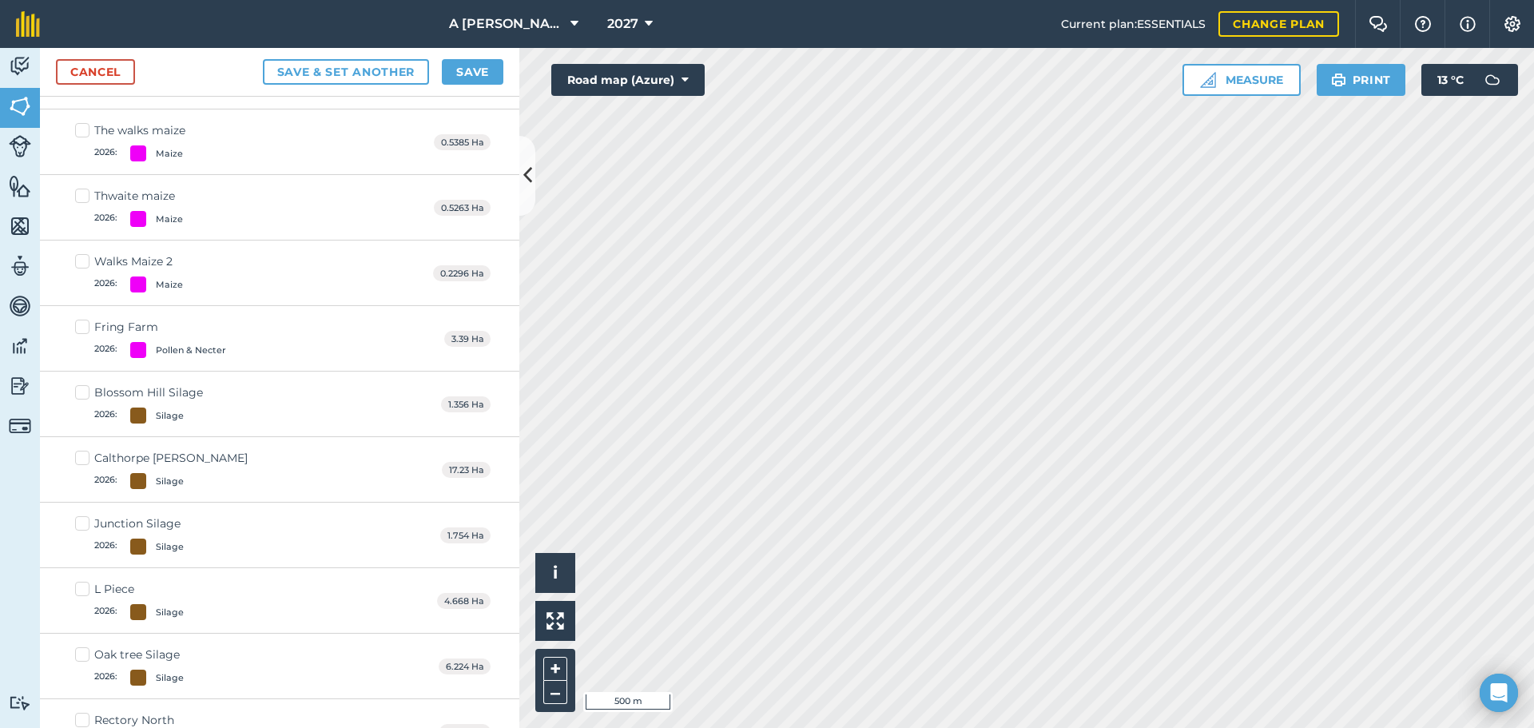
scroll to position [3197, 0]
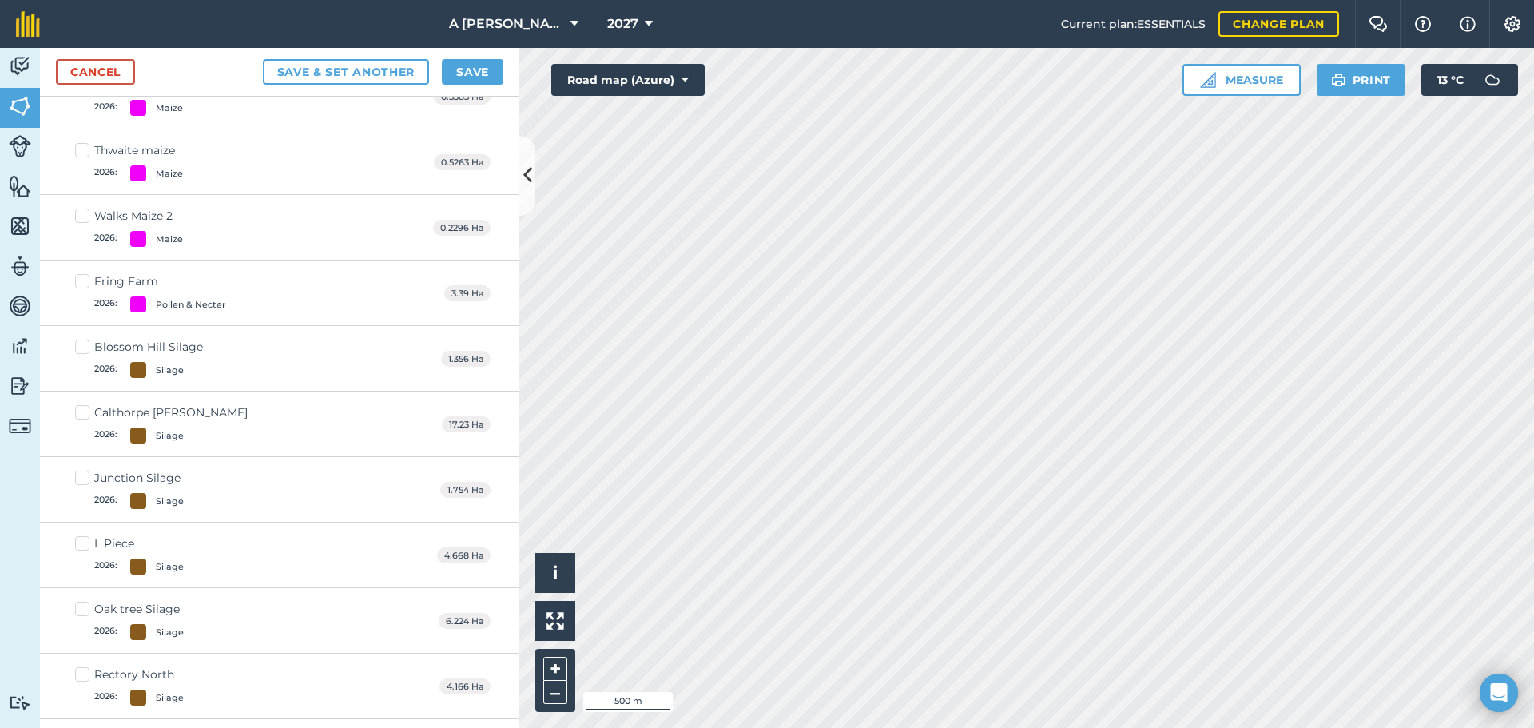
click at [86, 350] on label "Blossom Hill Silage 2026 : Silage" at bounding box center [139, 358] width 128 height 39
click at [86, 349] on input "Blossom Hill Silage 2026 : Silage" at bounding box center [80, 344] width 10 height 10
checkbox input "true"
click at [85, 413] on label "Calthorpe [PERSON_NAME] 2026 : Silage" at bounding box center [161, 423] width 173 height 39
click at [85, 413] on input "Calthorpe [PERSON_NAME] 2026 : Silage" at bounding box center [80, 409] width 10 height 10
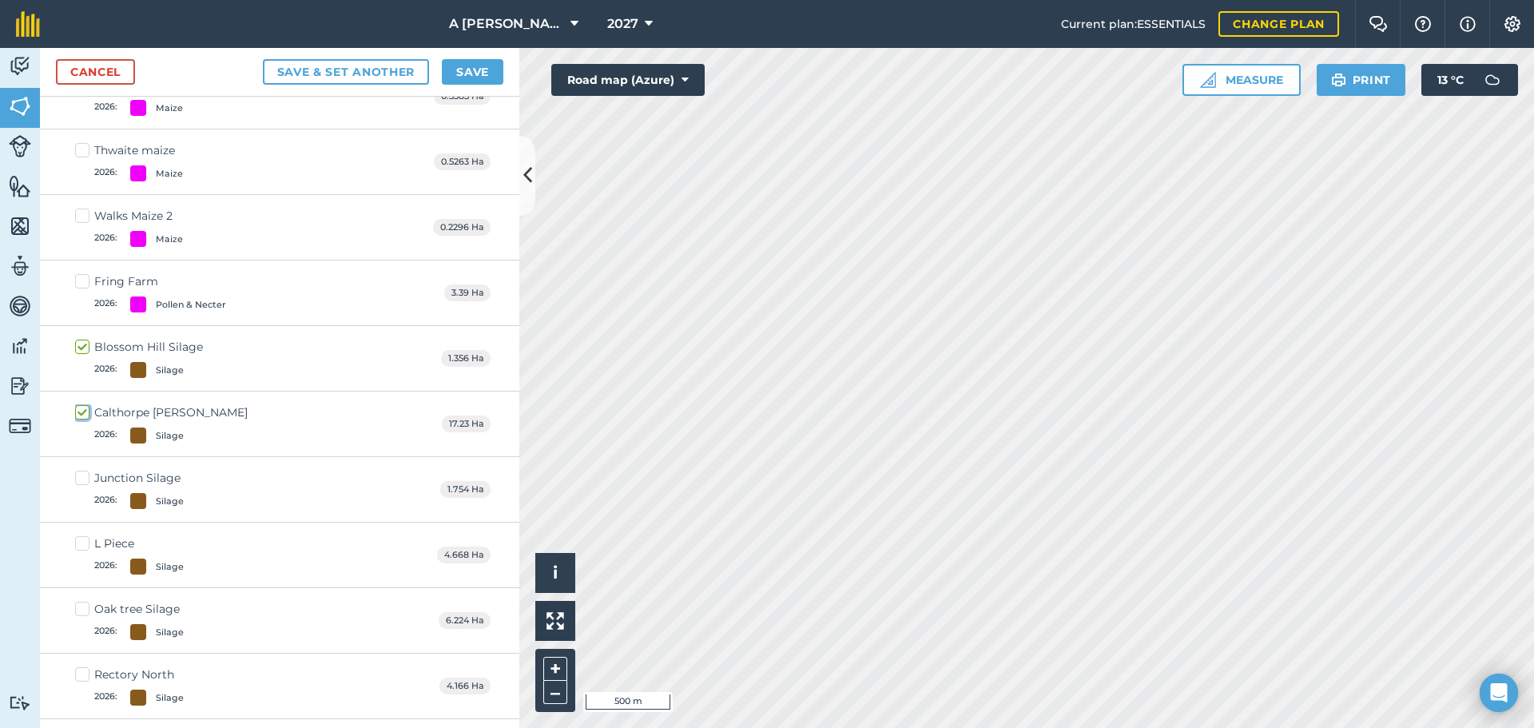
checkbox input "true"
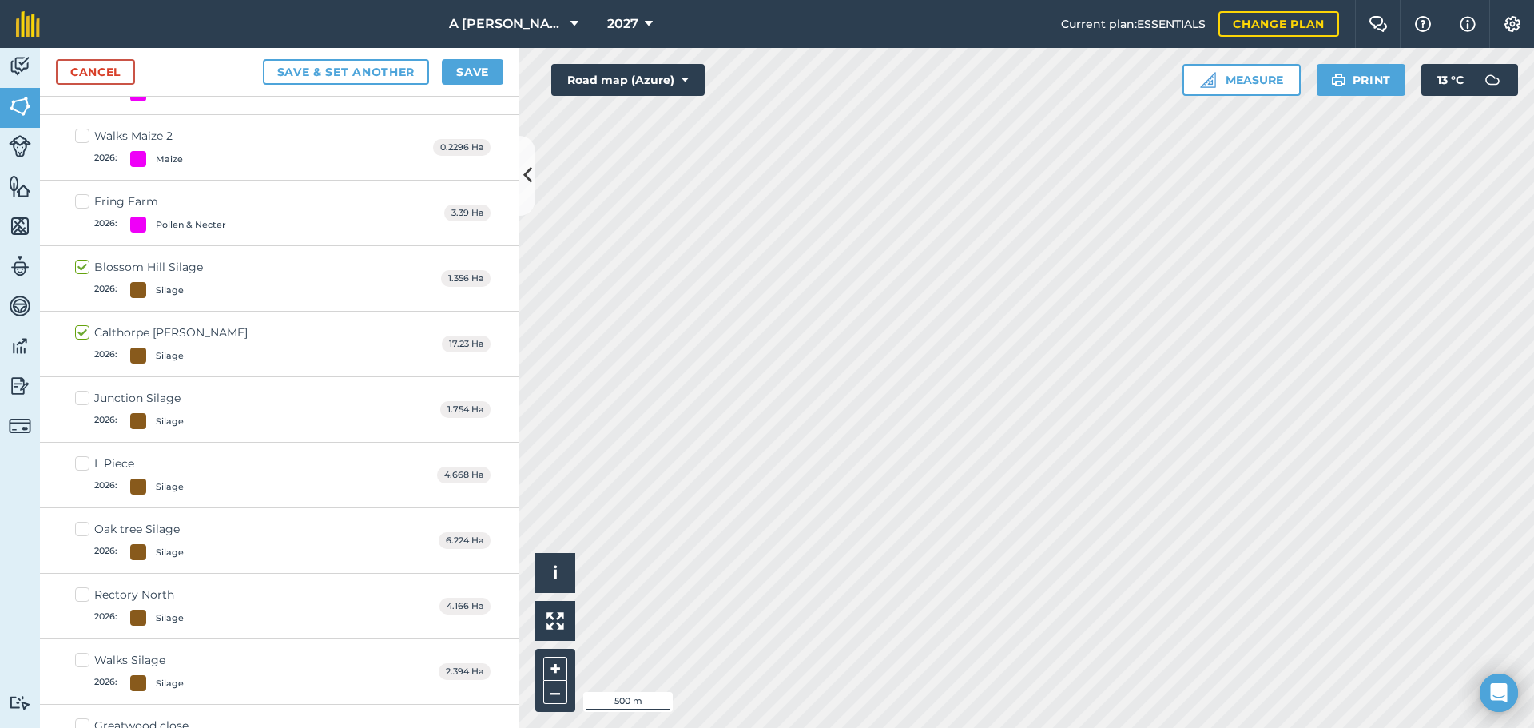
click at [79, 400] on label "Junction Silage 2026 : Silage" at bounding box center [129, 409] width 109 height 39
click at [79, 400] on input "Junction Silage 2026 : Silage" at bounding box center [80, 395] width 10 height 10
checkbox input "true"
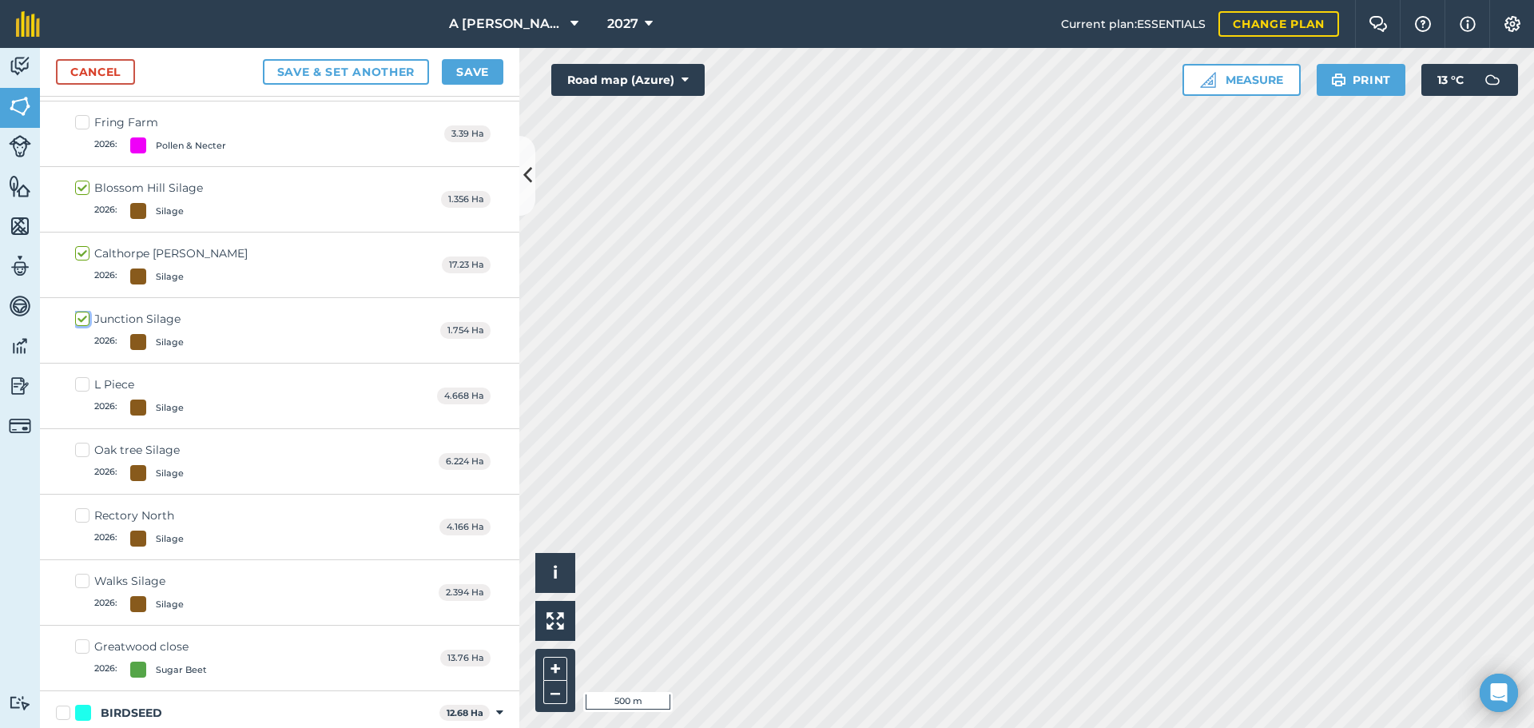
scroll to position [3339, 0]
click at [79, 391] on label "L Piece 2026 : Silage" at bounding box center [129, 395] width 109 height 39
click at [79, 386] on input "L Piece 2026 : Silage" at bounding box center [80, 381] width 10 height 10
checkbox input "true"
click at [79, 441] on label "Oak tree Silage 2026 : Silage" at bounding box center [129, 460] width 109 height 39
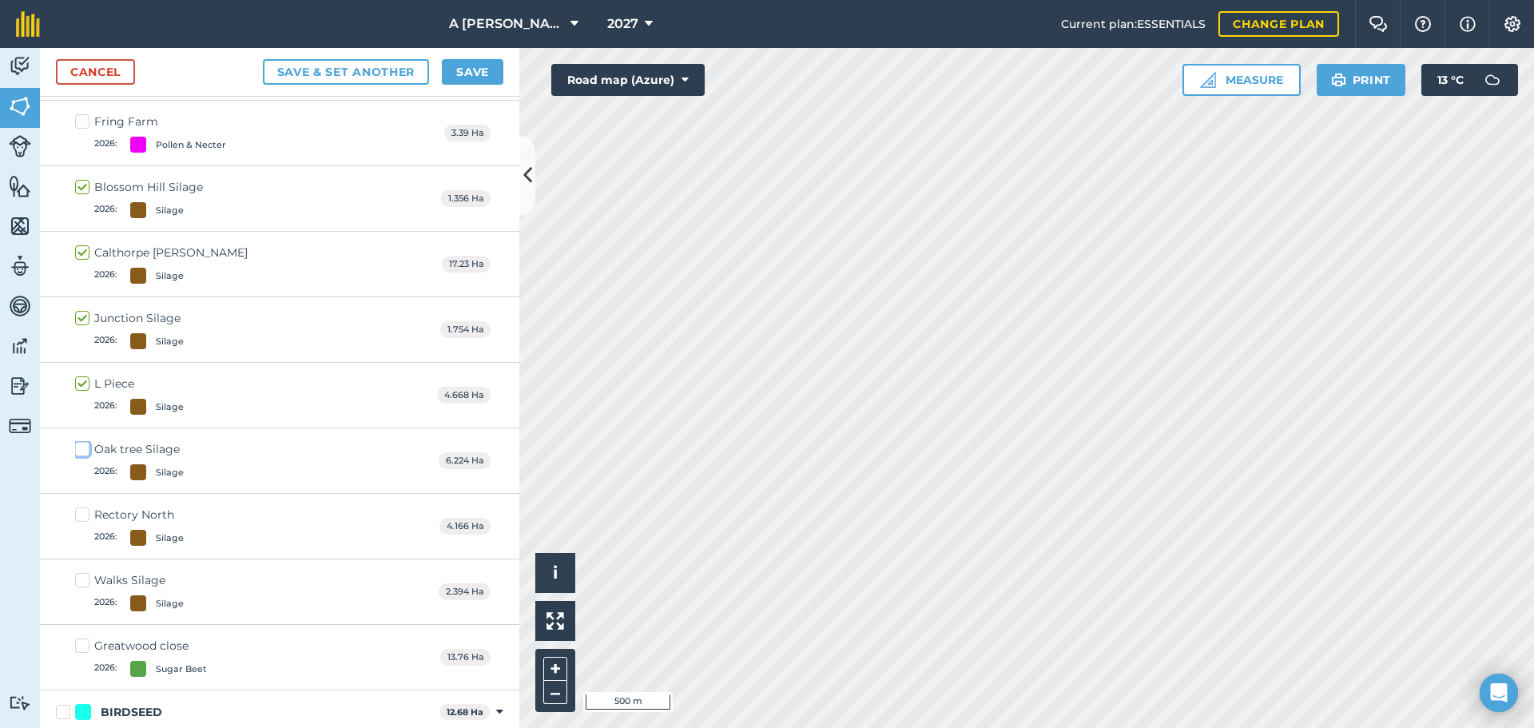
click at [79, 441] on input "Oak tree Silage 2026 : Silage" at bounding box center [80, 446] width 10 height 10
checkbox input "true"
click at [88, 515] on label "Rectory North 2026 : Silage" at bounding box center [129, 526] width 109 height 39
click at [86, 515] on input "Rectory North 2026 : Silage" at bounding box center [80, 512] width 10 height 10
checkbox input "true"
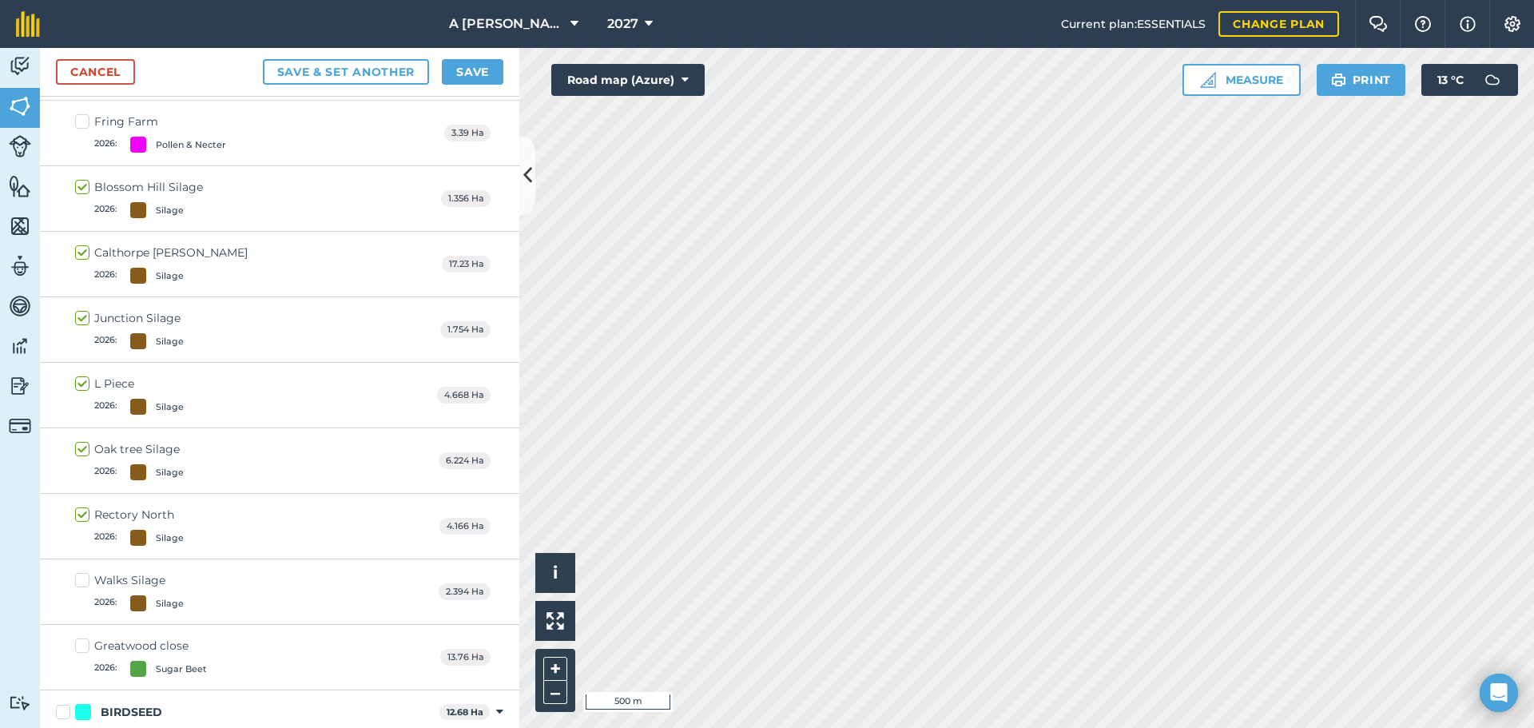
click at [82, 580] on label "Walks Silage 2026 : Silage" at bounding box center [129, 591] width 109 height 39
click at [82, 580] on input "Walks Silage 2026 : Silage" at bounding box center [80, 577] width 10 height 10
checkbox input "true"
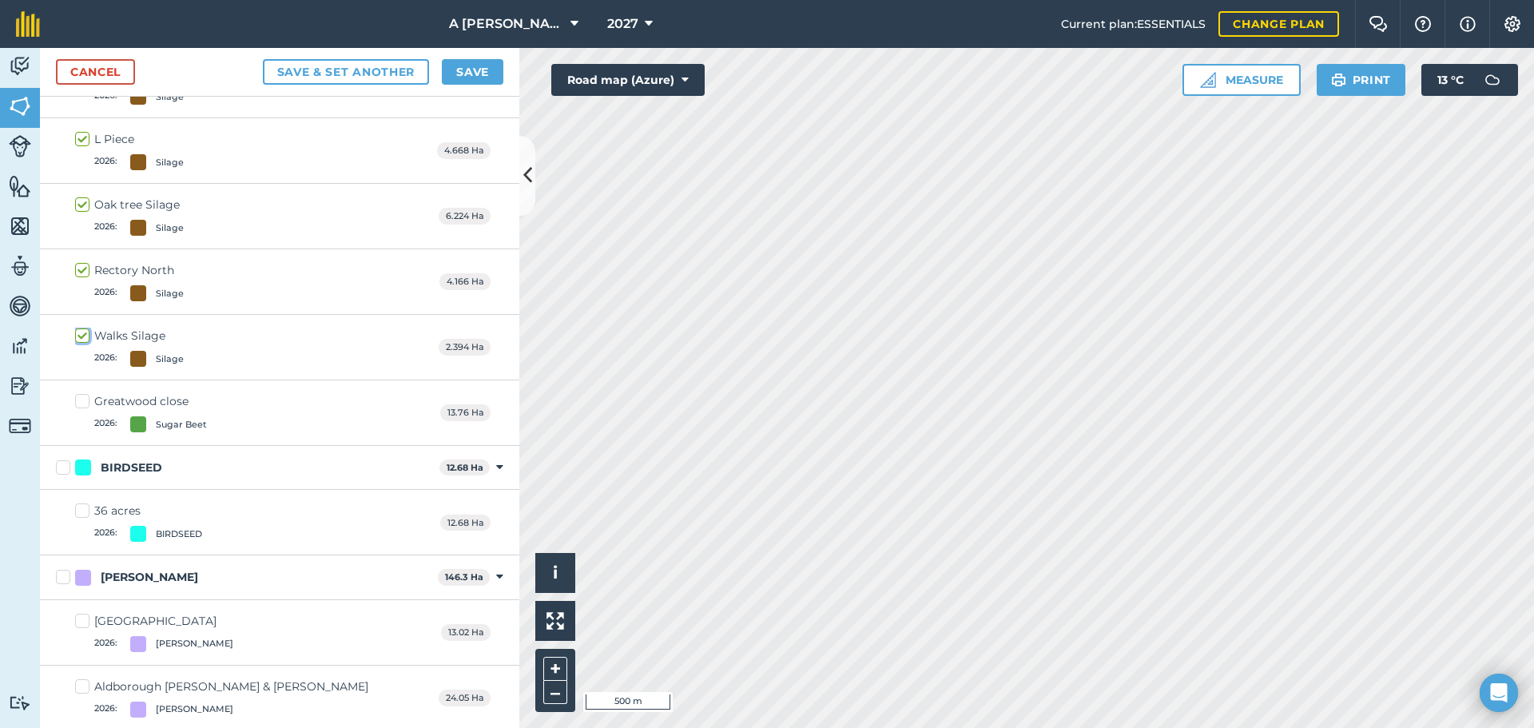
scroll to position [3499, 0]
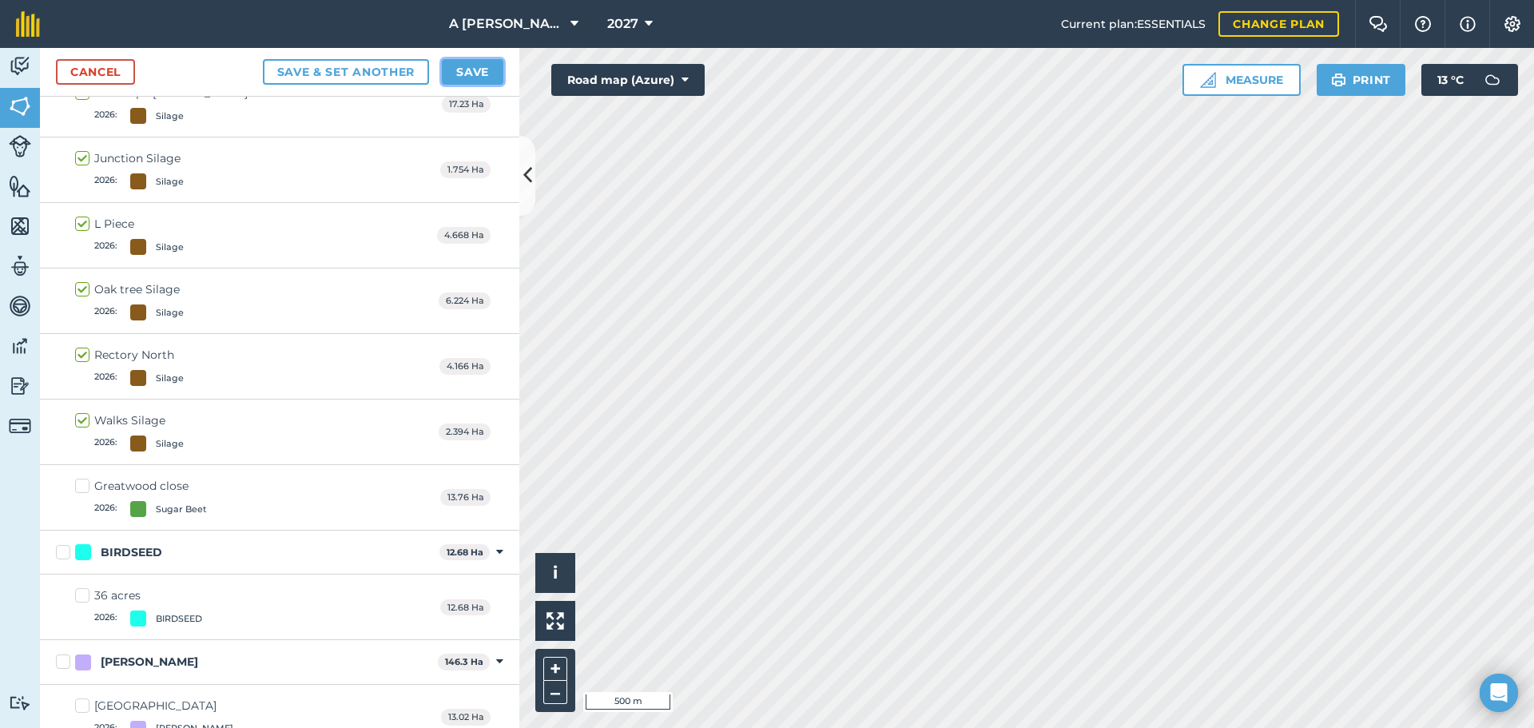
click at [461, 70] on button "Save" at bounding box center [473, 72] width 62 height 26
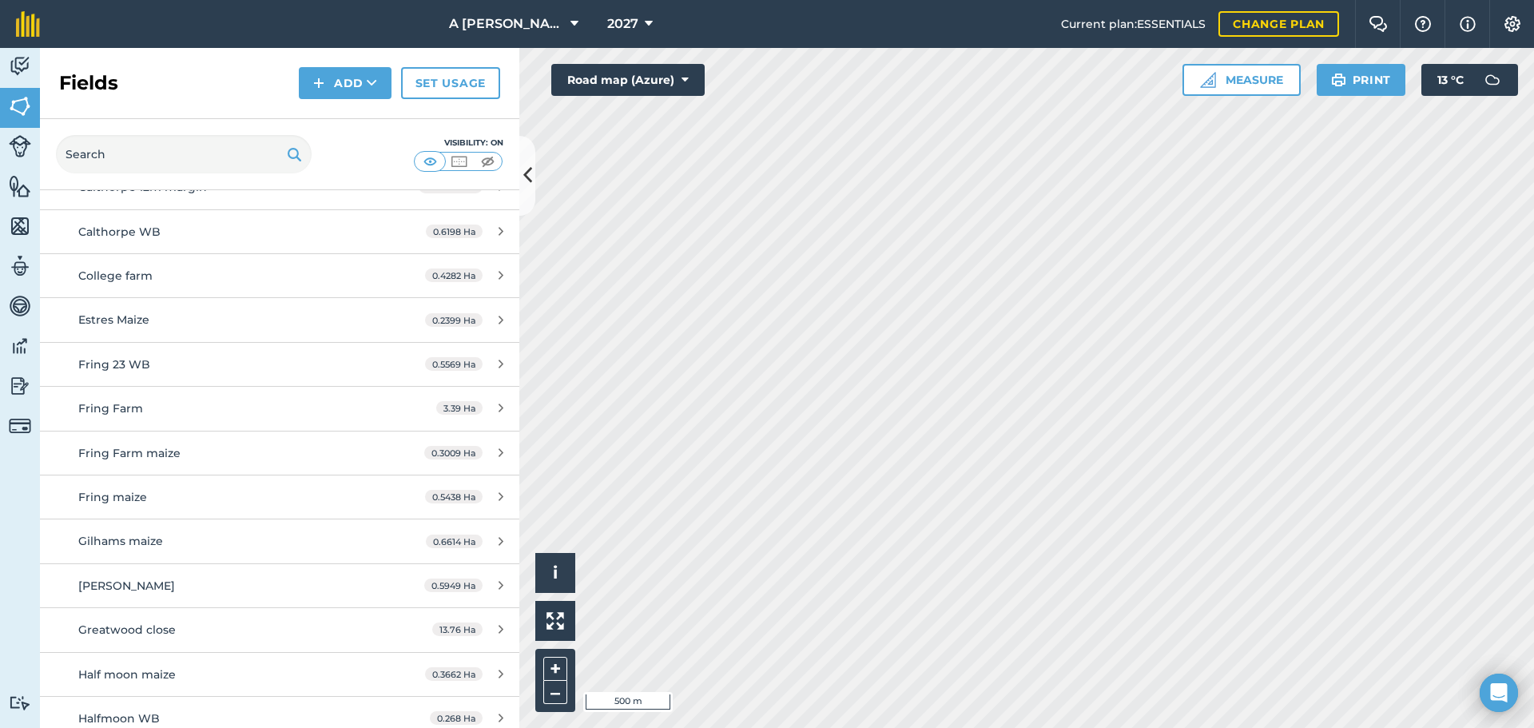
scroll to position [799, 0]
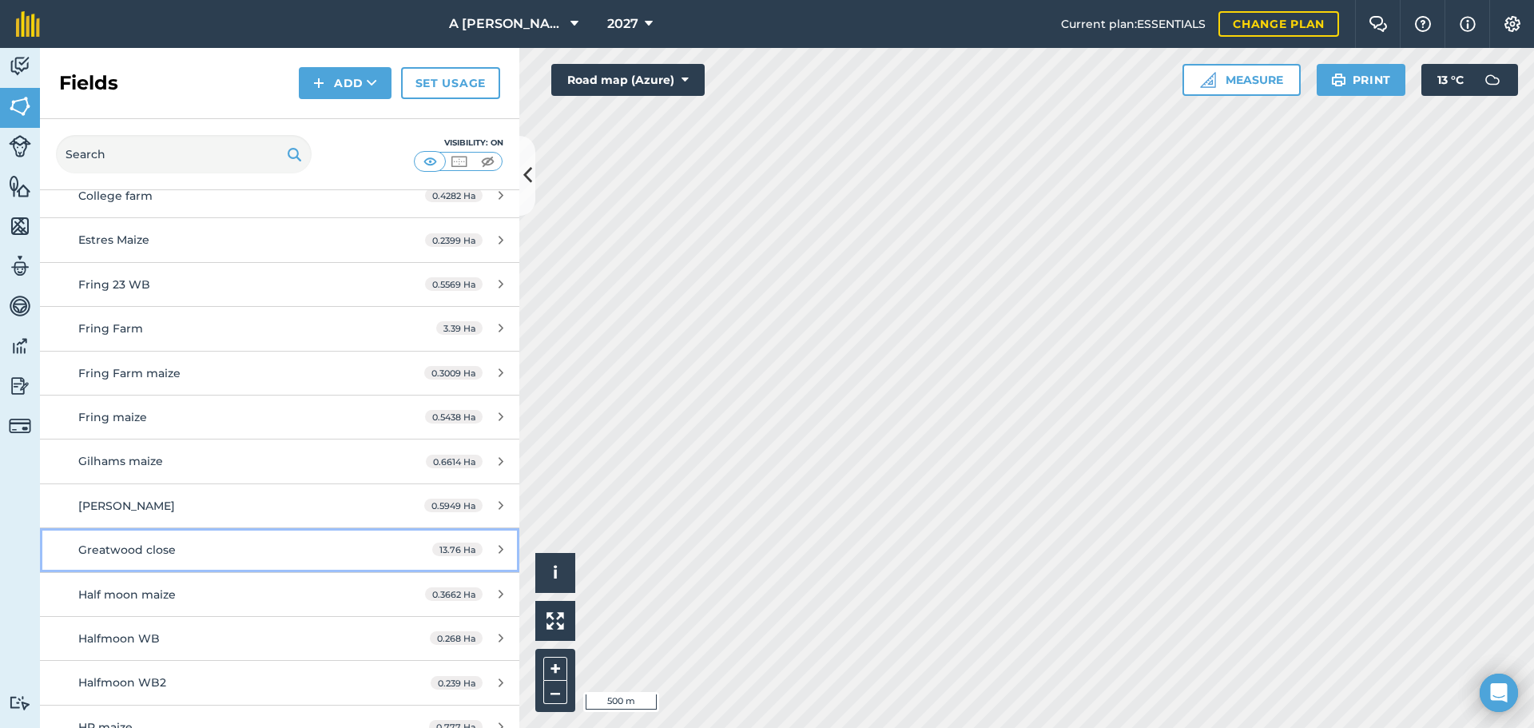
click at [499, 550] on icon at bounding box center [501, 549] width 5 height 12
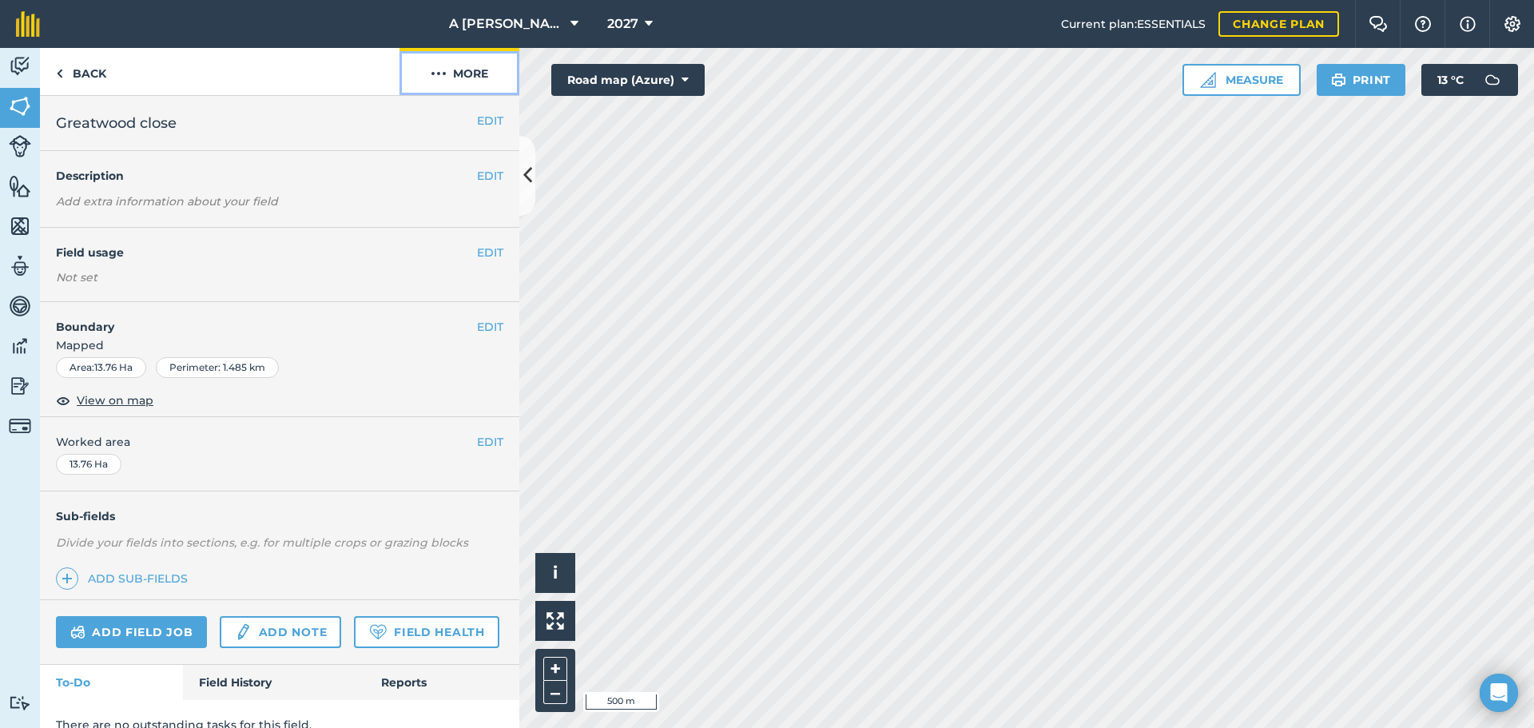
click at [456, 82] on button "More" at bounding box center [460, 71] width 120 height 47
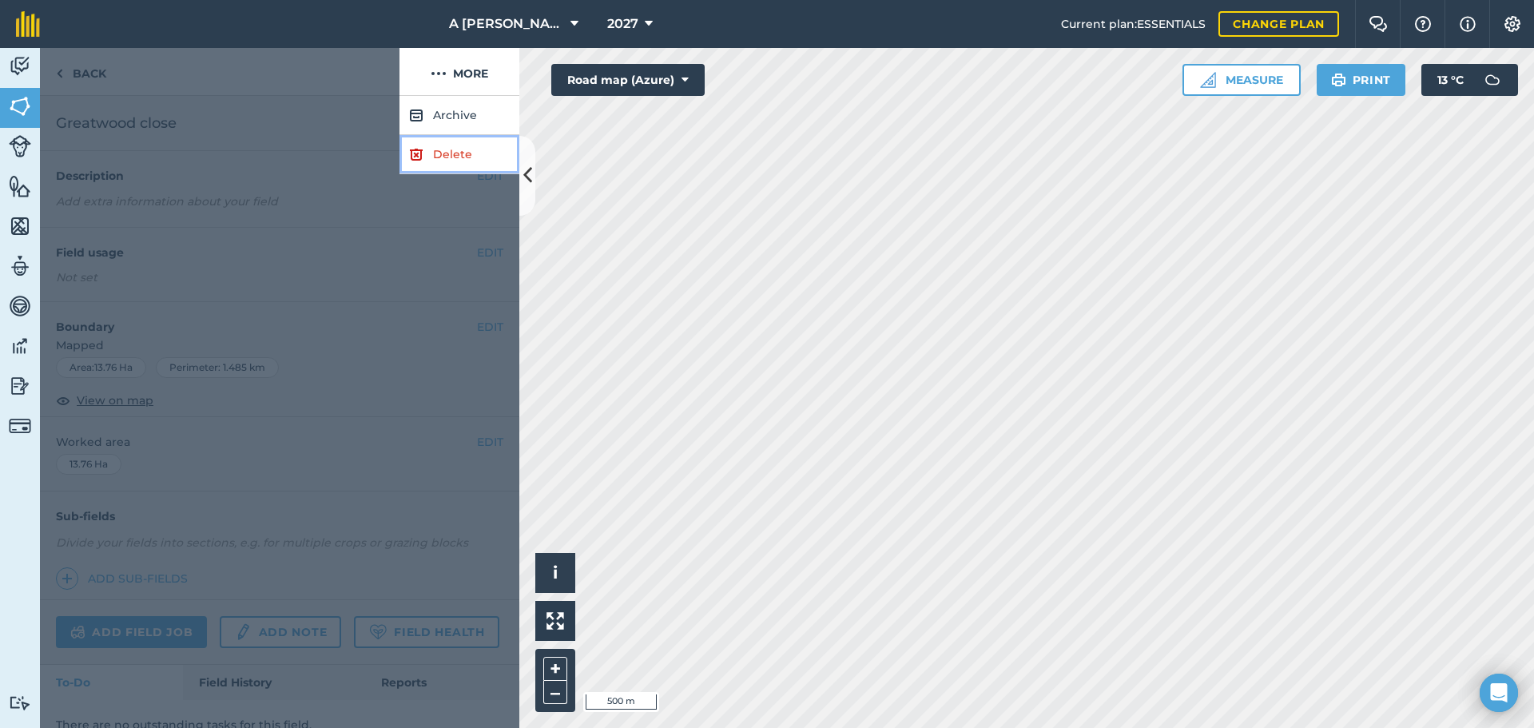
click at [448, 154] on link "Delete" at bounding box center [460, 154] width 120 height 39
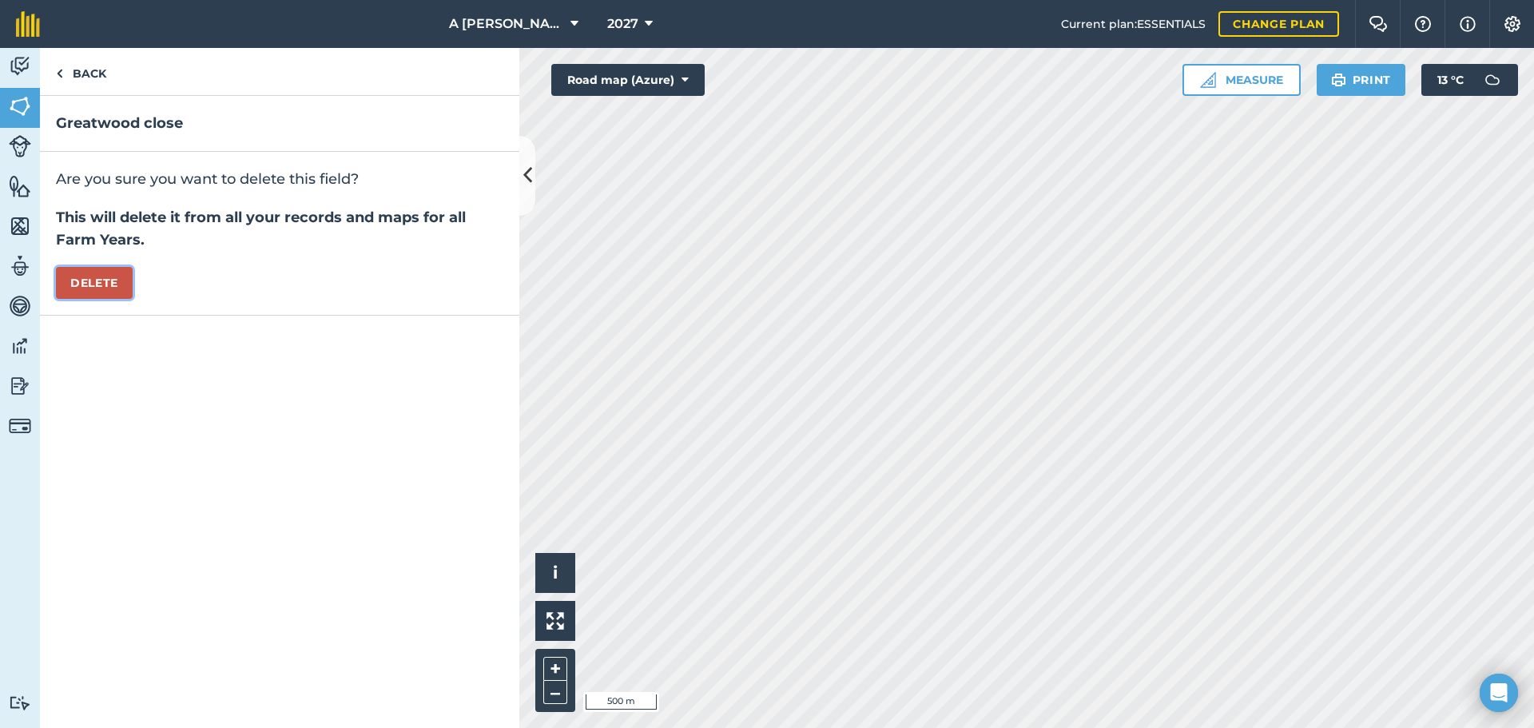
click at [108, 283] on button "Delete" at bounding box center [94, 283] width 77 height 32
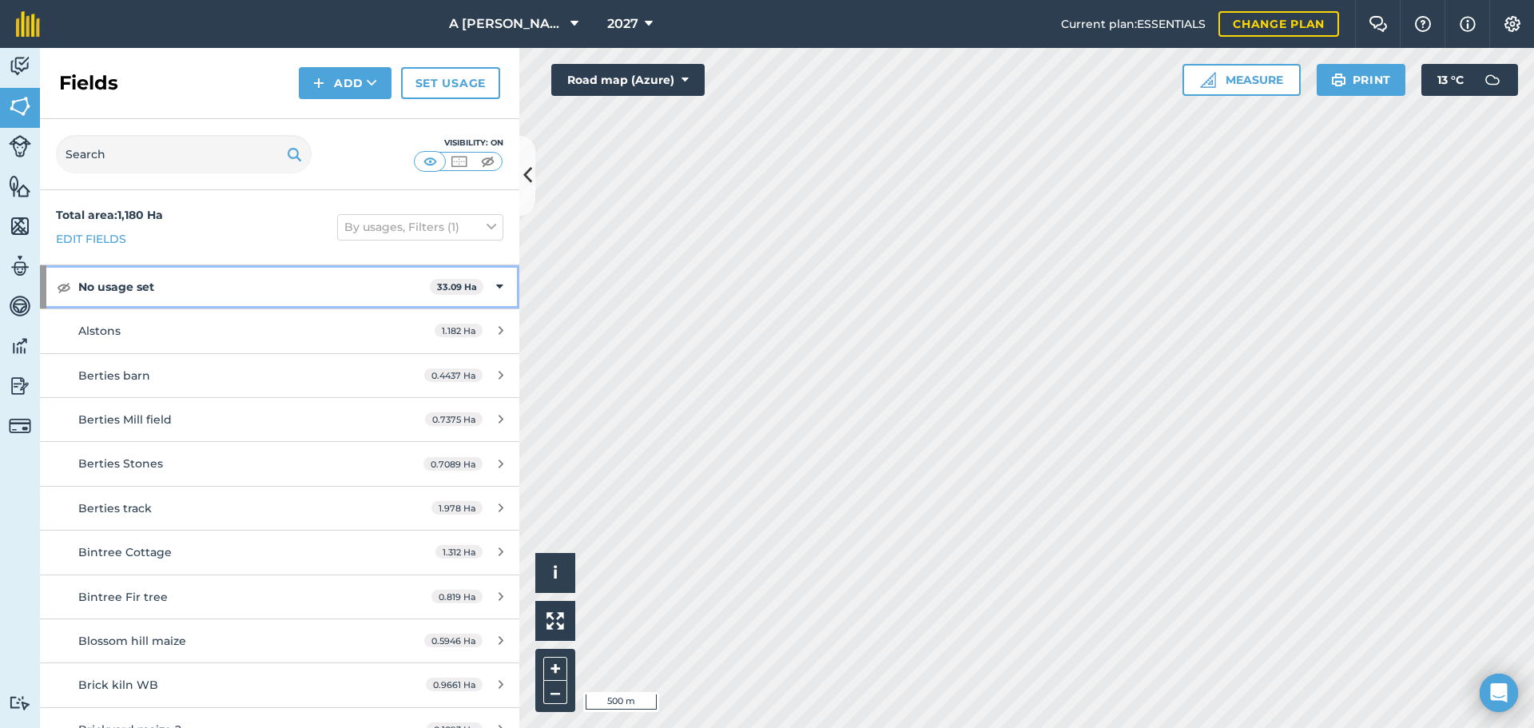
click at [354, 284] on strong "No usage set" at bounding box center [254, 286] width 352 height 43
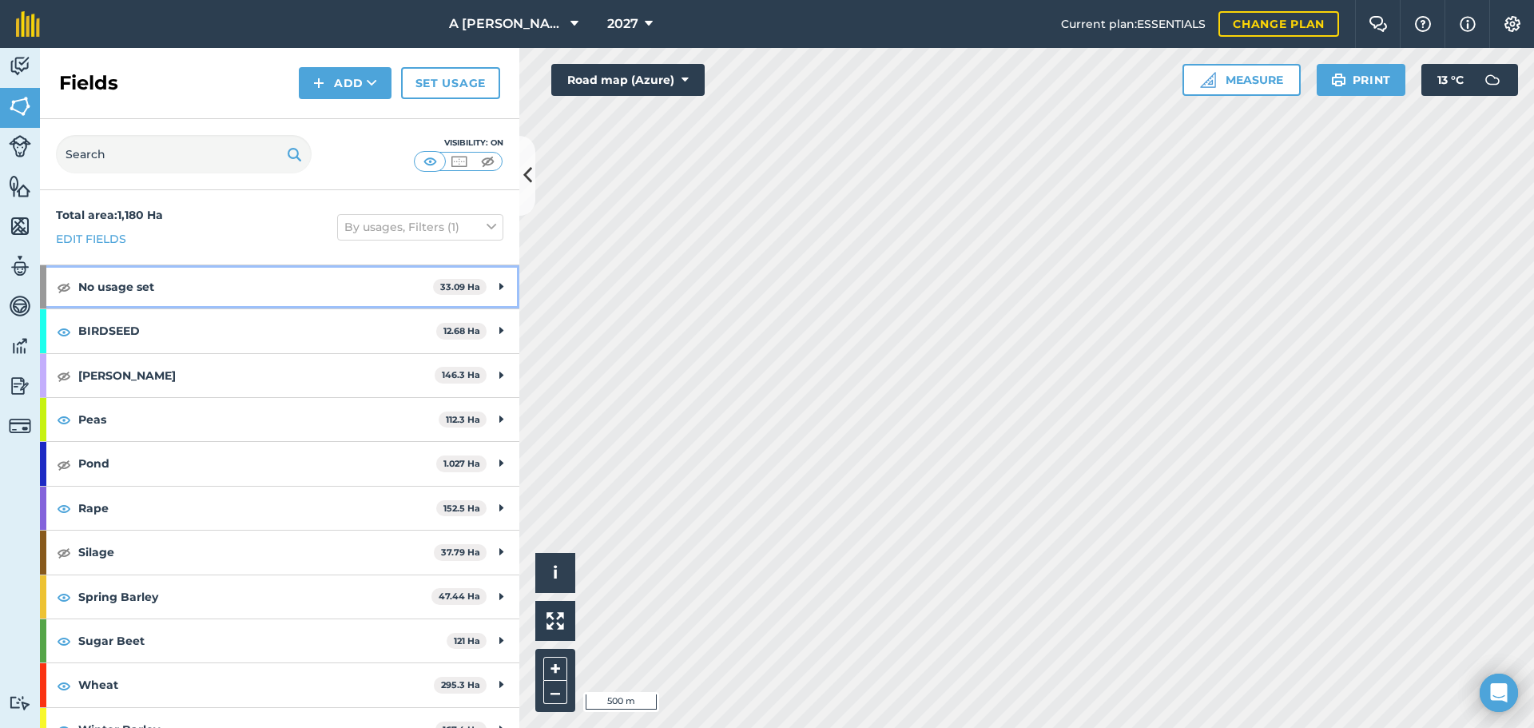
click at [354, 284] on strong "No usage set" at bounding box center [255, 286] width 355 height 43
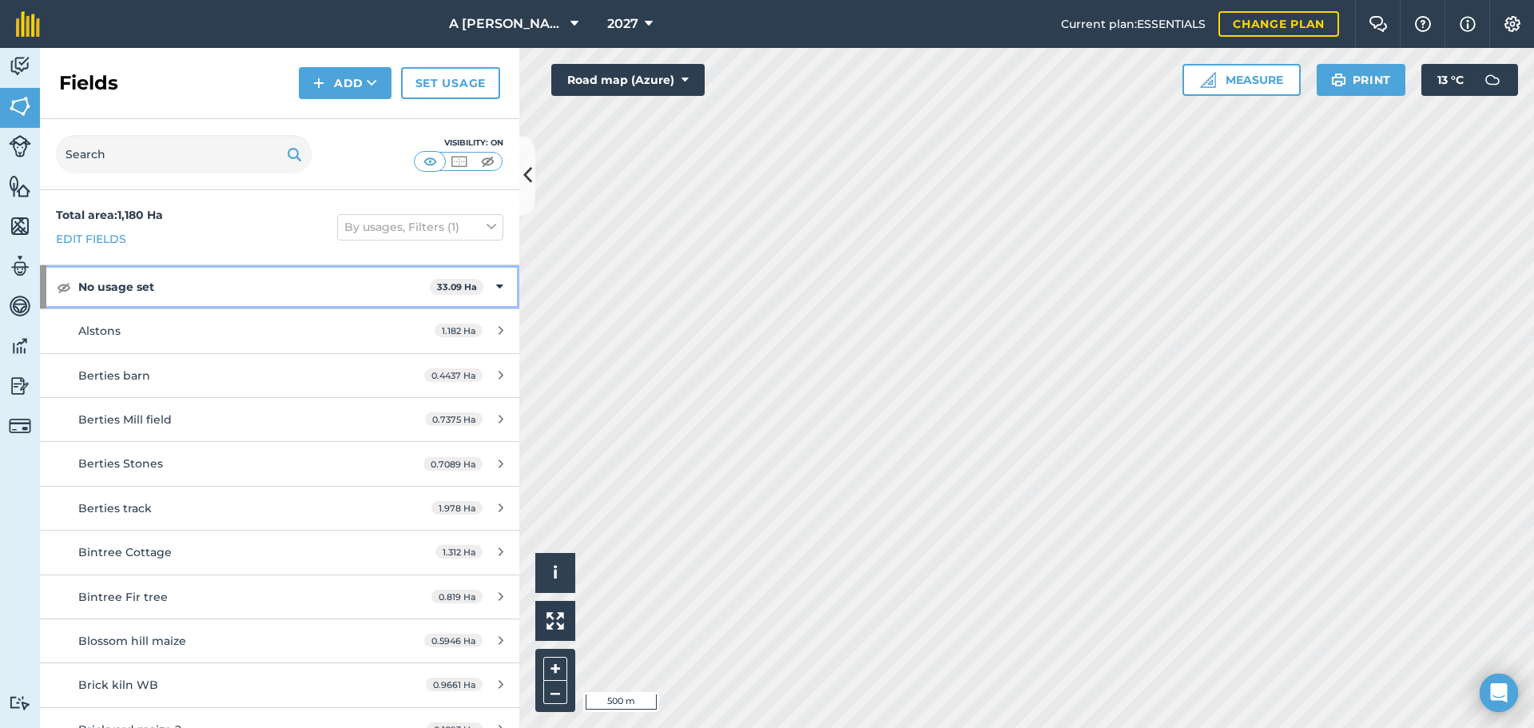
click at [313, 284] on strong "No usage set" at bounding box center [254, 286] width 352 height 43
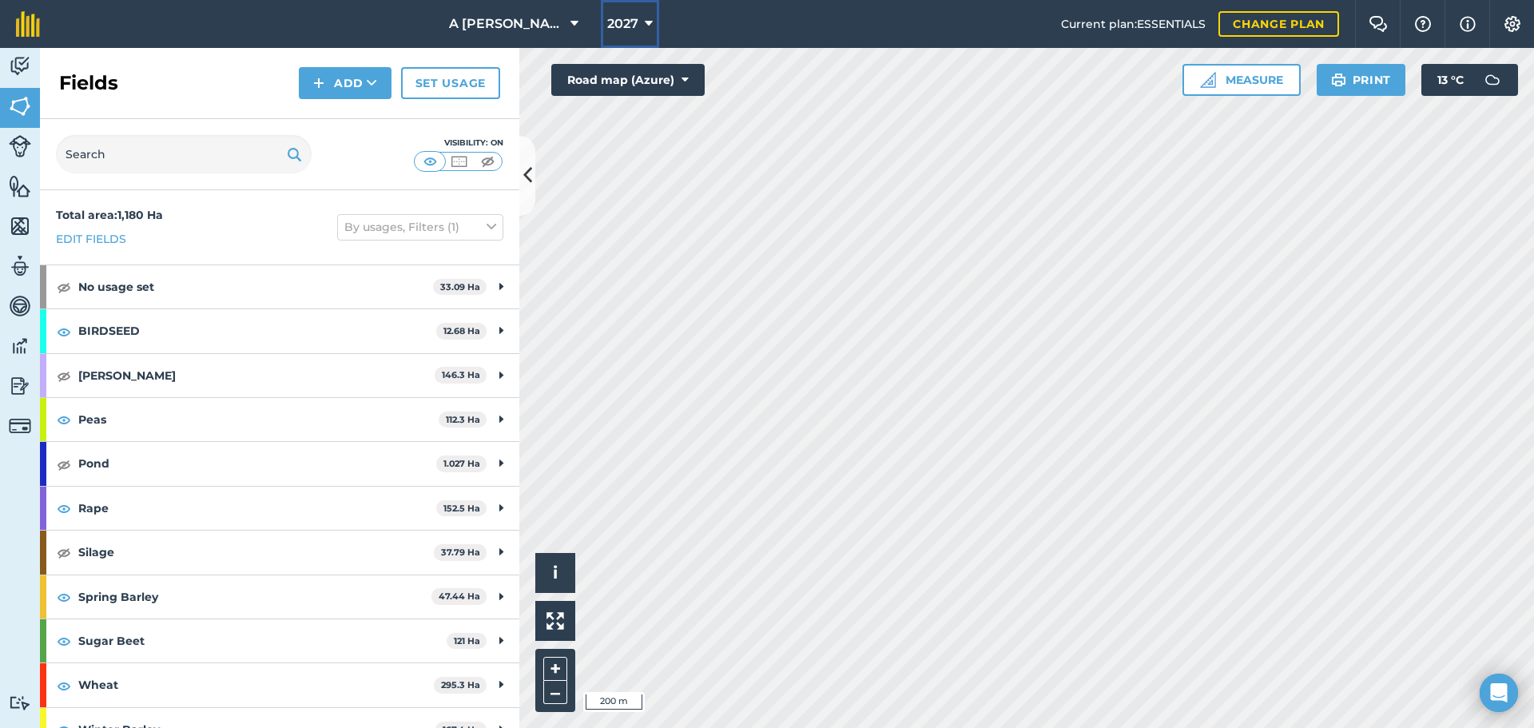
click at [639, 25] on button "2027" at bounding box center [630, 24] width 58 height 48
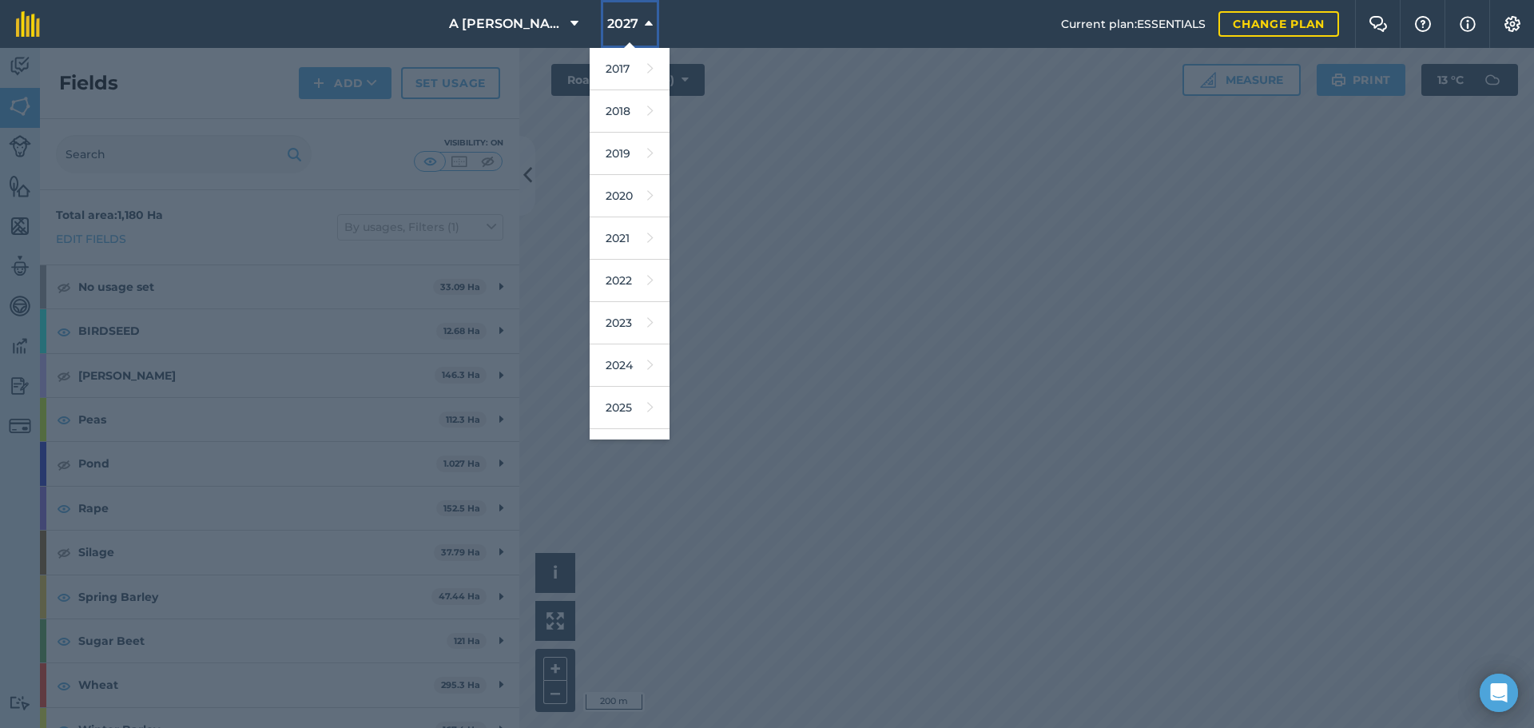
click at [639, 25] on button "2027" at bounding box center [630, 24] width 58 height 48
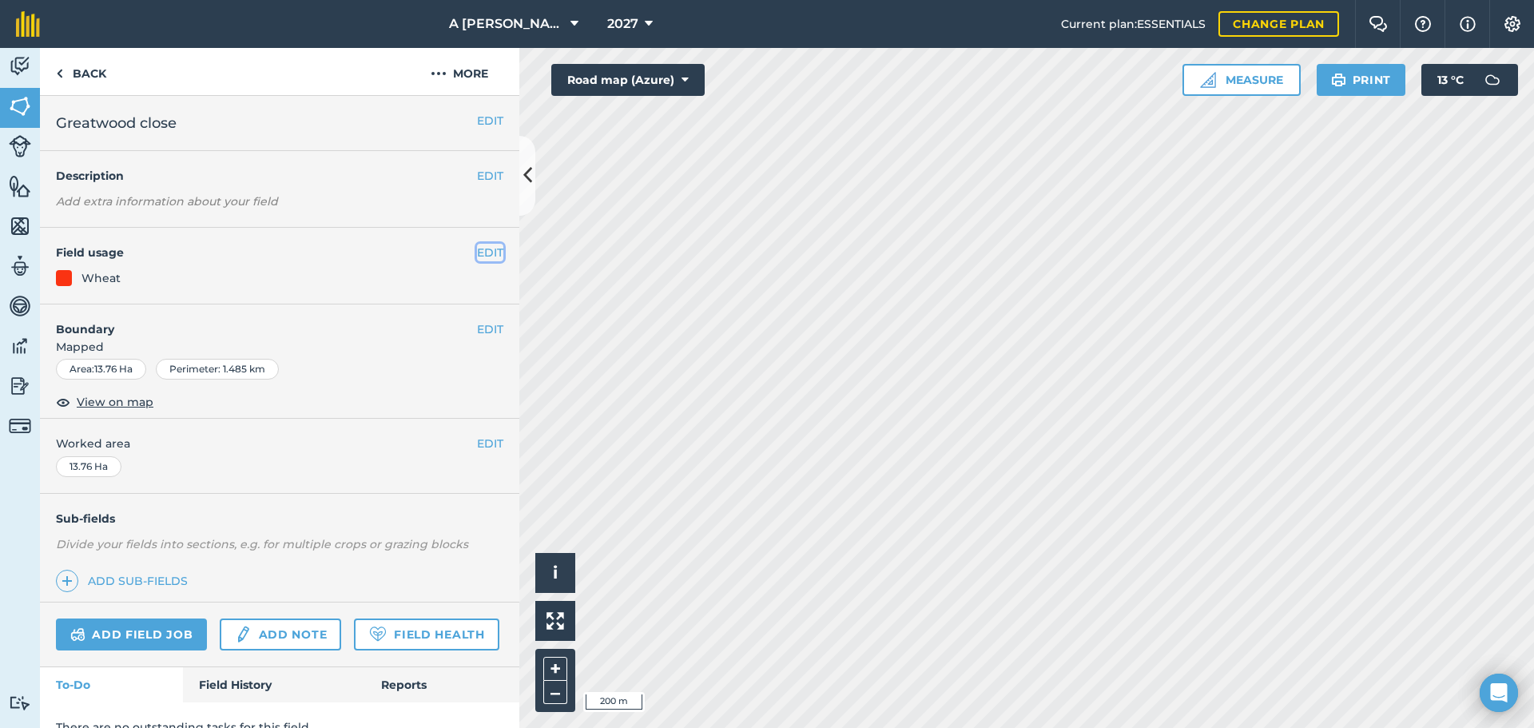
click at [477, 260] on button "EDIT" at bounding box center [490, 253] width 26 height 18
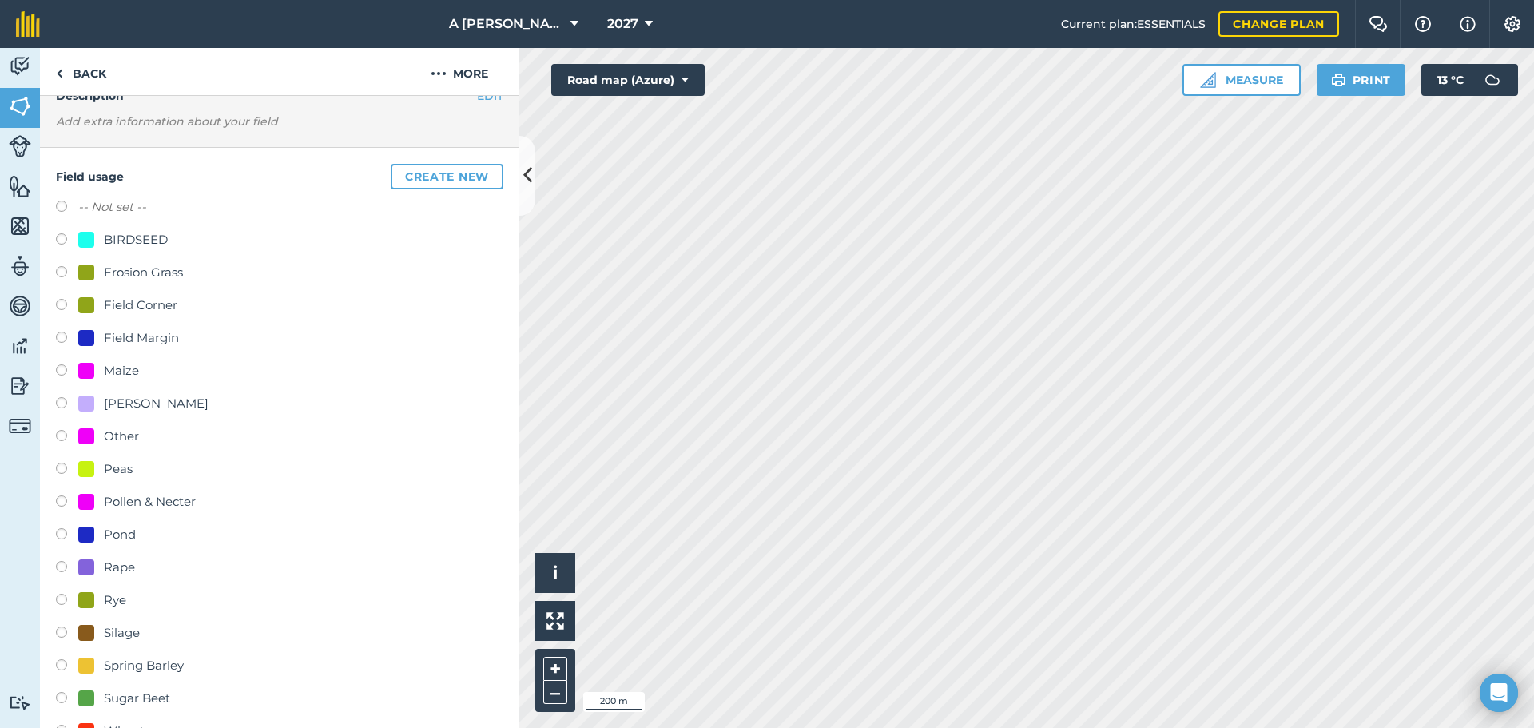
scroll to position [160, 0]
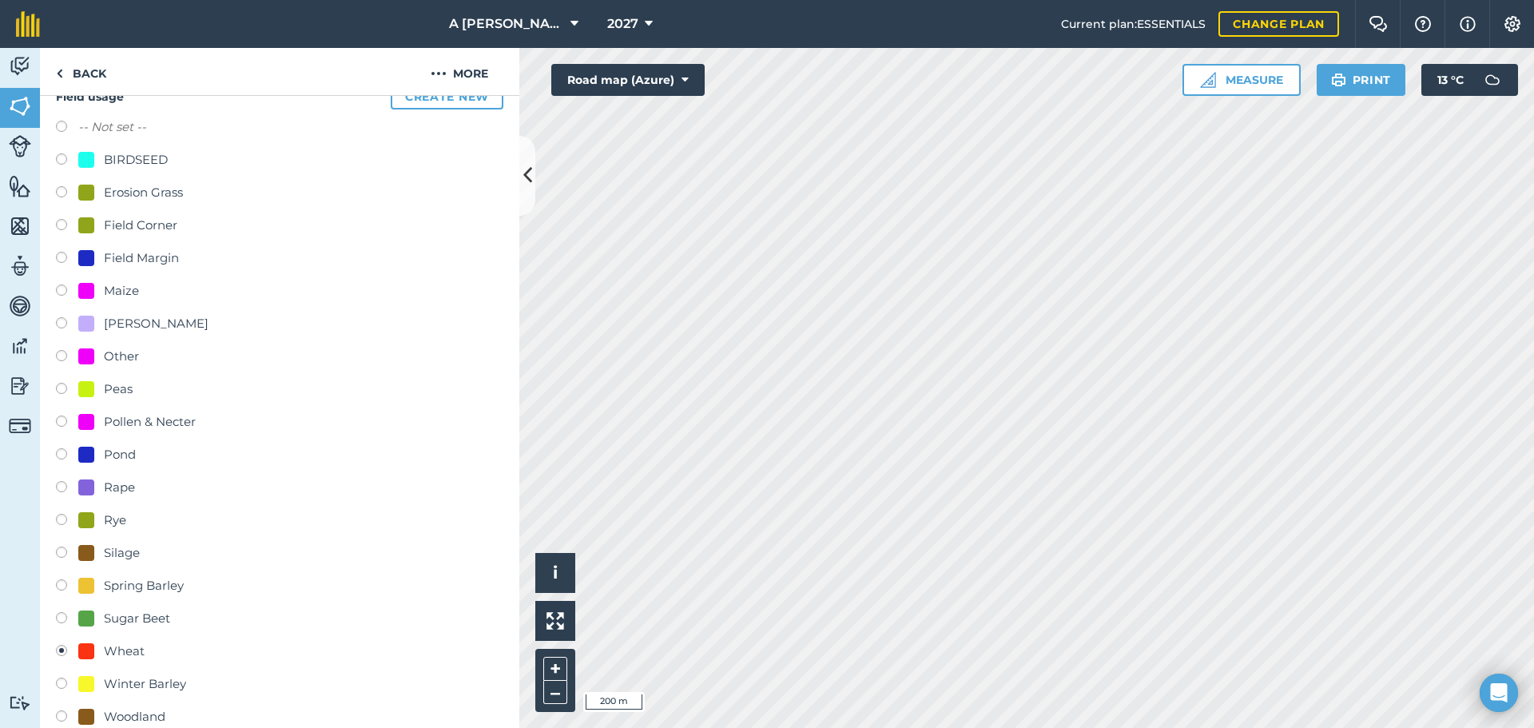
click at [58, 583] on label at bounding box center [67, 587] width 22 height 16
radio input "true"
radio input "false"
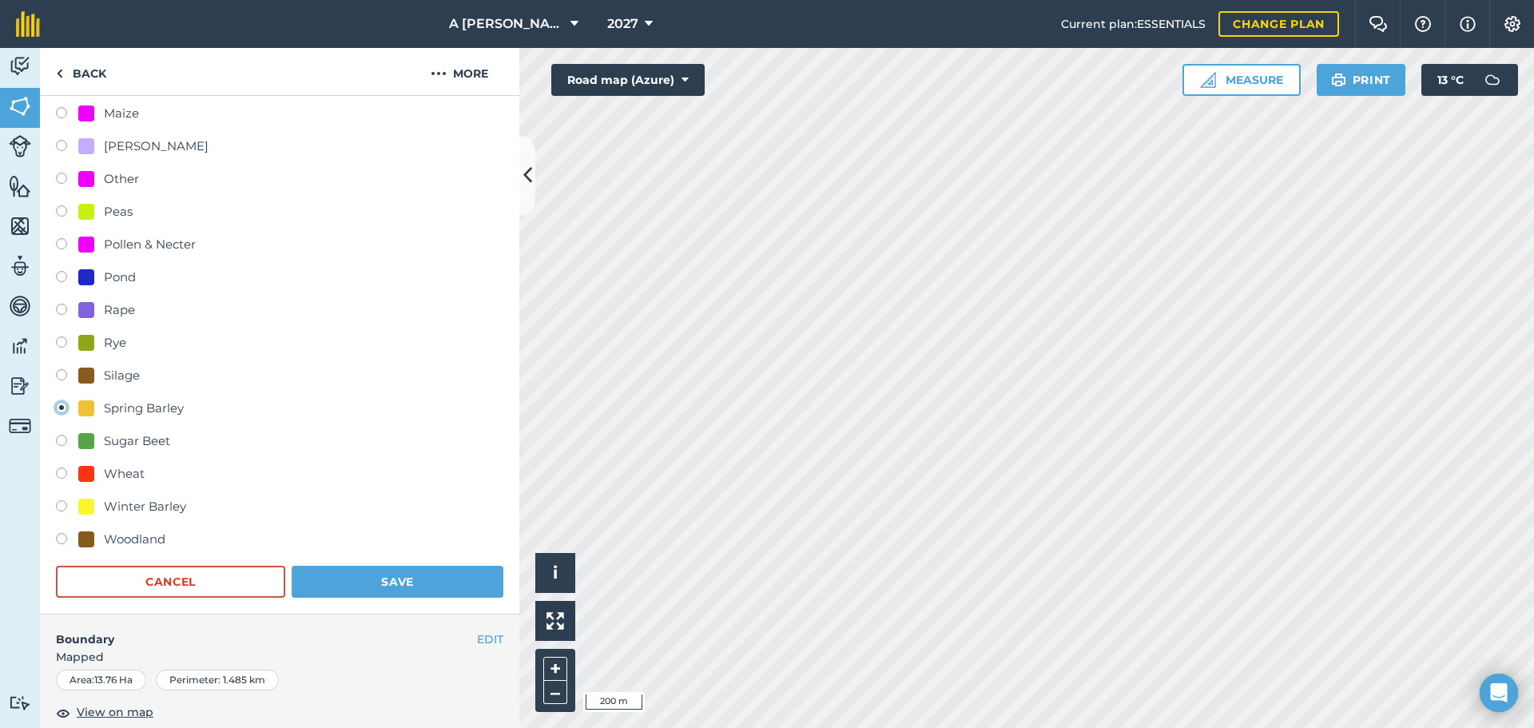
scroll to position [480, 0]
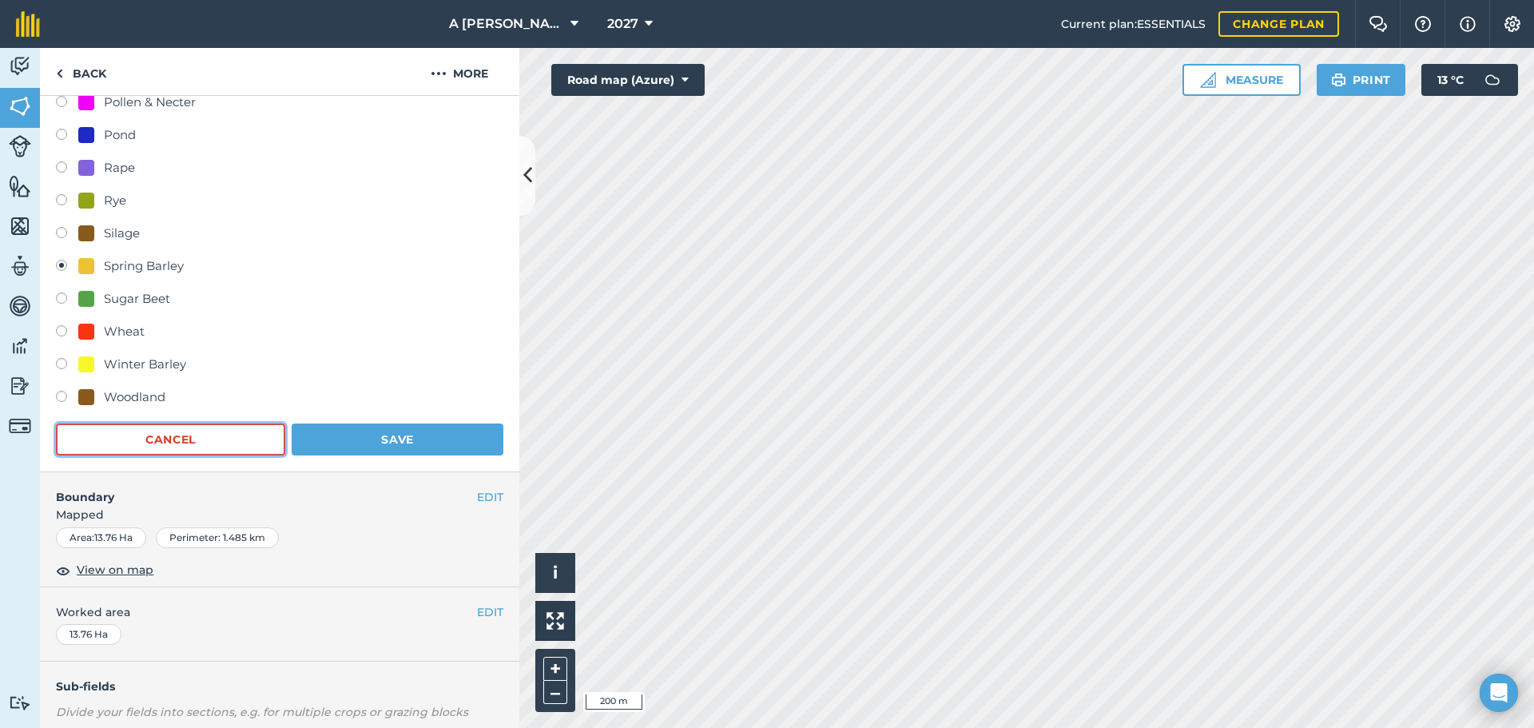
click at [252, 443] on button "Cancel" at bounding box center [170, 440] width 229 height 32
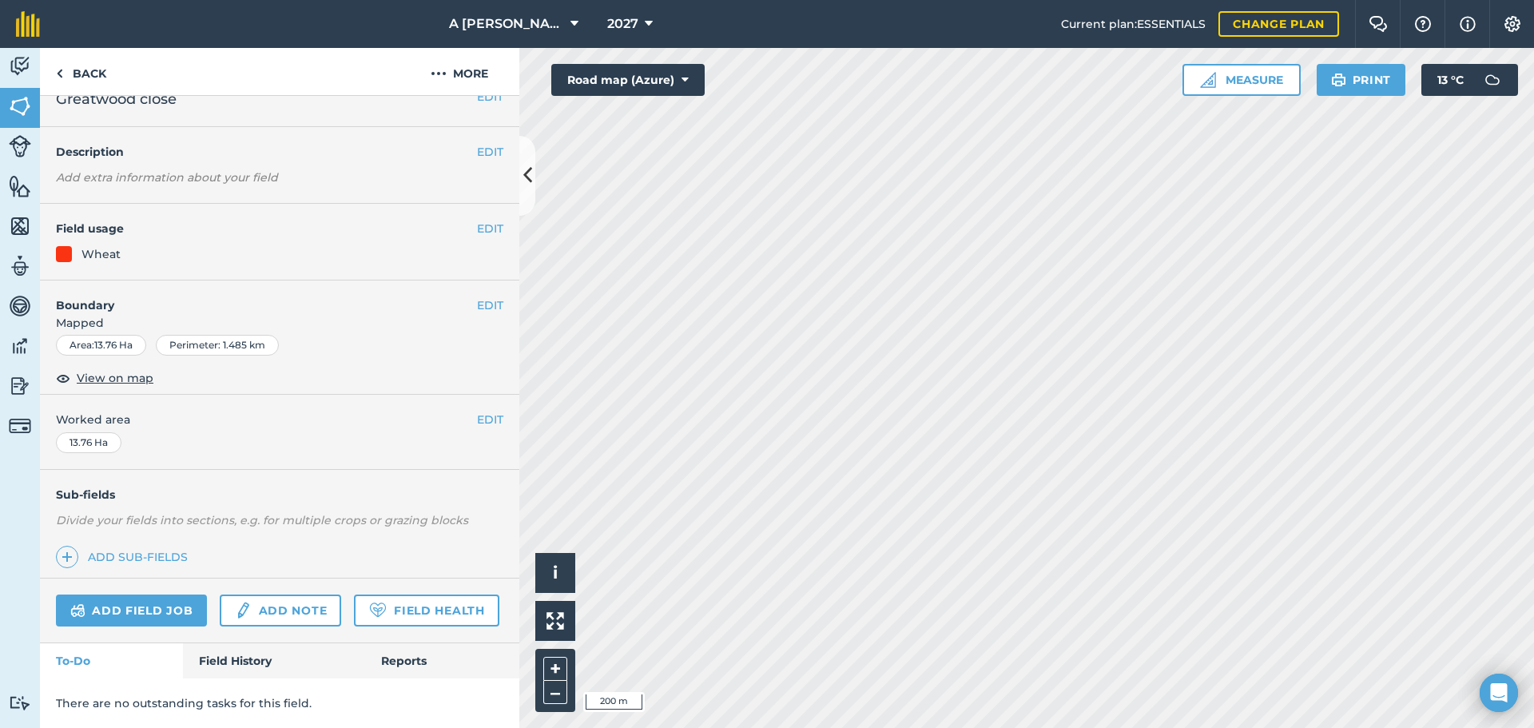
scroll to position [69, 0]
click at [477, 220] on button "EDIT" at bounding box center [490, 229] width 26 height 18
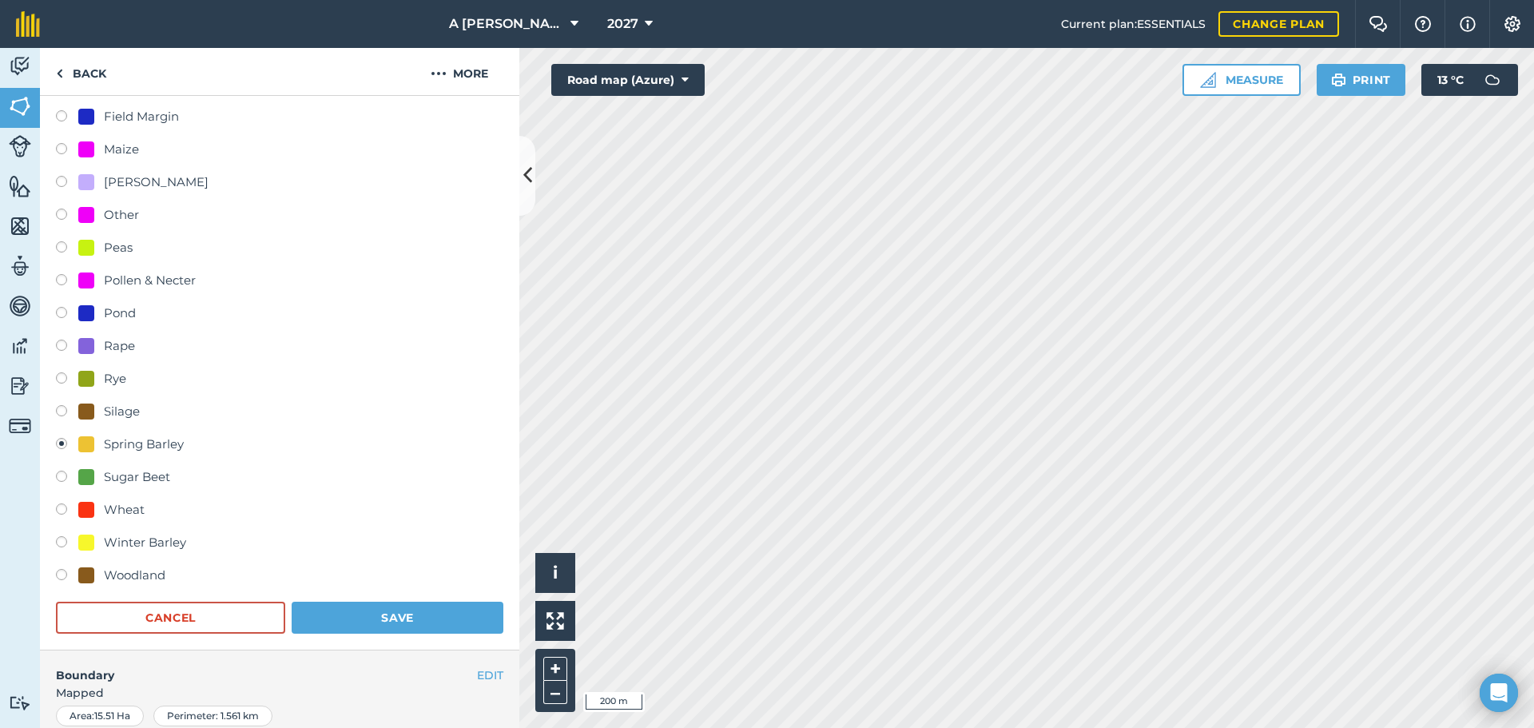
scroll to position [308, 0]
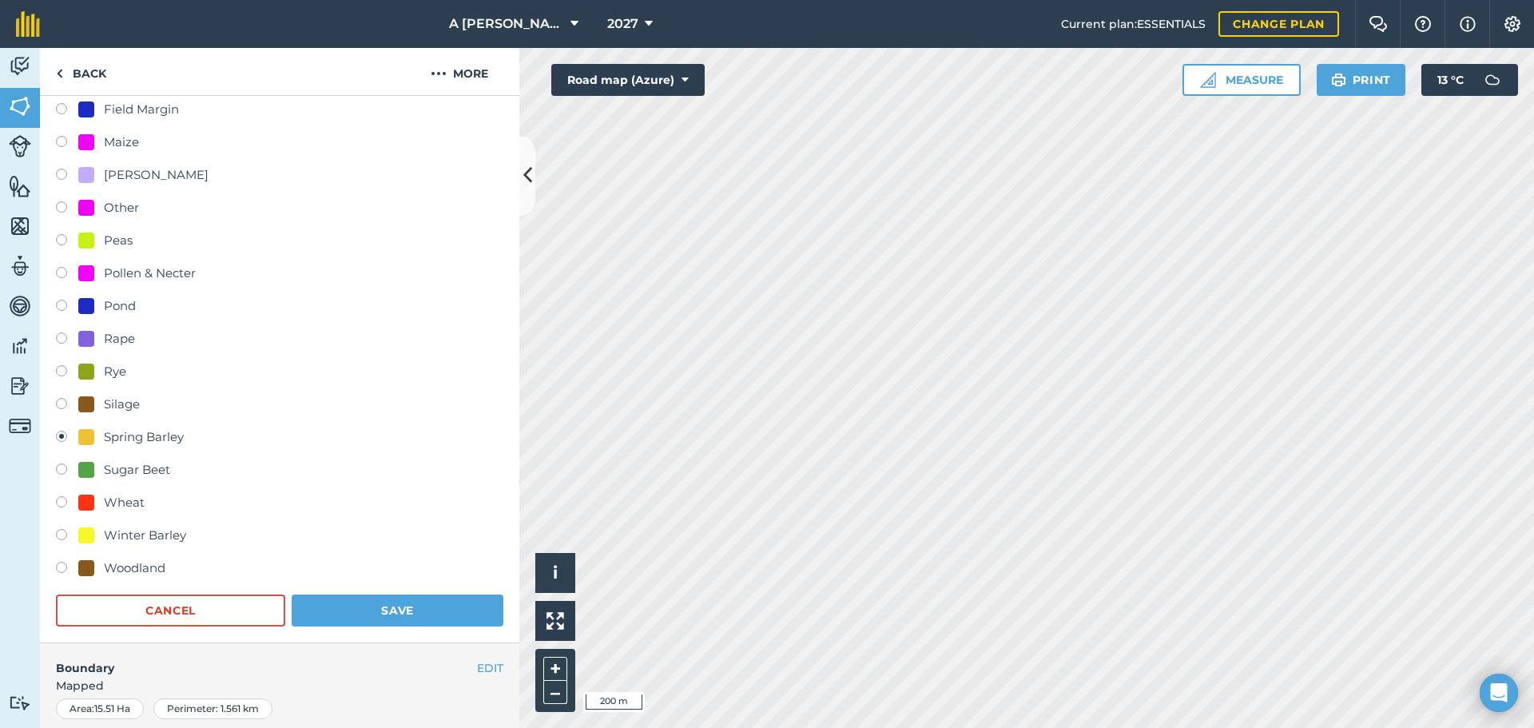
click at [69, 501] on label at bounding box center [67, 504] width 22 height 16
radio input "true"
radio input "false"
click at [376, 612] on button "Save" at bounding box center [398, 611] width 212 height 32
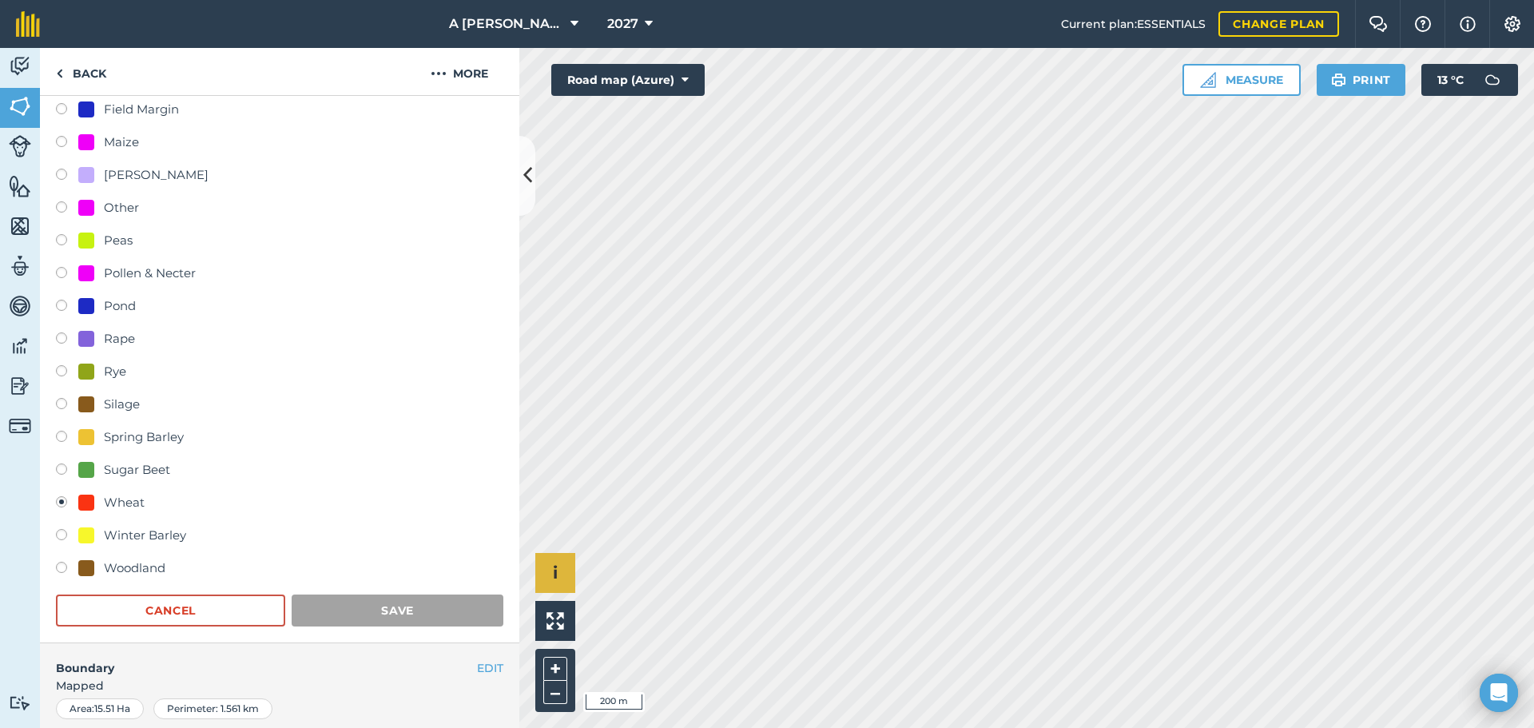
scroll to position [69, 0]
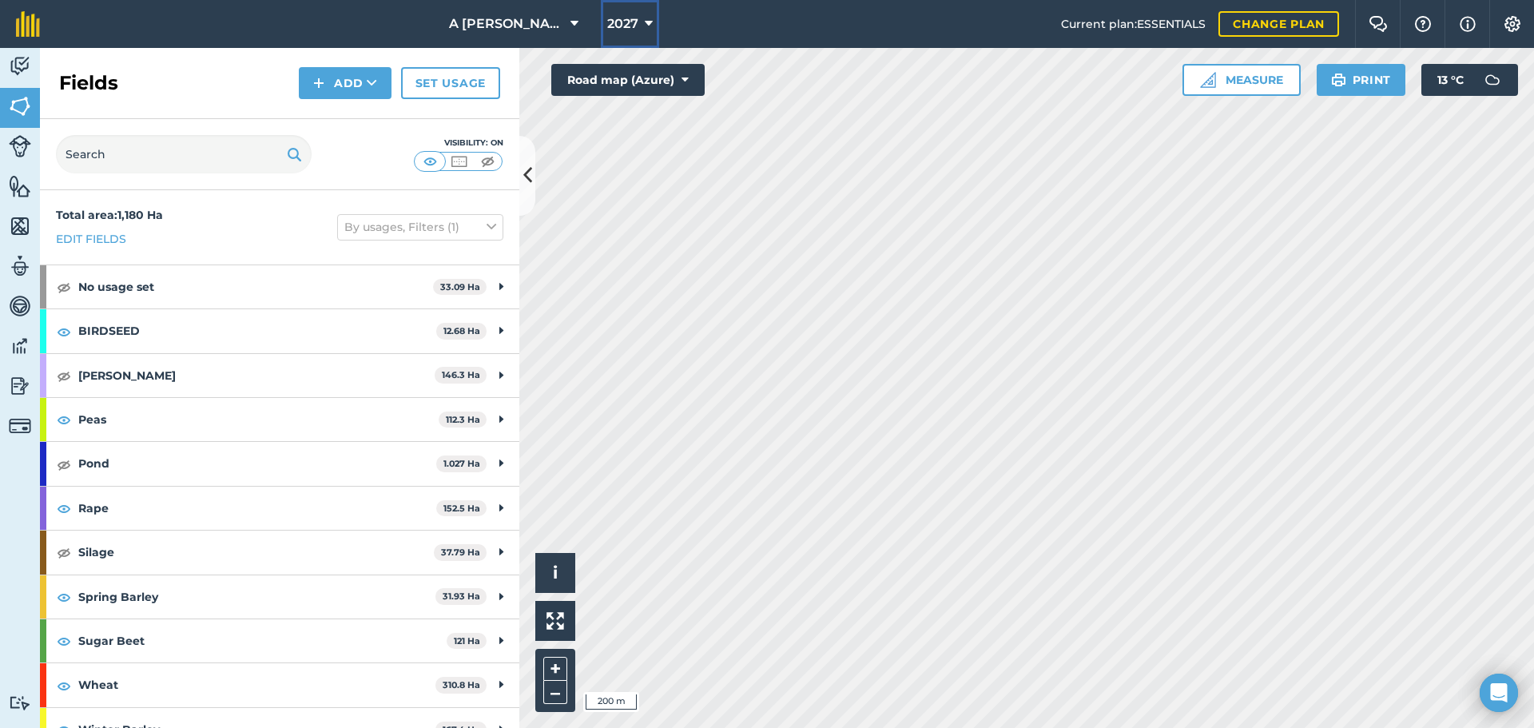
click at [649, 31] on icon at bounding box center [649, 23] width 8 height 19
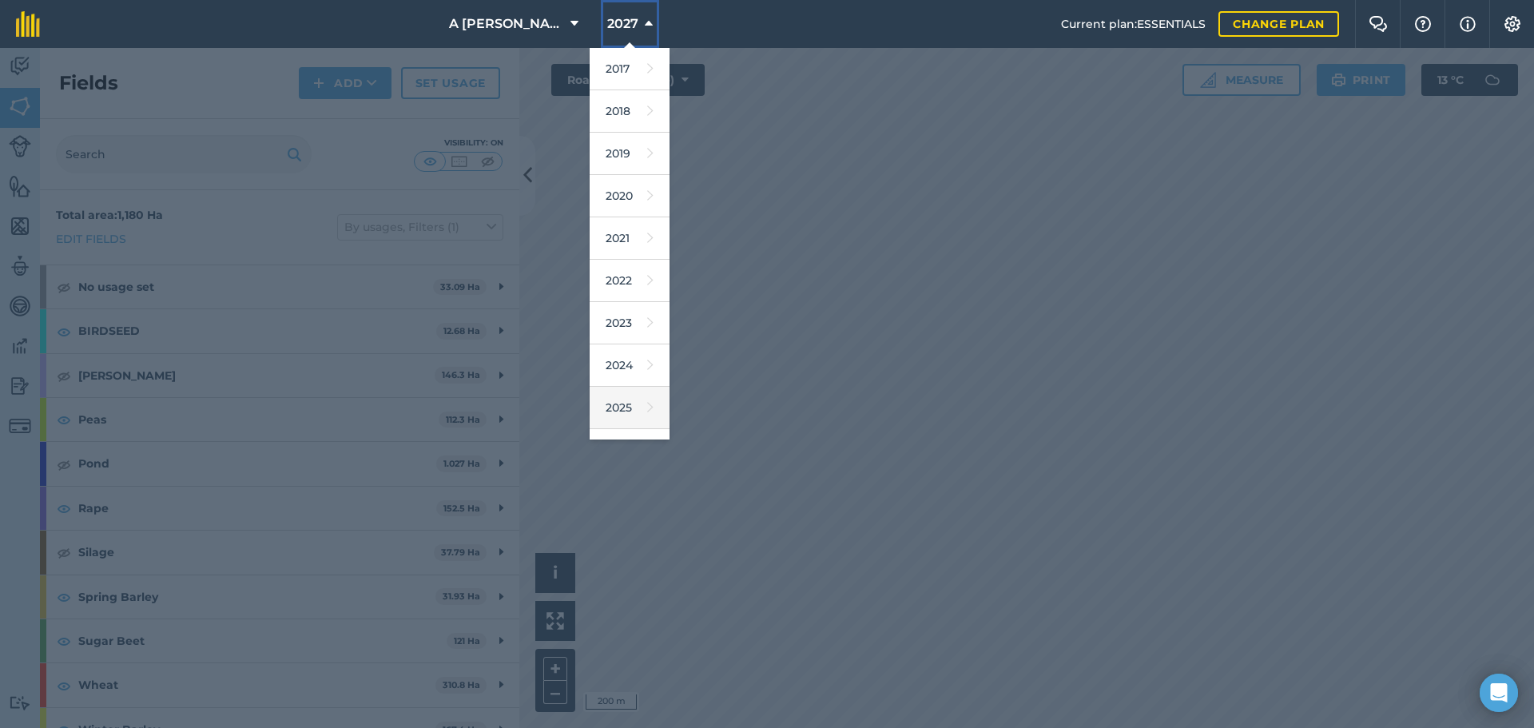
scroll to position [74, 0]
click at [647, 382] on icon at bounding box center [650, 375] width 6 height 22
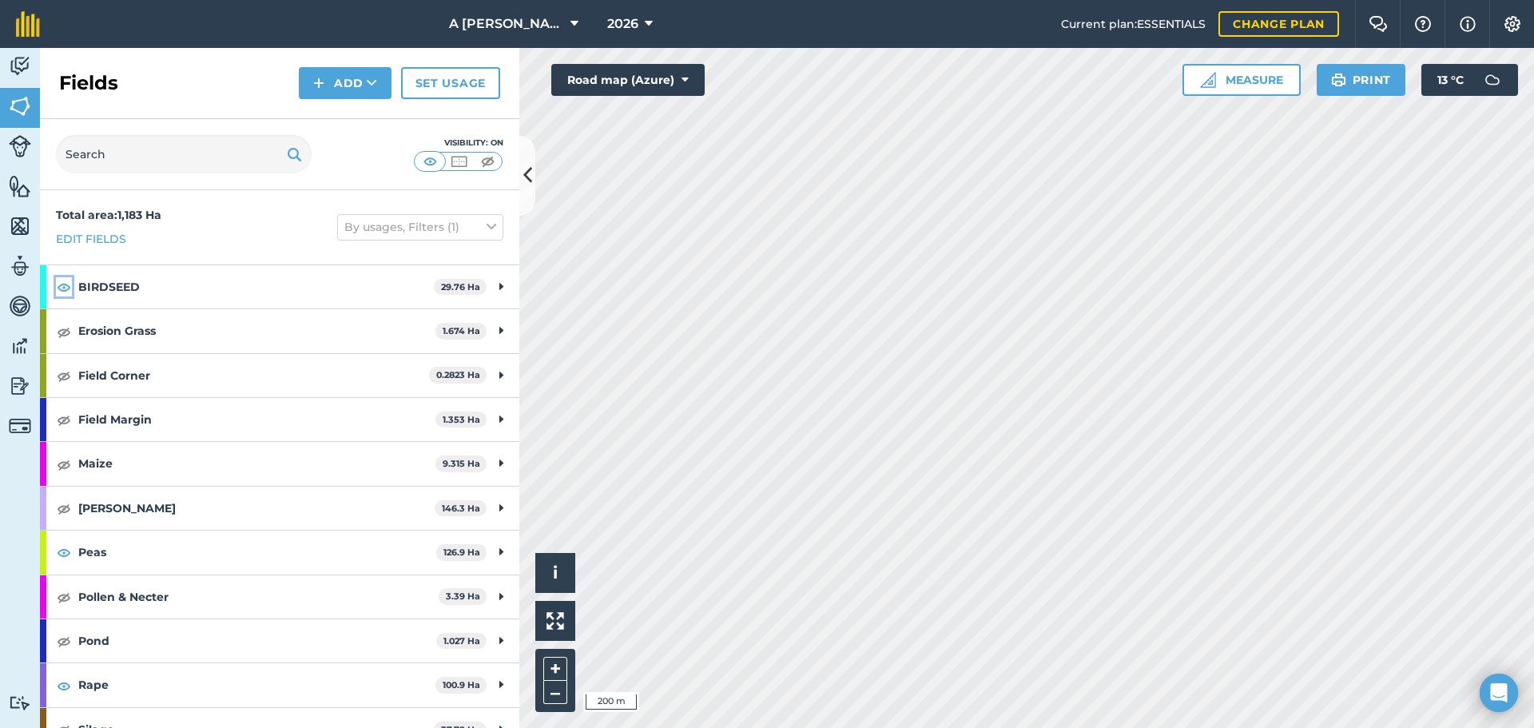
click at [63, 289] on img at bounding box center [64, 286] width 14 height 19
click at [617, 83] on button "Road map (Azure)" at bounding box center [627, 80] width 153 height 32
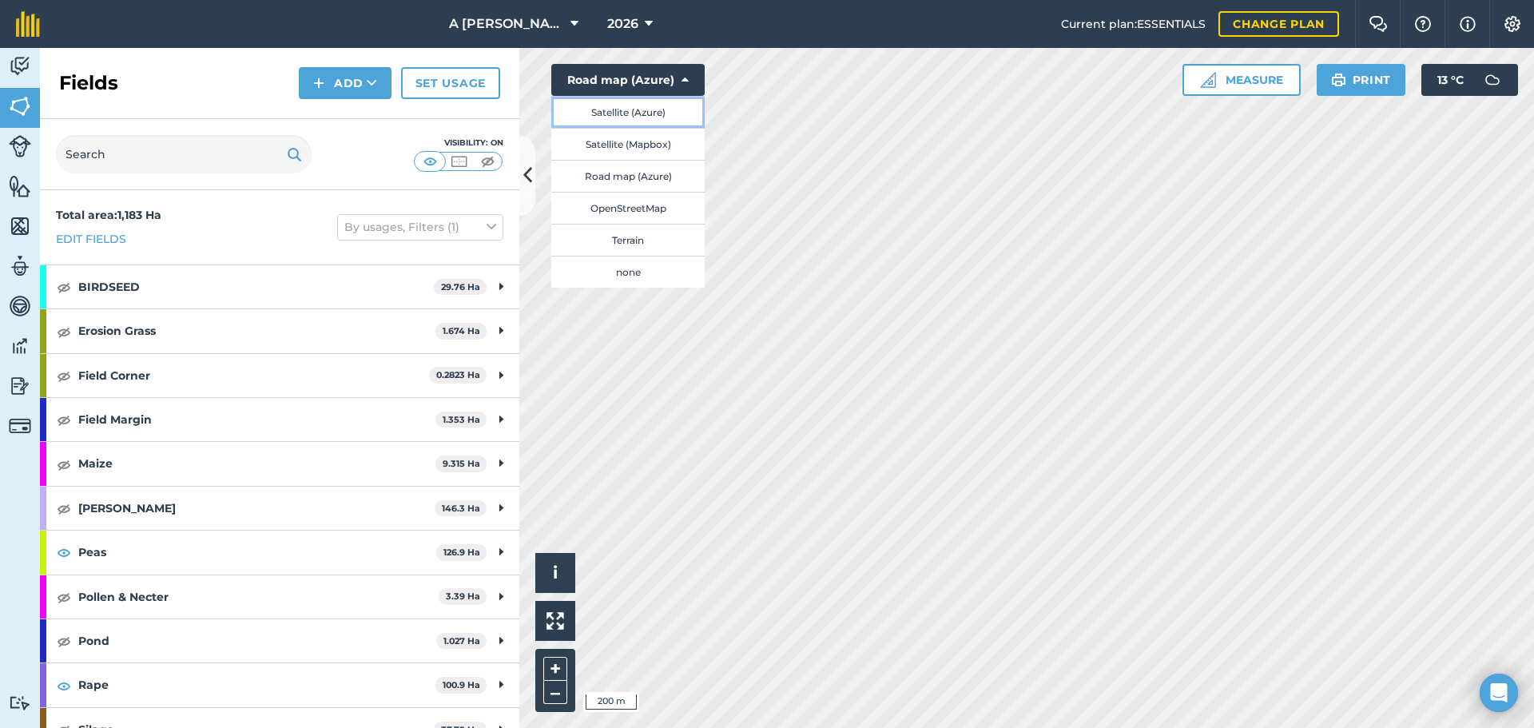
click at [610, 110] on button "Satellite (Azure)" at bounding box center [627, 112] width 153 height 32
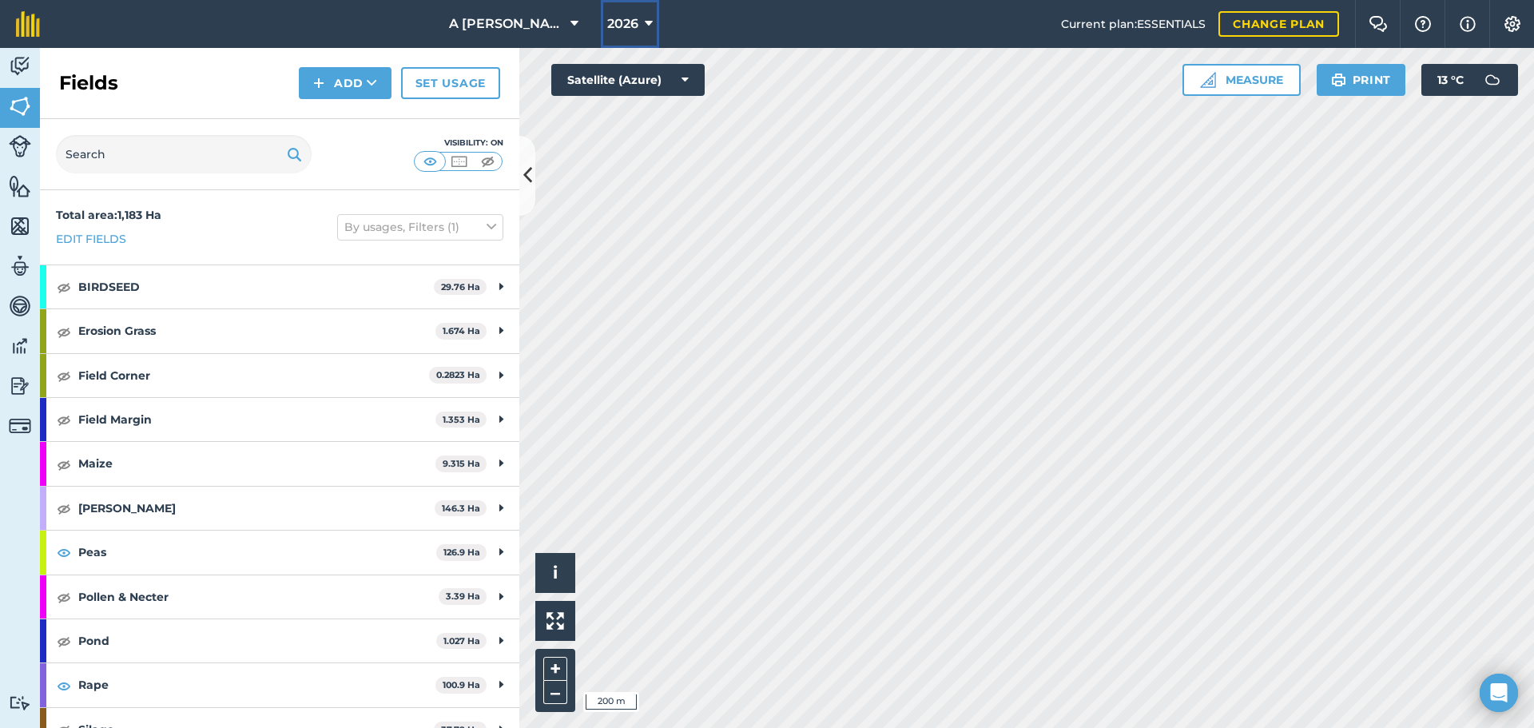
click at [635, 21] on span "2026" at bounding box center [622, 23] width 31 height 19
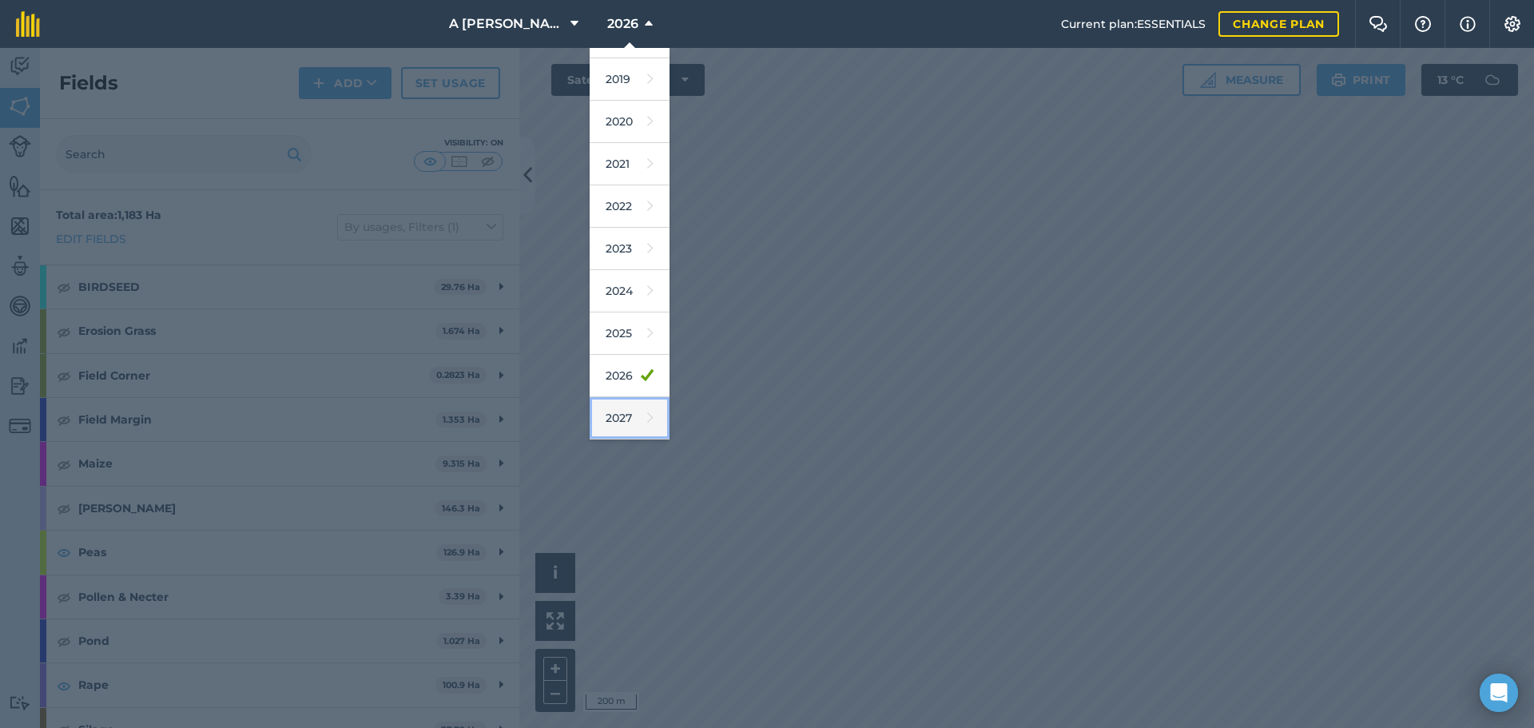
click at [631, 414] on link "2027" at bounding box center [630, 418] width 80 height 42
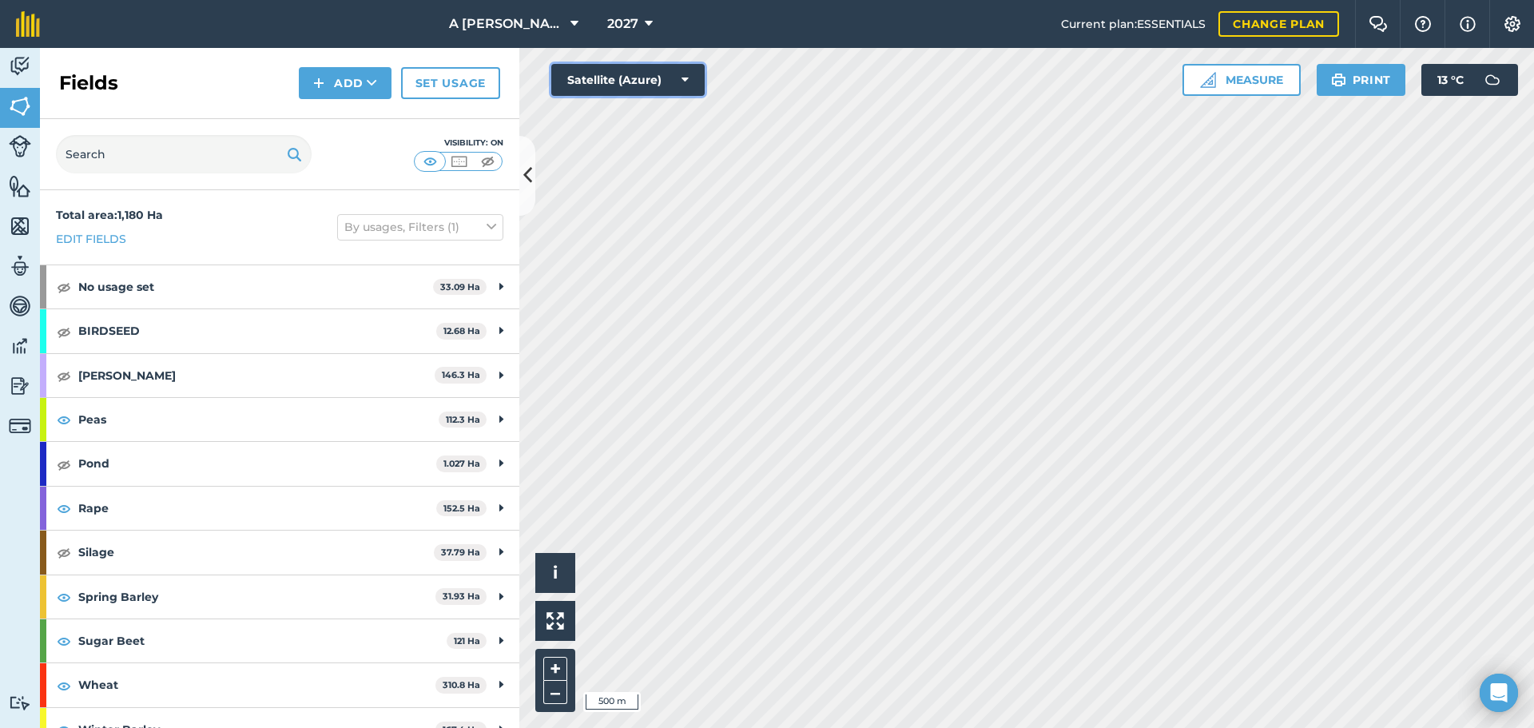
click at [592, 89] on button "Satellite (Azure)" at bounding box center [627, 80] width 153 height 32
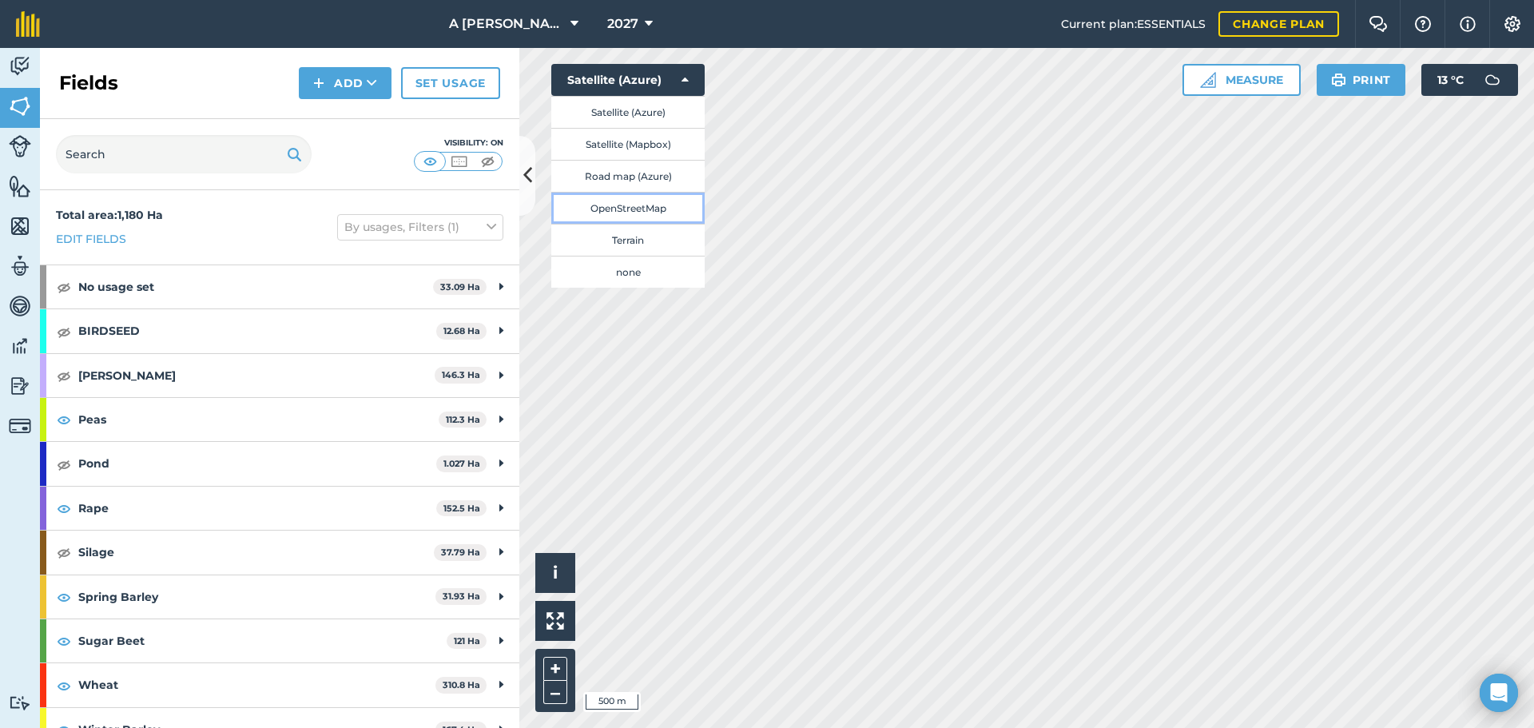
click at [635, 202] on button "OpenStreetMap" at bounding box center [627, 208] width 153 height 32
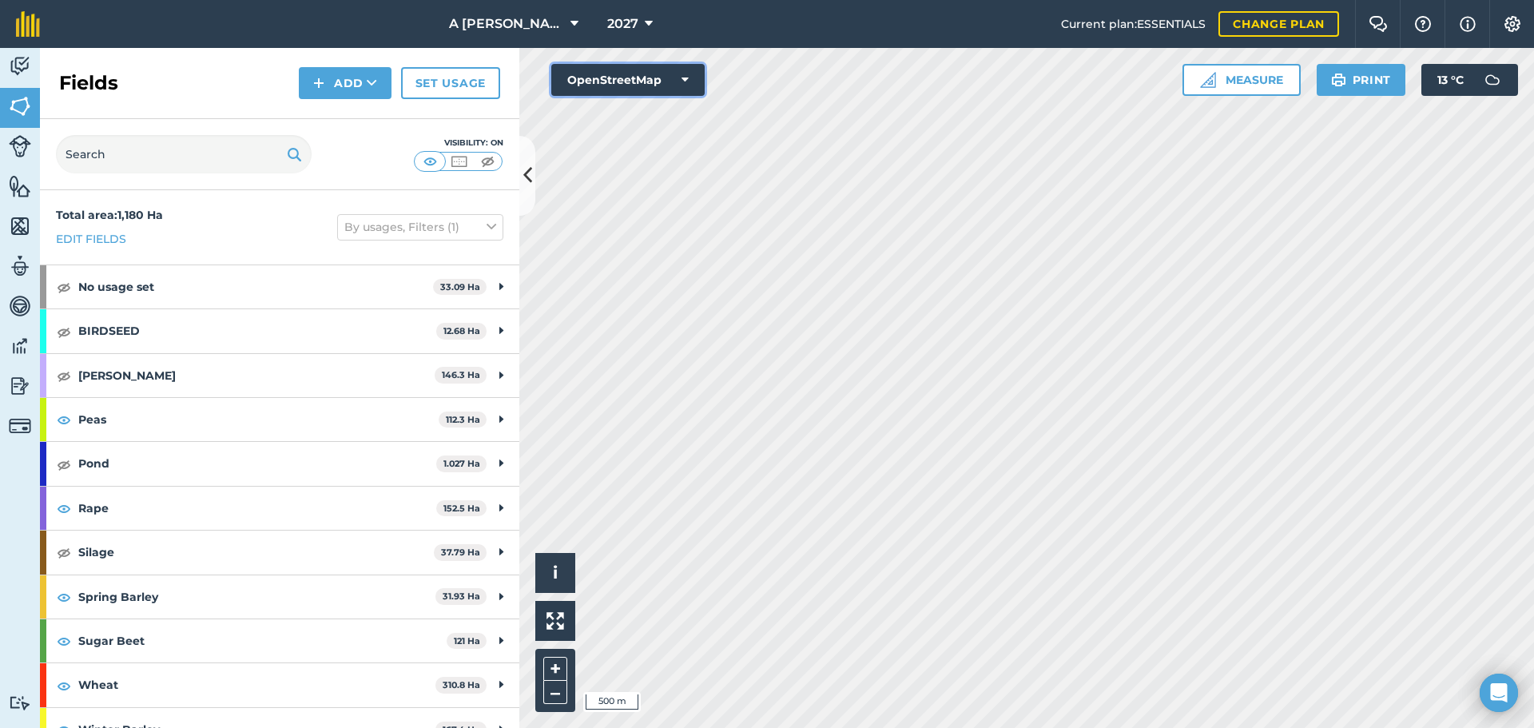
click at [619, 78] on button "OpenStreetMap" at bounding box center [627, 80] width 153 height 32
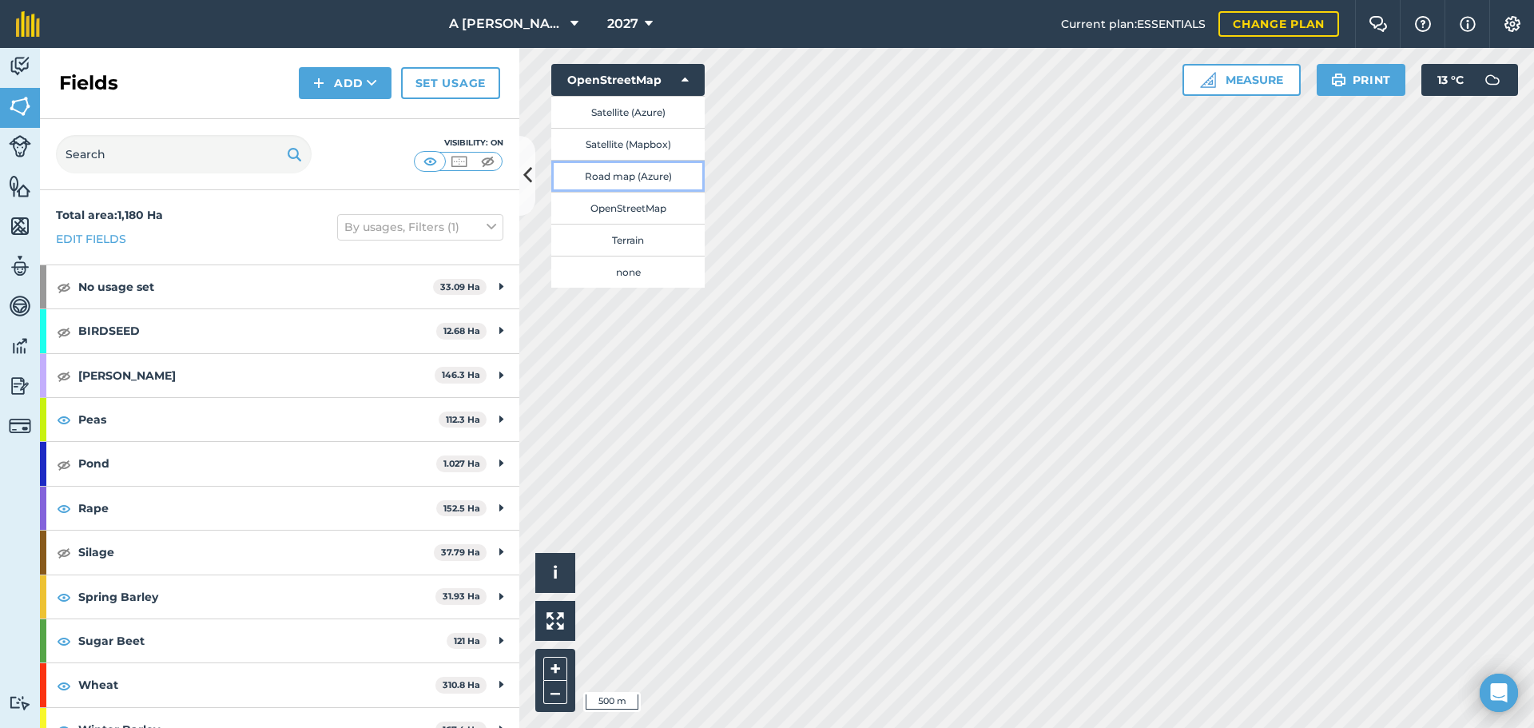
click at [615, 182] on button "Road map (Azure)" at bounding box center [627, 176] width 153 height 32
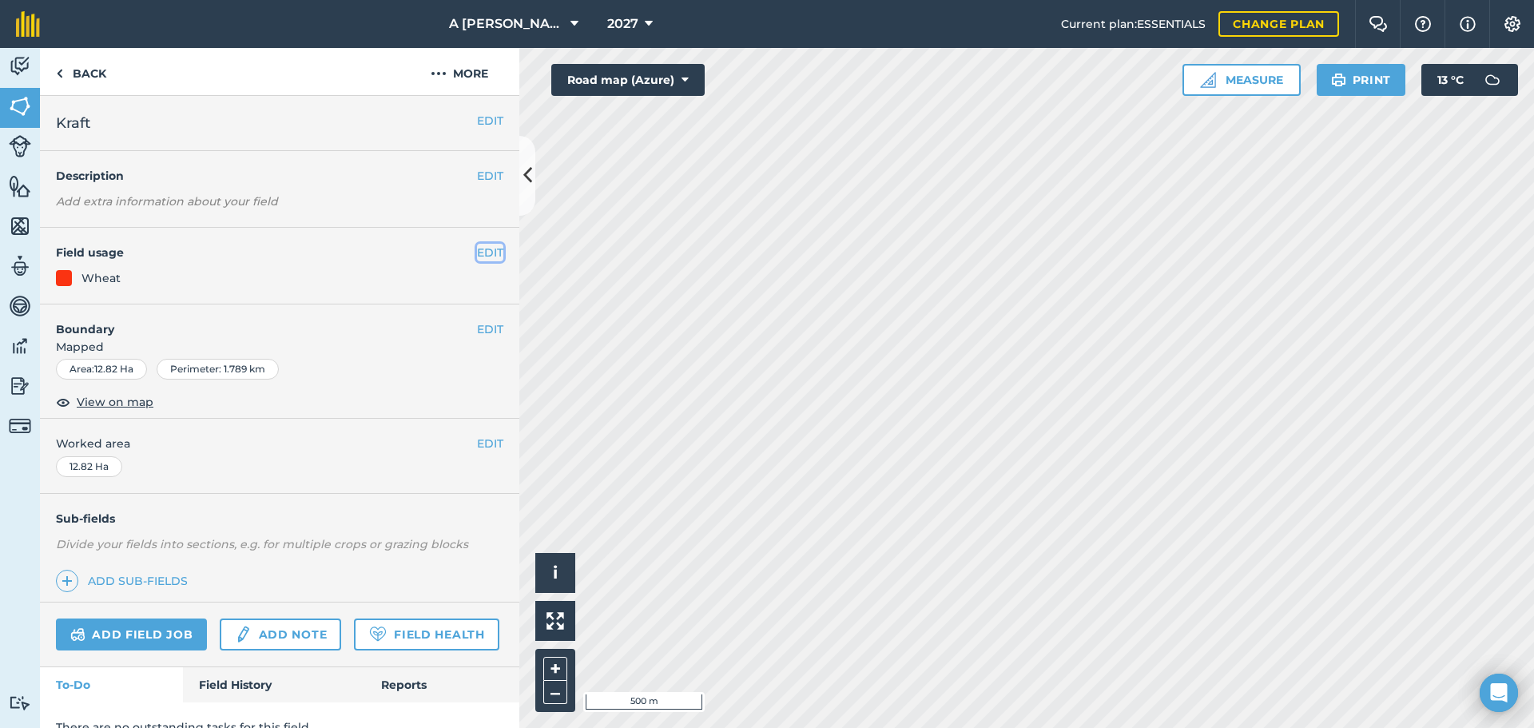
click at [477, 256] on button "EDIT" at bounding box center [490, 253] width 26 height 18
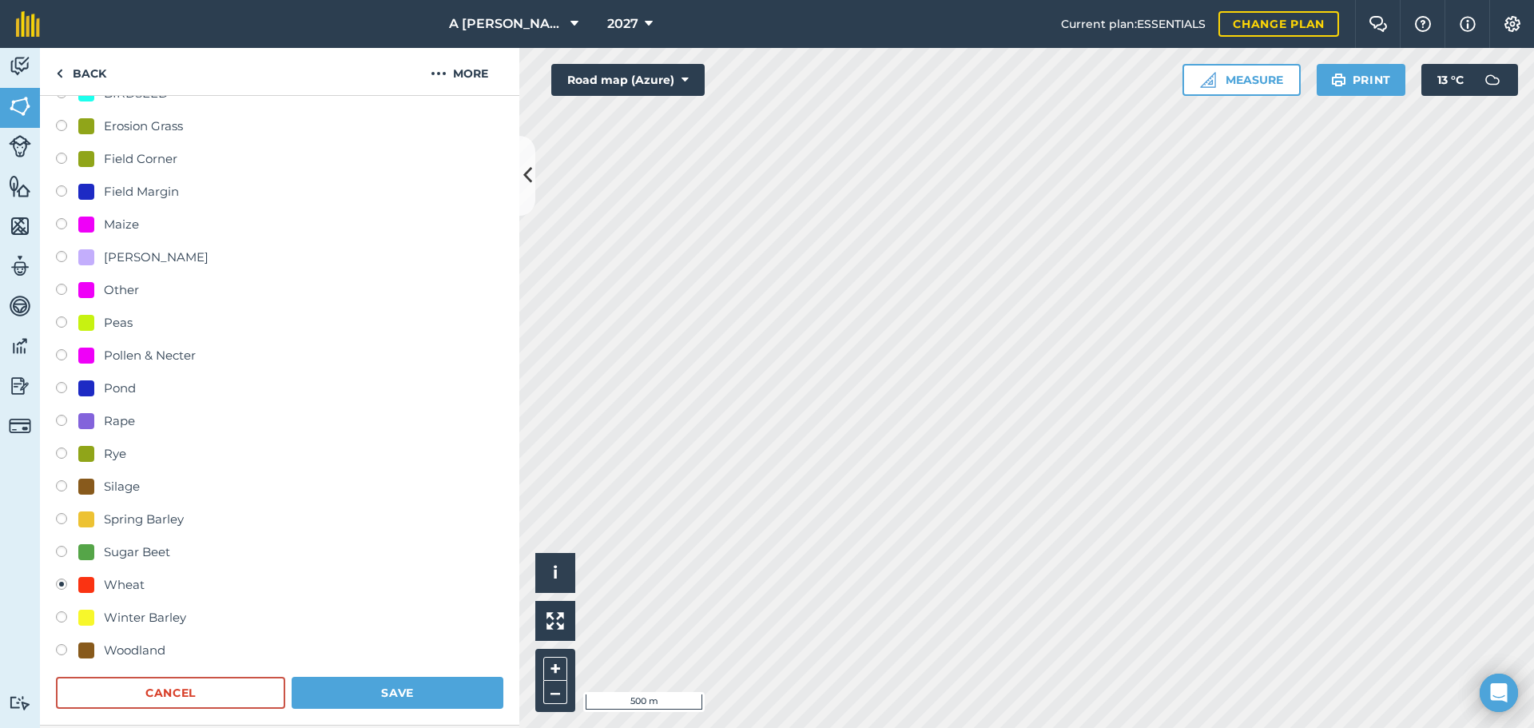
scroll to position [240, 0]
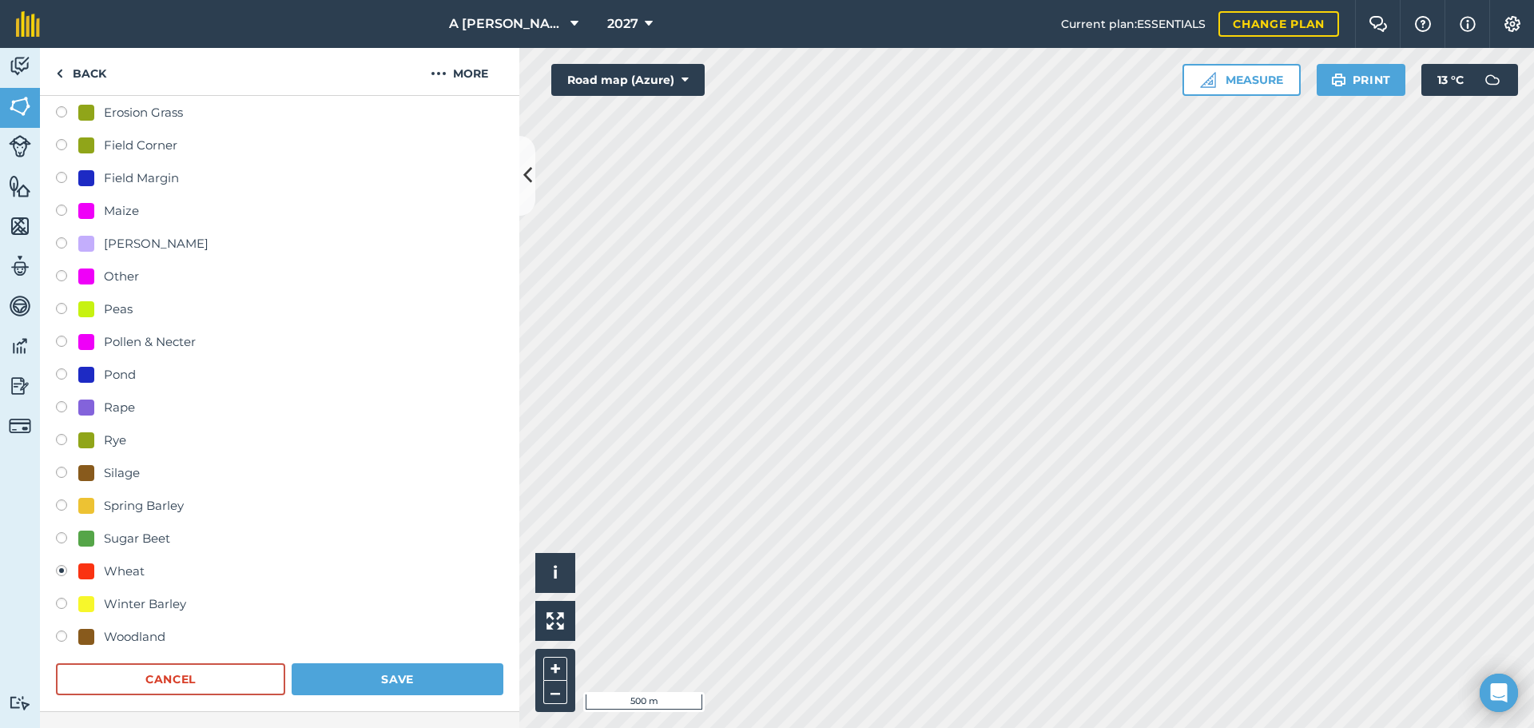
click at [62, 536] on label at bounding box center [67, 540] width 22 height 16
radio input "true"
radio input "false"
click at [334, 678] on button "Save" at bounding box center [398, 679] width 212 height 32
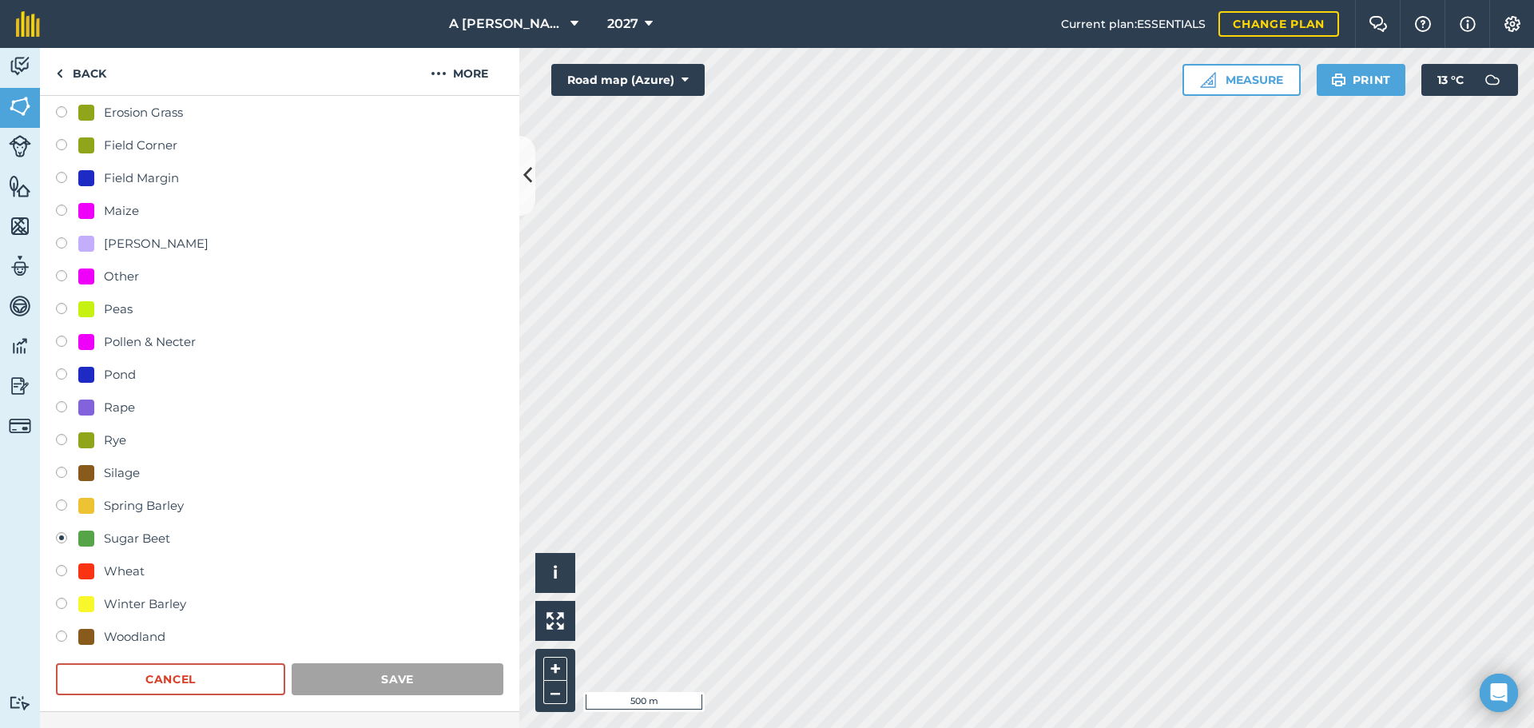
scroll to position [69, 0]
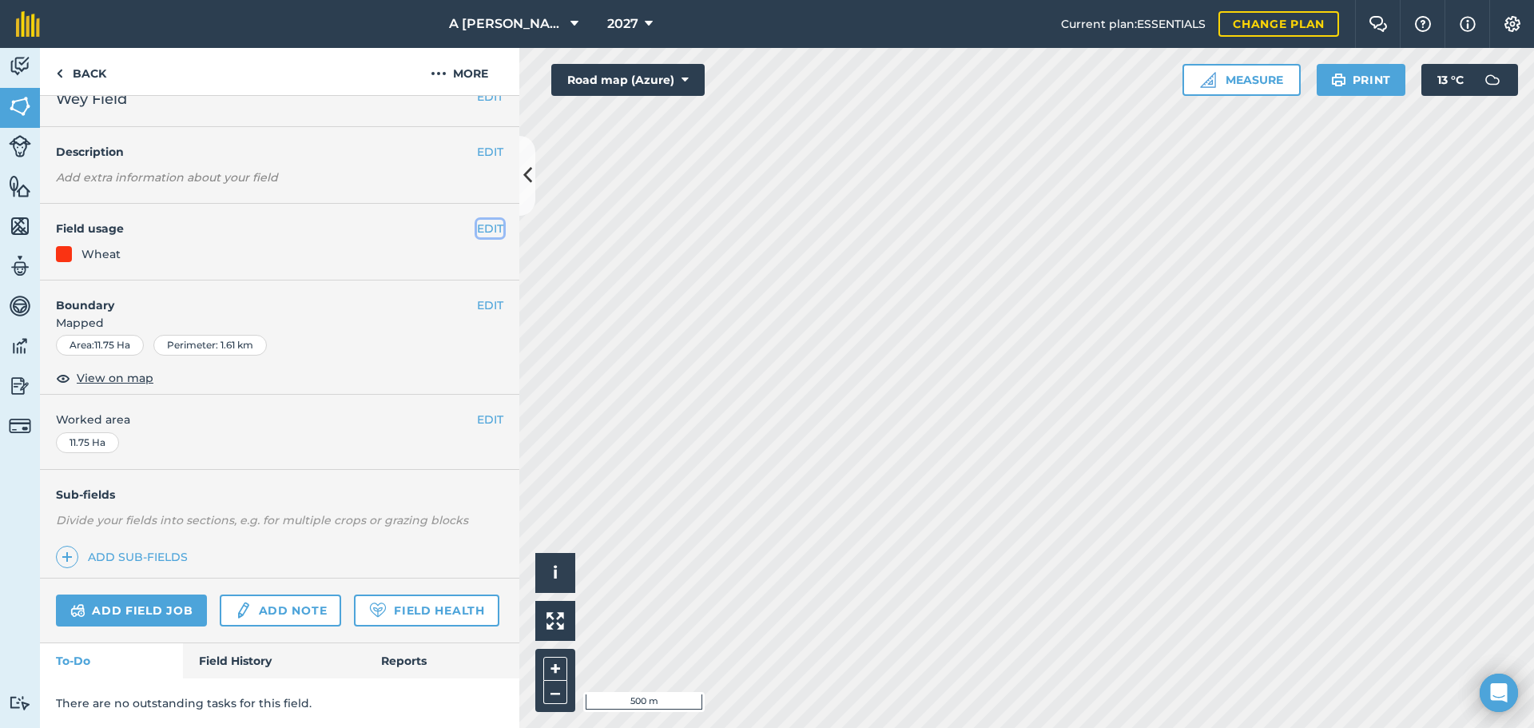
click at [477, 220] on button "EDIT" at bounding box center [490, 229] width 26 height 18
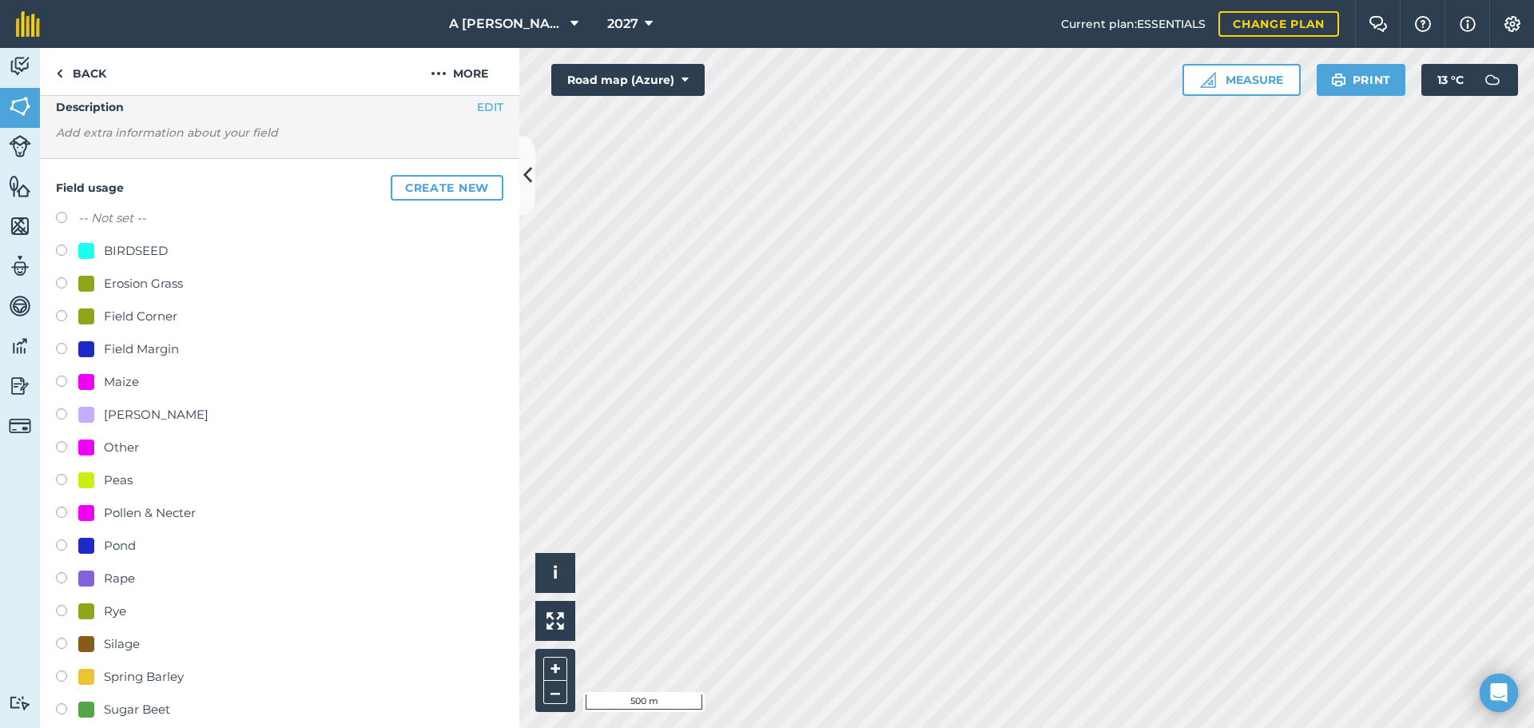
click at [63, 702] on div "Sugar Beet" at bounding box center [280, 711] width 448 height 23
click at [63, 707] on label at bounding box center [67, 711] width 22 height 16
radio input "true"
radio input "false"
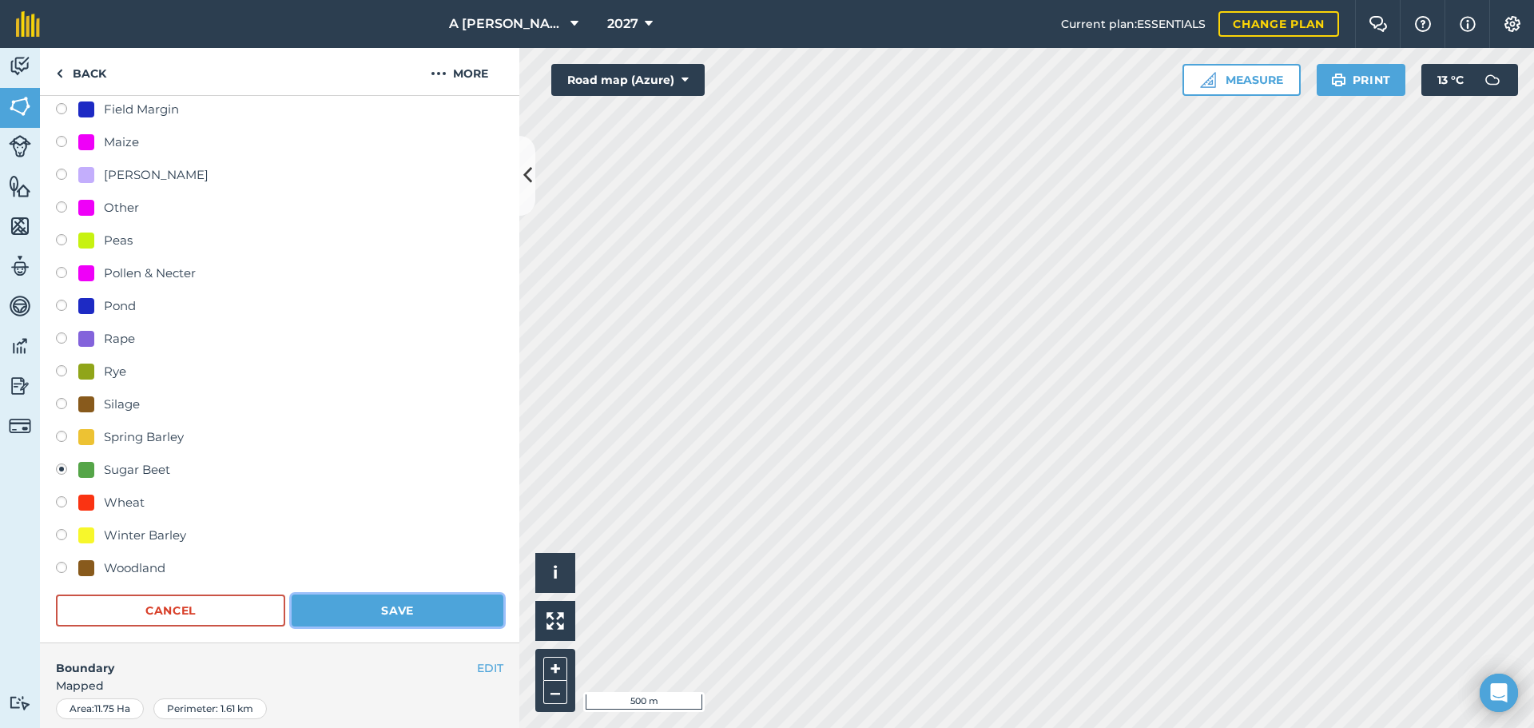
click at [383, 615] on button "Save" at bounding box center [398, 611] width 212 height 32
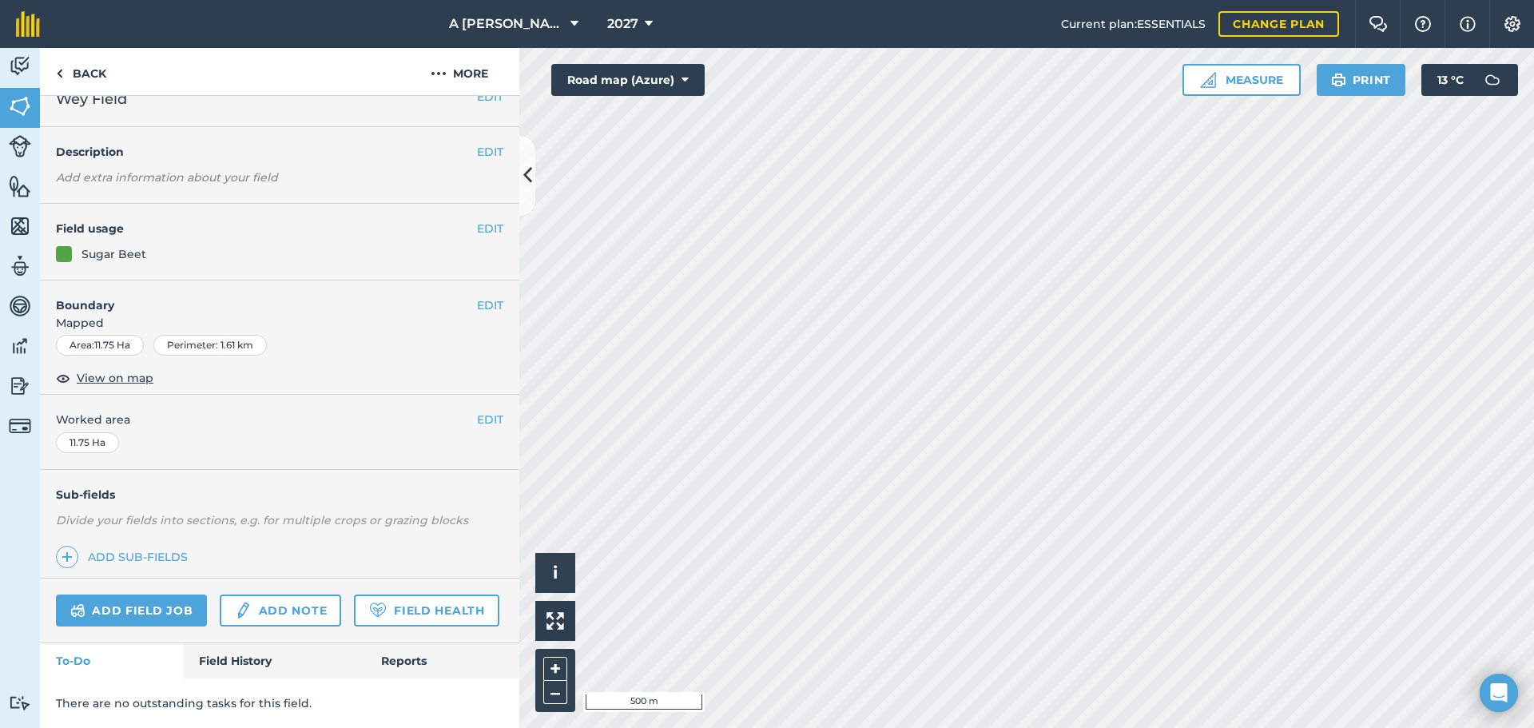
scroll to position [69, 0]
